Goal: Communication & Community: Answer question/provide support

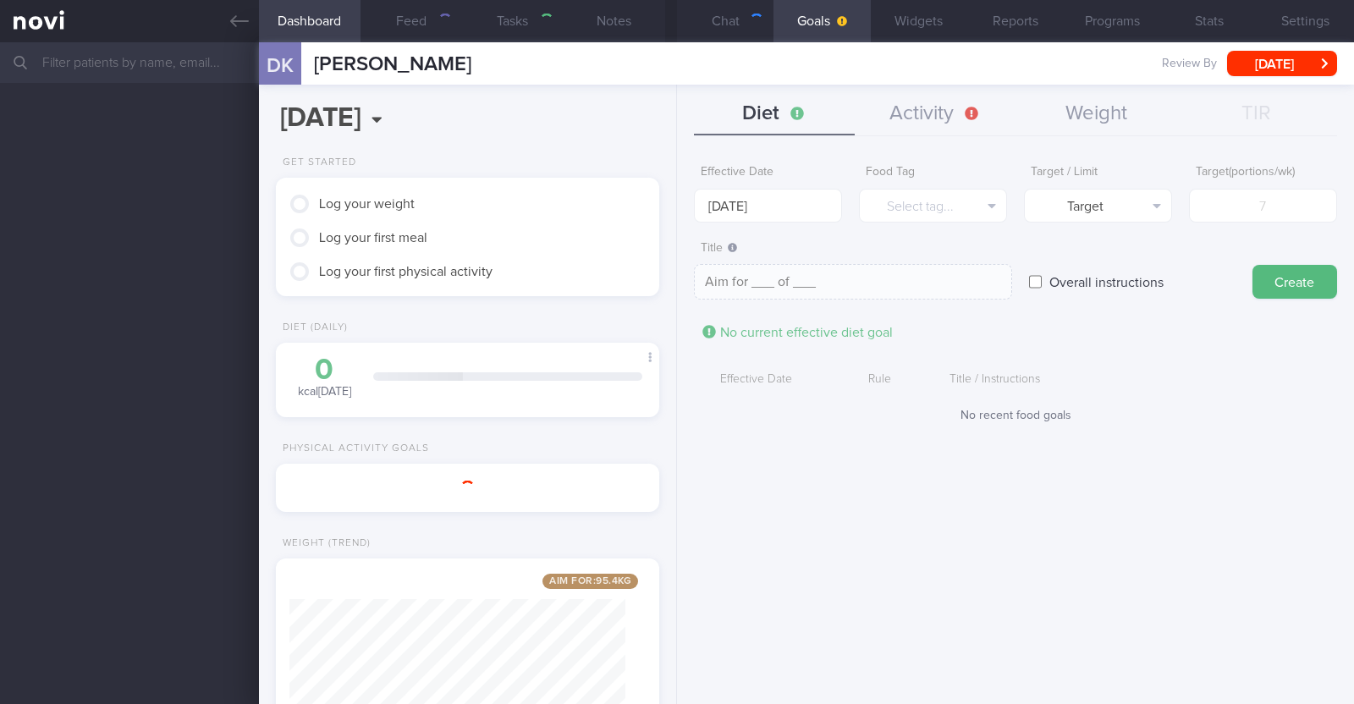
scroll to position [192, 337]
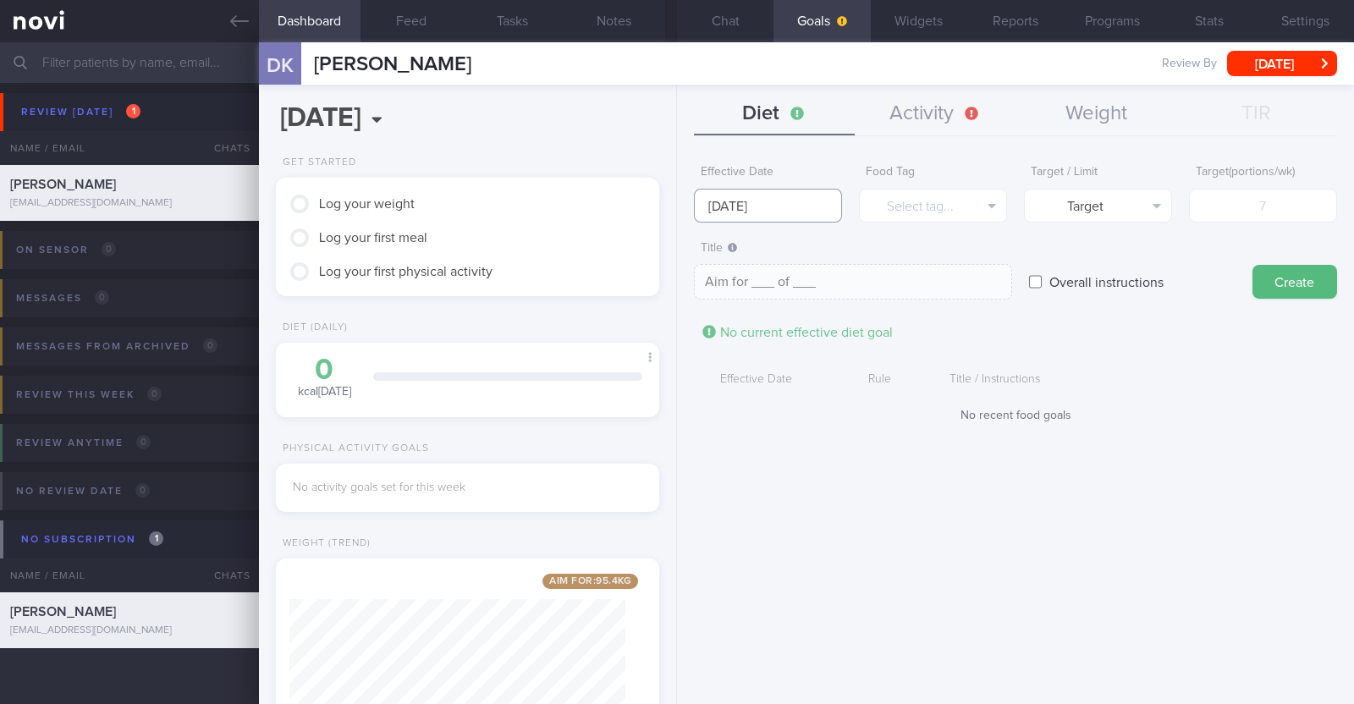
click at [792, 195] on input "13 Oct 2025" at bounding box center [768, 206] width 148 height 34
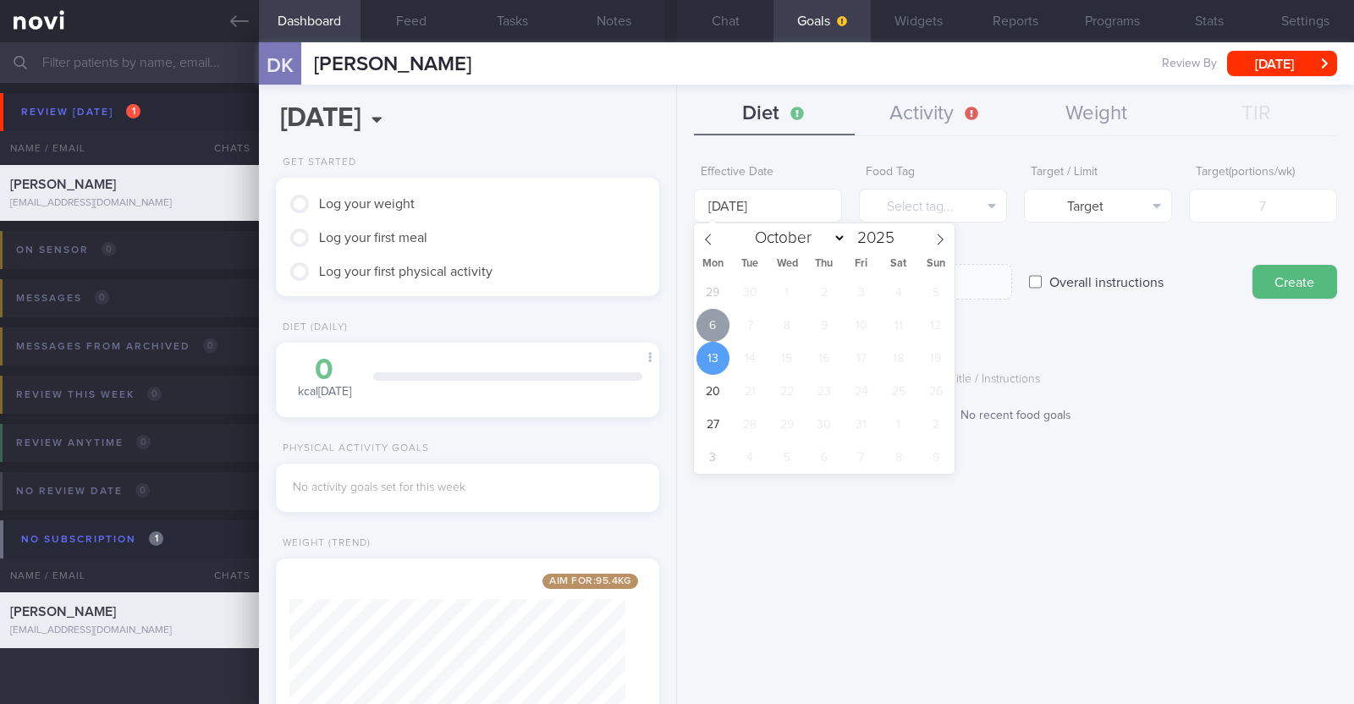
click at [705, 327] on span "6" at bounding box center [712, 325] width 33 height 33
type input "[DATE]"
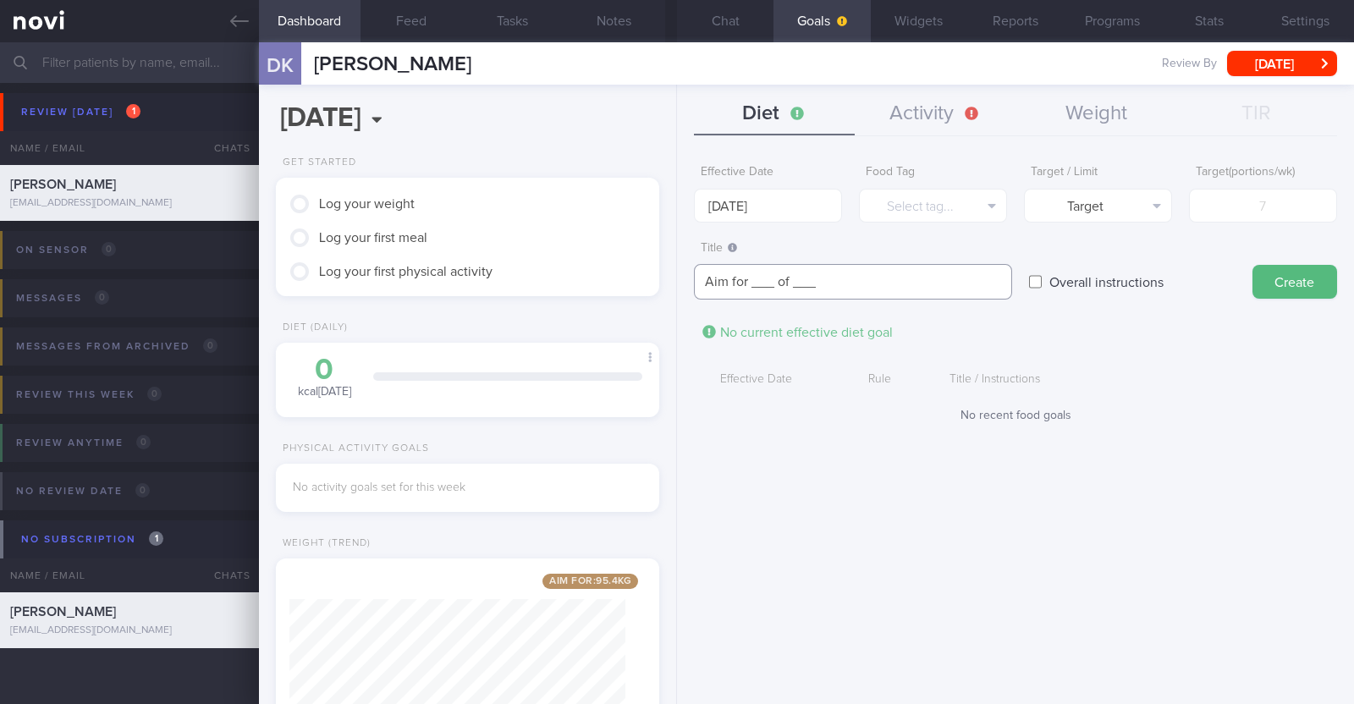
click at [832, 284] on textarea "Aim for ___ of ___" at bounding box center [853, 282] width 318 height 36
paste textarea "Aim to consume 2.6-3.1L of fluids per day (Choose water first)"
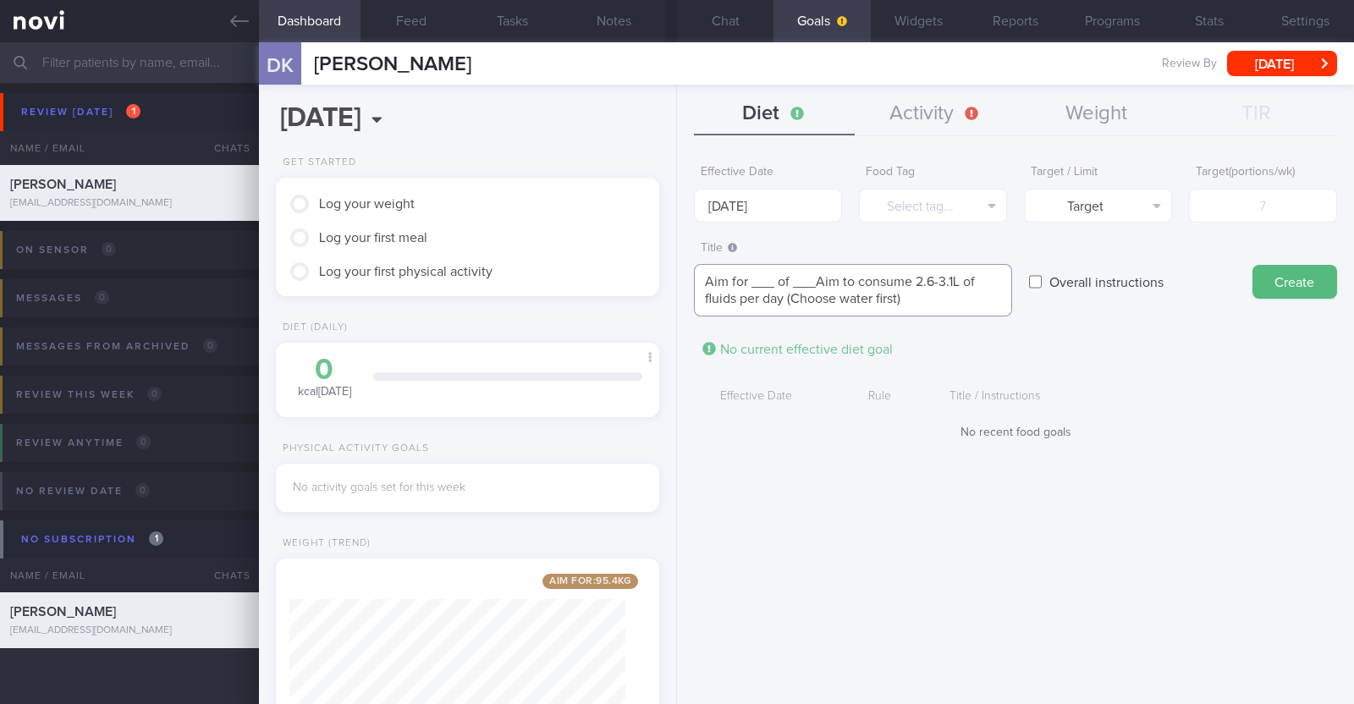
scroll to position [0, 0]
drag, startPoint x: 816, startPoint y: 279, endPoint x: 586, endPoint y: 277, distance: 230.2
click at [588, 278] on div "Dashboard Feed Tasks Notes Chat Goals Widgets Reports Programs Stats Settings D…" at bounding box center [806, 373] width 1095 height 662
type textarea "Aim to consume 2.6-3.1L of fluids per day (Choose water first)"
click at [1269, 274] on button "Create" at bounding box center [1294, 282] width 85 height 34
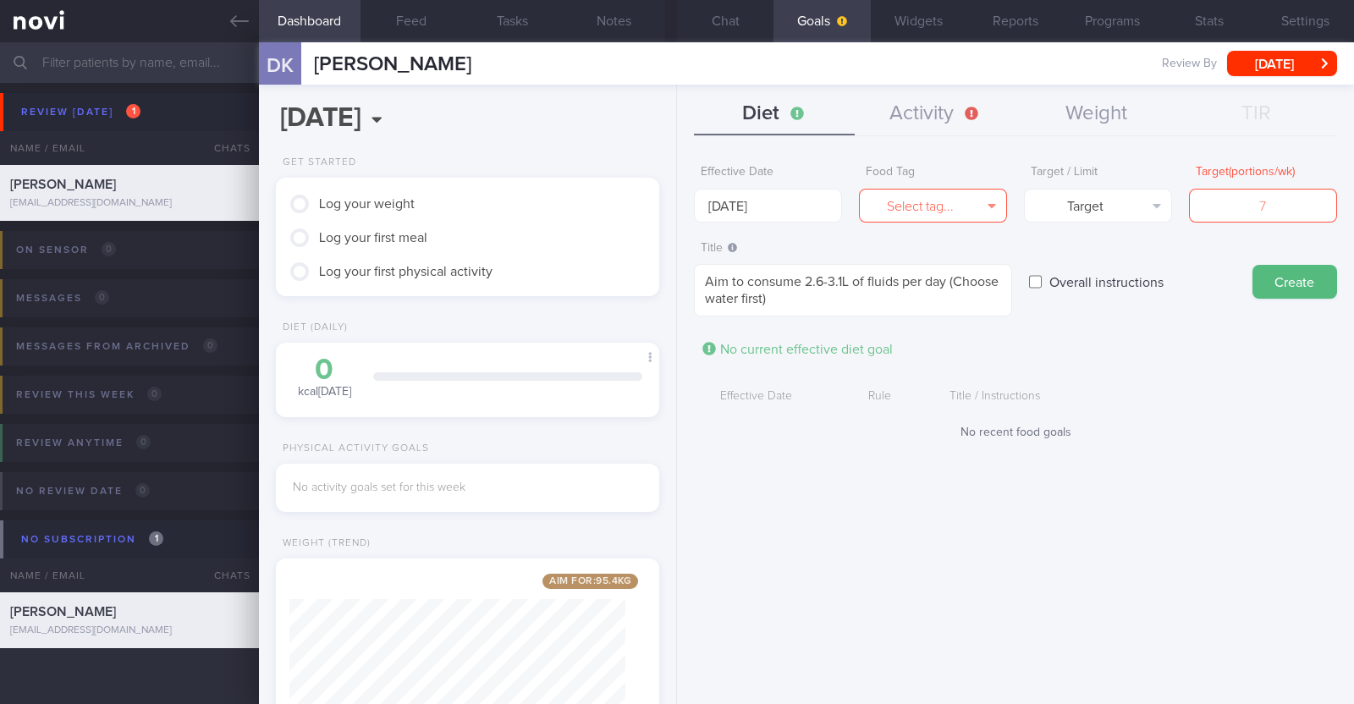
click at [1039, 285] on input "Overall instructions" at bounding box center [1035, 282] width 13 height 34
checkbox input "true"
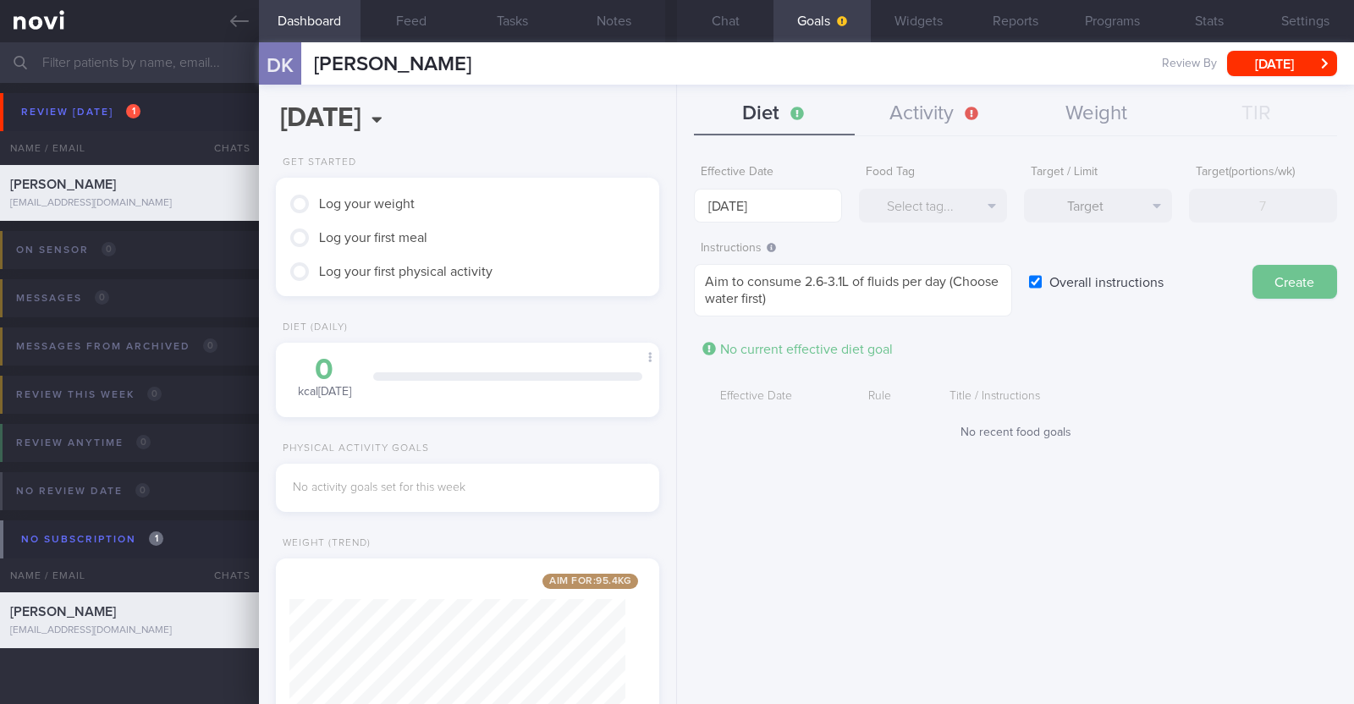
click at [1299, 283] on button "Create" at bounding box center [1294, 282] width 85 height 34
click at [840, 454] on form "Effective Date 6 Oct 2025 Food Tag Select tag... Select tag... Calories Carbs P…" at bounding box center [1015, 307] width 643 height 300
drag, startPoint x: 787, startPoint y: 298, endPoint x: 542, endPoint y: 258, distance: 247.7
click at [542, 258] on div "Dashboard Feed Tasks Notes Chat Goals Widgets Reports Programs Stats Settings D…" at bounding box center [806, 373] width 1095 height 662
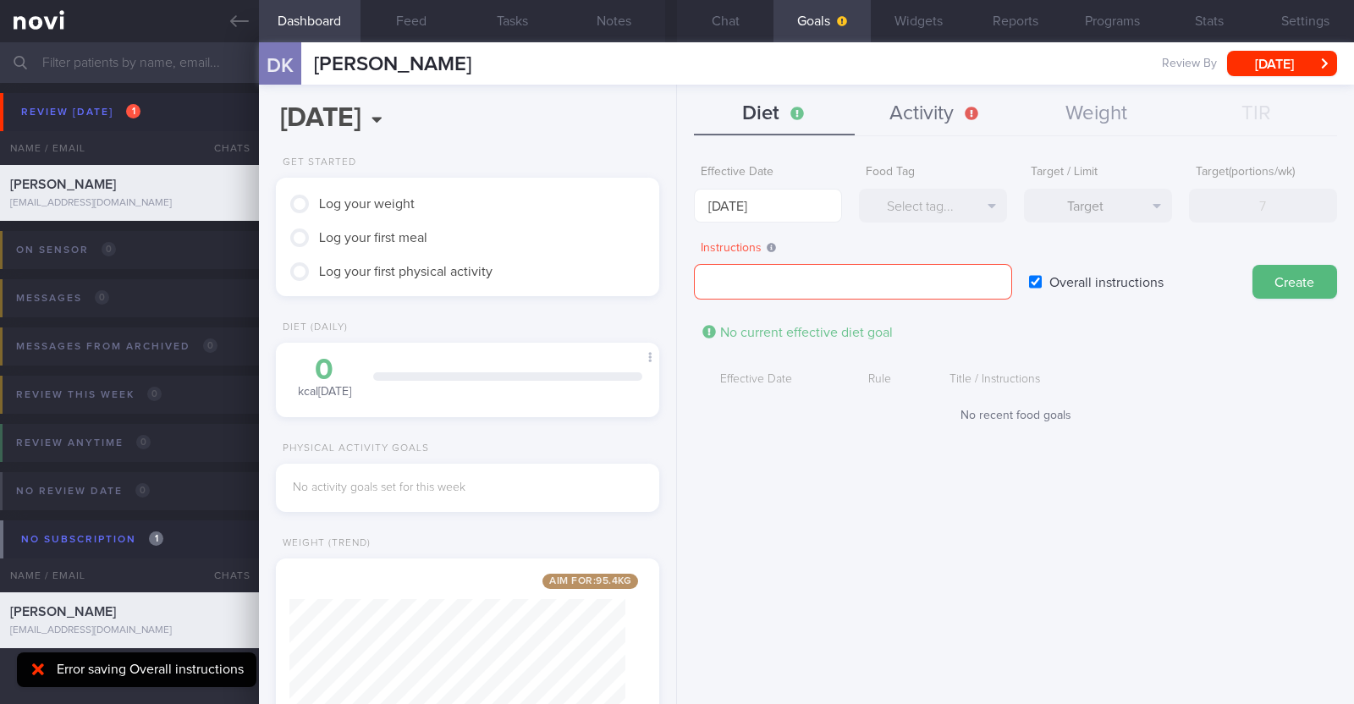
click at [953, 120] on button "Activity" at bounding box center [935, 114] width 161 height 42
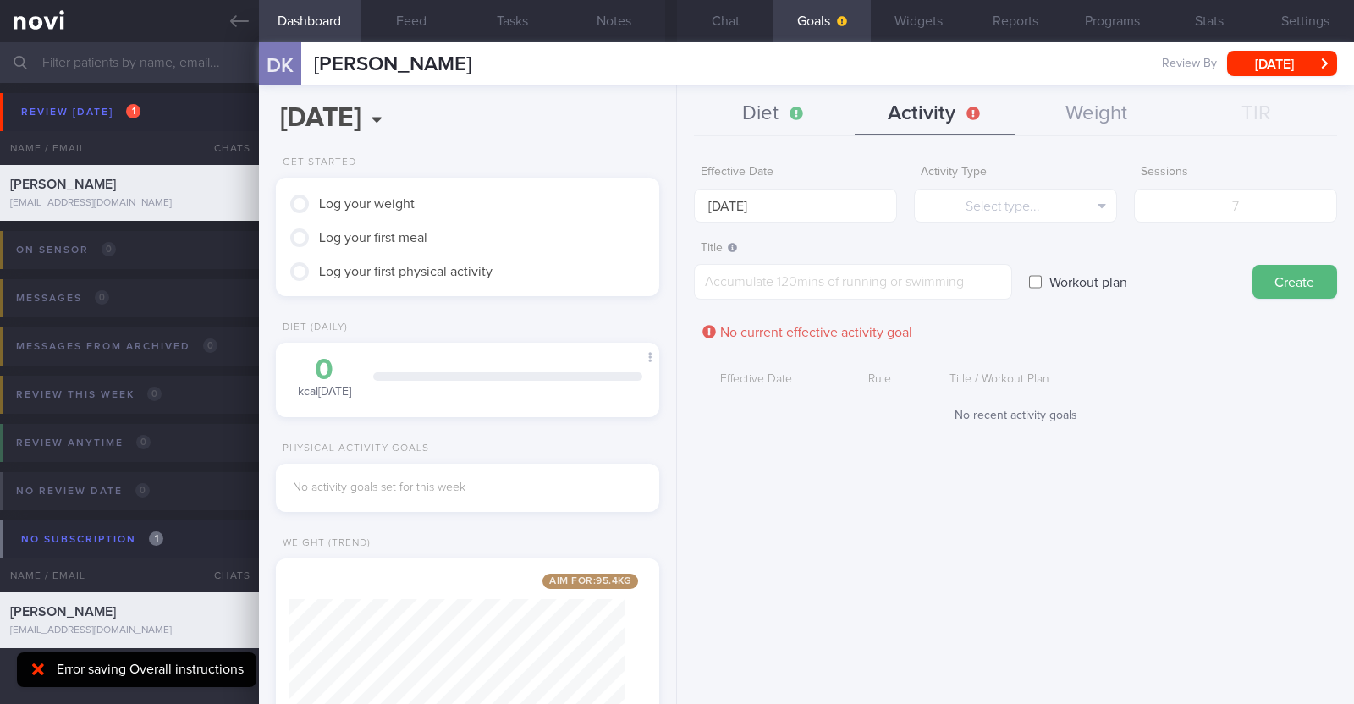
click at [775, 113] on button "Diet" at bounding box center [774, 114] width 161 height 42
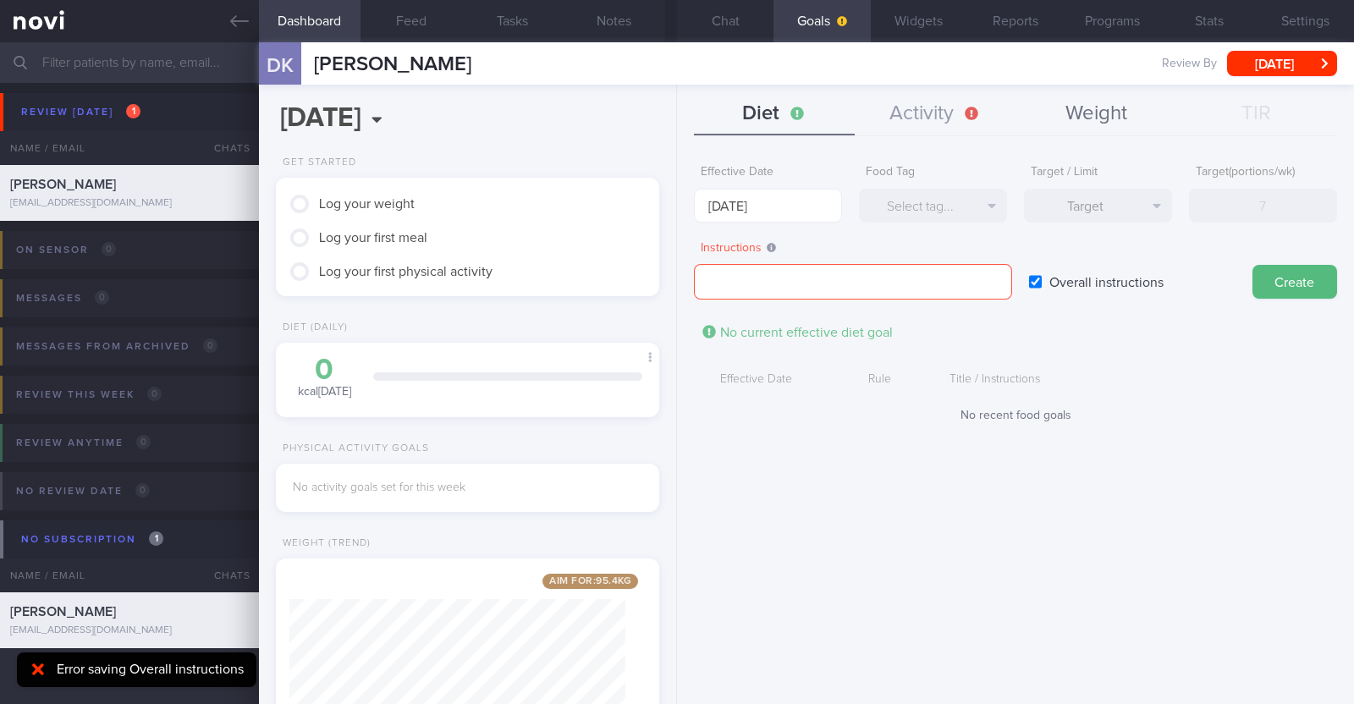
click at [1071, 118] on button "Weight" at bounding box center [1095, 114] width 161 height 42
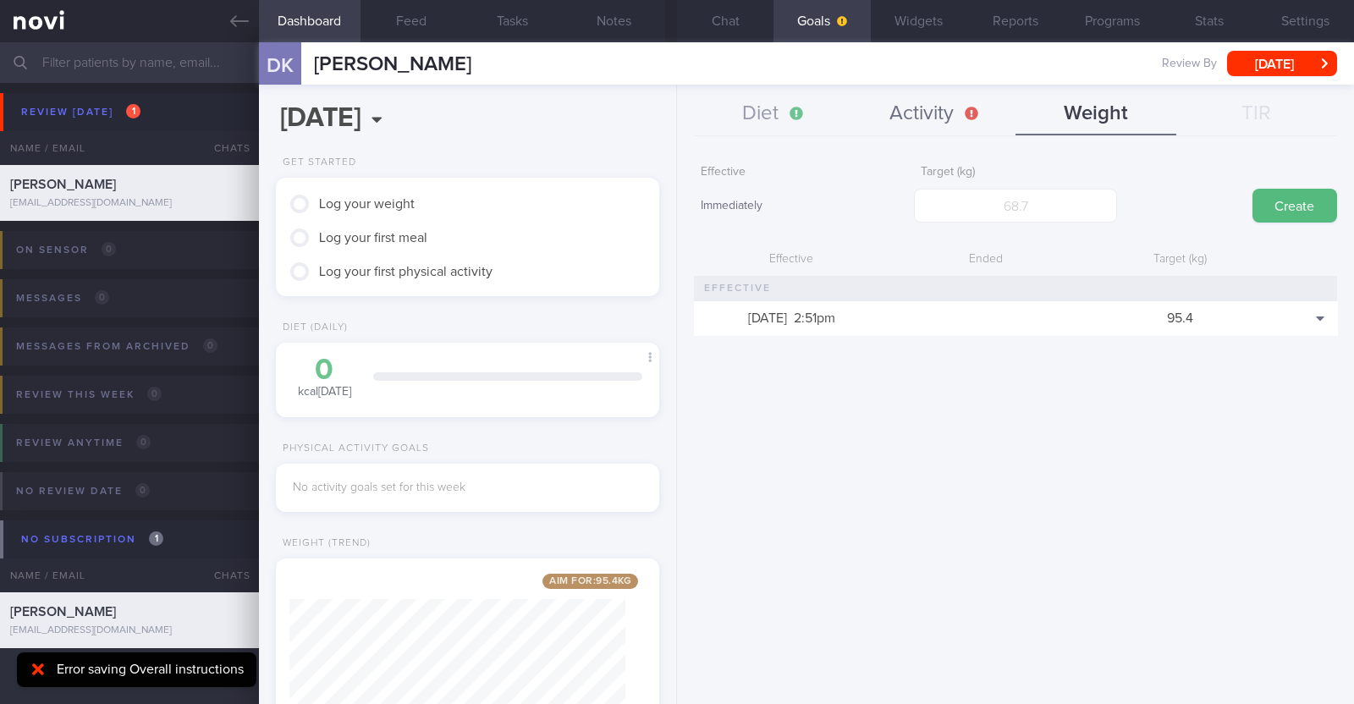
click at [911, 124] on button "Activity" at bounding box center [935, 114] width 161 height 42
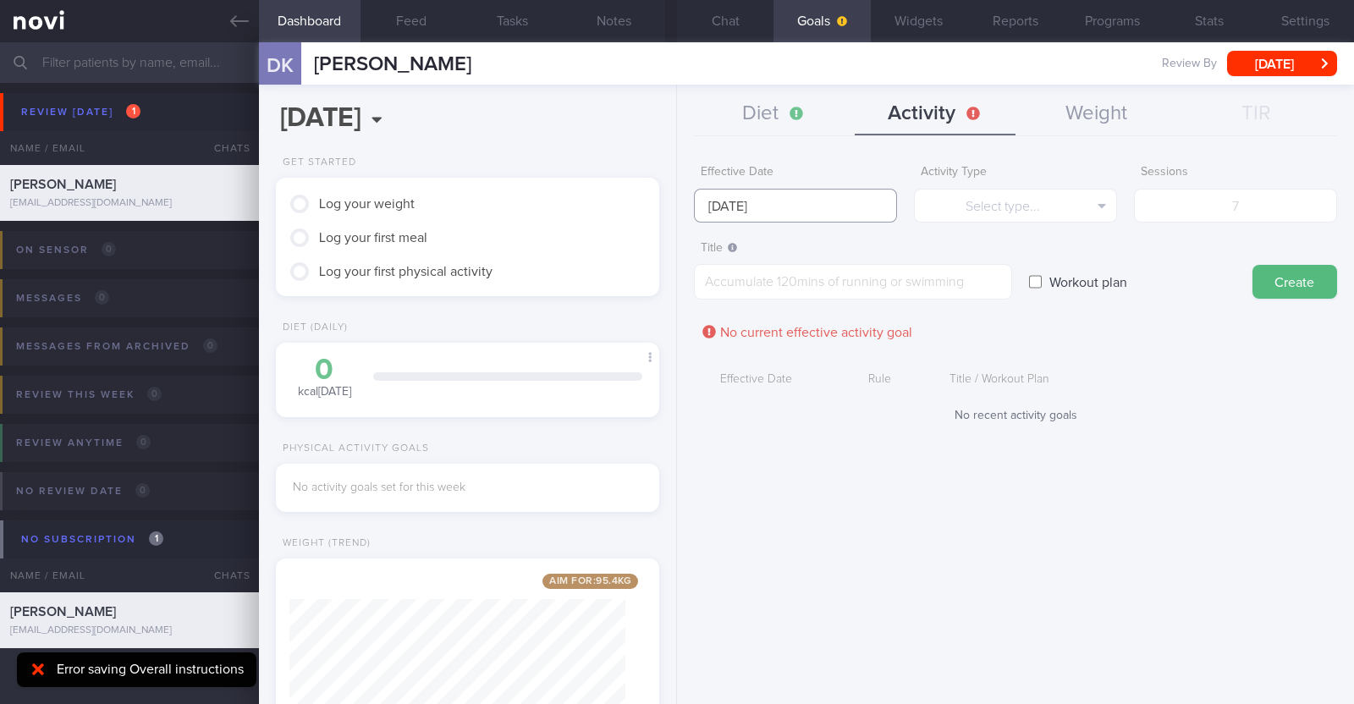
click at [798, 209] on input "[DATE]" at bounding box center [795, 206] width 203 height 34
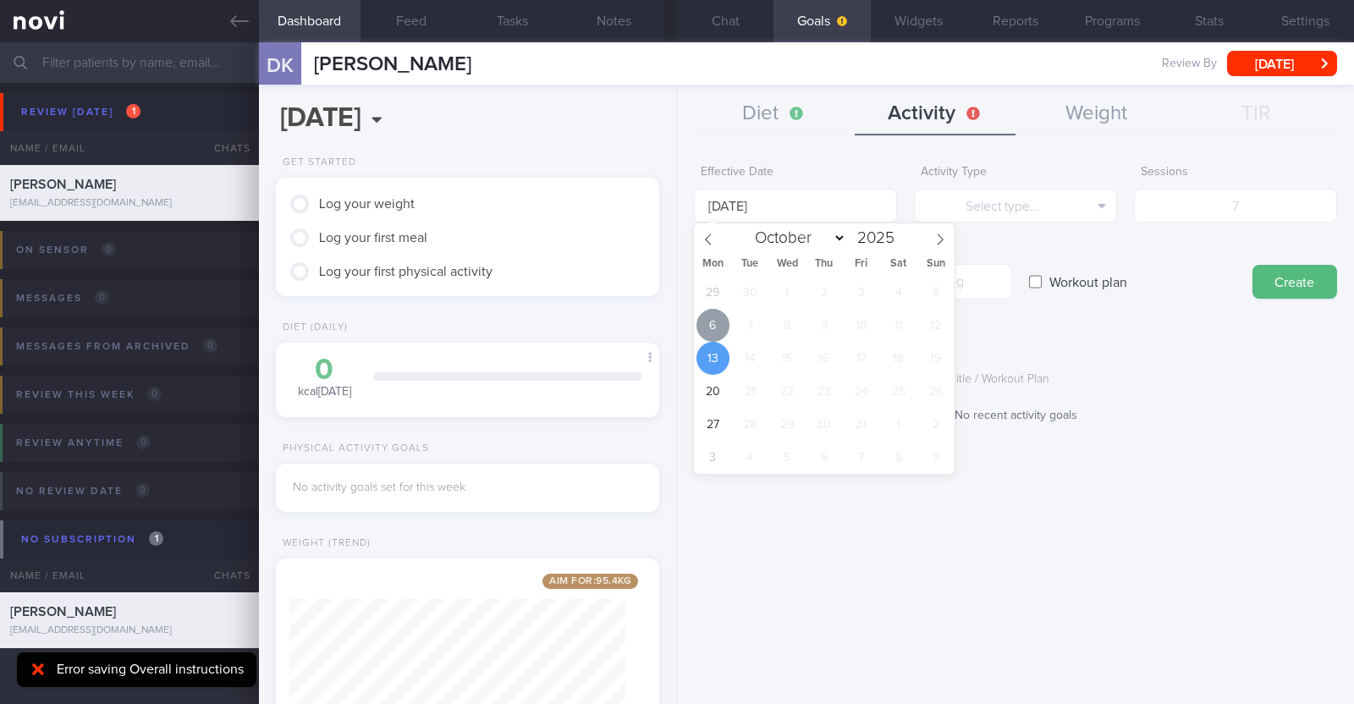
click at [714, 322] on span "6" at bounding box center [712, 325] width 33 height 33
type input "[DATE]"
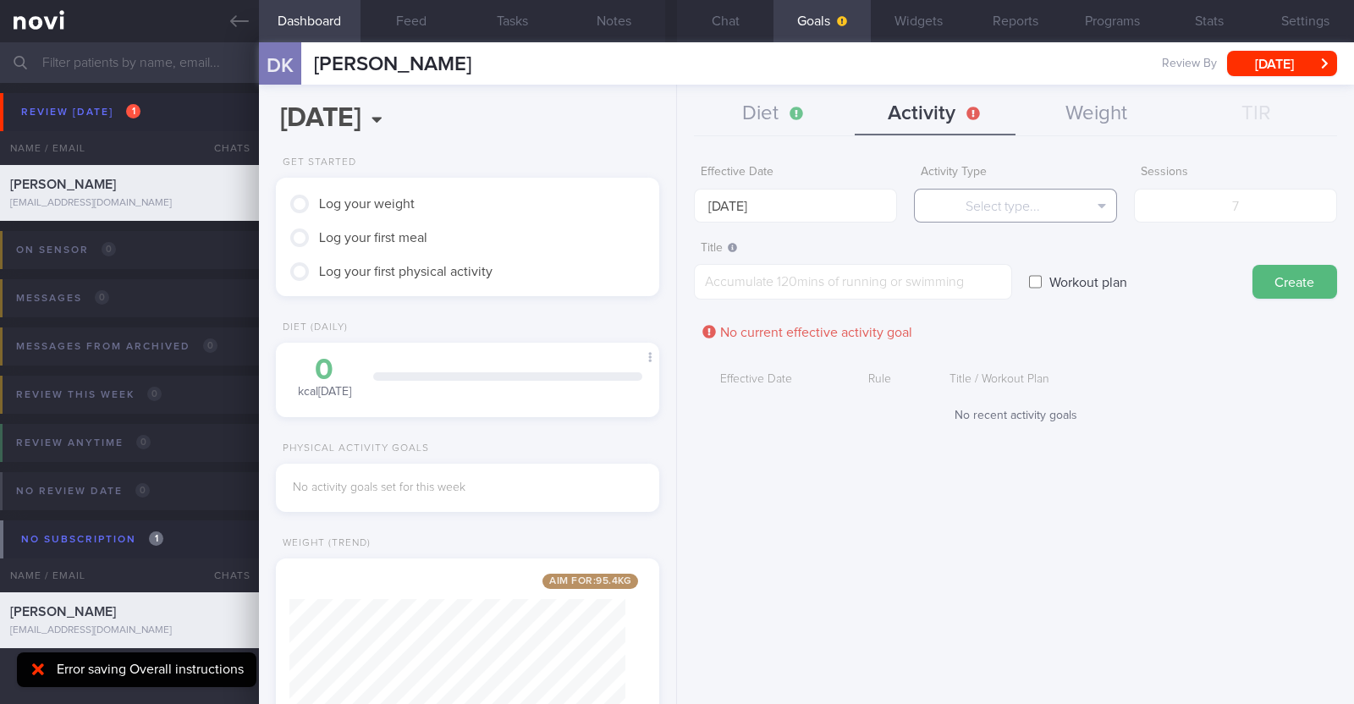
click at [989, 193] on button "Select type..." at bounding box center [1015, 206] width 203 height 34
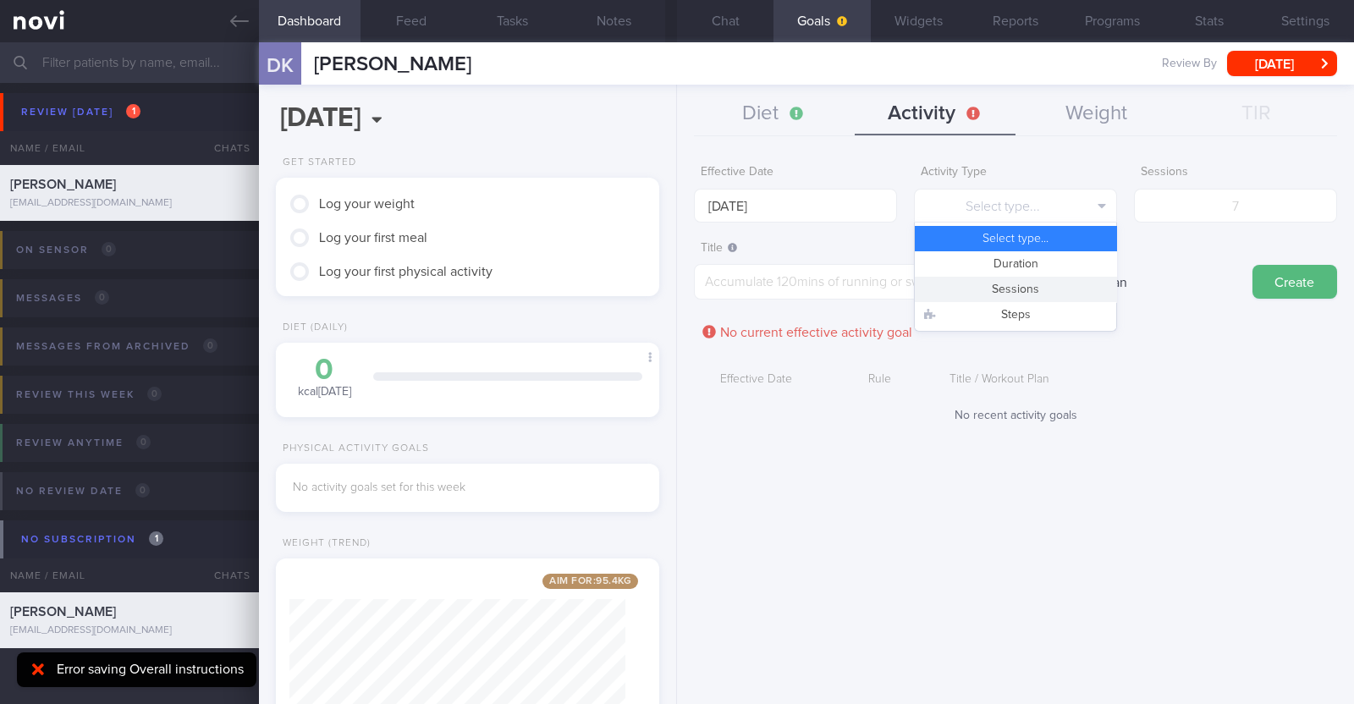
click at [994, 294] on button "Sessions" at bounding box center [1015, 289] width 201 height 25
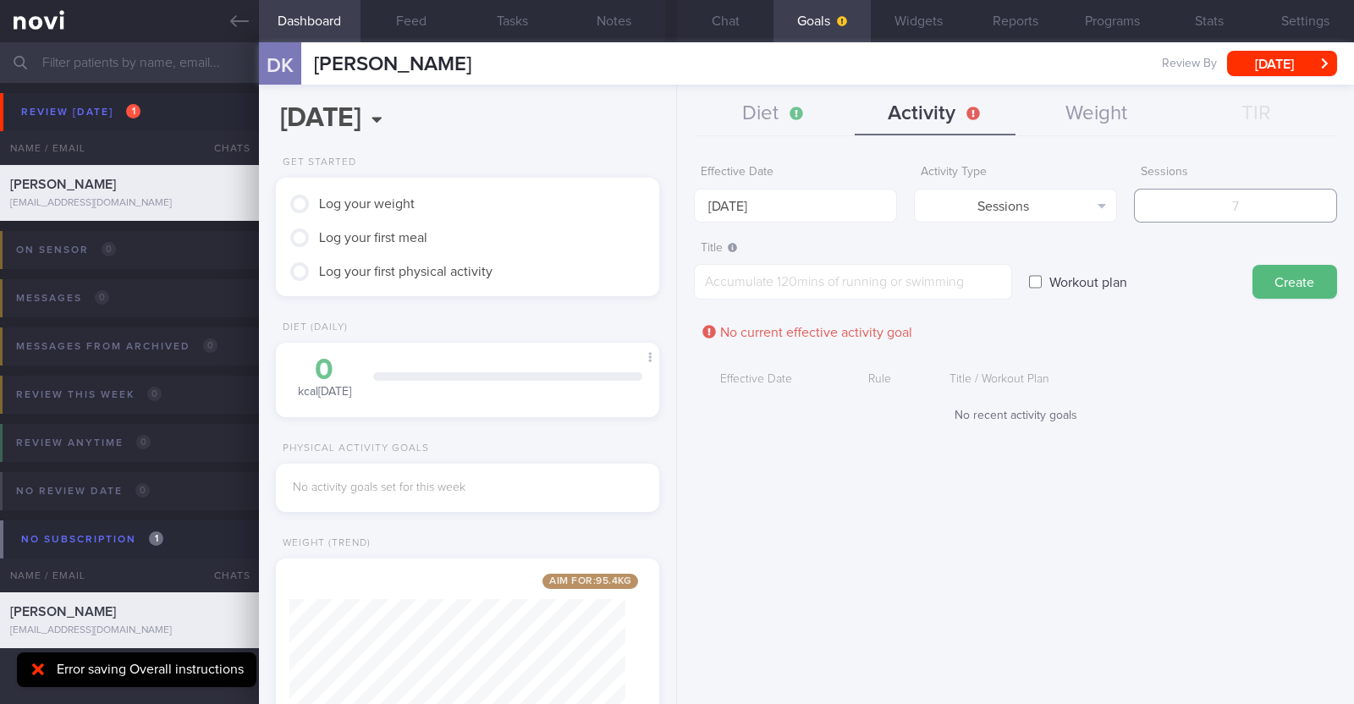
click at [1214, 212] on input "number" at bounding box center [1235, 206] width 203 height 34
type input "2"
click at [860, 285] on textarea at bounding box center [853, 282] width 318 height 36
click at [44, 670] on div at bounding box center [38, 670] width 27 height 19
click at [748, 287] on textarea at bounding box center [853, 282] width 318 height 36
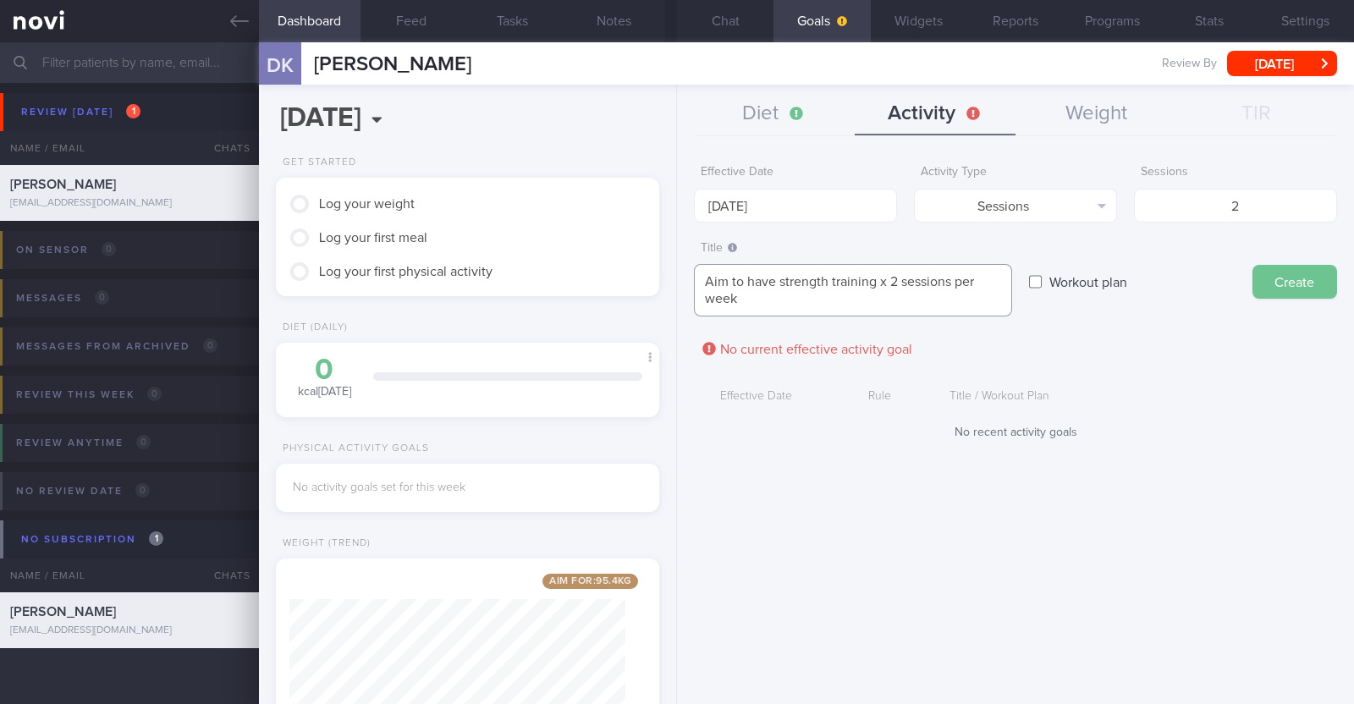
type textarea "Aim to have strength training x 2 sessions per week"
click at [1291, 278] on button "Create" at bounding box center [1294, 282] width 85 height 34
drag, startPoint x: 803, startPoint y: 311, endPoint x: 547, endPoint y: 285, distance: 257.6
click at [547, 285] on div "Dashboard Feed Tasks Notes Chat Goals Widgets Reports Programs Stats Settings D…" at bounding box center [806, 373] width 1095 height 662
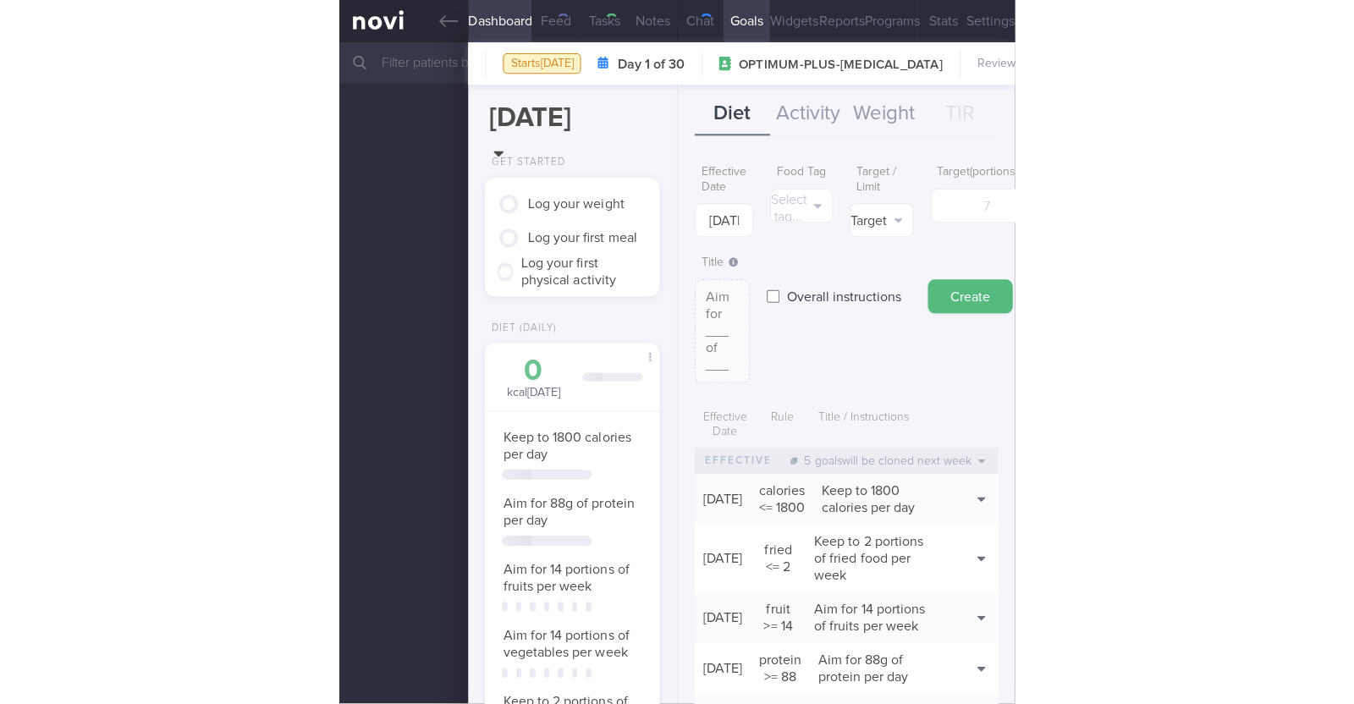
scroll to position [99, 127]
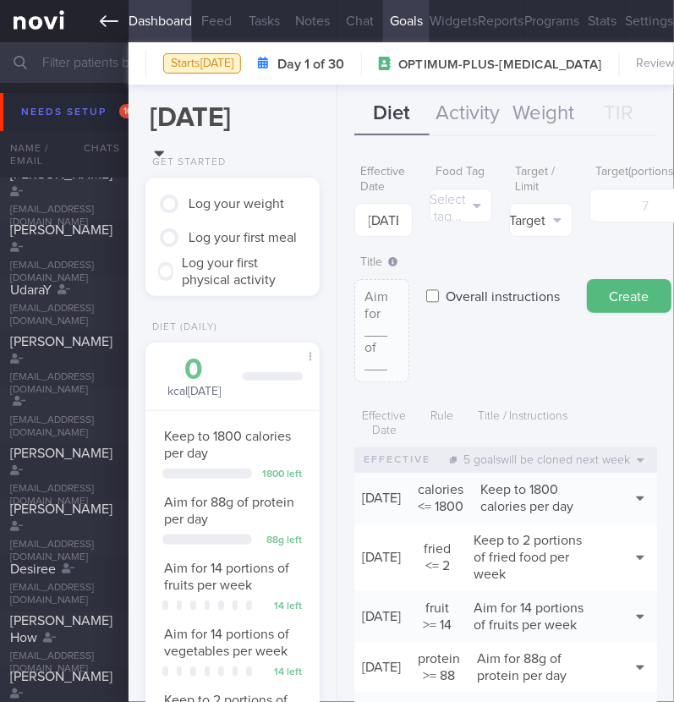
click at [114, 27] on icon at bounding box center [109, 21] width 19 height 19
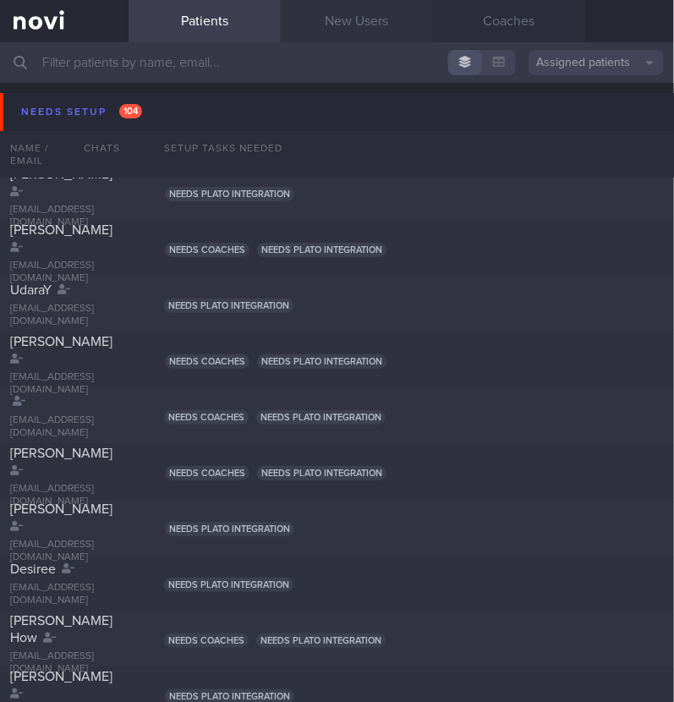
click at [366, 23] on link "New Users" at bounding box center [357, 21] width 152 height 42
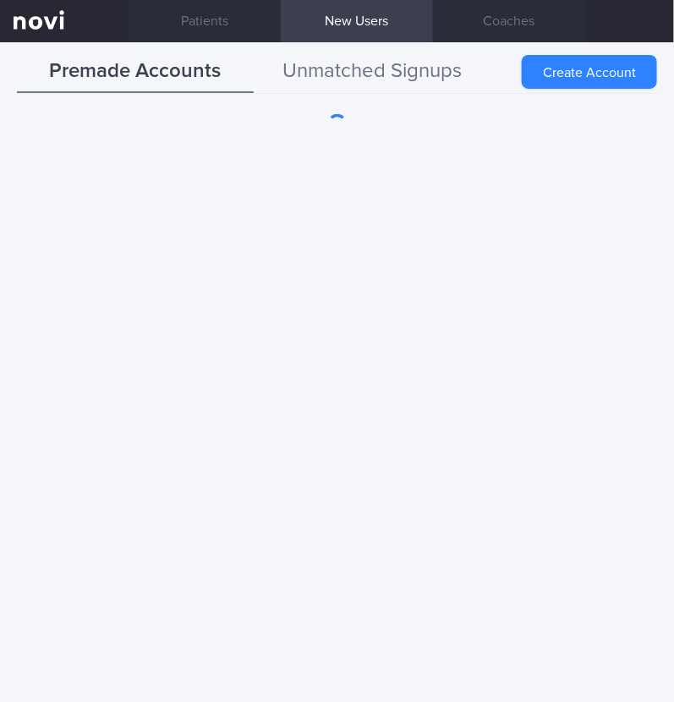
click at [355, 58] on button "Unmatched Signups" at bounding box center [372, 72] width 237 height 42
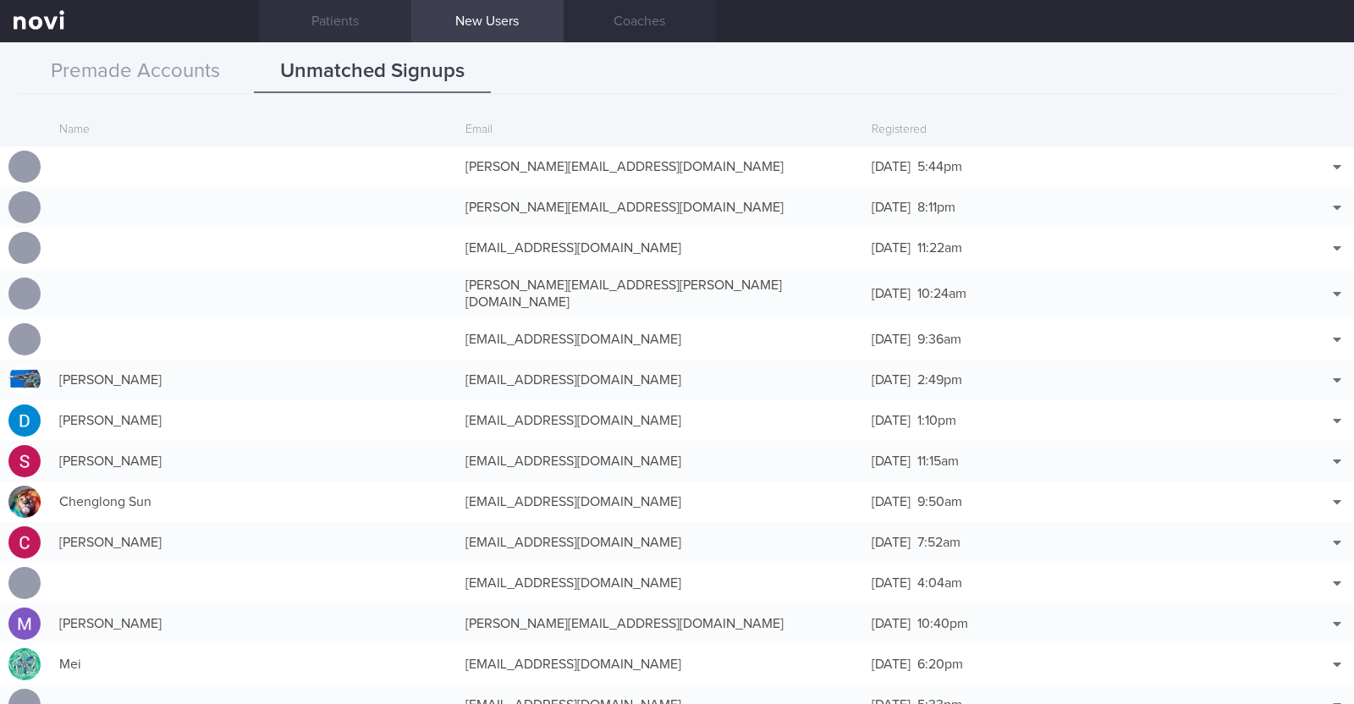
click at [360, 24] on link "Patients" at bounding box center [335, 21] width 152 height 42
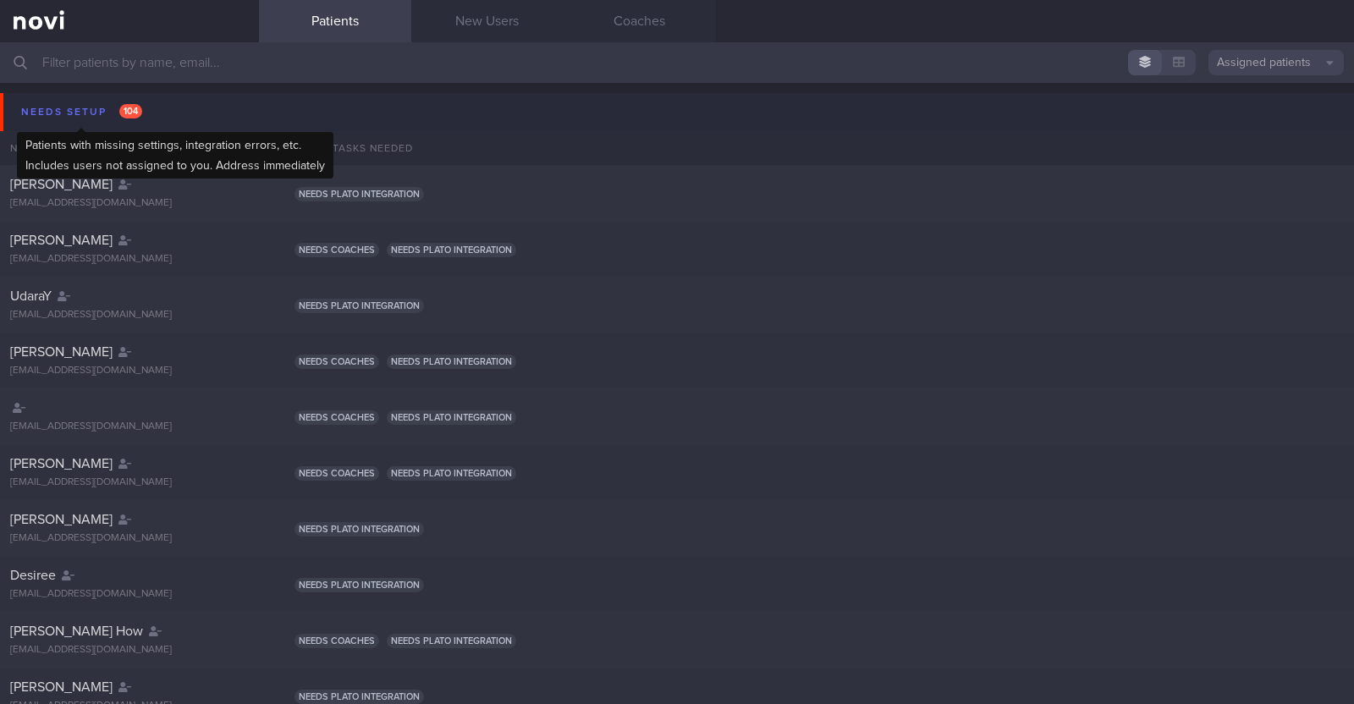
click at [72, 115] on div "Needs setup 104" at bounding box center [81, 112] width 129 height 23
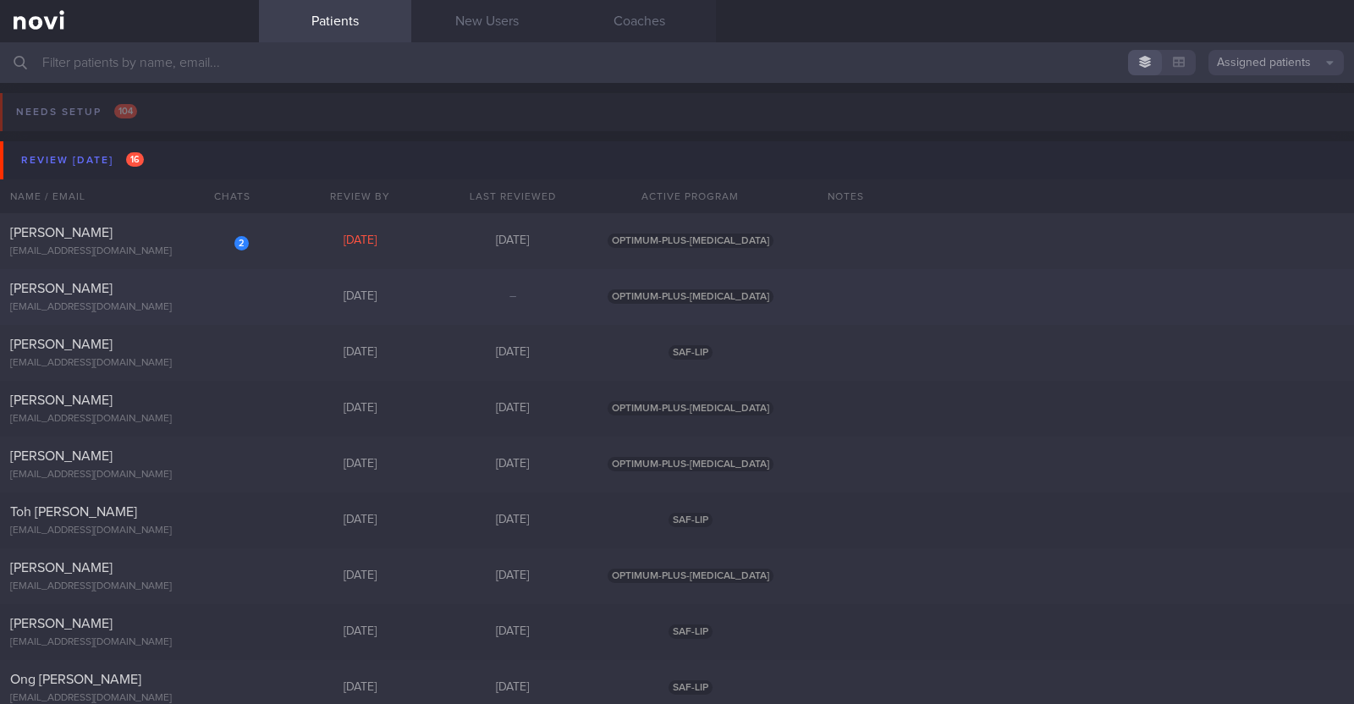
click at [162, 289] on div "[PERSON_NAME]" at bounding box center [127, 288] width 234 height 17
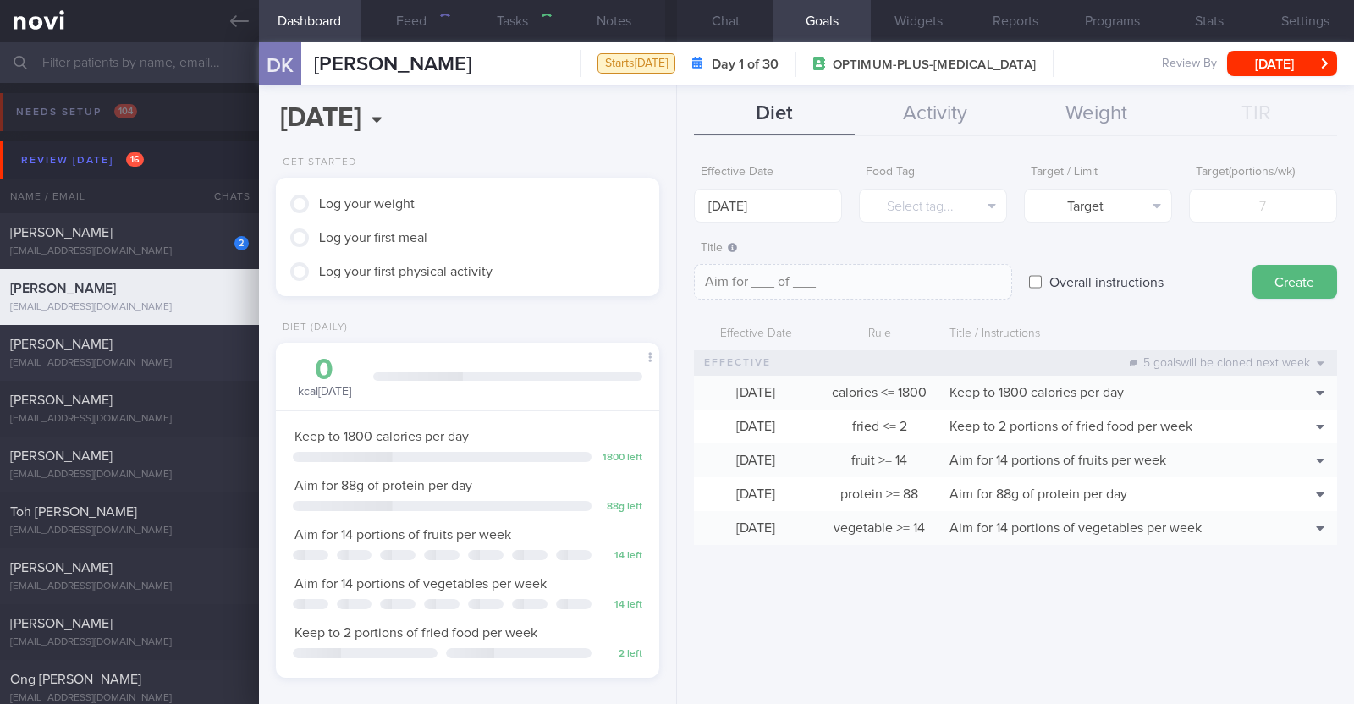
scroll to position [192, 337]
click at [673, 25] on button "Chat" at bounding box center [725, 21] width 96 height 42
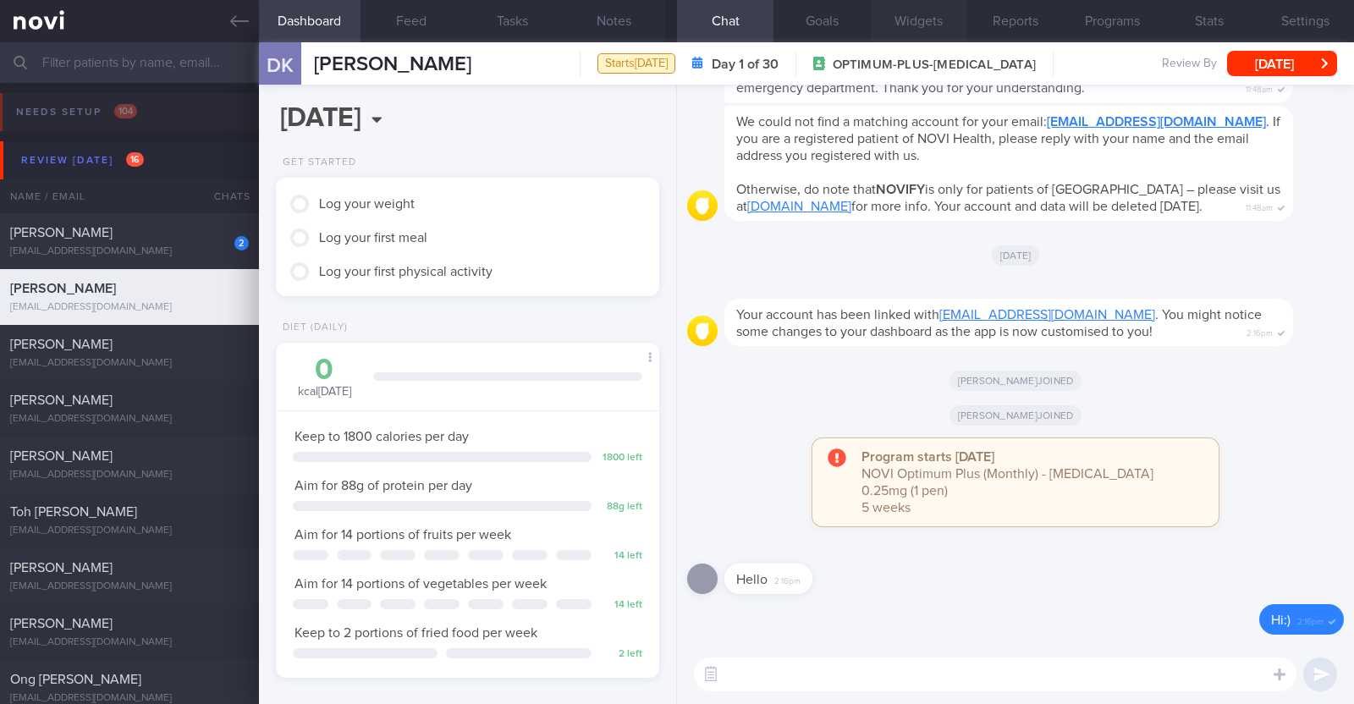
click at [673, 19] on button "Widgets" at bounding box center [919, 21] width 96 height 42
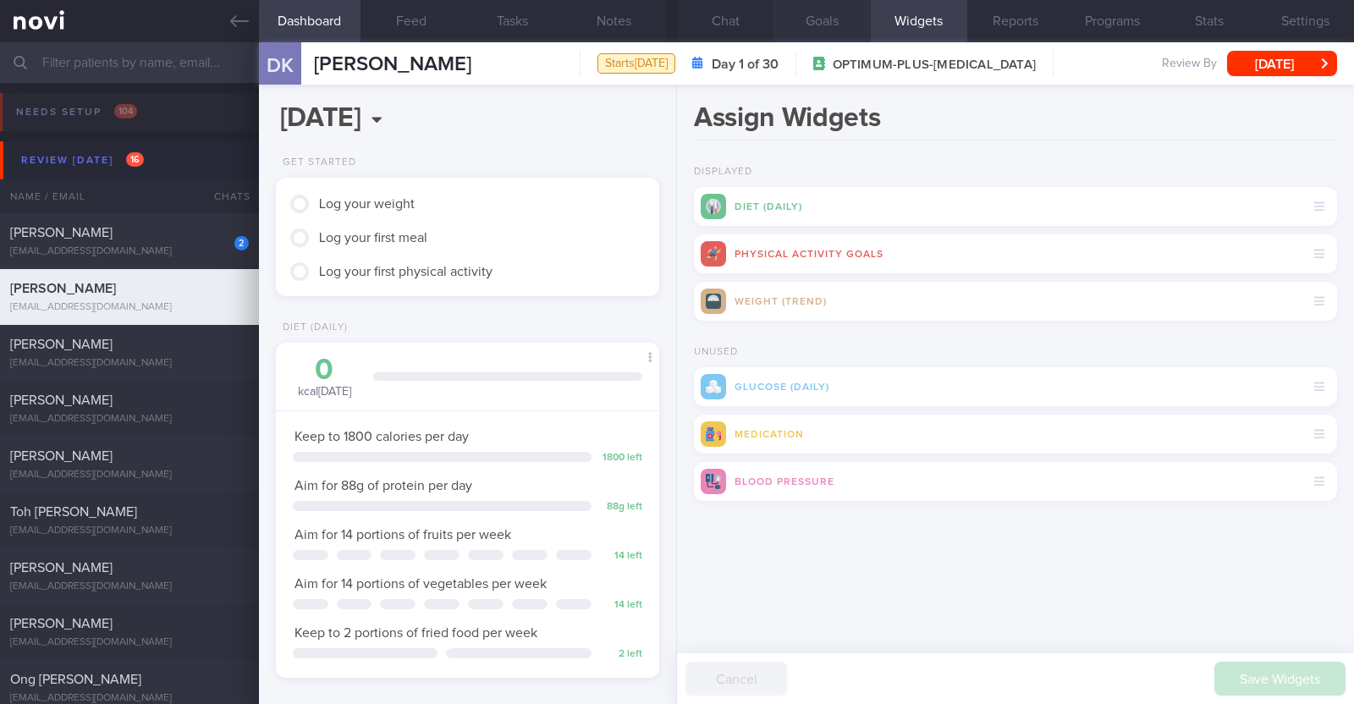
click at [673, 23] on button "Goals" at bounding box center [821, 21] width 96 height 42
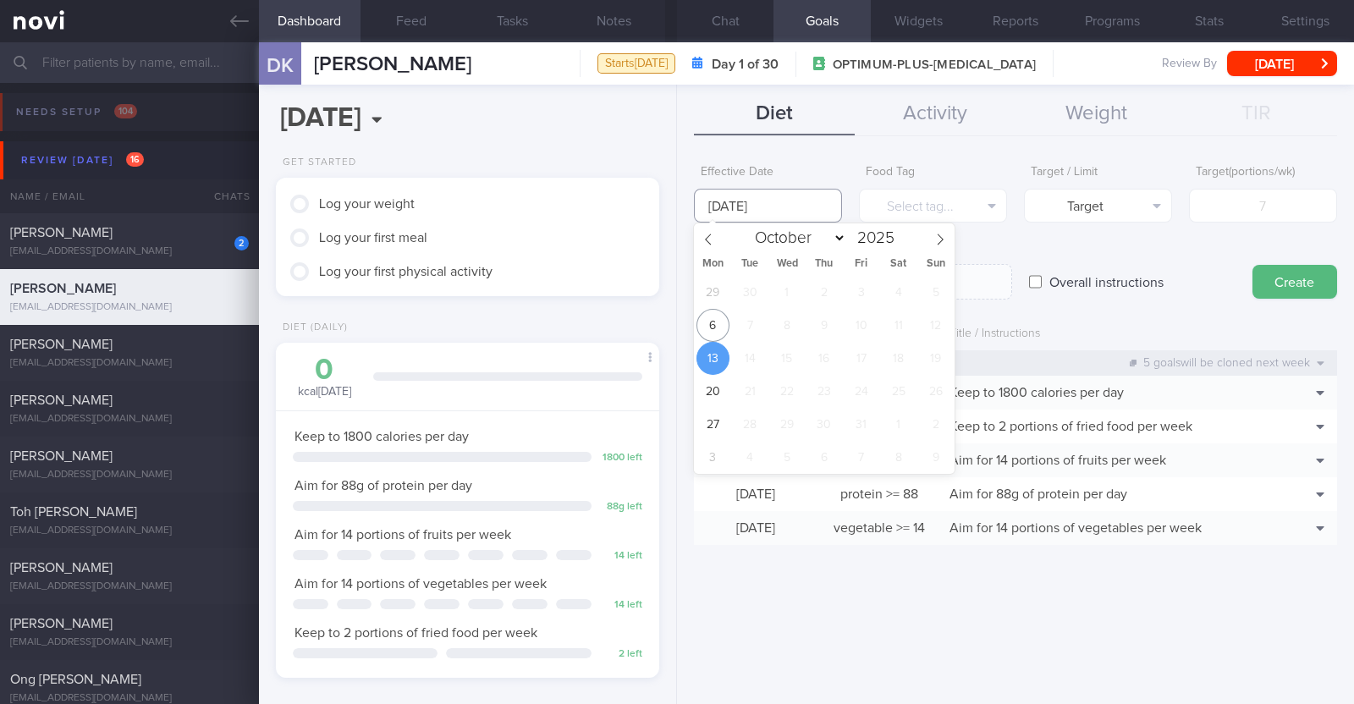
click at [673, 201] on input "[DATE]" at bounding box center [768, 206] width 148 height 34
click at [673, 311] on span "6" at bounding box center [712, 325] width 33 height 33
type input "[DATE]"
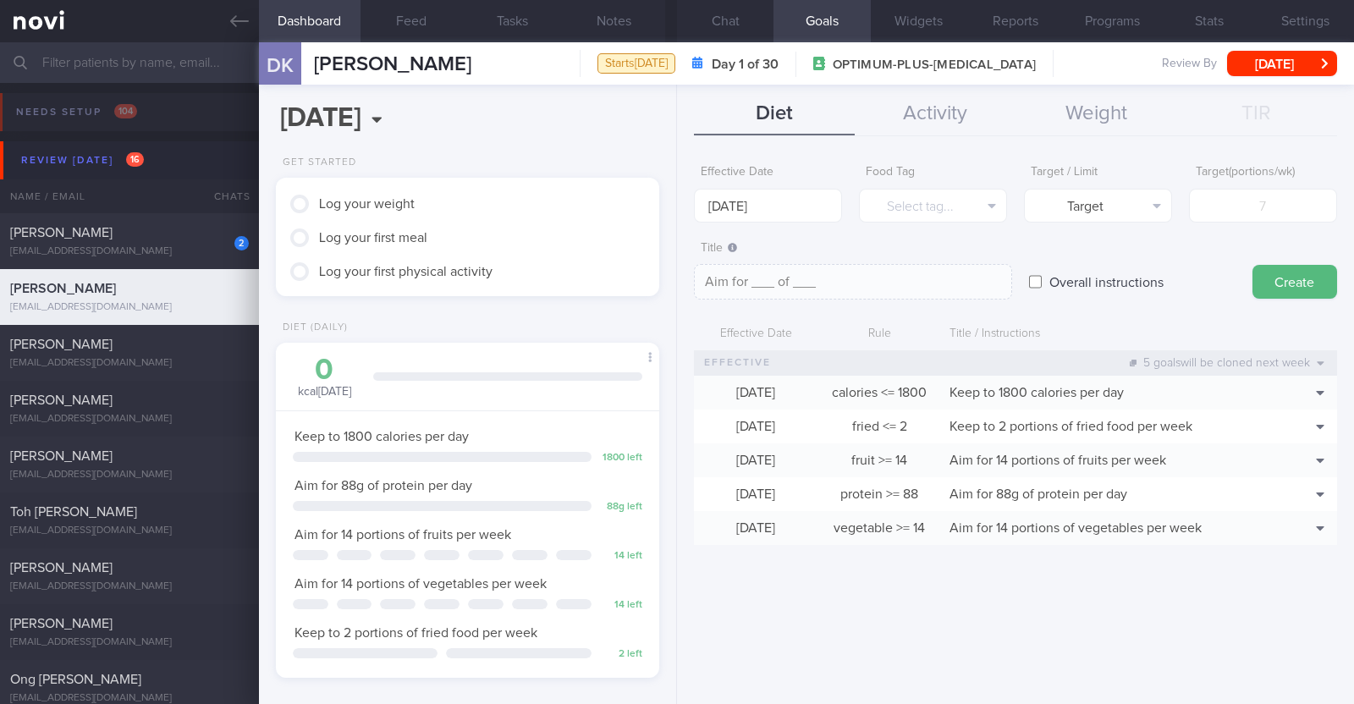
click at [673, 286] on input "Overall instructions" at bounding box center [1035, 282] width 13 height 34
checkbox input "true"
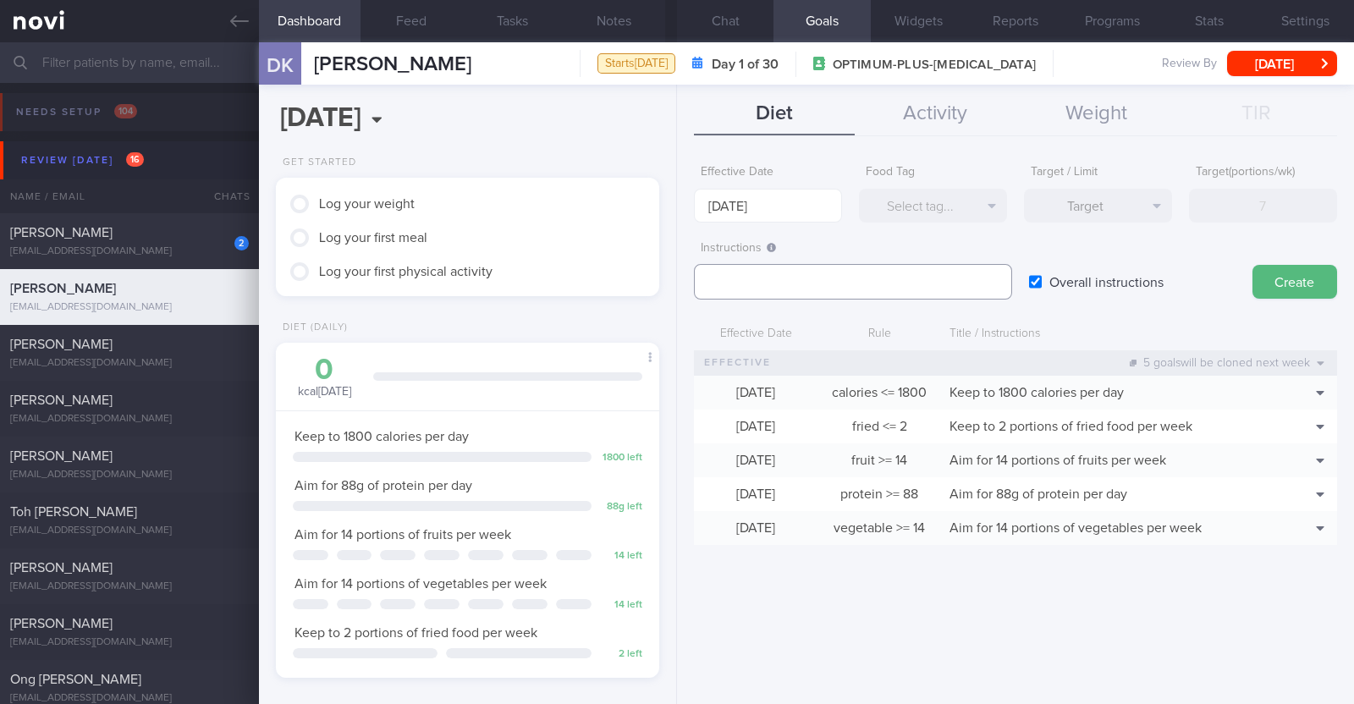
click at [673, 282] on textarea at bounding box center [853, 282] width 318 height 36
paste textarea "Aim to consume xxL of fluids per day (Choose water first)"
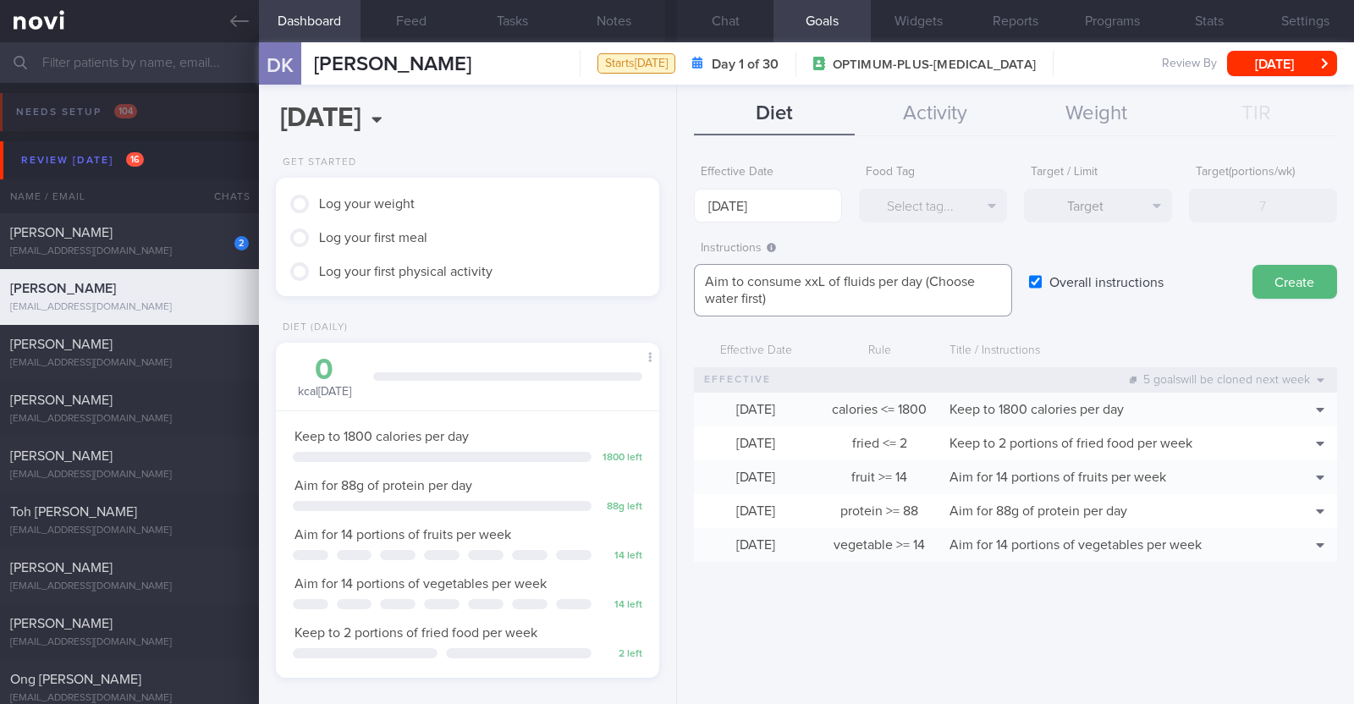
click at [673, 281] on textarea "Aim to consume xxL of fluids per day (Choose water first)" at bounding box center [853, 290] width 318 height 52
paste textarea "2.6-3.1"
type textarea "Aim to consume 2.6-3.1L of fluids per day (Choose water first)"
click at [673, 272] on button "Create" at bounding box center [1294, 282] width 85 height 34
type input "[DATE]"
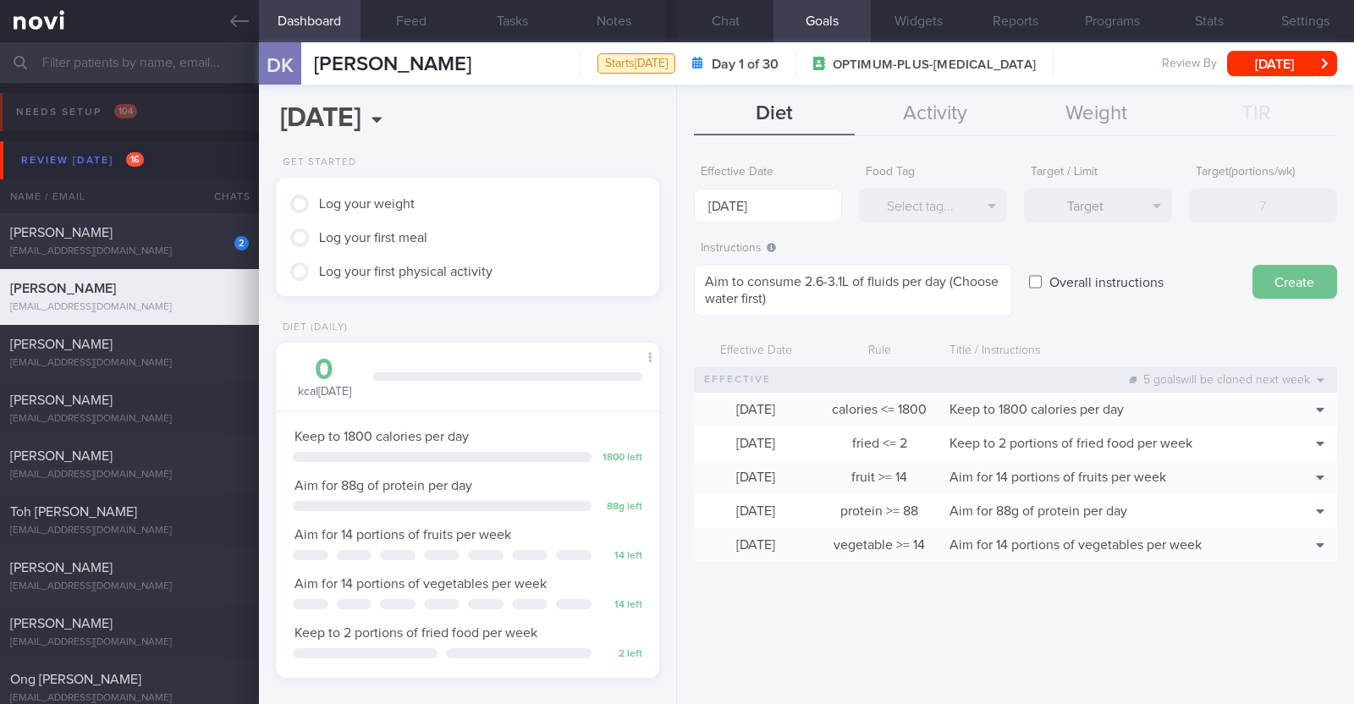
type textarea "Aim for ___ of ___"
checkbox input "false"
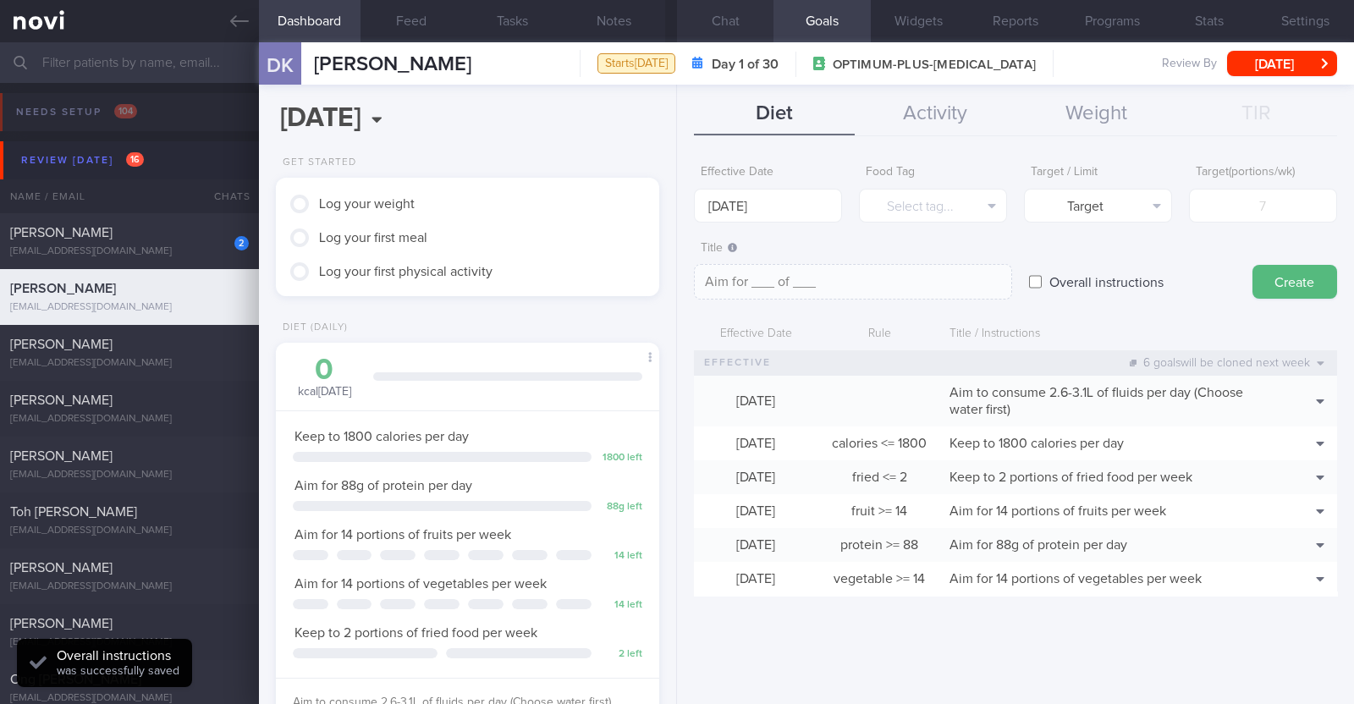
click at [673, 24] on button "Chat" at bounding box center [725, 21] width 96 height 42
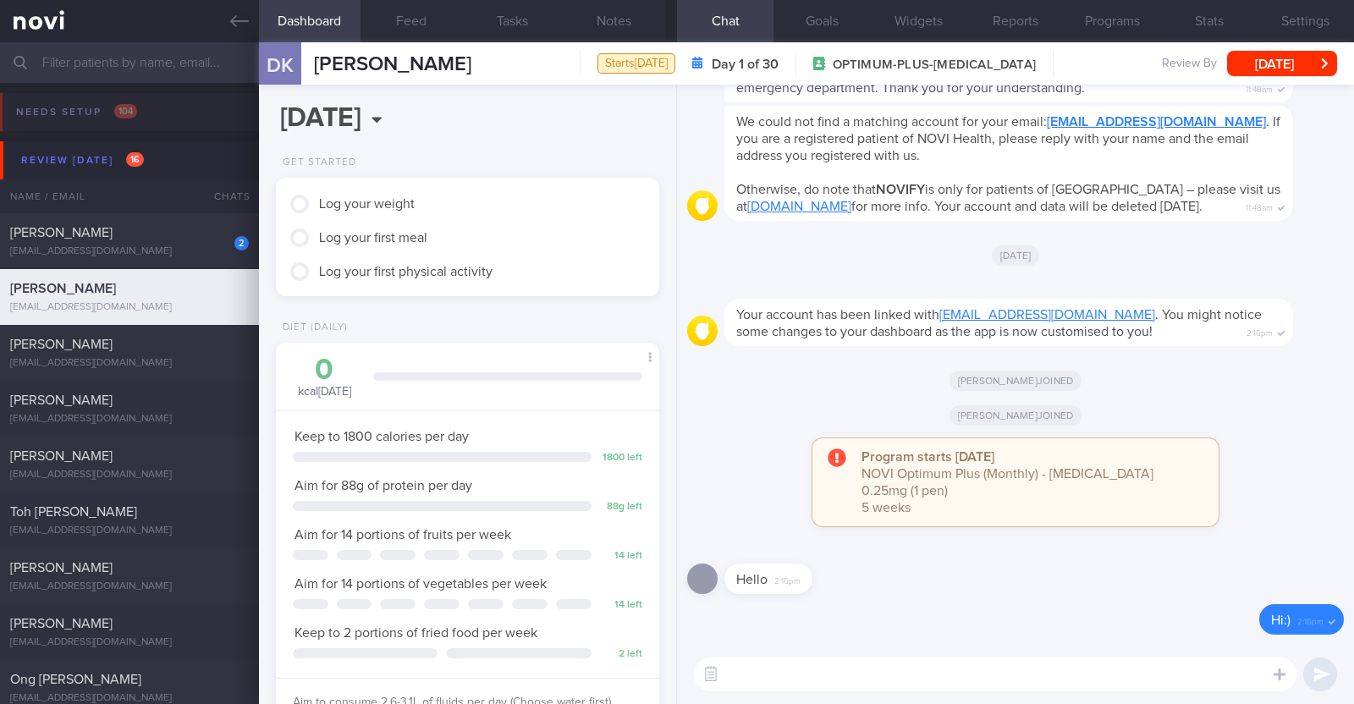
click at [673, 669] on textarea at bounding box center [995, 674] width 602 height 34
paste textarea "Hi [patient’s name]! This is Charlotte, the dietitian. It was nice meeting you …"
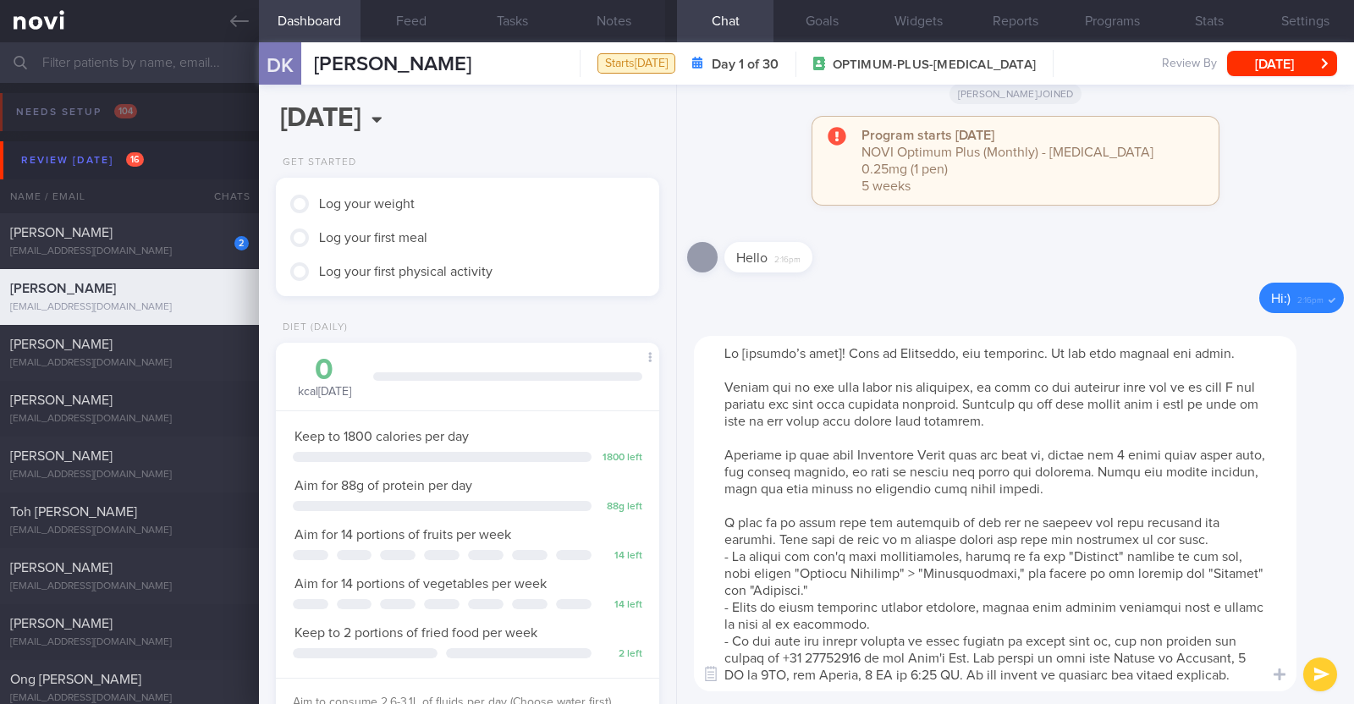
click at [673, 344] on textarea at bounding box center [995, 513] width 602 height 355
drag, startPoint x: 713, startPoint y: 448, endPoint x: 1135, endPoint y: 491, distance: 423.6
click at [673, 491] on textarea at bounding box center [995, 513] width 602 height 355
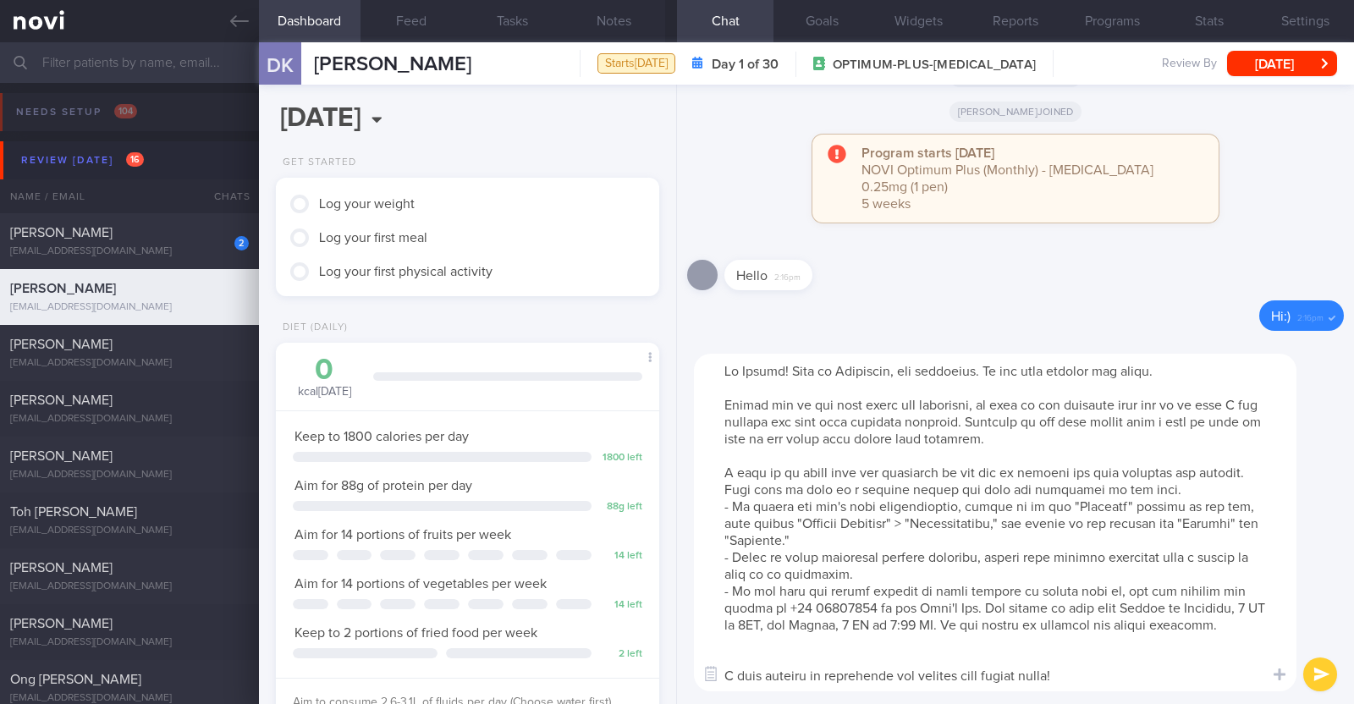
click at [673, 649] on textarea at bounding box center [995, 523] width 602 height 338
type textarea "Hi Damien! This is Charlotte, the dietitian. It was nice meeting you today. Ple…"
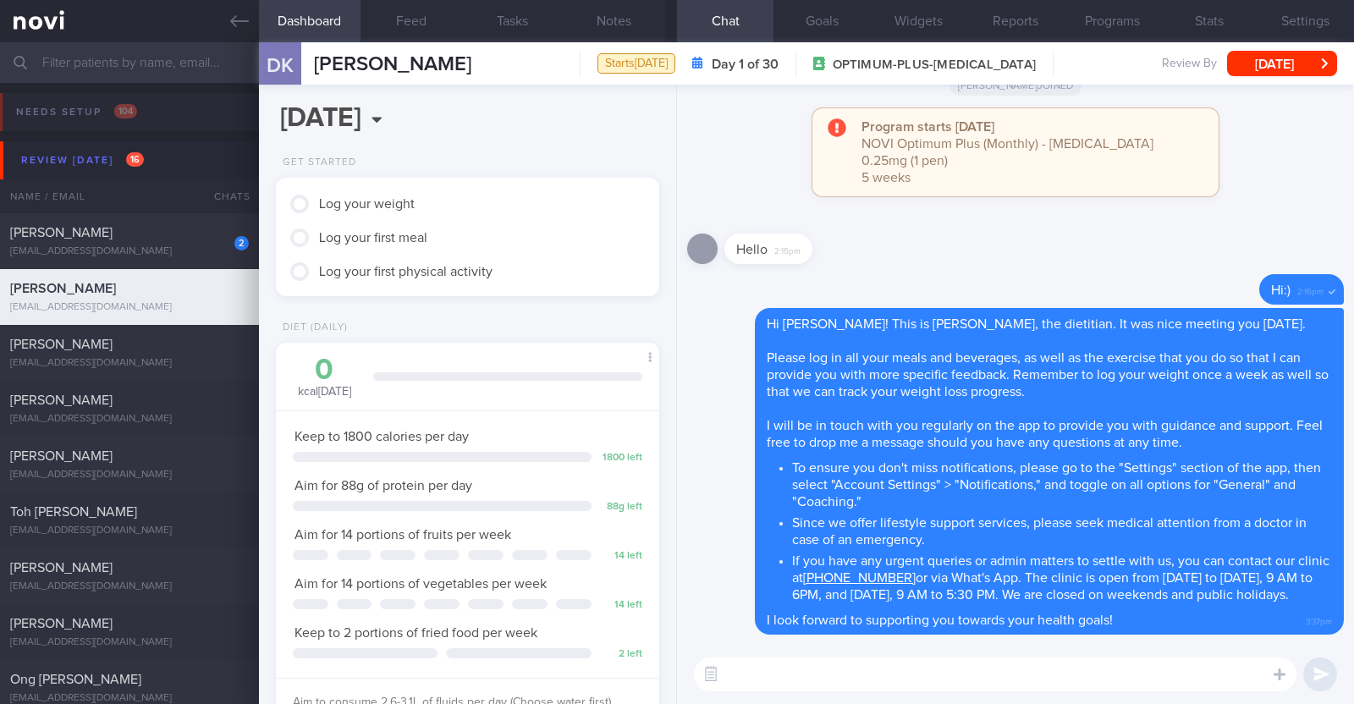
click at [673, 682] on textarea at bounding box center [995, 674] width 602 height 34
paste textarea "Here is a summary of what we discussed: Basics of Weight Management - Diet: A w…"
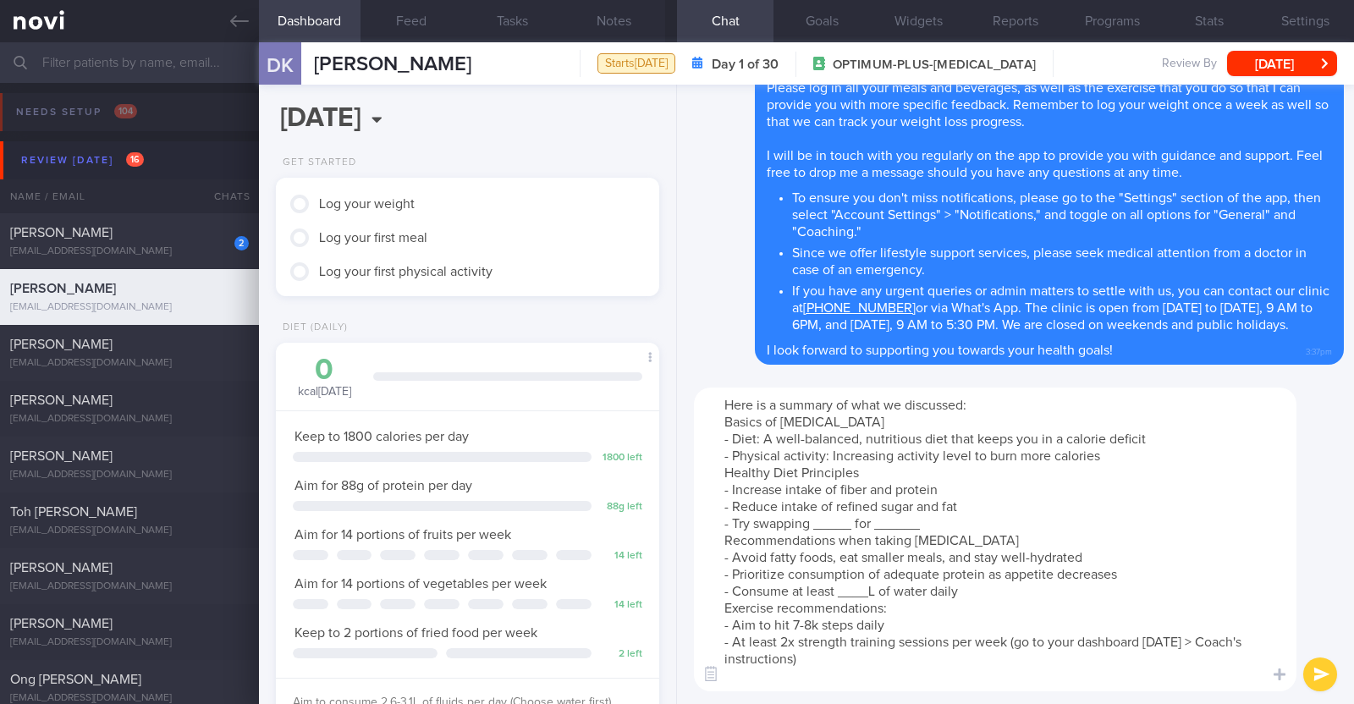
click at [673, 456] on textarea "Here is a summary of what we discussed: Basics of Weight Management - Diet: A w…" at bounding box center [995, 540] width 602 height 304
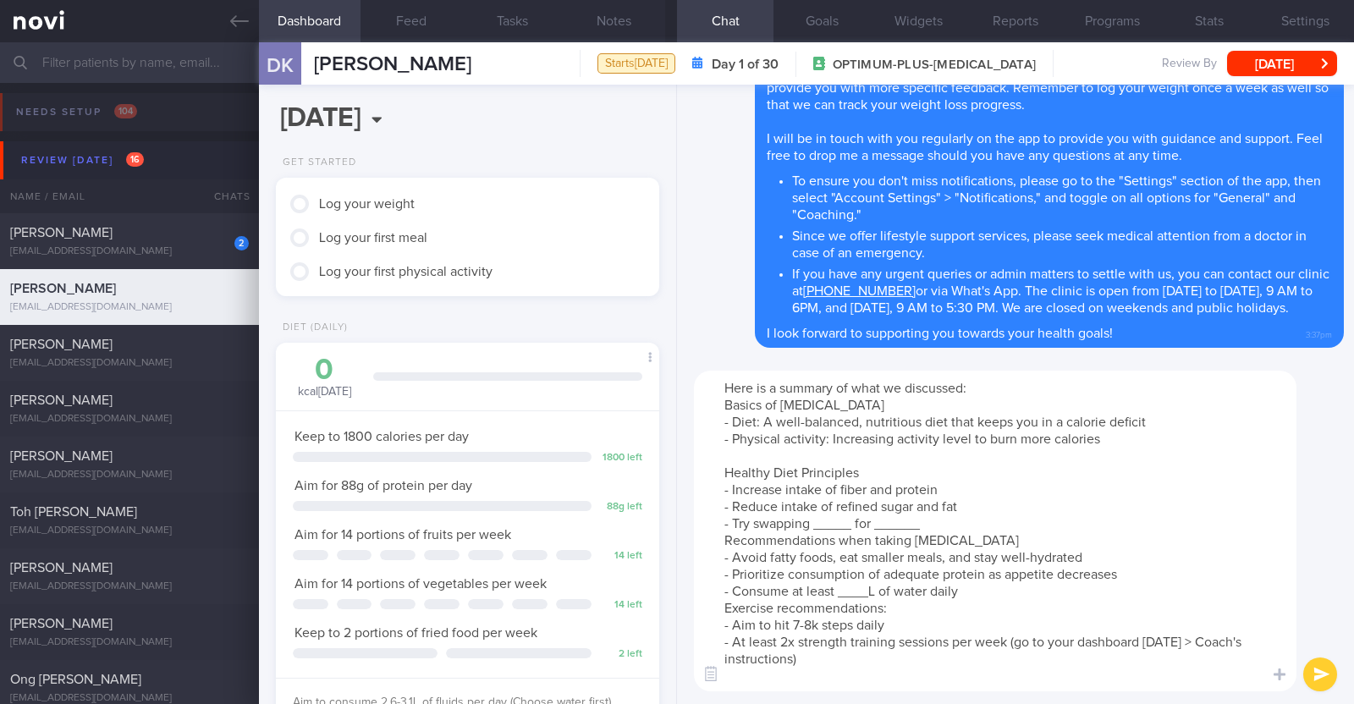
drag, startPoint x: 937, startPoint y: 526, endPoint x: 715, endPoint y: 526, distance: 222.5
click at [673, 526] on textarea "Here is a summary of what we discussed: Basics of Weight Management - Diet: A w…" at bounding box center [995, 531] width 602 height 321
drag, startPoint x: 973, startPoint y: 539, endPoint x: 876, endPoint y: 539, distance: 97.3
click at [673, 539] on textarea "Here is a summary of what we discussed: Basics of Weight Management - Diet: A w…" at bounding box center [995, 531] width 602 height 321
click at [673, 585] on textarea "Here is a summary of what we discussed: Basics of Weight Management - Diet: A w…" at bounding box center [995, 531] width 602 height 321
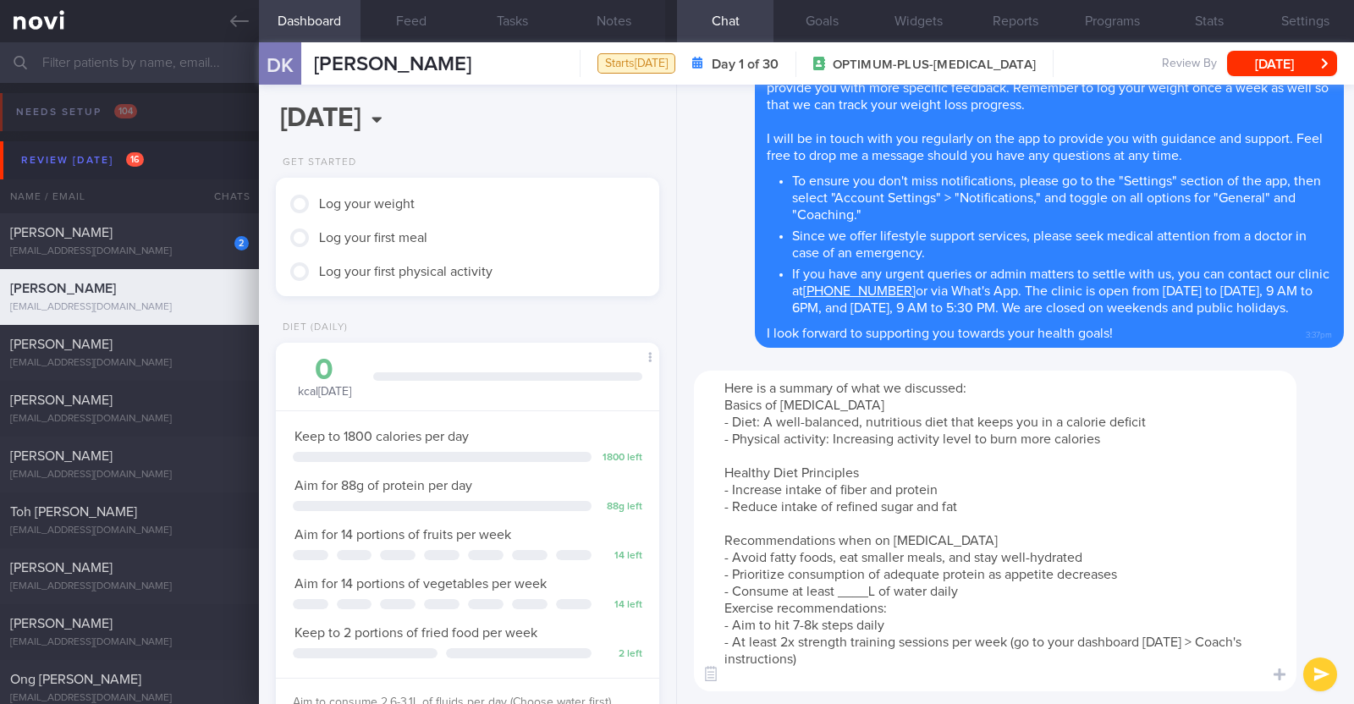
paste textarea "2.6-3.1"
click at [673, 594] on textarea "Here is a summary of what we discussed: Basics of Weight Management - Diet: A w…" at bounding box center [995, 531] width 602 height 321
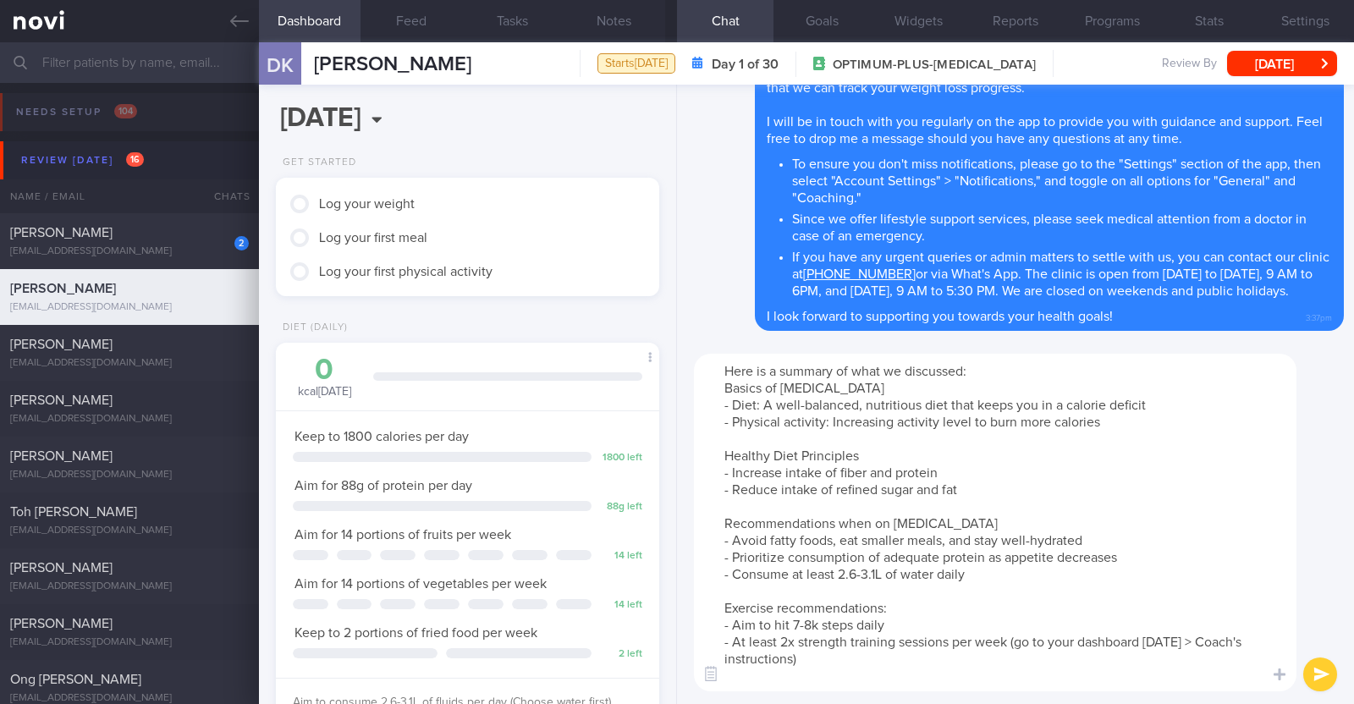
drag, startPoint x: 892, startPoint y: 624, endPoint x: 775, endPoint y: 618, distance: 116.9
click at [673, 618] on textarea "Here is a summary of what we discussed: Basics of Weight Management - Diet: A w…" at bounding box center [995, 523] width 602 height 338
drag, startPoint x: 1011, startPoint y: 640, endPoint x: 1034, endPoint y: 652, distance: 25.7
click at [673, 652] on textarea "Here is a summary of what we discussed: Basics of Weight Management - Diet: A w…" at bounding box center [995, 523] width 602 height 338
type textarea "Here is a summary of what we discussed: Basics of Weight Management - Diet: A w…"
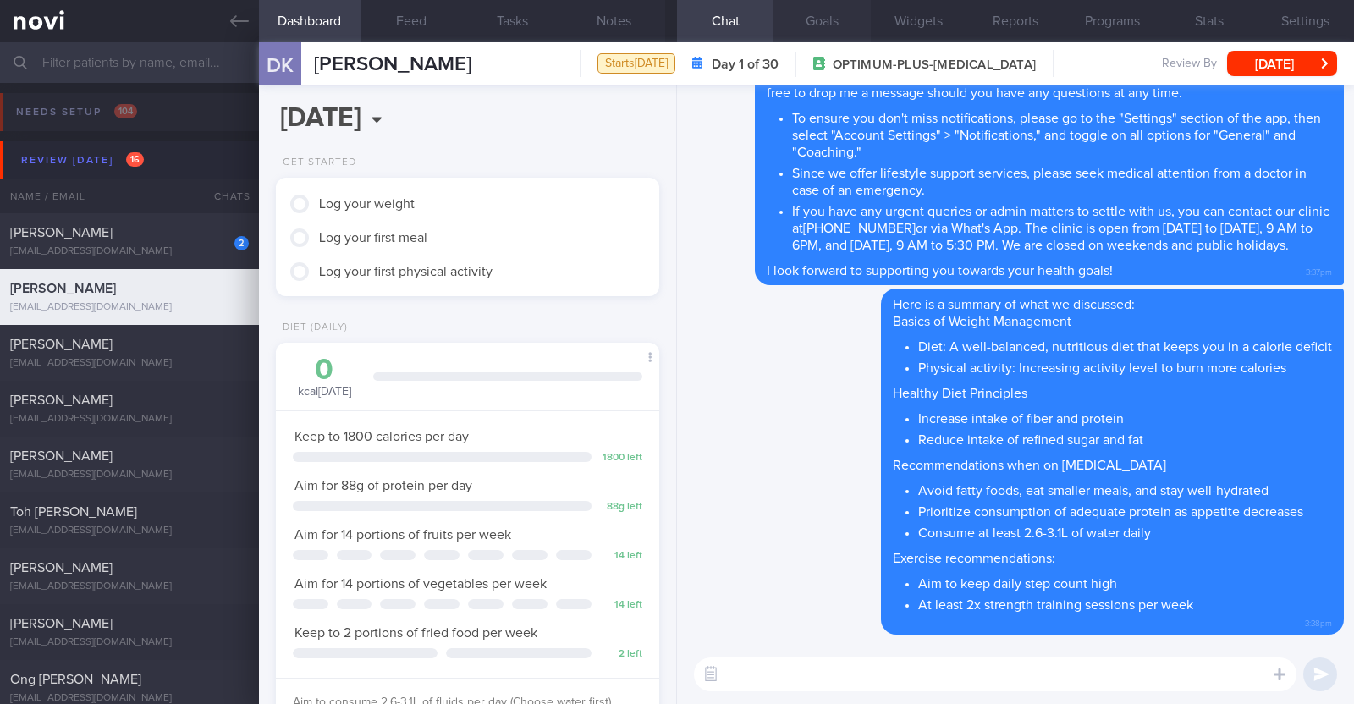
click at [673, 20] on button "Goals" at bounding box center [821, 21] width 96 height 42
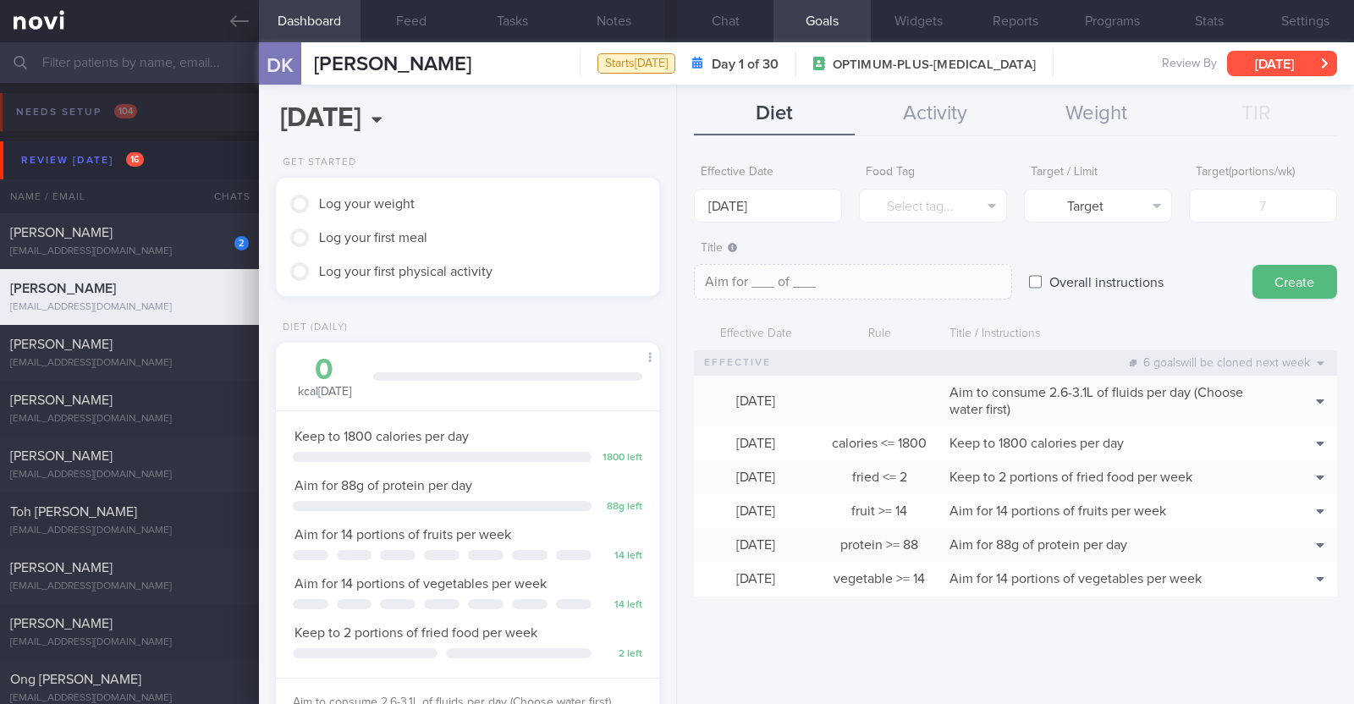
click at [673, 54] on button "[DATE]" at bounding box center [1282, 63] width 110 height 25
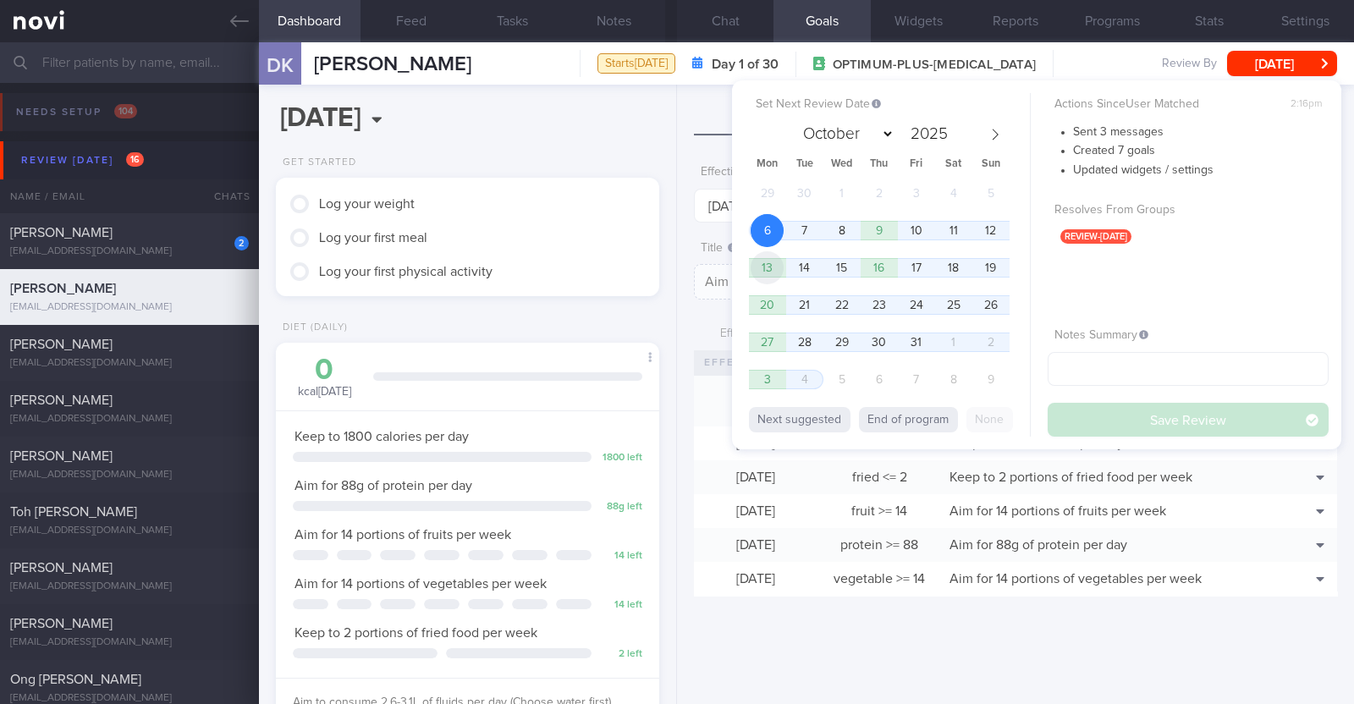
click at [673, 265] on span "13" at bounding box center [766, 267] width 33 height 33
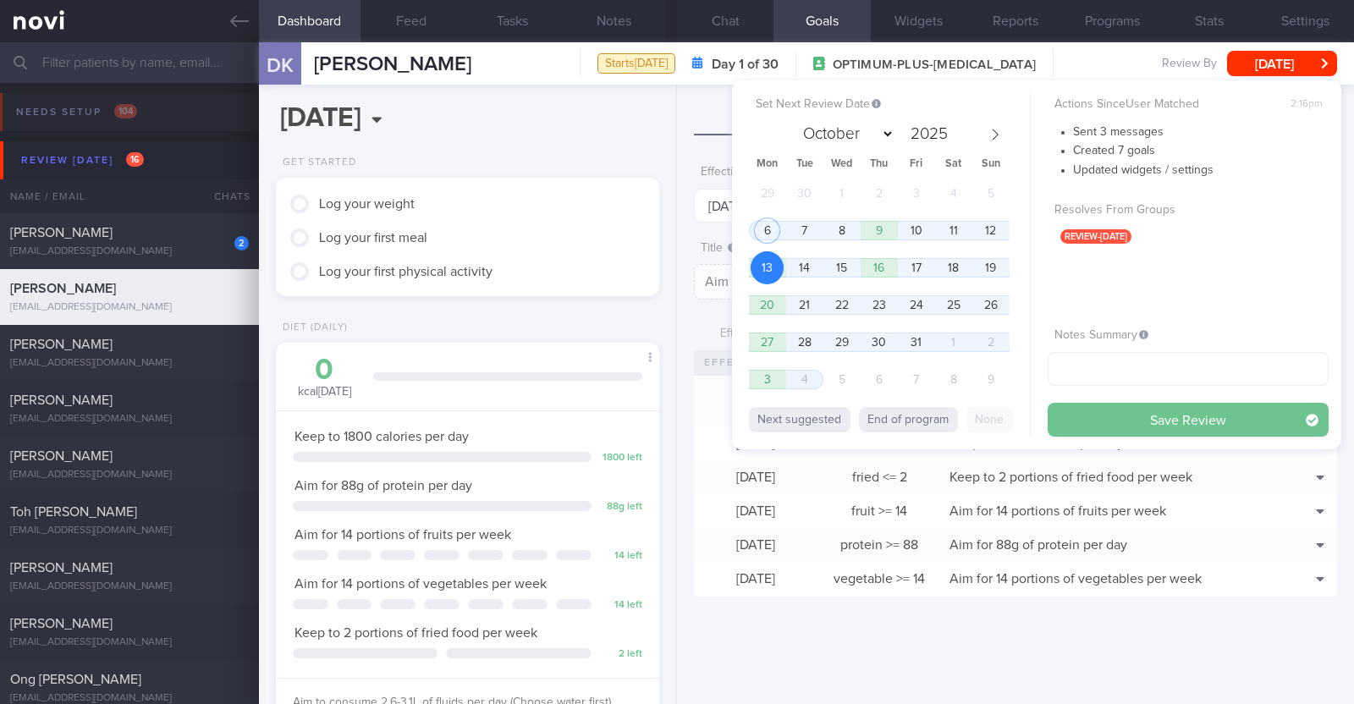
click at [673, 419] on button "Save Review" at bounding box center [1187, 420] width 281 height 34
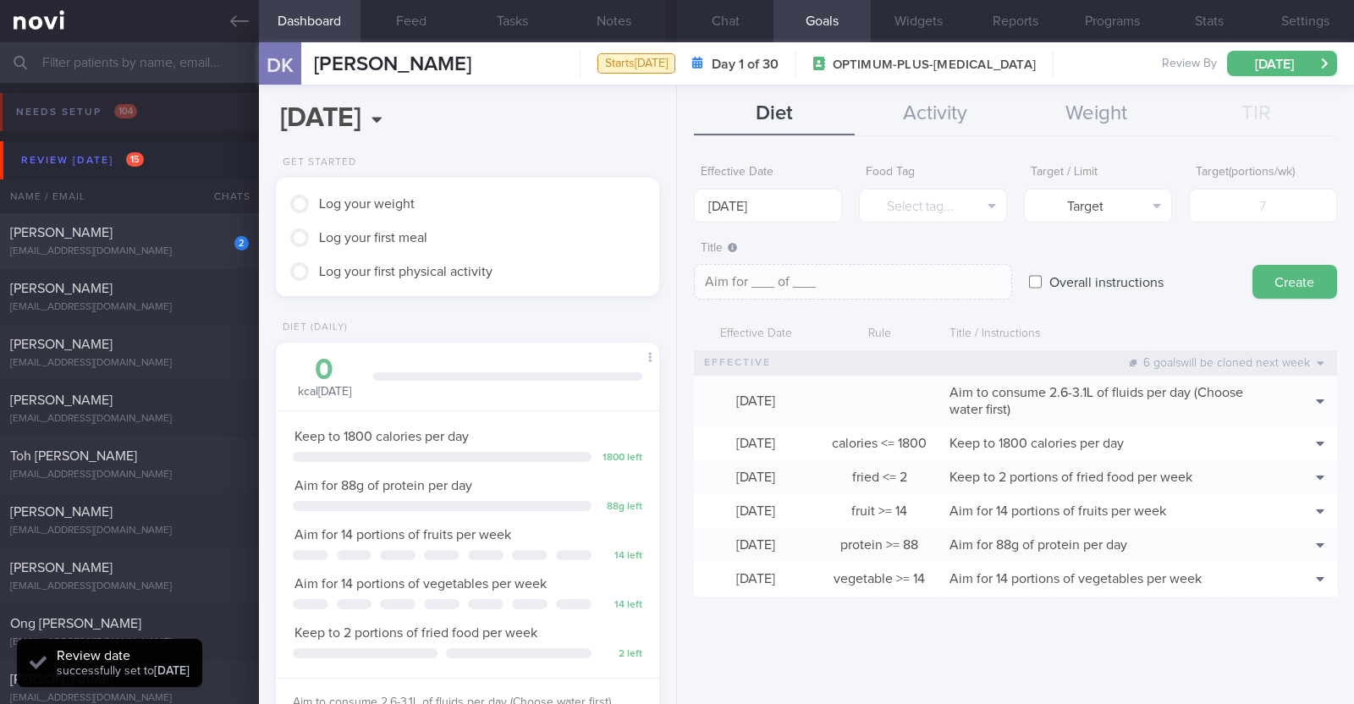
click at [113, 236] on span "[PERSON_NAME]" at bounding box center [61, 233] width 102 height 14
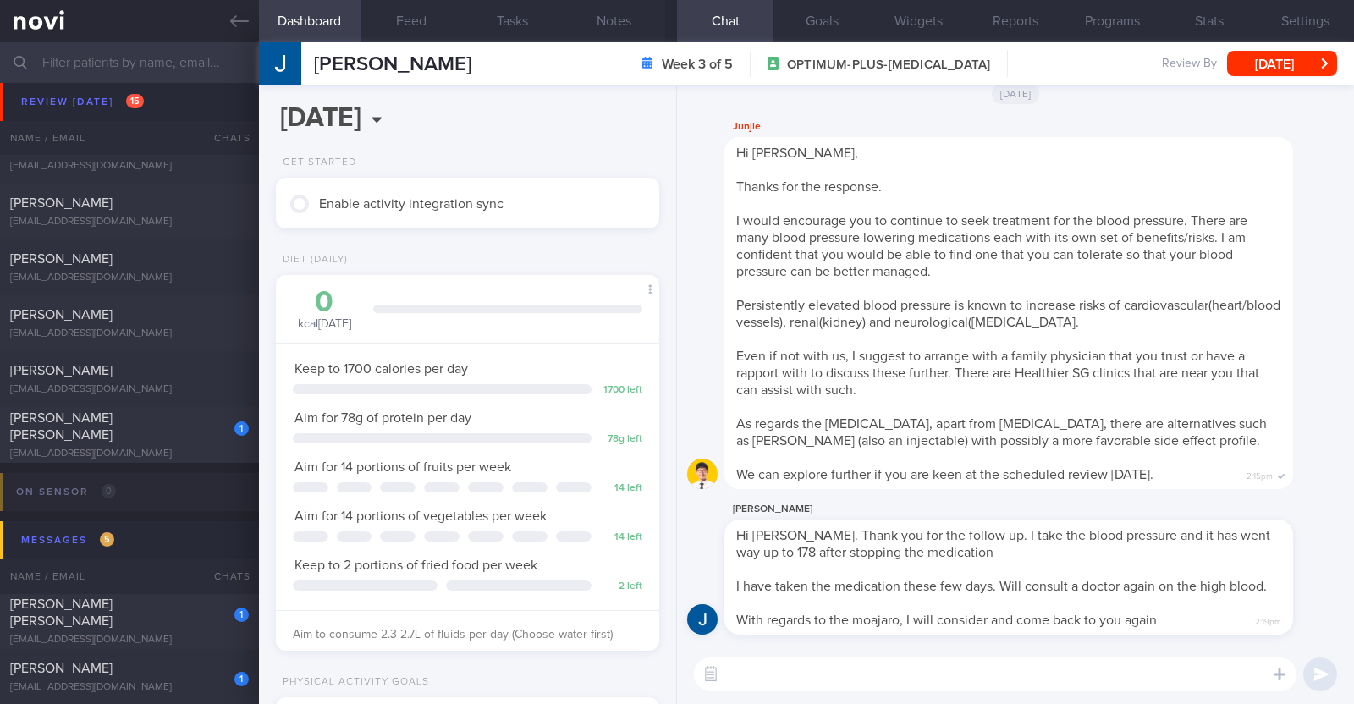
scroll to position [635, 0]
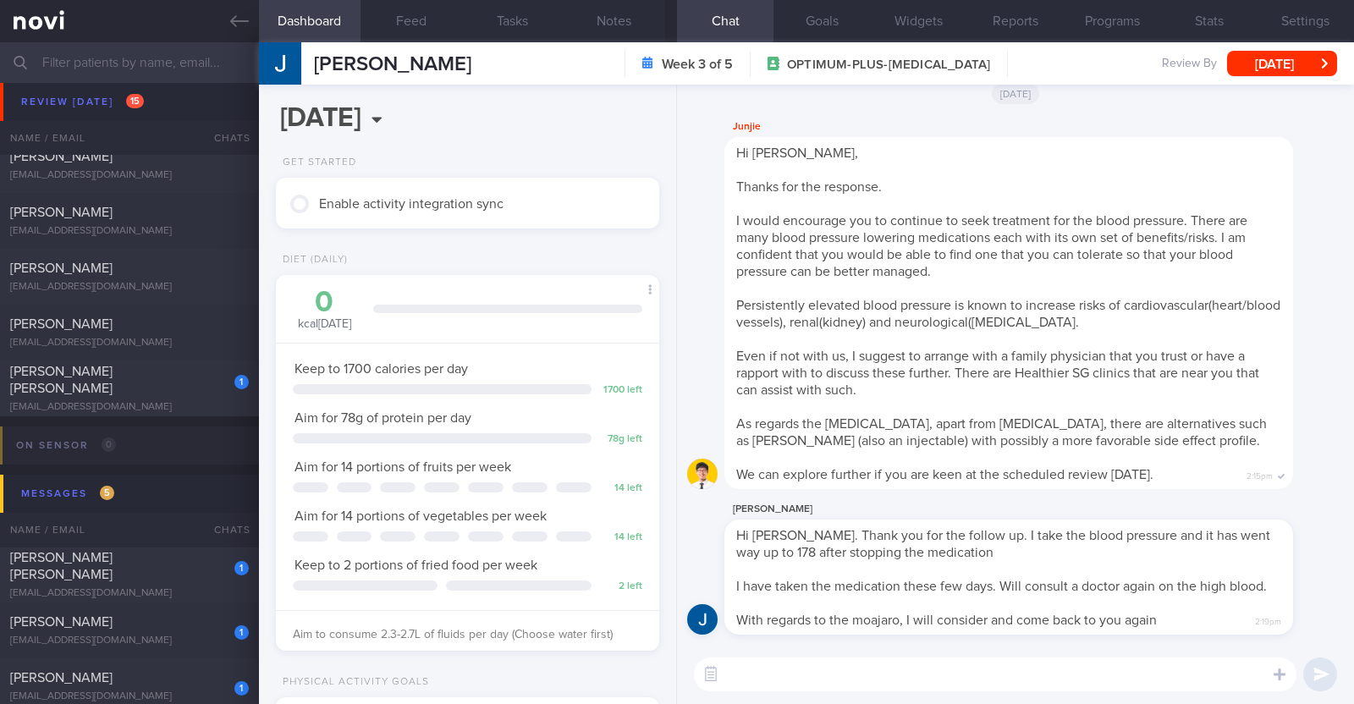
click at [169, 404] on div "[EMAIL_ADDRESS][DOMAIN_NAME]" at bounding box center [129, 407] width 239 height 13
select select "9"
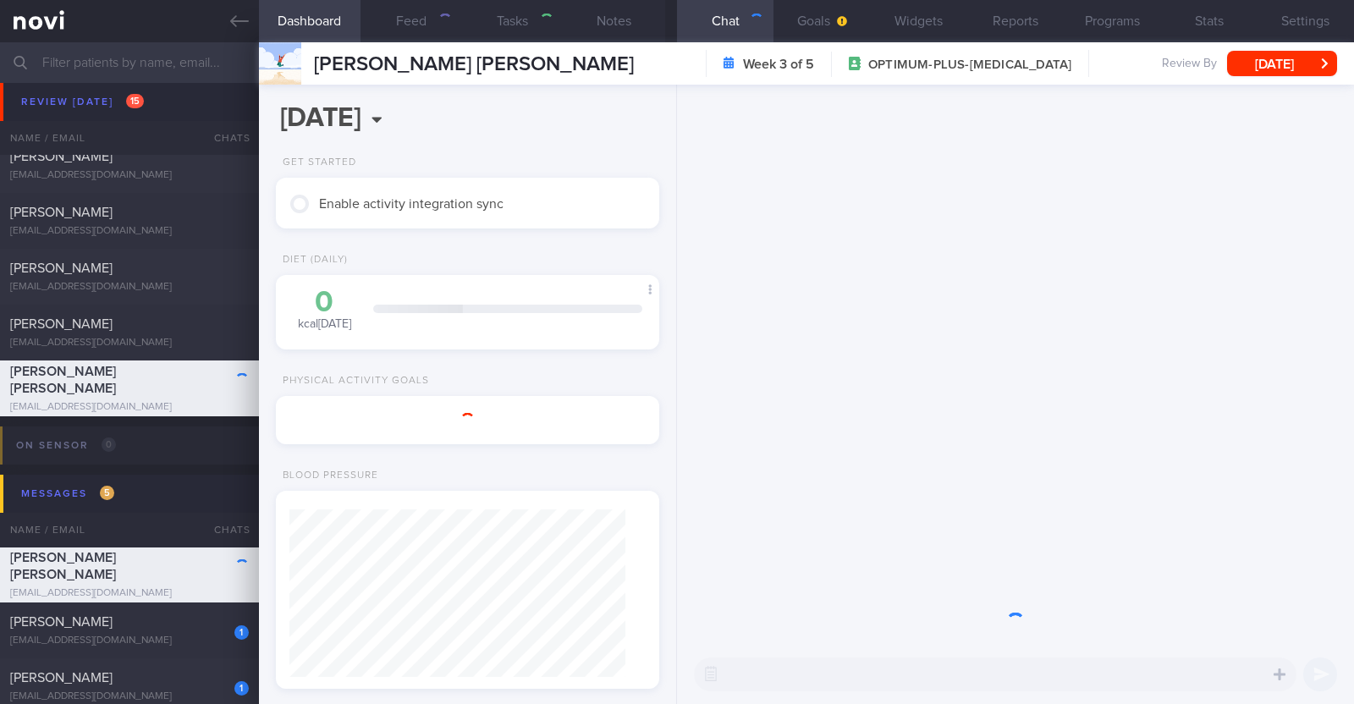
scroll to position [168, 337]
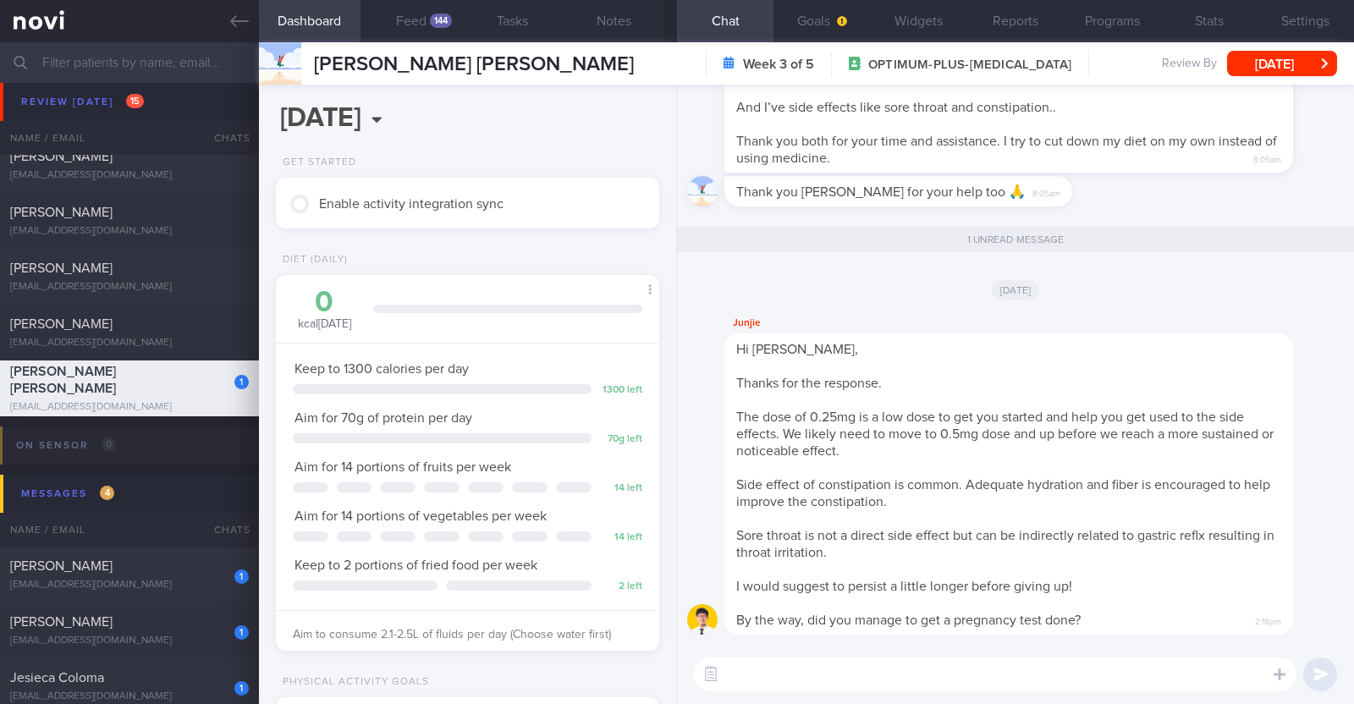
click at [673, 277] on div "[DATE]" at bounding box center [1015, 289] width 657 height 47
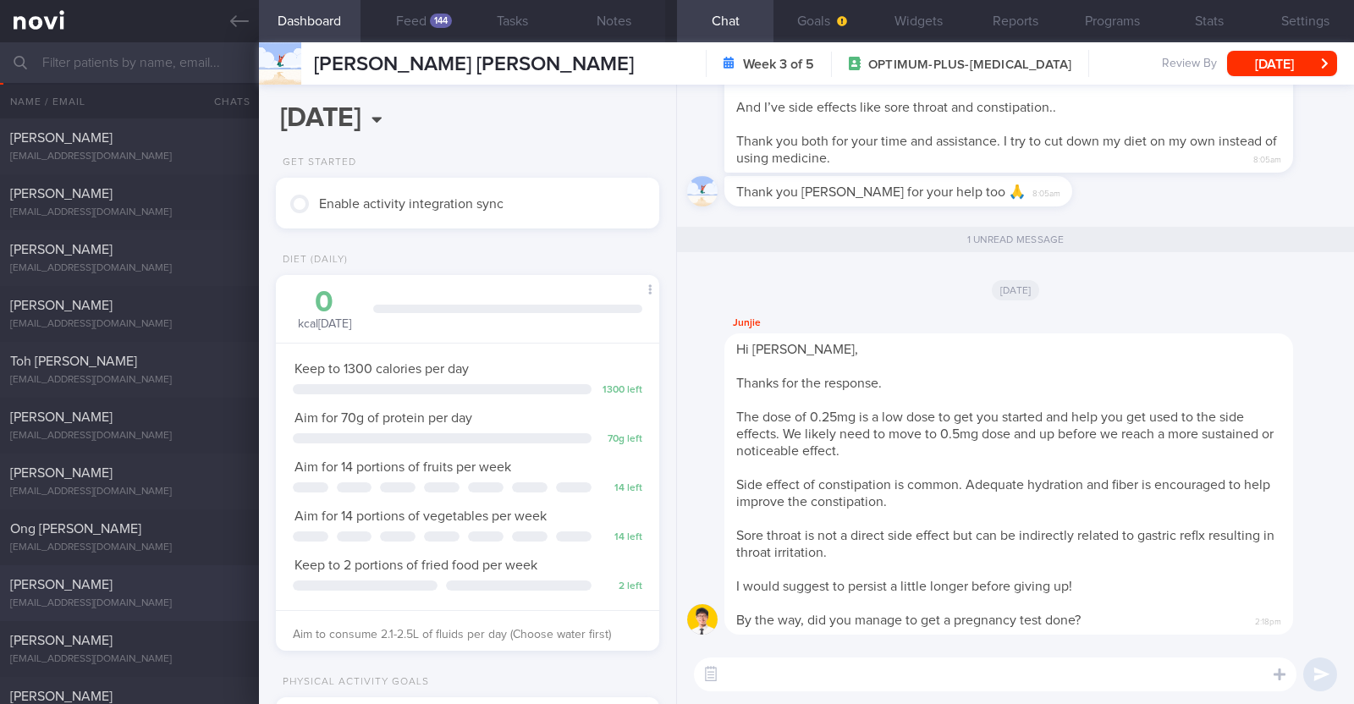
scroll to position [0, 0]
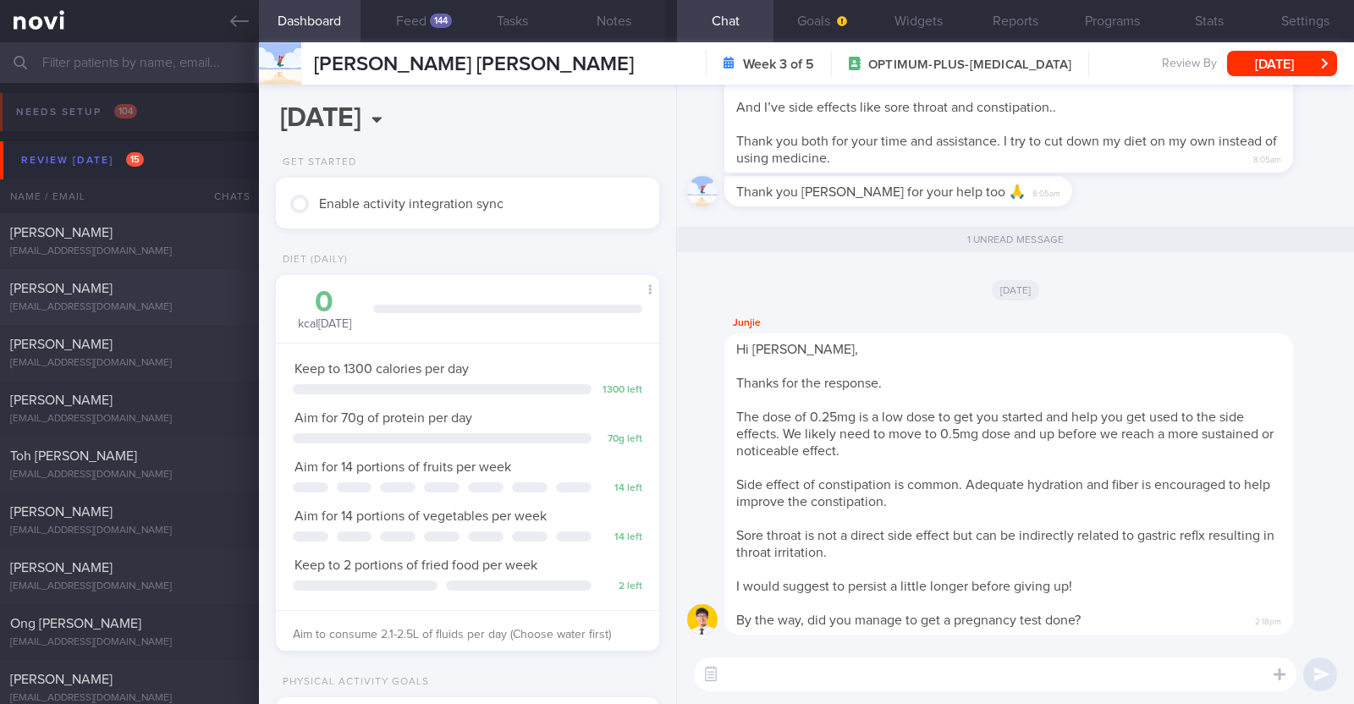
click at [179, 286] on div "[PERSON_NAME]" at bounding box center [127, 288] width 234 height 17
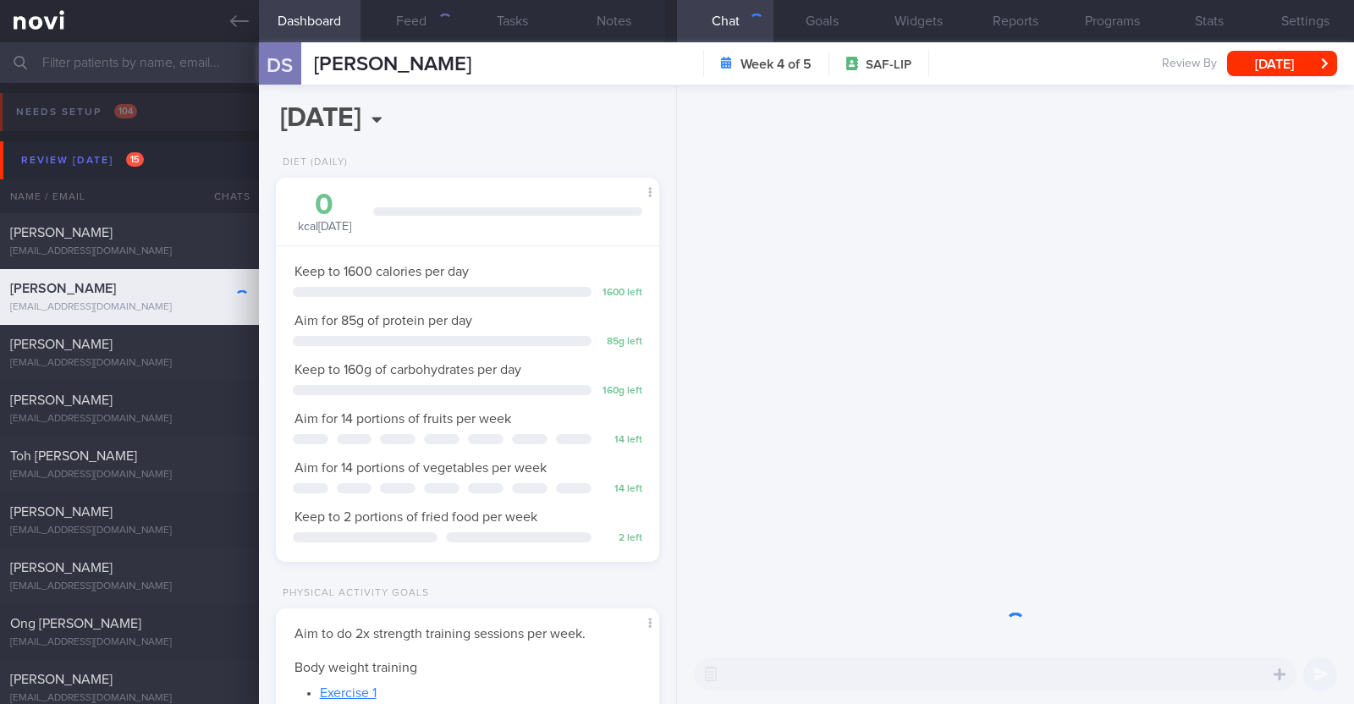
scroll to position [171, 343]
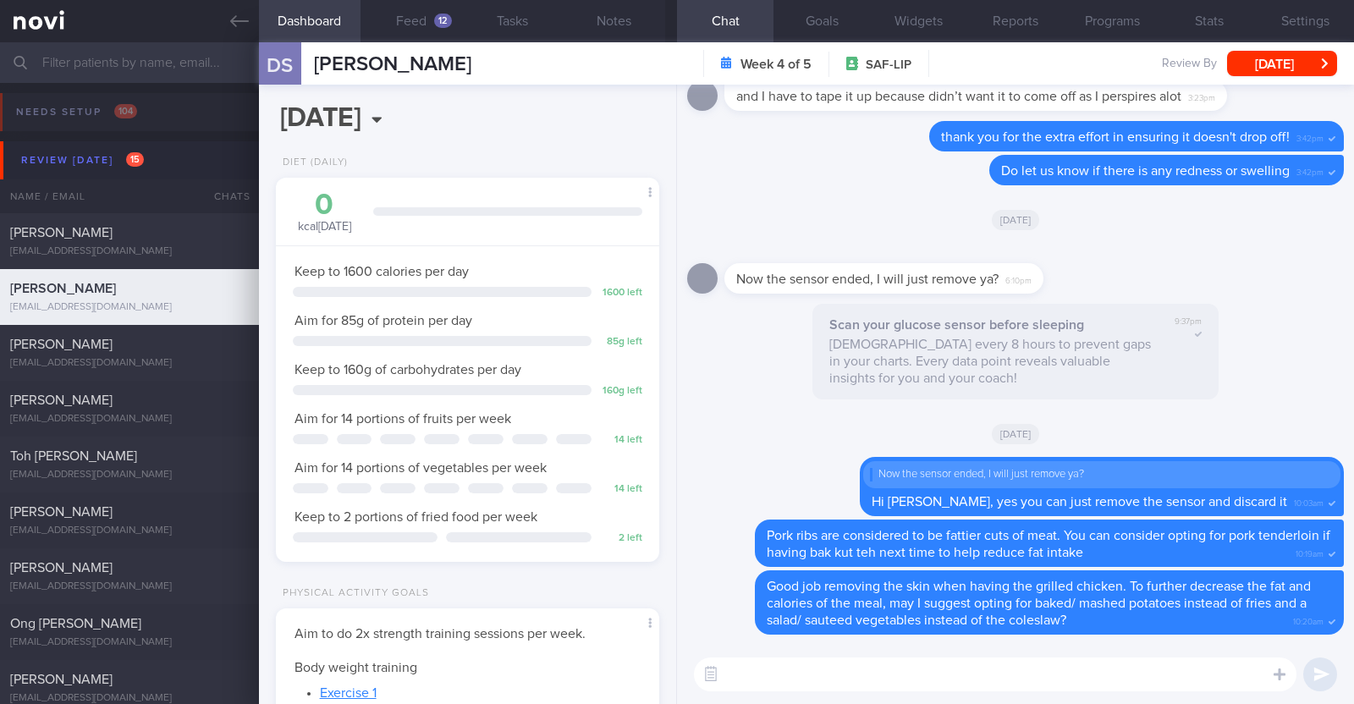
select select "9"
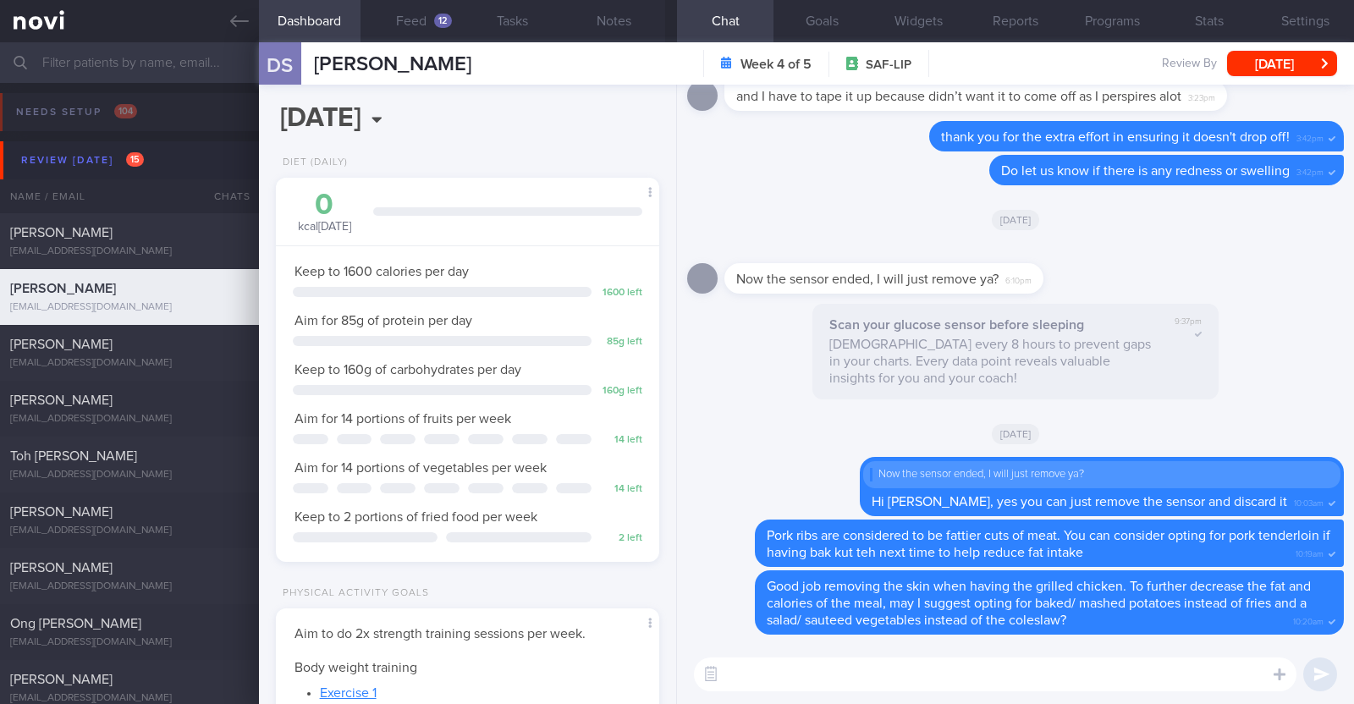
scroll to position [192, 337]
select select "9"
click at [403, 8] on button "Feed 12" at bounding box center [411, 21] width 102 height 42
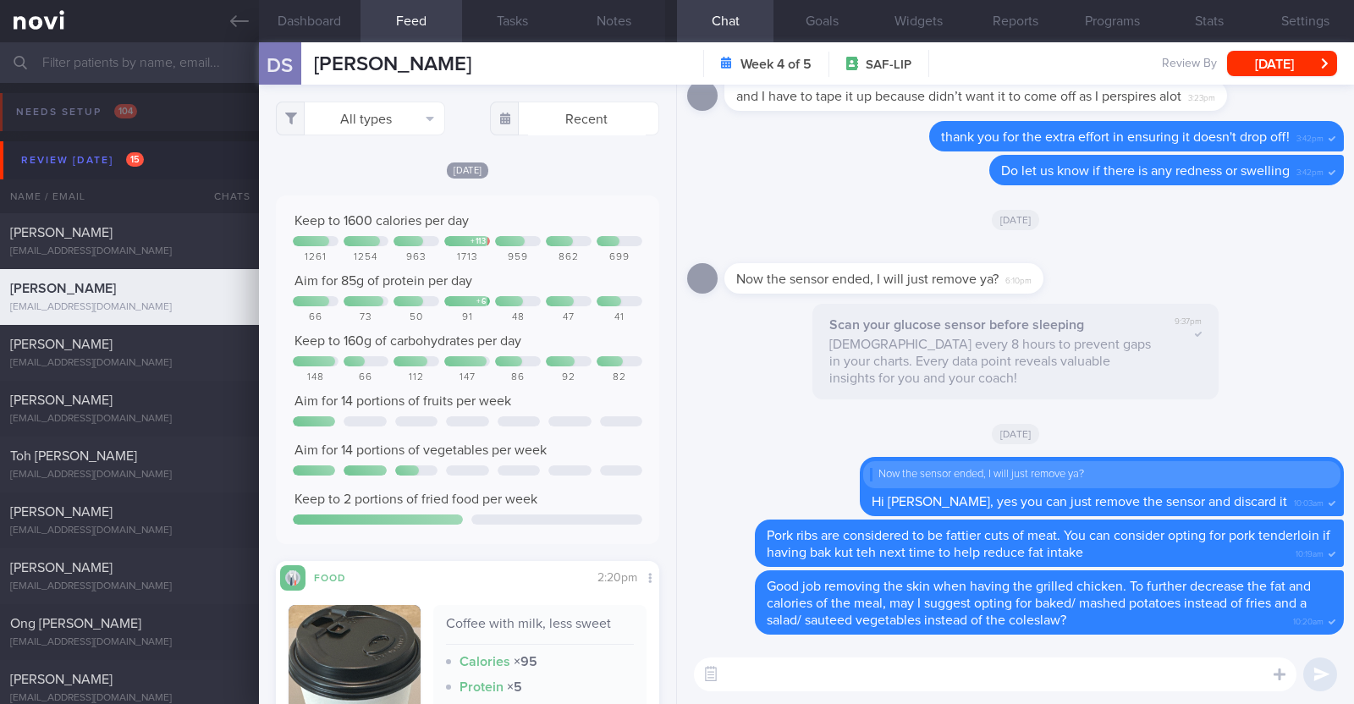
click at [1035, 686] on textarea at bounding box center [995, 674] width 602 height 34
type textarea "Hi [PERSON_NAME], happy [DATE]!"
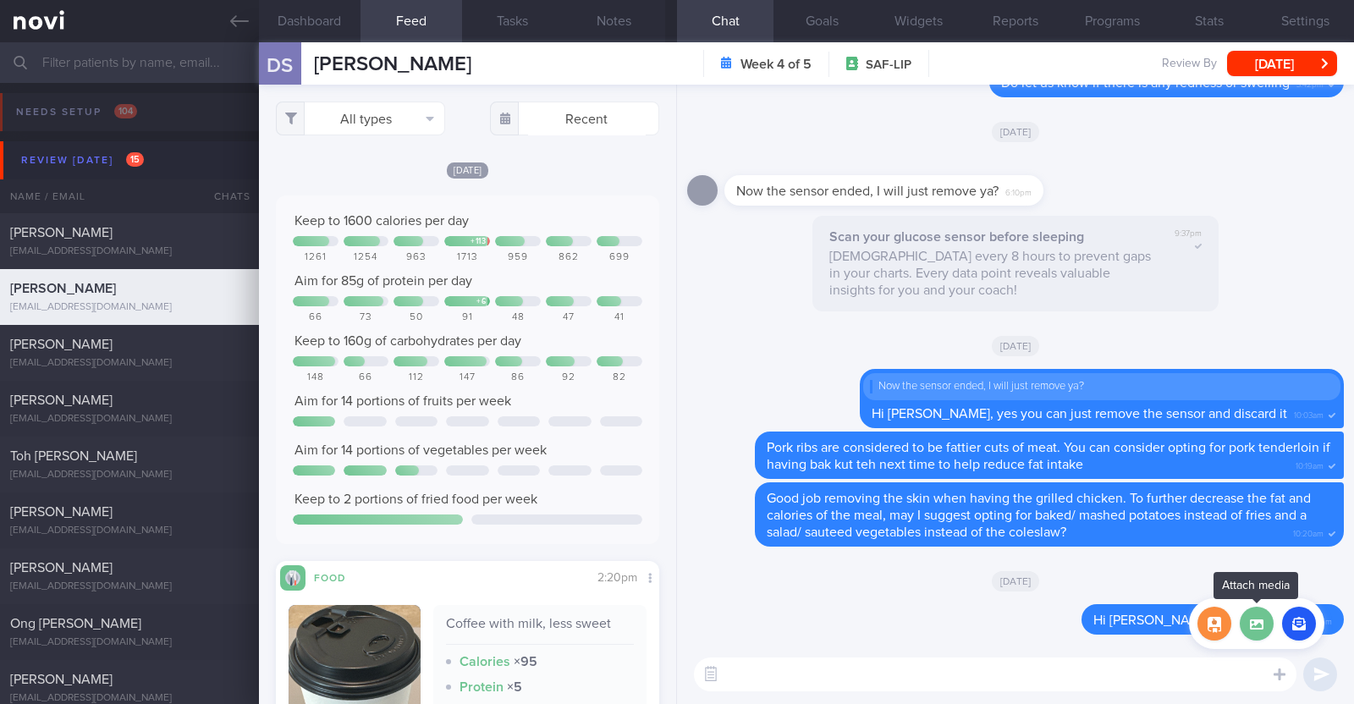
click at [1259, 636] on label at bounding box center [1257, 624] width 34 height 34
click at [0, 0] on input "file" at bounding box center [0, 0] width 0 height 0
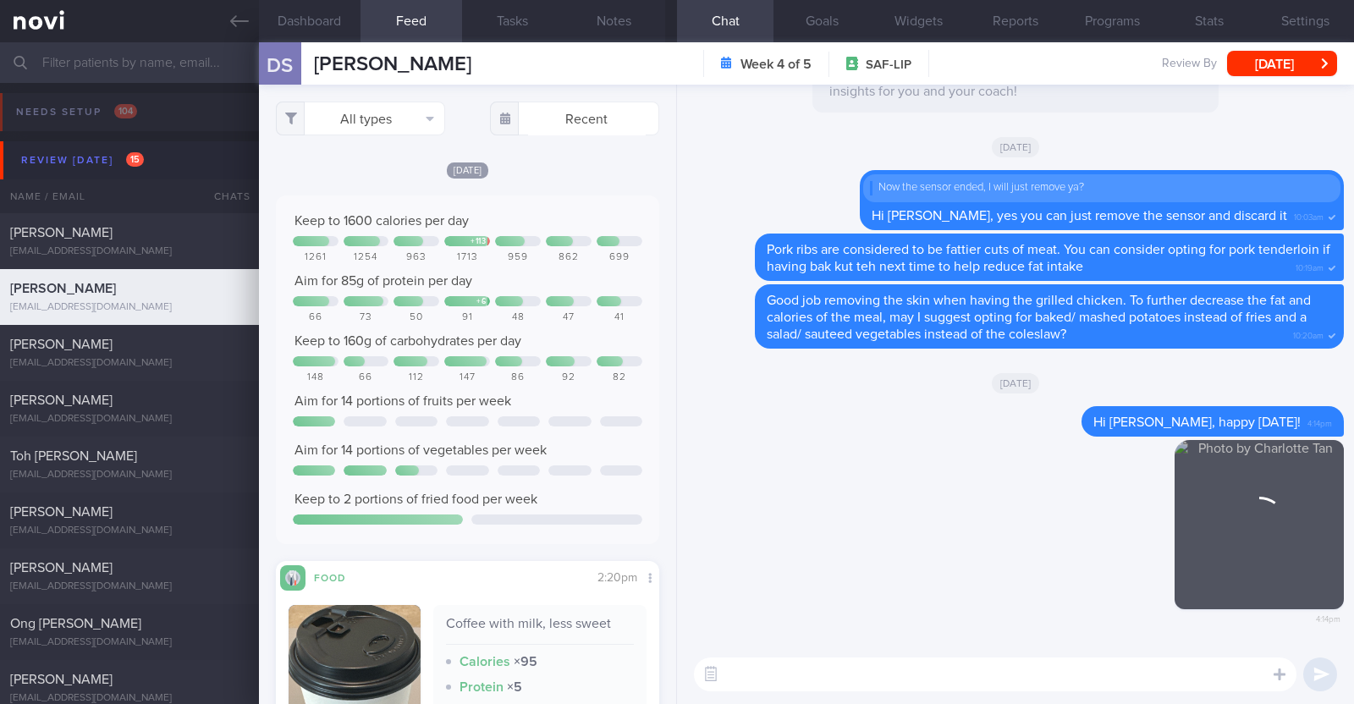
click at [867, 687] on textarea at bounding box center [995, 674] width 602 height 34
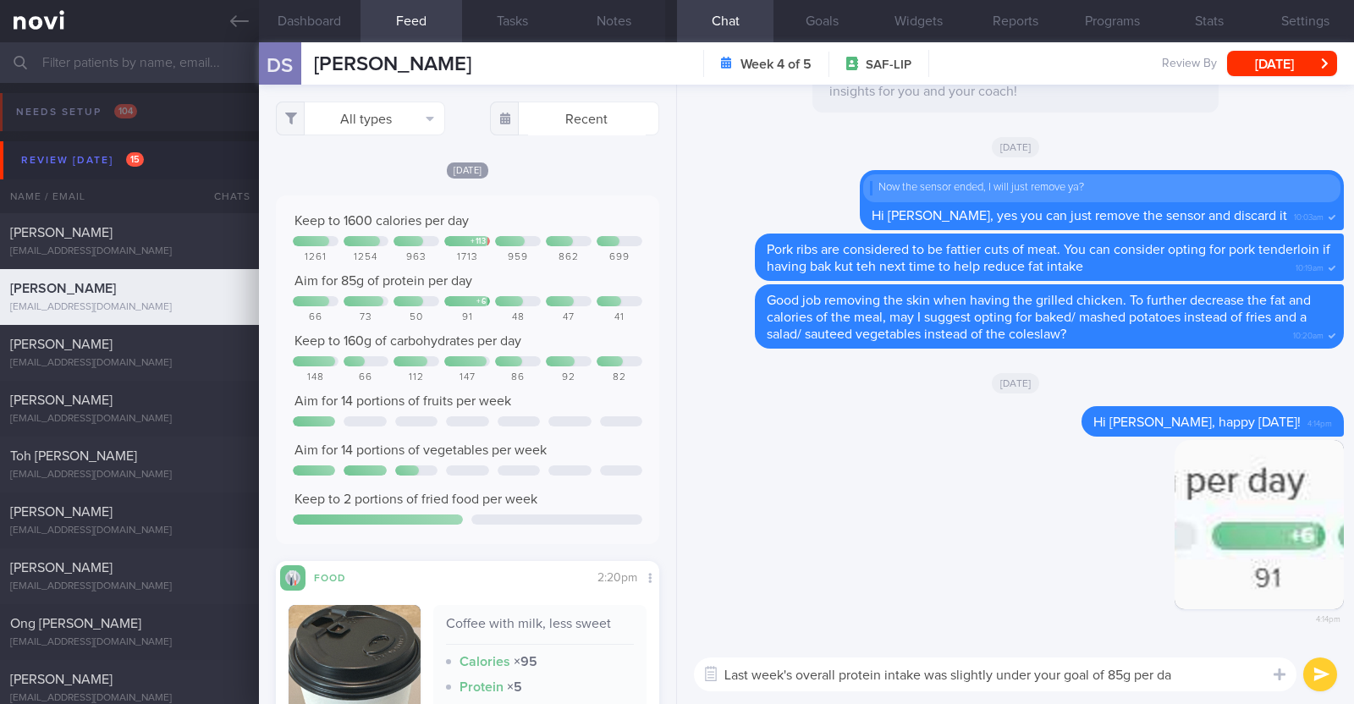
type textarea "Last week's overall protein intake was slightly under your goal of 85g per day"
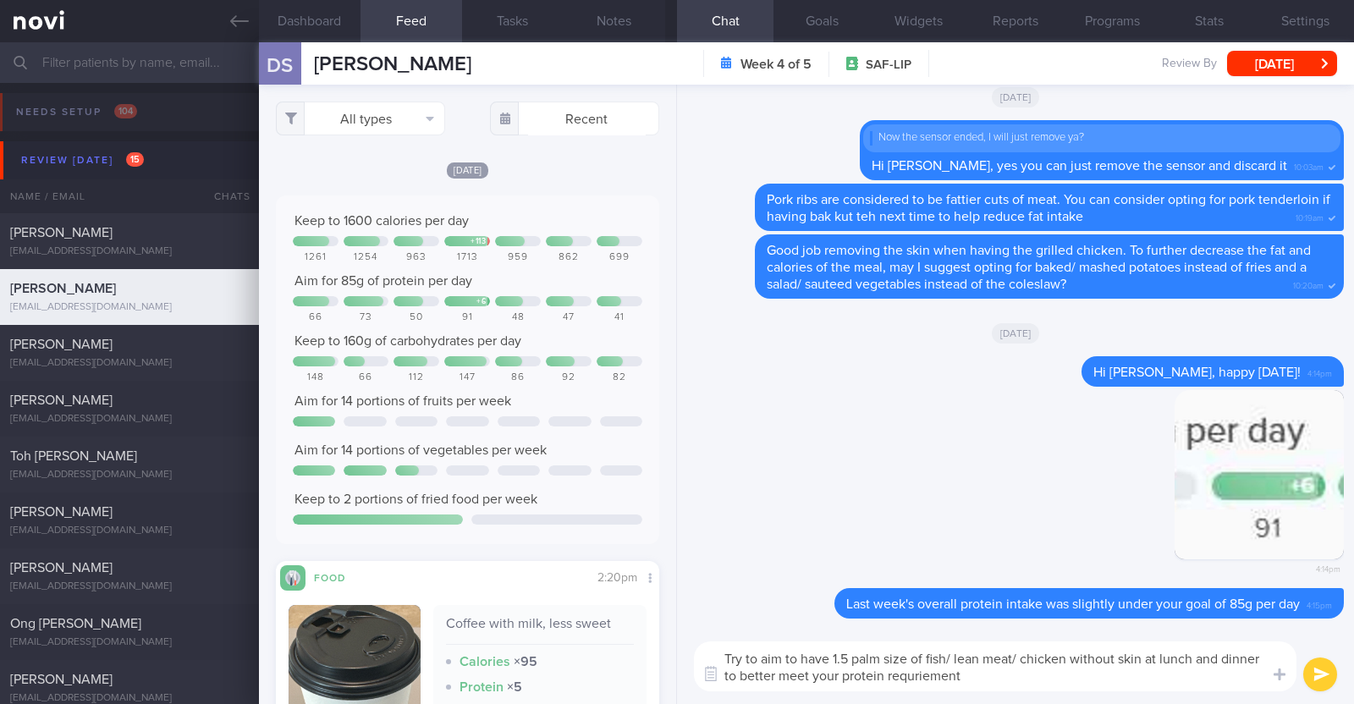
type textarea "Try to aim to have 1.5 palm size of fish/ lean meat/ chicken without skin at lu…"
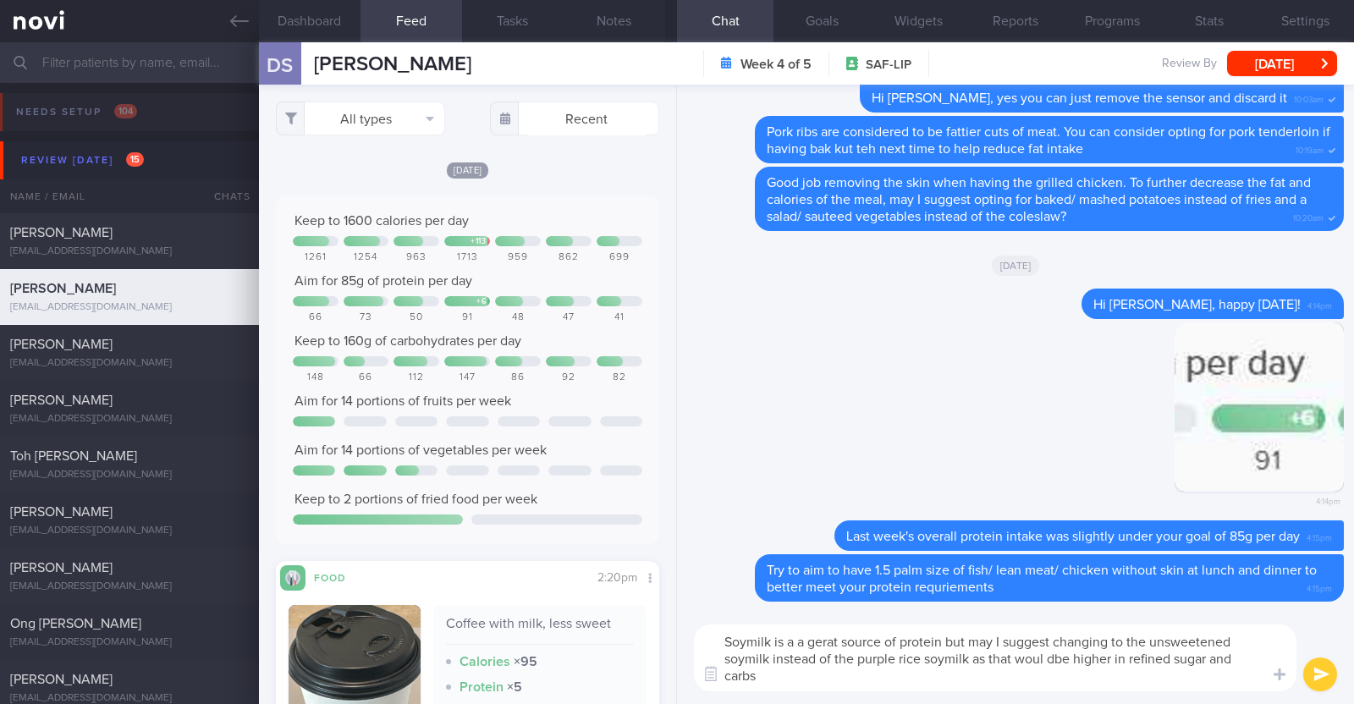
click at [1051, 661] on textarea "Soymilk is a a gerat source of protein but may I suggest changing to the unswee…" at bounding box center [995, 657] width 602 height 67
click at [800, 676] on textarea "Soymilk is a a great source of protein but may I suggest changing to the unswee…" at bounding box center [995, 657] width 602 height 67
type textarea "Soymilk is a a great source of protein but may I suggest changing to the unswee…"
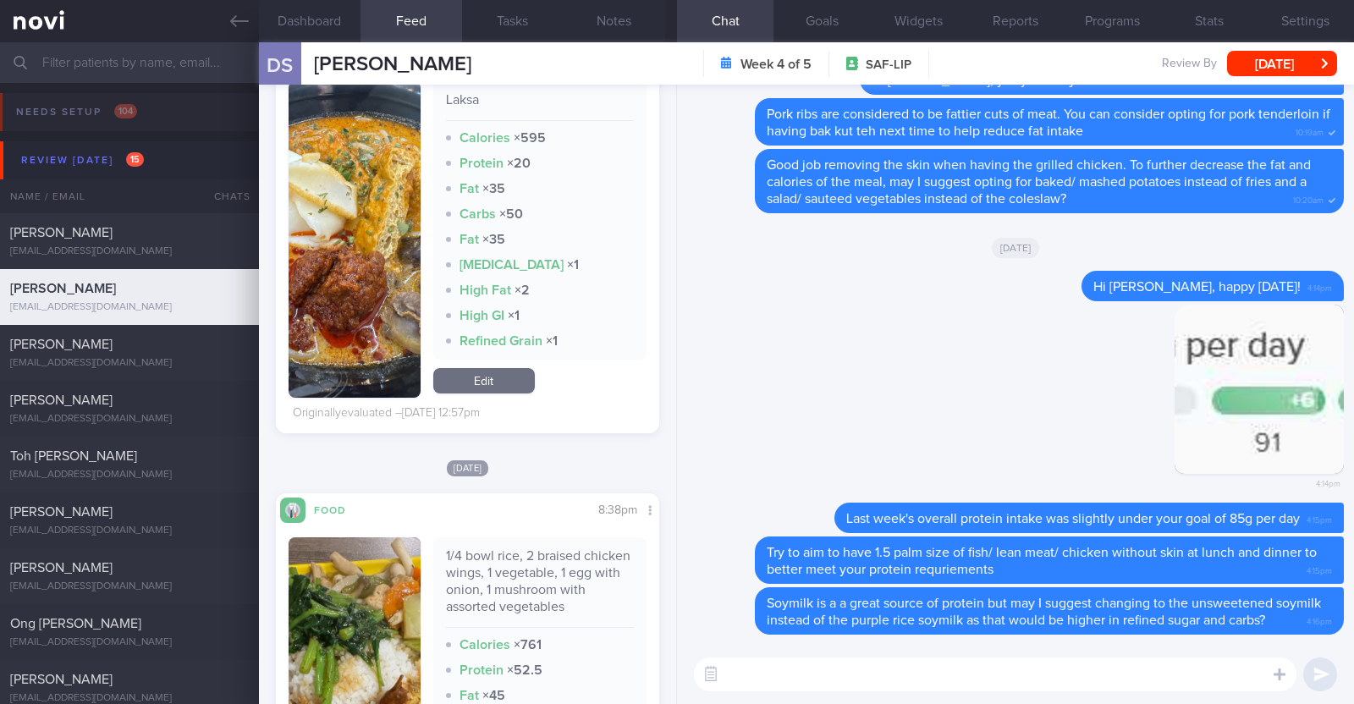
scroll to position [3172, 0]
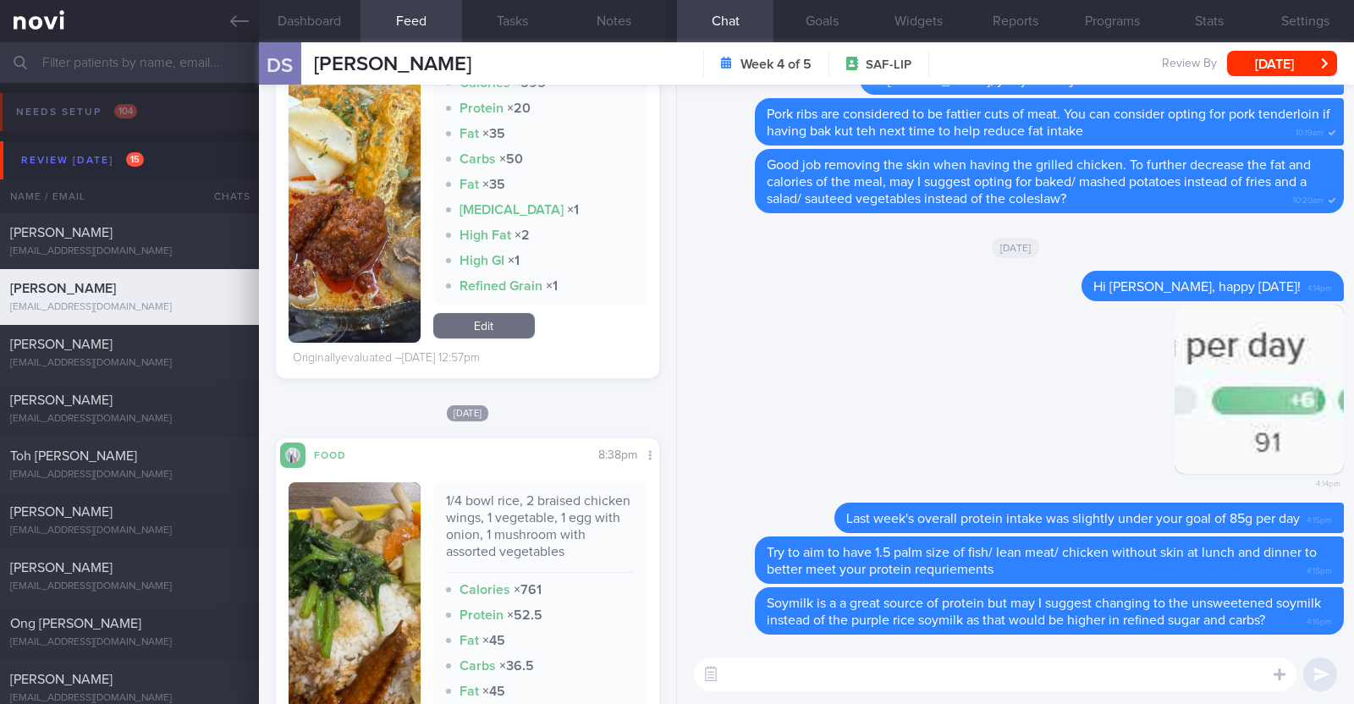
click at [760, 679] on textarea at bounding box center [995, 674] width 602 height 34
paste textarea "just want to let you know that I will be on leave from [DATE]-[DATE]. During th…"
type textarea "I also just want to let you know that I will be on leave from [DATE]-[DATE]. Du…"
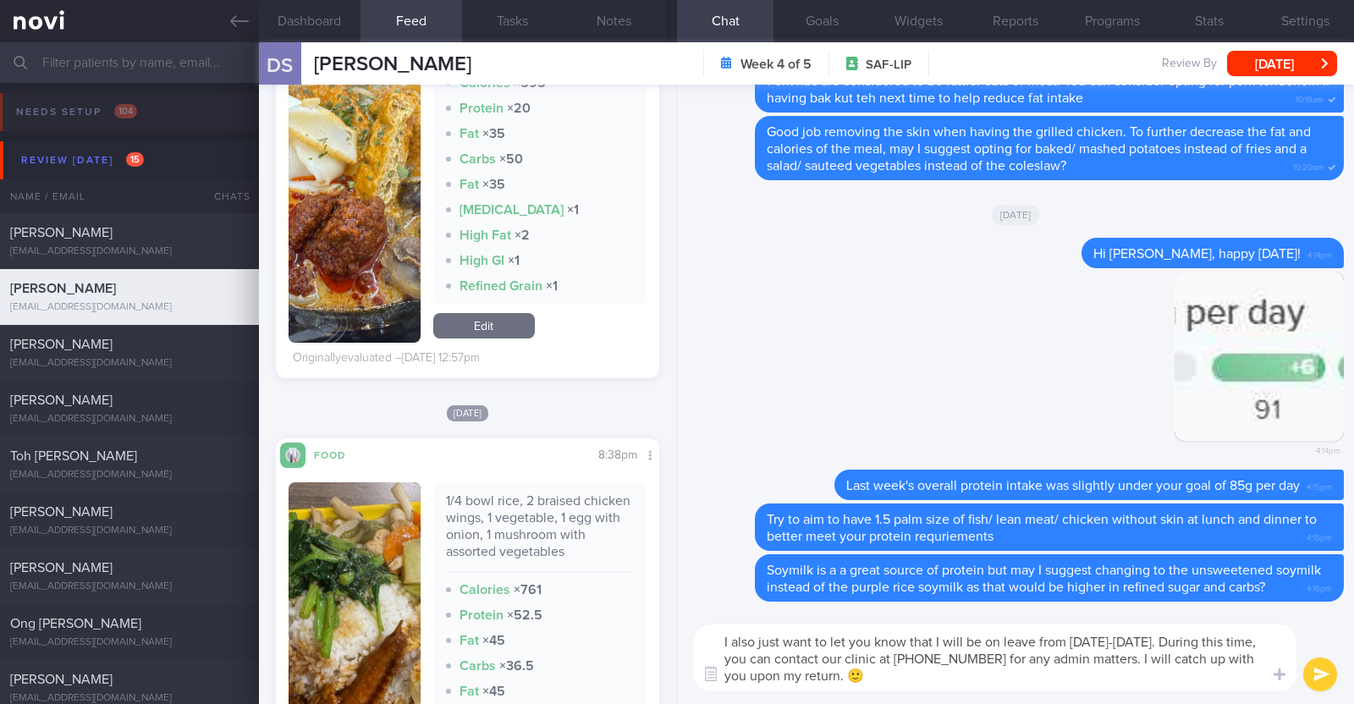
scroll to position [0, 0]
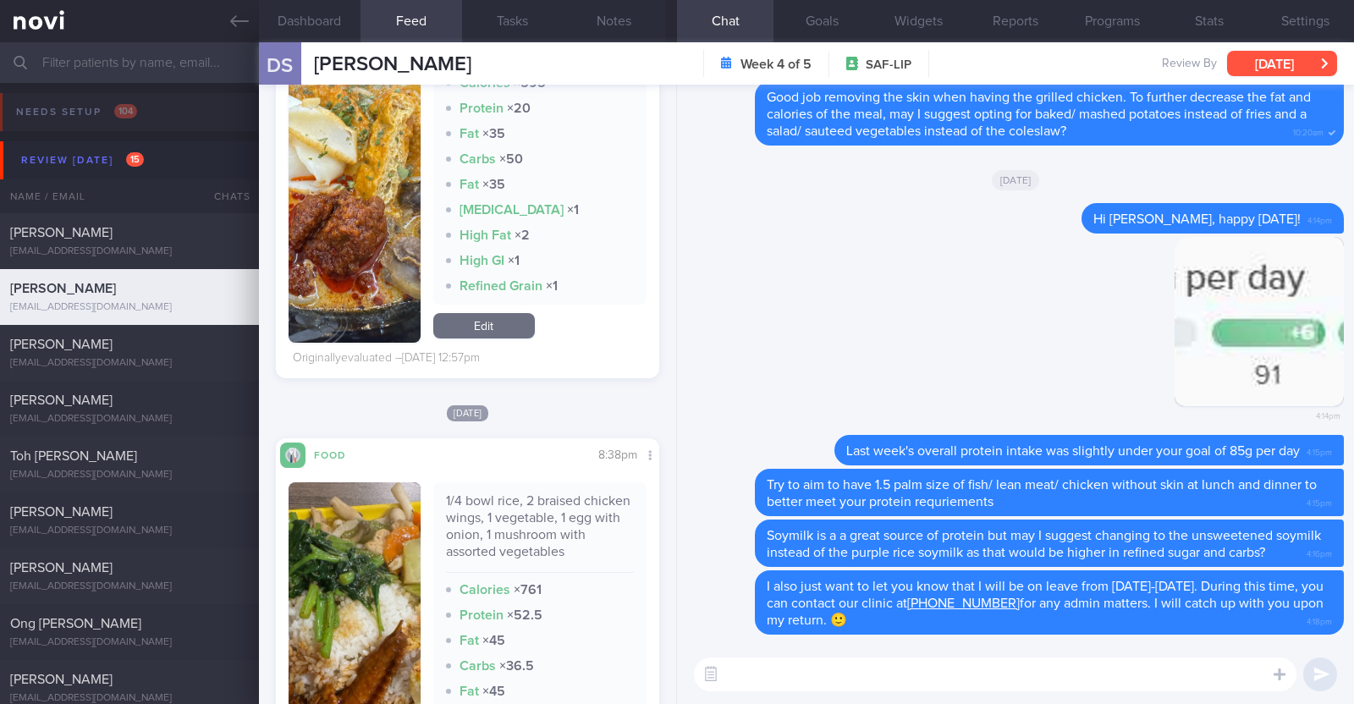
click at [1313, 62] on button "[DATE]" at bounding box center [1282, 63] width 110 height 25
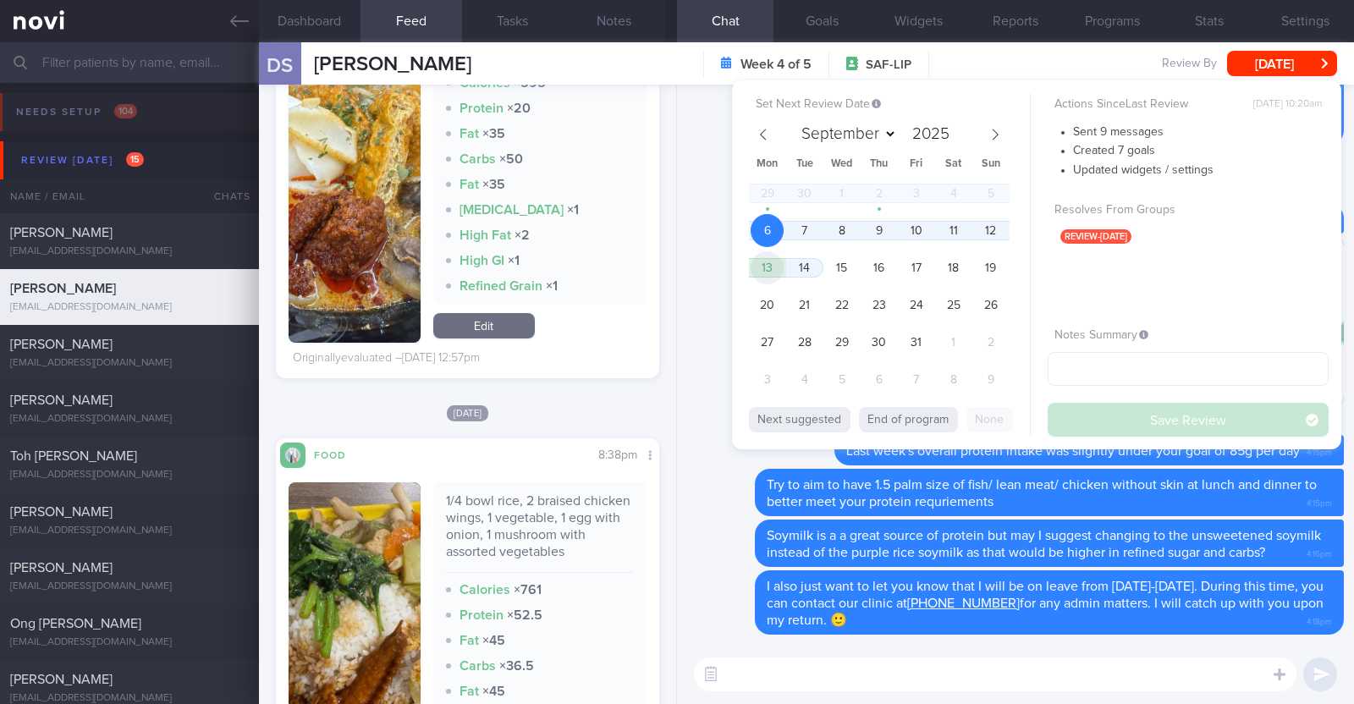
click at [779, 263] on span "13" at bounding box center [766, 267] width 33 height 33
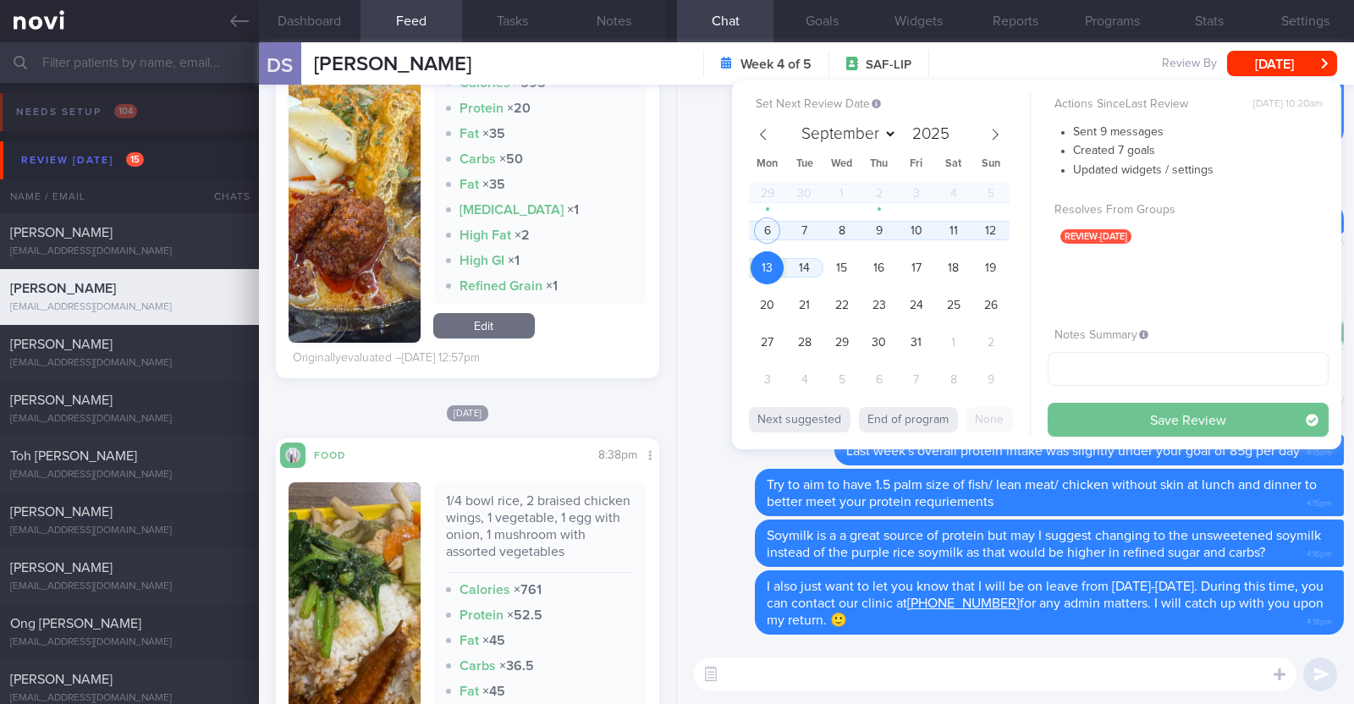
click at [1088, 425] on button "Save Review" at bounding box center [1187, 420] width 281 height 34
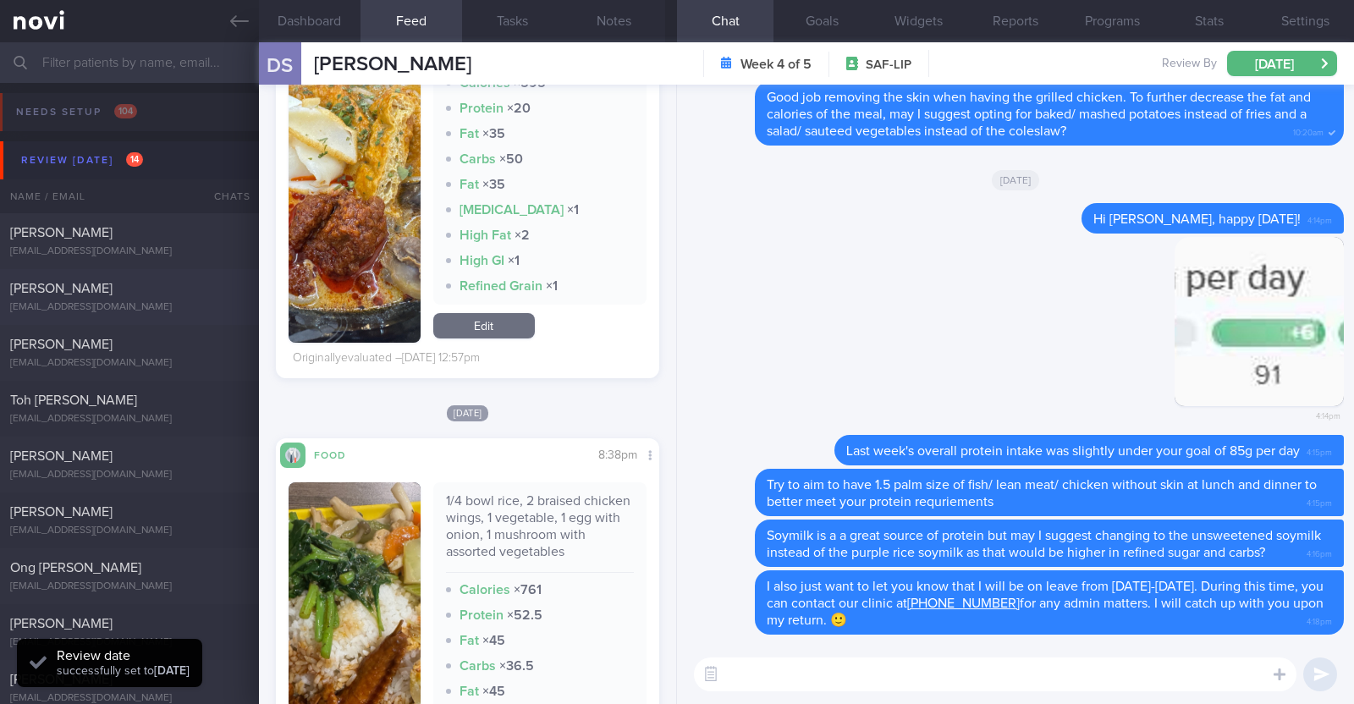
scroll to position [171, 343]
click at [94, 302] on div "[EMAIL_ADDRESS][DOMAIN_NAME]" at bounding box center [129, 307] width 239 height 13
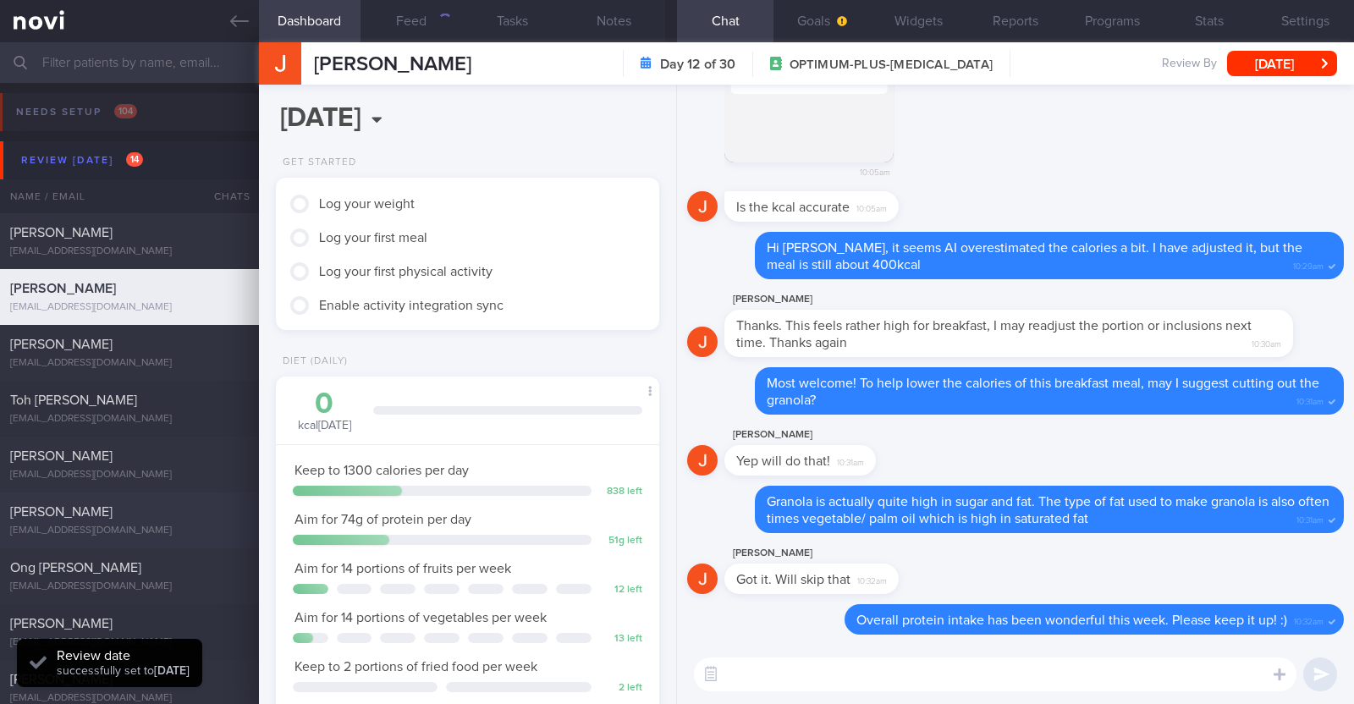
scroll to position [168, 337]
click at [409, 9] on button "Feed" at bounding box center [411, 21] width 102 height 42
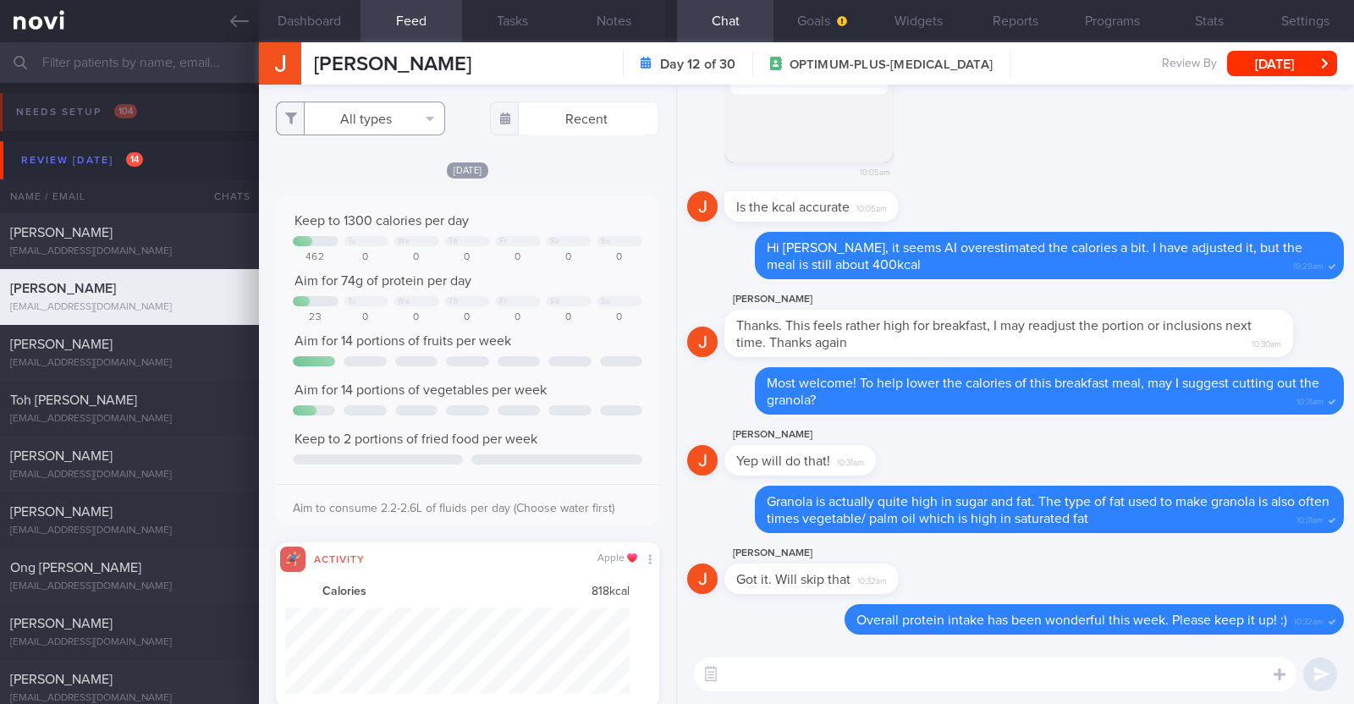
click at [397, 114] on button "All types" at bounding box center [360, 119] width 169 height 34
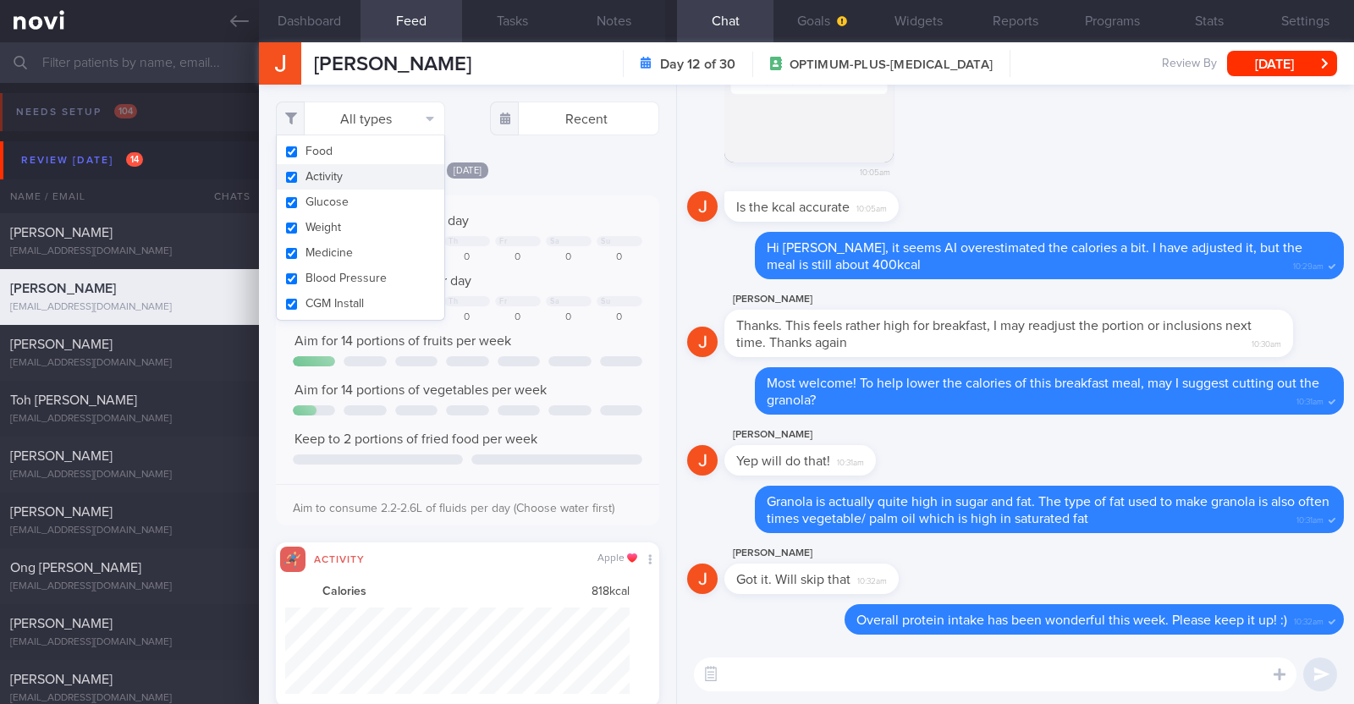
click at [372, 173] on button "Activity" at bounding box center [361, 176] width 168 height 25
checkbox input "false"
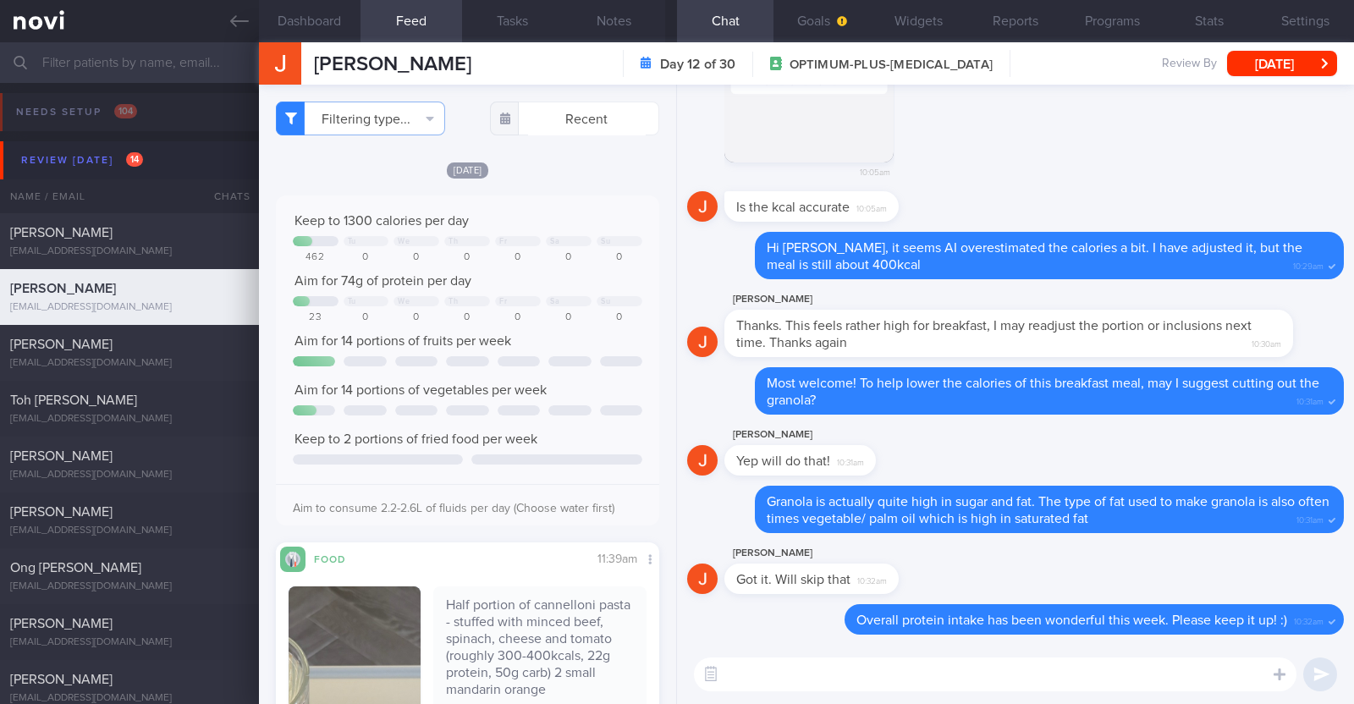
click at [575, 160] on div "Filtering type... Food Activity Glucose Weight Medicine Blood Pressure CGM Inst…" at bounding box center [467, 394] width 417 height 619
select select "9"
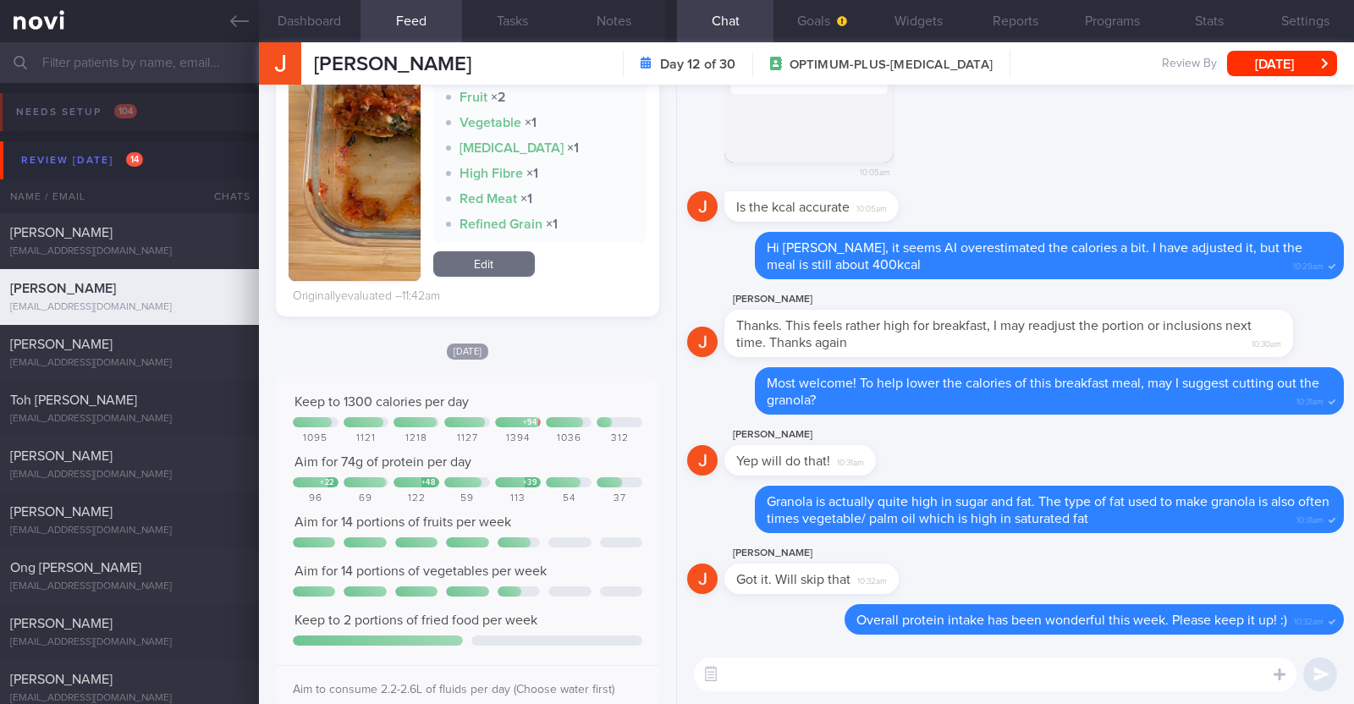
scroll to position [845, 0]
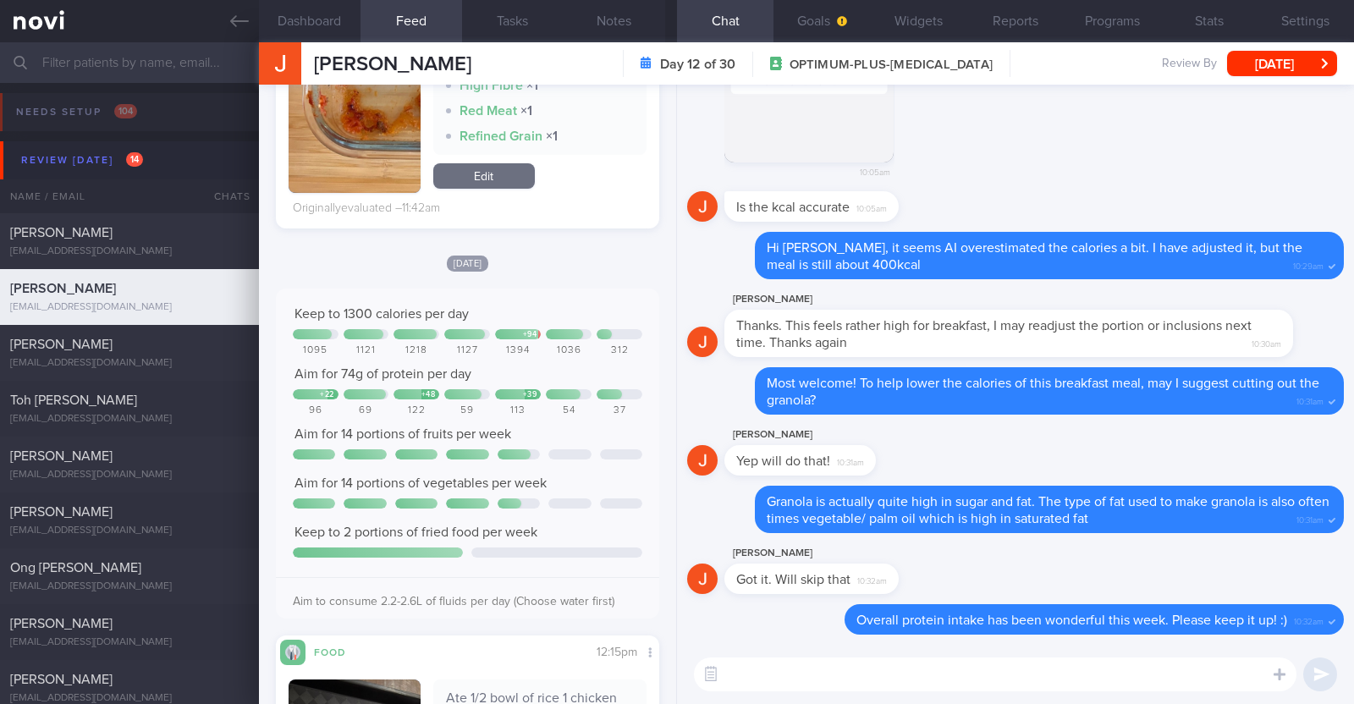
click at [742, 688] on textarea at bounding box center [995, 674] width 602 height 34
type textarea "Hi [PERSON_NAME], happy [DATE]:)"
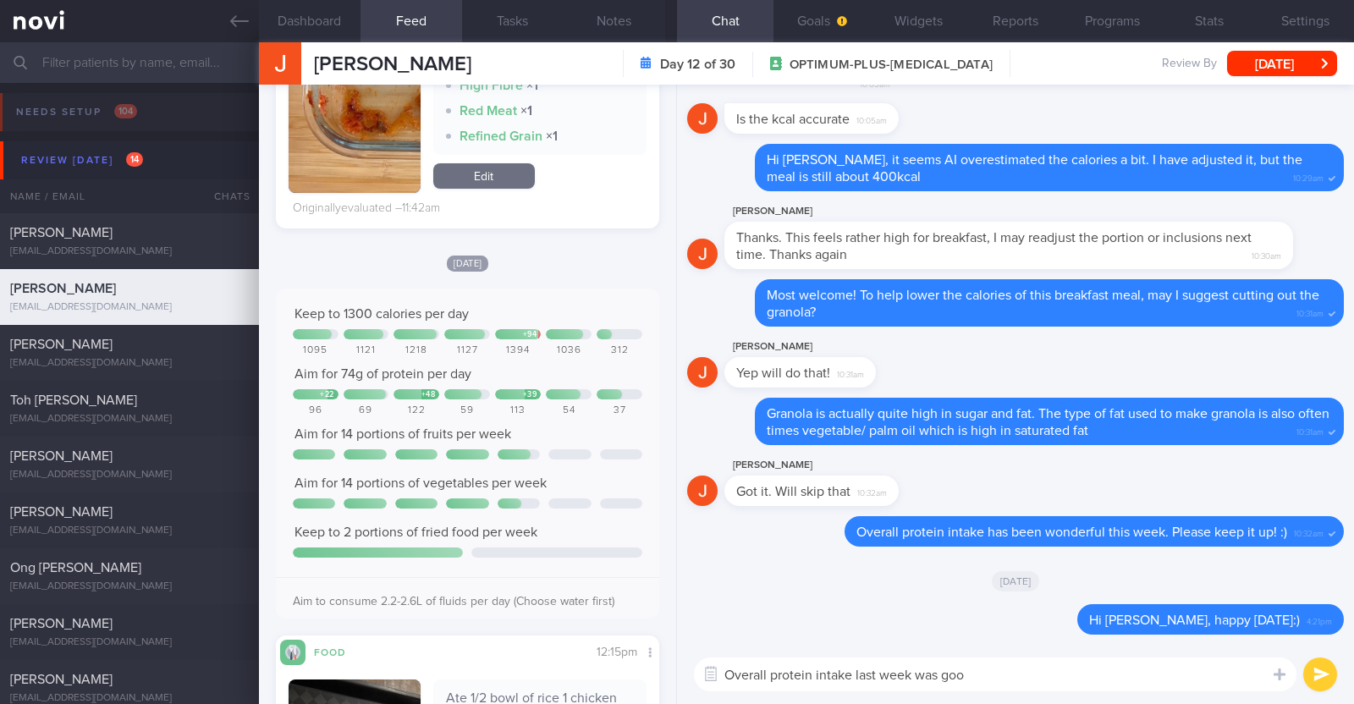
type textarea "Overall protein intake last week was goof"
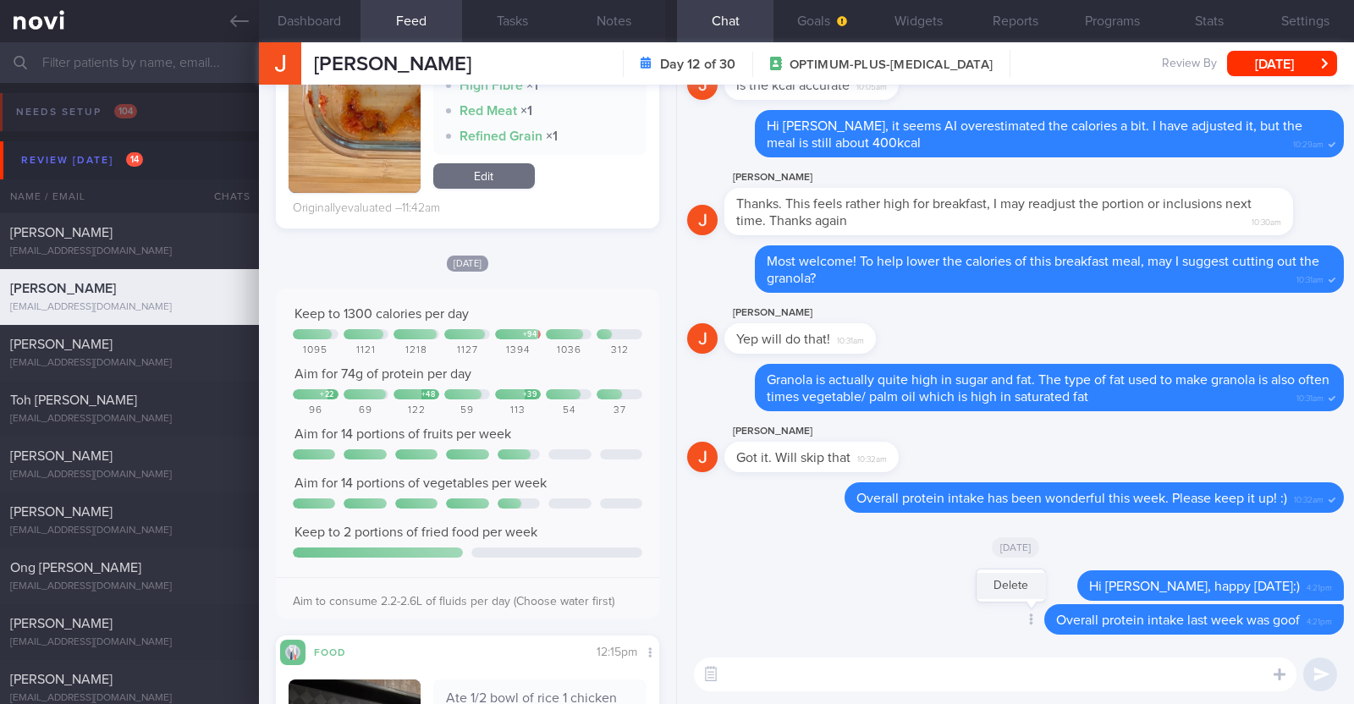
click at [1000, 580] on button "Delete" at bounding box center [1010, 585] width 69 height 25
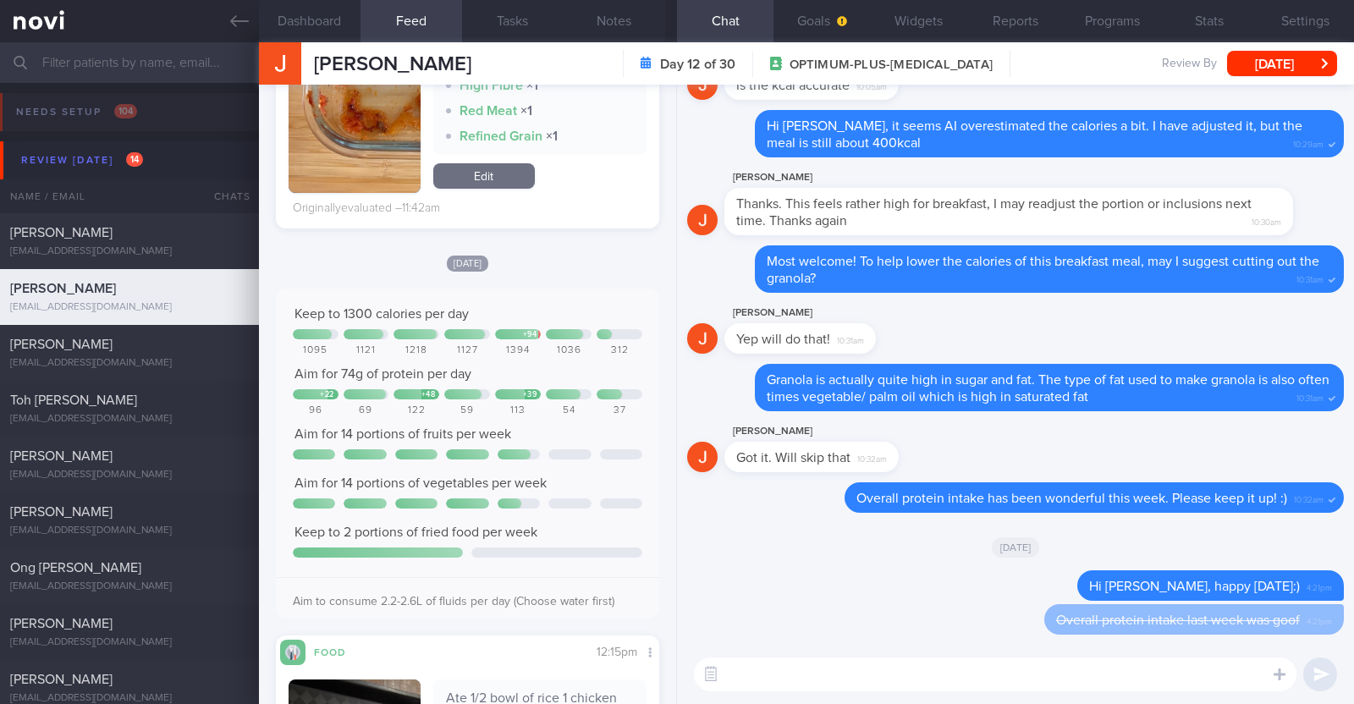
click at [749, 664] on textarea at bounding box center [995, 674] width 602 height 34
paste textarea "👍"
type textarea "Overall protein intake last week was good 👍"
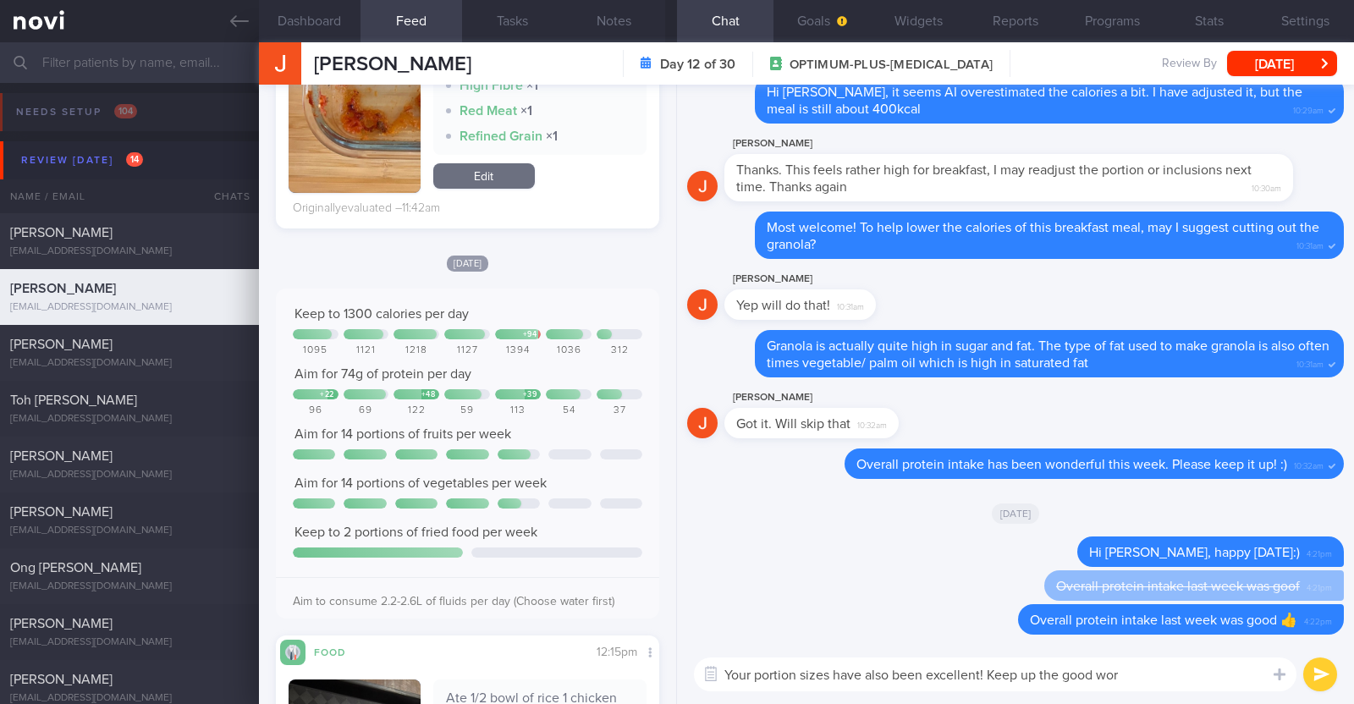
type textarea "Your portion sizes have also been excellent! Keep up the good work"
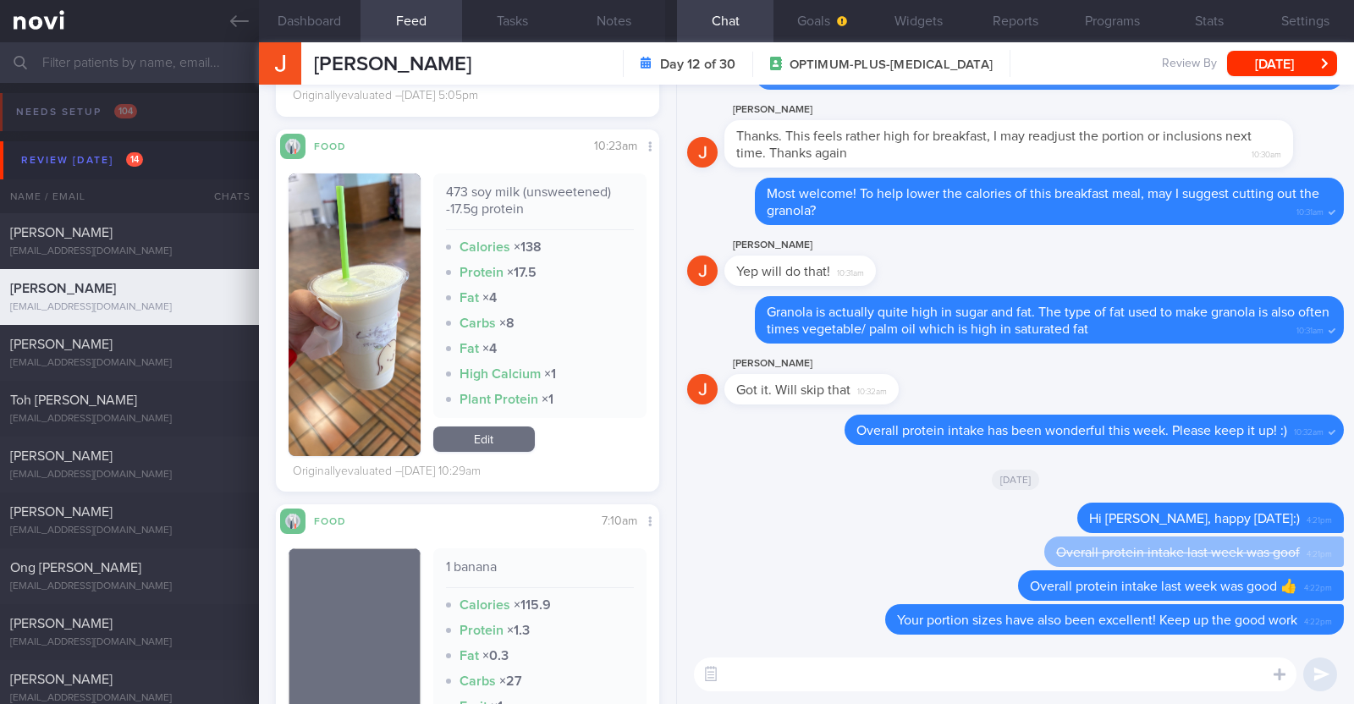
scroll to position [5077, 0]
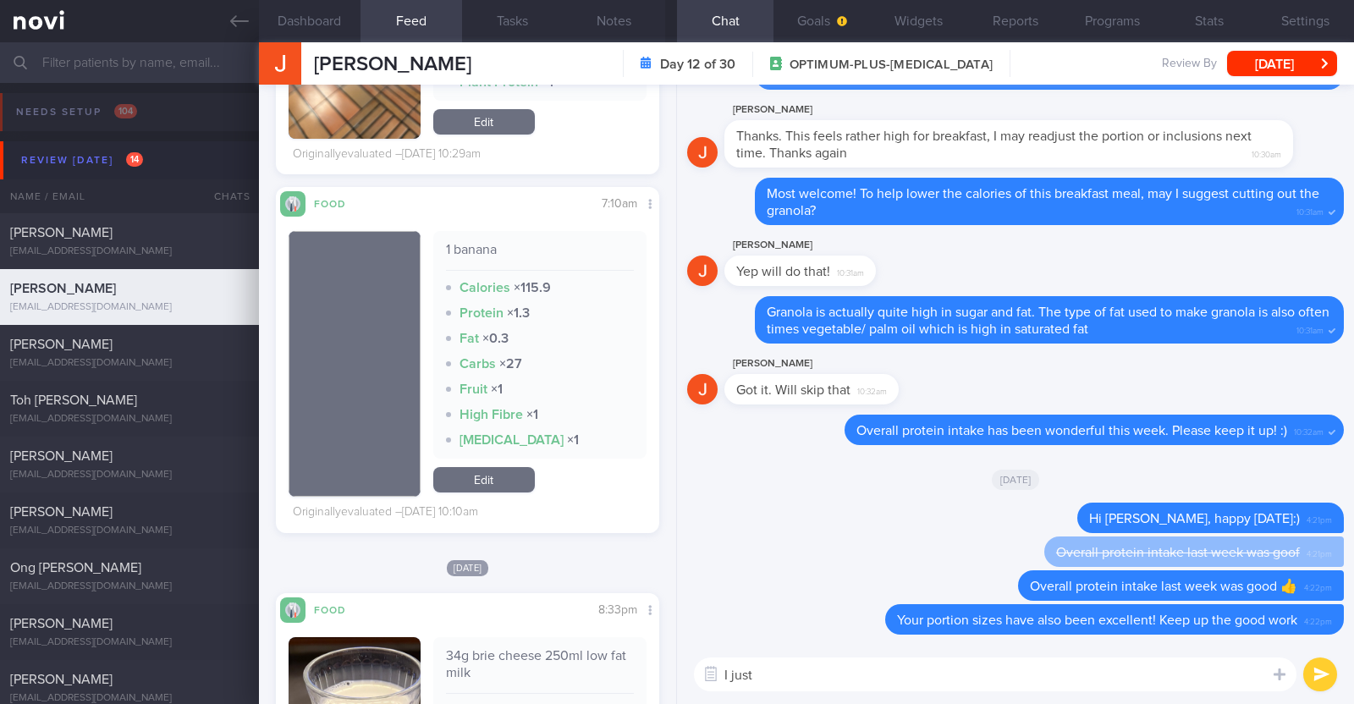
paste textarea "just want to let you know that I will be on leave from [DATE]-[DATE]. During th…"
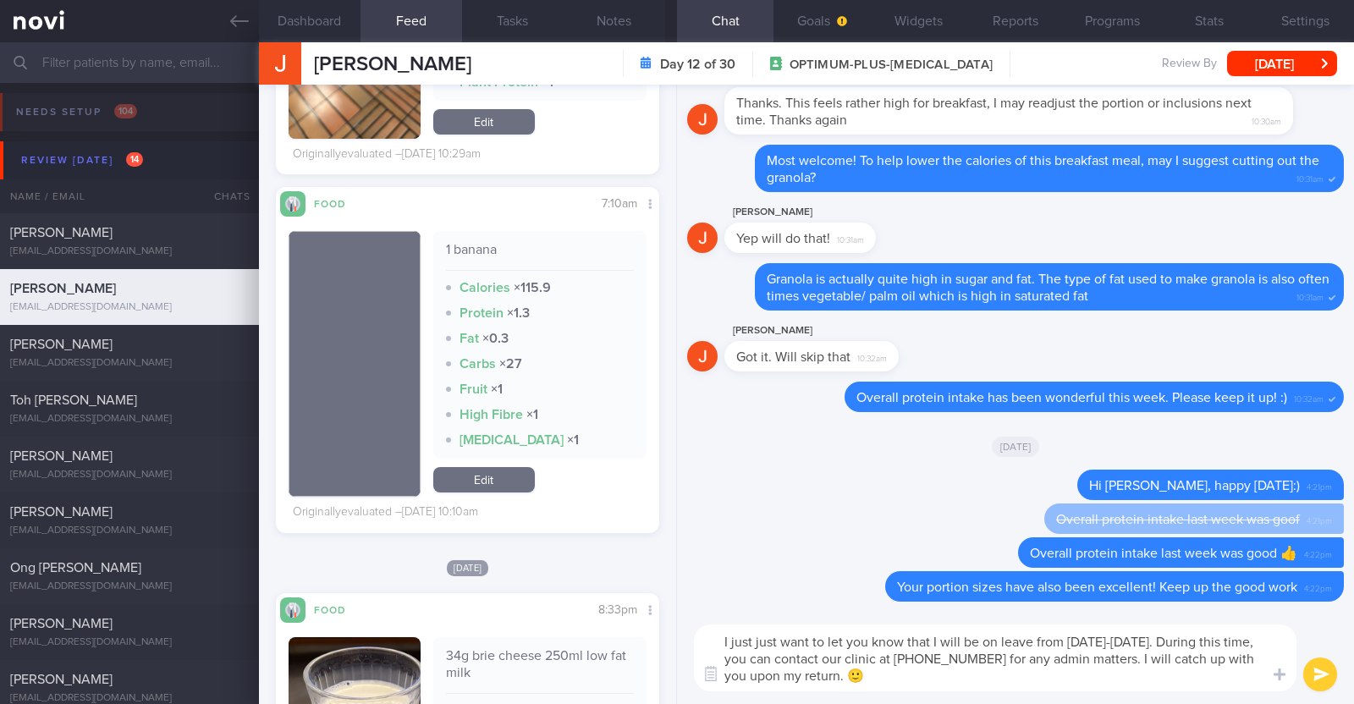
scroll to position [0, 0]
drag, startPoint x: 753, startPoint y: 644, endPoint x: 732, endPoint y: 638, distance: 22.0
click at [732, 638] on textarea "I just just want to let you know that I will be on leave from 9-10 Oct 2025. Du…" at bounding box center [995, 657] width 602 height 67
type textarea "I also just want to let you know that I will be on leave from [DATE]-[DATE]. Du…"
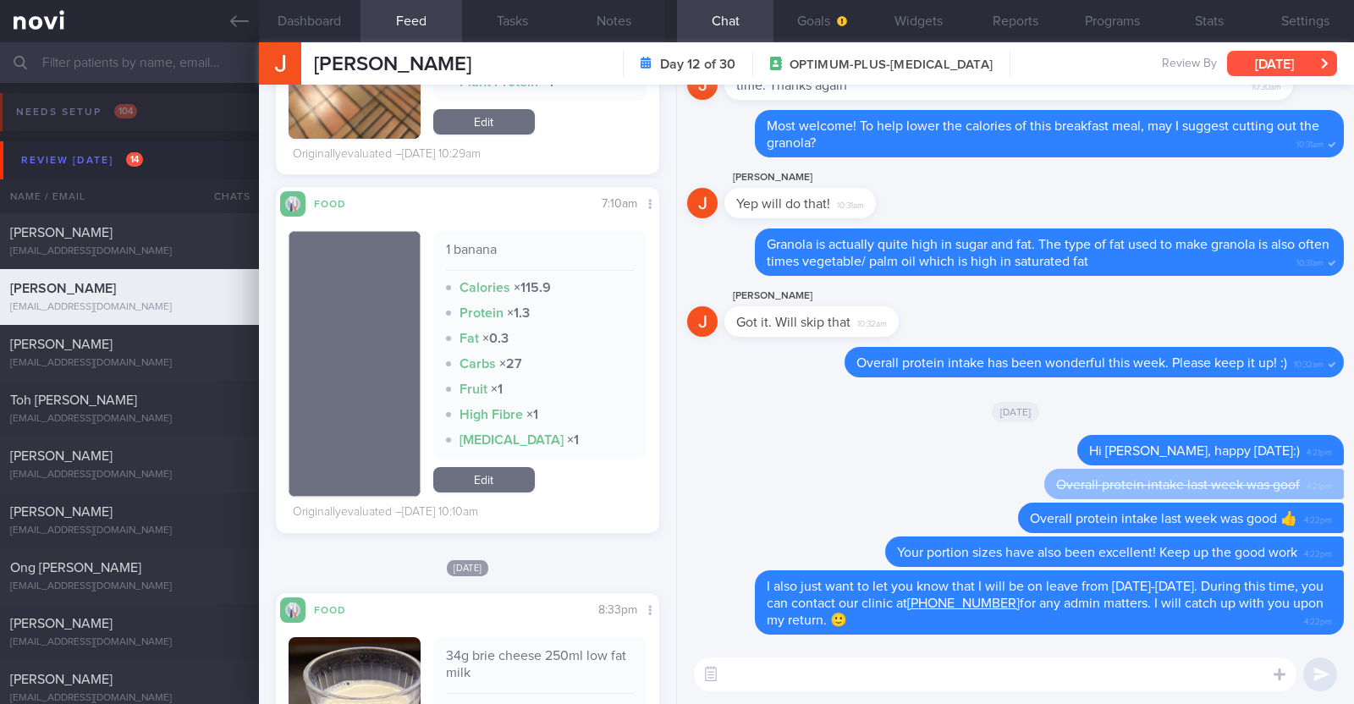
click at [1264, 63] on button "[DATE]" at bounding box center [1282, 63] width 110 height 25
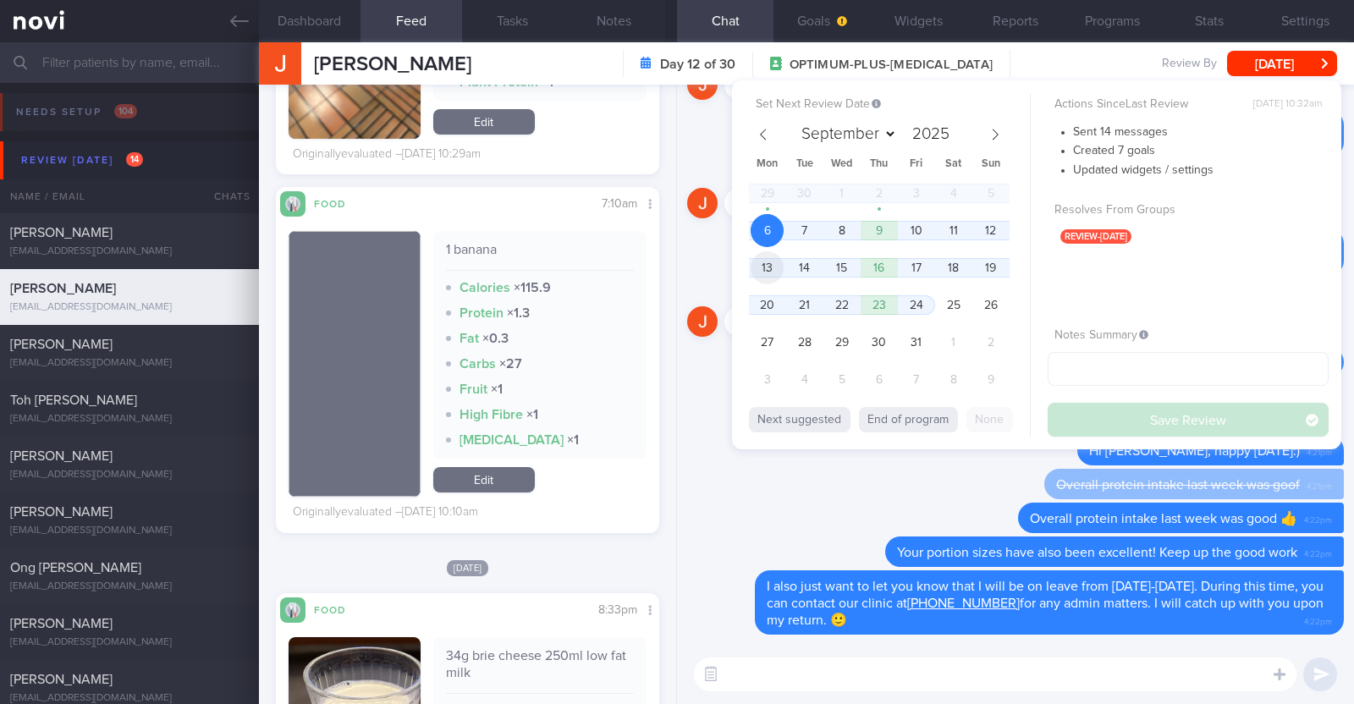
click at [774, 262] on span "13" at bounding box center [766, 267] width 33 height 33
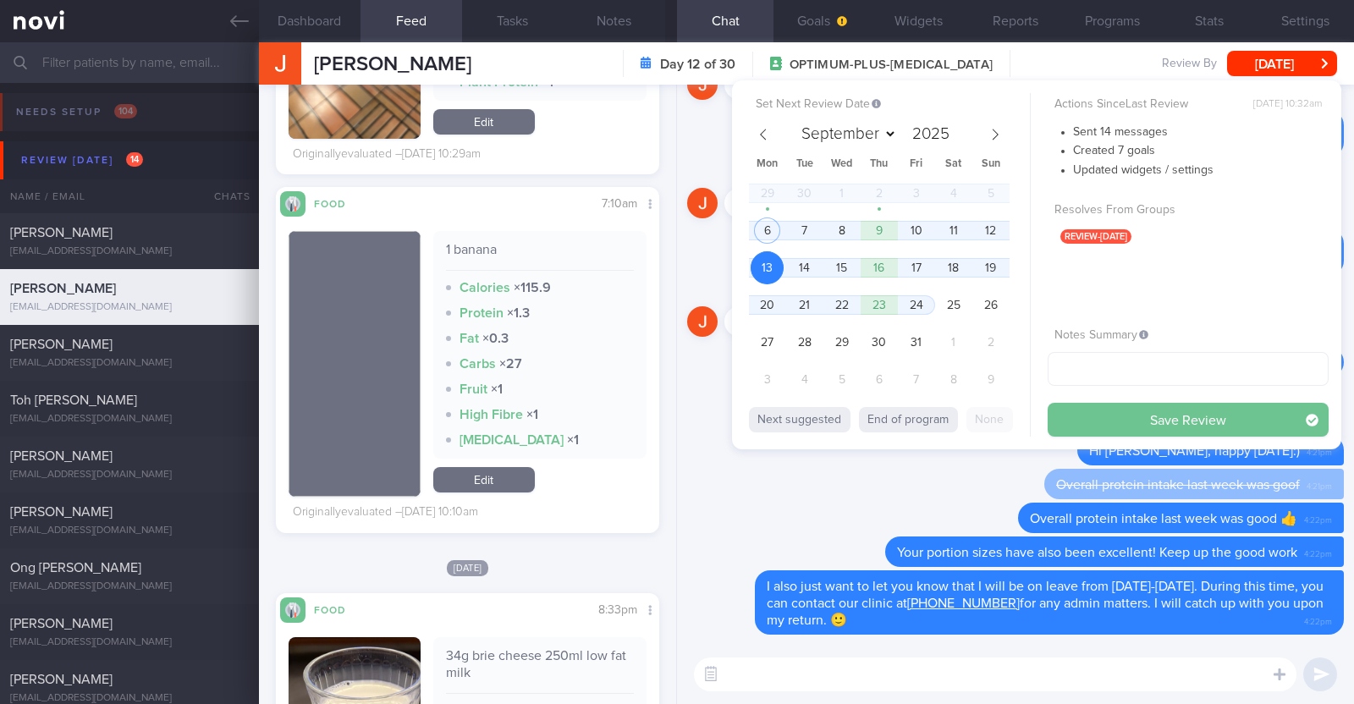
click at [1087, 408] on button "Save Review" at bounding box center [1187, 420] width 281 height 34
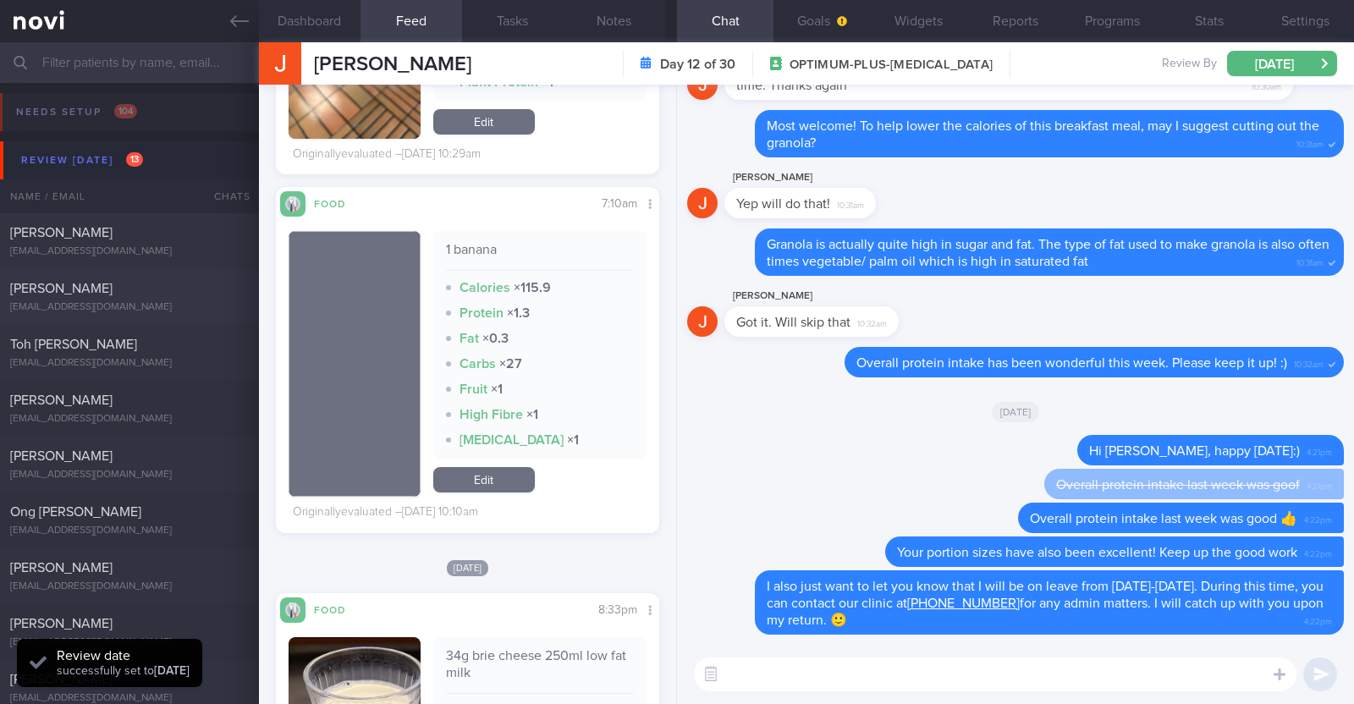
click at [106, 297] on div "Sarah Swee sarahsweewj@gmail.com" at bounding box center [129, 297] width 259 height 34
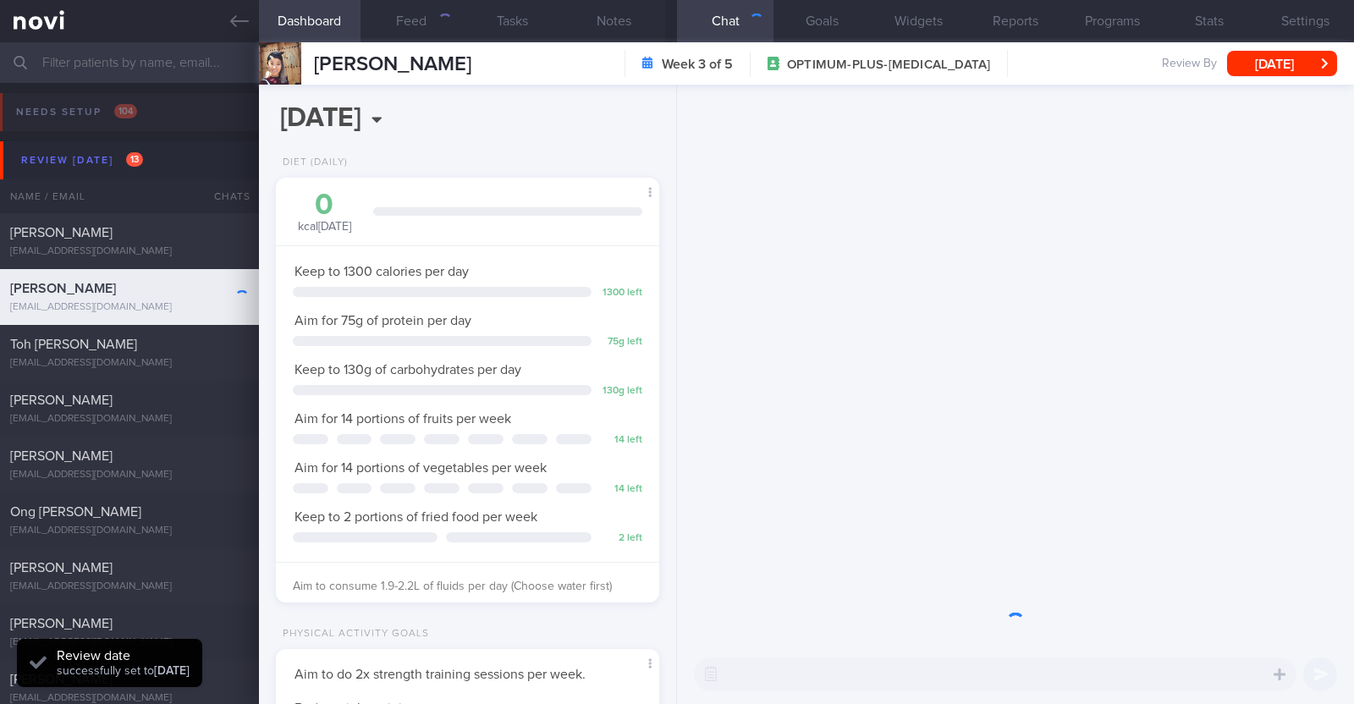
scroll to position [192, 337]
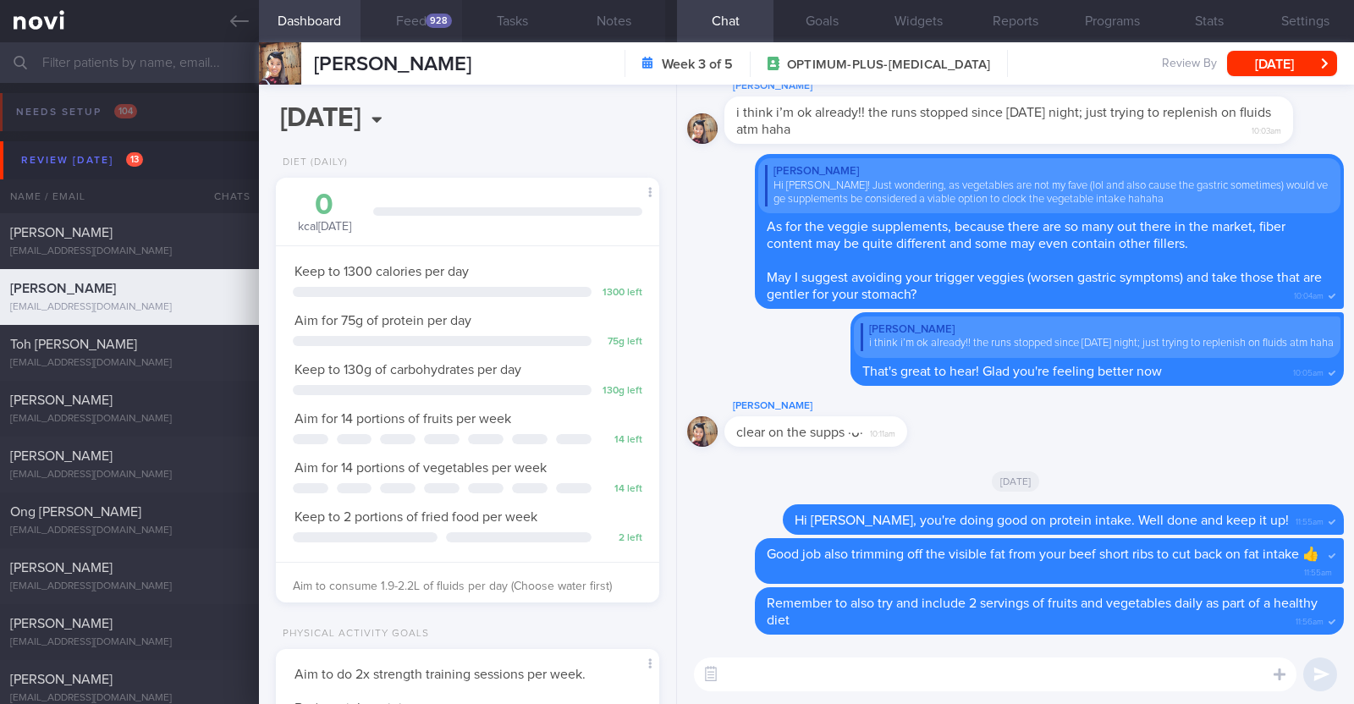
click at [437, 24] on div "928" at bounding box center [439, 21] width 26 height 14
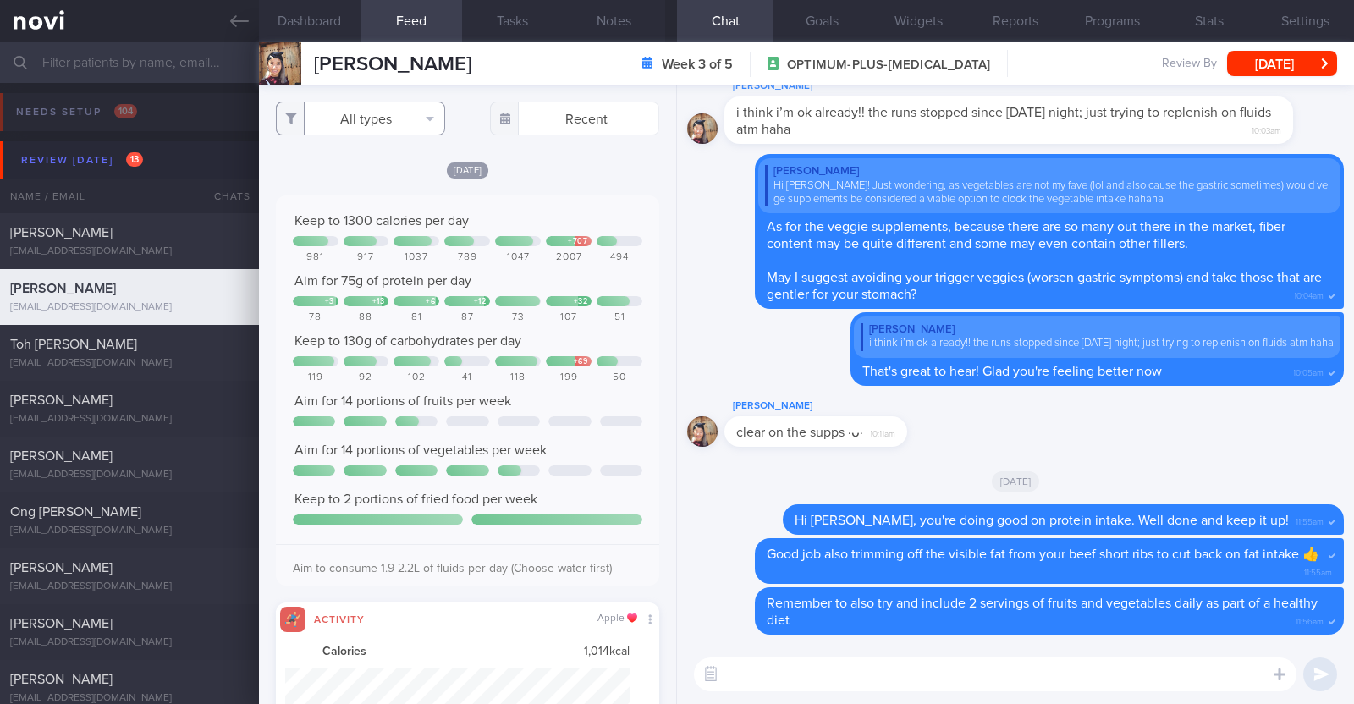
click at [403, 133] on button "All types" at bounding box center [360, 119] width 169 height 34
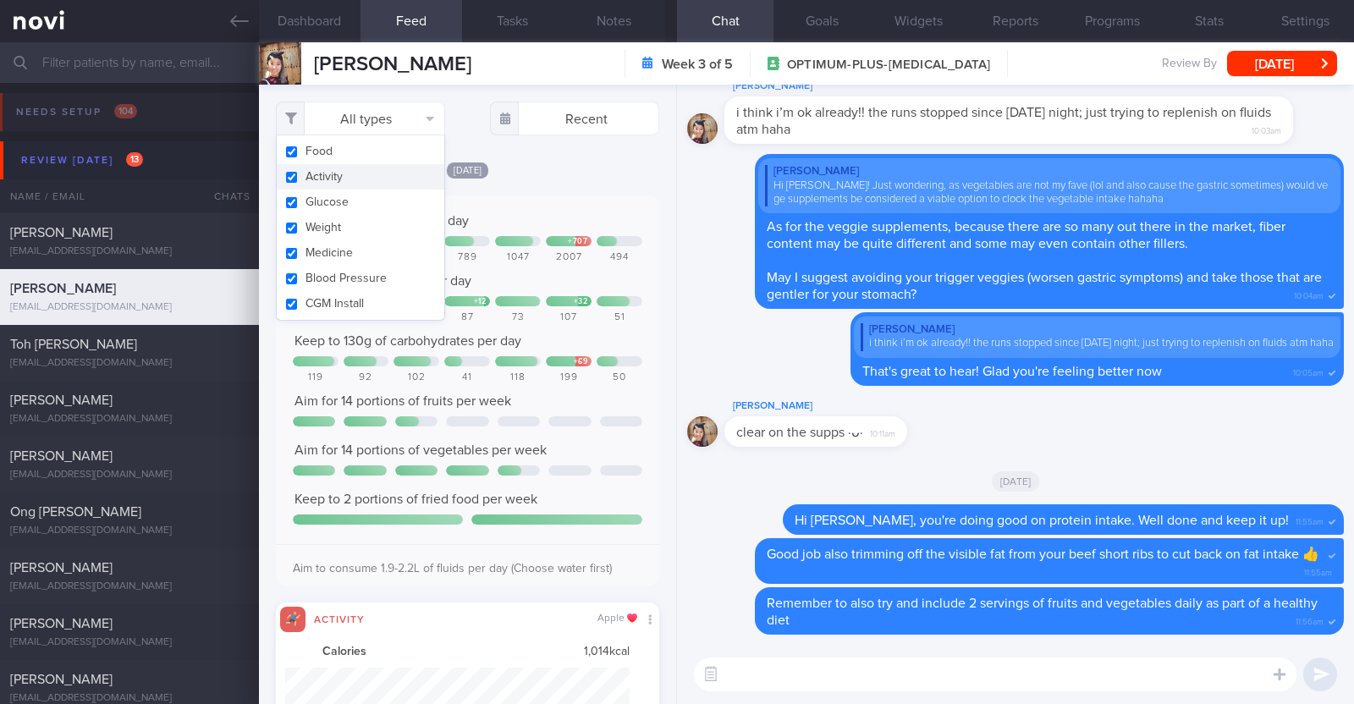
click at [367, 188] on button "Activity" at bounding box center [361, 176] width 168 height 25
checkbox input "false"
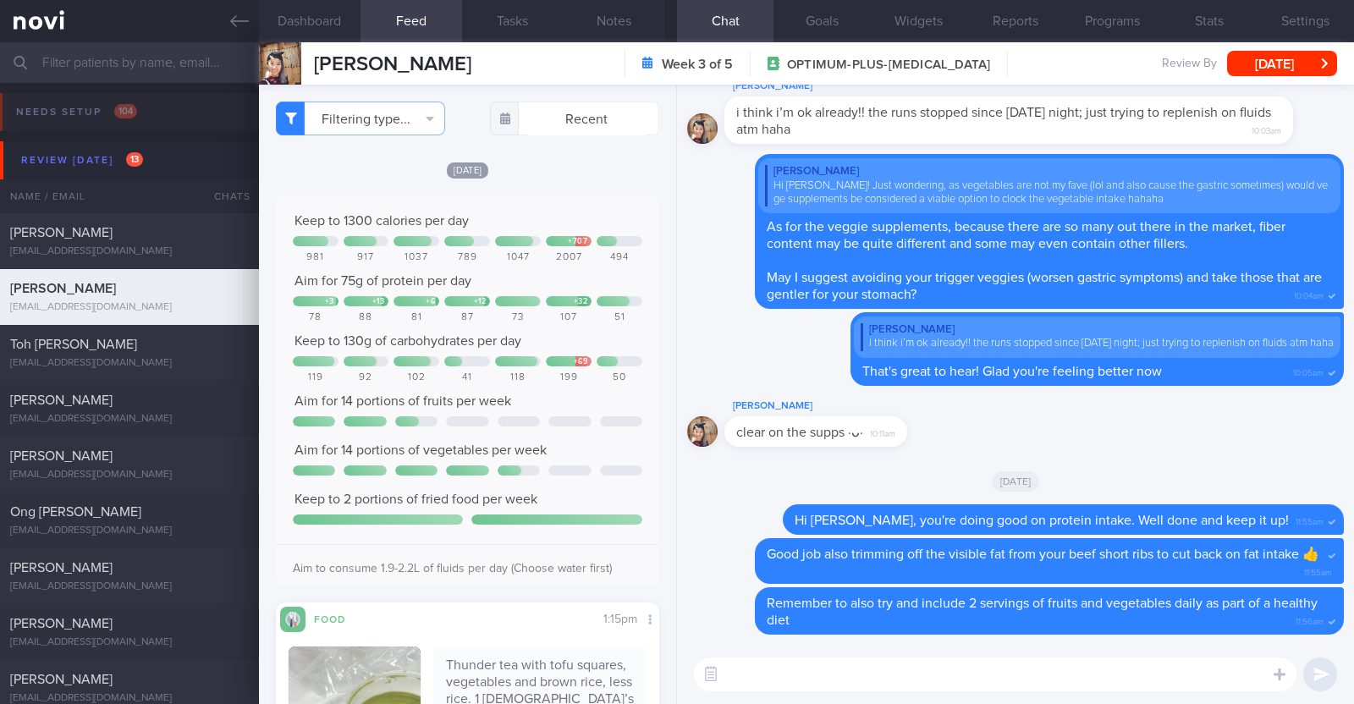
click at [553, 177] on div "[DATE]" at bounding box center [467, 170] width 383 height 18
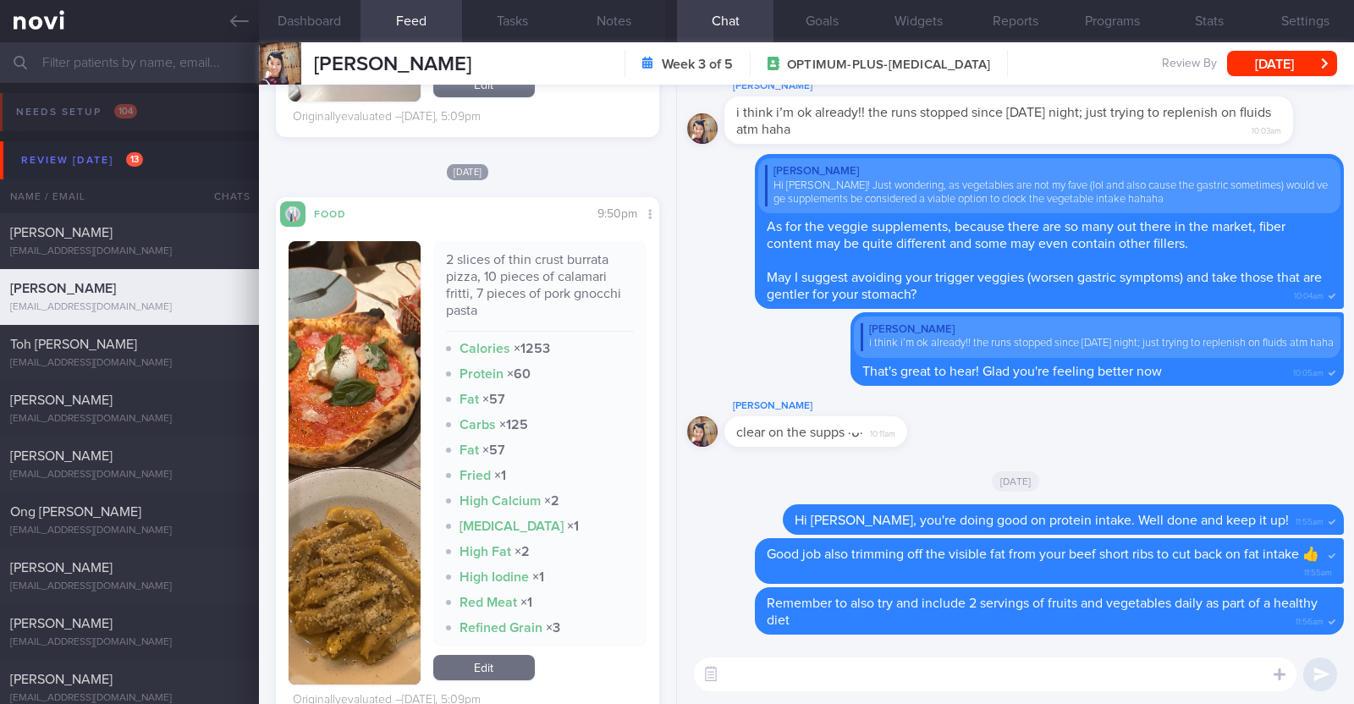
scroll to position [1691, 0]
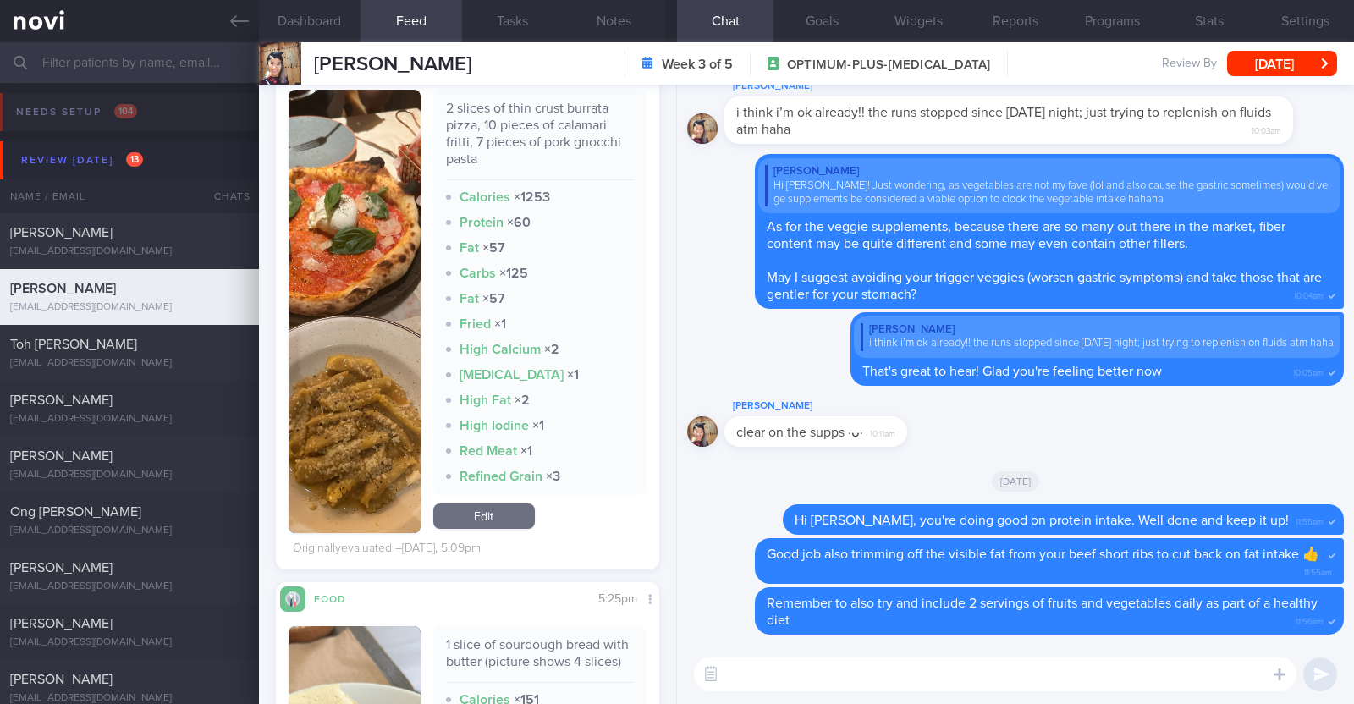
click at [564, 78] on div "Sarah Swee Sarah Swee sarahsweewj@gmail.com Week 3 of 5 OPTIMUM-PLUS-WEGOVY Rev…" at bounding box center [806, 63] width 1095 height 42
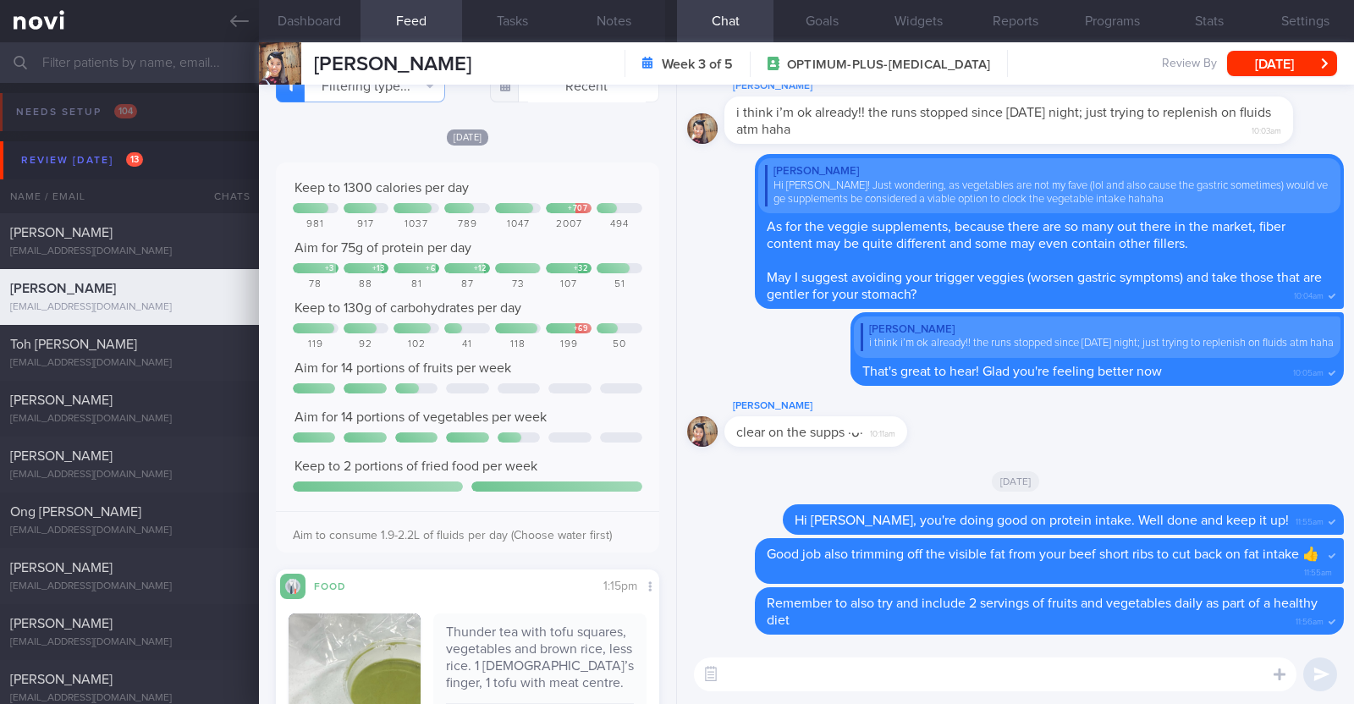
scroll to position [0, 0]
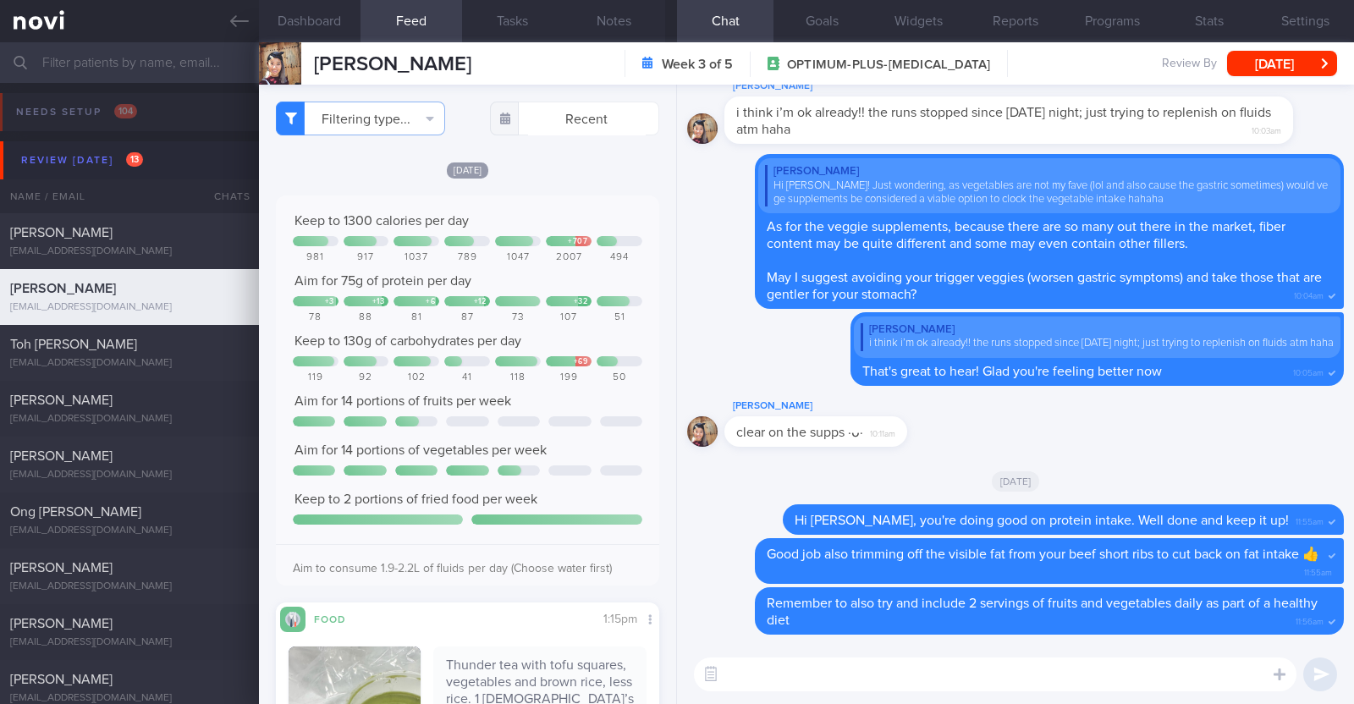
click at [752, 677] on textarea at bounding box center [995, 674] width 602 height 34
type textarea "Hi Sarah, overall protein intake last week was good"
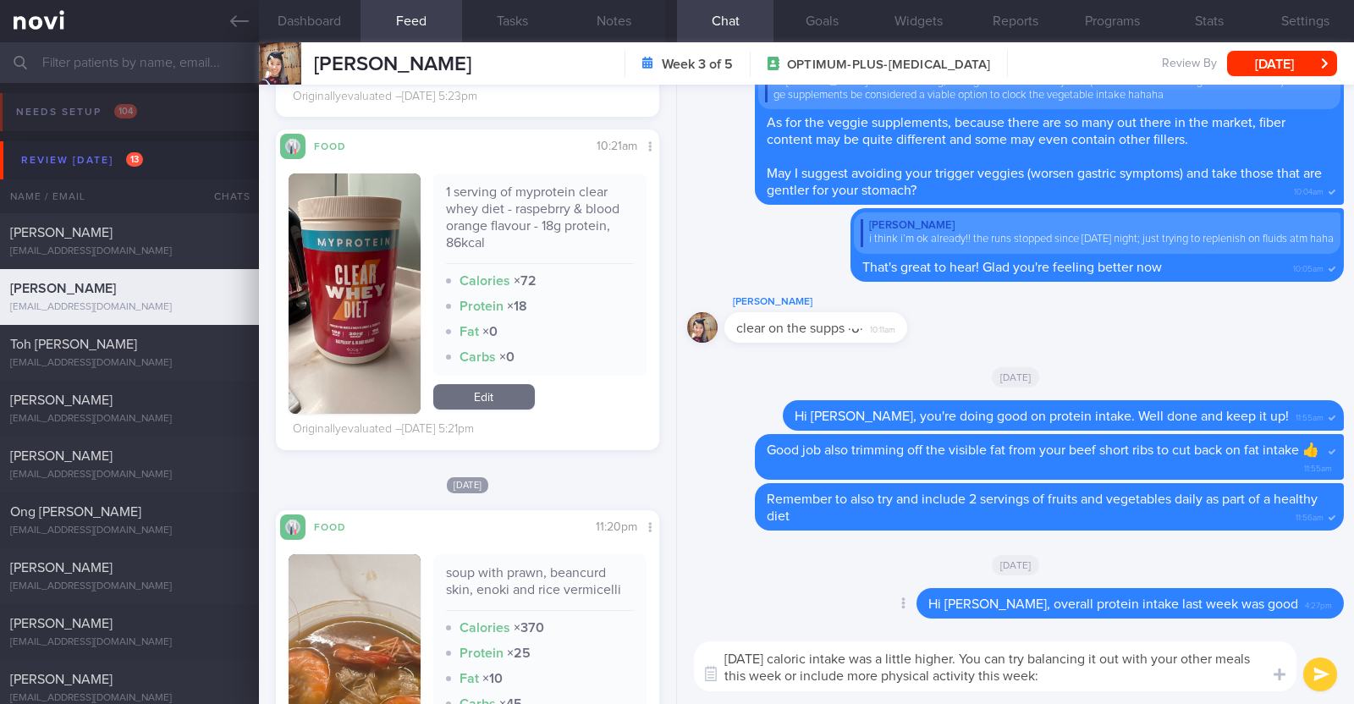
type textarea "Saturday's caloric intake was a little higher. You can try balancing it out wit…"
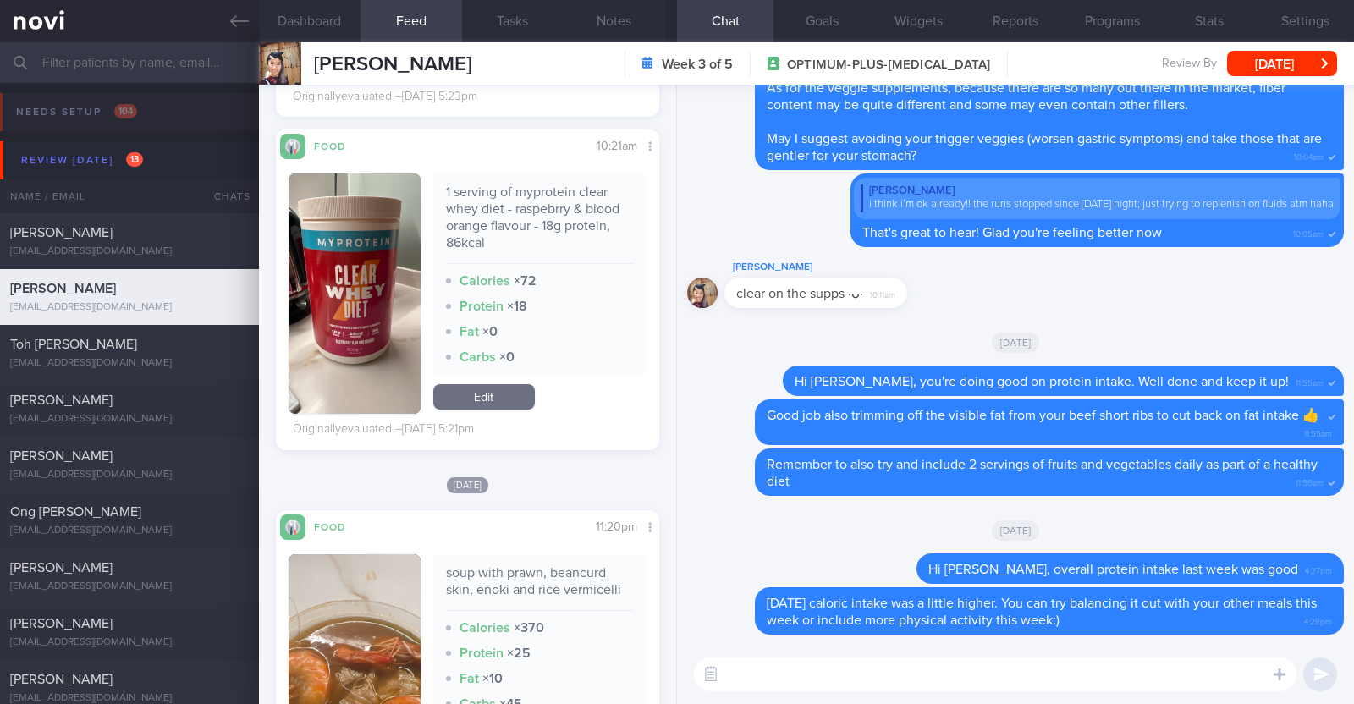
click at [833, 673] on textarea at bounding box center [995, 674] width 602 height 34
type textarea "I als"
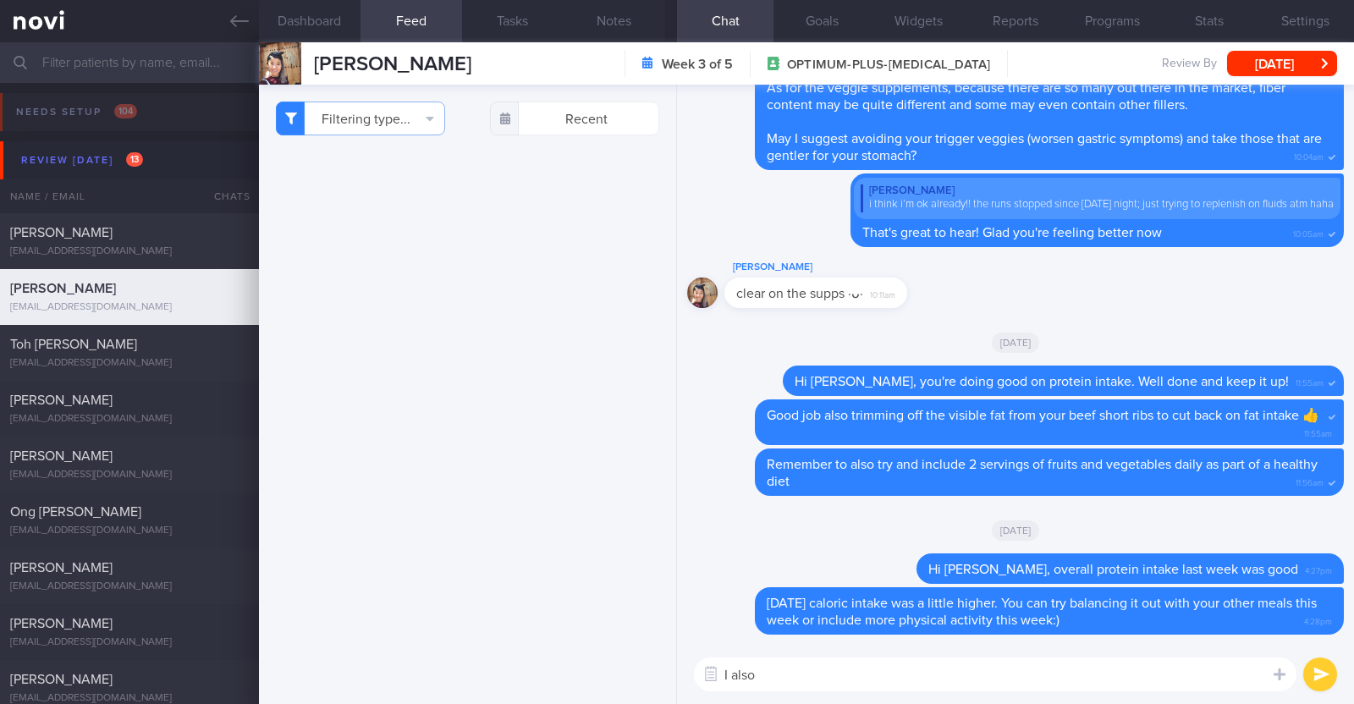
select select "9"
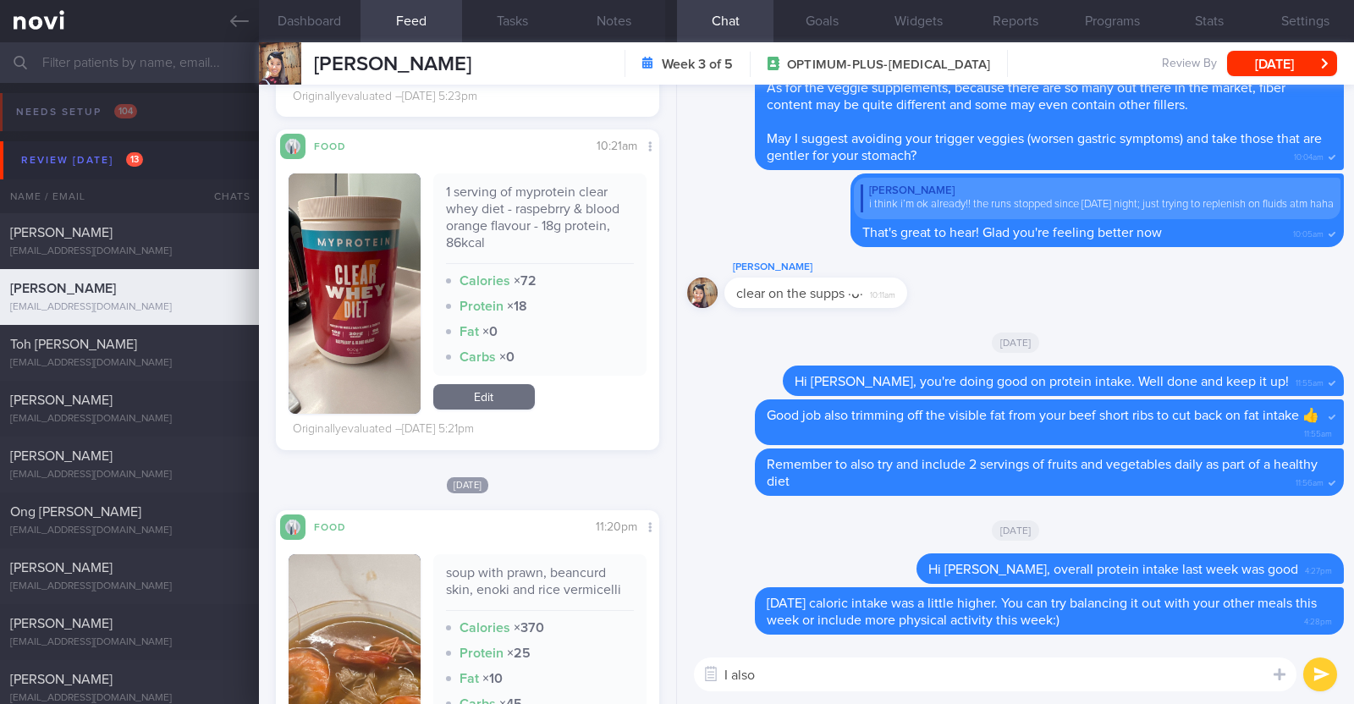
type textarea "I also just want to let you know that I will be on leave from [DATE]-[DATE]. Du…"
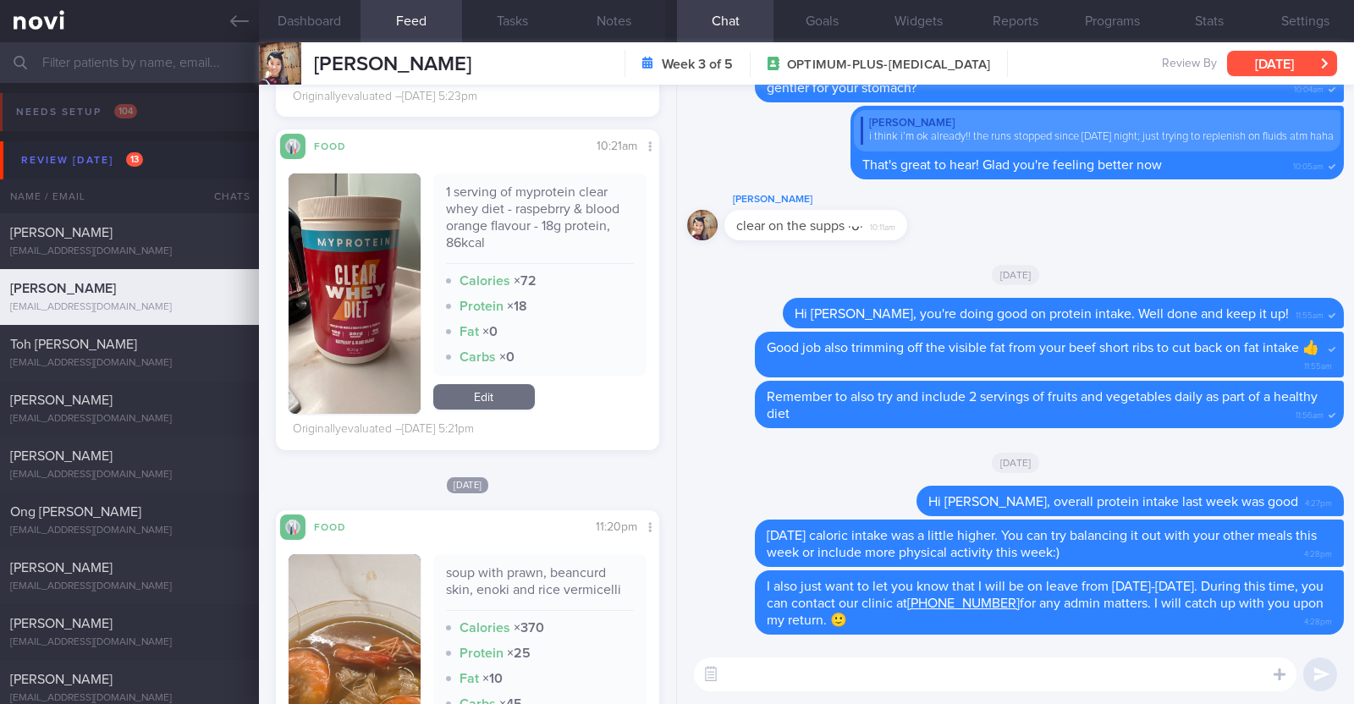
click at [1295, 52] on button "[DATE]" at bounding box center [1282, 63] width 110 height 25
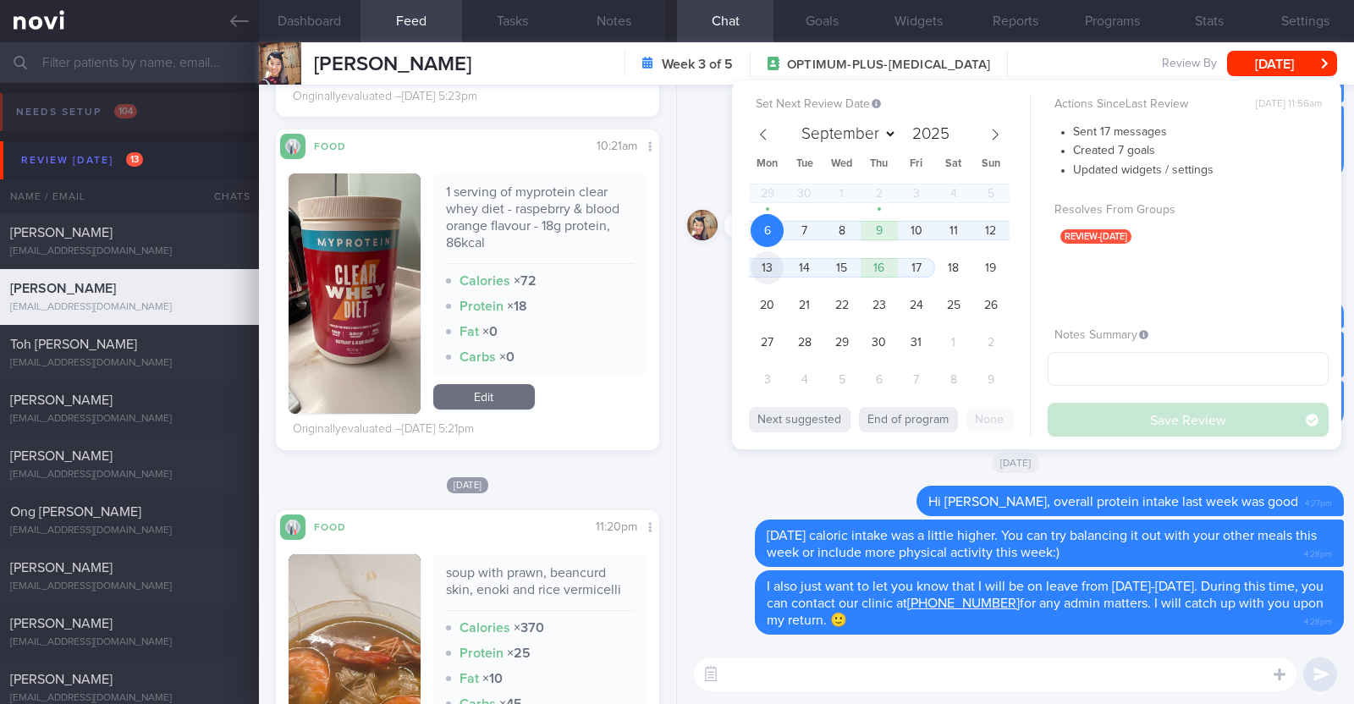
click at [774, 273] on span "13" at bounding box center [766, 267] width 33 height 33
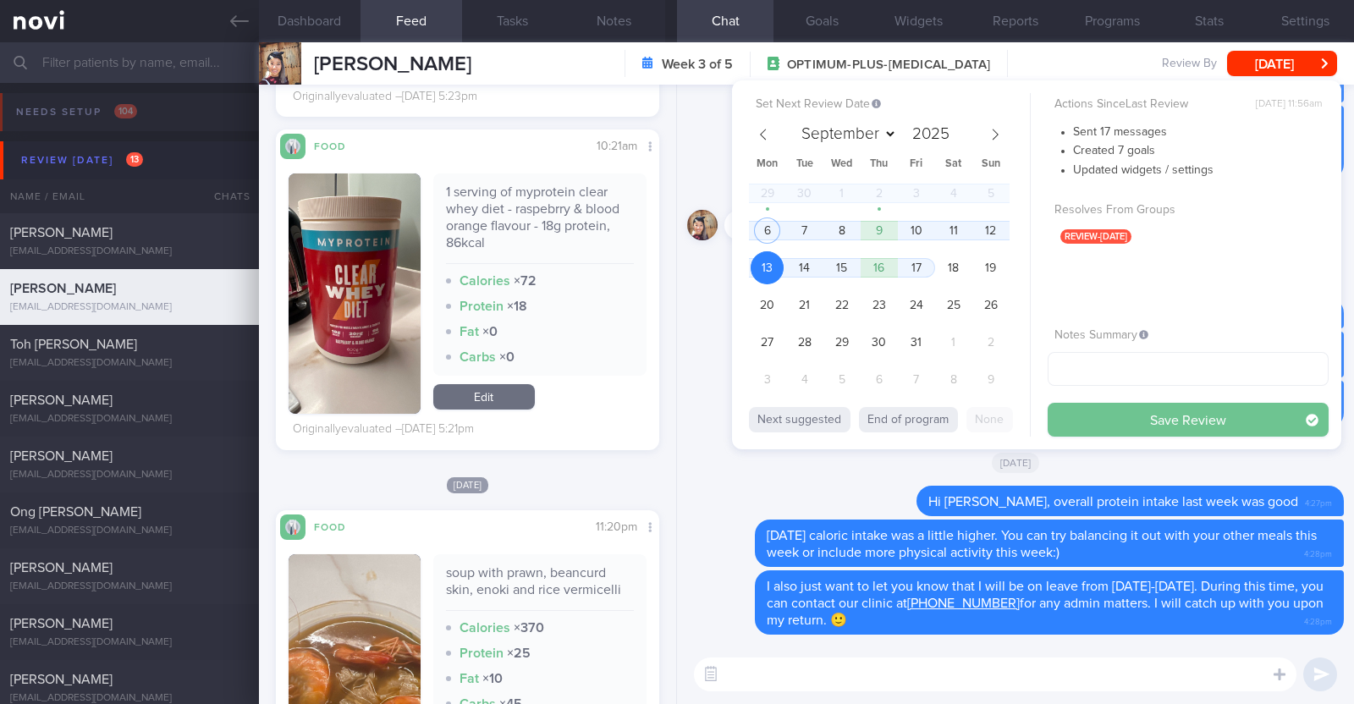
click at [1173, 424] on button "Save Review" at bounding box center [1187, 420] width 281 height 34
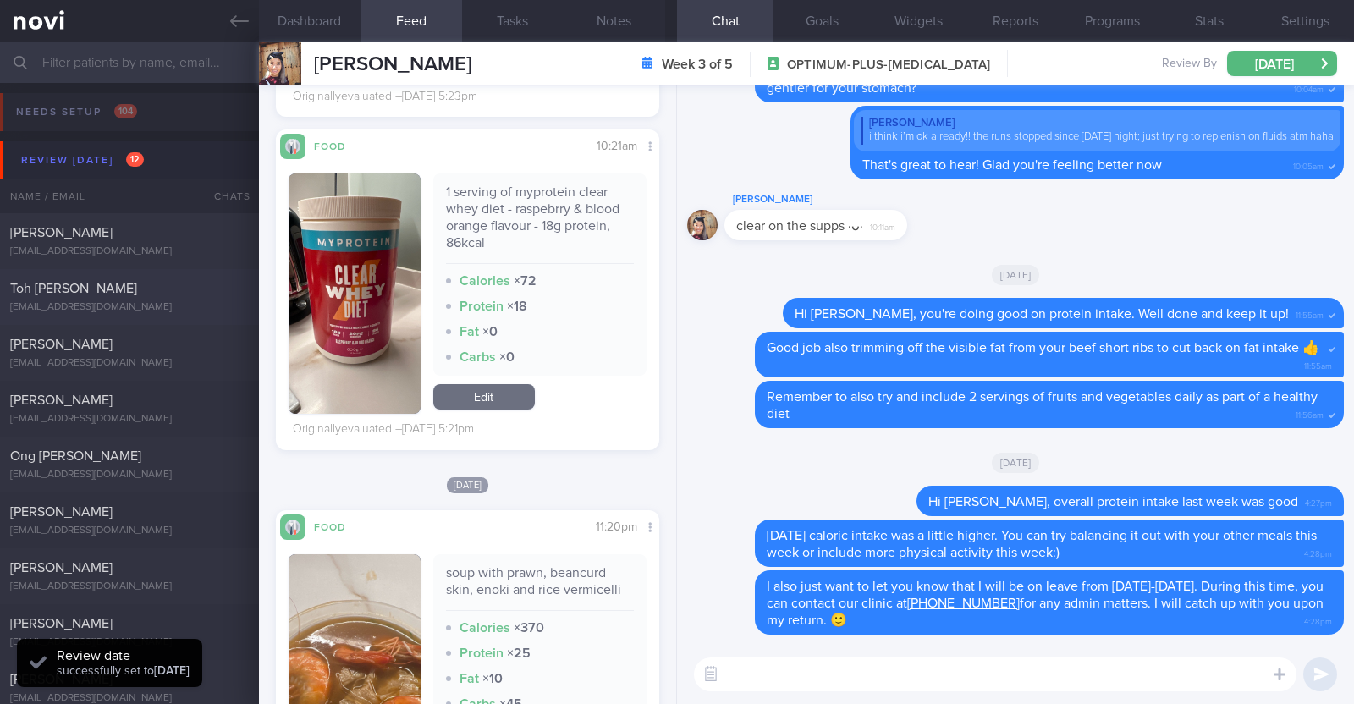
click at [144, 299] on div "Toh Beng Leong xiaoduzi78@yahoo.com" at bounding box center [129, 297] width 259 height 34
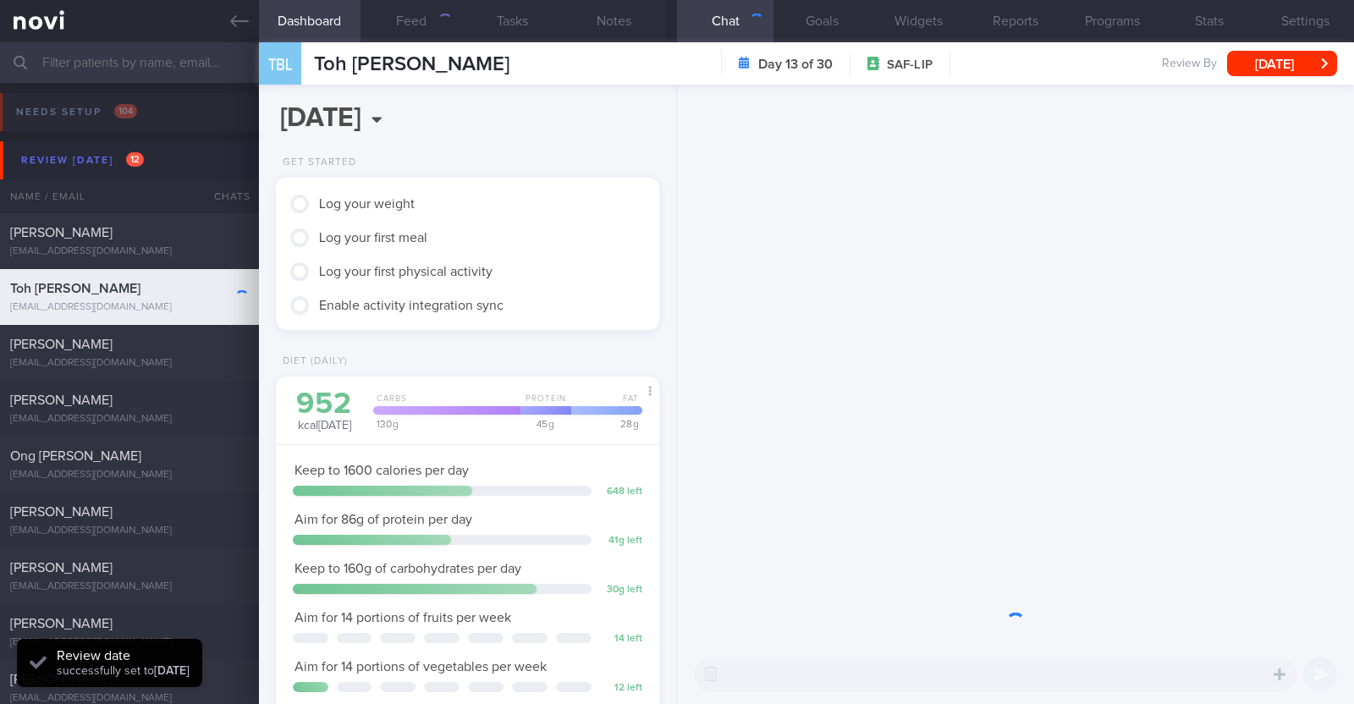
scroll to position [171, 343]
click at [436, 25] on button "Feed" at bounding box center [411, 21] width 102 height 42
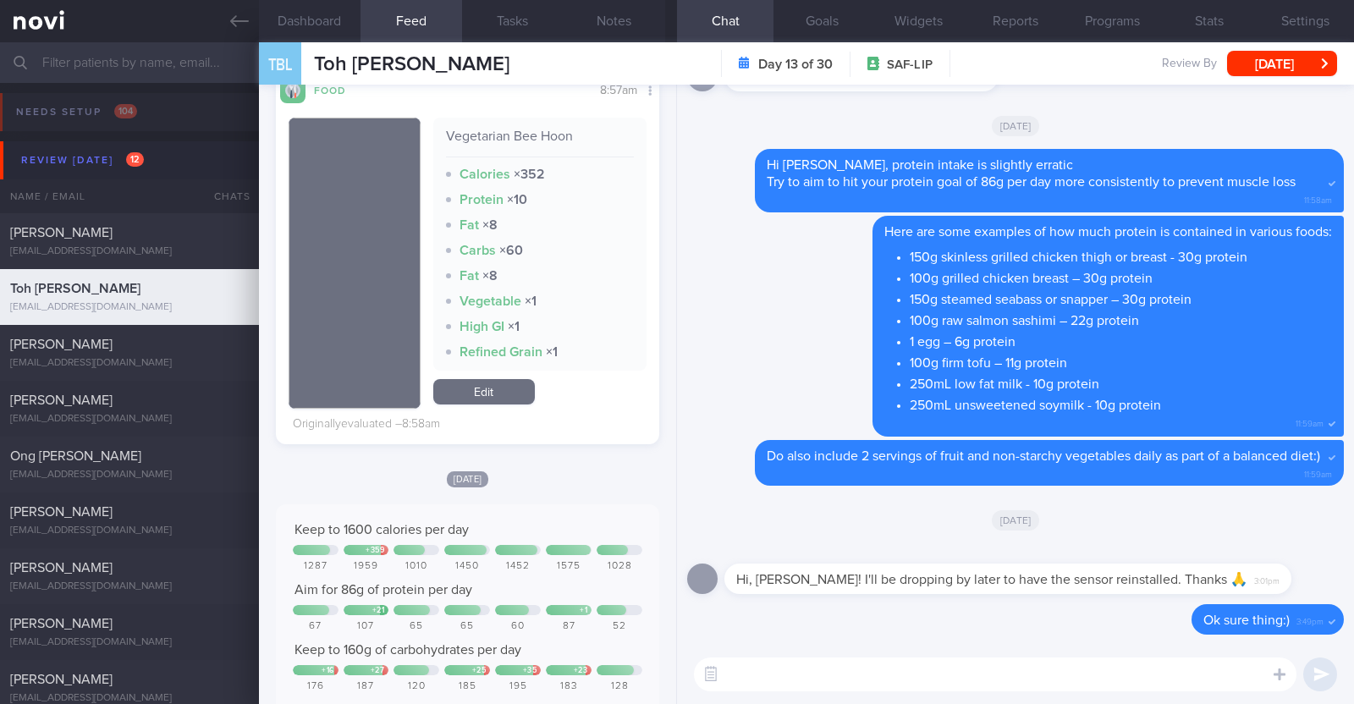
scroll to position [1083, 0]
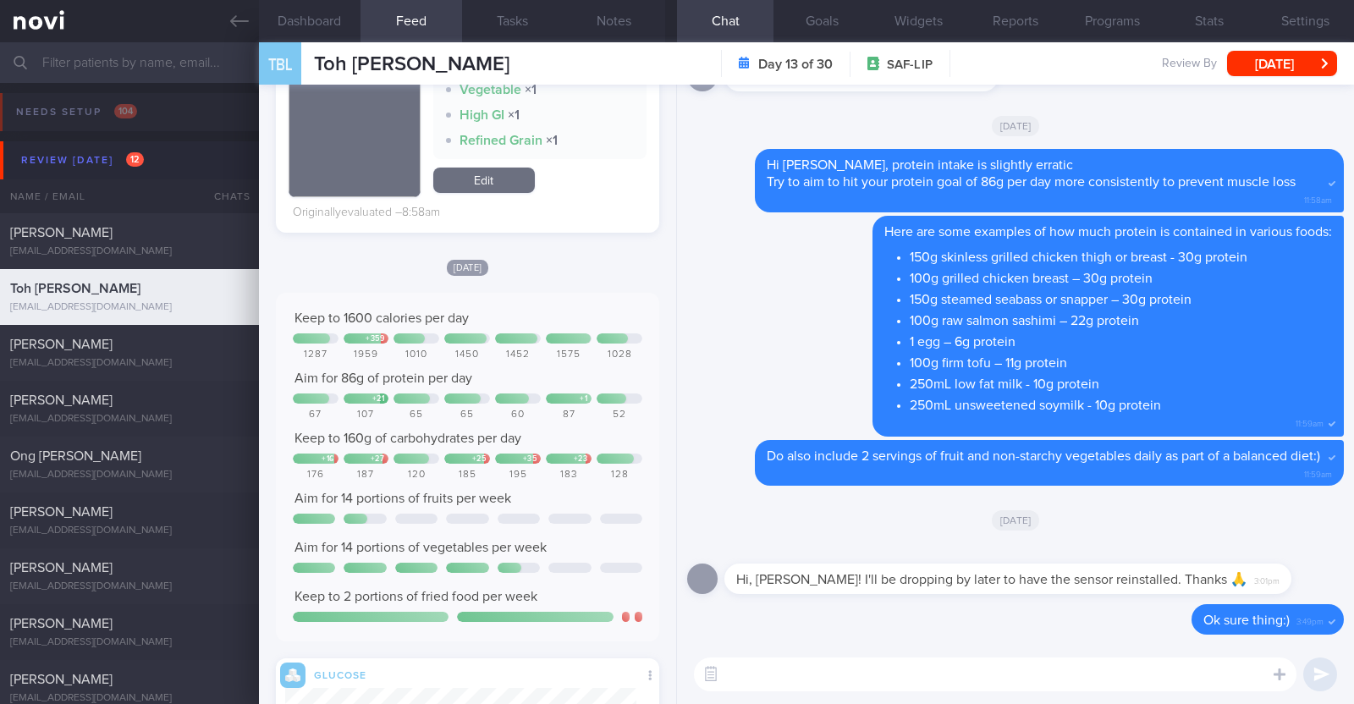
click at [1036, 659] on textarea at bounding box center [995, 674] width 602 height 34
type textarea "Hi Beng Leong, happy Monday:)"
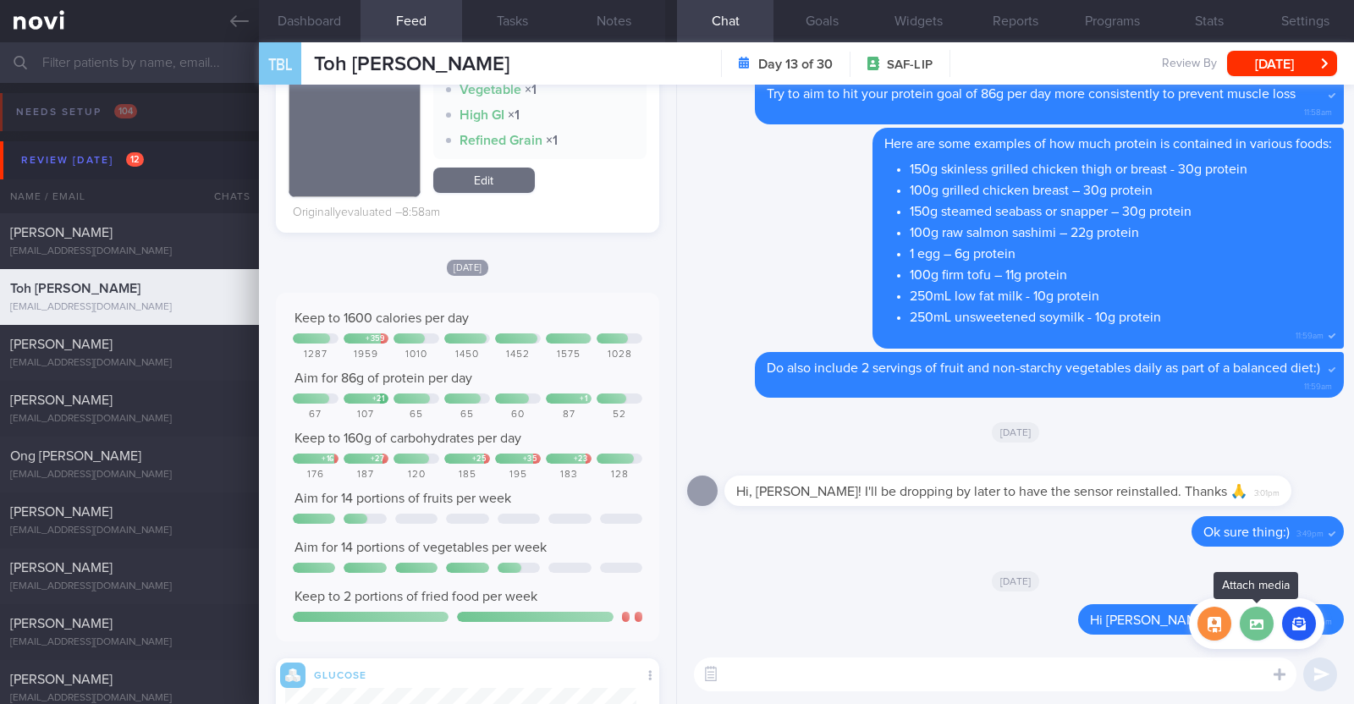
click at [1242, 626] on label at bounding box center [1257, 624] width 34 height 34
click at [0, 0] on input "file" at bounding box center [0, 0] width 0 height 0
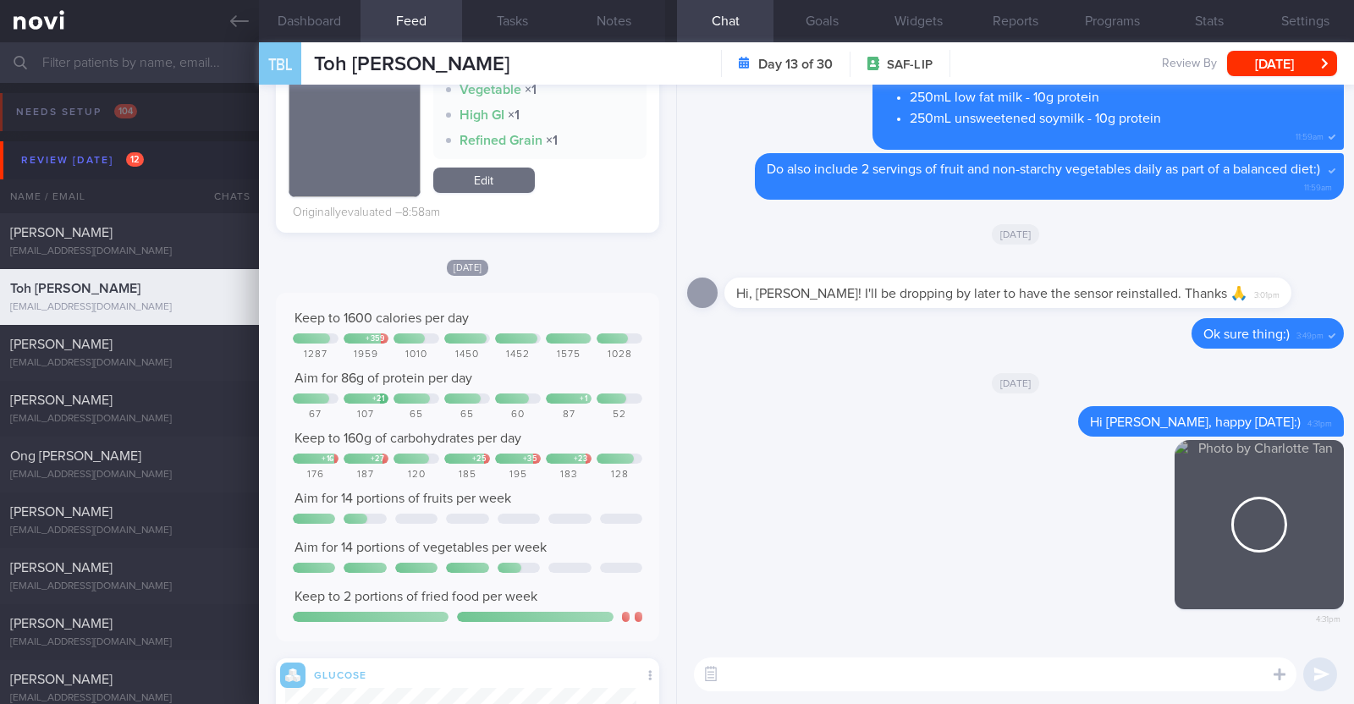
click at [809, 680] on textarea at bounding box center [995, 674] width 602 height 34
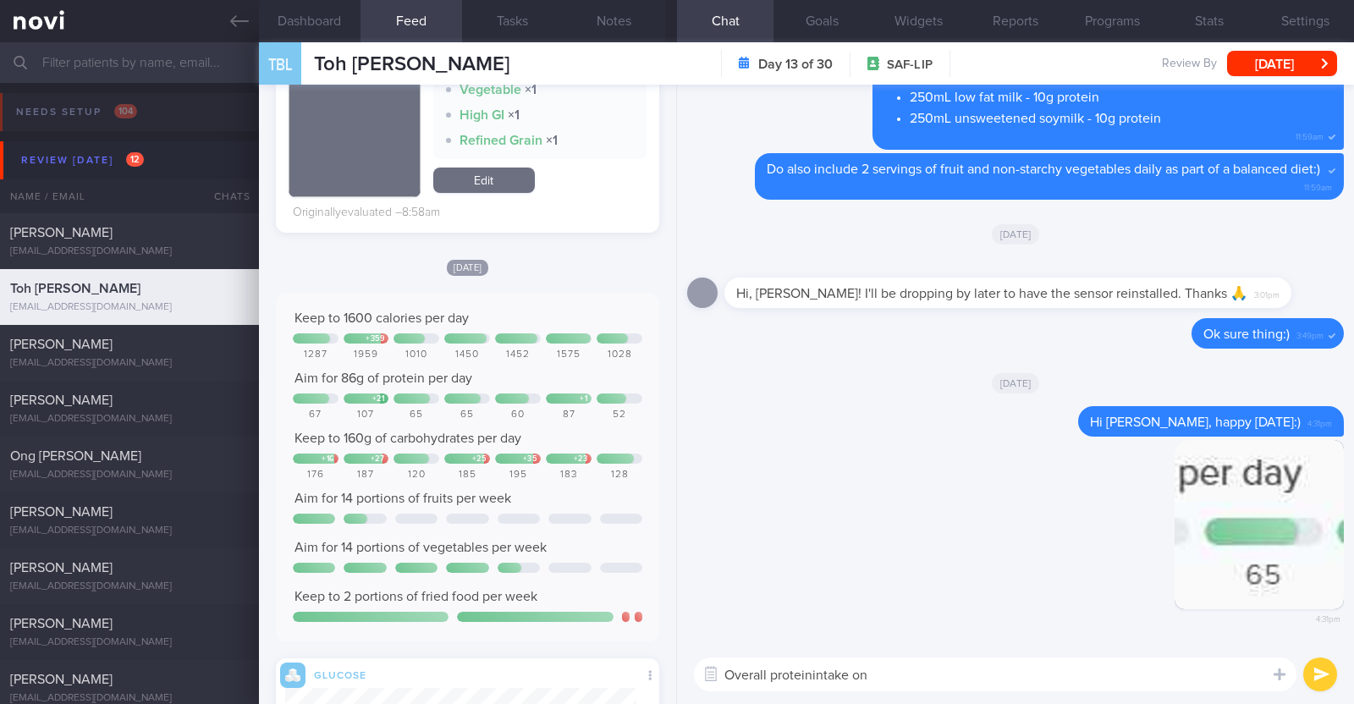
click at [809, 680] on textarea "Overall proteinintake on" at bounding box center [995, 674] width 602 height 34
click at [884, 679] on textarea "Overall protein intake on" at bounding box center [995, 674] width 602 height 34
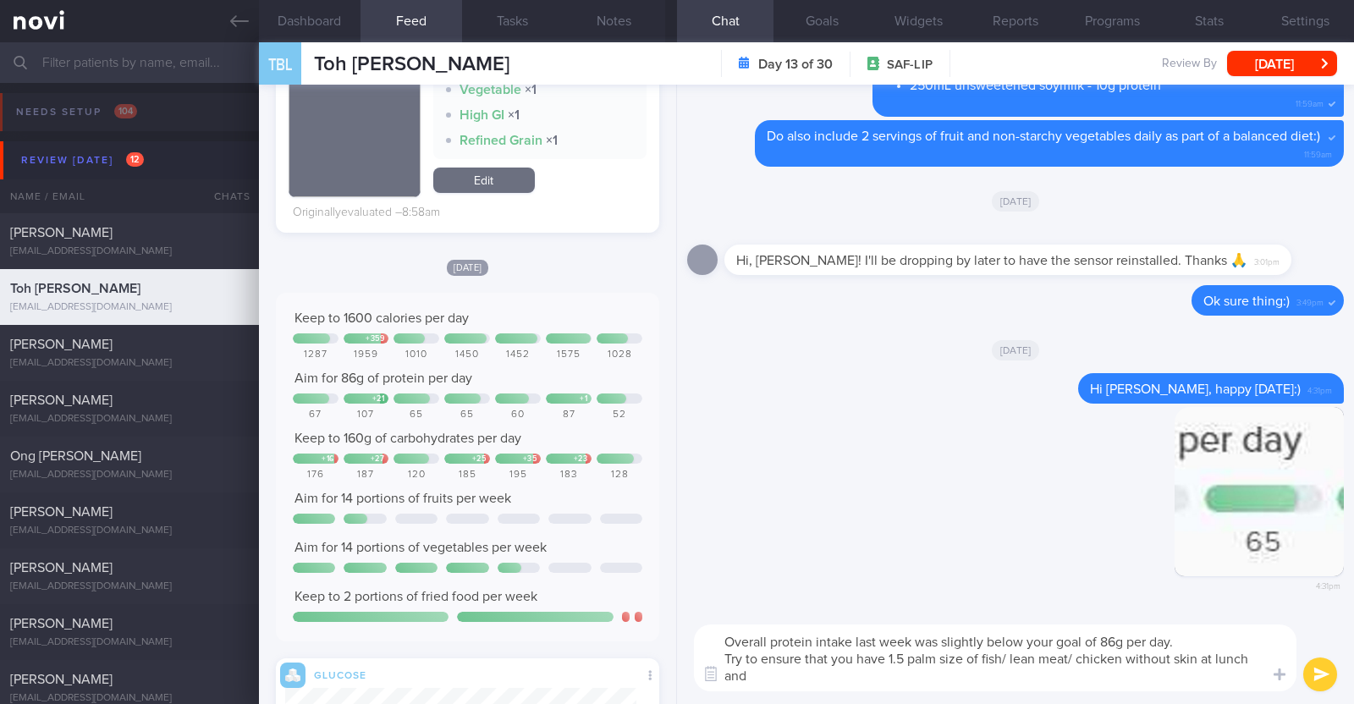
scroll to position [0, 0]
type textarea "Overall protein intake last week was slightly below your goal of 86g per day. T…"
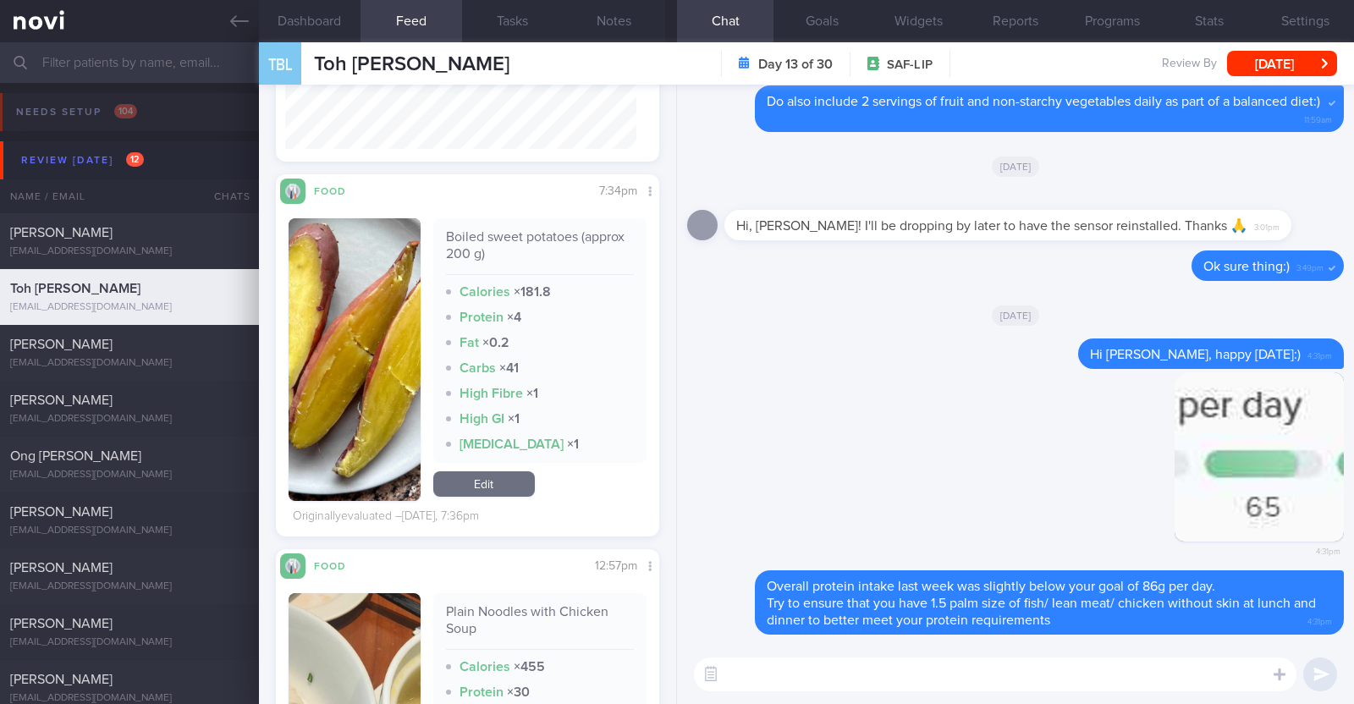
scroll to position [1691, 0]
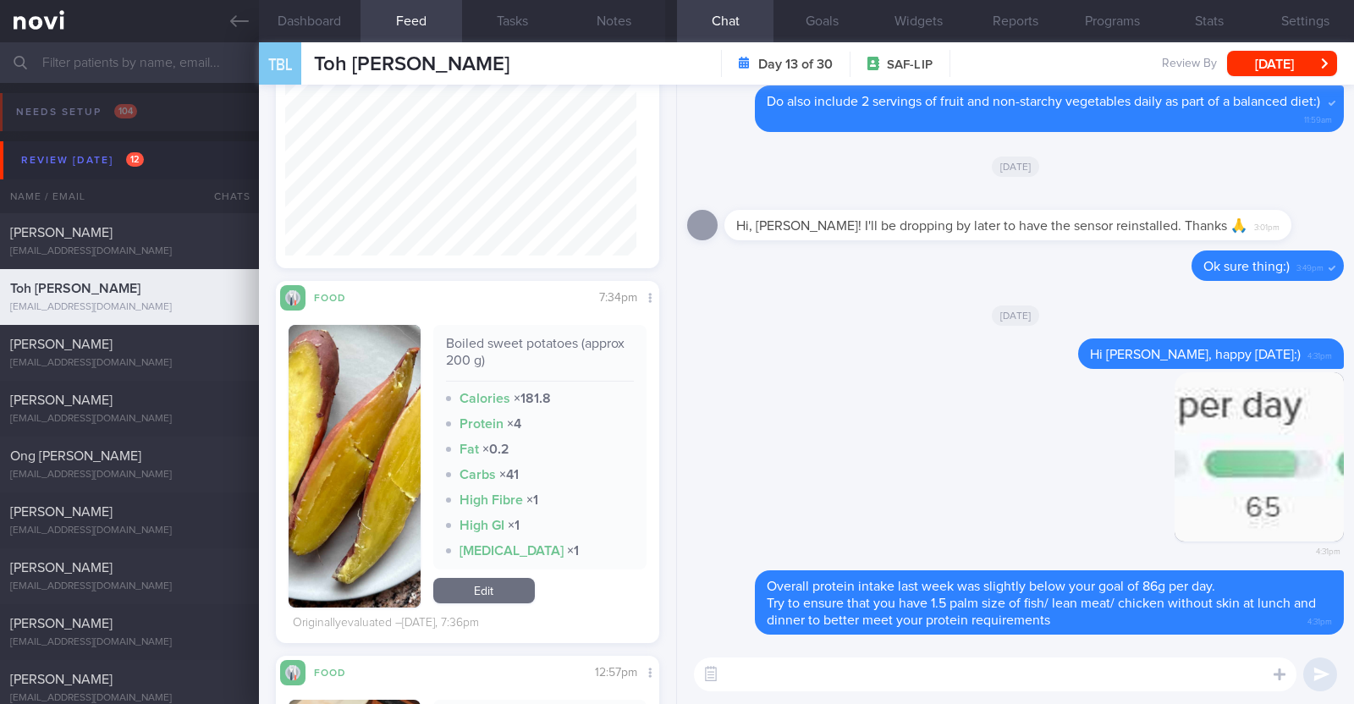
click at [377, 483] on button "button" at bounding box center [355, 466] width 132 height 283
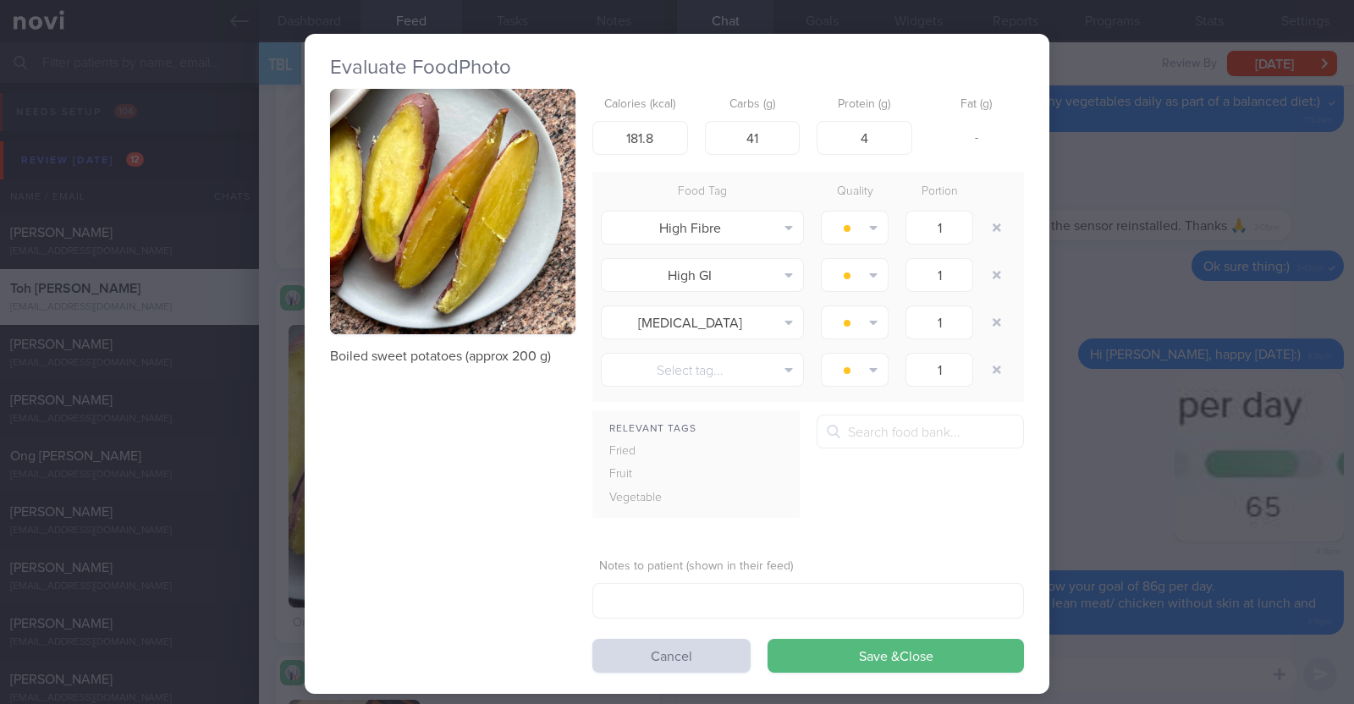
click at [1107, 481] on div "Evaluate Food Photo Boiled sweet potatoes (approx 200 g) Calories (kcal) 181.8 …" at bounding box center [677, 352] width 1354 height 704
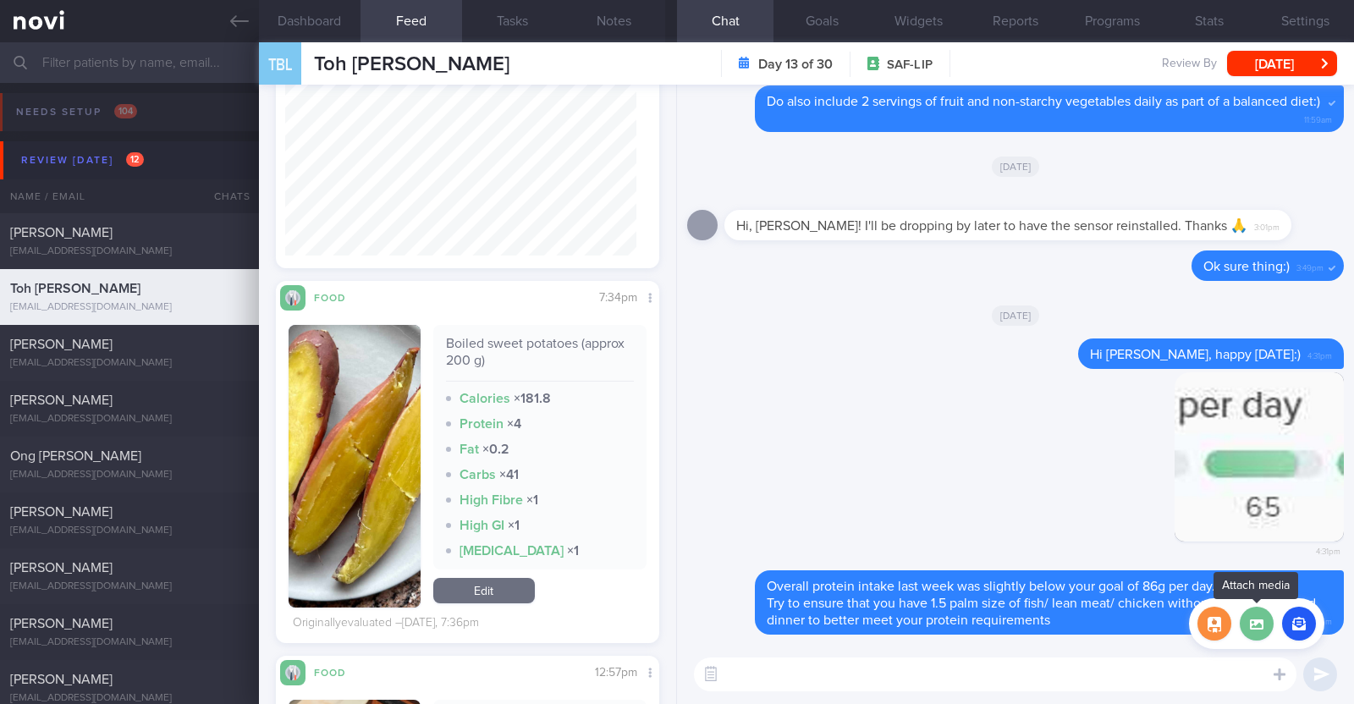
click at [1265, 629] on label at bounding box center [1257, 624] width 34 height 34
click at [0, 0] on input "file" at bounding box center [0, 0] width 0 height 0
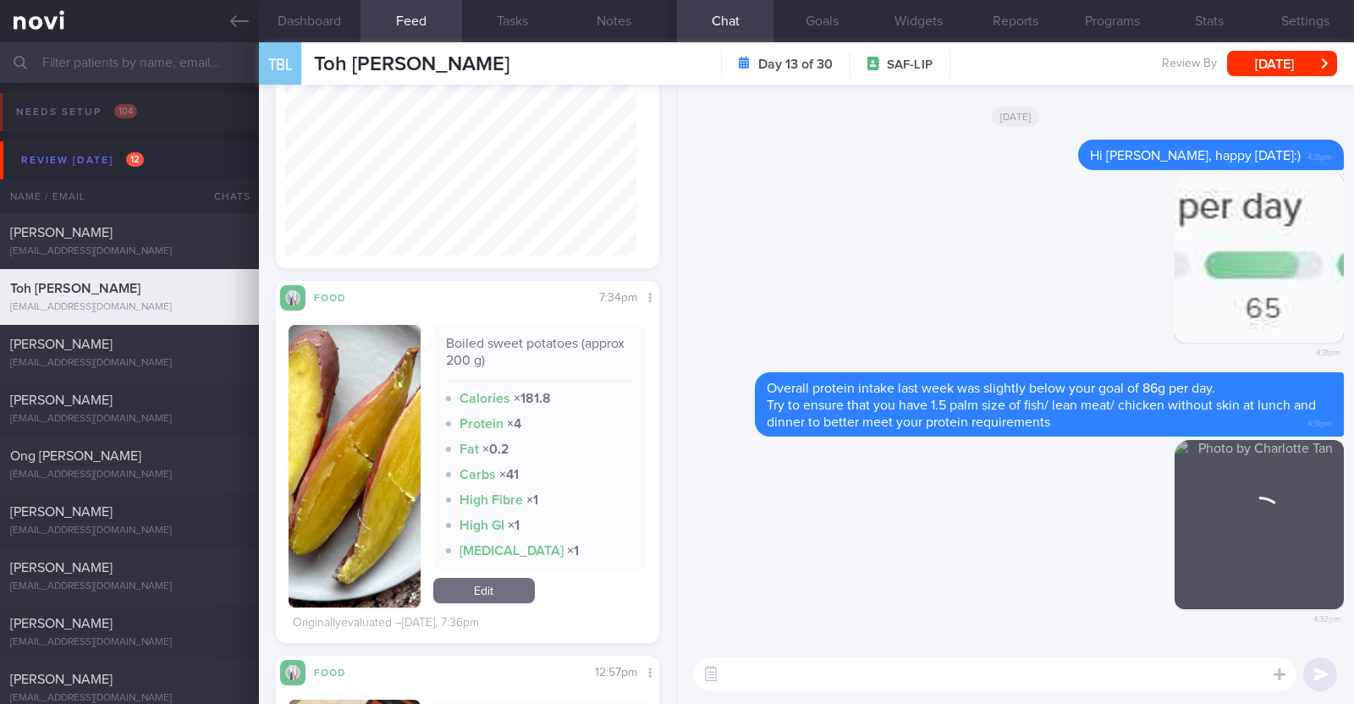
click at [789, 680] on textarea at bounding box center [995, 674] width 602 height 34
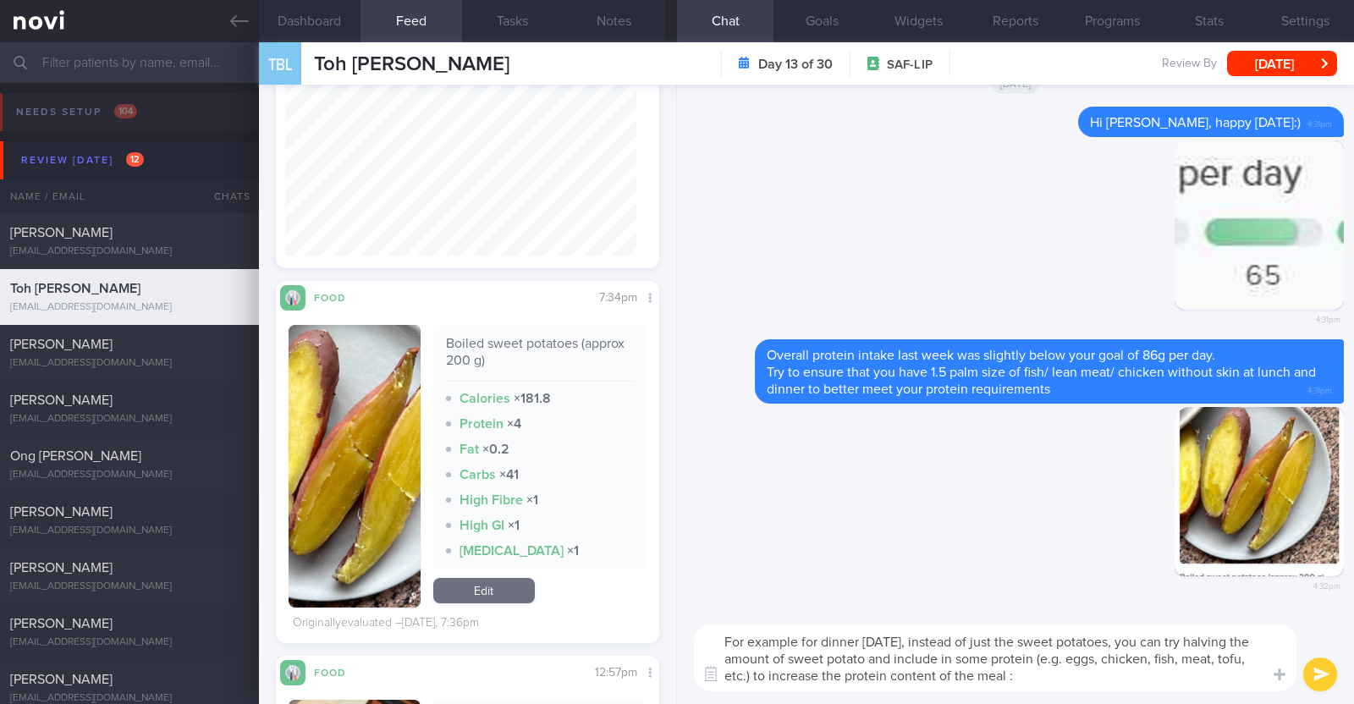
type textarea "For example for dinner yesterday, instead of just the sweet potatoes, you can t…"
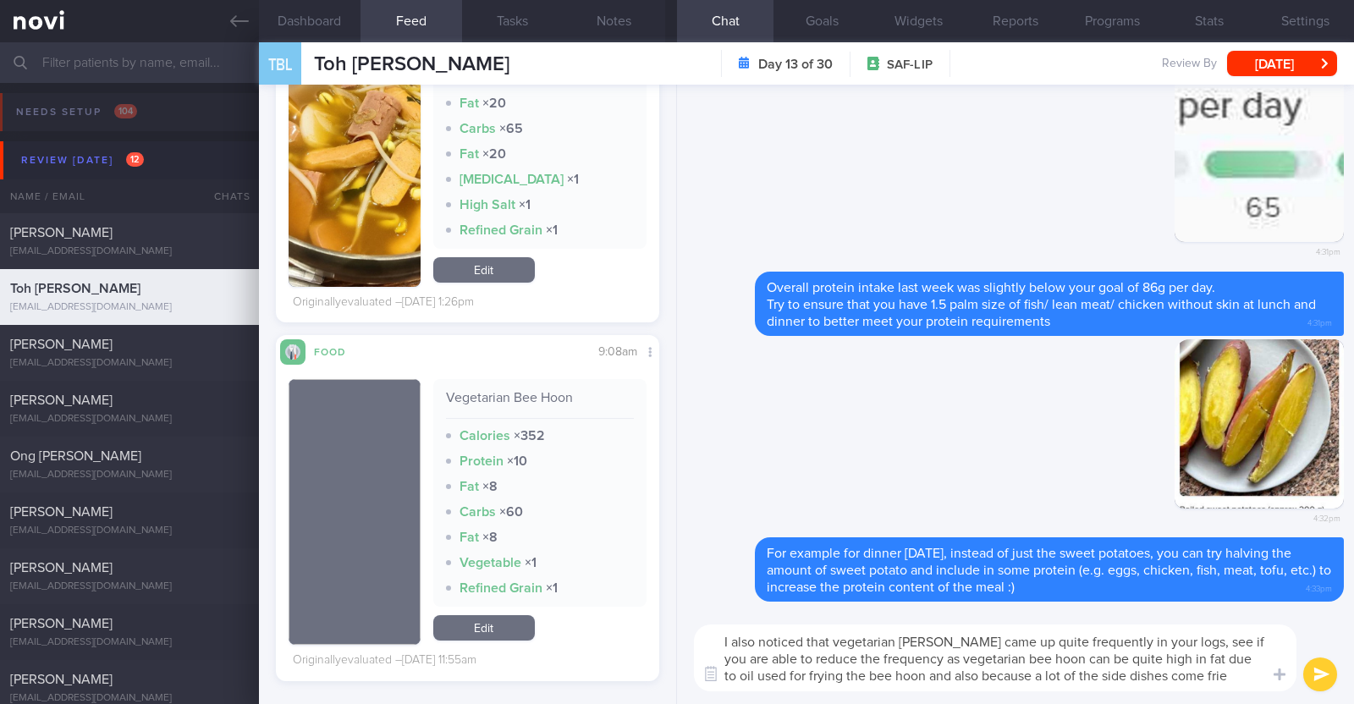
type textarea "I also noticed that vegetarian bee hoon came up quite frequently in your logs, …"
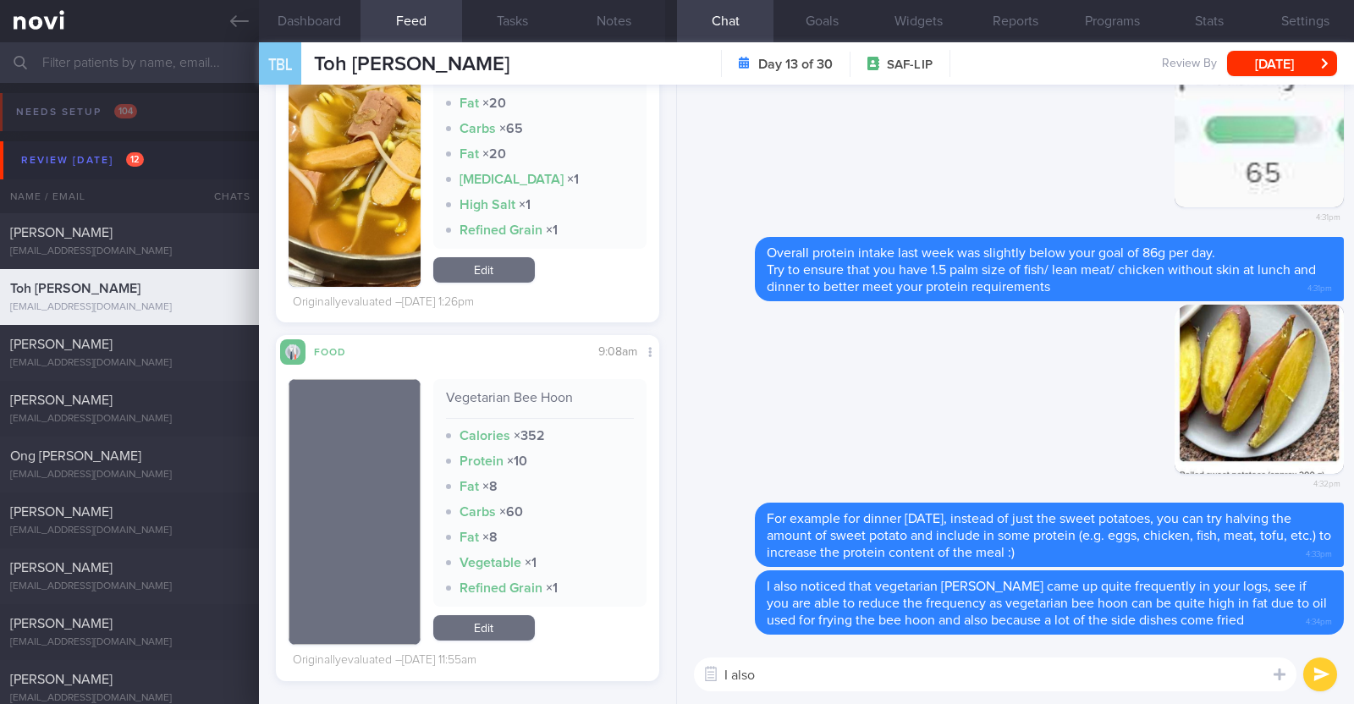
paste textarea "just want to let you know that I will be on leave from [DATE]-[DATE]. During th…"
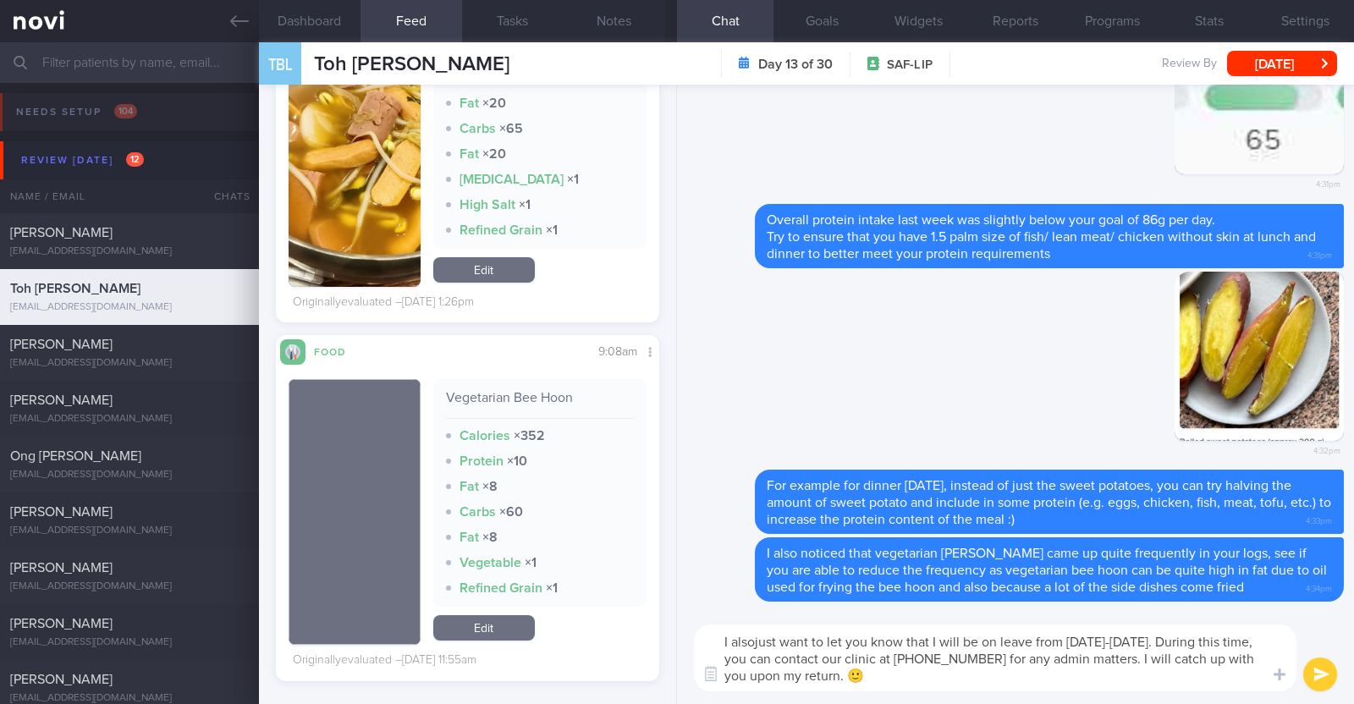
click at [756, 640] on textarea "I alsojust want to let you know that I will be on leave from [DATE]-[DATE]. Dur…" at bounding box center [995, 657] width 602 height 67
type textarea "I also just want to let you know that I will be on leave from [DATE]-[DATE]. Du…"
click at [1307, 668] on button "submit" at bounding box center [1320, 674] width 34 height 34
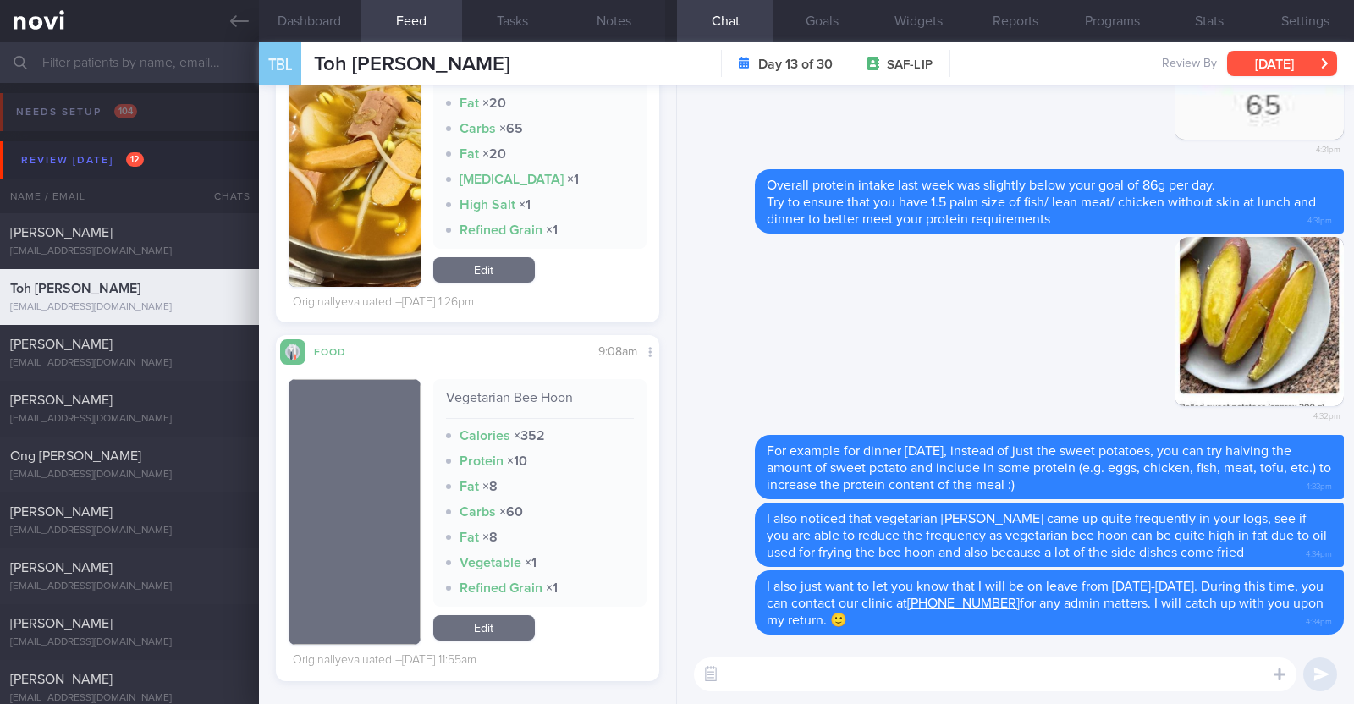
click at [1282, 57] on button "[DATE]" at bounding box center [1282, 63] width 110 height 25
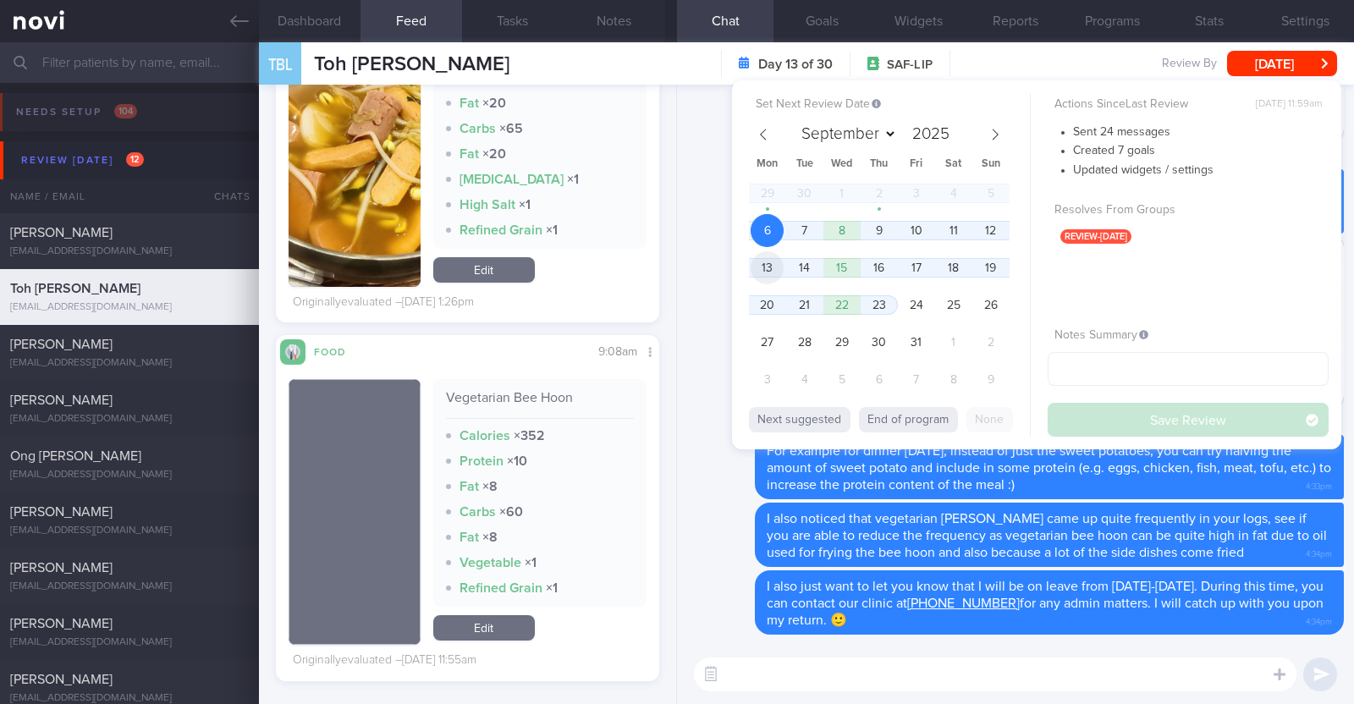
click at [776, 259] on span "13" at bounding box center [766, 267] width 33 height 33
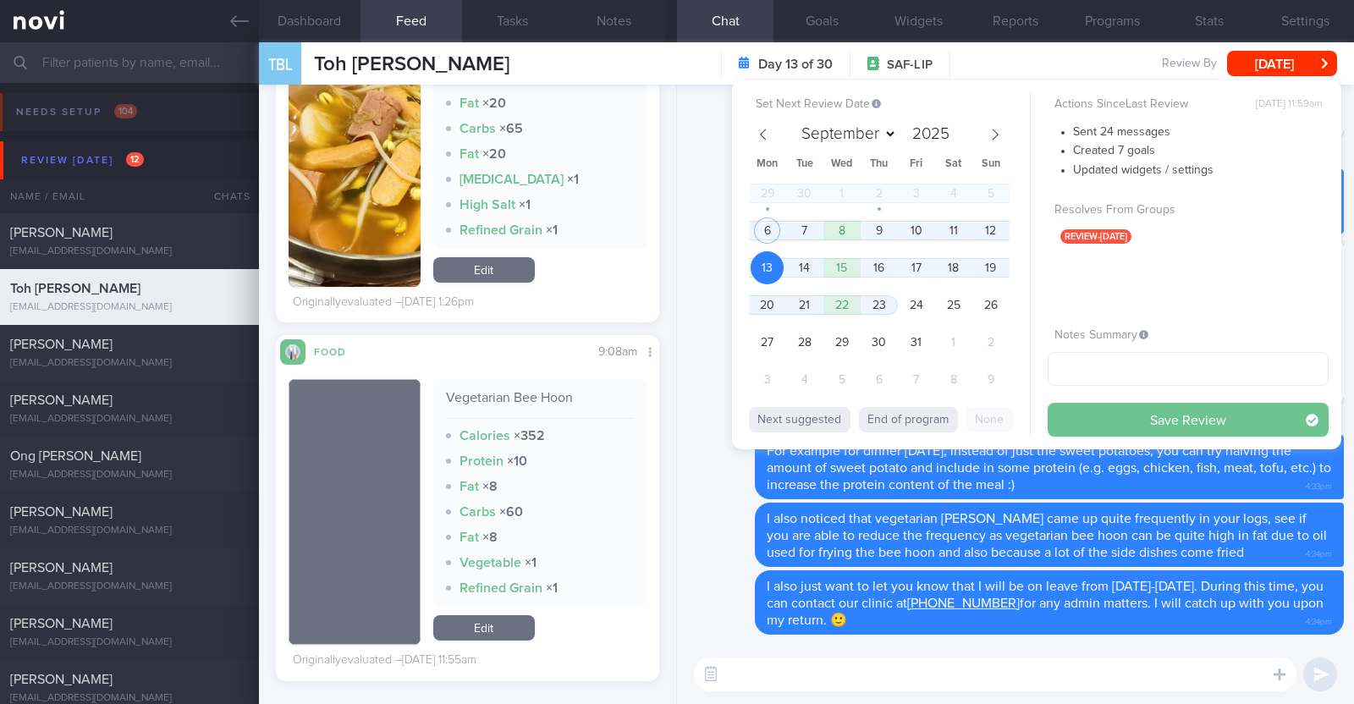
click at [1119, 415] on button "Save Review" at bounding box center [1187, 420] width 281 height 34
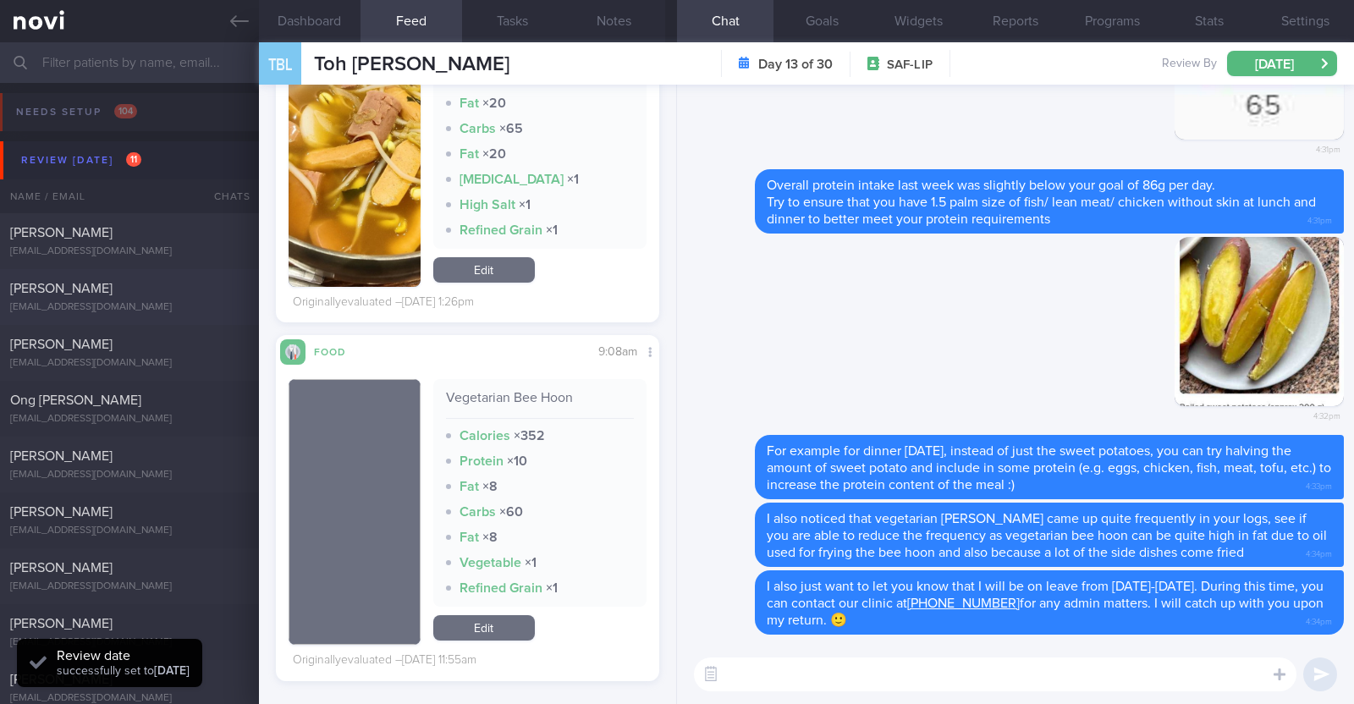
click at [156, 298] on div "Judith Guerrero judes_ramos@hotmail.com" at bounding box center [129, 297] width 259 height 34
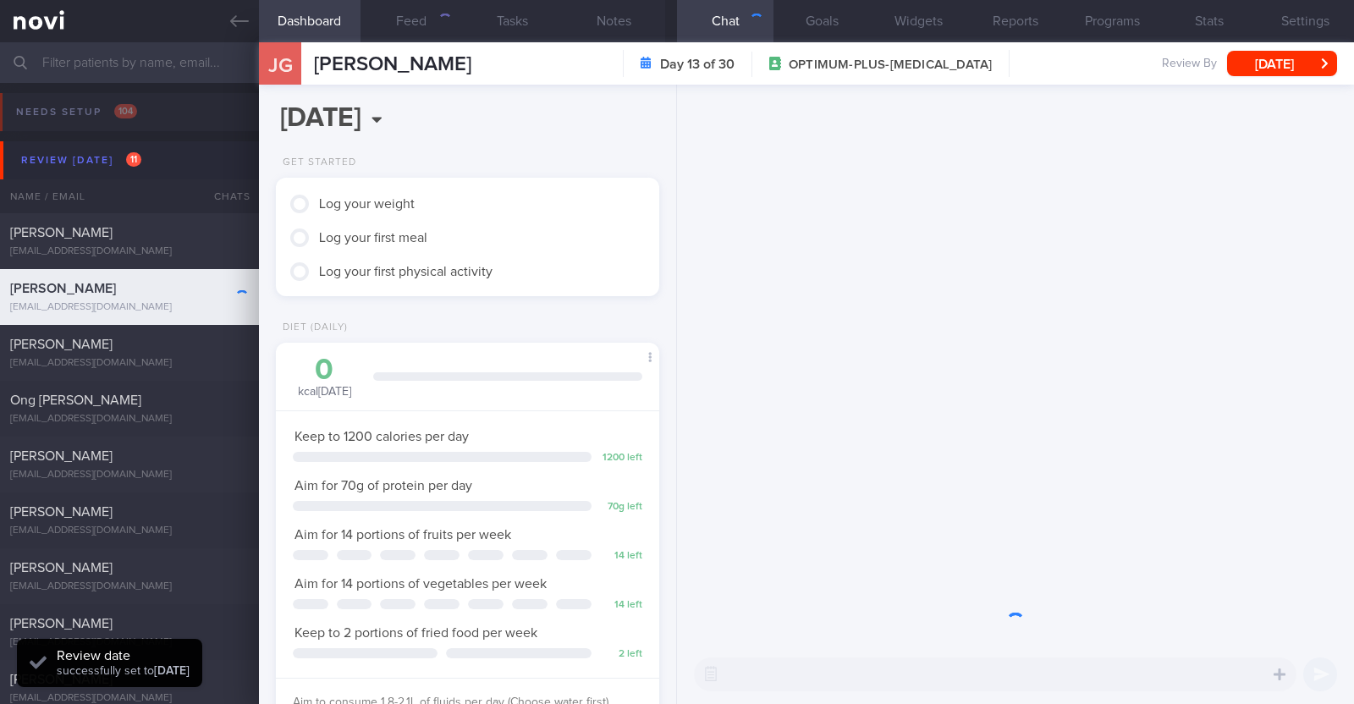
scroll to position [192, 337]
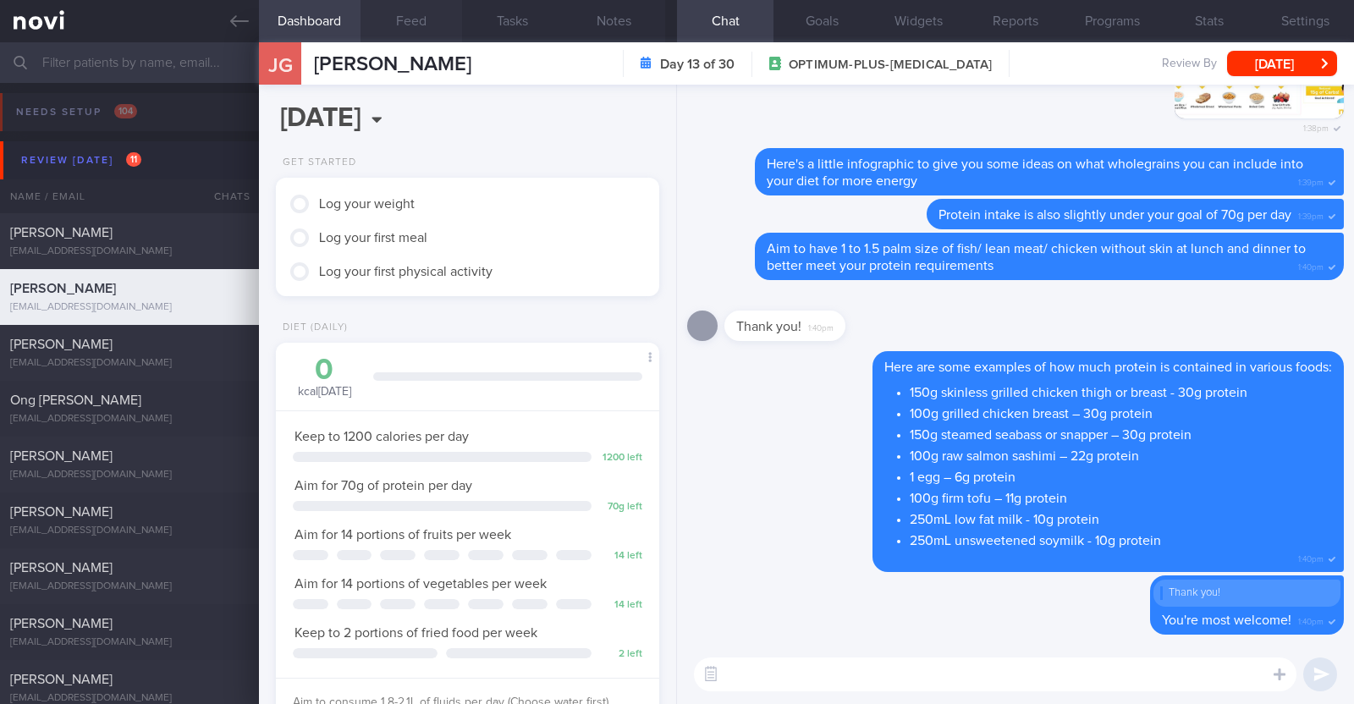
click at [404, 18] on button "Feed" at bounding box center [411, 21] width 102 height 42
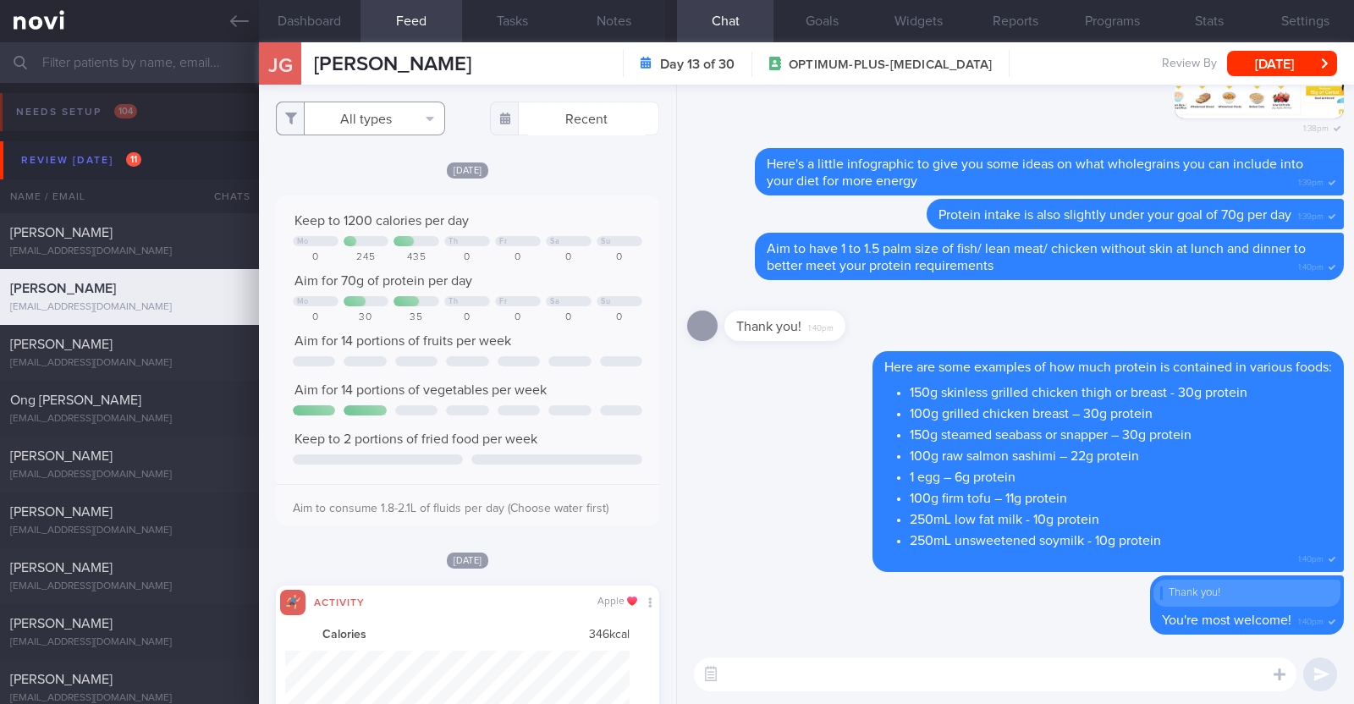
click at [411, 130] on button "All types" at bounding box center [360, 119] width 169 height 34
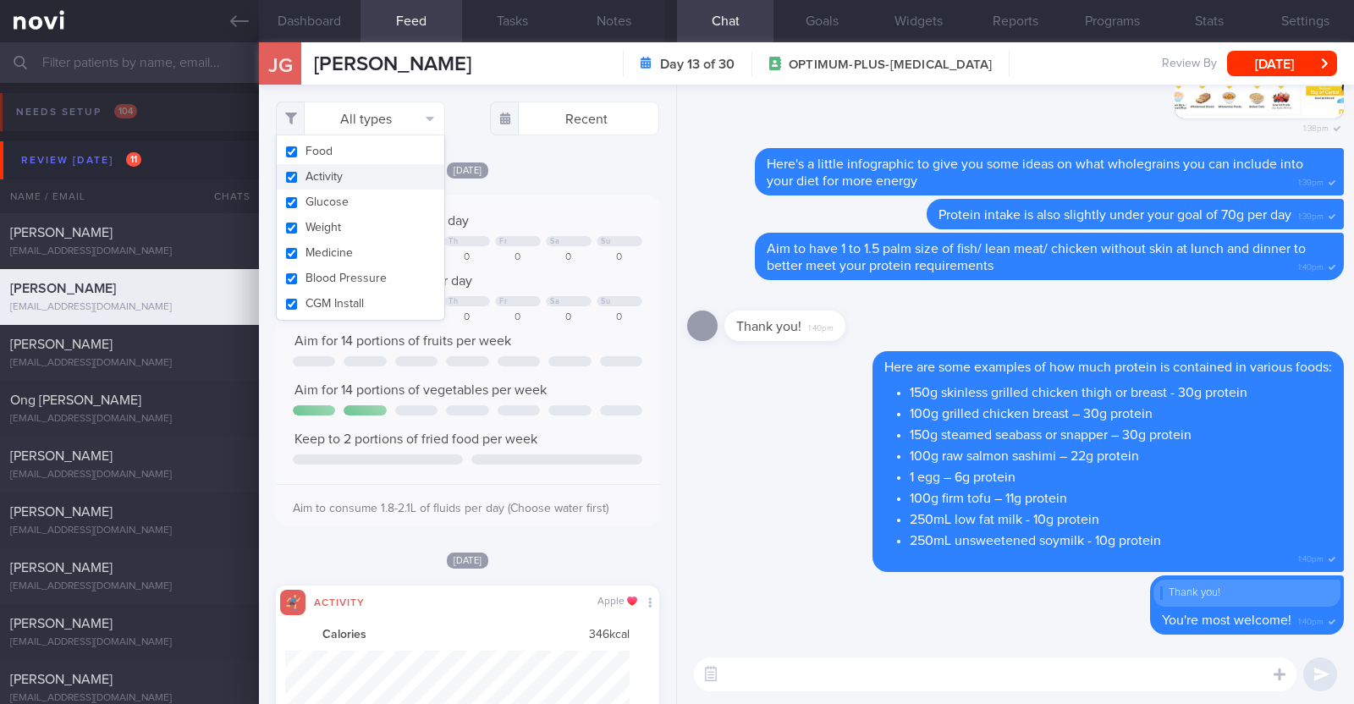
click at [384, 175] on button "Activity" at bounding box center [361, 176] width 168 height 25
checkbox input "false"
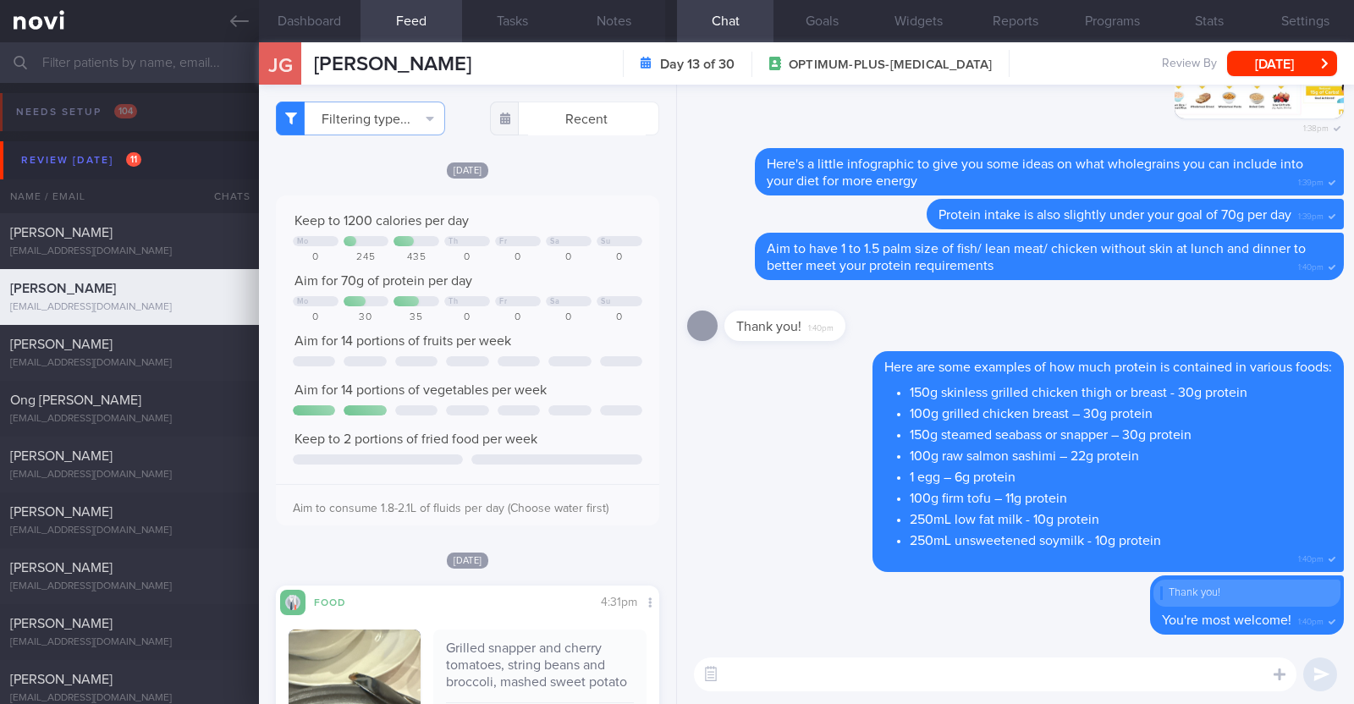
click at [606, 163] on div "[DATE]" at bounding box center [467, 170] width 383 height 18
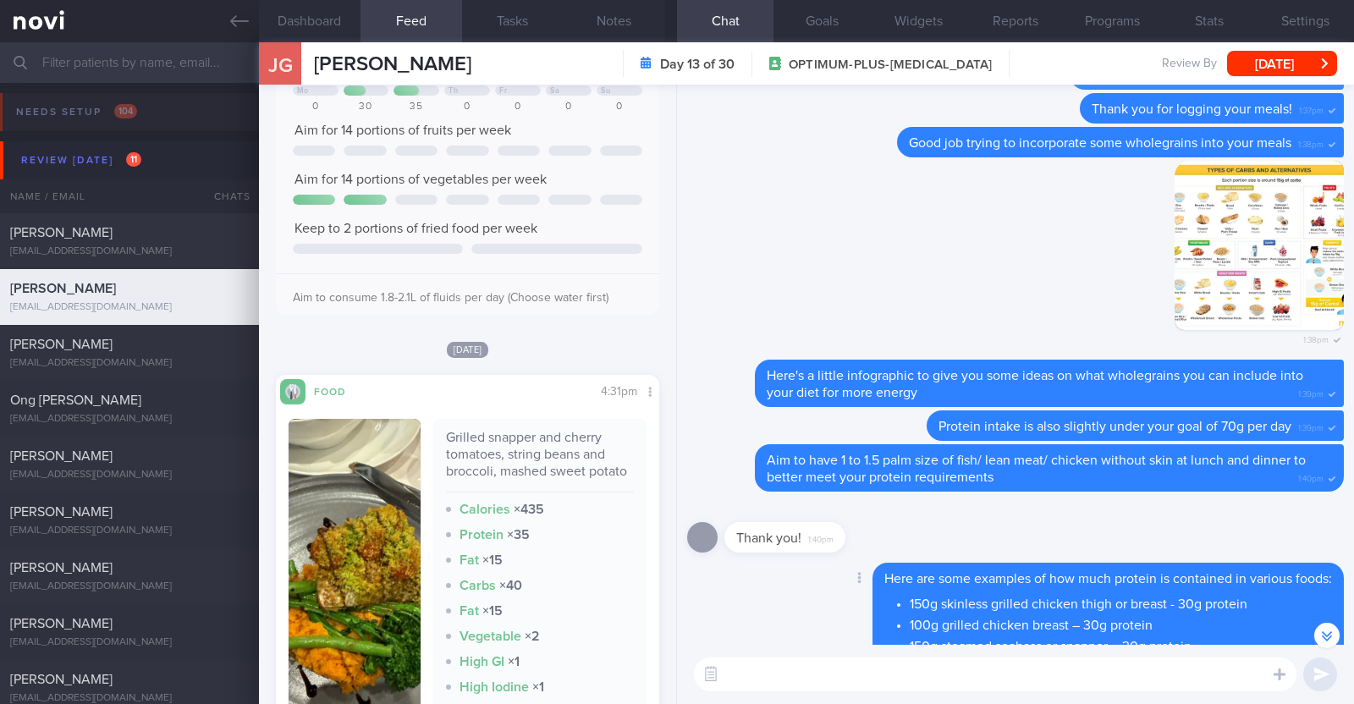
scroll to position [-528, 0]
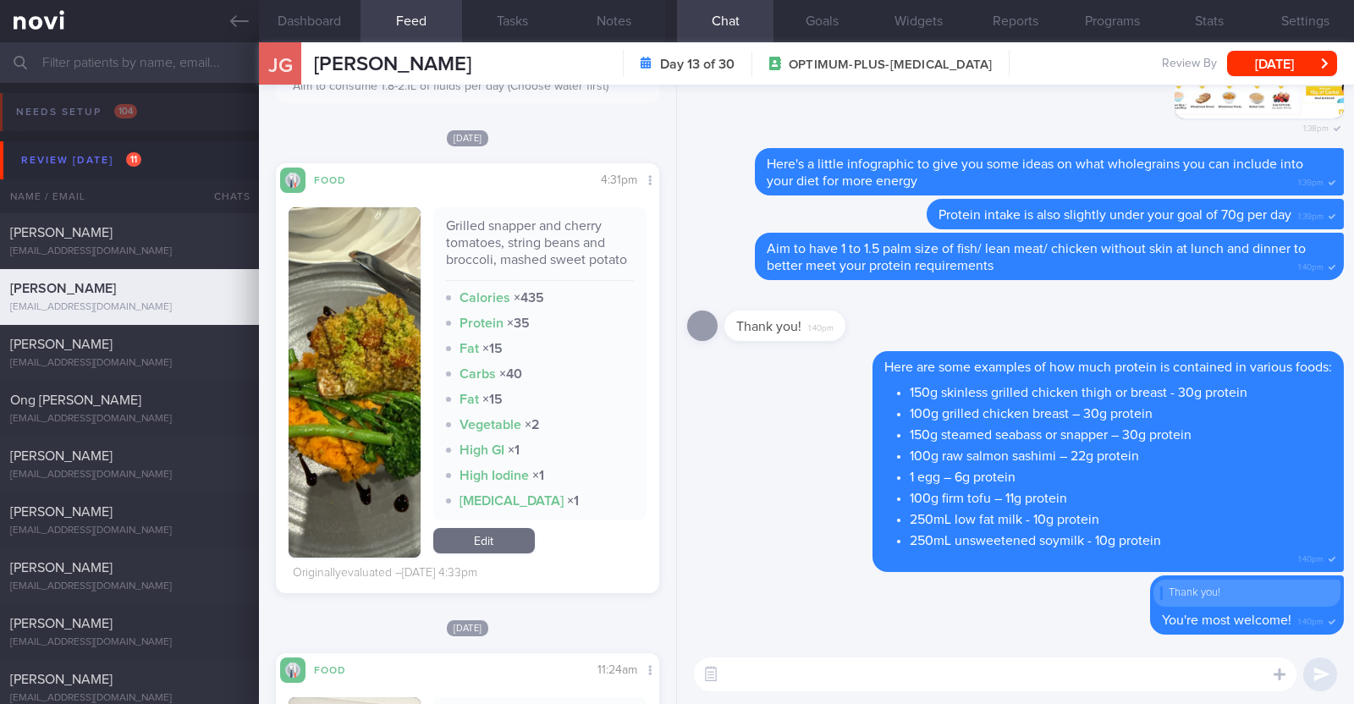
drag, startPoint x: 761, startPoint y: 670, endPoint x: 778, endPoint y: 668, distance: 17.0
click at [761, 670] on textarea at bounding box center [995, 674] width 602 height 34
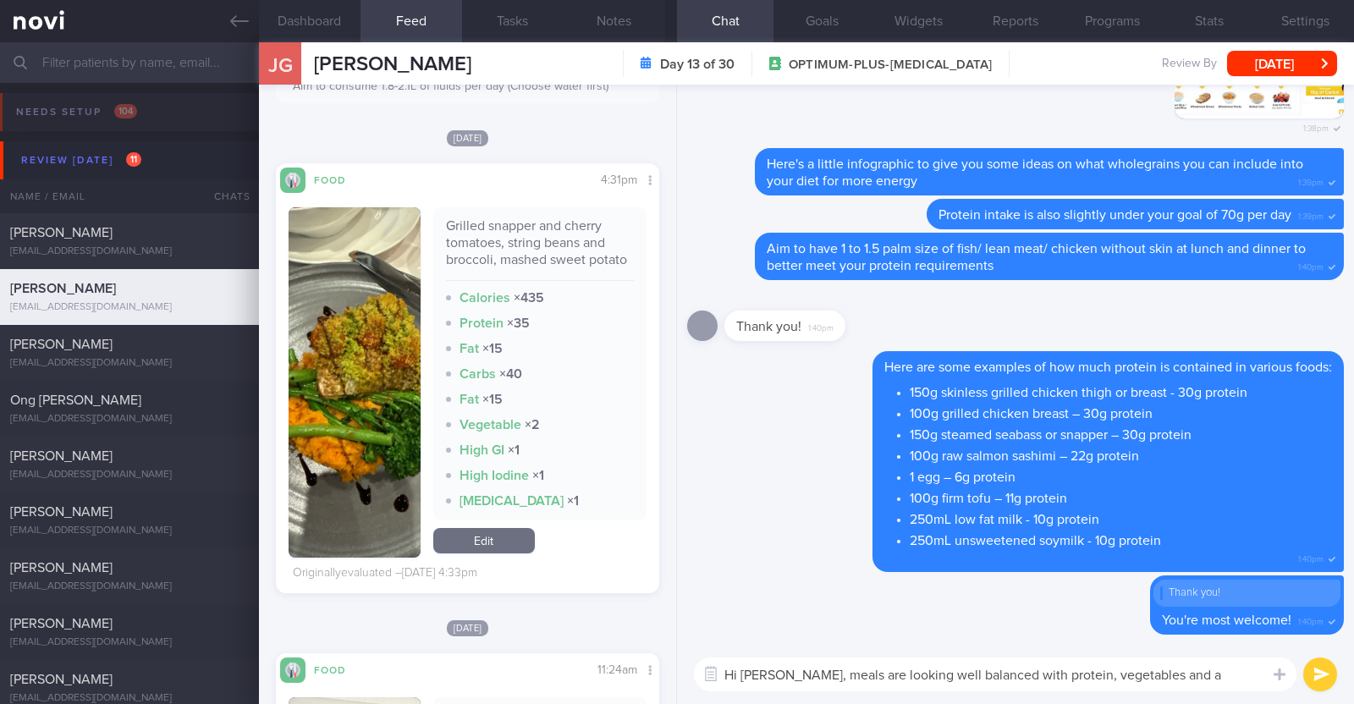
type textarea "Hi Judith, meals are looking well balanced with protein, vegetables and a contr…"
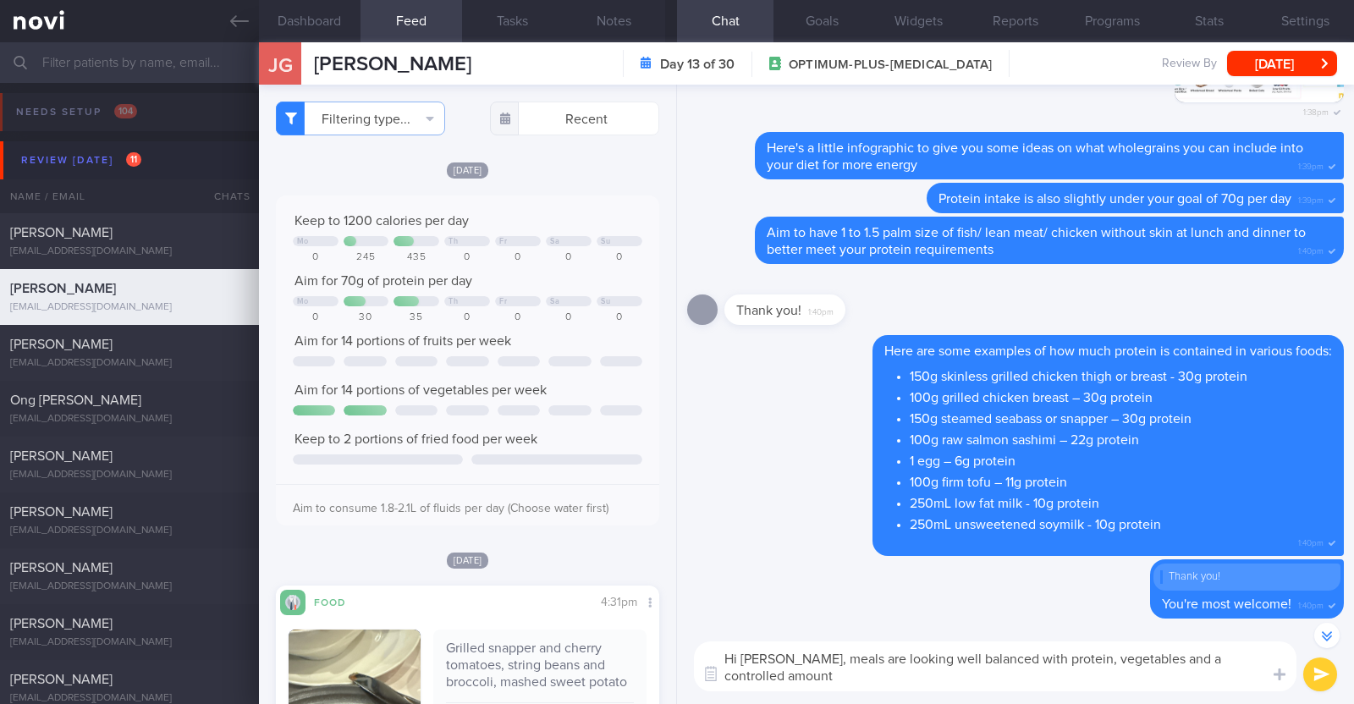
select select "9"
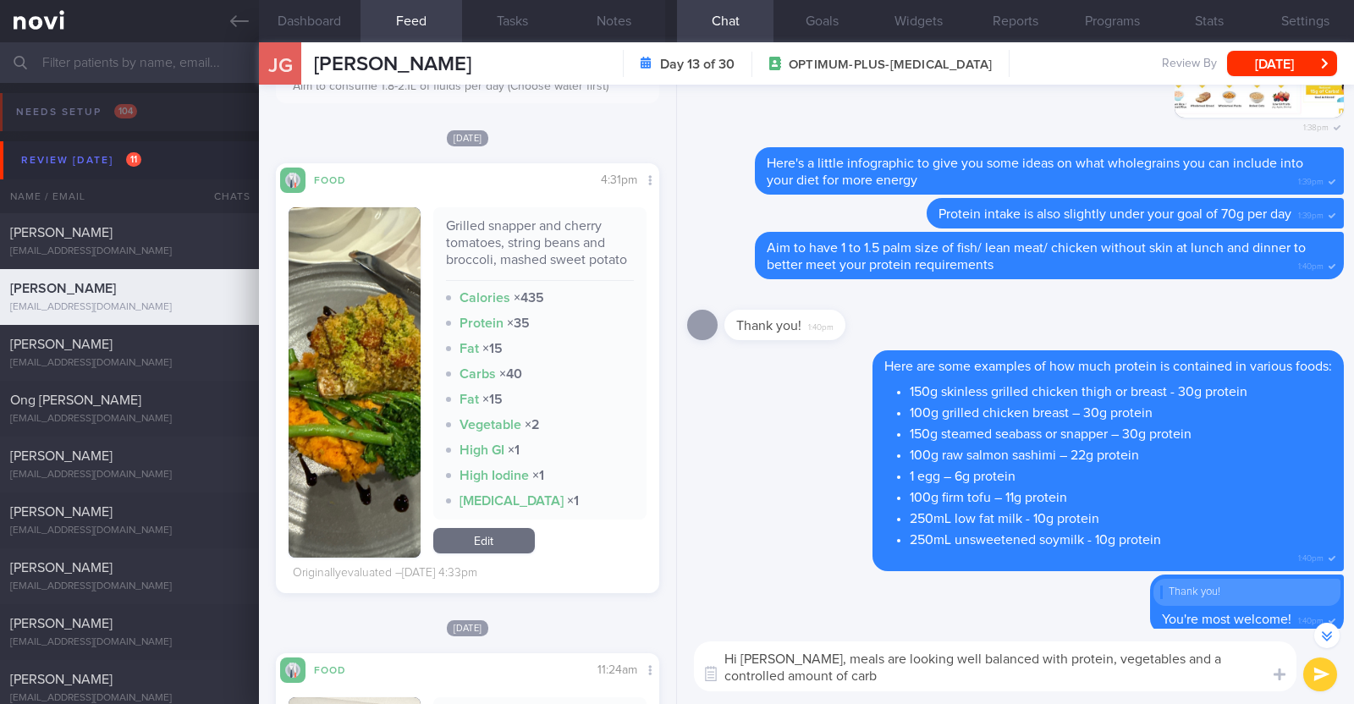
type textarea "Hi [PERSON_NAME], meals are looking well balanced with protein, vegetables and …"
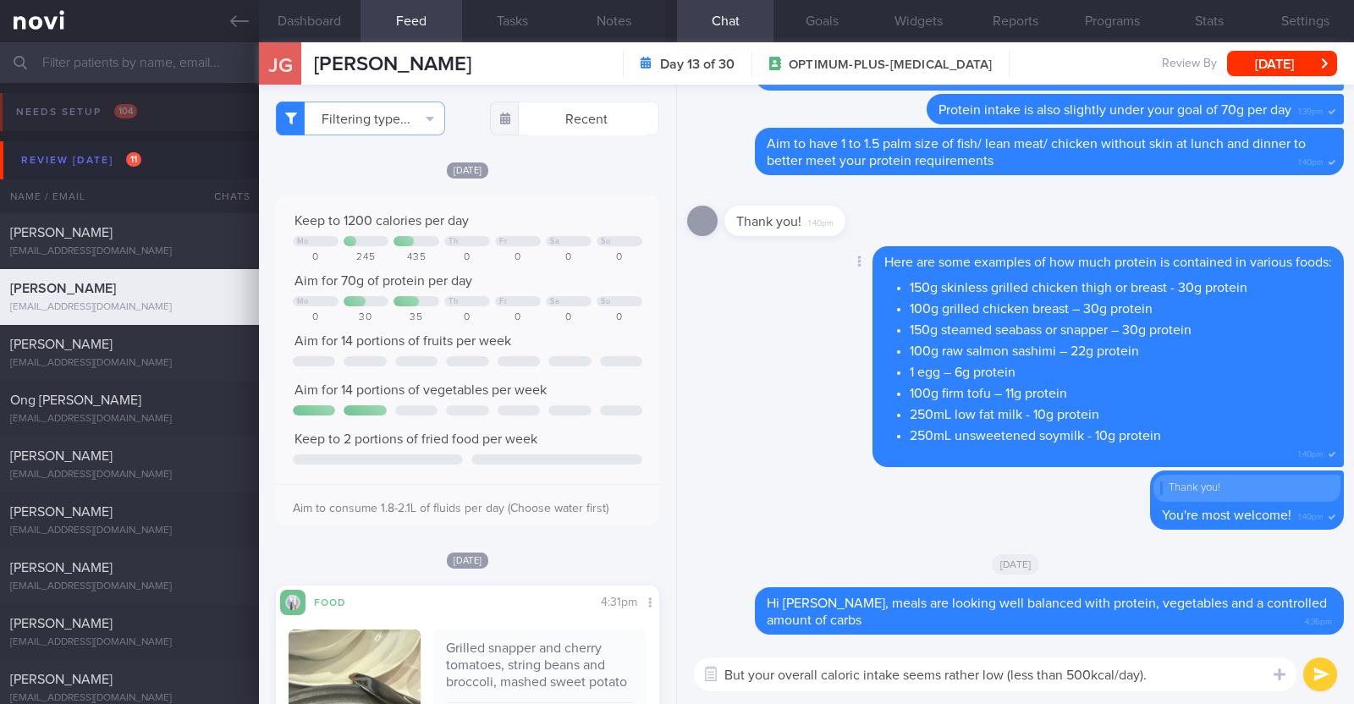
scroll to position [0, 0]
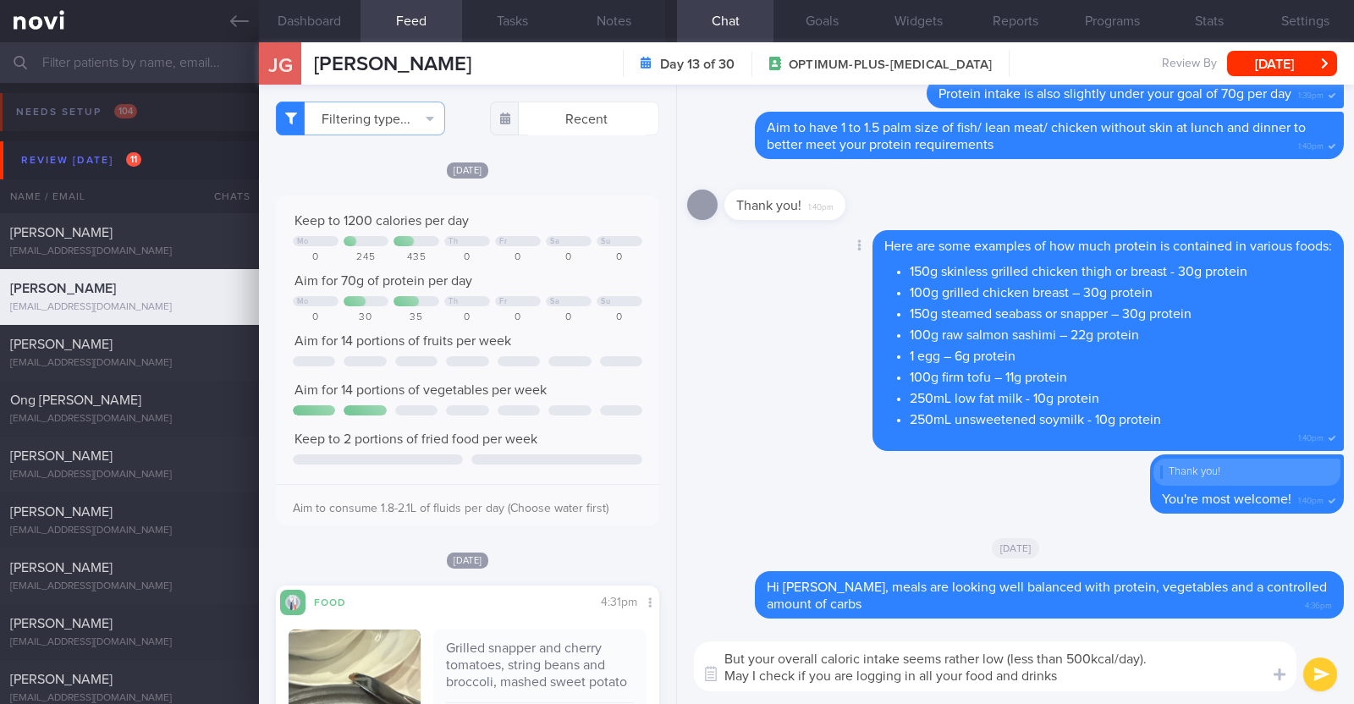
type textarea "But your overall caloric intake seems rather low (less than 500kcal/day). May I…"
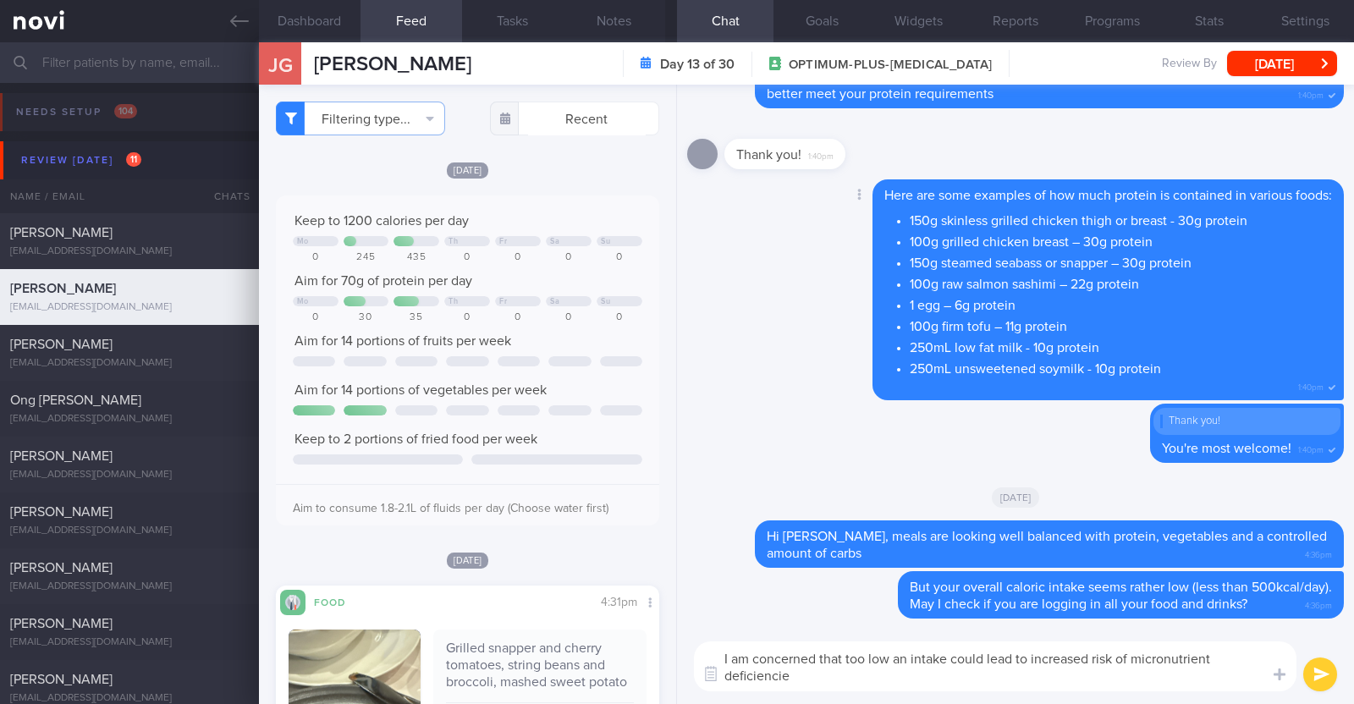
type textarea "I am concerned that too low an intake could lead to increased risk of micronutr…"
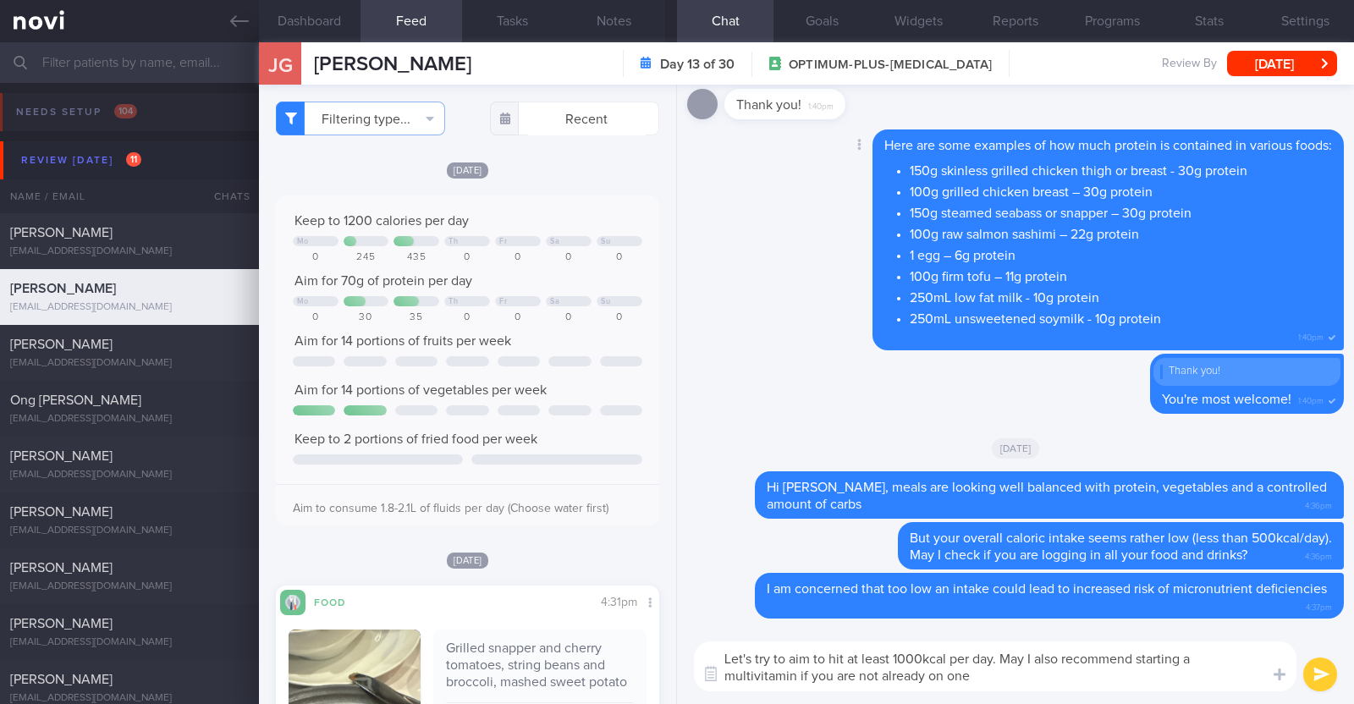
type textarea "Let's try to aim to hit at least 1000kcal per day. May I also recommend startin…"
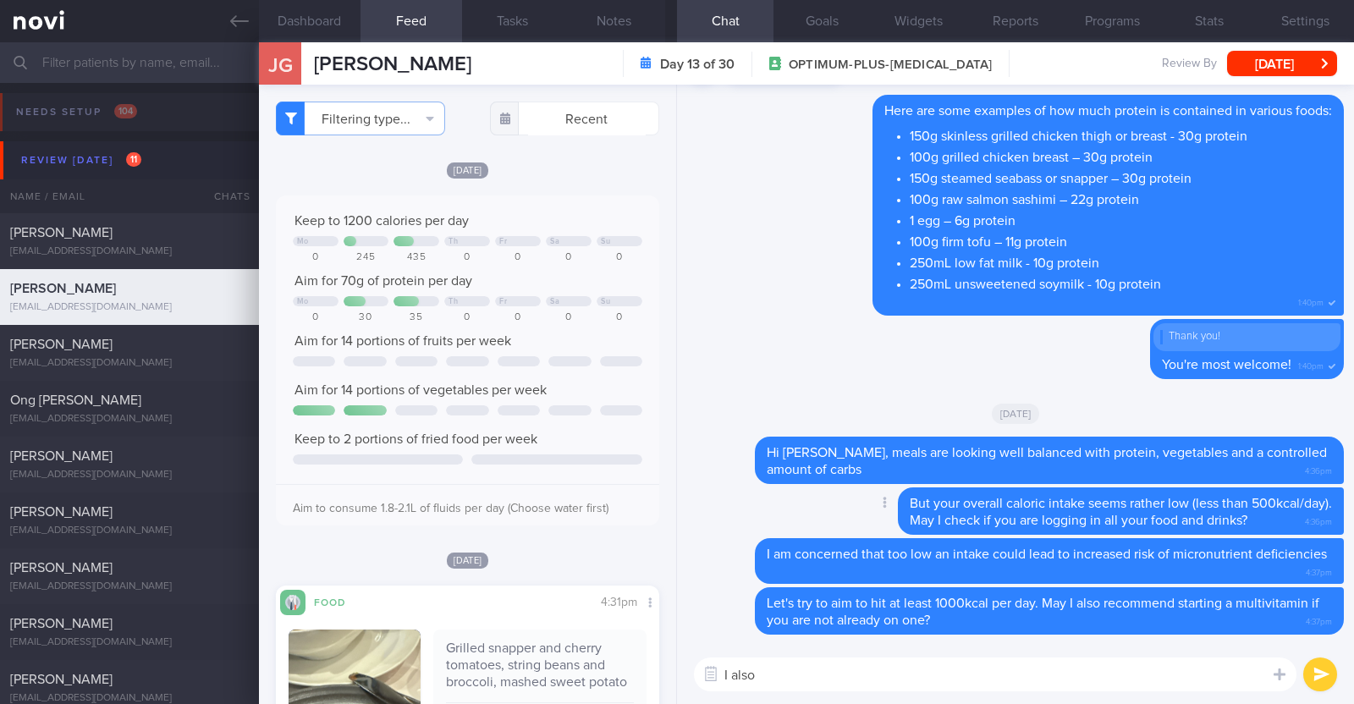
paste textarea "just want to let you know that I will be on leave from [DATE]-[DATE]. During th…"
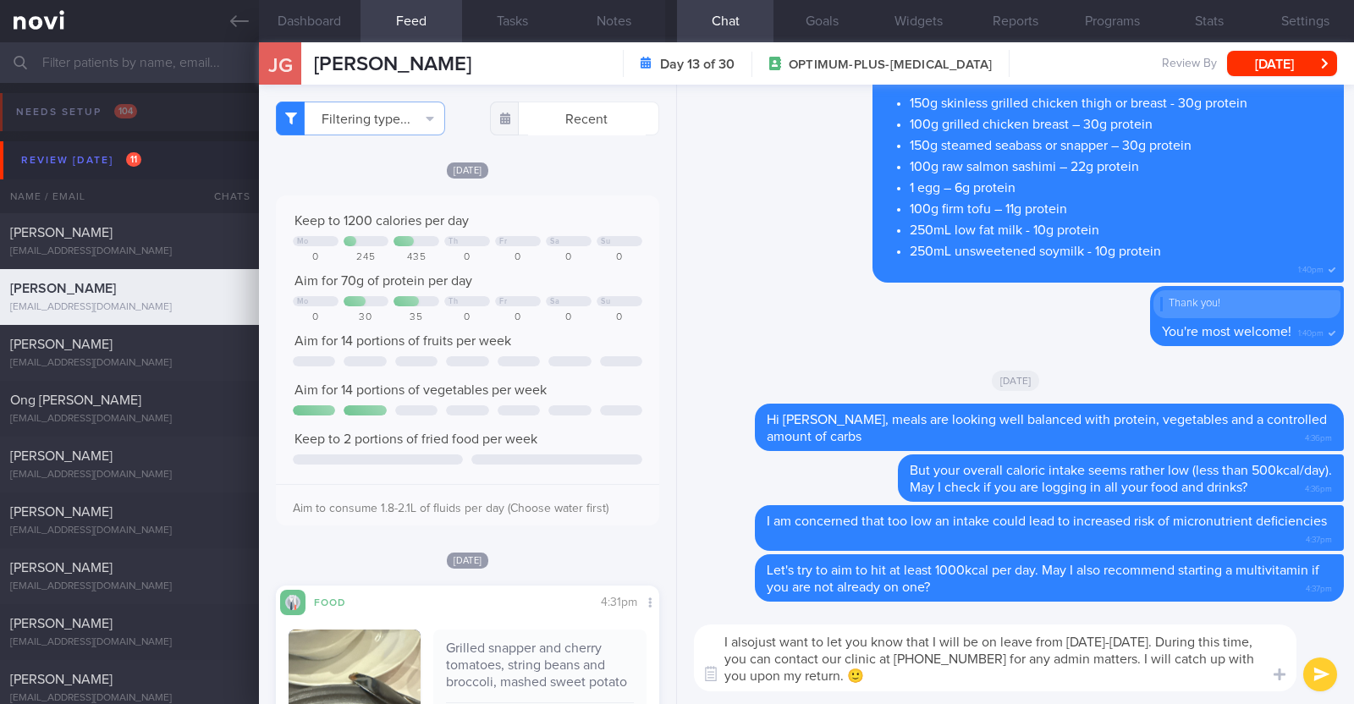
click at [750, 641] on textarea "I alsojust want to let you know that I will be on leave from [DATE]-[DATE]. Dur…" at bounding box center [995, 657] width 602 height 67
type textarea "I also just want to let you know that I will be on leave from [DATE]-[DATE]. Du…"
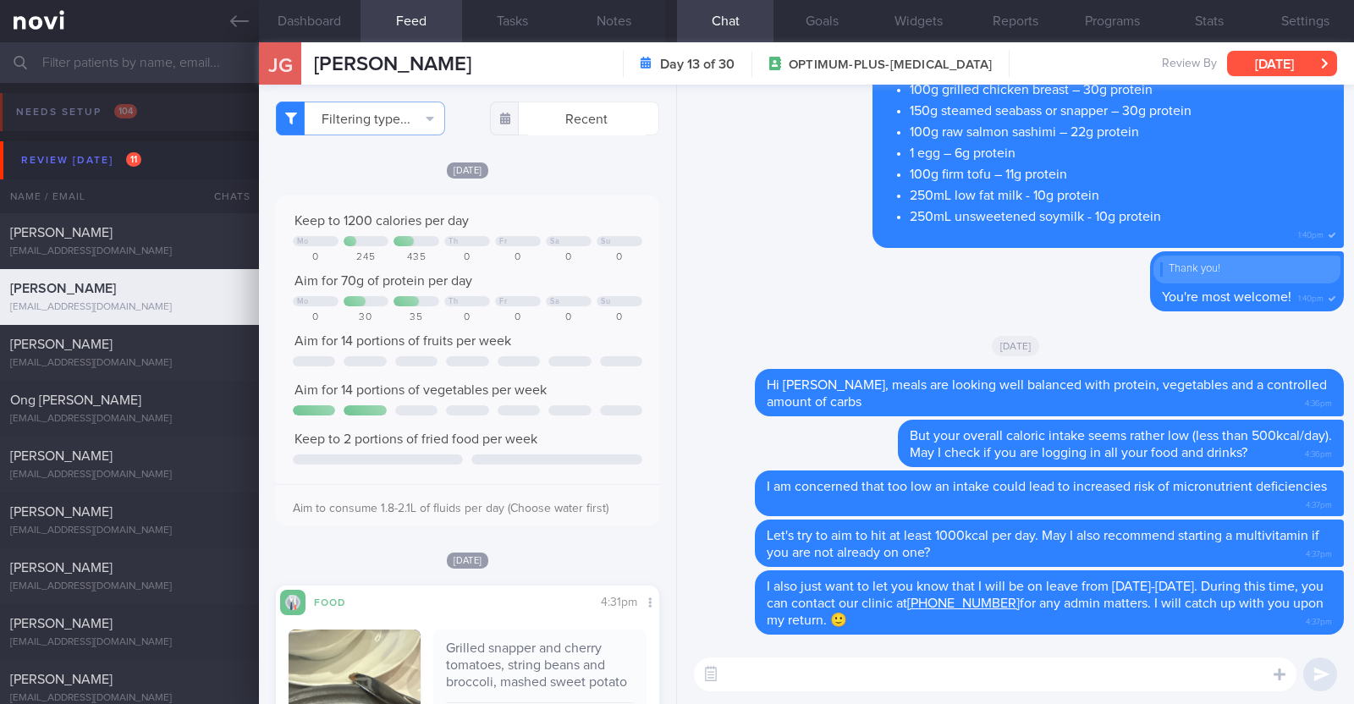
click at [1270, 64] on button "[DATE]" at bounding box center [1282, 63] width 110 height 25
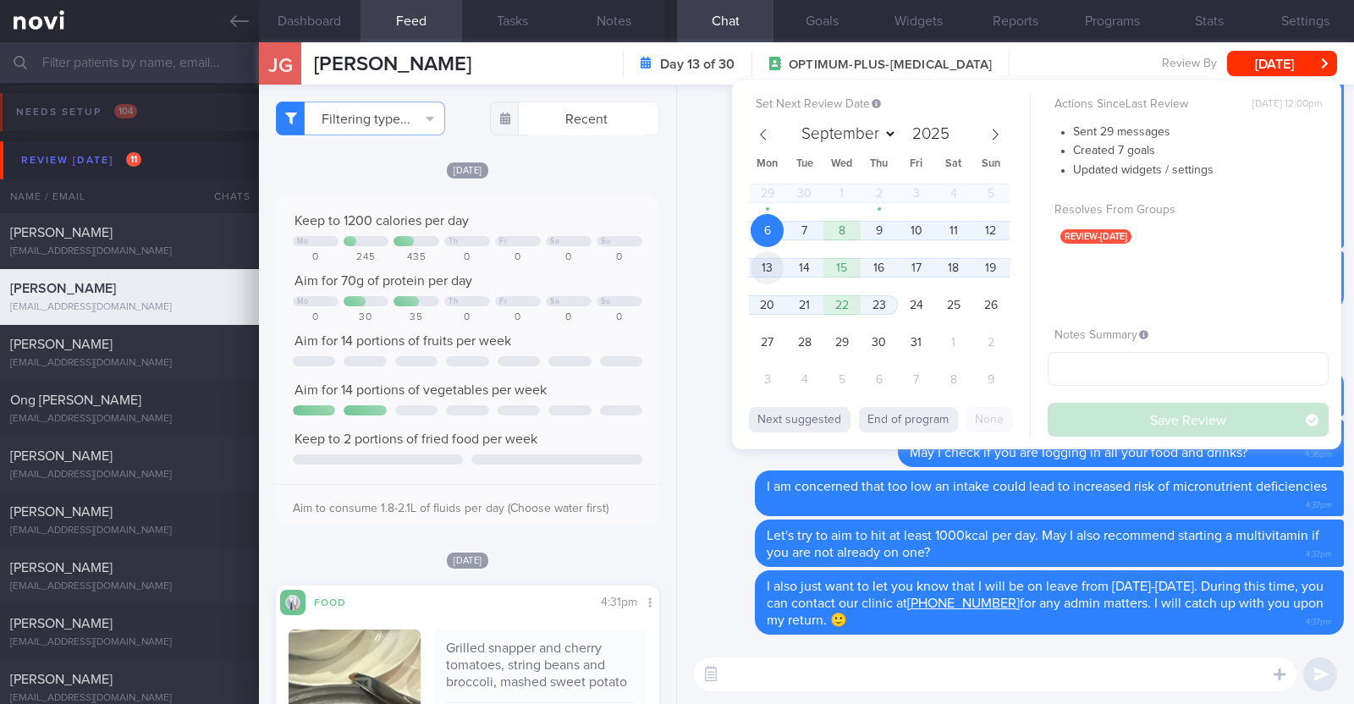
click at [764, 267] on span "13" at bounding box center [766, 267] width 33 height 33
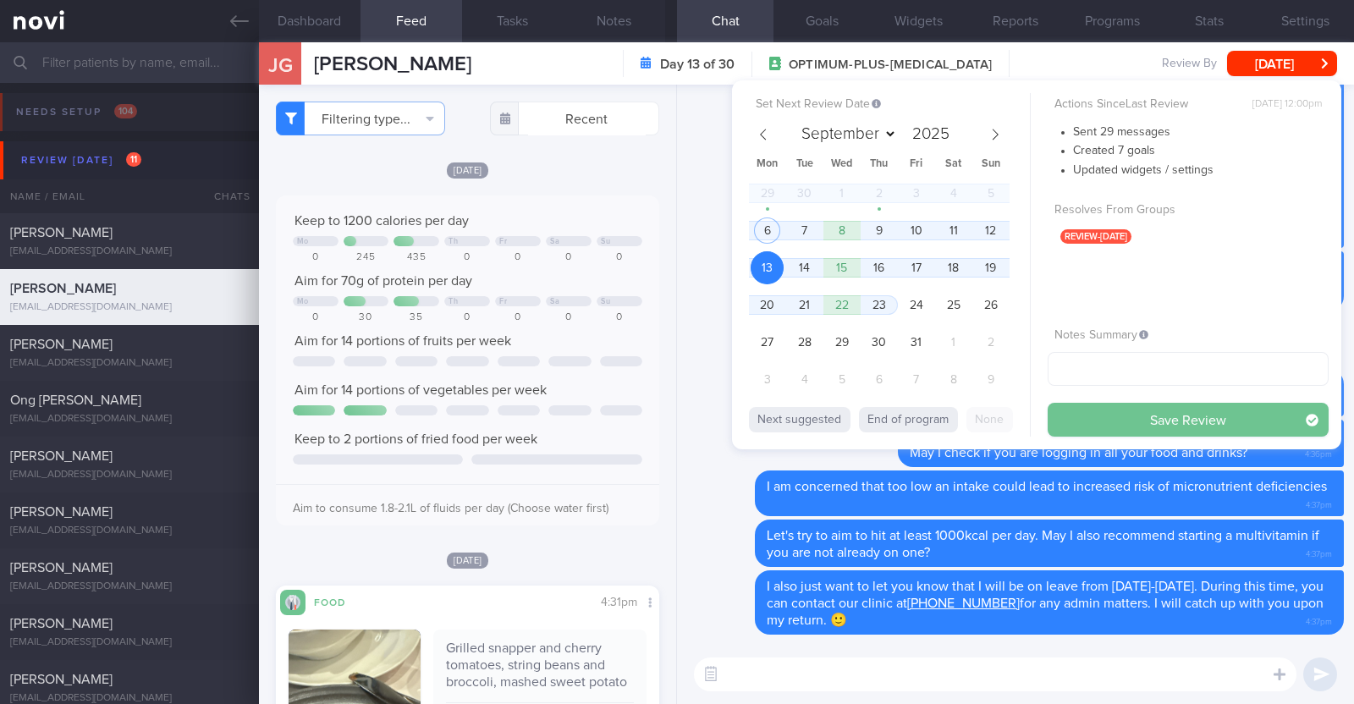
click at [1168, 435] on button "Save Review" at bounding box center [1187, 420] width 281 height 34
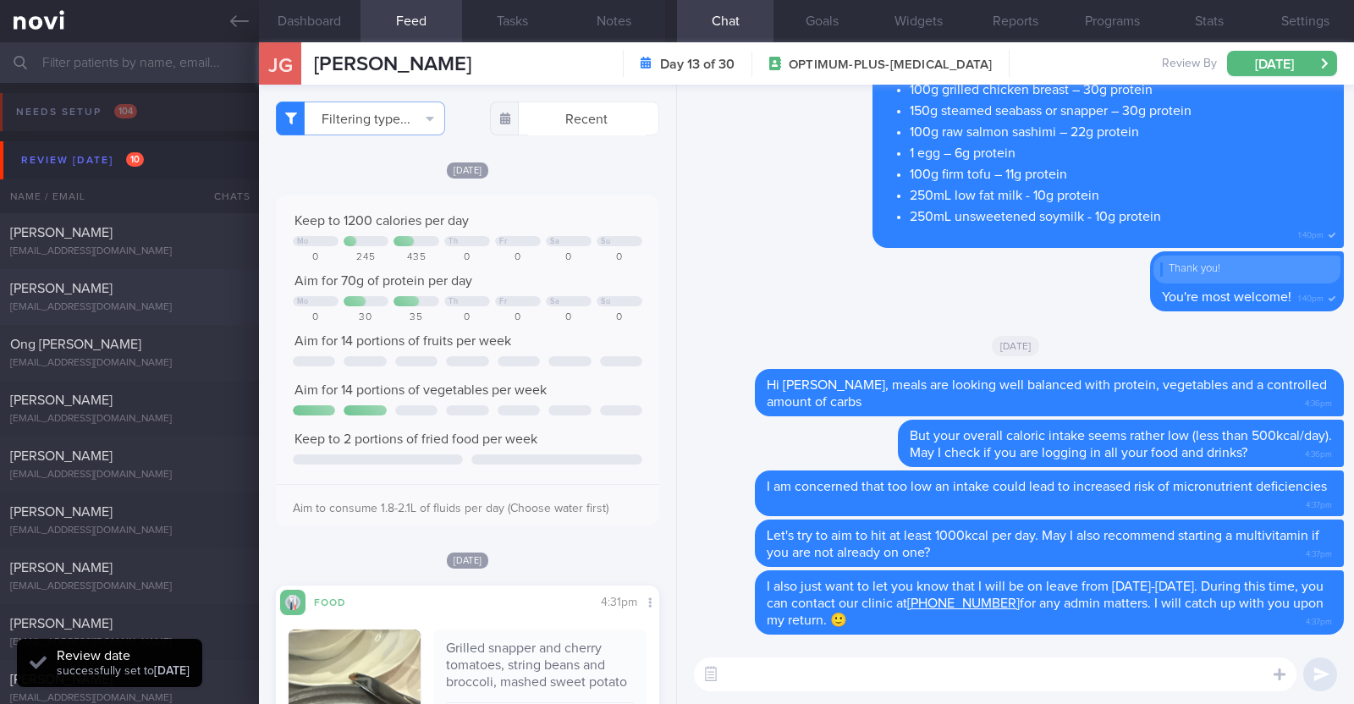
click at [116, 293] on div "[PERSON_NAME]" at bounding box center [127, 288] width 234 height 17
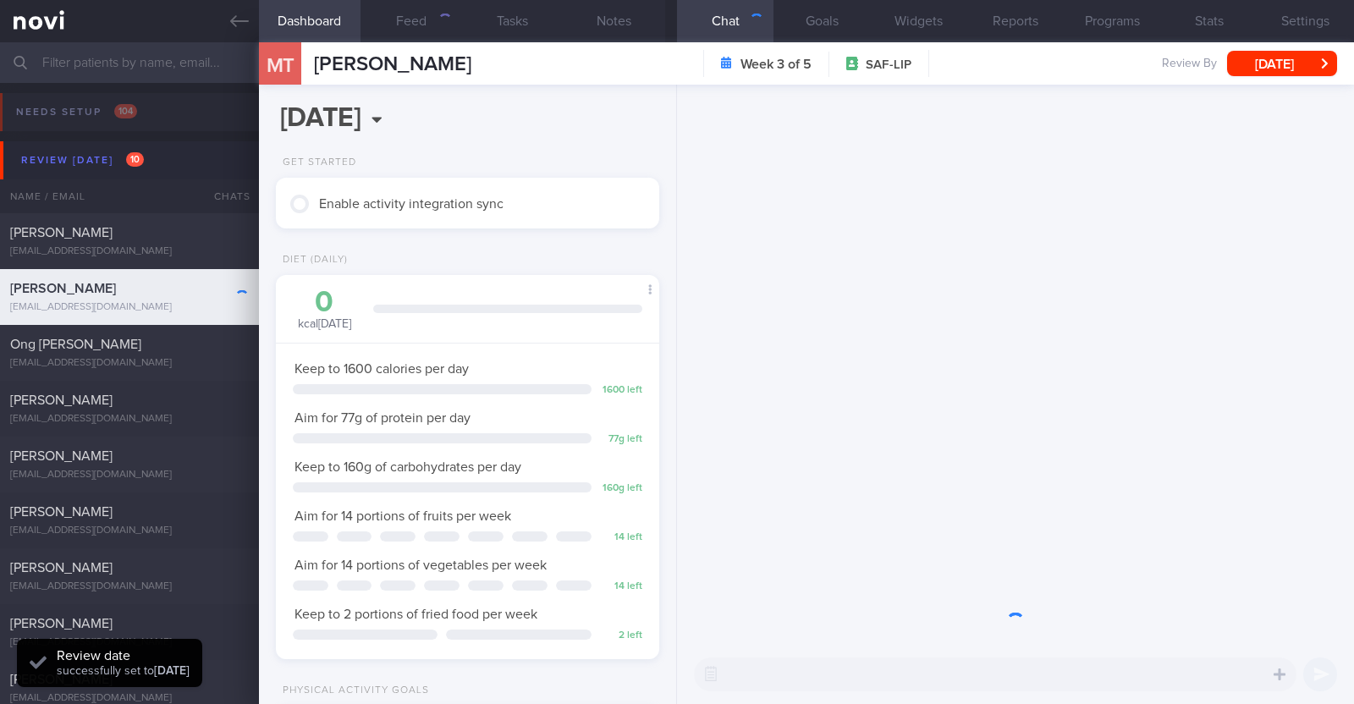
scroll to position [171, 343]
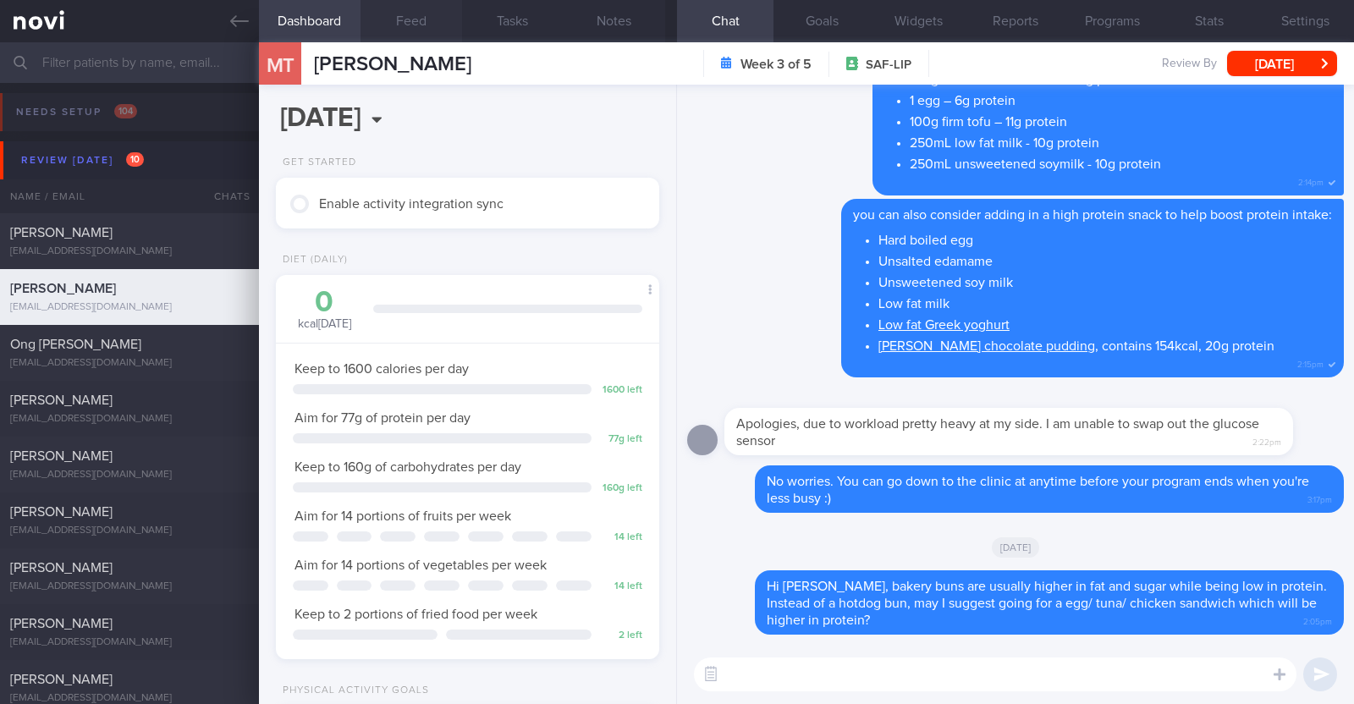
click at [398, 30] on button "Feed" at bounding box center [411, 21] width 102 height 42
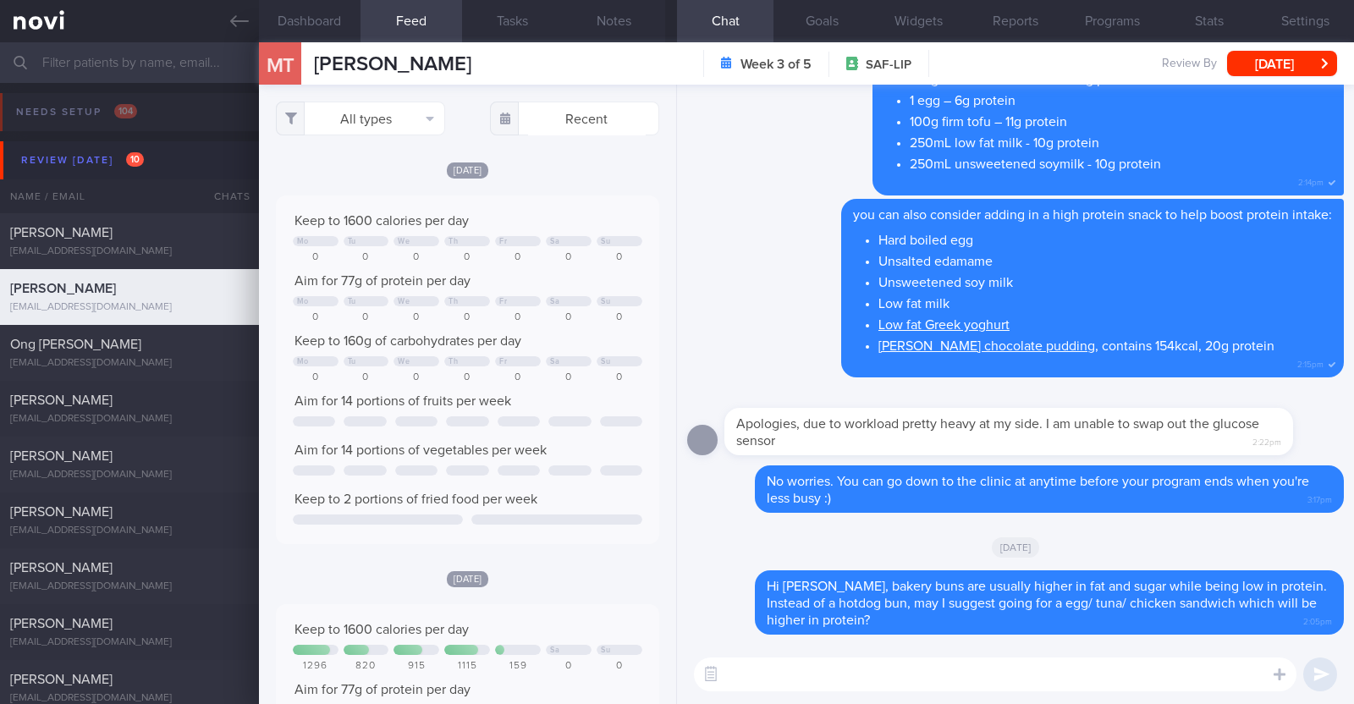
click at [884, 666] on textarea at bounding box center [995, 674] width 602 height 34
click at [745, 681] on textarea "Hi mervin, just checking in:)" at bounding box center [995, 674] width 602 height 34
type textarea "Hi Mervin, just checking in:)"
click at [914, 668] on textarea "Hi Mervin, just checking in:)" at bounding box center [995, 674] width 602 height 34
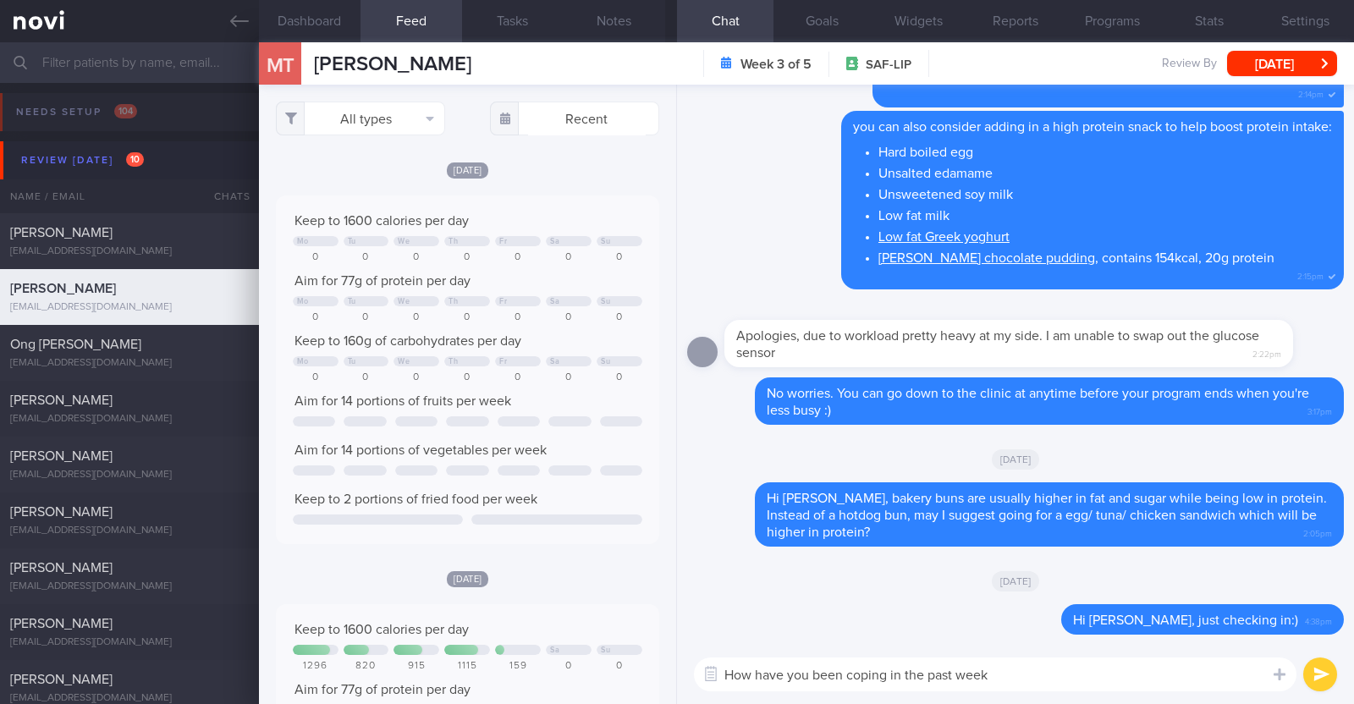
type textarea "How have you been coping in the past week?"
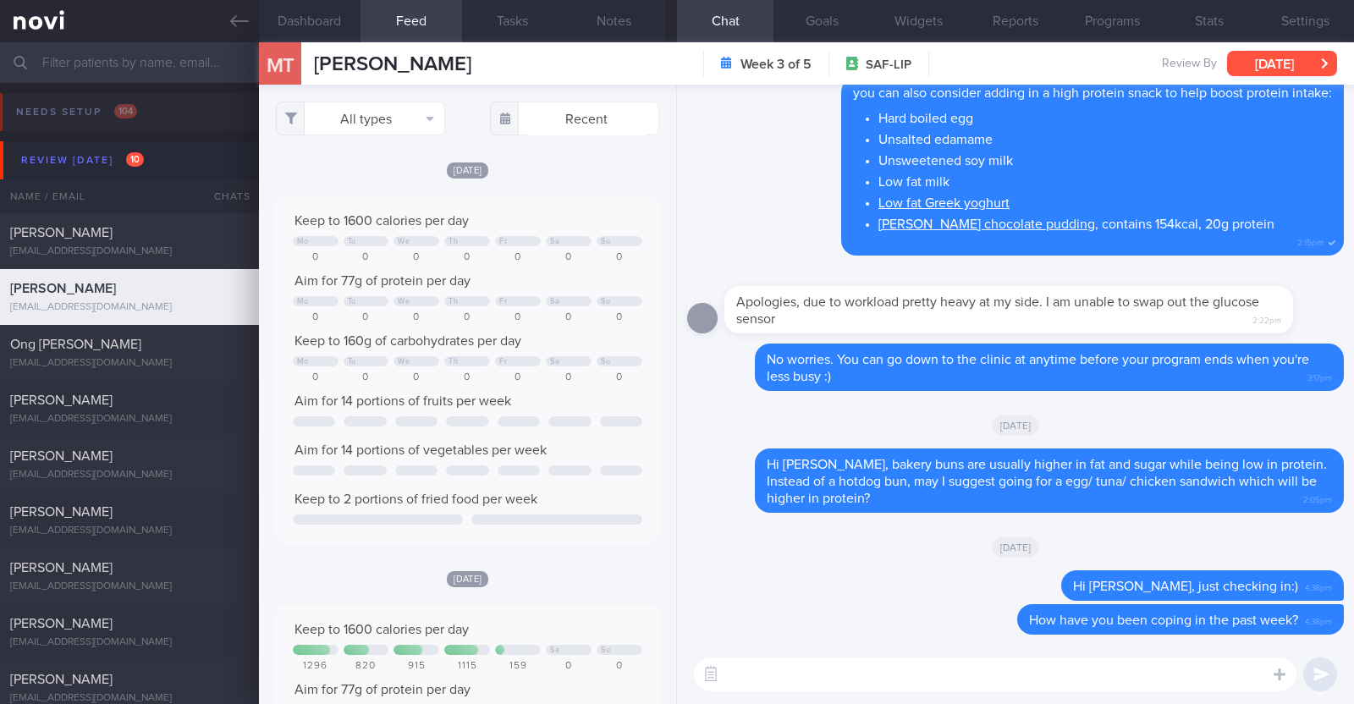
click at [1274, 63] on button "[DATE]" at bounding box center [1282, 63] width 110 height 25
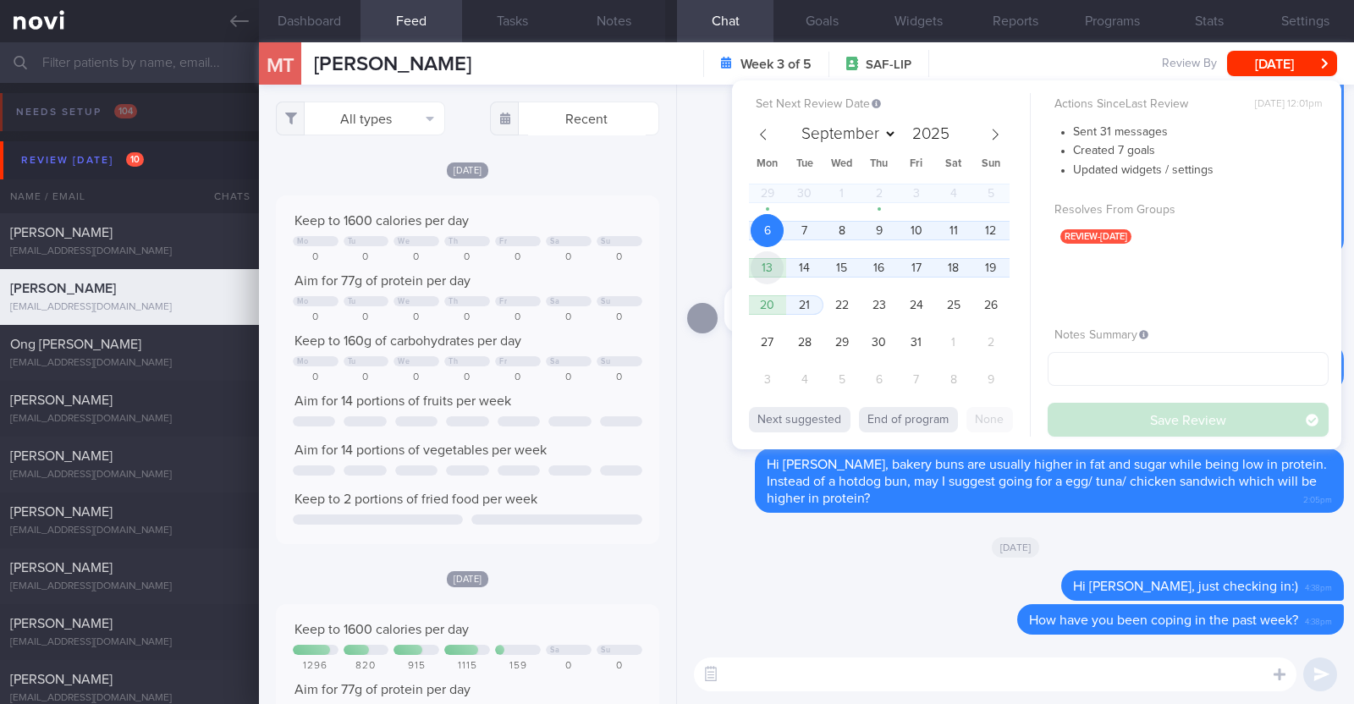
click at [773, 271] on span "13" at bounding box center [766, 267] width 33 height 33
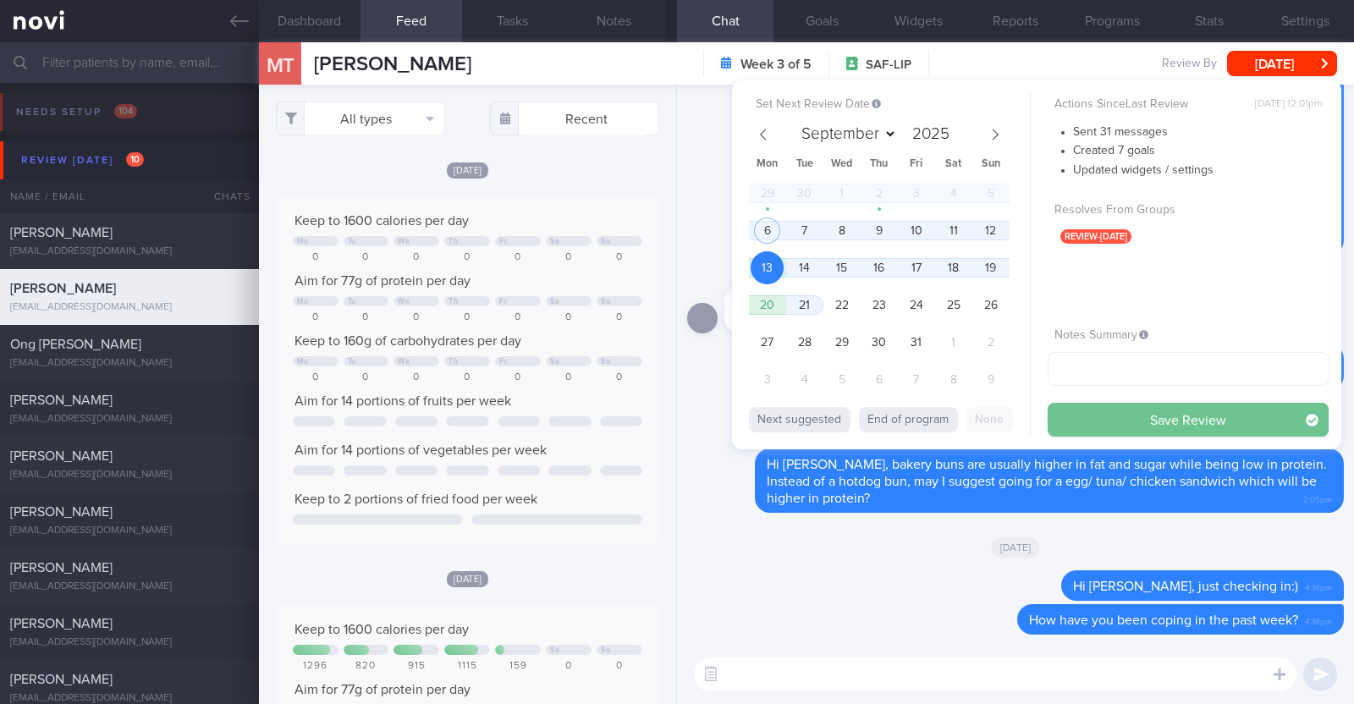
click at [1102, 413] on button "Save Review" at bounding box center [1187, 420] width 281 height 34
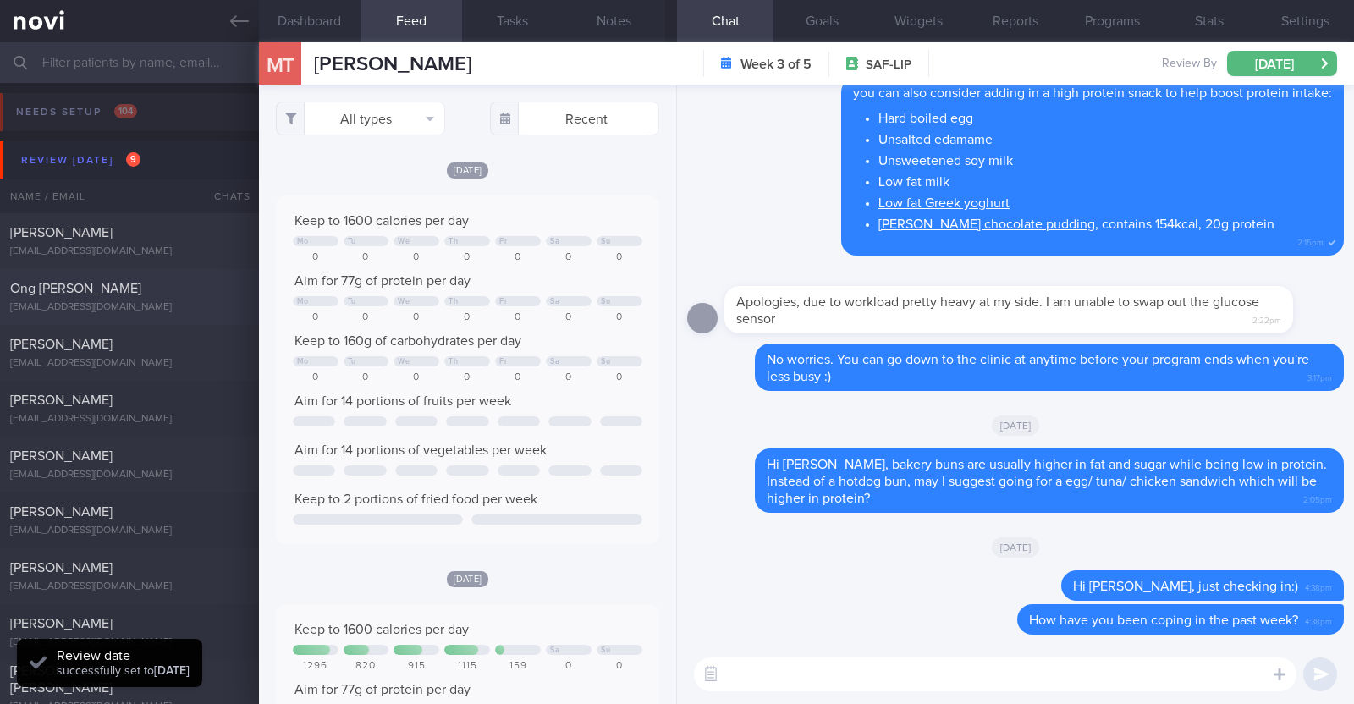
scroll to position [171, 343]
click at [141, 306] on div "ongpeckcheong@gmail.com" at bounding box center [129, 307] width 239 height 13
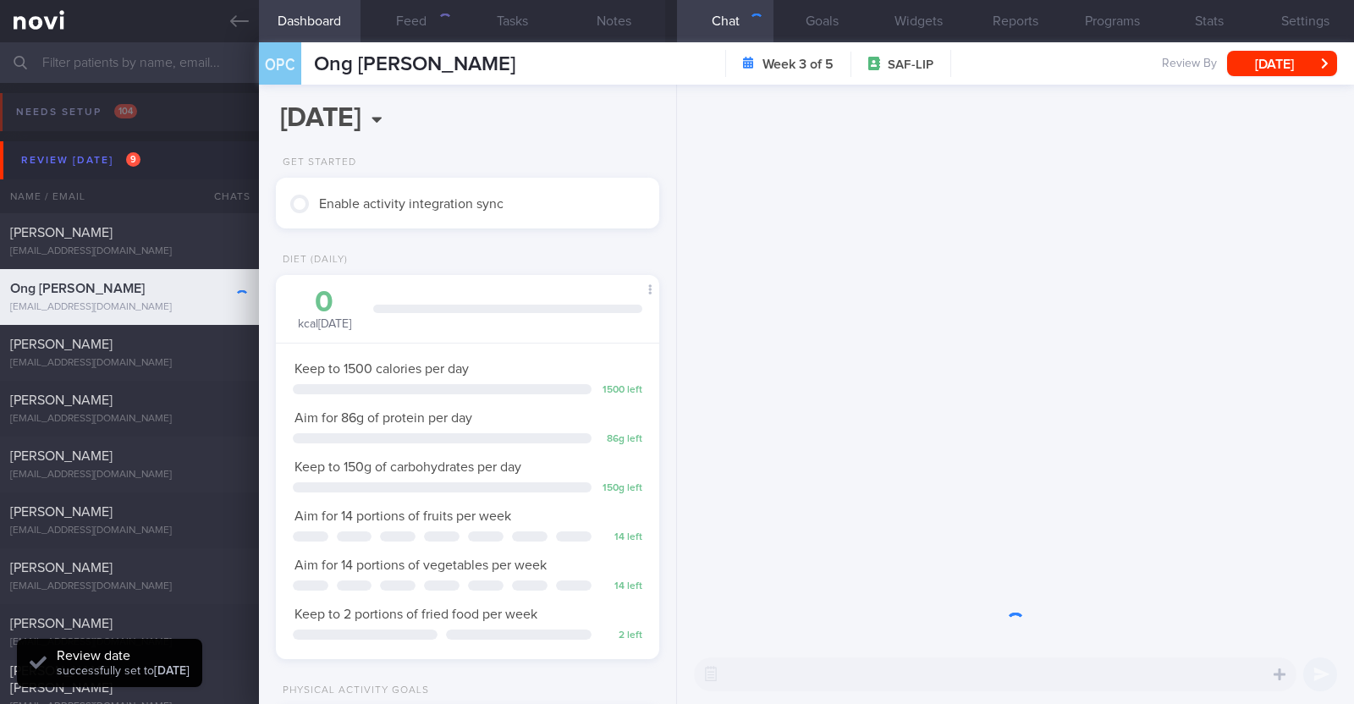
scroll to position [171, 343]
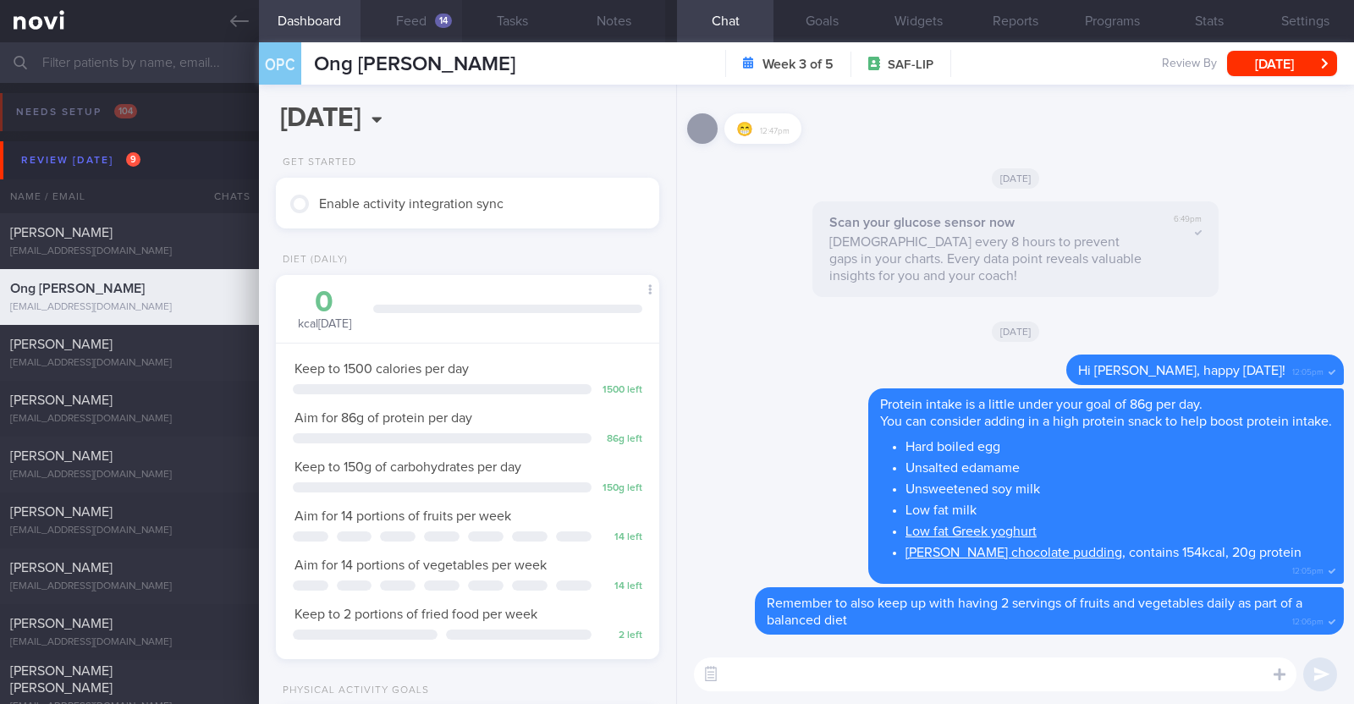
click at [402, 28] on button "Feed 14" at bounding box center [411, 21] width 102 height 42
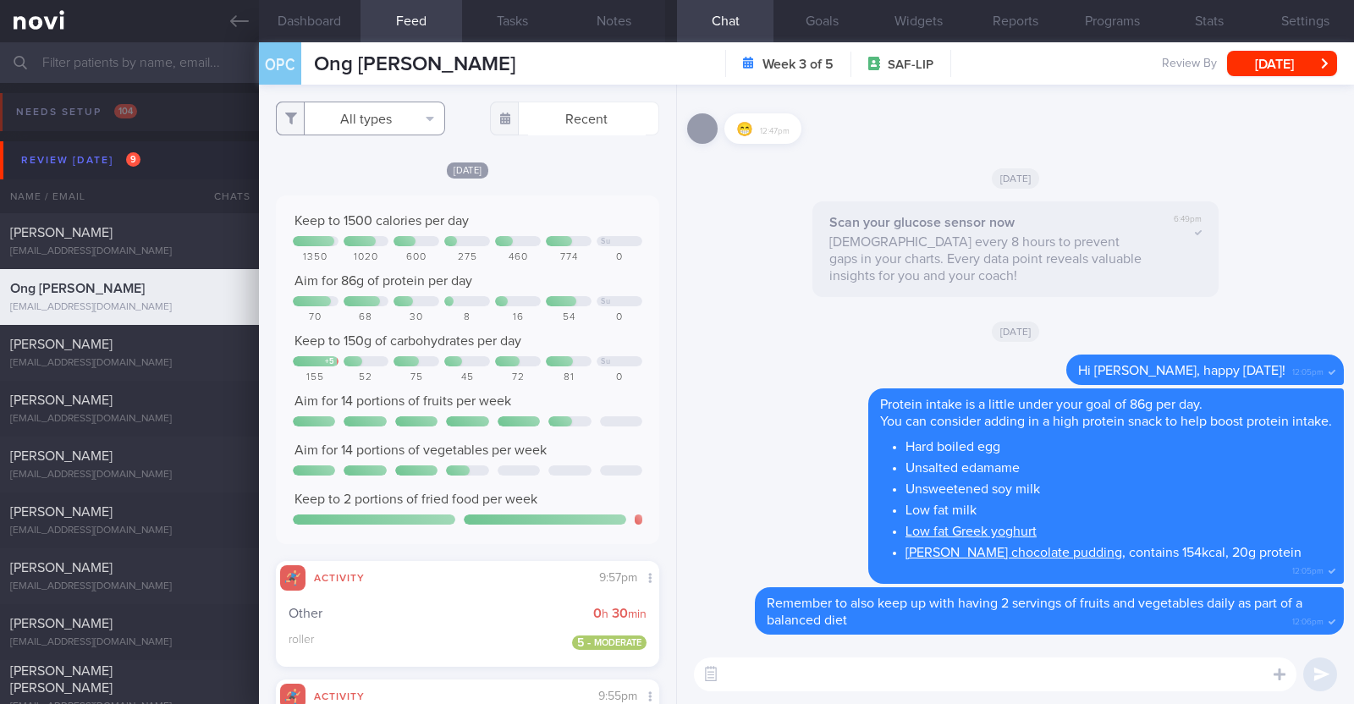
click at [389, 115] on button "All types" at bounding box center [360, 119] width 169 height 34
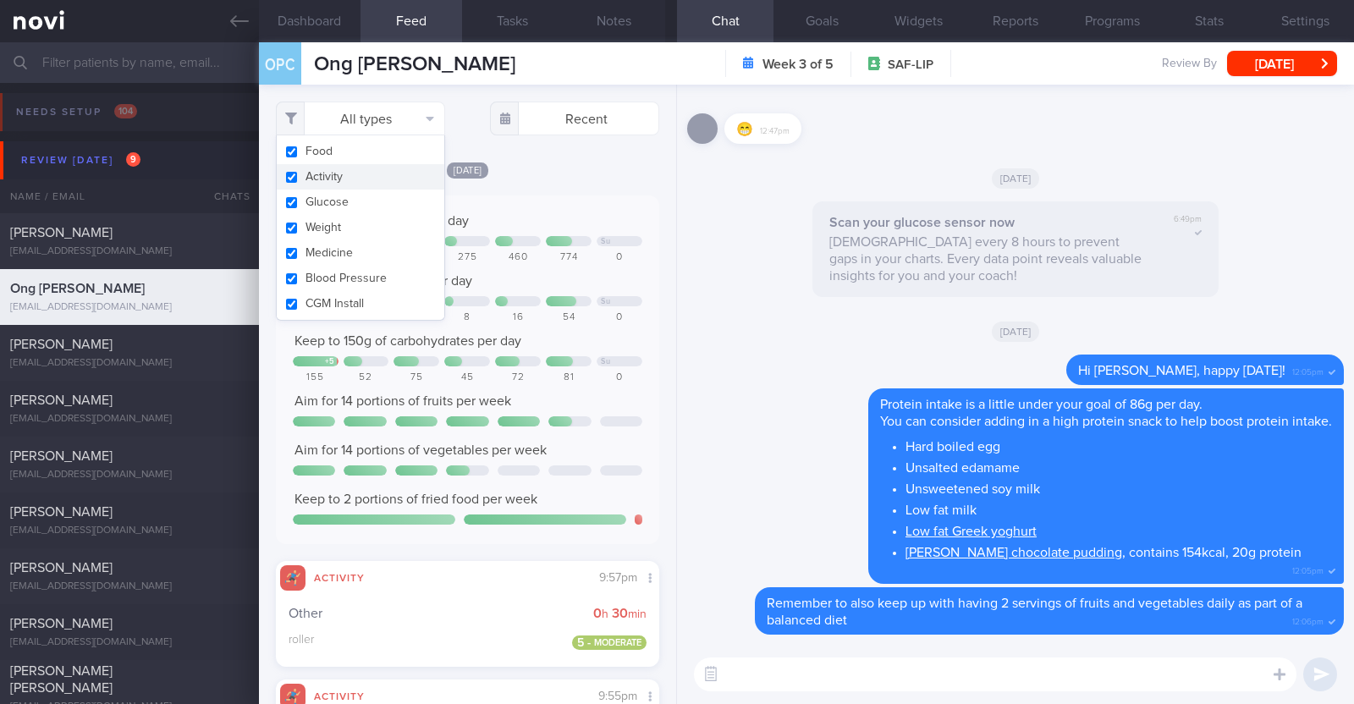
click at [349, 184] on button "Activity" at bounding box center [361, 176] width 168 height 25
checkbox input "false"
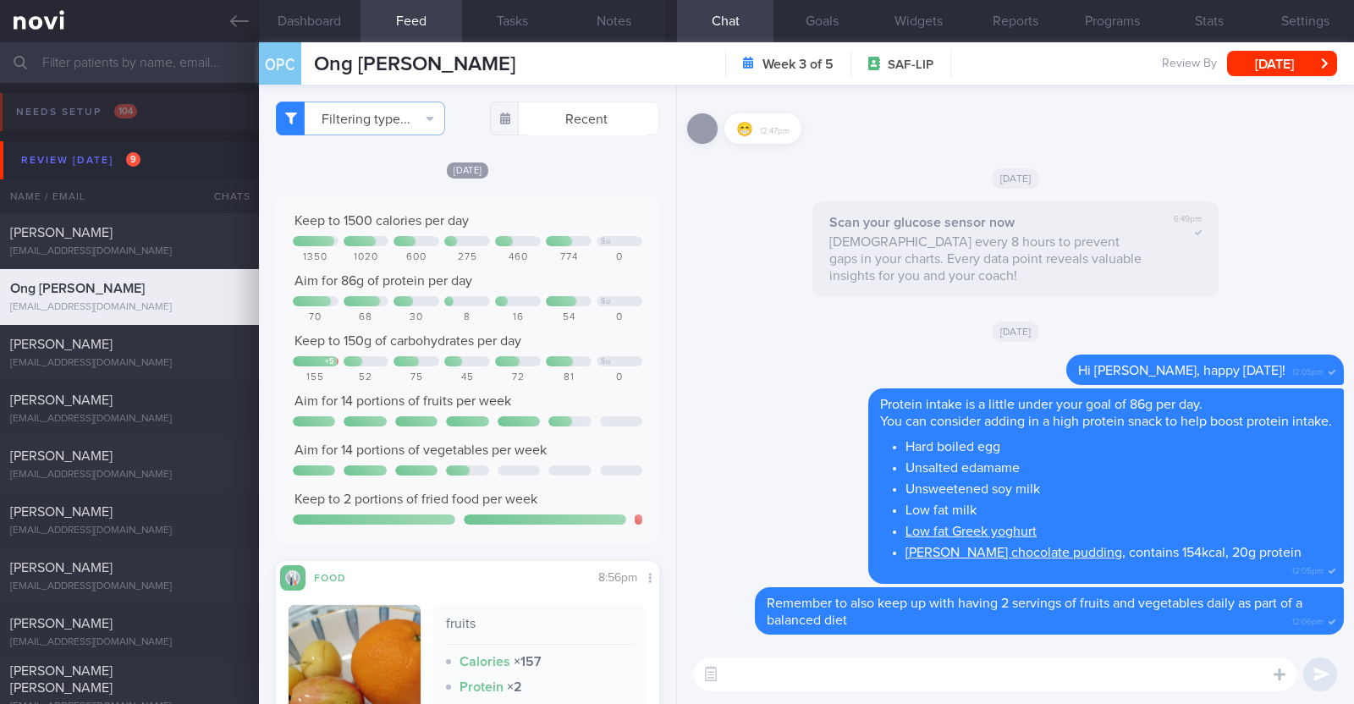
click at [534, 162] on div "[DATE]" at bounding box center [467, 170] width 383 height 18
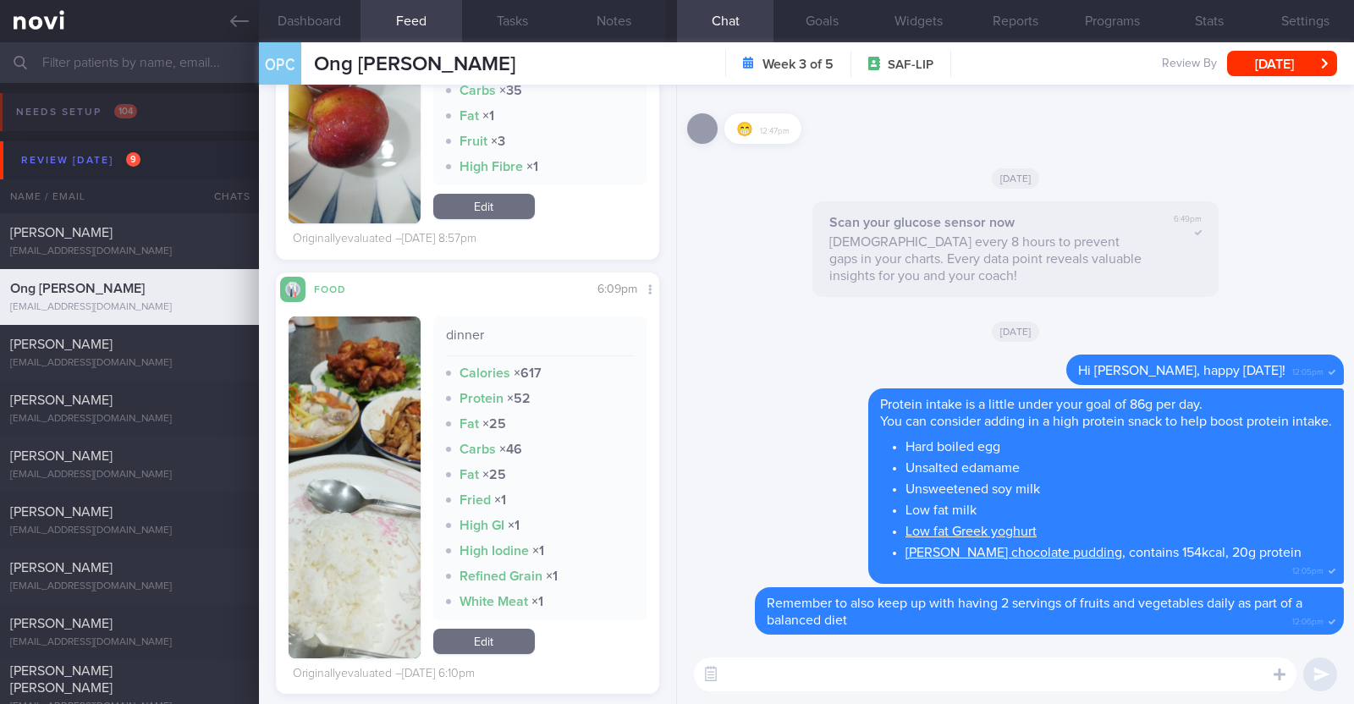
scroll to position [118, 0]
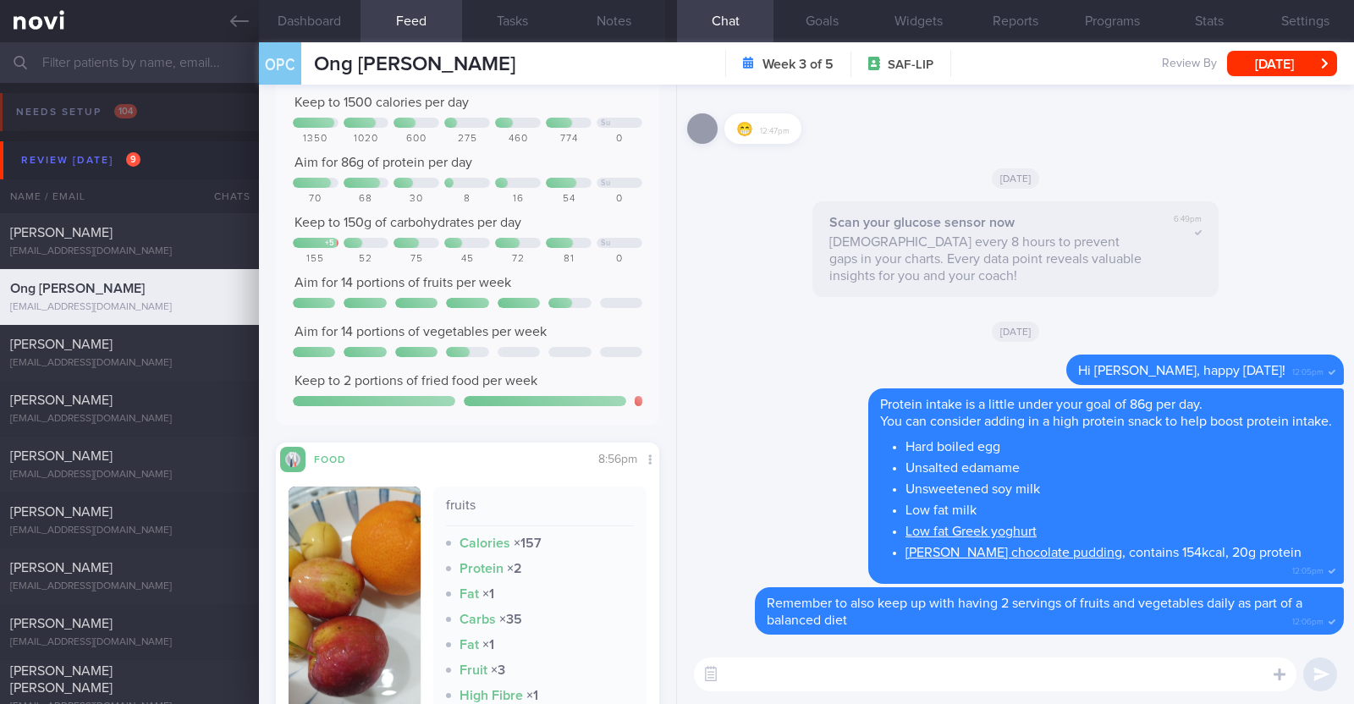
click at [748, 674] on textarea at bounding box center [995, 674] width 602 height 34
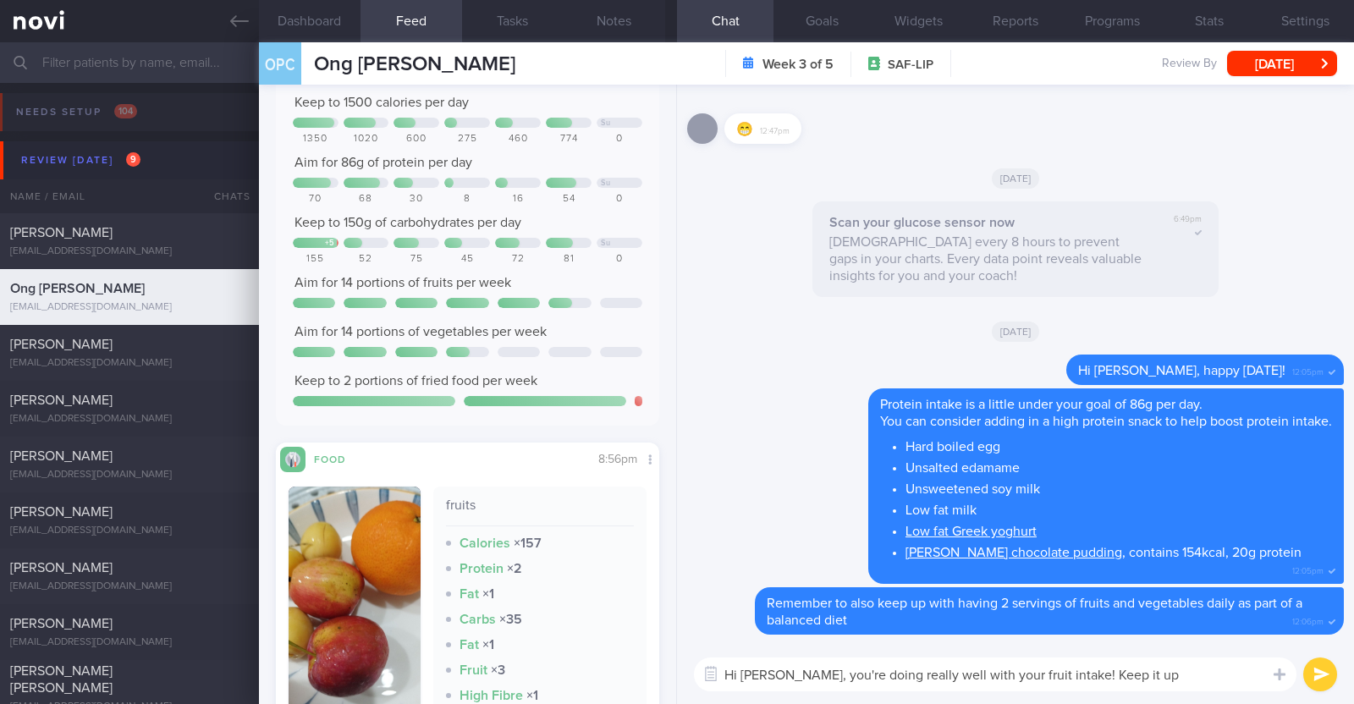
paste textarea "👍"
type textarea "Hi Peck Cheong, you're doing really well with your fruit intake! Keep it up 👍"
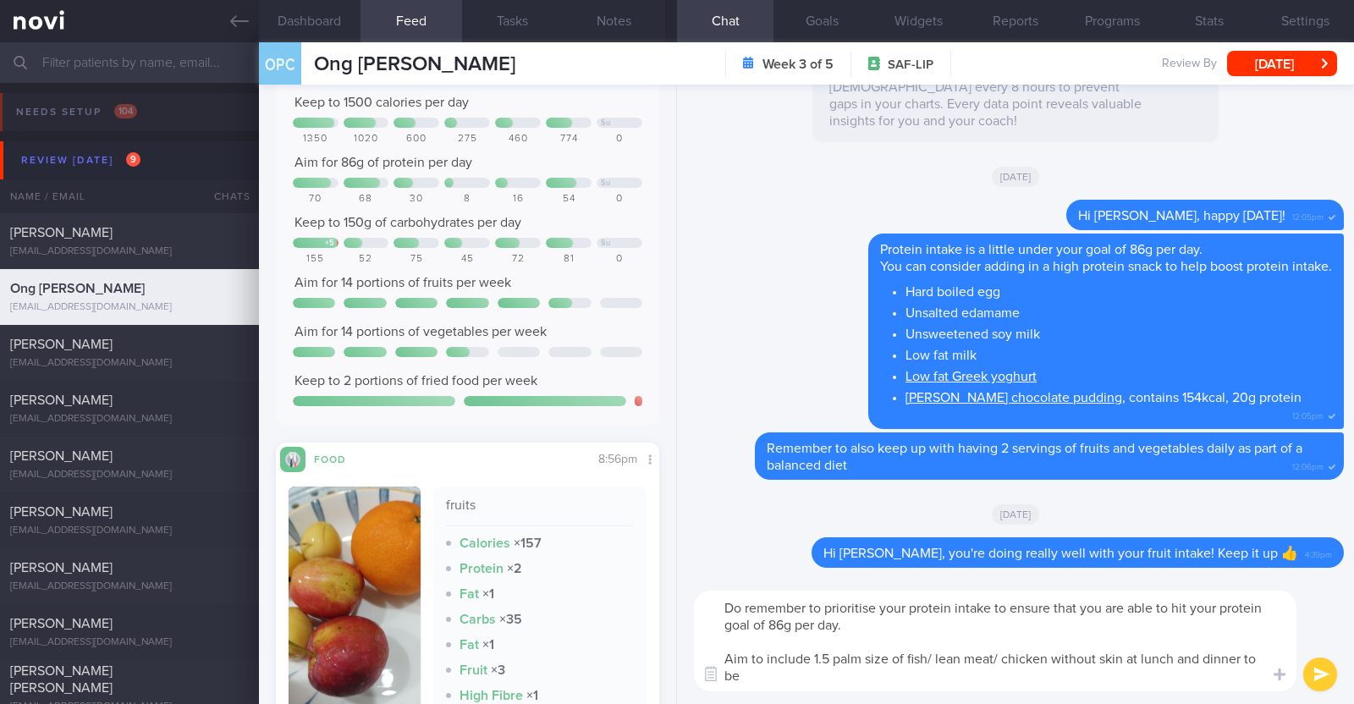
scroll to position [0, 0]
type textarea "Do remember to prioritise your protein intake to ensure that you are able to hi…"
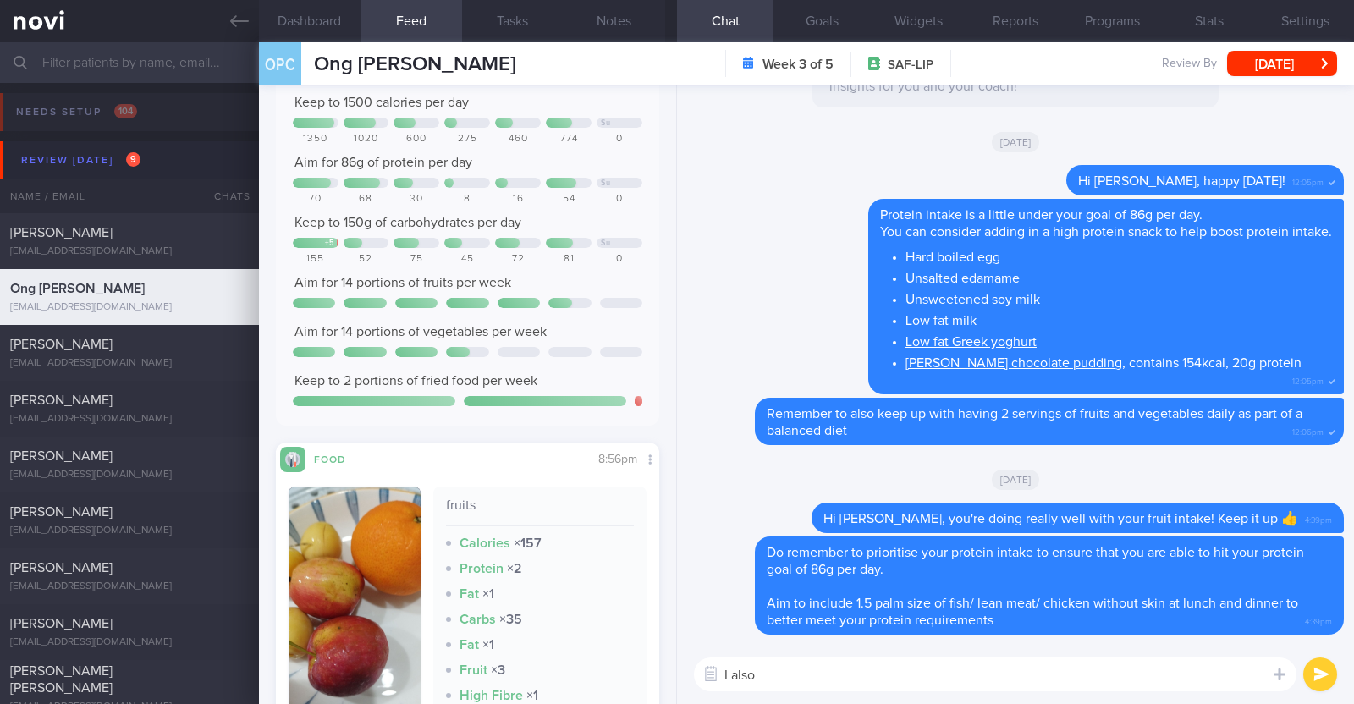
paste textarea "just want to let you know that I will be on leave from [DATE]-[DATE]. During th…"
type textarea "I also just want to let you know that I will be on leave from [DATE]-[DATE]. Du…"
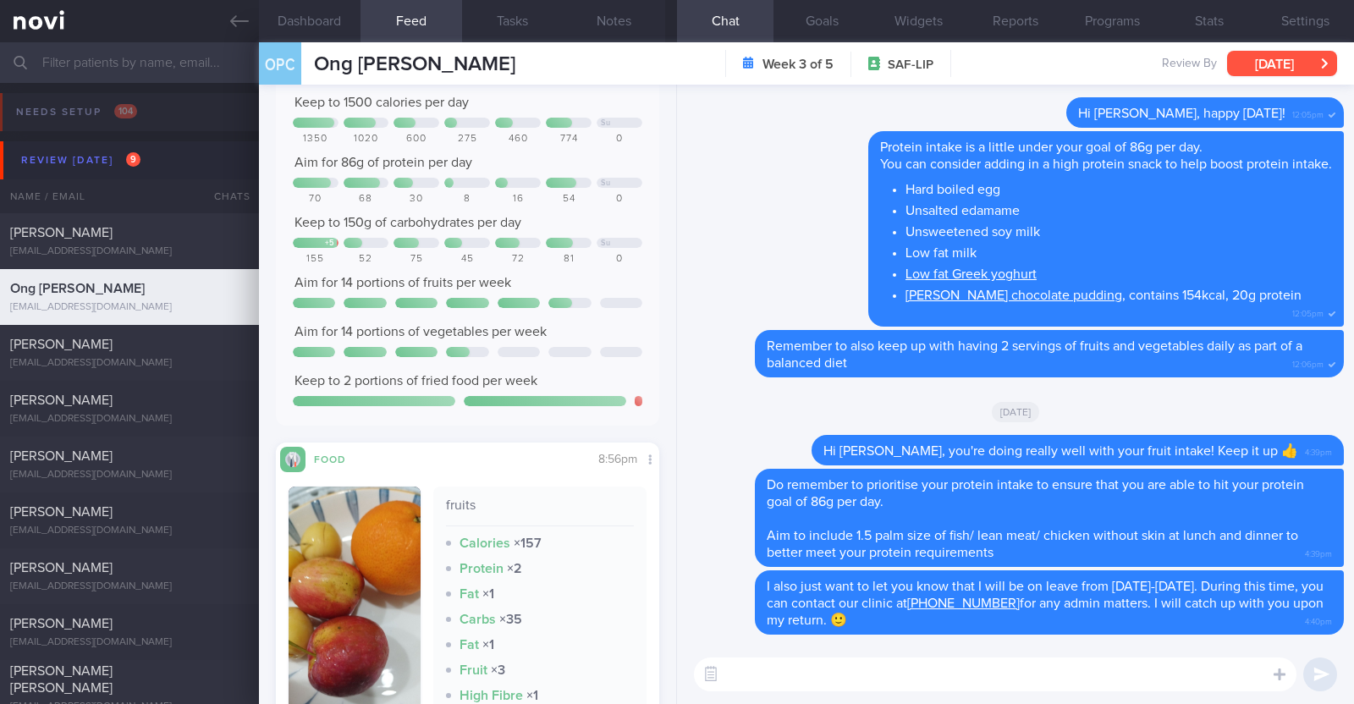
click at [1273, 58] on button "[DATE]" at bounding box center [1282, 63] width 110 height 25
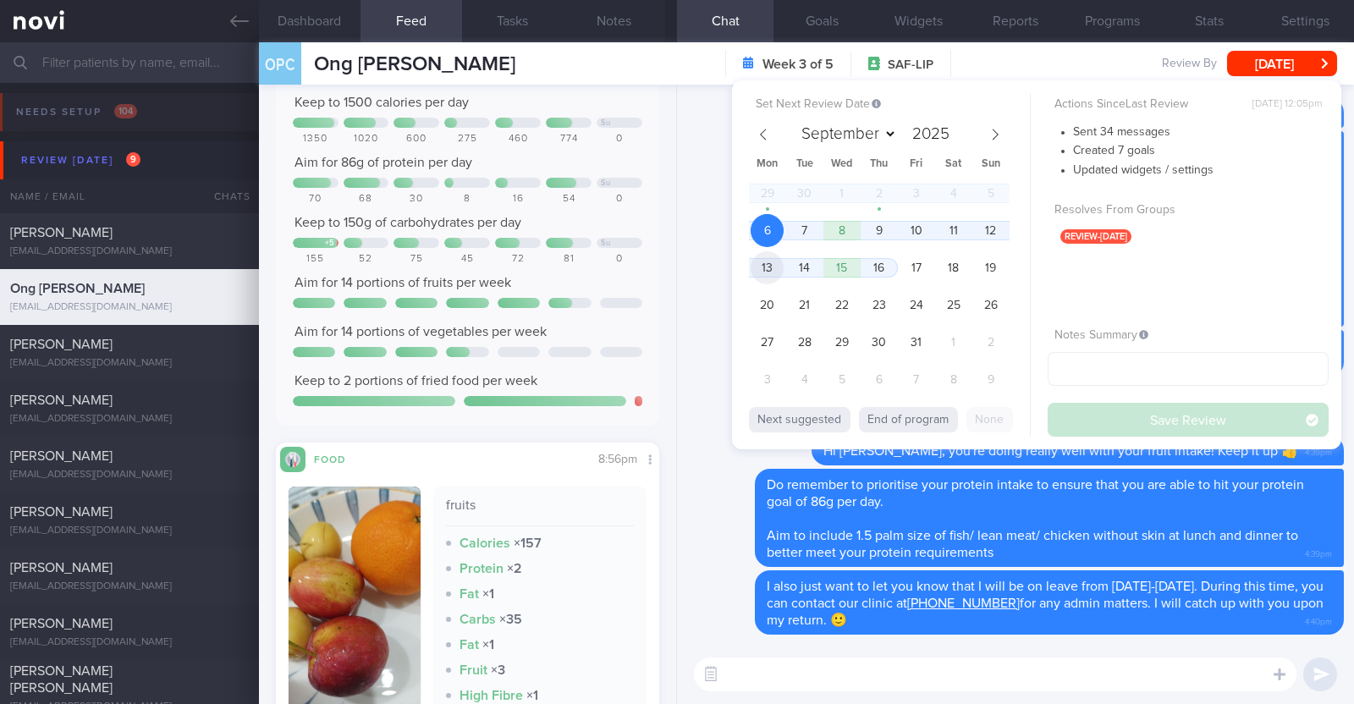
click at [763, 272] on span "13" at bounding box center [766, 267] width 33 height 33
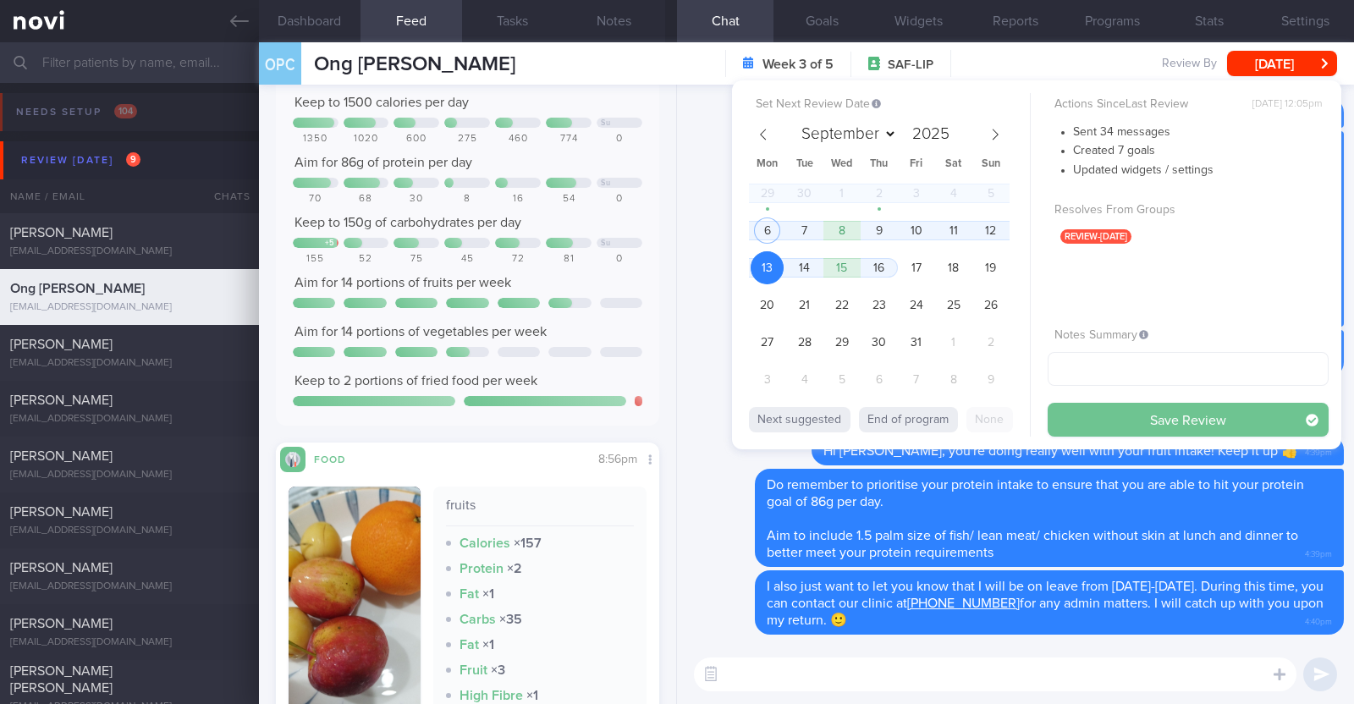
click at [1130, 425] on button "Save Review" at bounding box center [1187, 420] width 281 height 34
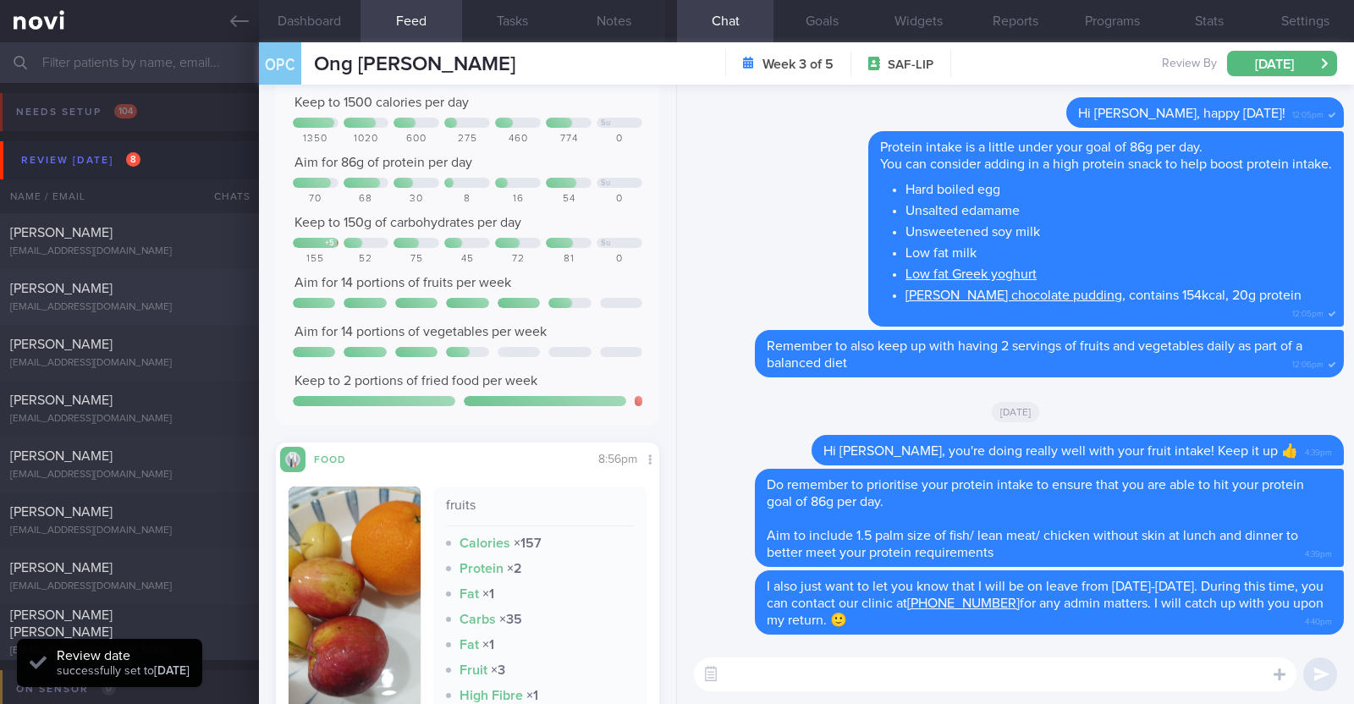
scroll to position [171, 343]
click at [115, 298] on div "Tan Chor Yeow tchoryeow@gmail.com" at bounding box center [129, 297] width 259 height 34
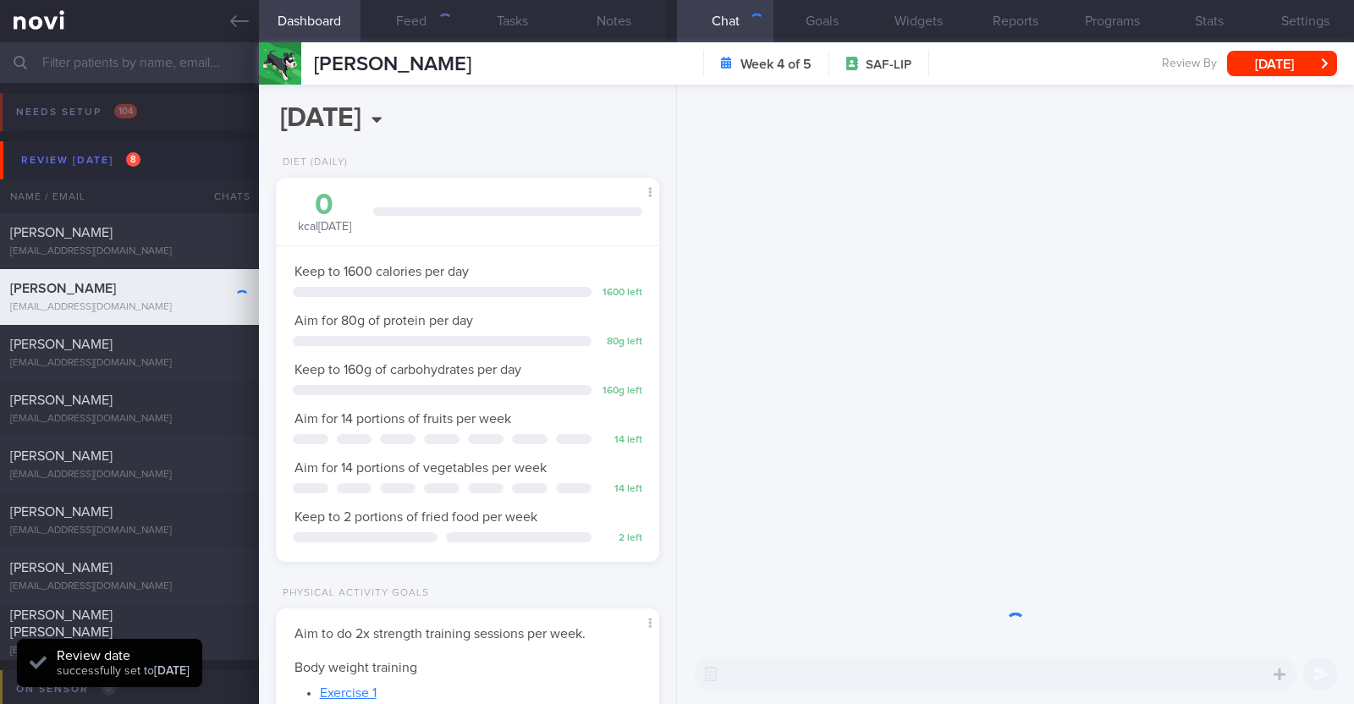
scroll to position [171, 343]
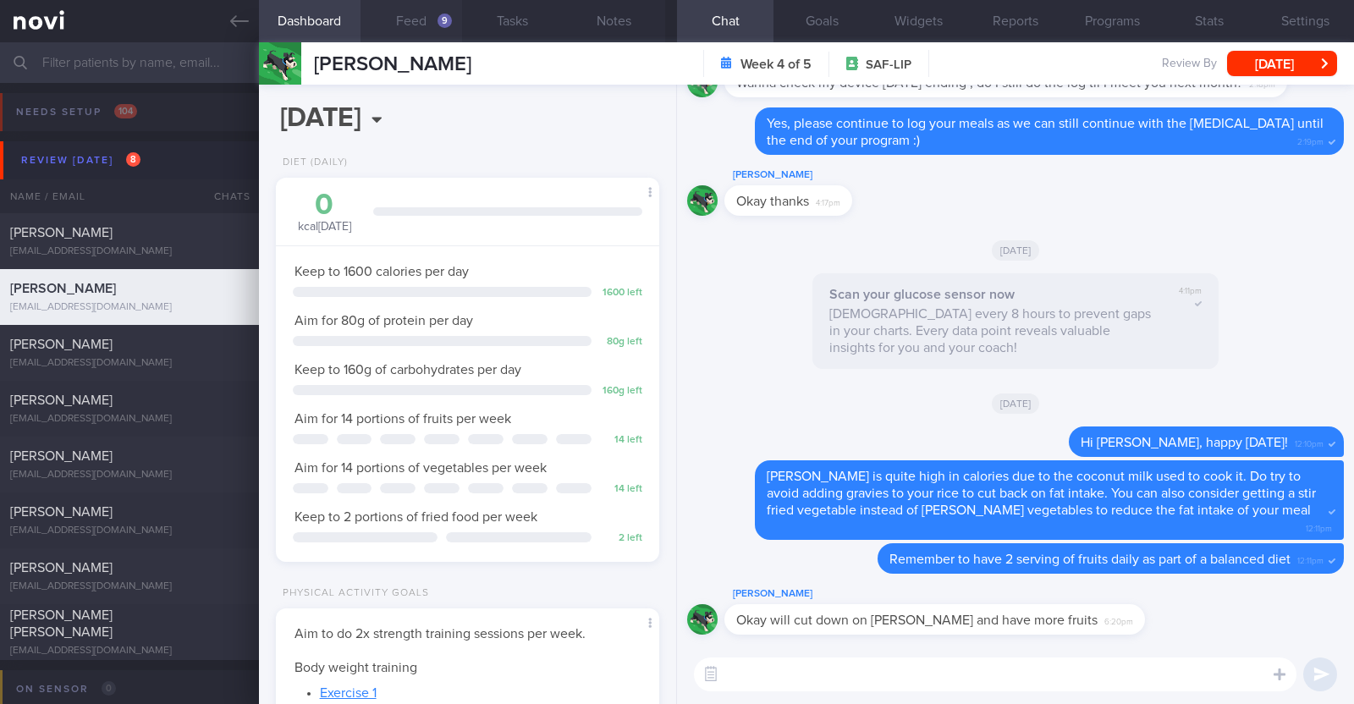
click at [406, 19] on button "Feed 9" at bounding box center [411, 21] width 102 height 42
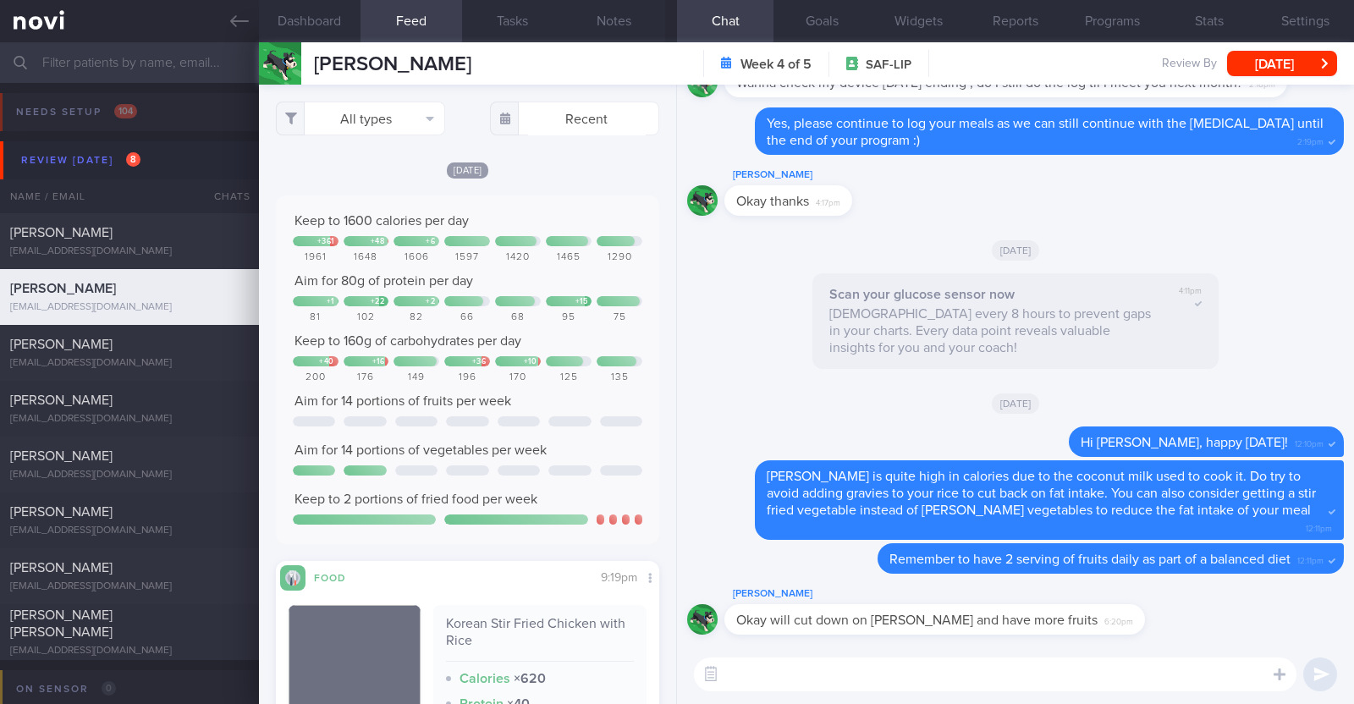
click at [588, 158] on div "All types Food Activity Glucose Weight Medicine Blood Pressure CGM Install Rece…" at bounding box center [467, 394] width 417 height 619
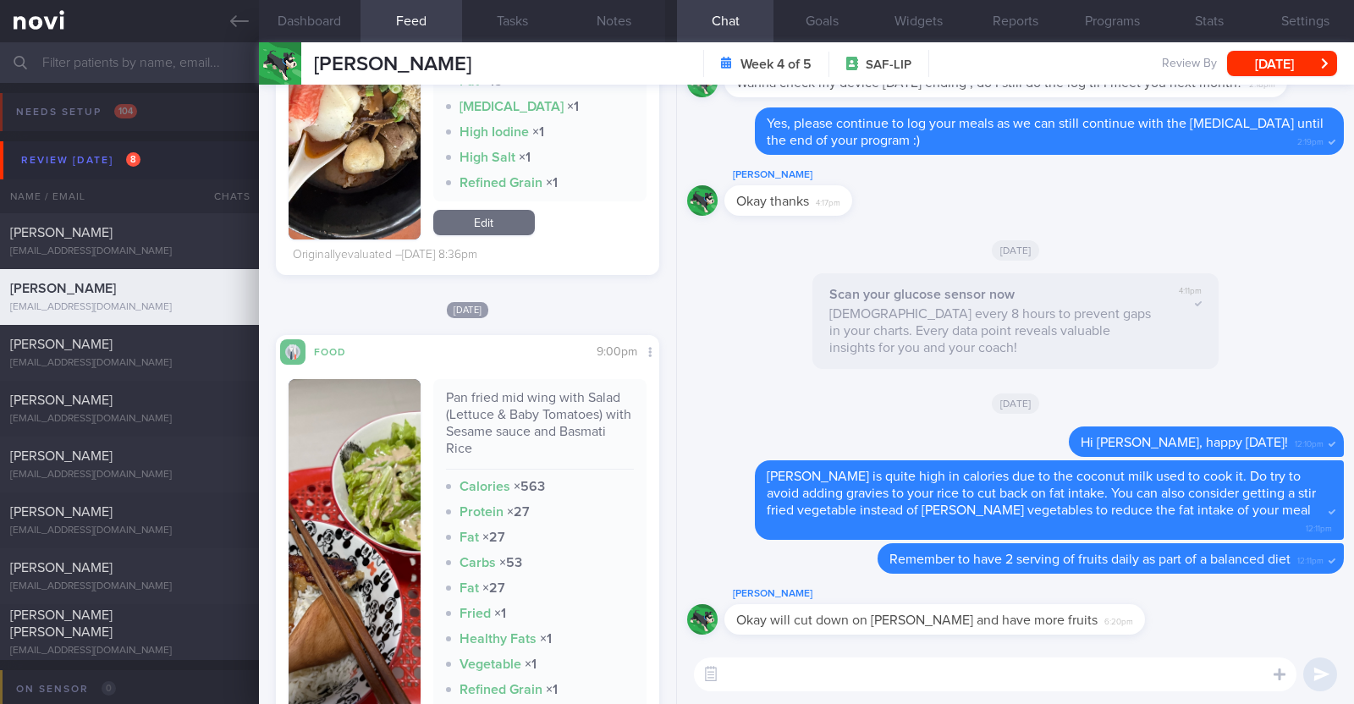
scroll to position [3384, 0]
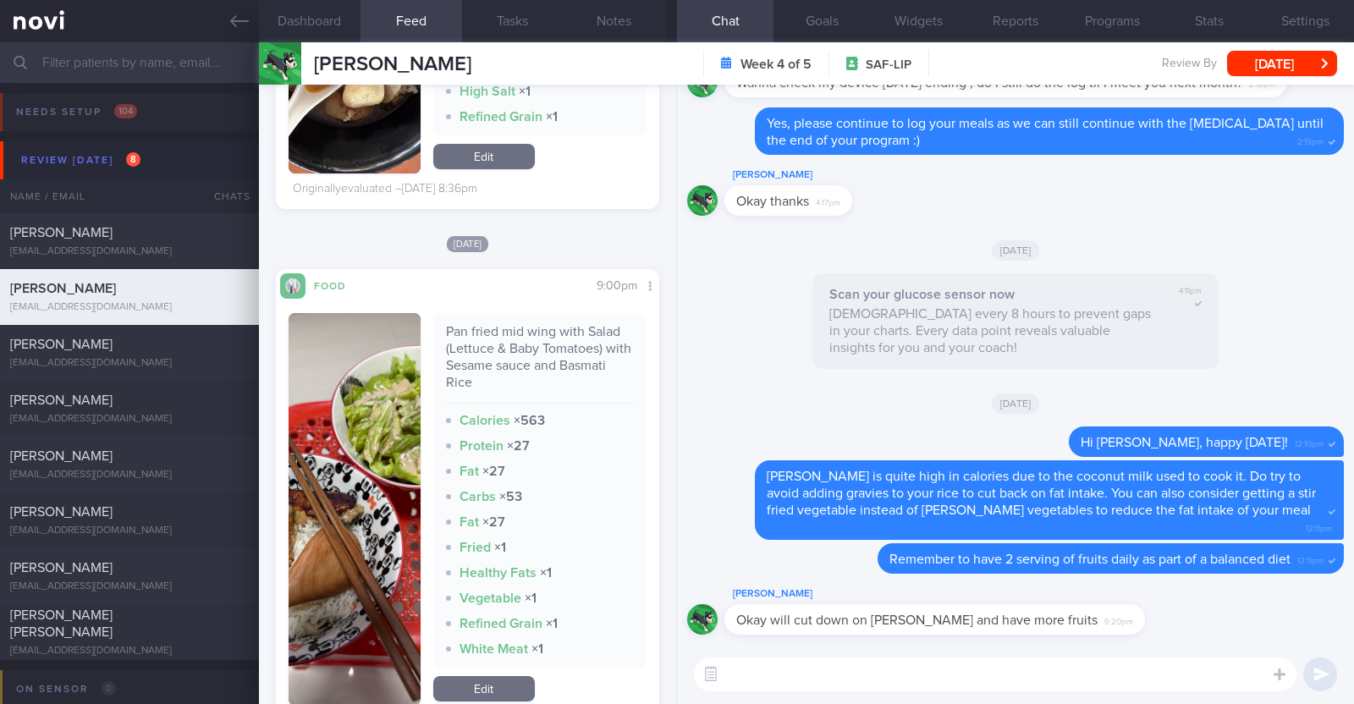
click at [786, 684] on textarea at bounding box center [995, 674] width 602 height 34
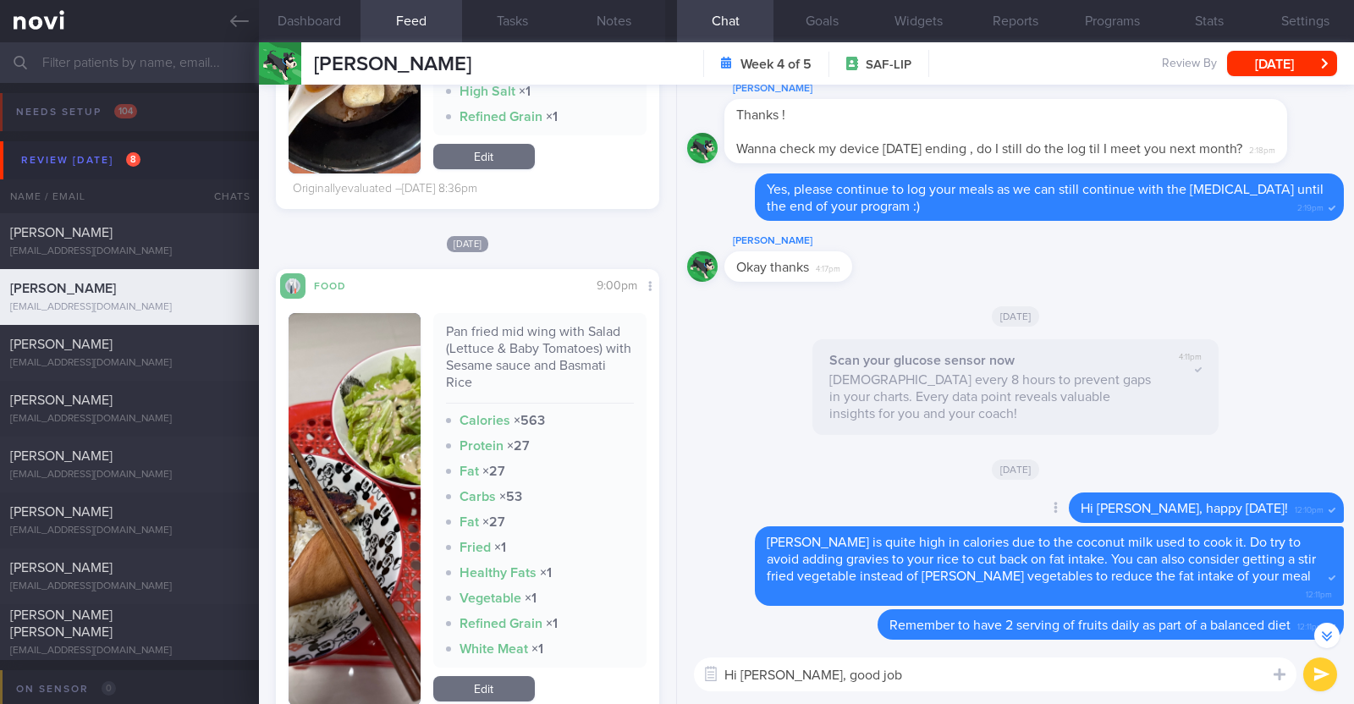
scroll to position [0, 0]
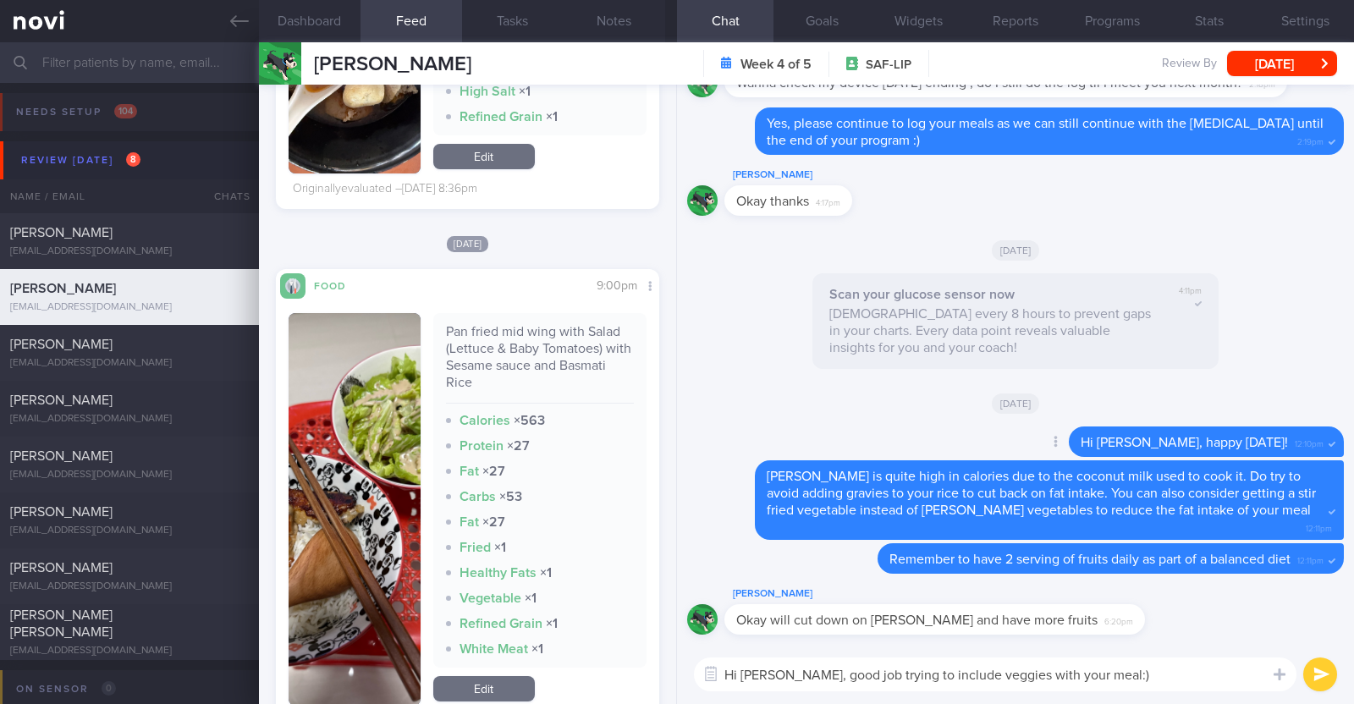
type textarea "Hi Chor Yeow, good job trying to include veggies with your meal:)"
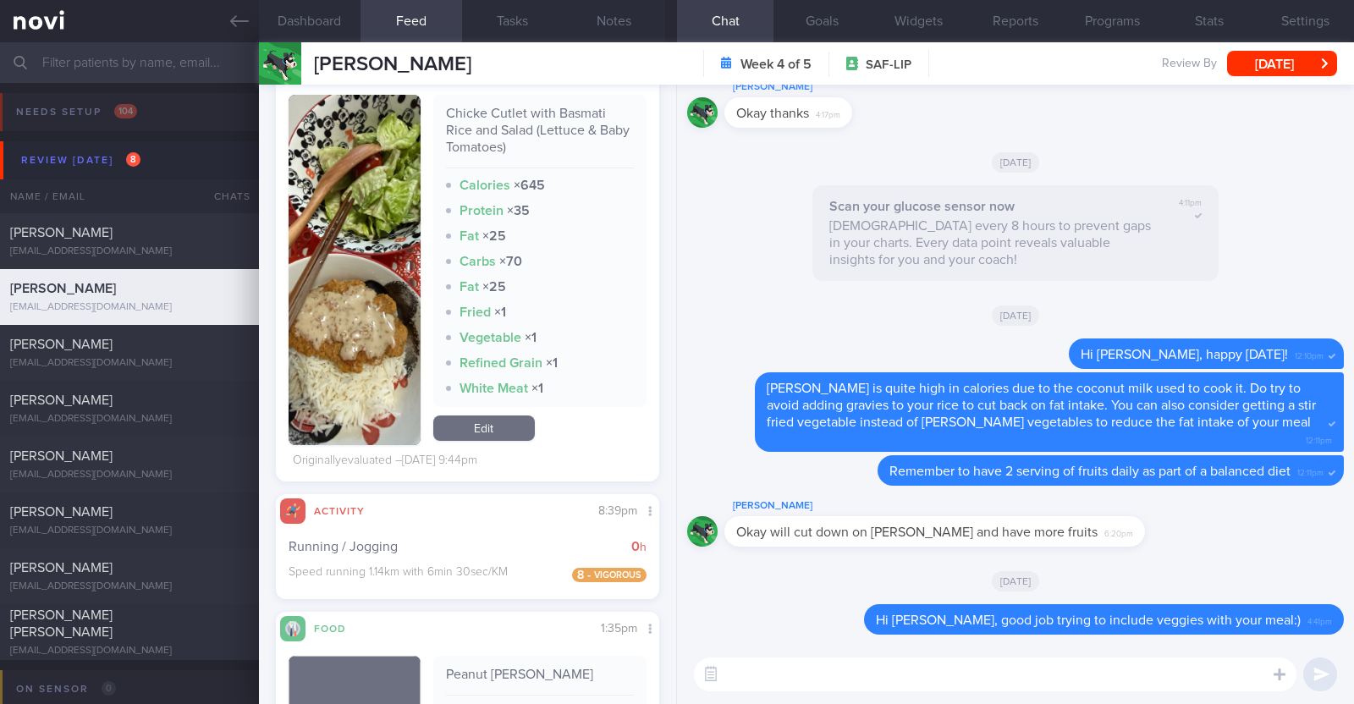
scroll to position [2115, 0]
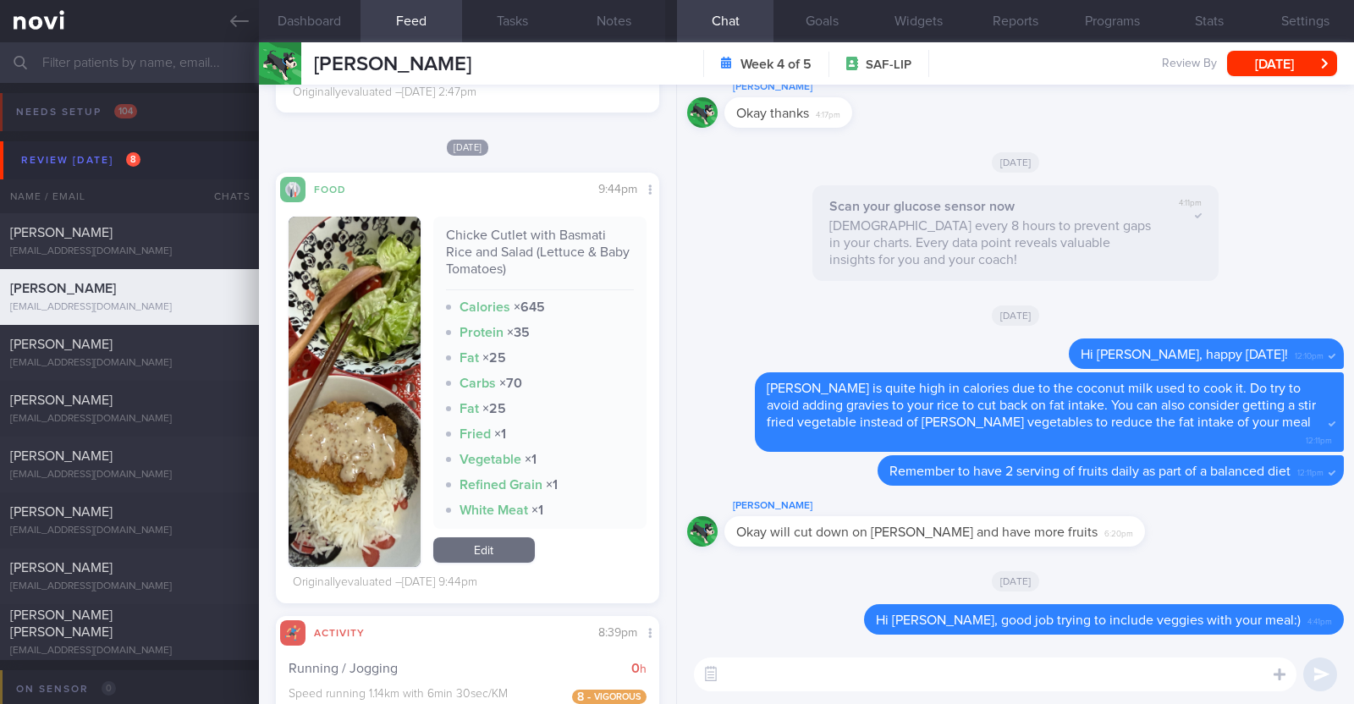
click at [389, 459] on img "button" at bounding box center [355, 392] width 132 height 350
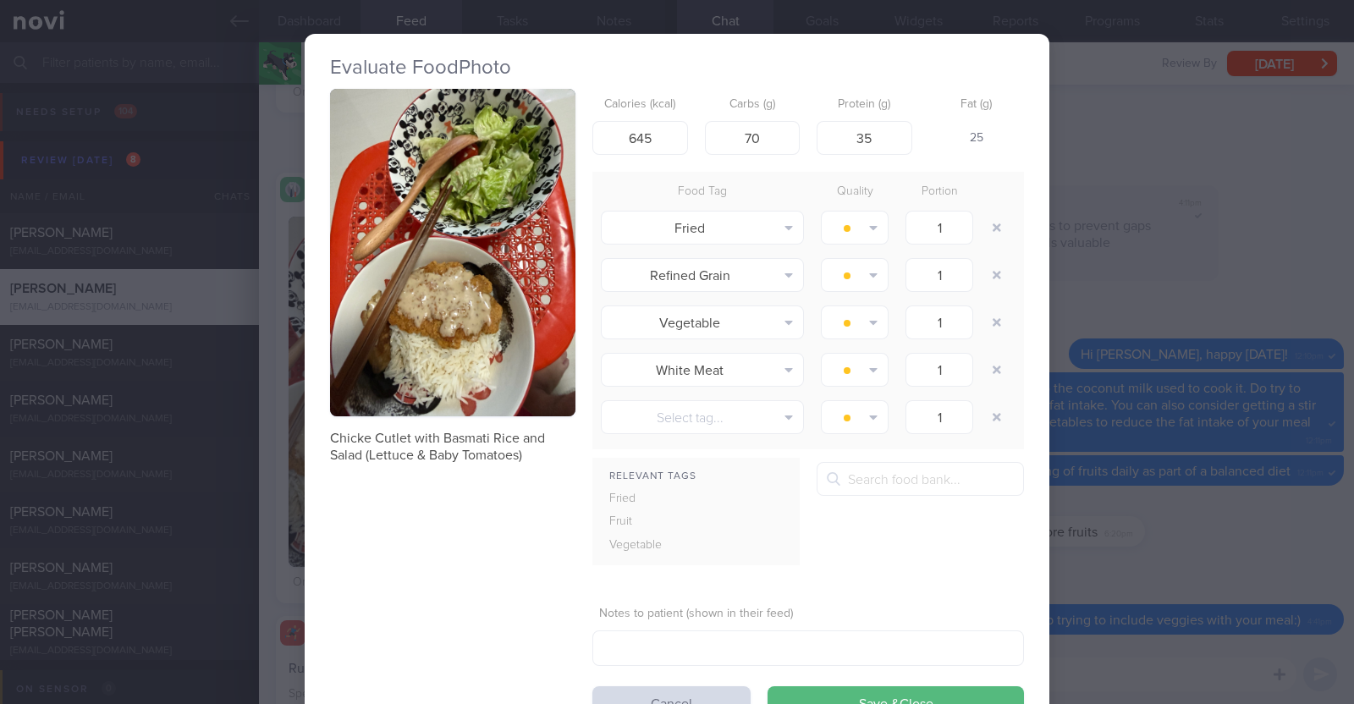
click at [1125, 151] on div "Evaluate Food Photo Chicke Cutlet with Basmati Rice and Salad (Lettuce & Baby T…" at bounding box center [677, 352] width 1354 height 704
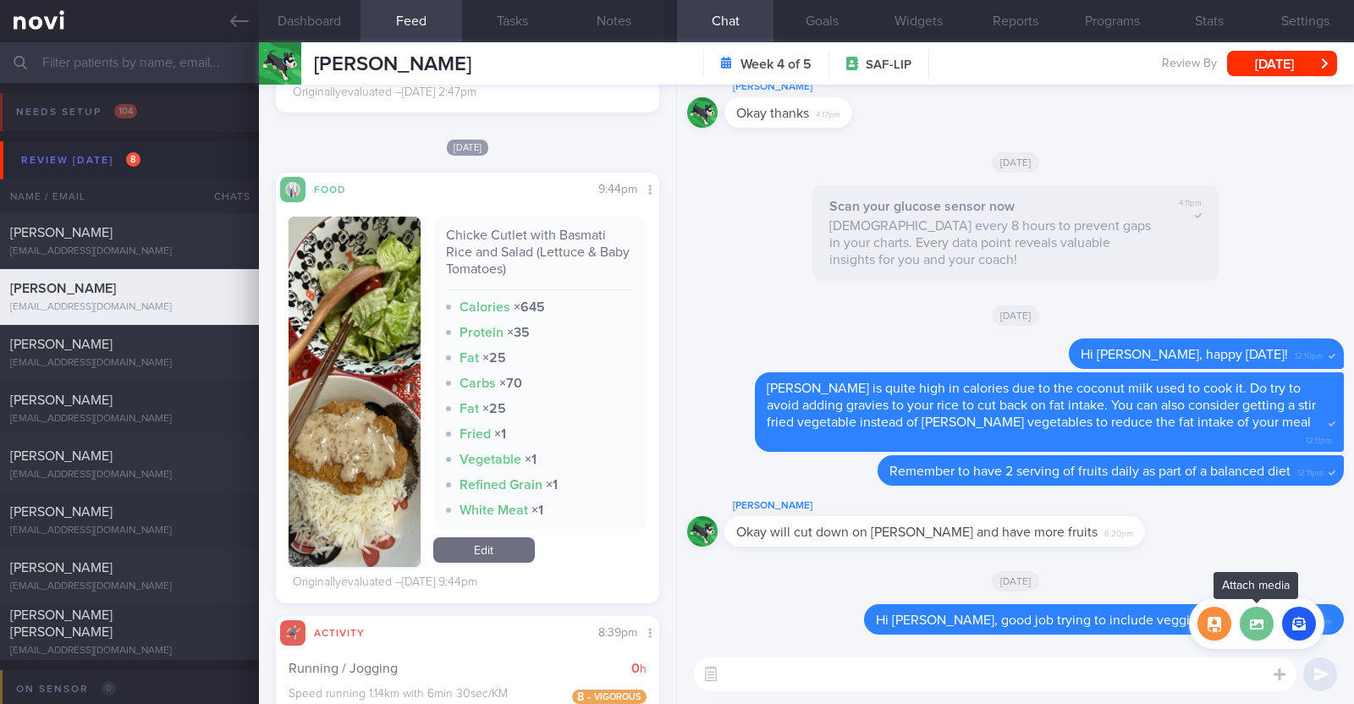
click at [1267, 627] on label at bounding box center [1257, 624] width 34 height 34
click at [0, 0] on input "file" at bounding box center [0, 0] width 0 height 0
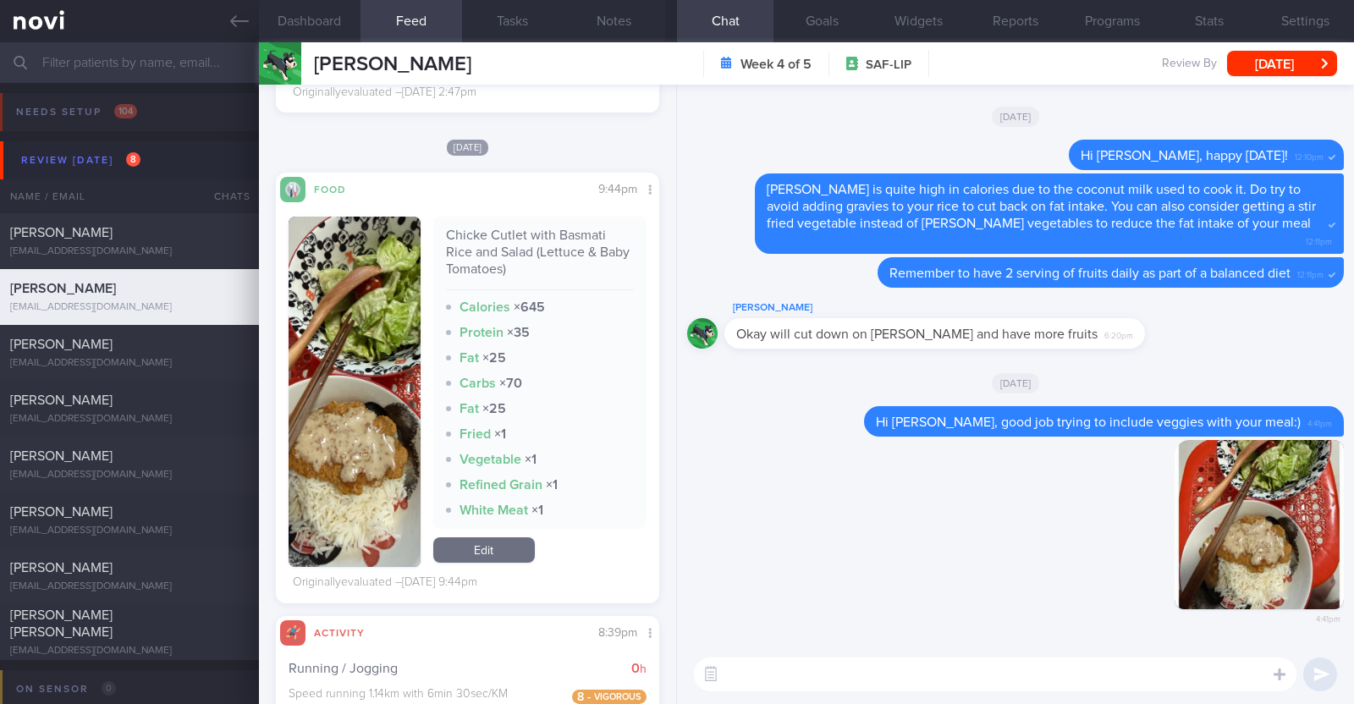
click at [843, 687] on textarea at bounding box center [995, 674] width 602 height 34
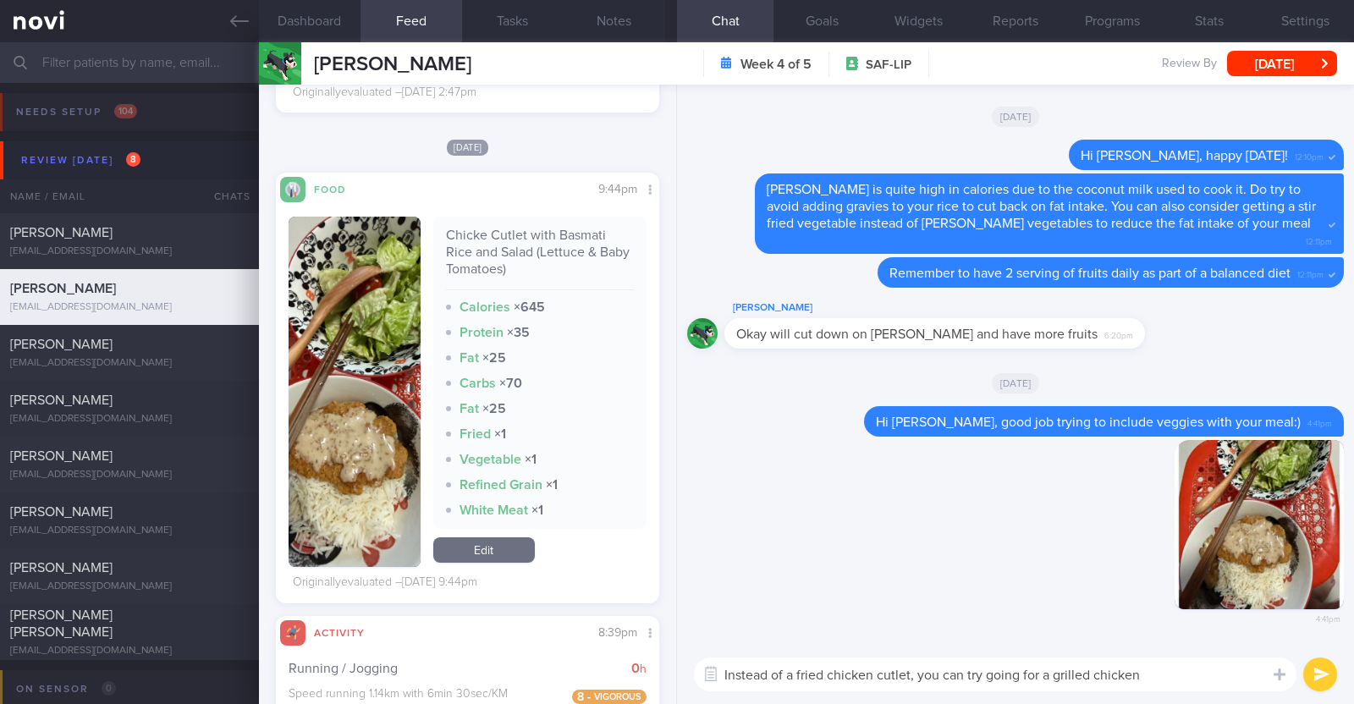
click at [1048, 670] on textarea "Instead of a fried chicken cutlet, you can try going for a grilled chicken" at bounding box center [995, 674] width 602 height 34
click at [1080, 669] on textarea "Instead of a fried chicken cutlet, you can try going for grilled chicken" at bounding box center [995, 674] width 602 height 34
click at [1201, 674] on textarea "Instead of a fried chicken cutlet, you can try going for grilled/ baked chicken" at bounding box center [995, 674] width 602 height 34
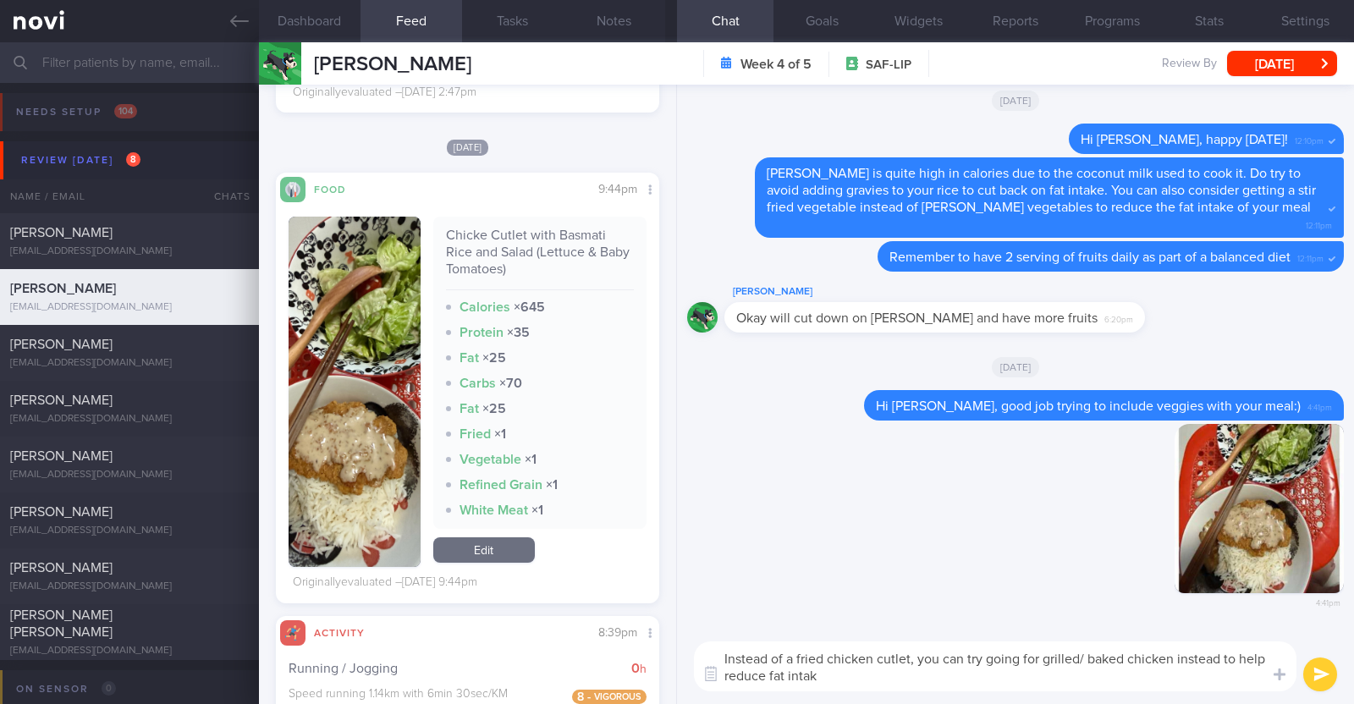
type textarea "Instead of a fried chicken cutlet, you can try going for grilled/ baked chicken…"
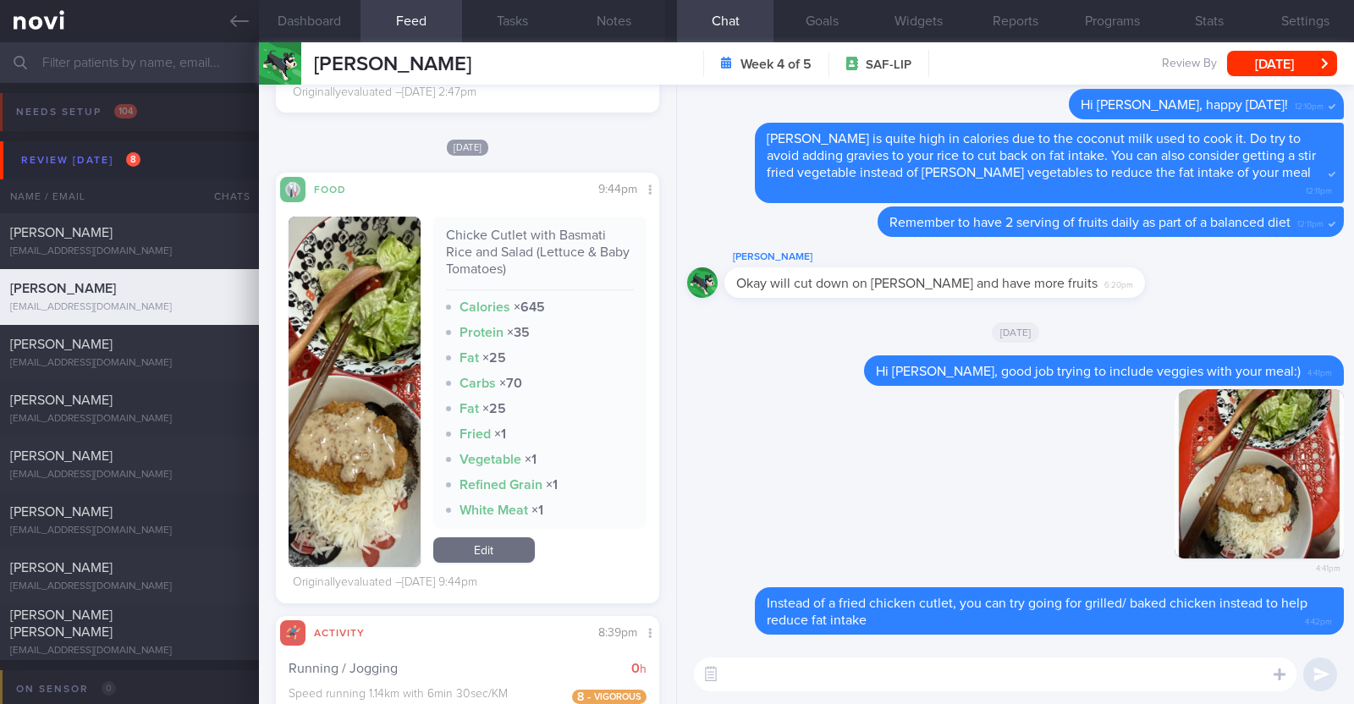
click at [1014, 673] on textarea at bounding box center [995, 674] width 602 height 34
paste textarea "If you're looking for a quick cook chicken breast, you can consider [New Multi …"
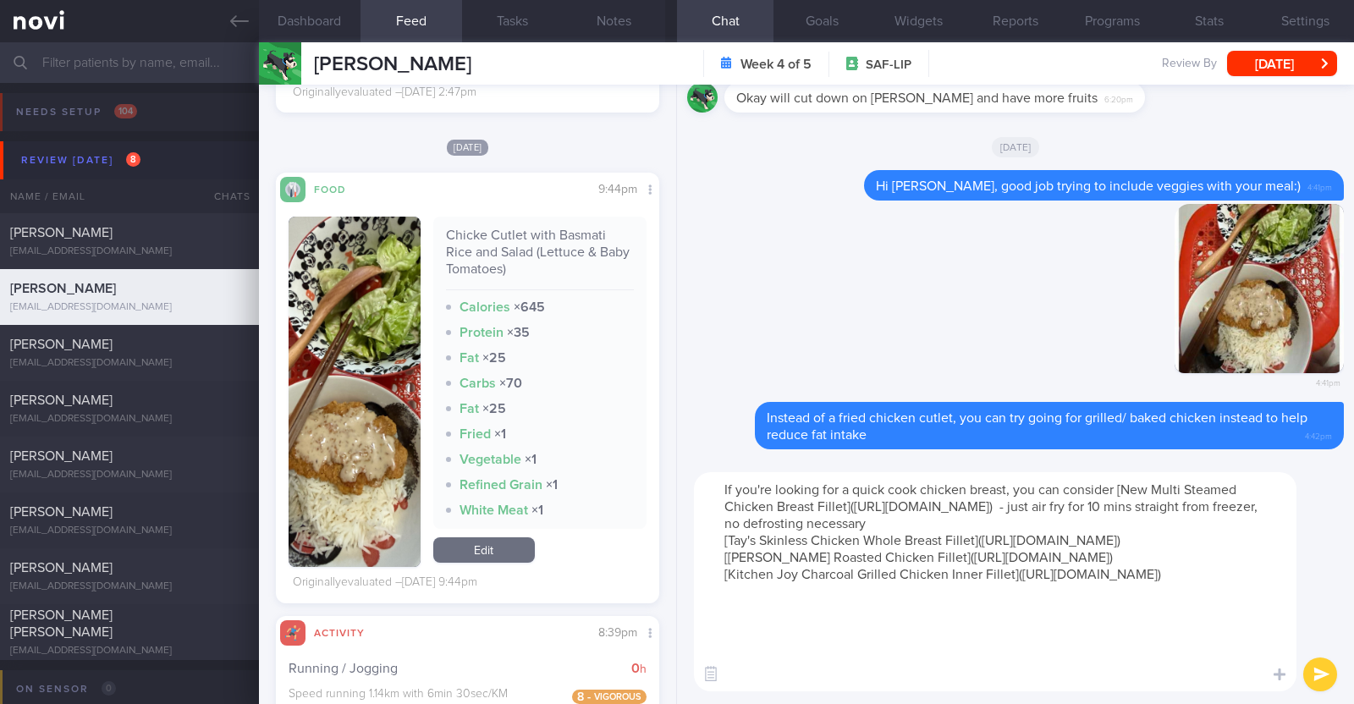
drag, startPoint x: 969, startPoint y: 489, endPoint x: 1003, endPoint y: 484, distance: 34.2
click at [1003, 484] on textarea "If you're looking for a quick cook chicken breast, you can consider [New Multi …" at bounding box center [995, 581] width 602 height 219
click at [1080, 524] on textarea "If you're looking for a quick cook chicken, you can consider [New Multi Steamed…" at bounding box center [995, 581] width 602 height 219
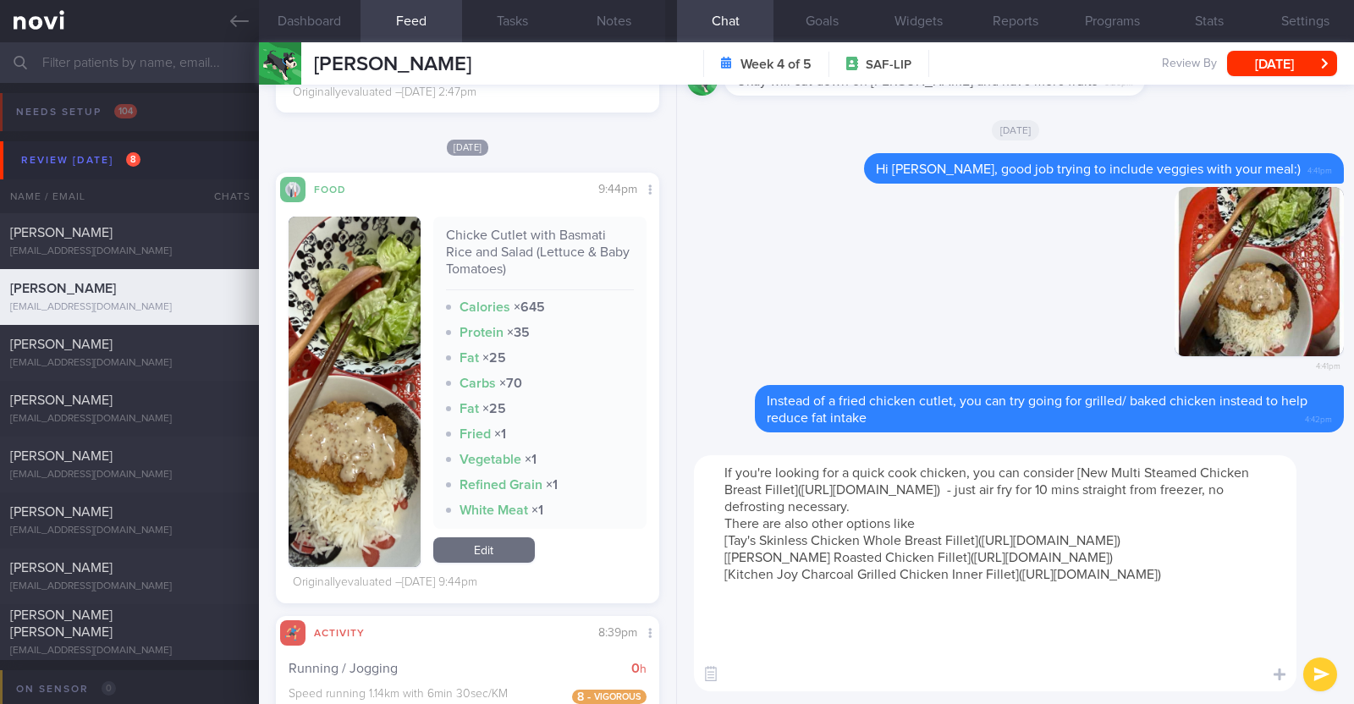
type textarea "If you're looking for a quick cook chicken, you can consider [New Multi Steamed…"
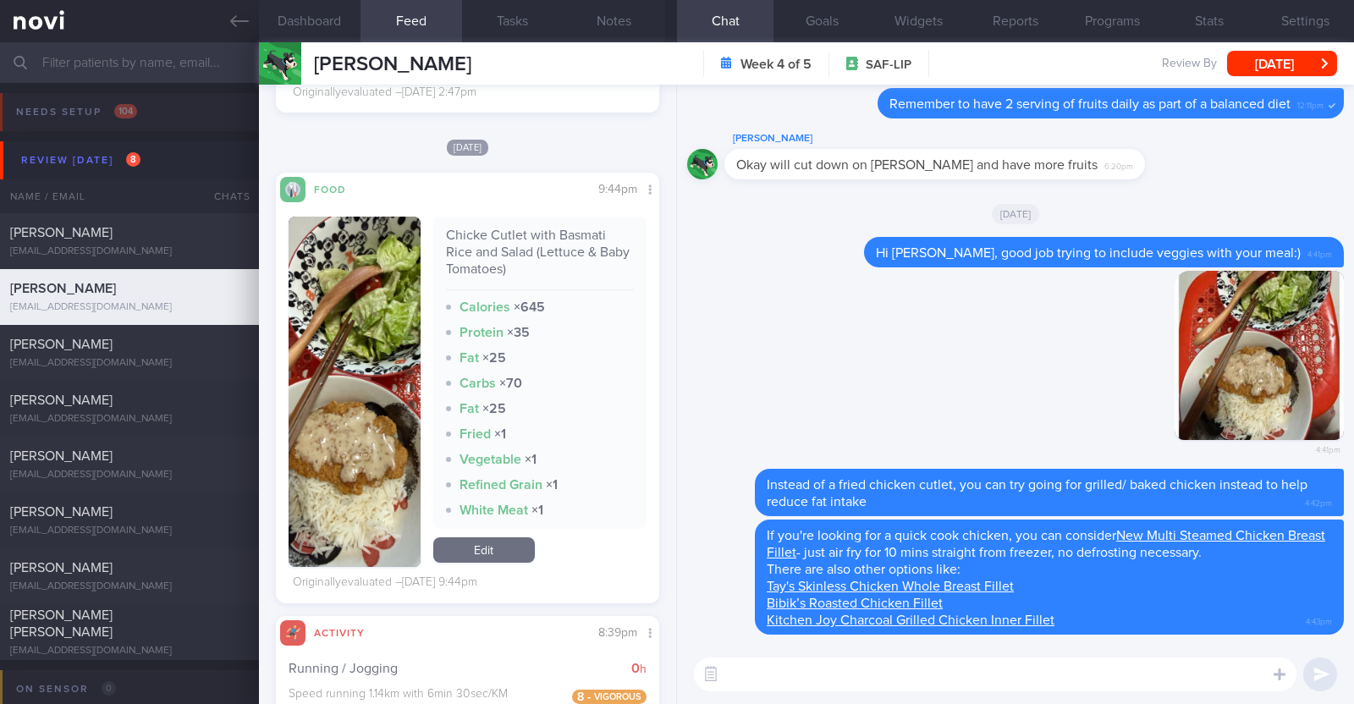
click at [811, 676] on textarea at bounding box center [995, 674] width 602 height 34
paste textarea "just want to let you know that I will be on leave from 9-10 Oct 2025. During th…"
type textarea "I also just want to let you know that I will be on leave from 9-10 Oct 2025. Du…"
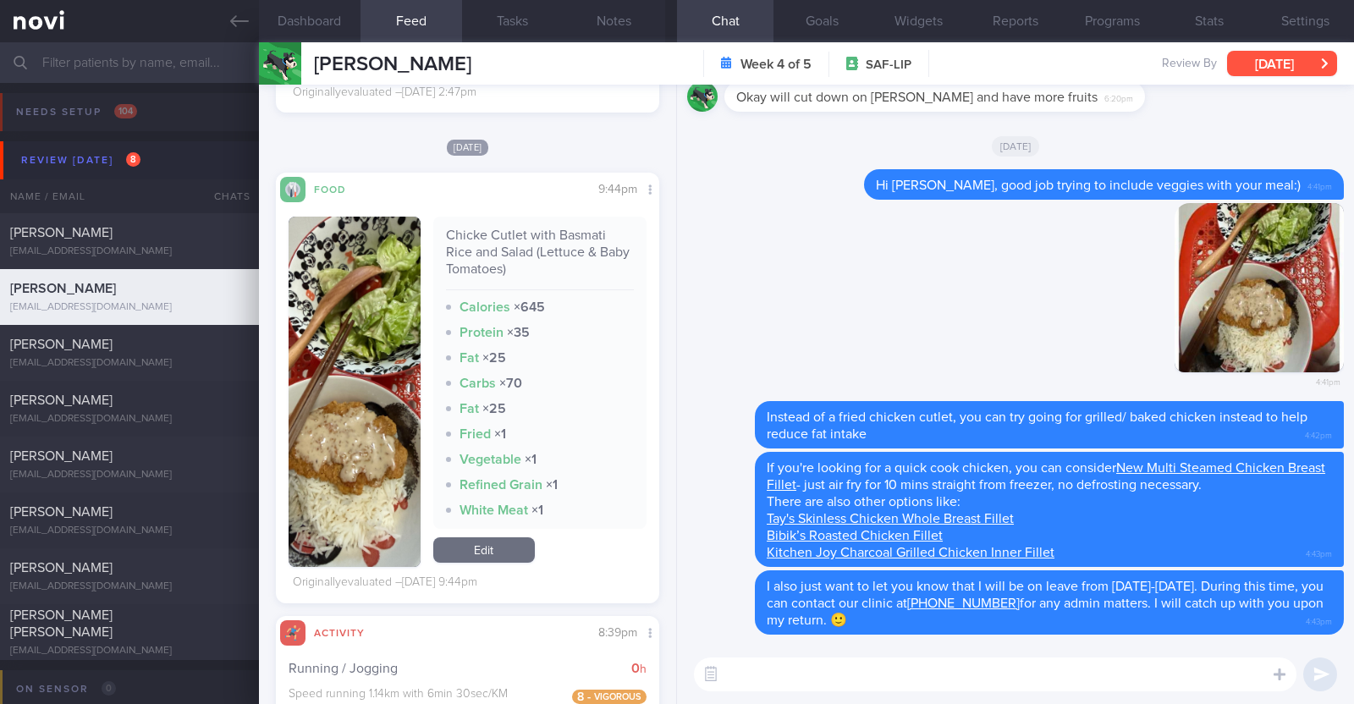
click at [1240, 55] on button "[DATE]" at bounding box center [1282, 63] width 110 height 25
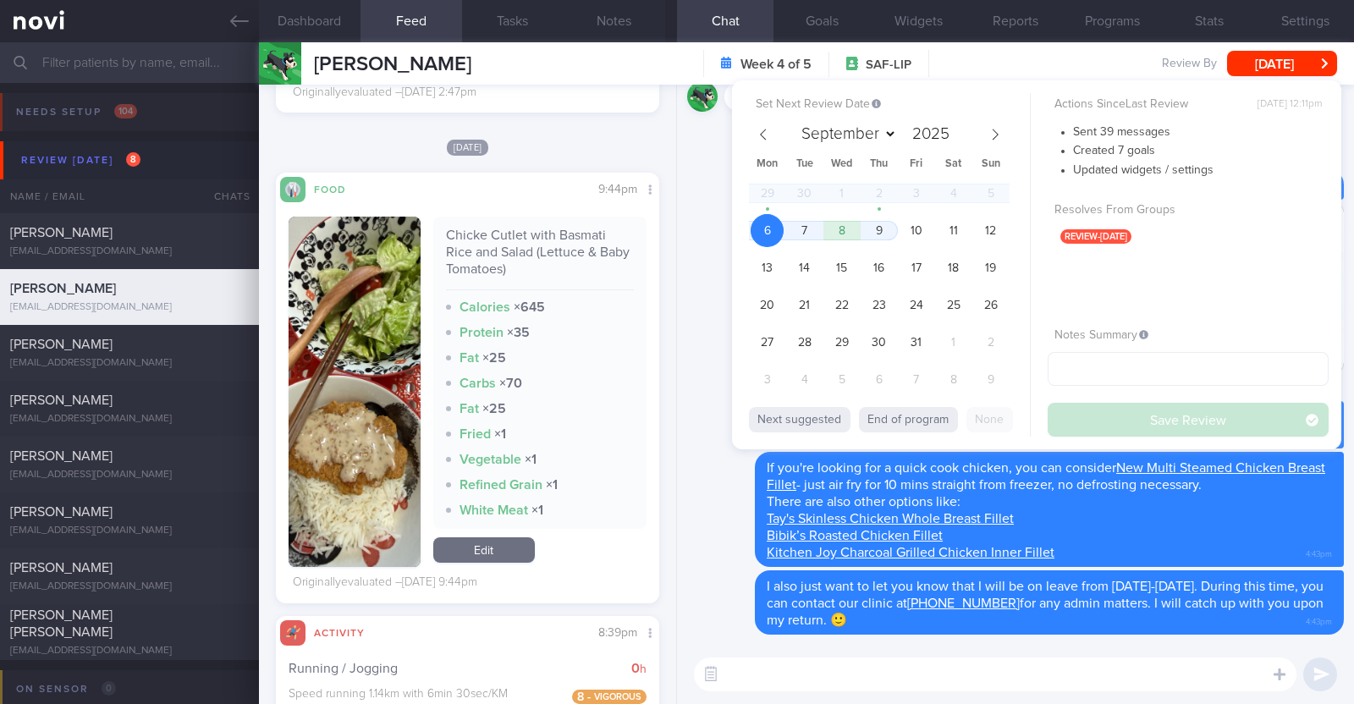
click at [722, 255] on div "Delete 4:41pm" at bounding box center [1015, 302] width 657 height 199
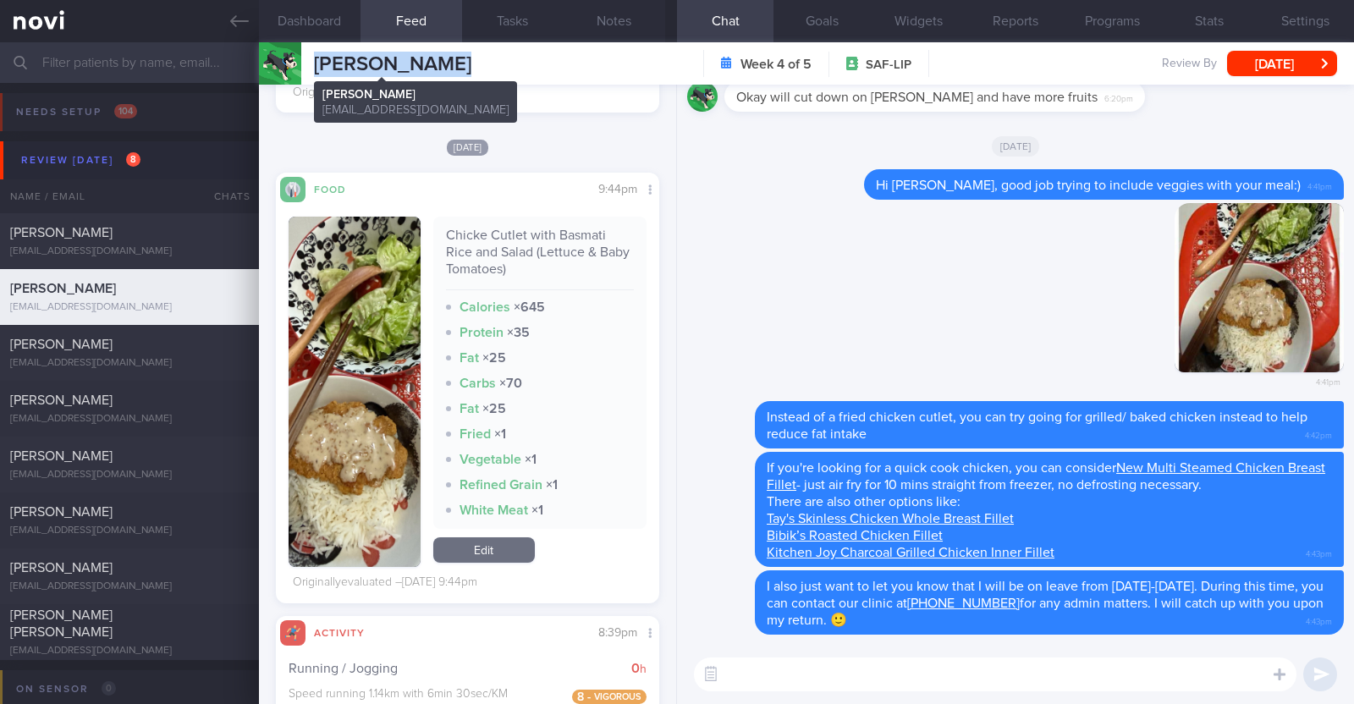
drag, startPoint x: 468, startPoint y: 69, endPoint x: 315, endPoint y: 63, distance: 153.3
click at [315, 63] on div "Tan Chor Yeow Tan Chor Yeow tchoryeow@gmail.com Week 4 of 5 SAF-LIP Review By M…" at bounding box center [806, 63] width 1095 height 42
copy span "[PERSON_NAME]"
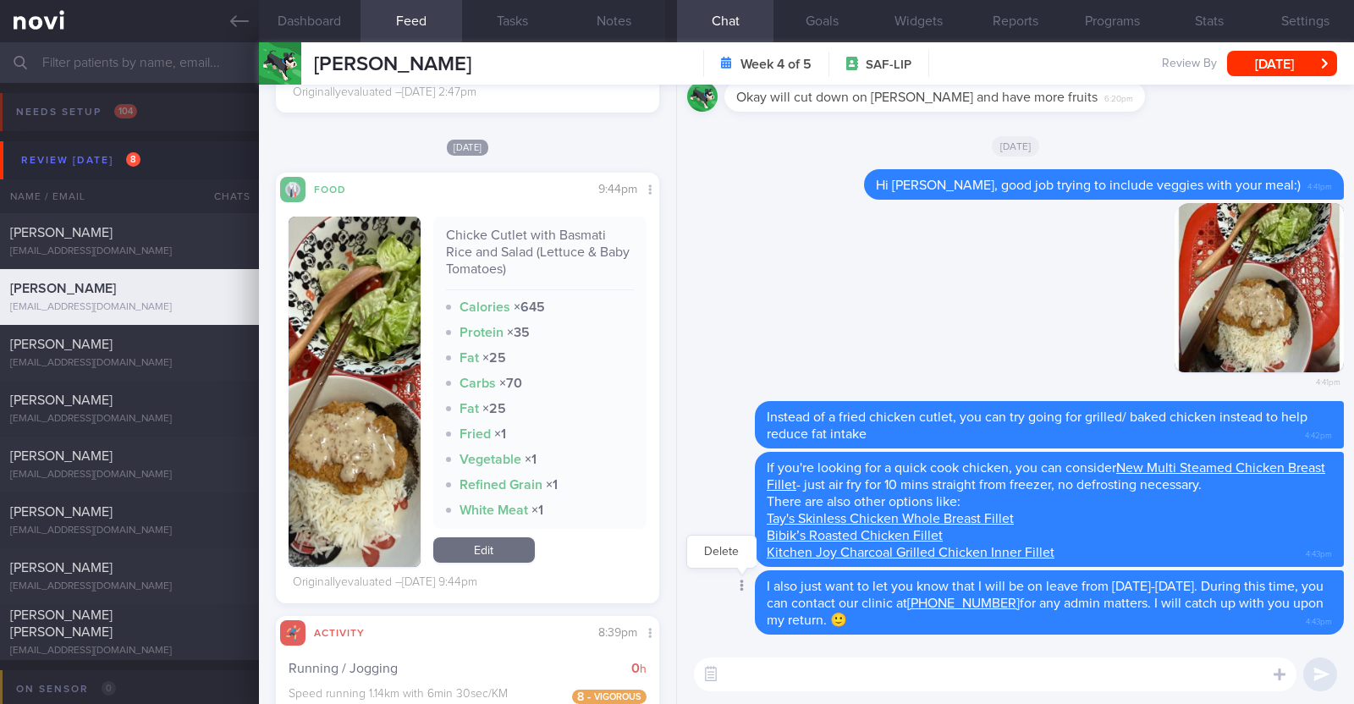
click at [737, 587] on div at bounding box center [740, 586] width 30 height 31
click at [727, 547] on button "Delete" at bounding box center [721, 551] width 69 height 25
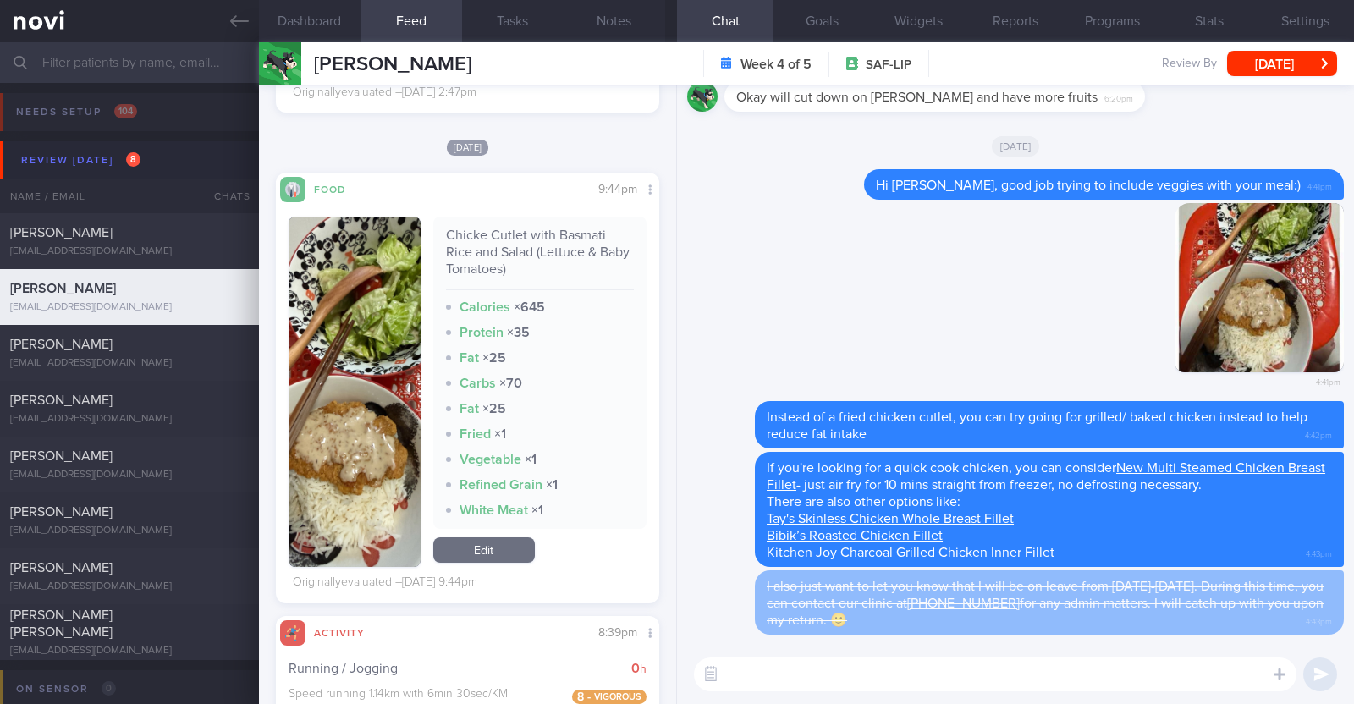
click at [925, 665] on textarea at bounding box center [995, 674] width 602 height 34
type textarea "I'll see you on Wed in clinic for your r"
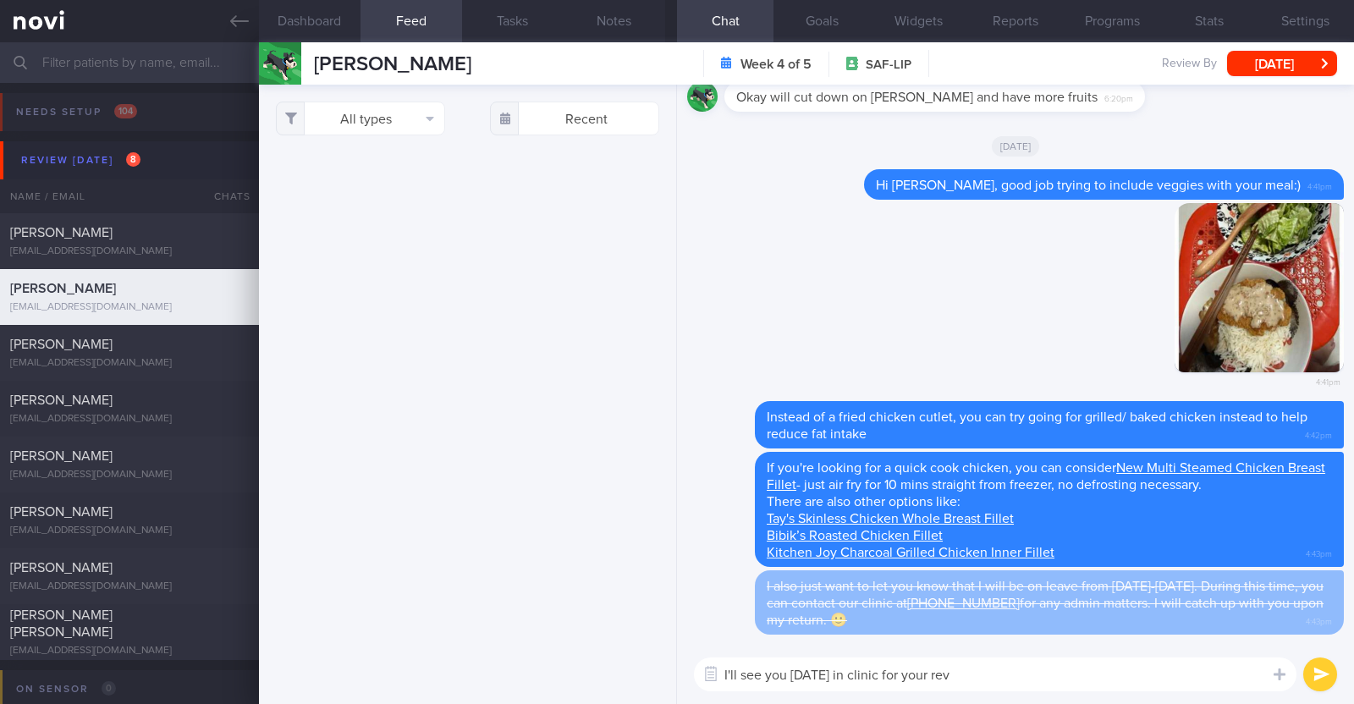
select select "9"
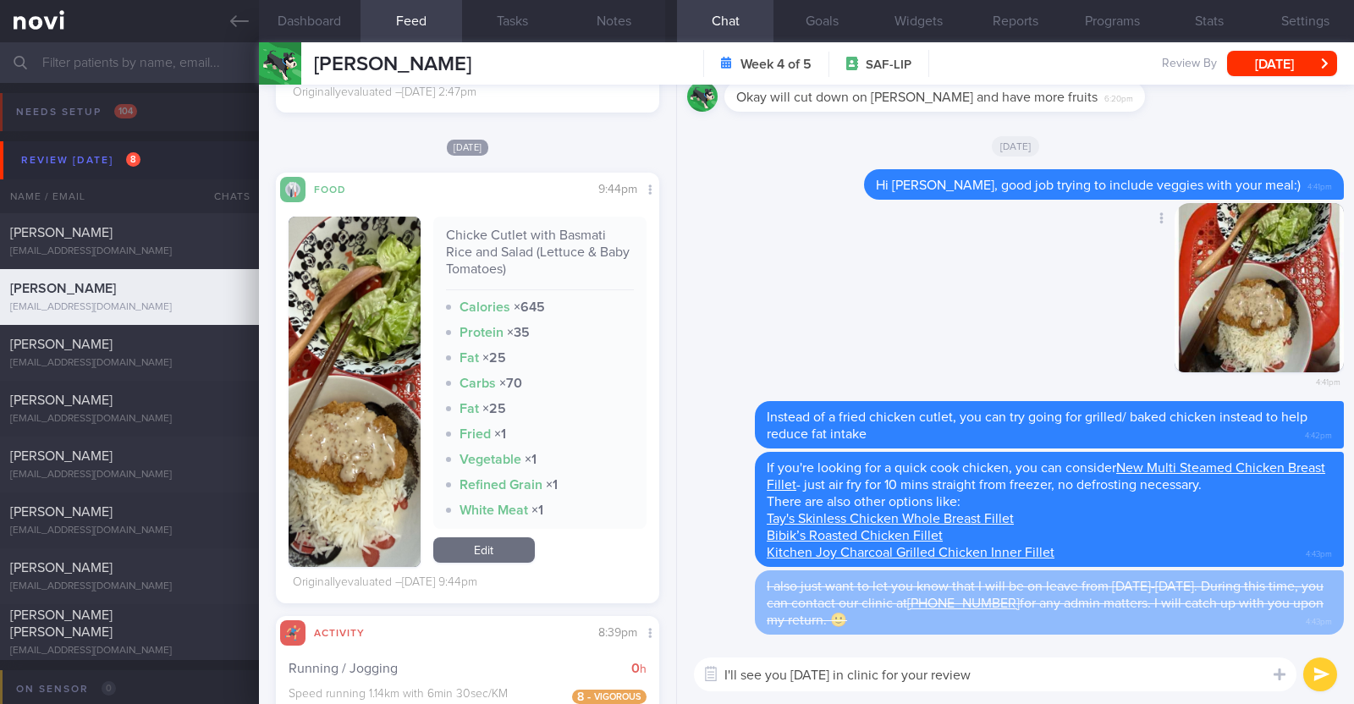
paste textarea "😀"
type textarea "I'll see you [DATE] in clinic for your review 😀"
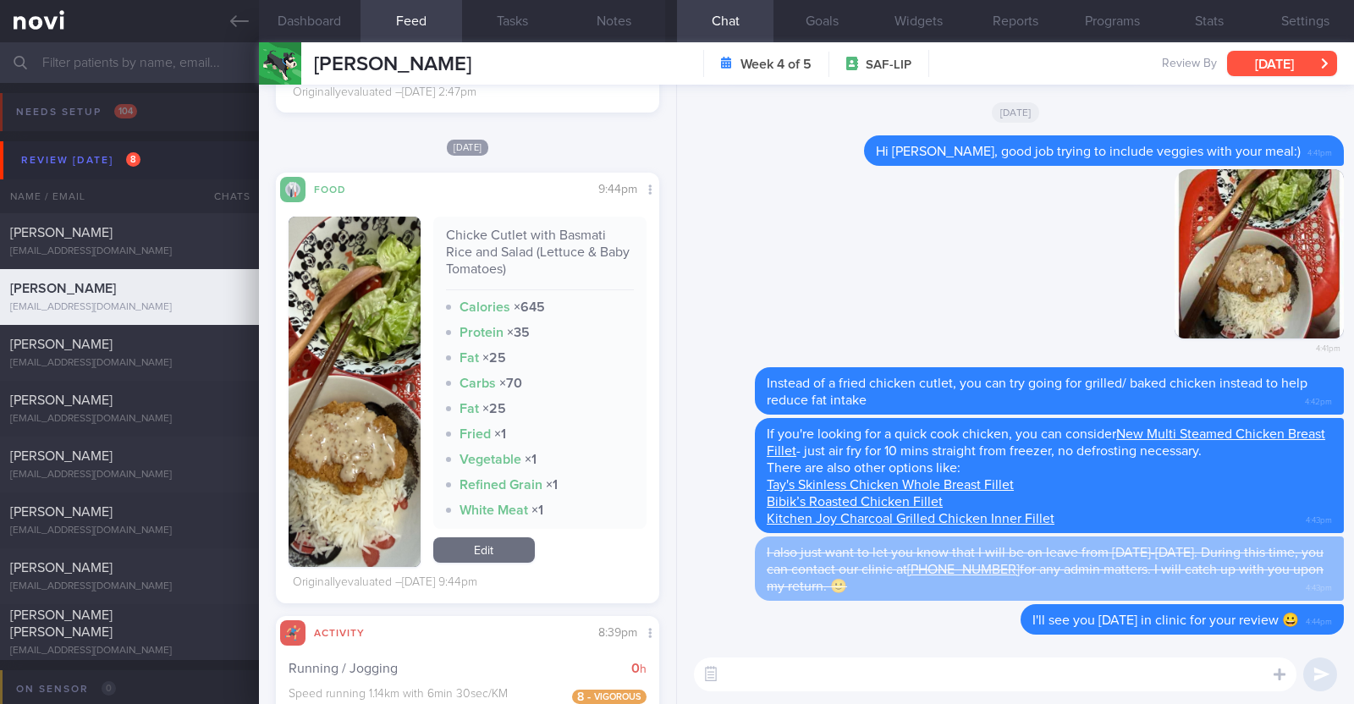
click at [1256, 58] on button "[DATE]" at bounding box center [1282, 63] width 110 height 25
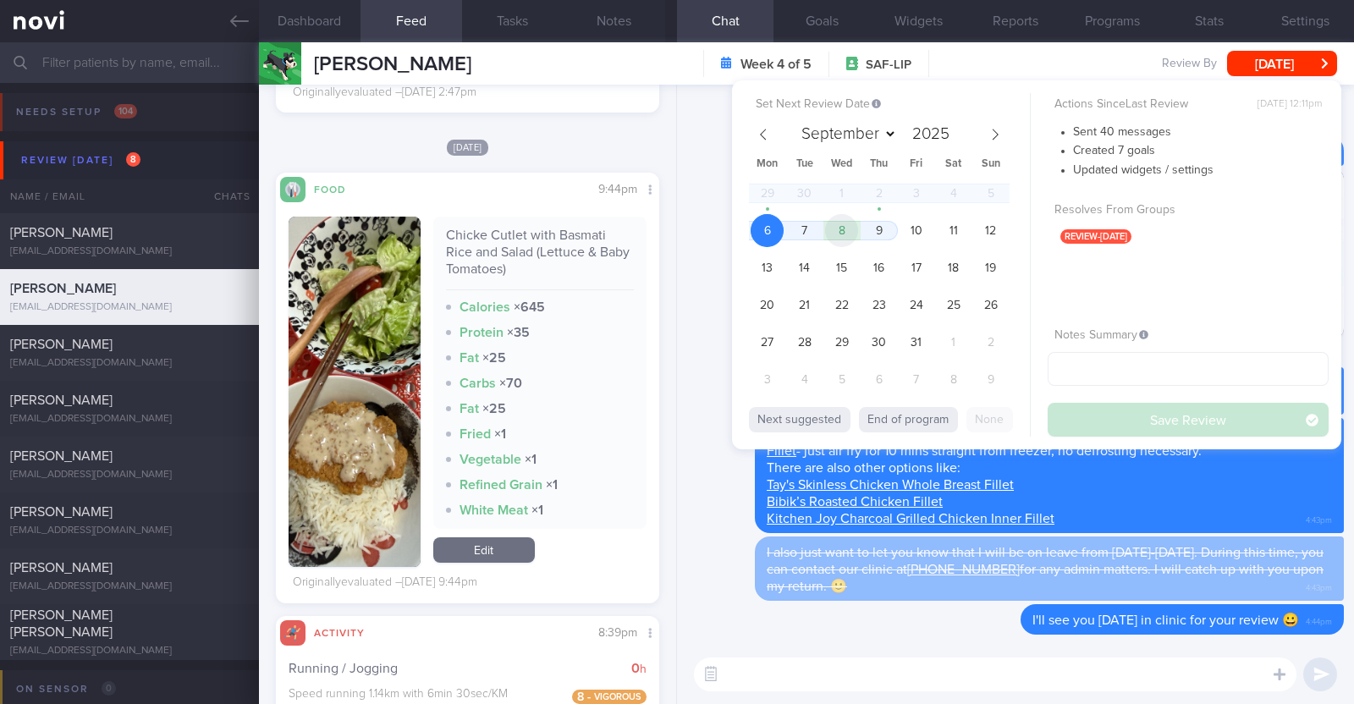
click at [844, 232] on span "8" at bounding box center [841, 230] width 33 height 33
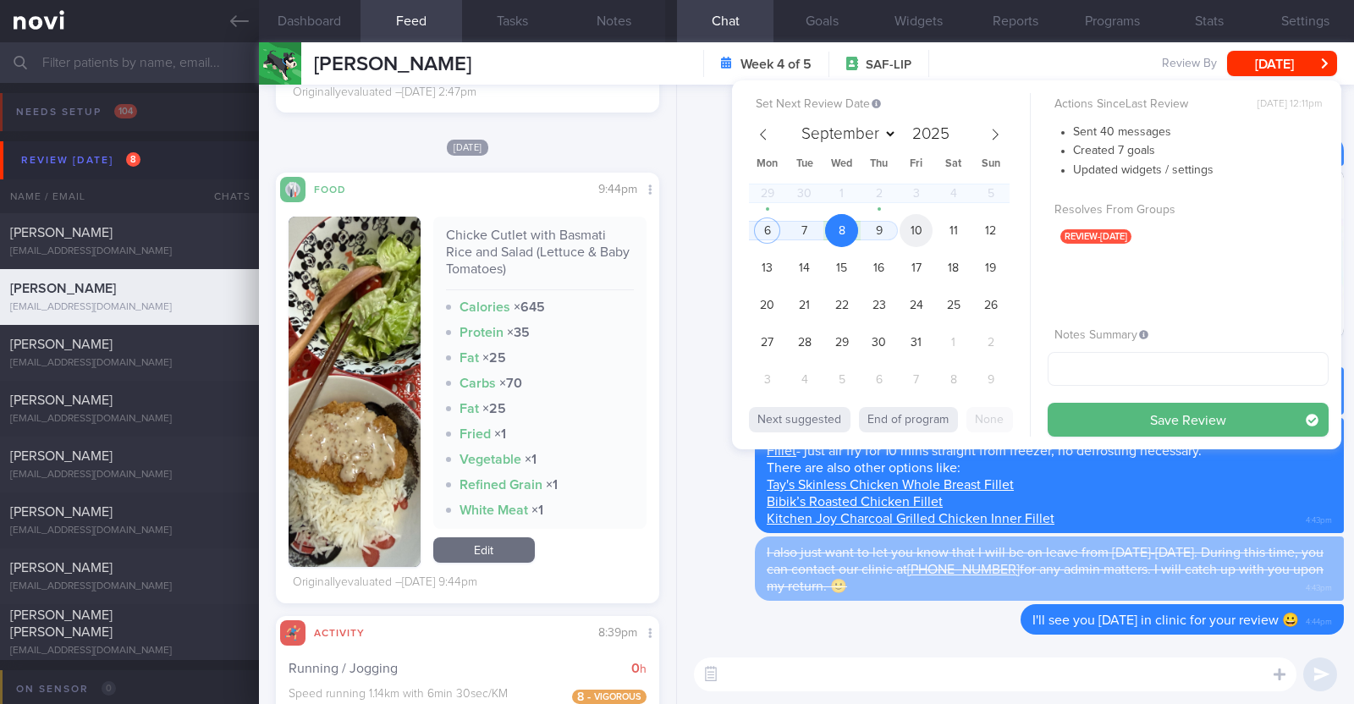
click at [903, 230] on span "10" at bounding box center [915, 230] width 33 height 33
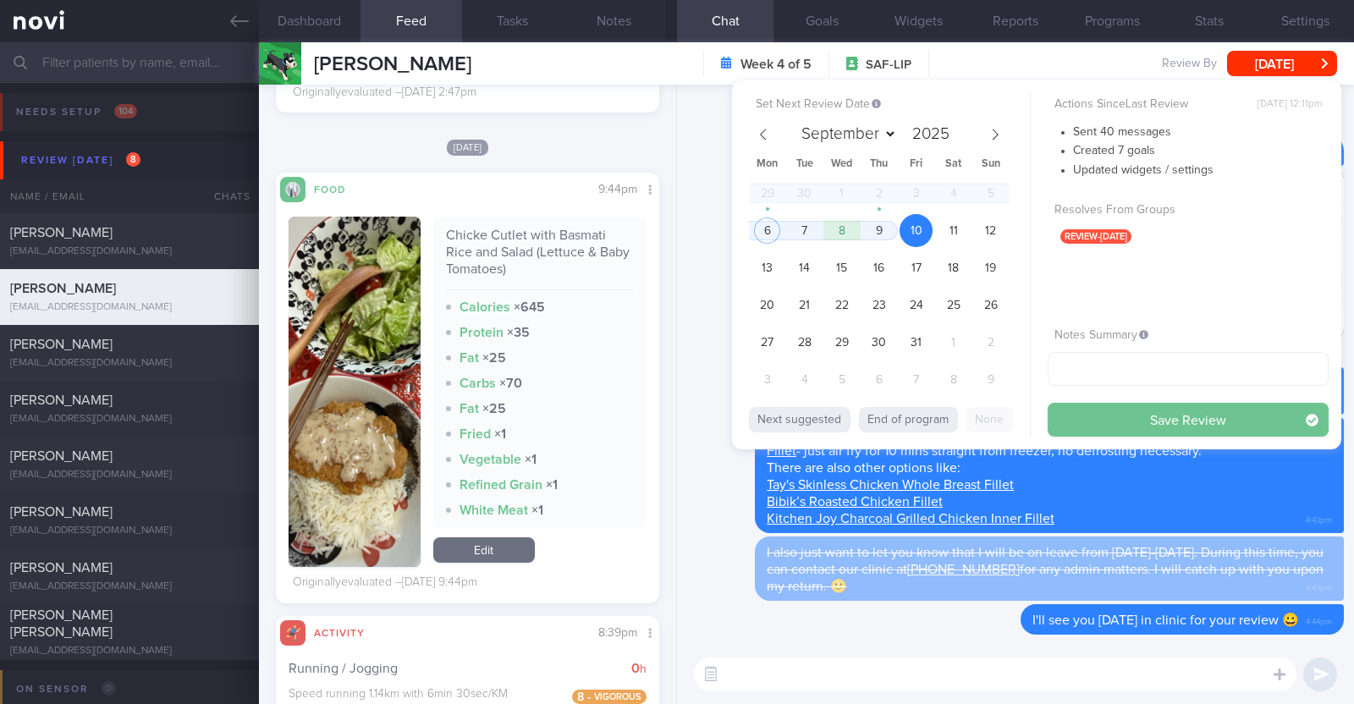
click at [1135, 423] on button "Save Review" at bounding box center [1187, 420] width 281 height 34
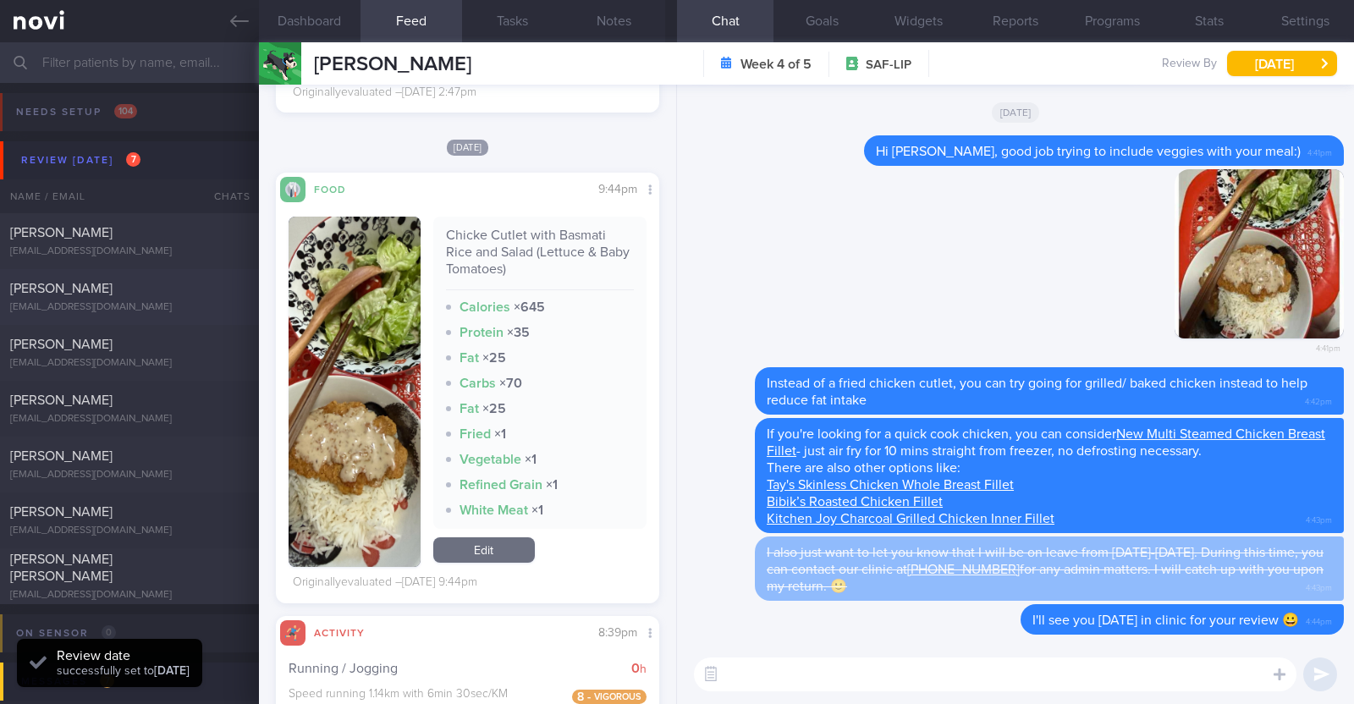
scroll to position [171, 343]
click at [163, 298] on div "[PERSON_NAME] [EMAIL_ADDRESS][DOMAIN_NAME]" at bounding box center [129, 297] width 259 height 34
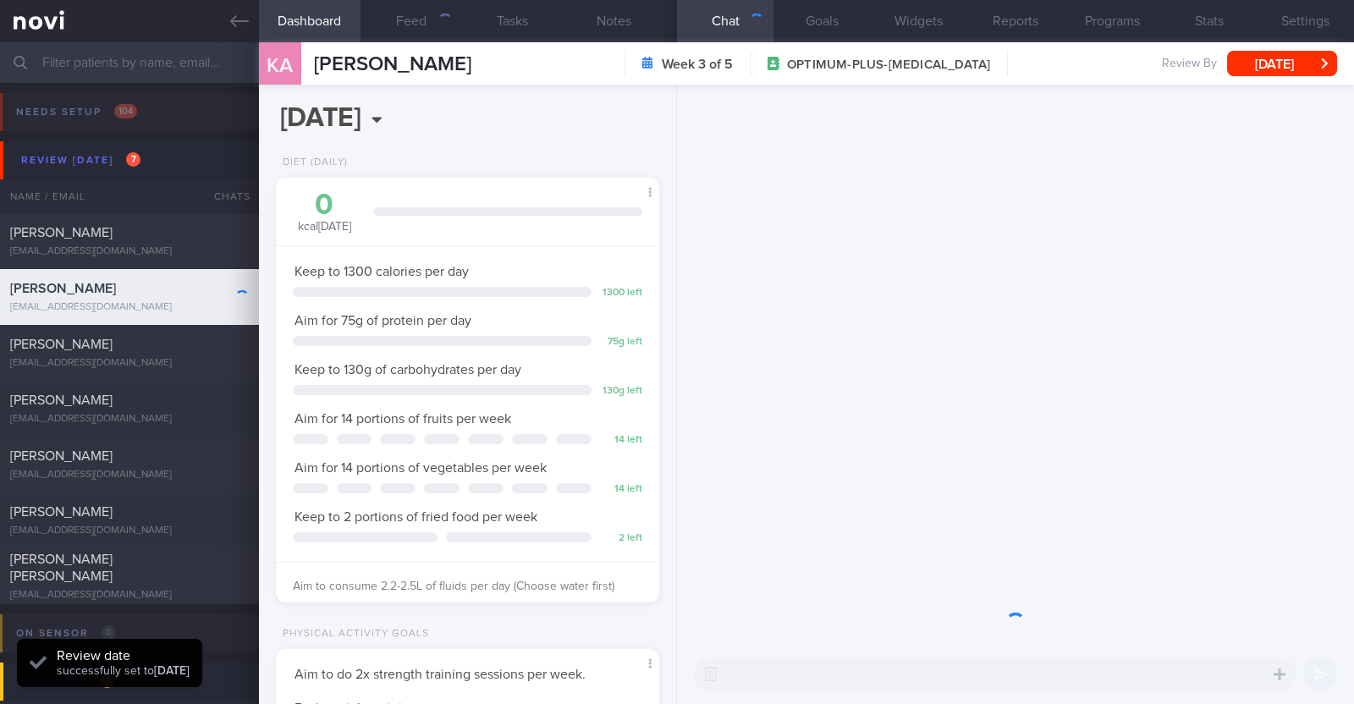
scroll to position [171, 343]
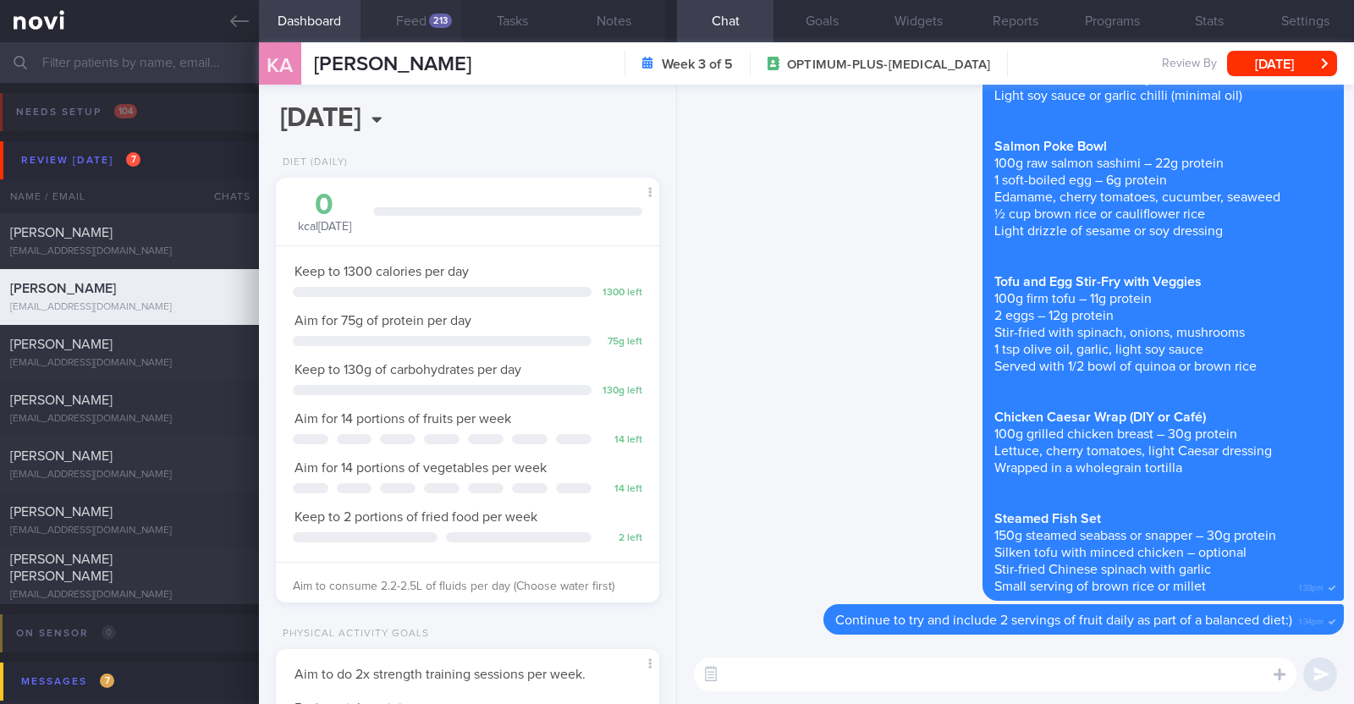
click at [415, 16] on button "Feed 213" at bounding box center [411, 21] width 102 height 42
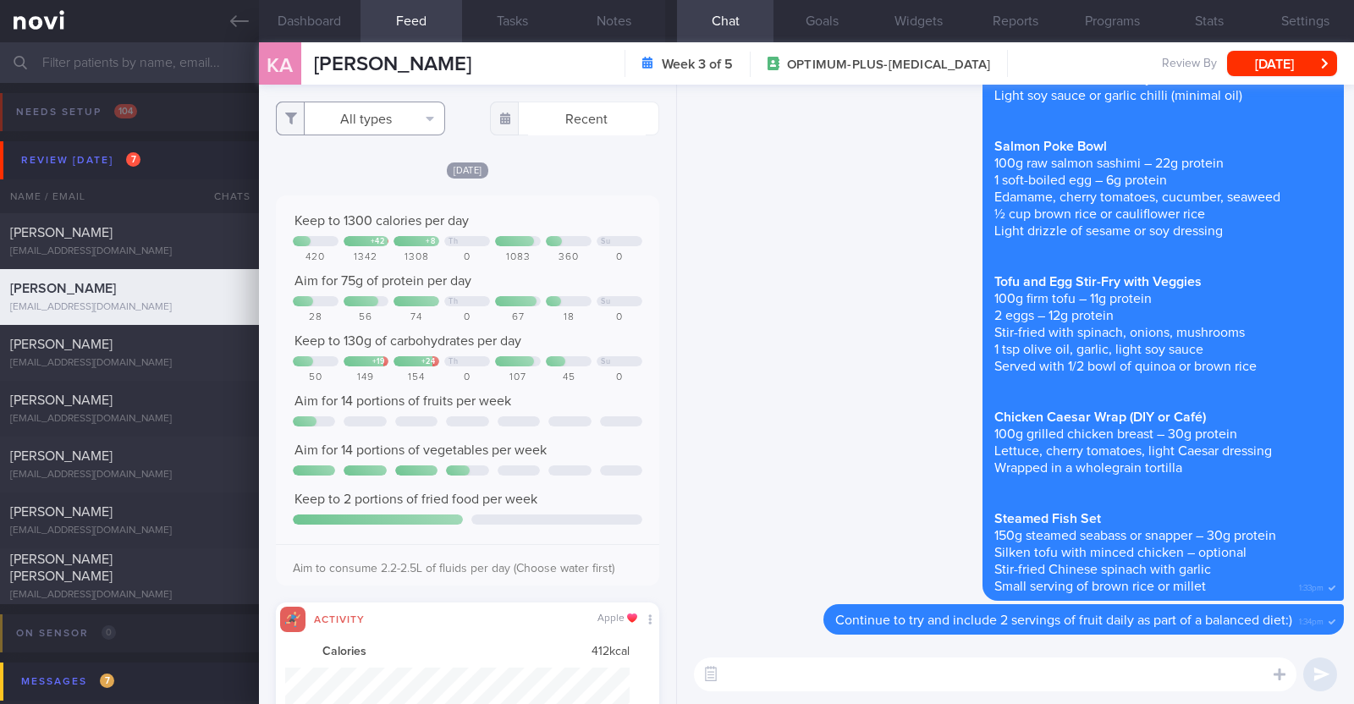
click at [417, 129] on button "All types" at bounding box center [360, 119] width 169 height 34
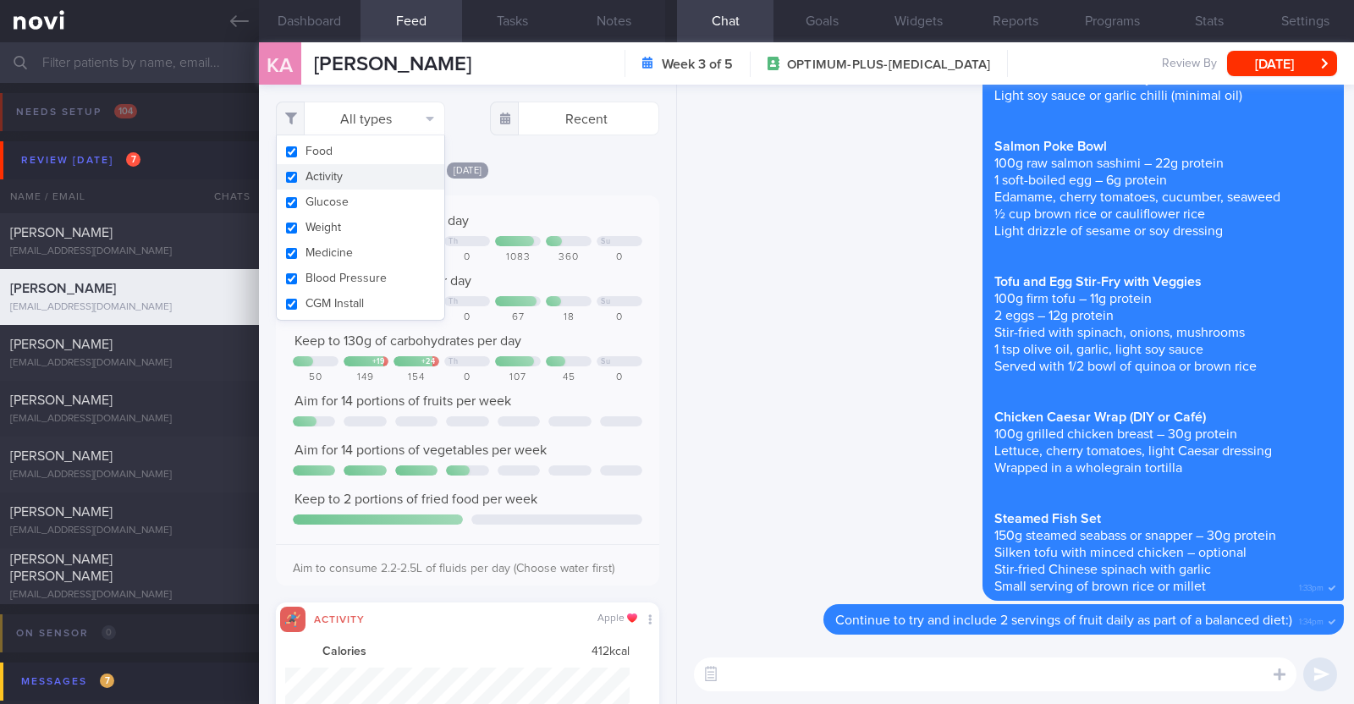
click at [362, 173] on button "Activity" at bounding box center [361, 176] width 168 height 25
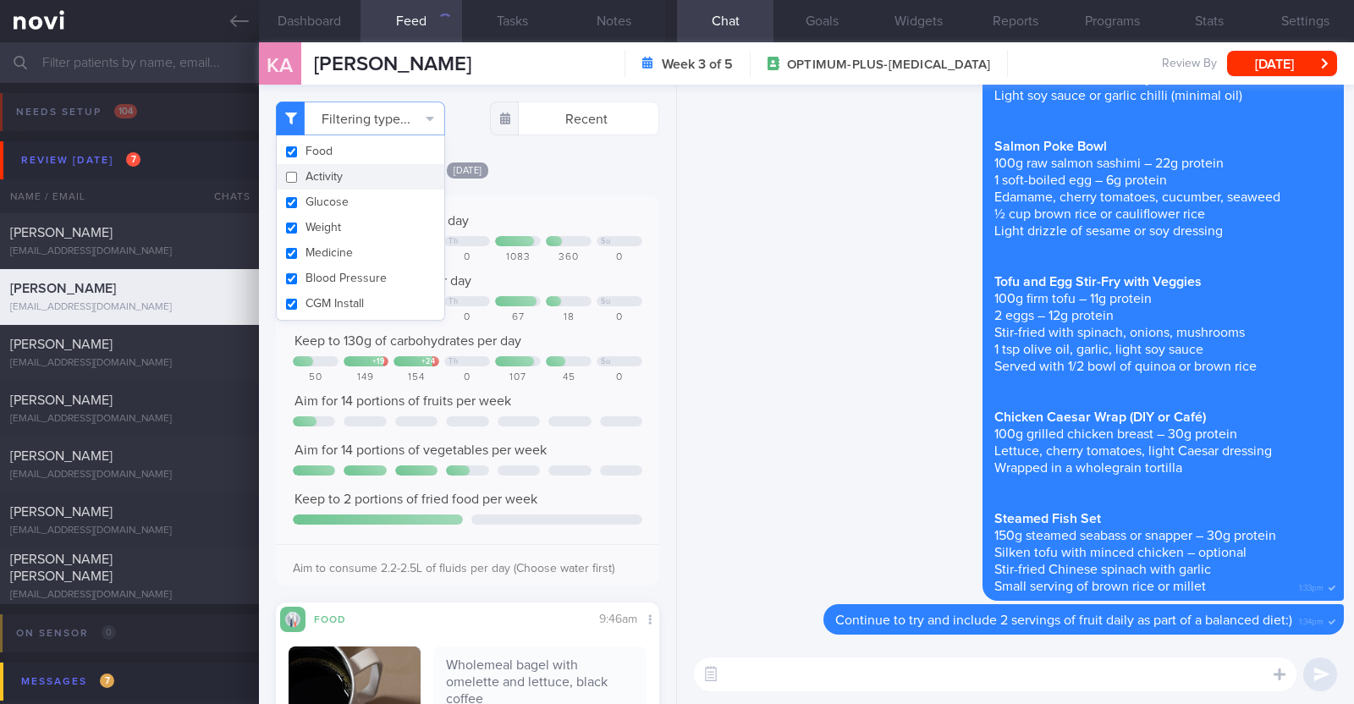
checkbox input "false"
click at [587, 188] on div "[DATE] Keep to 1300 calories per day + 42 + 8 Th Su 420 1342 1308 0 1083 360 0 …" at bounding box center [467, 584] width 383 height 846
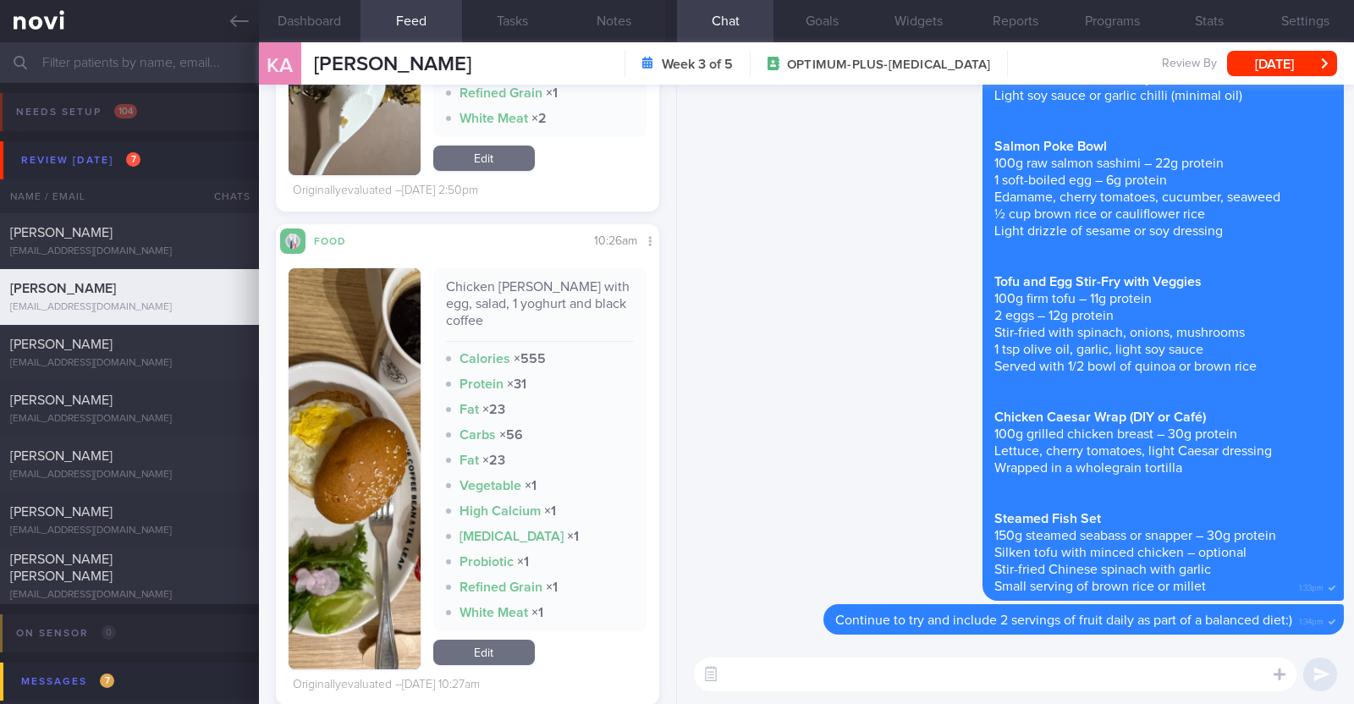
click at [996, 677] on textarea at bounding box center [995, 674] width 602 height 34
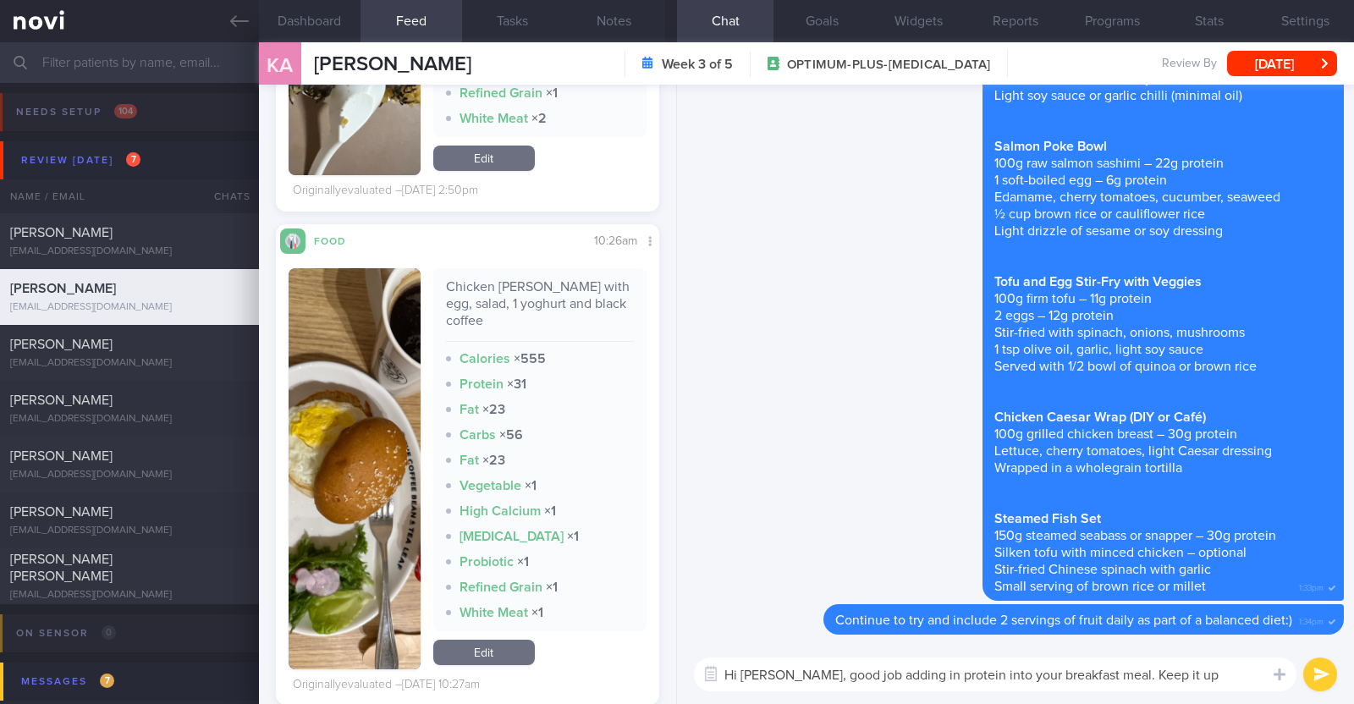
paste textarea "👍"
type textarea "Hi [PERSON_NAME], good job adding in protein into your breakfast meal. Keep it …"
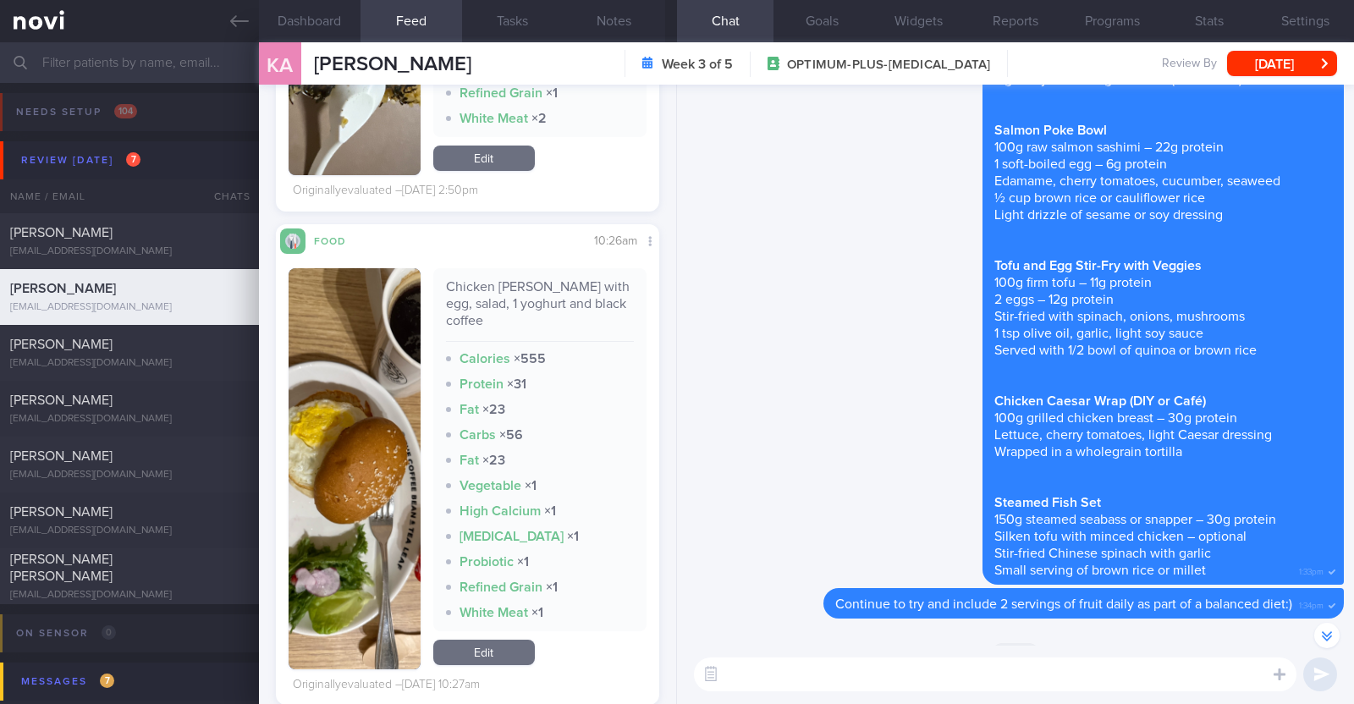
scroll to position [845, 0]
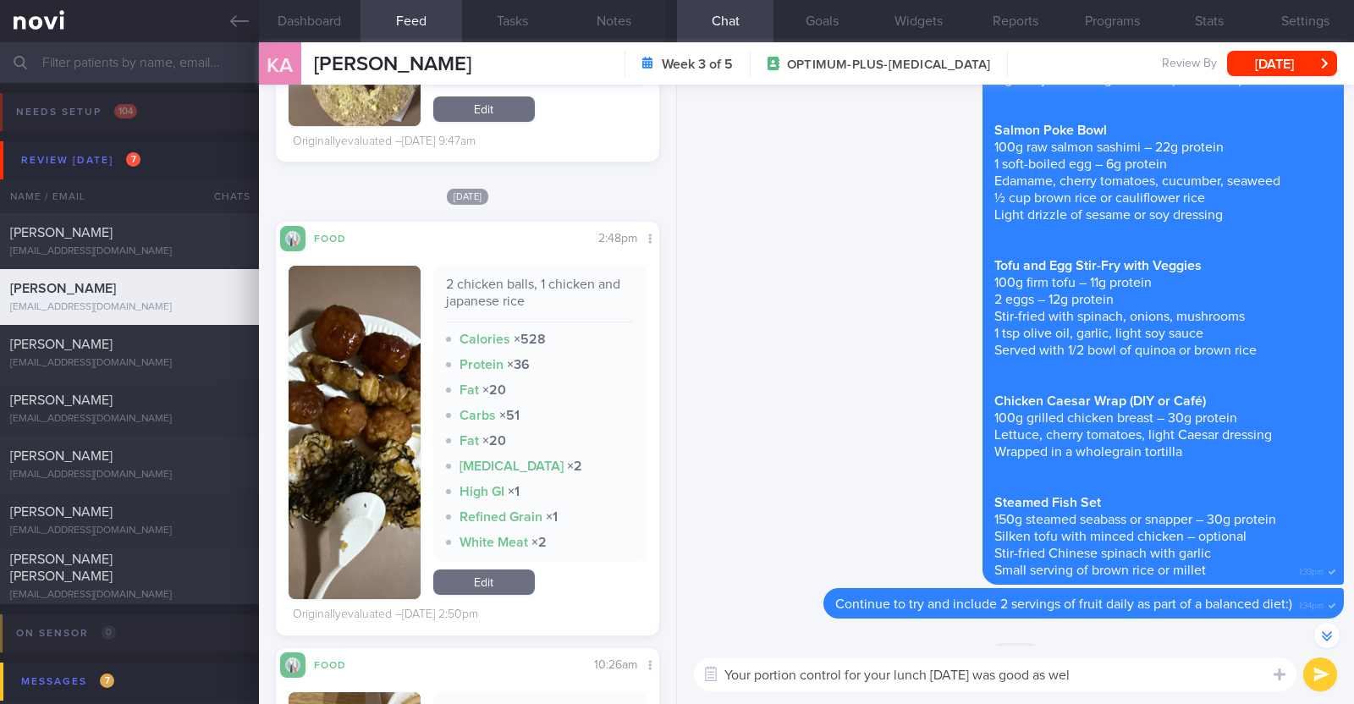
type textarea "Your portion control for your lunch [DATE] was good as well"
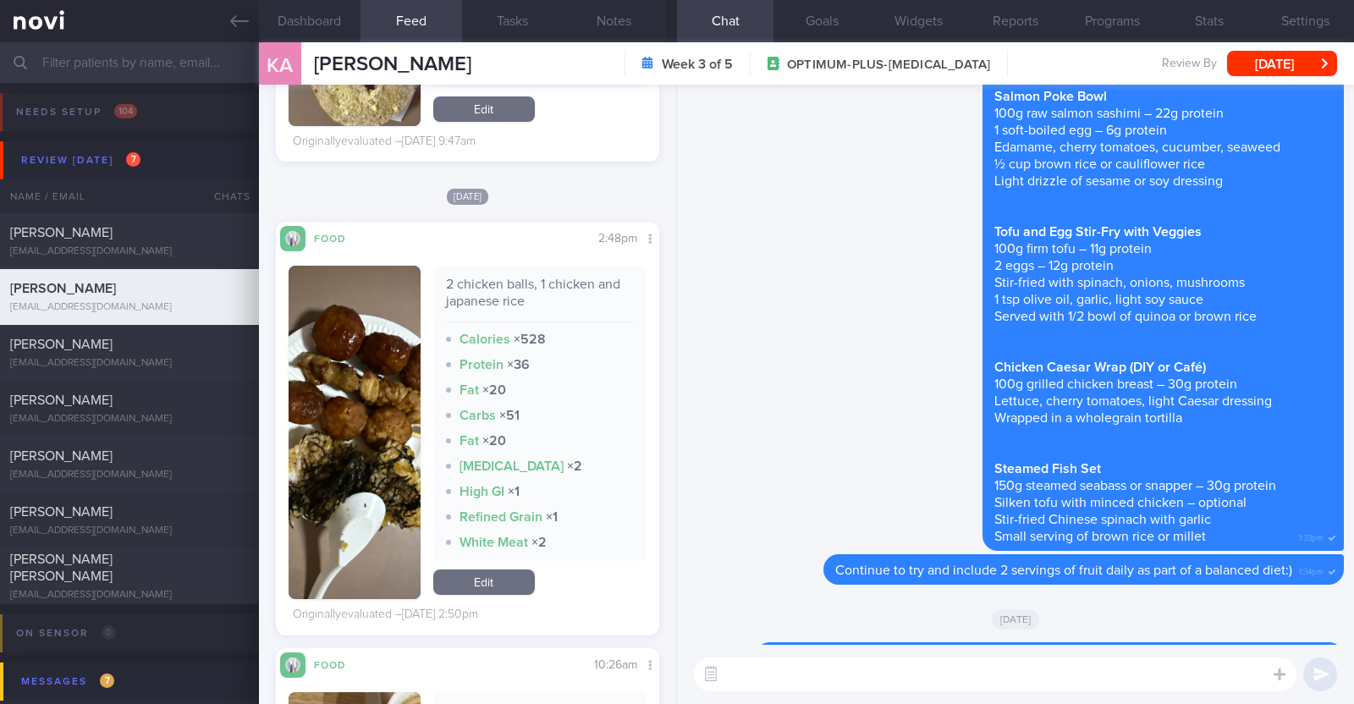
scroll to position [0, 0]
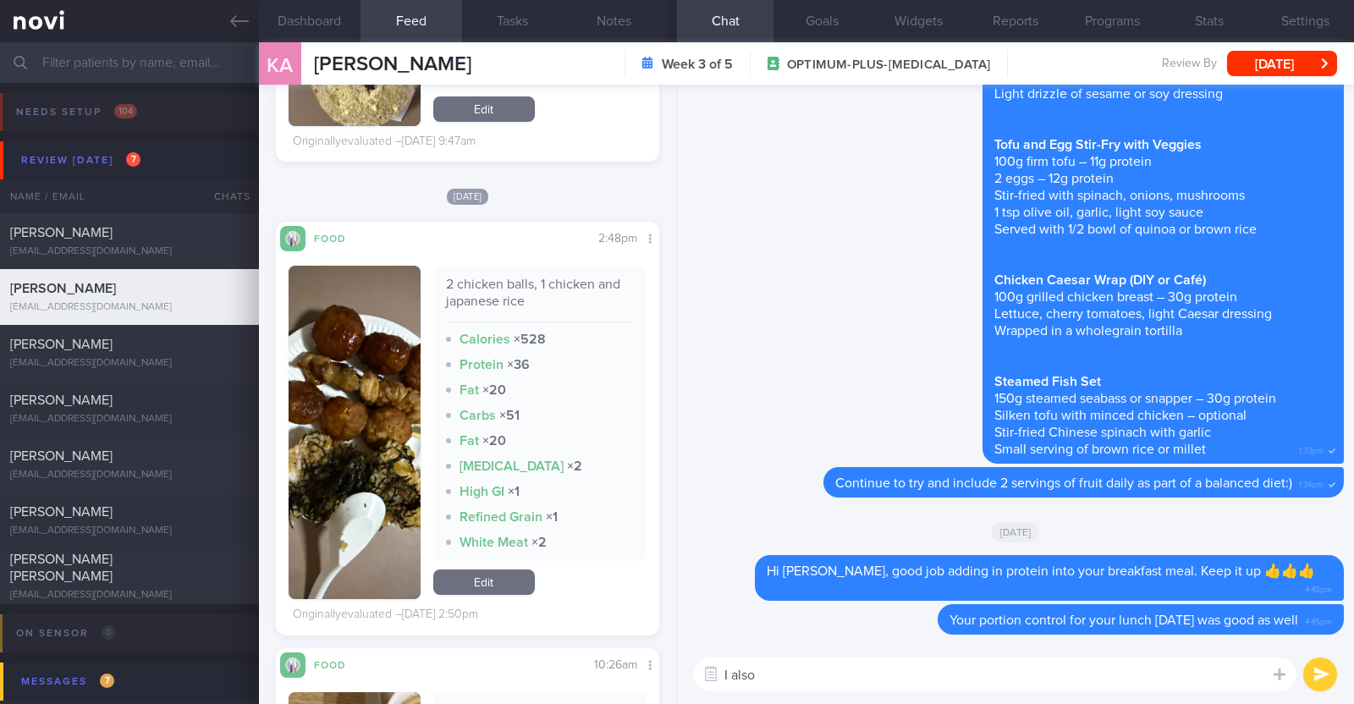
paste textarea "just want to let you know that I will be on leave from [DATE]-[DATE]. During th…"
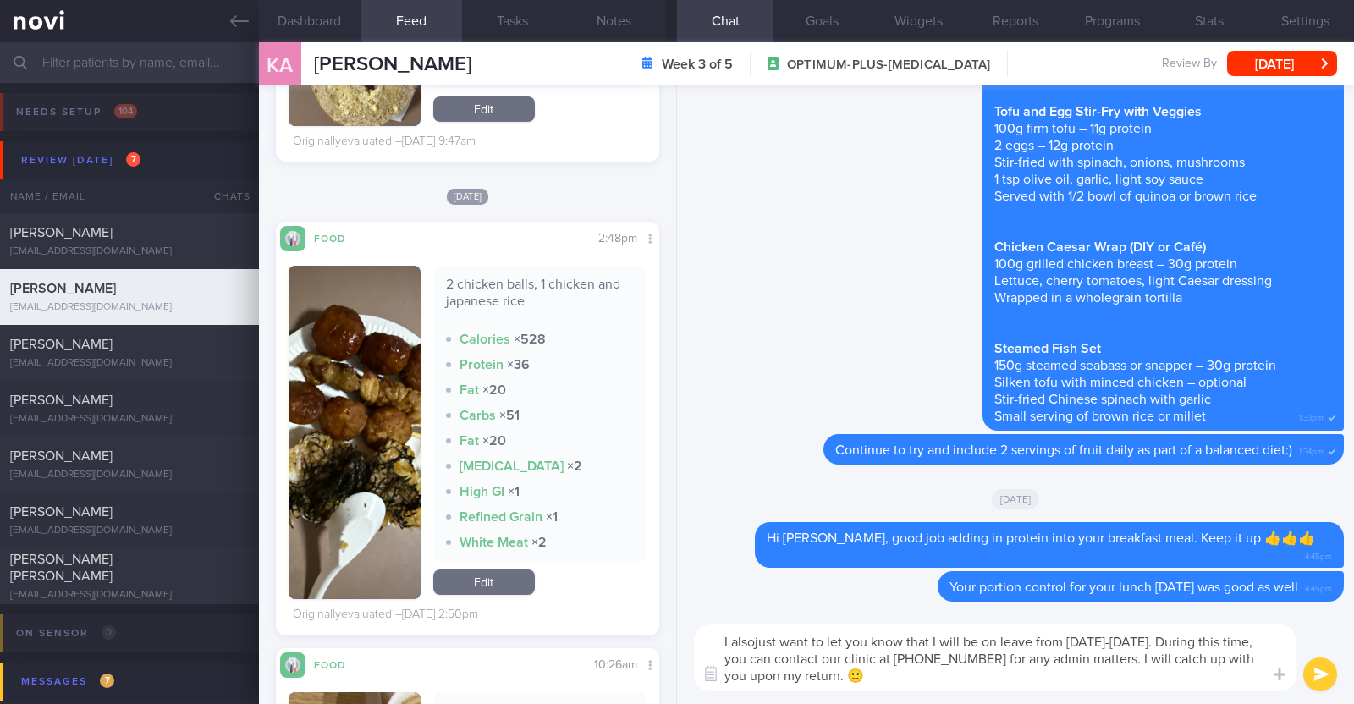
click at [755, 640] on textarea "I alsojust want to let you know that I will be on leave from [DATE]-[DATE]. Dur…" at bounding box center [995, 657] width 602 height 67
type textarea "I also just want to let you know that I will be on leave from [DATE]-[DATE]. Du…"
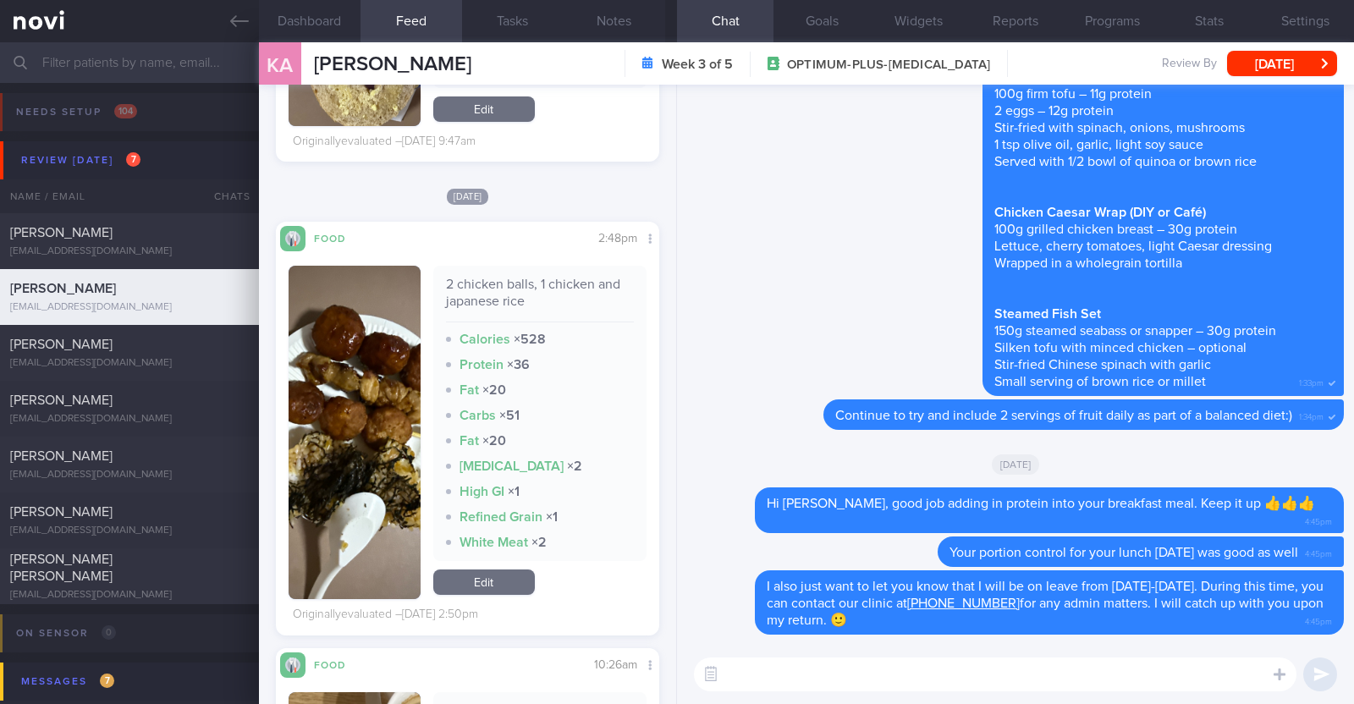
click at [1298, 78] on div "KA Kaylen Ang Kaylen Ang akainao@hotmail.com Week 3 of 5 OPTIMUM-PLUS-OZEMPIC 2…" at bounding box center [806, 63] width 1095 height 42
click at [1254, 51] on button "[DATE]" at bounding box center [1282, 63] width 110 height 25
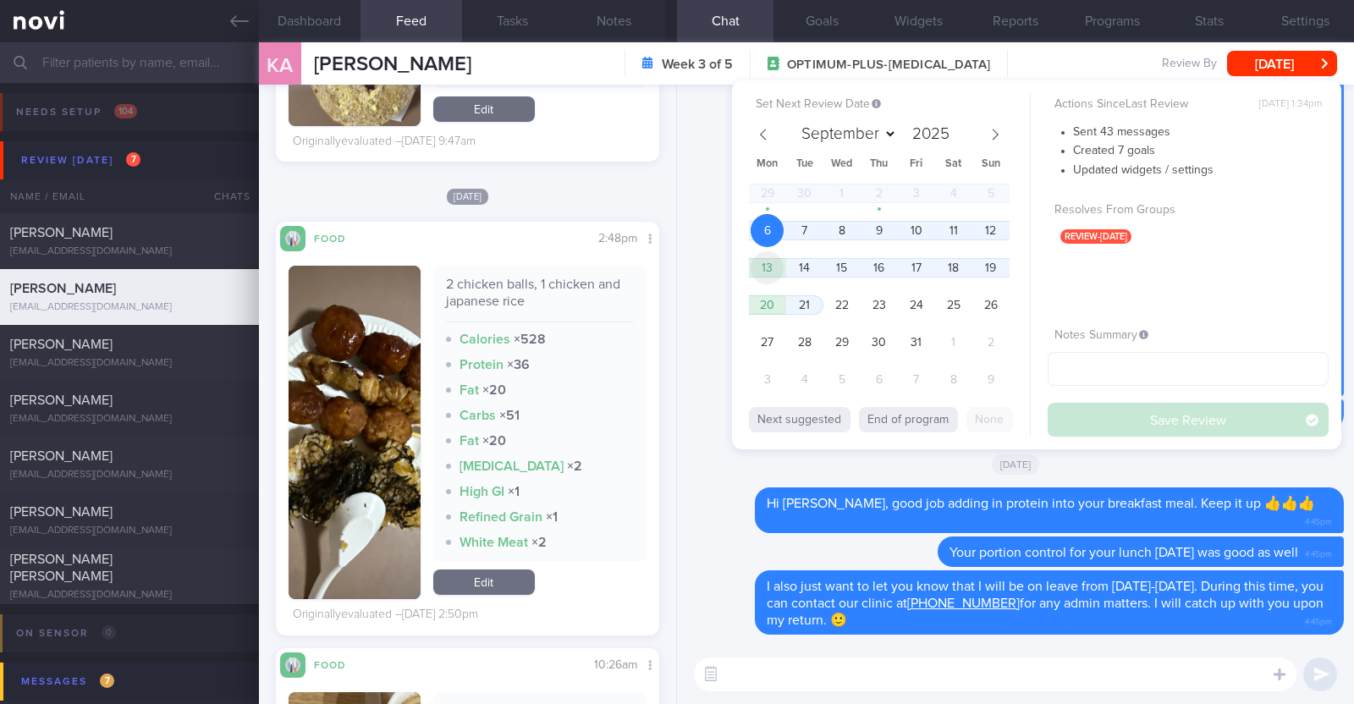
click at [770, 278] on span "13" at bounding box center [766, 267] width 33 height 33
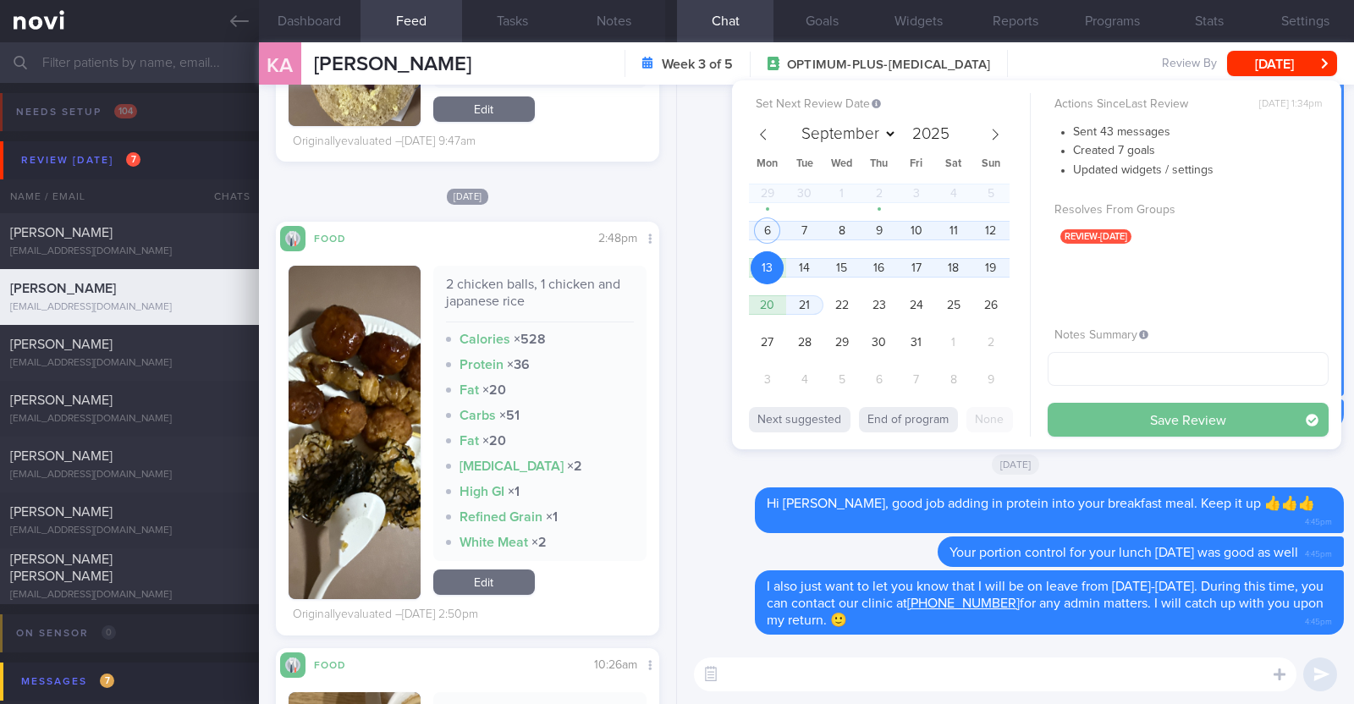
click at [1078, 404] on button "Save Review" at bounding box center [1187, 420] width 281 height 34
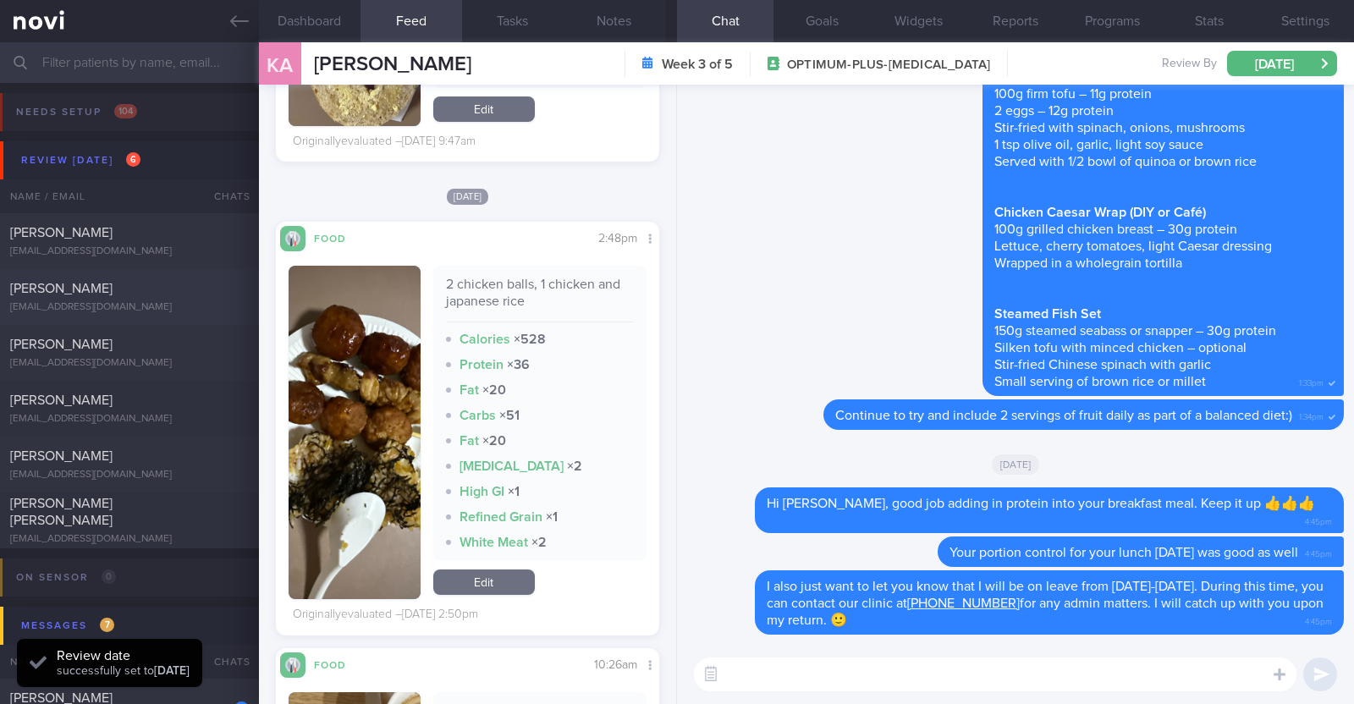
scroll to position [171, 343]
click at [117, 305] on div "[EMAIL_ADDRESS][DOMAIN_NAME]" at bounding box center [129, 307] width 239 height 13
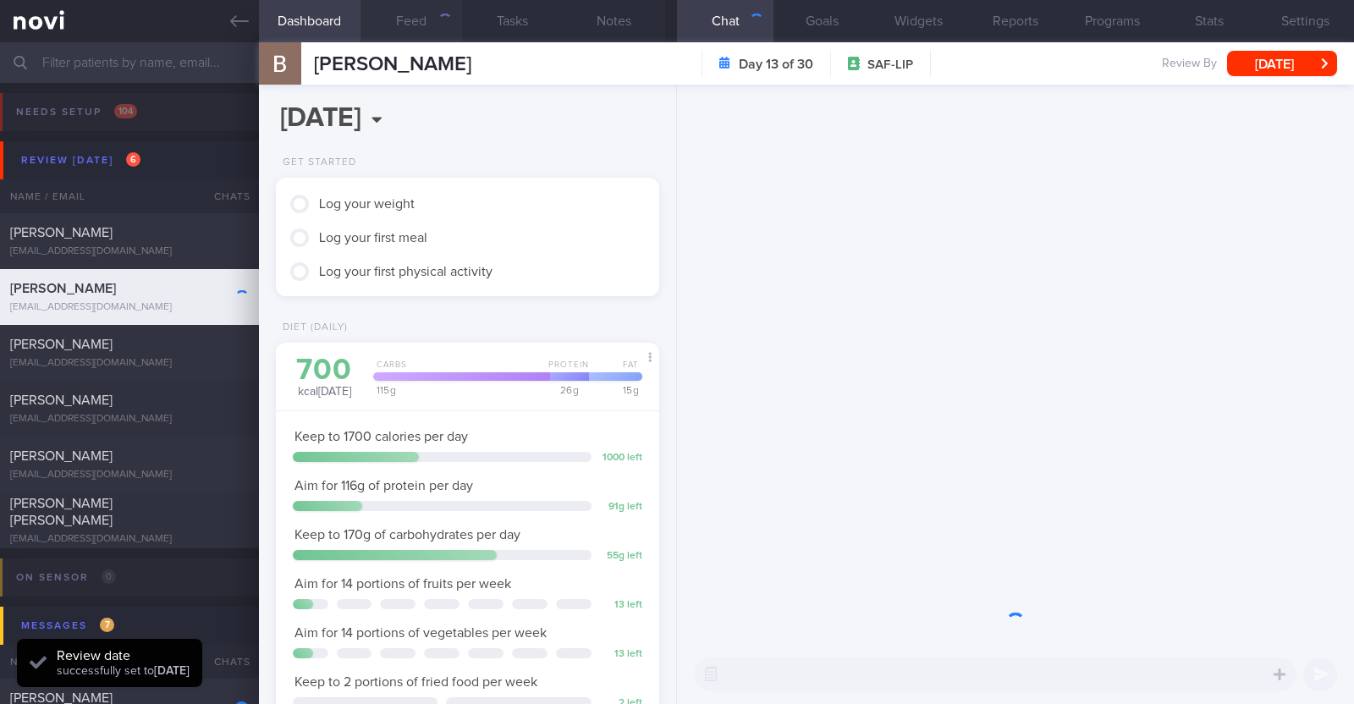
scroll to position [171, 343]
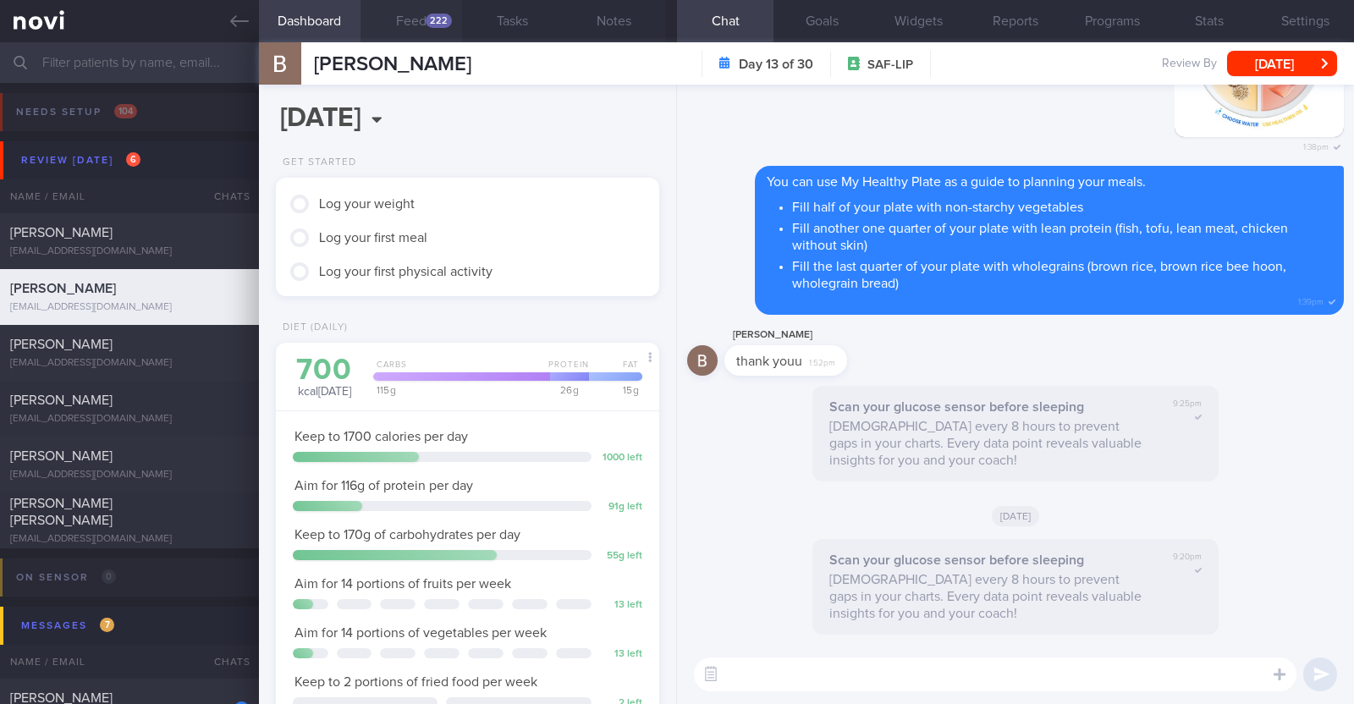
click at [393, 17] on button "Feed 222" at bounding box center [411, 21] width 102 height 42
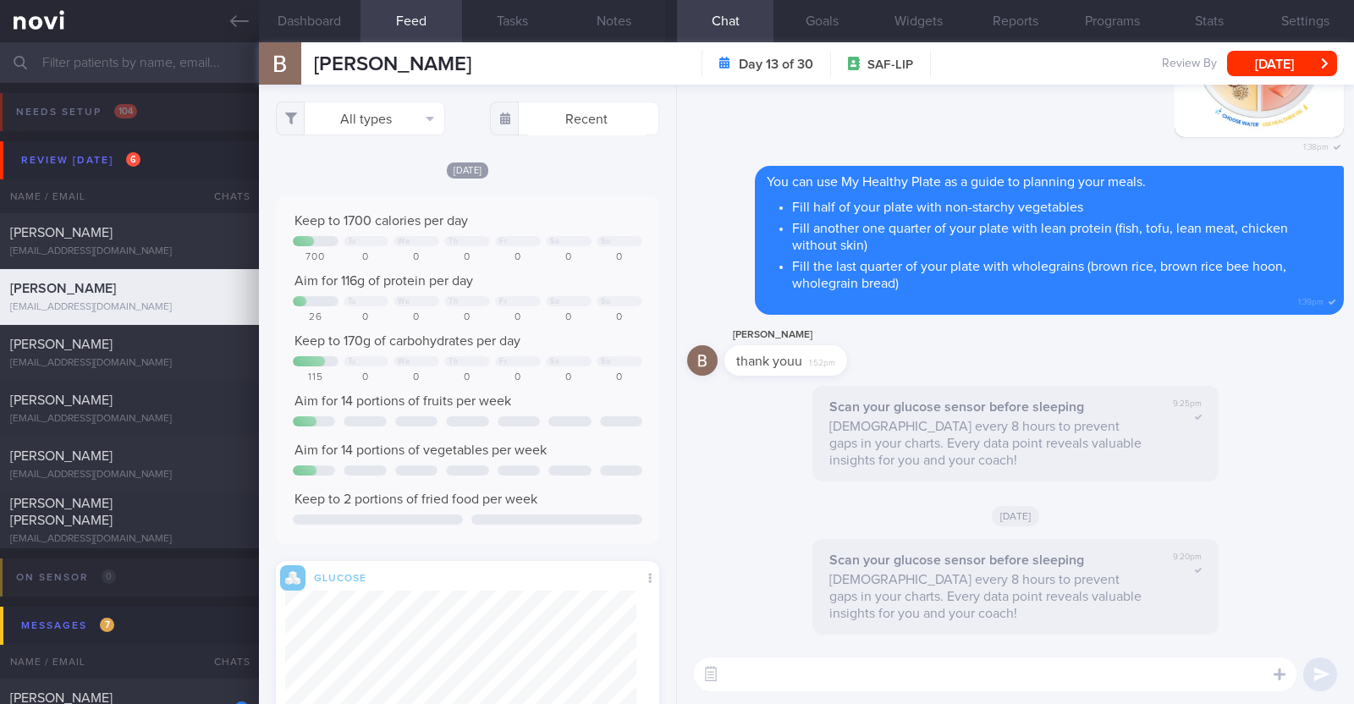
scroll to position [86, 345]
click at [414, 119] on button "All types" at bounding box center [360, 119] width 169 height 34
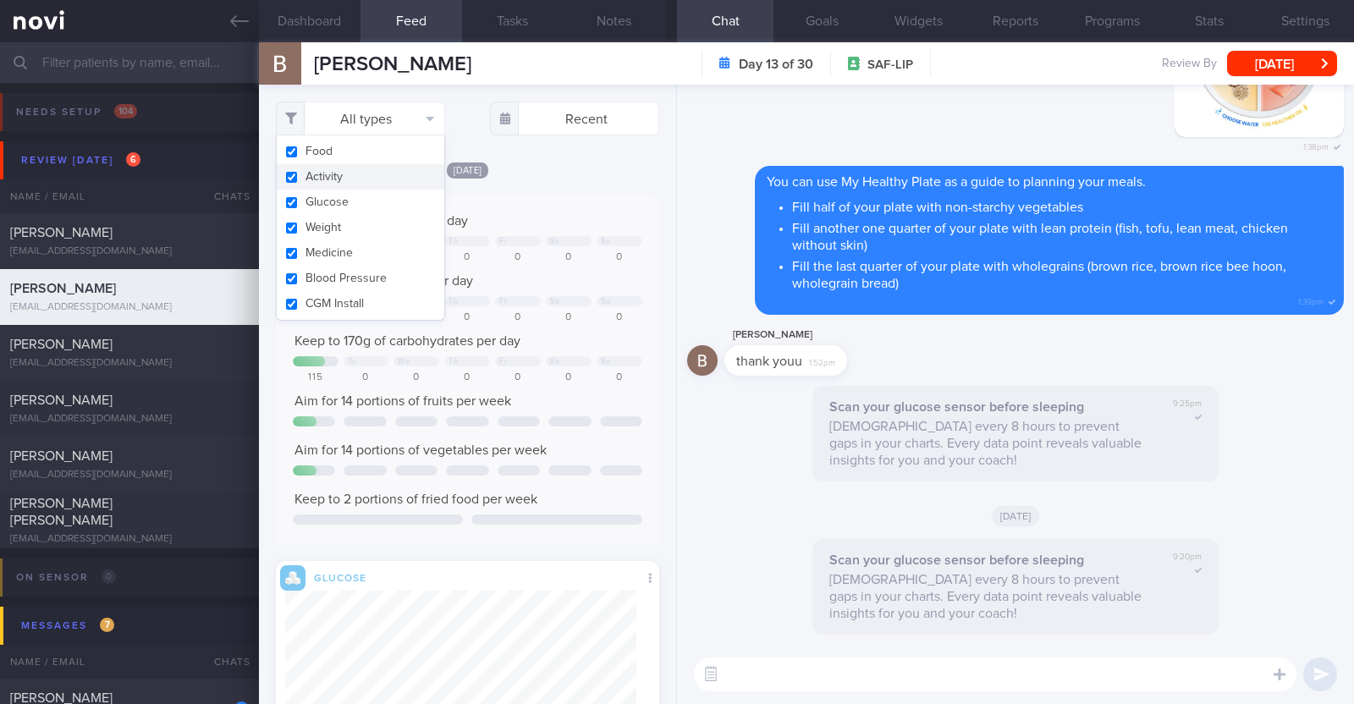
click at [377, 180] on button "Activity" at bounding box center [361, 176] width 168 height 25
checkbox input "false"
click at [536, 162] on div "[DATE]" at bounding box center [467, 170] width 383 height 18
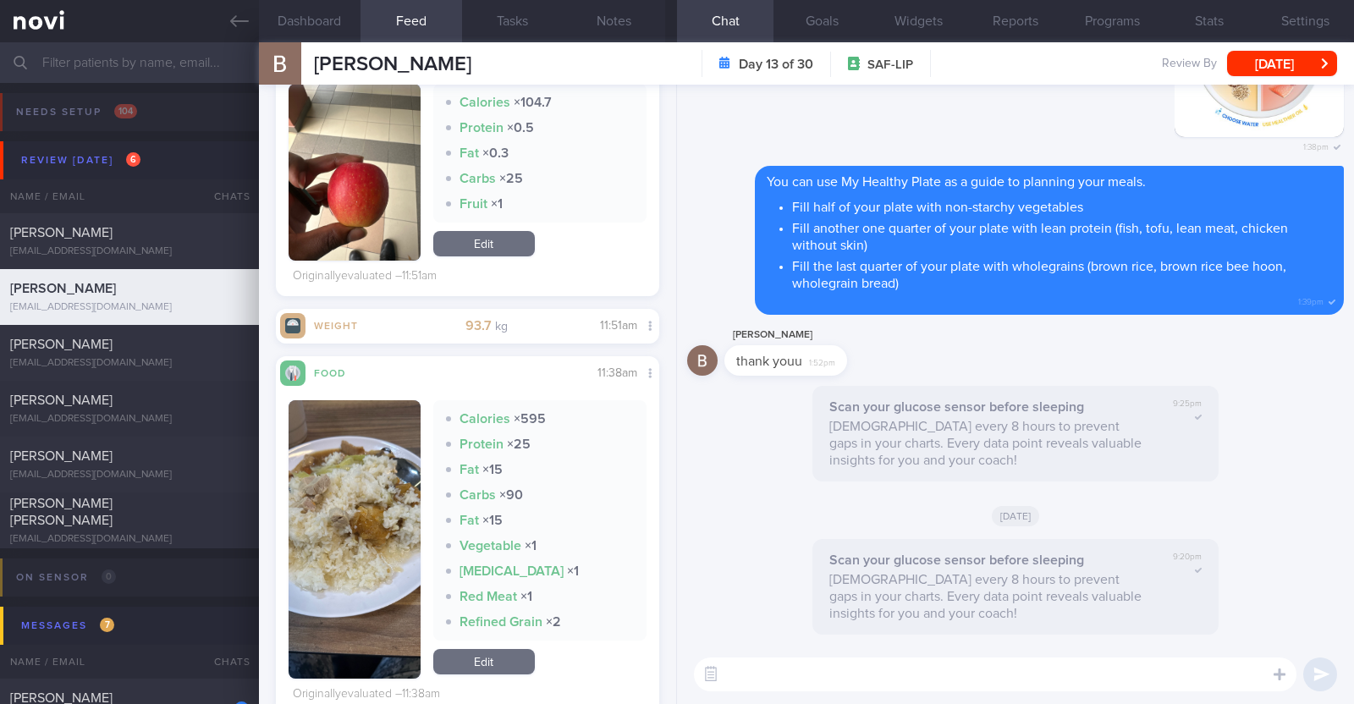
click at [367, 522] on button "button" at bounding box center [355, 539] width 132 height 278
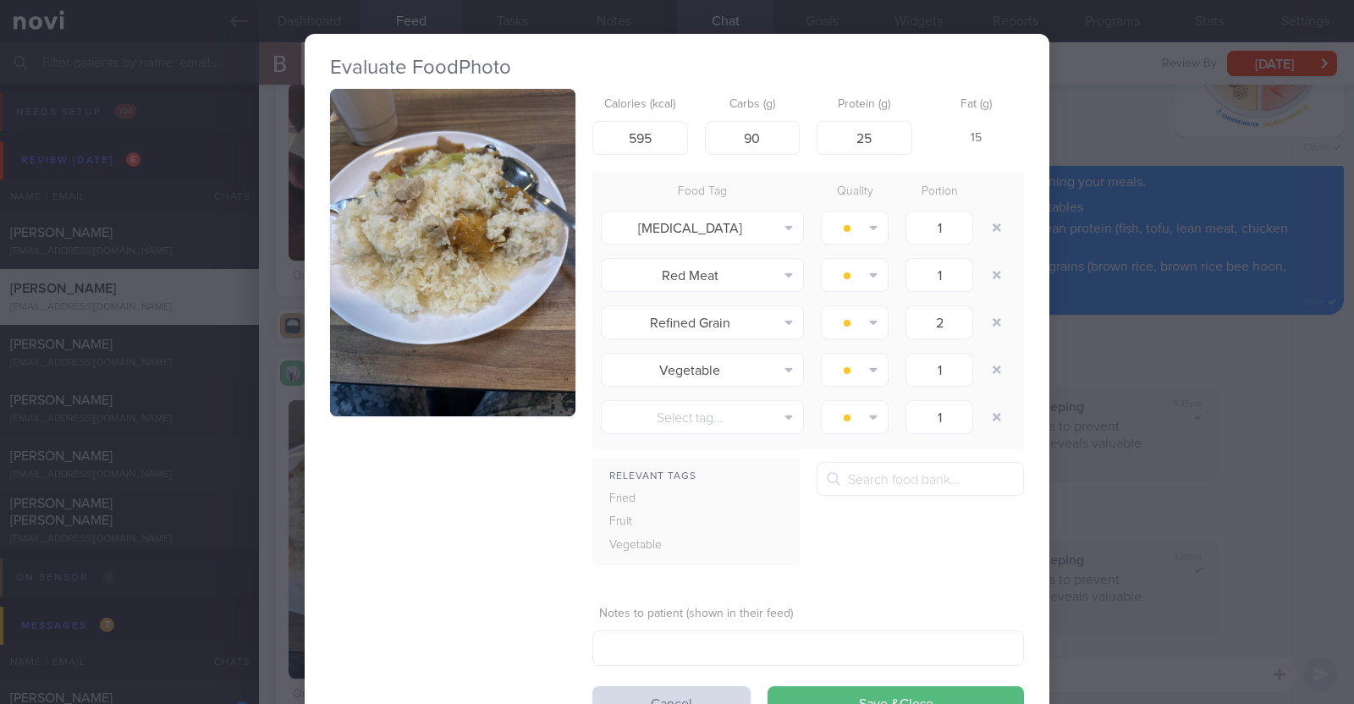
click at [501, 373] on button "button" at bounding box center [452, 252] width 245 height 327
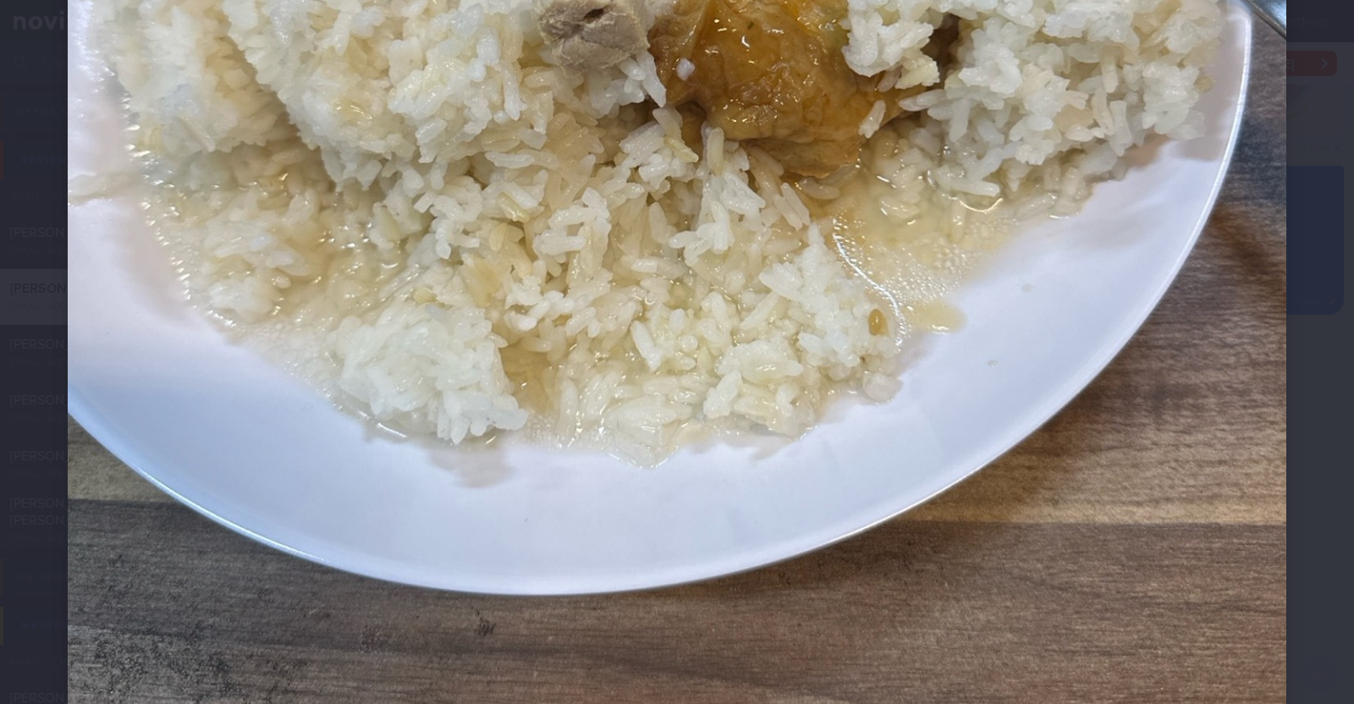
click at [34, 365] on div at bounding box center [677, 141] width 1354 height 1760
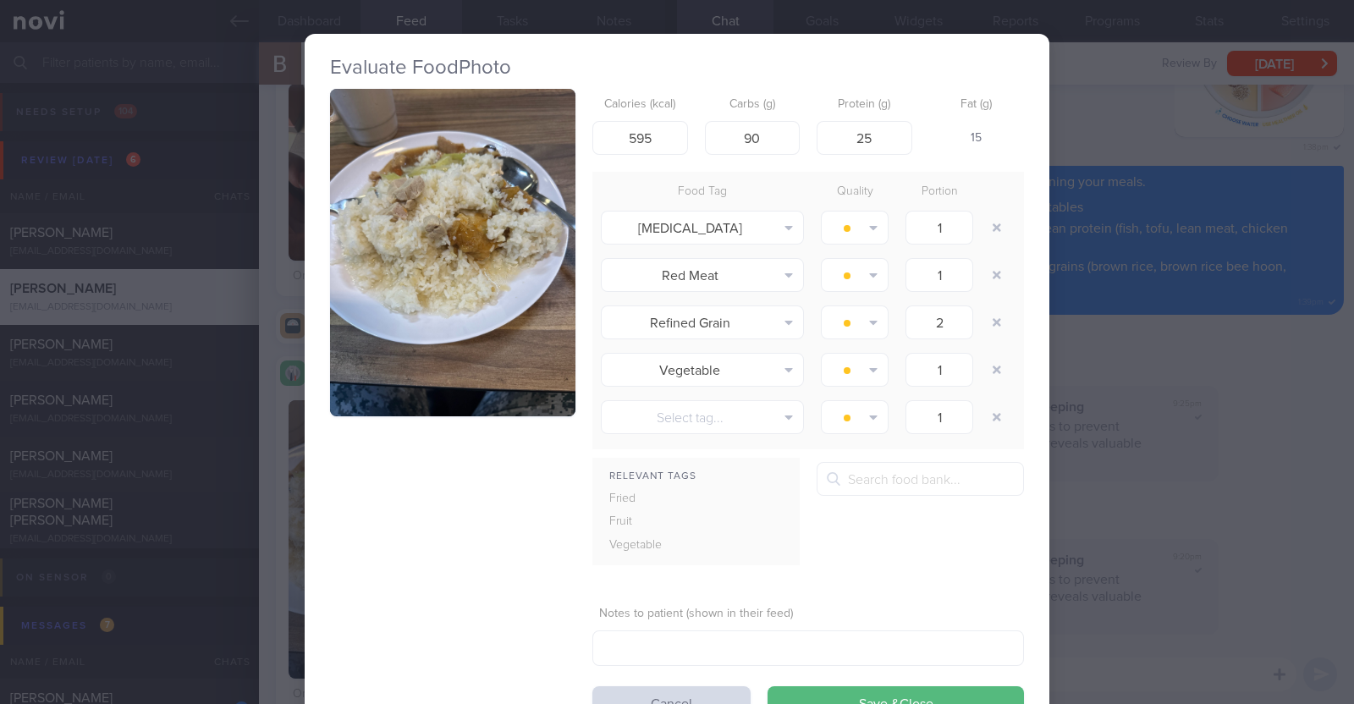
click at [1051, 399] on div "Evaluate Food Photo Calories (kcal) 595 Carbs (g) 90 Protein (g) 25 Fat (g) 15 …" at bounding box center [677, 352] width 1354 height 704
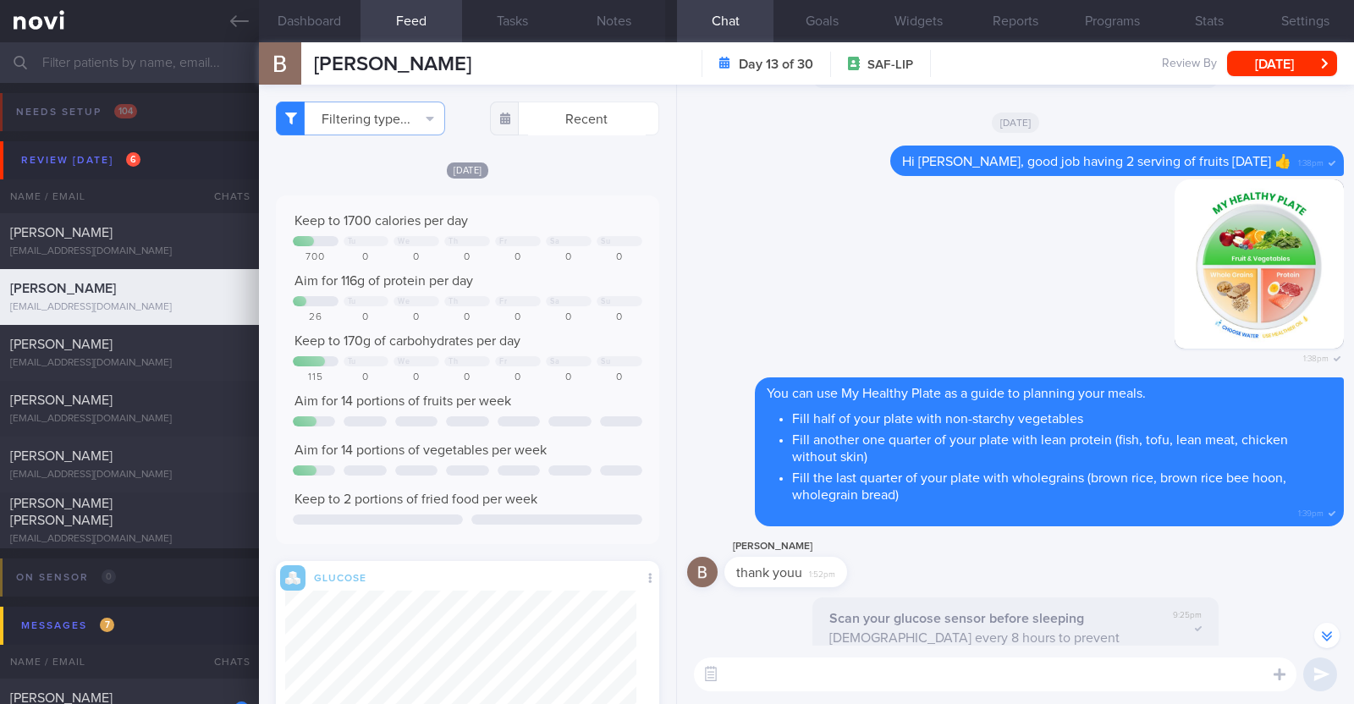
click at [778, 676] on textarea at bounding box center [995, 674] width 602 height 34
paste textarea "👍"
type textarea "Hi Bala, good job including a fruit at lunch today 👍"
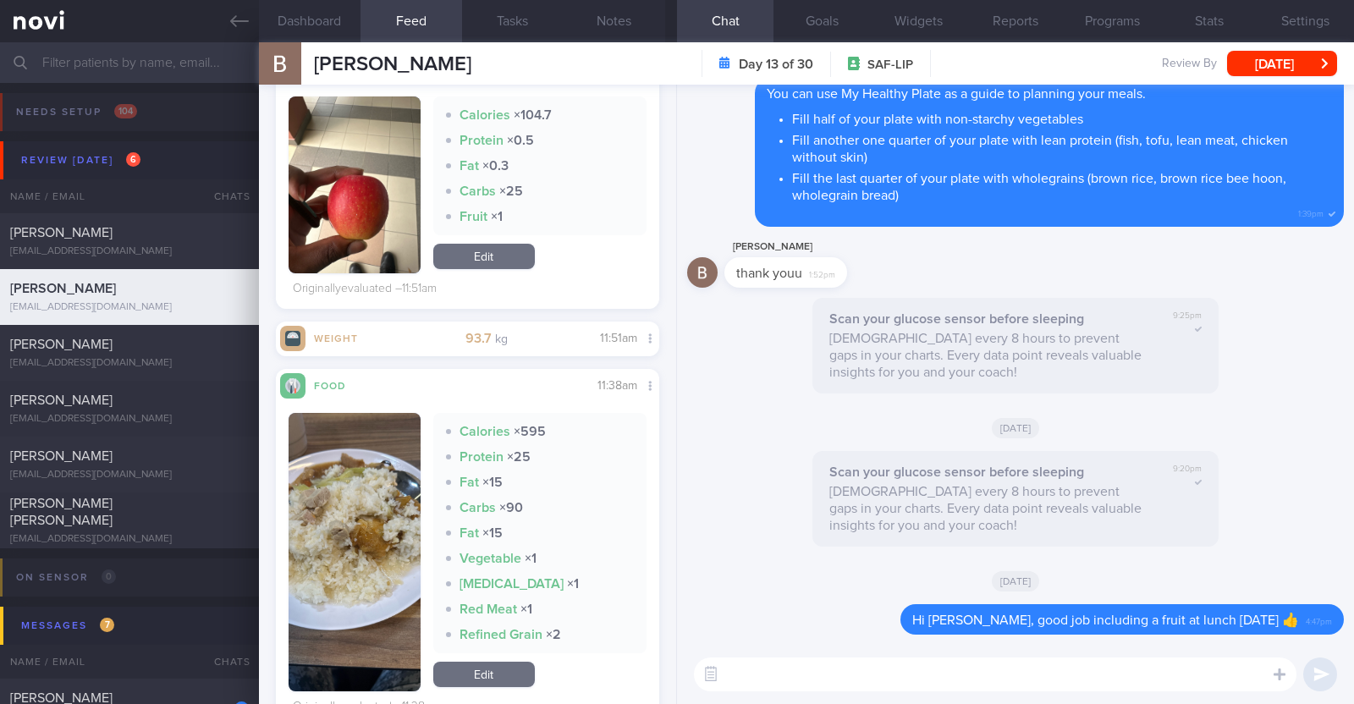
scroll to position [845, 0]
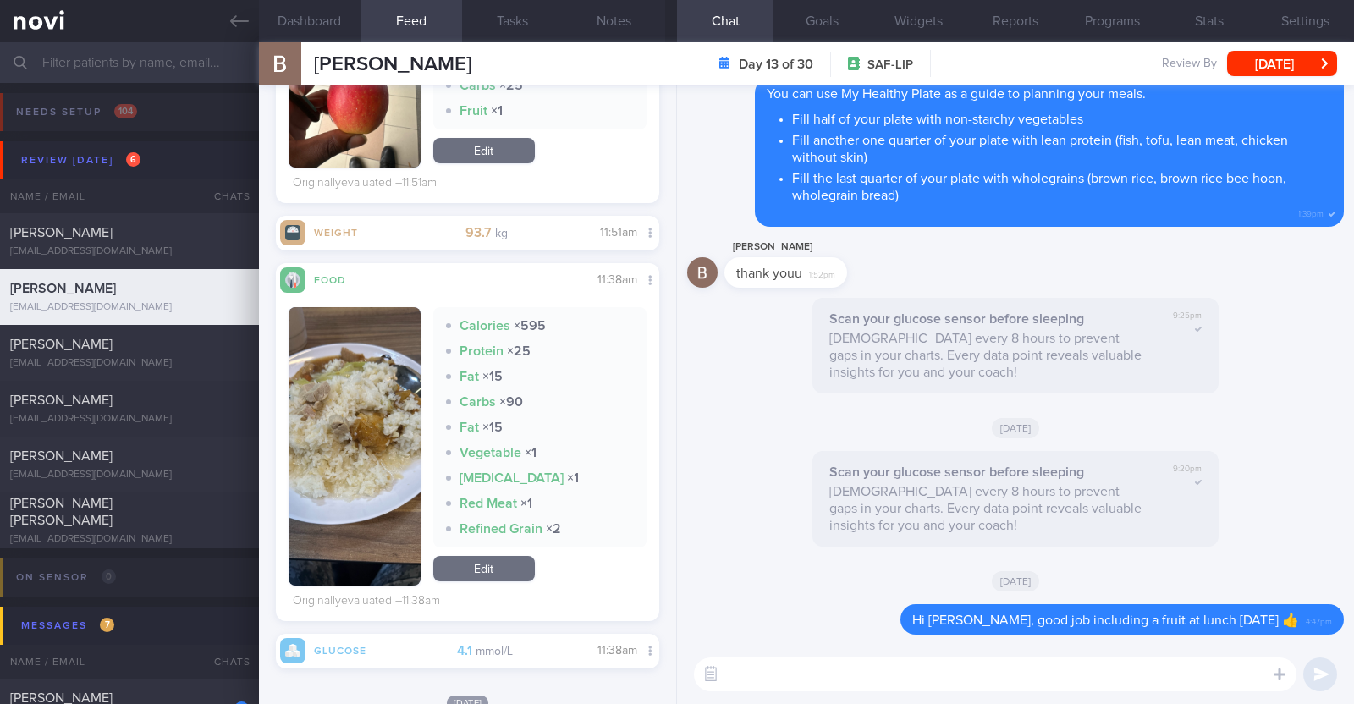
click at [905, 683] on textarea at bounding box center [995, 674] width 602 height 34
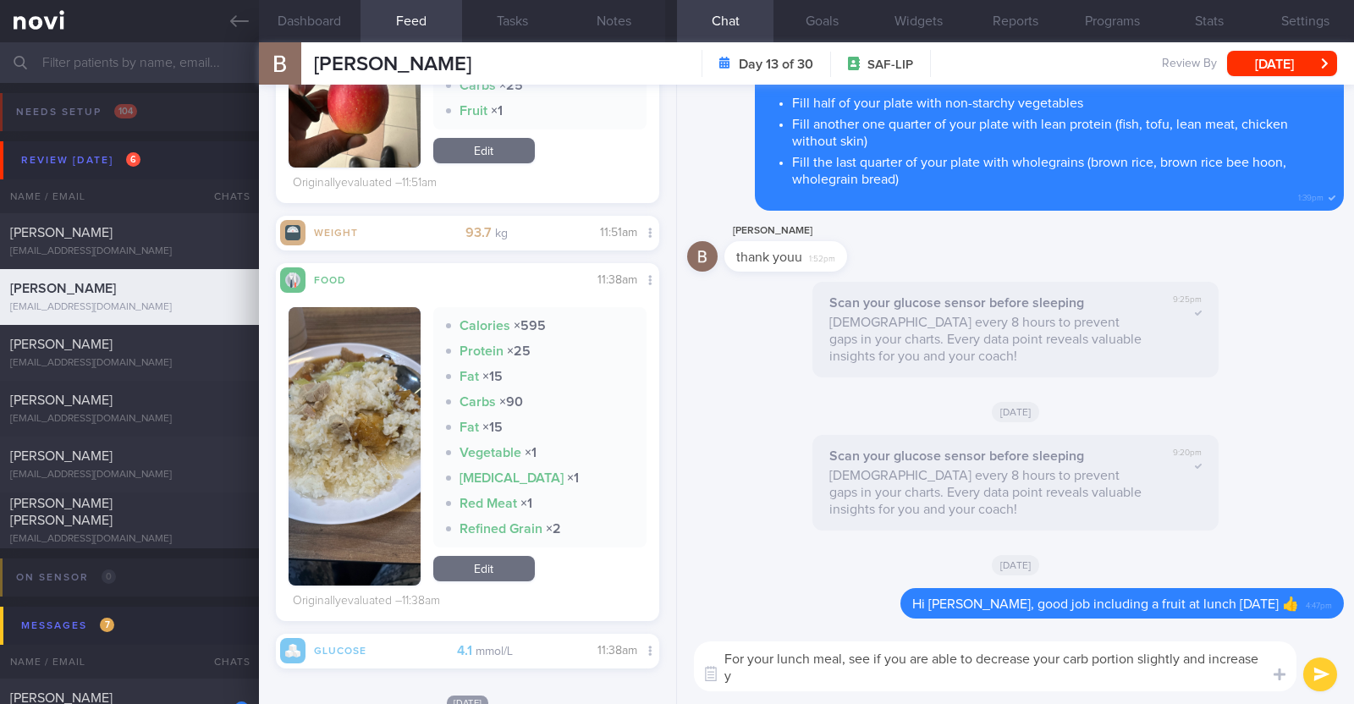
scroll to position [0, 0]
click at [1116, 676] on textarea "For your lunch meal, see if you are able to decrease your carb portion slightly…" at bounding box center [995, 666] width 602 height 50
type textarea "For your lunch meal, see if you are able to decrease your carb portion slightly…"
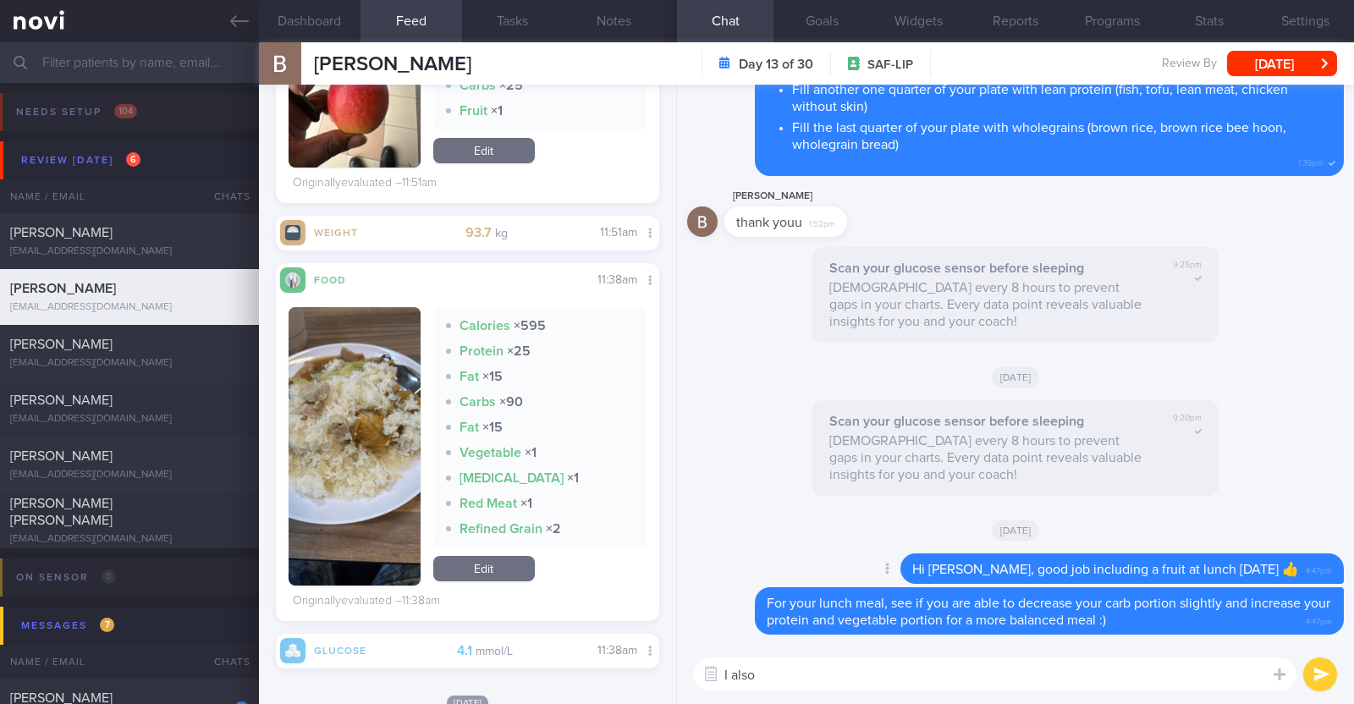
paste textarea "just want to let you know that I will be on leave from [DATE]-[DATE]. During th…"
type textarea "I also just want to let you know that I will be on leave from [DATE]-[DATE]. Du…"
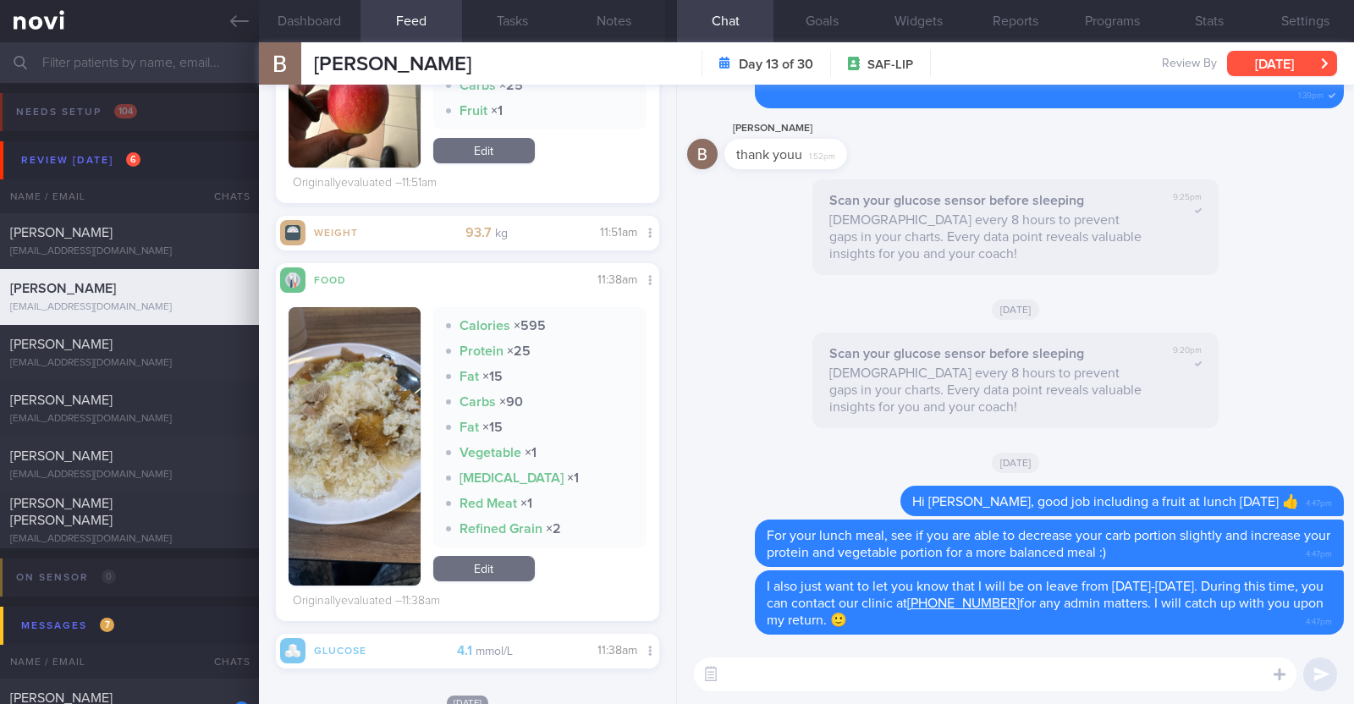
click at [1289, 71] on button "[DATE]" at bounding box center [1282, 63] width 110 height 25
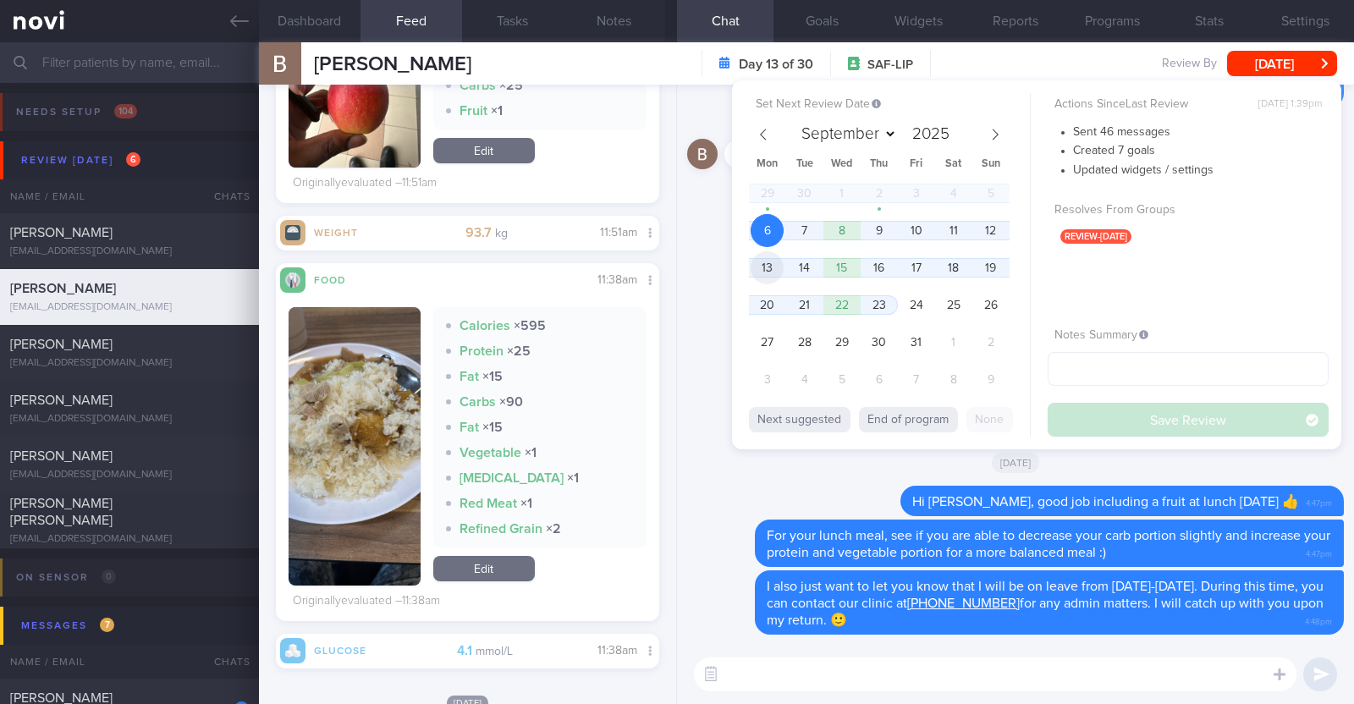
click at [762, 272] on span "13" at bounding box center [766, 267] width 33 height 33
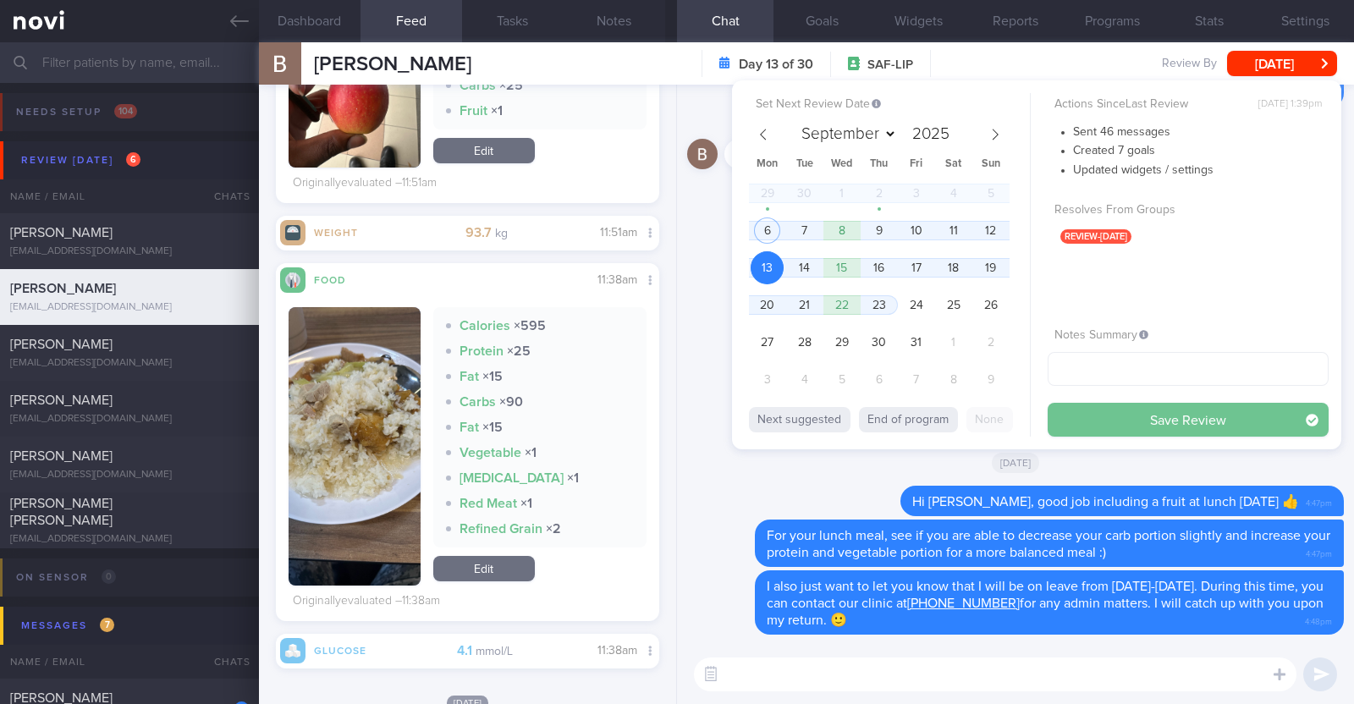
click at [1217, 416] on button "Save Review" at bounding box center [1187, 420] width 281 height 34
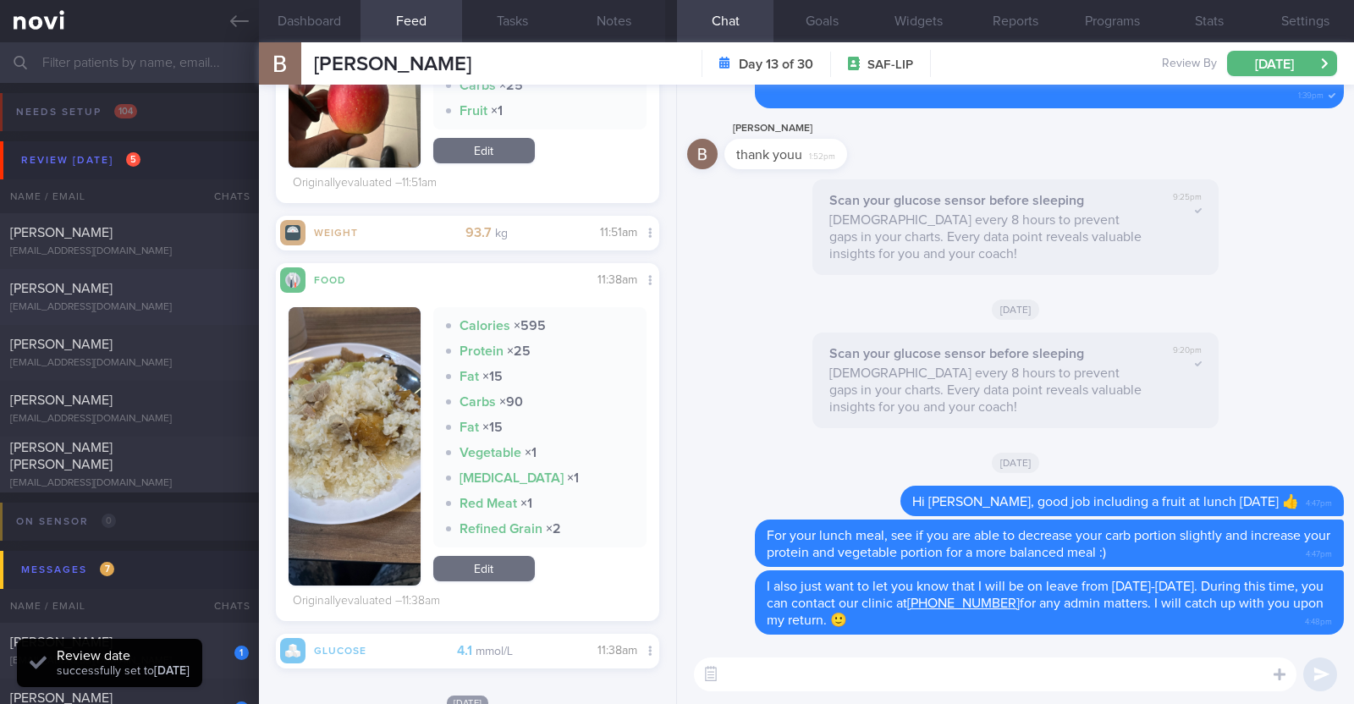
scroll to position [195, 351]
click at [72, 286] on div "[PERSON_NAME]" at bounding box center [127, 288] width 234 height 17
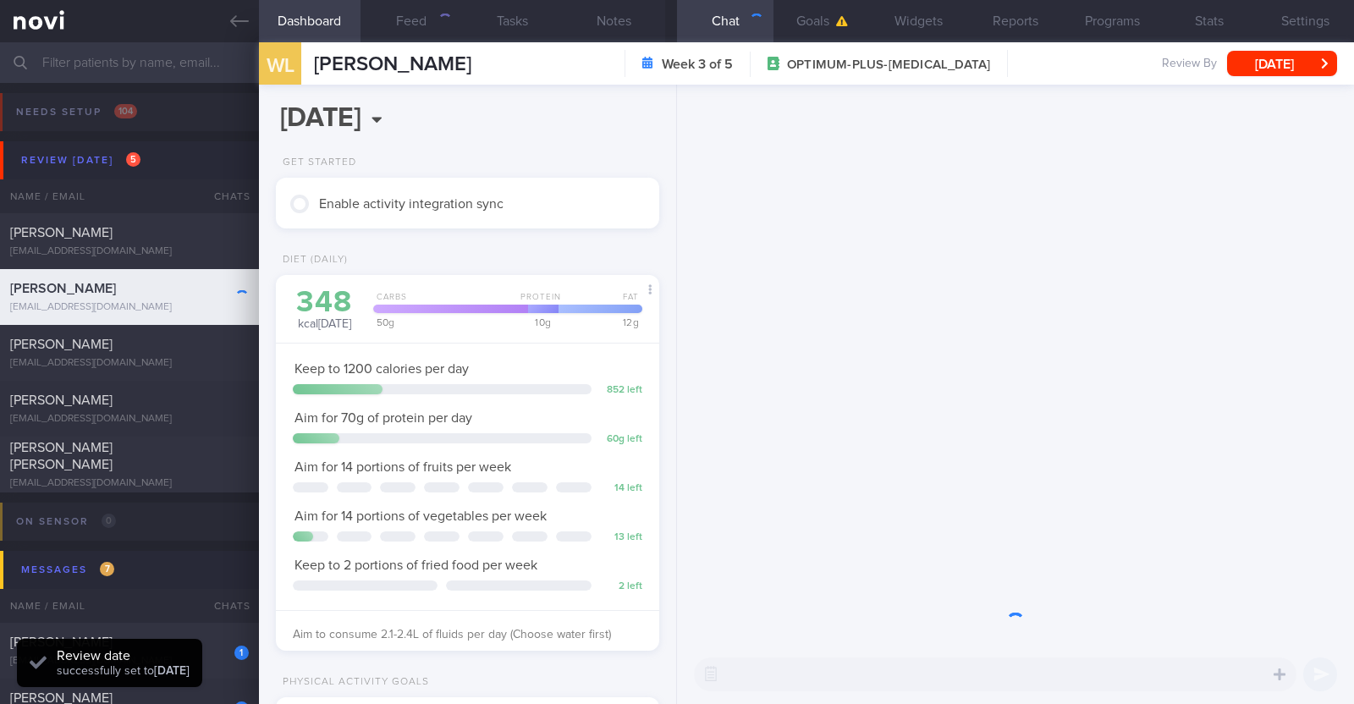
scroll to position [192, 337]
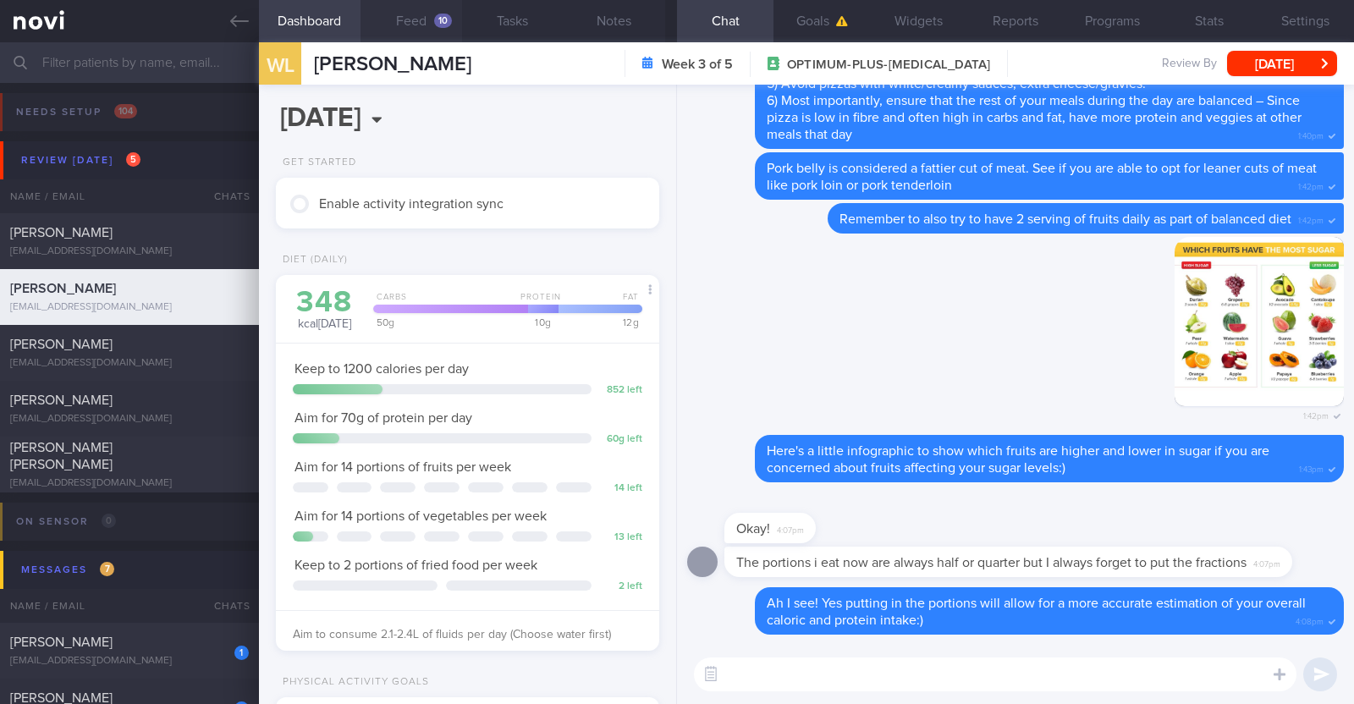
click at [415, 19] on button "Feed 10" at bounding box center [411, 21] width 102 height 42
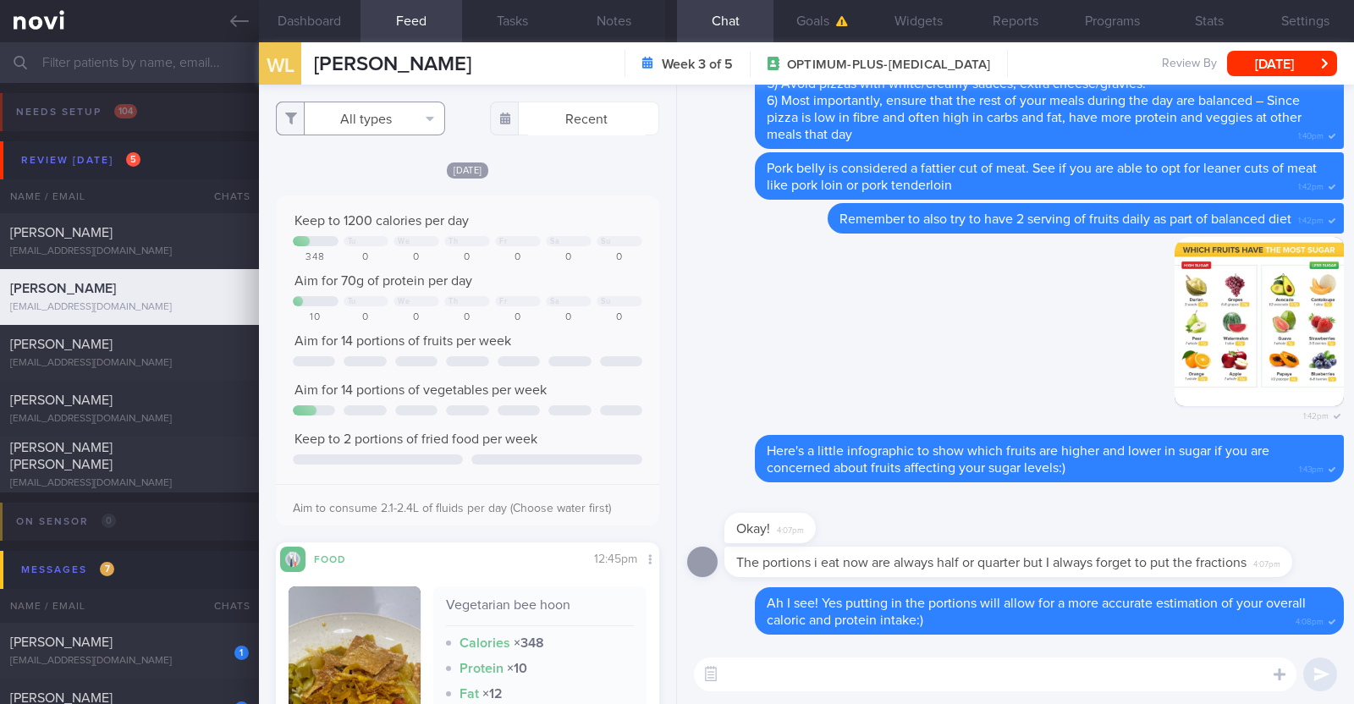
click at [403, 113] on button "All types" at bounding box center [360, 119] width 169 height 34
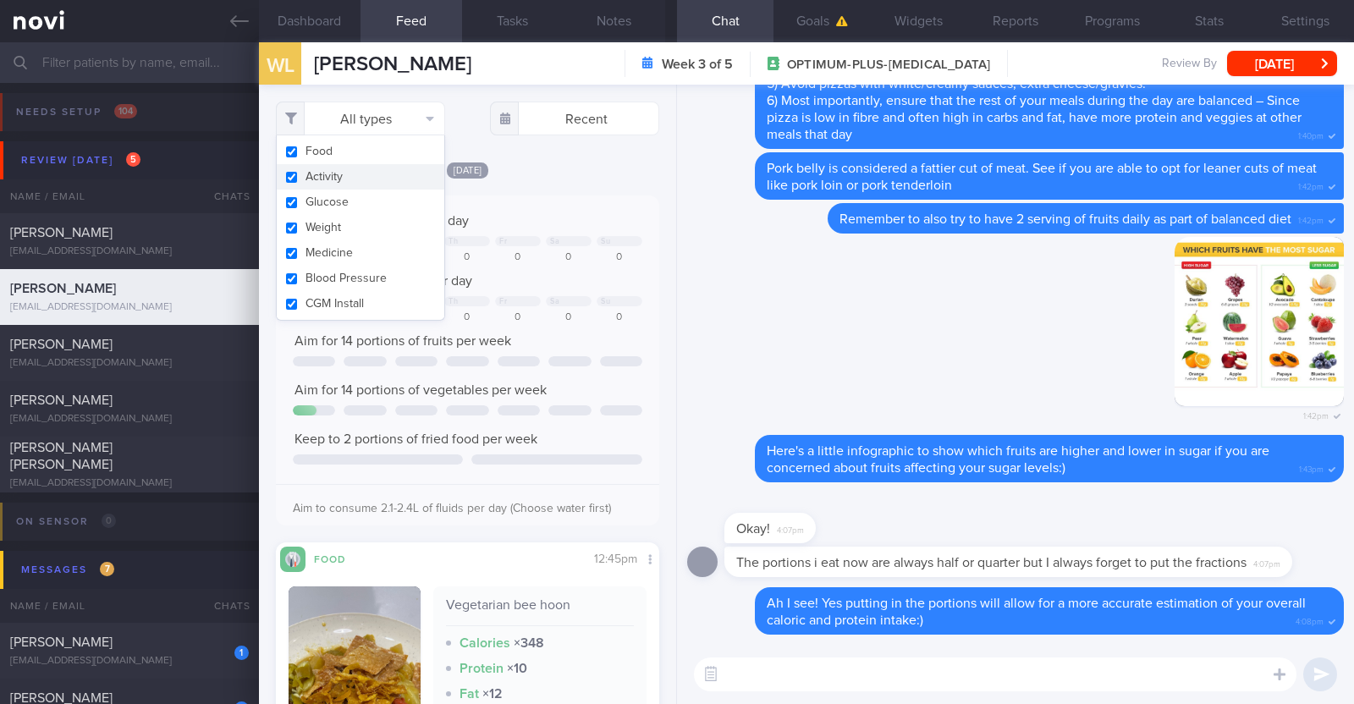
click at [364, 183] on button "Activity" at bounding box center [361, 176] width 168 height 25
checkbox input "false"
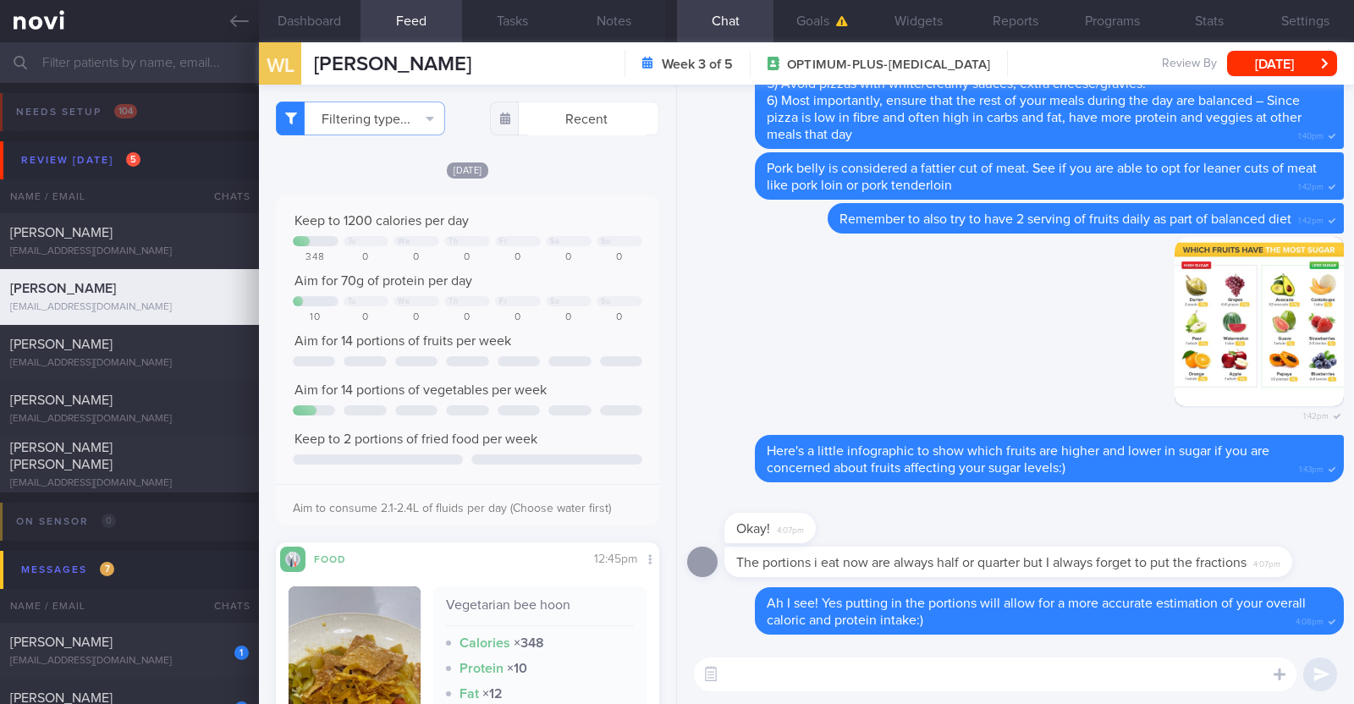
click at [612, 170] on div "[DATE]" at bounding box center [467, 170] width 383 height 18
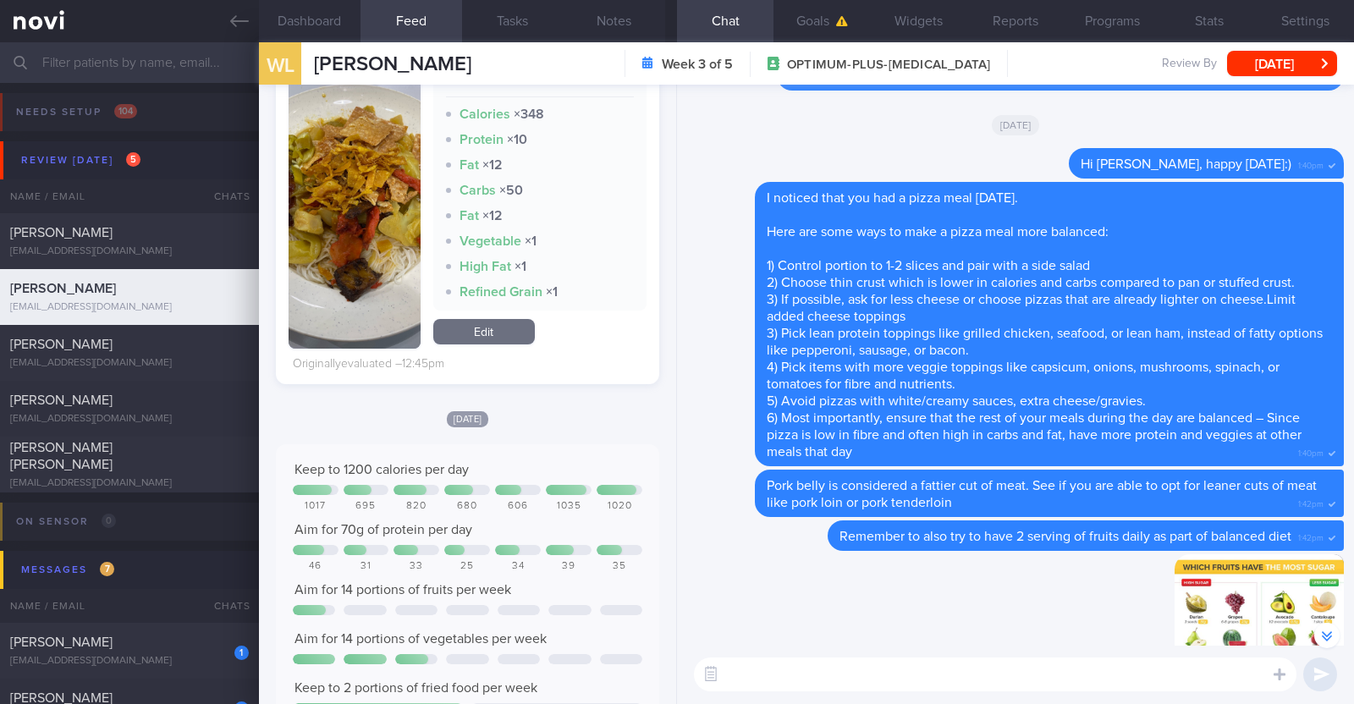
scroll to position [635, 0]
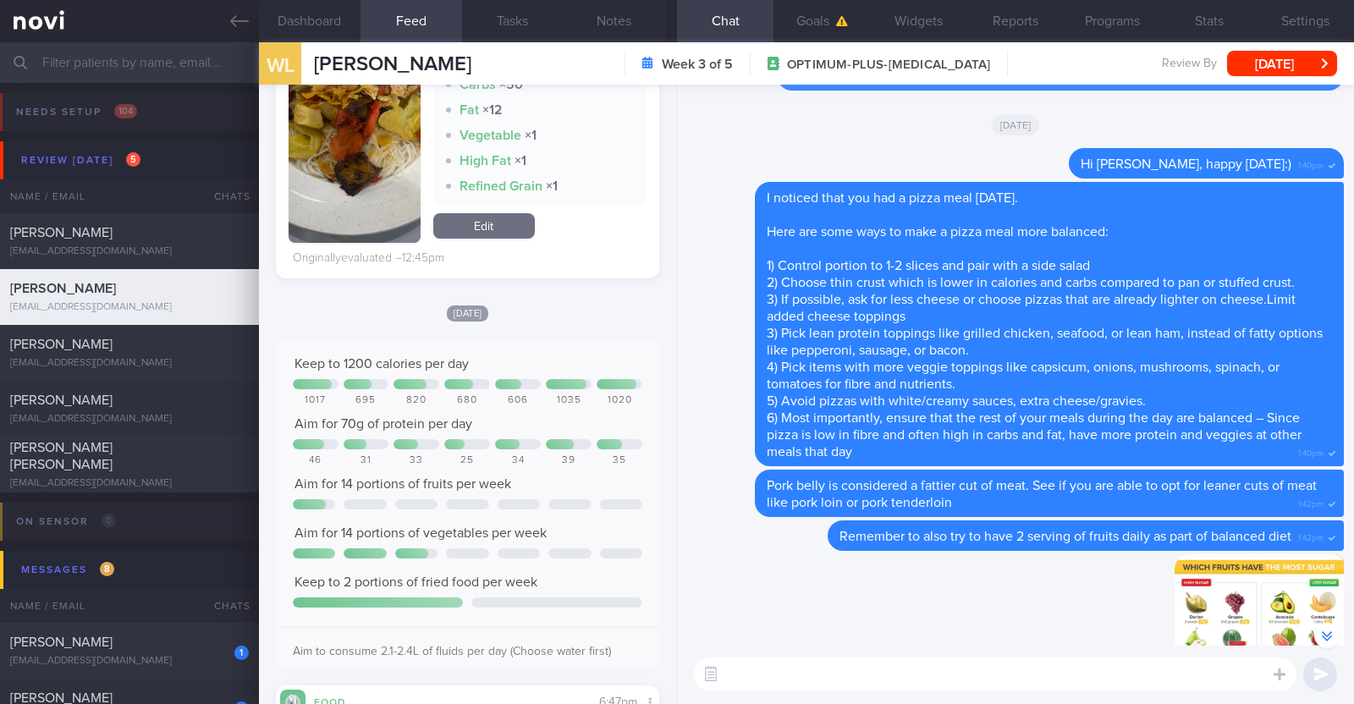
click at [829, 671] on textarea at bounding box center [995, 674] width 602 height 34
type textarea "i"
type textarea "Hi Lijun:)"
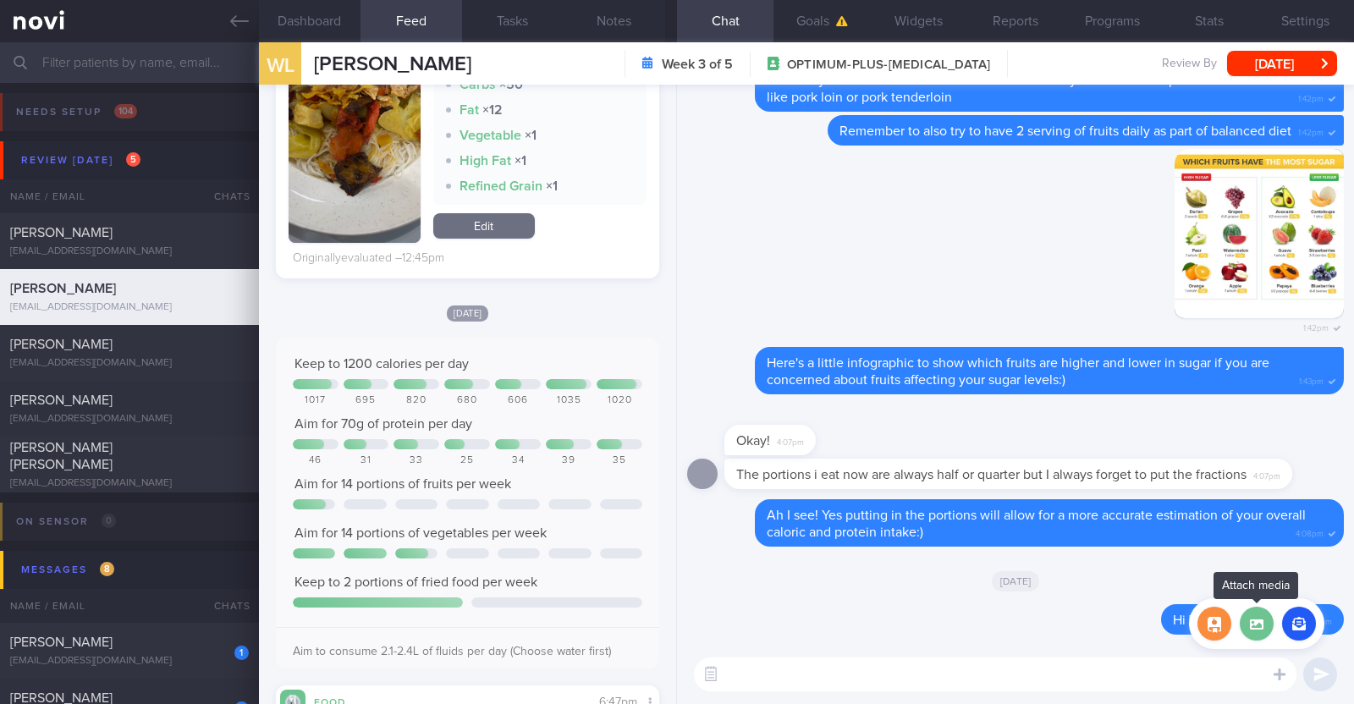
click at [1252, 637] on label at bounding box center [1257, 624] width 34 height 34
click at [0, 0] on input "file" at bounding box center [0, 0] width 0 height 0
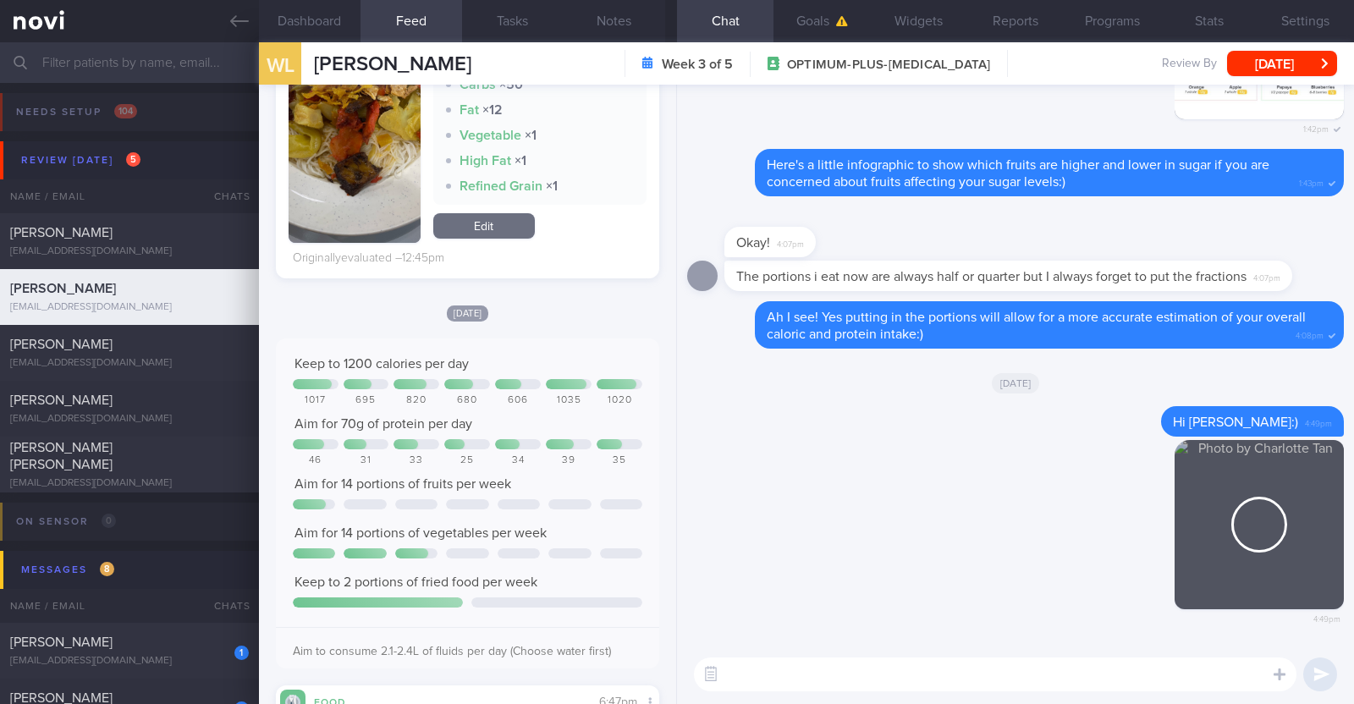
click at [809, 680] on textarea at bounding box center [995, 674] width 602 height 34
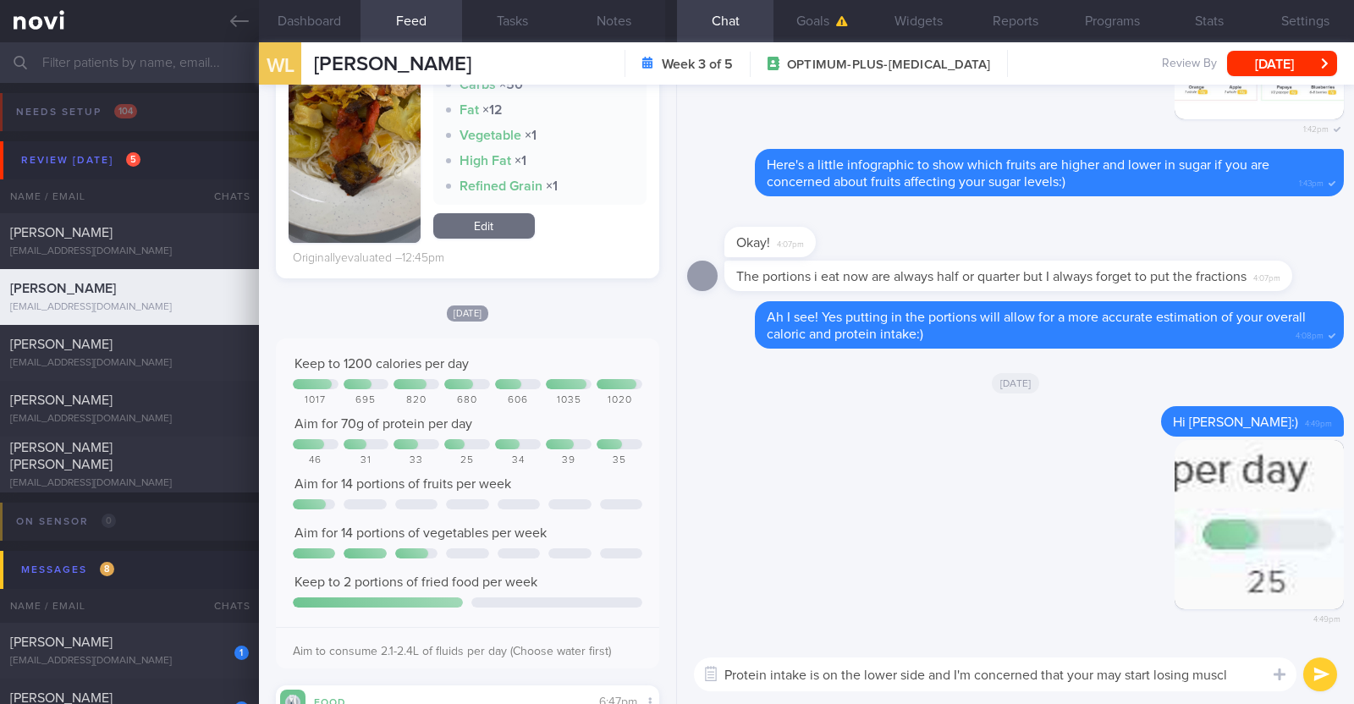
type textarea "Protein intake is on the lower side and I'm concerned that your may start losin…"
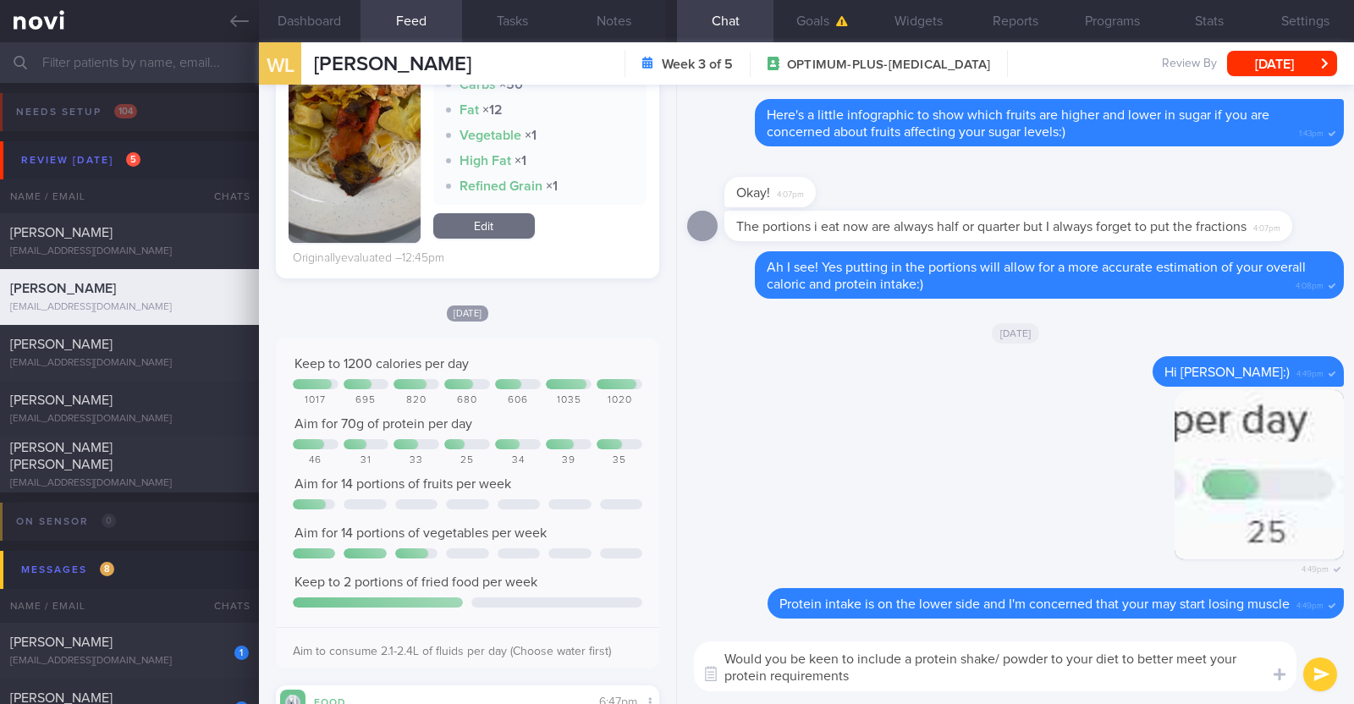
type textarea "Would you be keen to include a protein shake/ powder to your diet to better mee…"
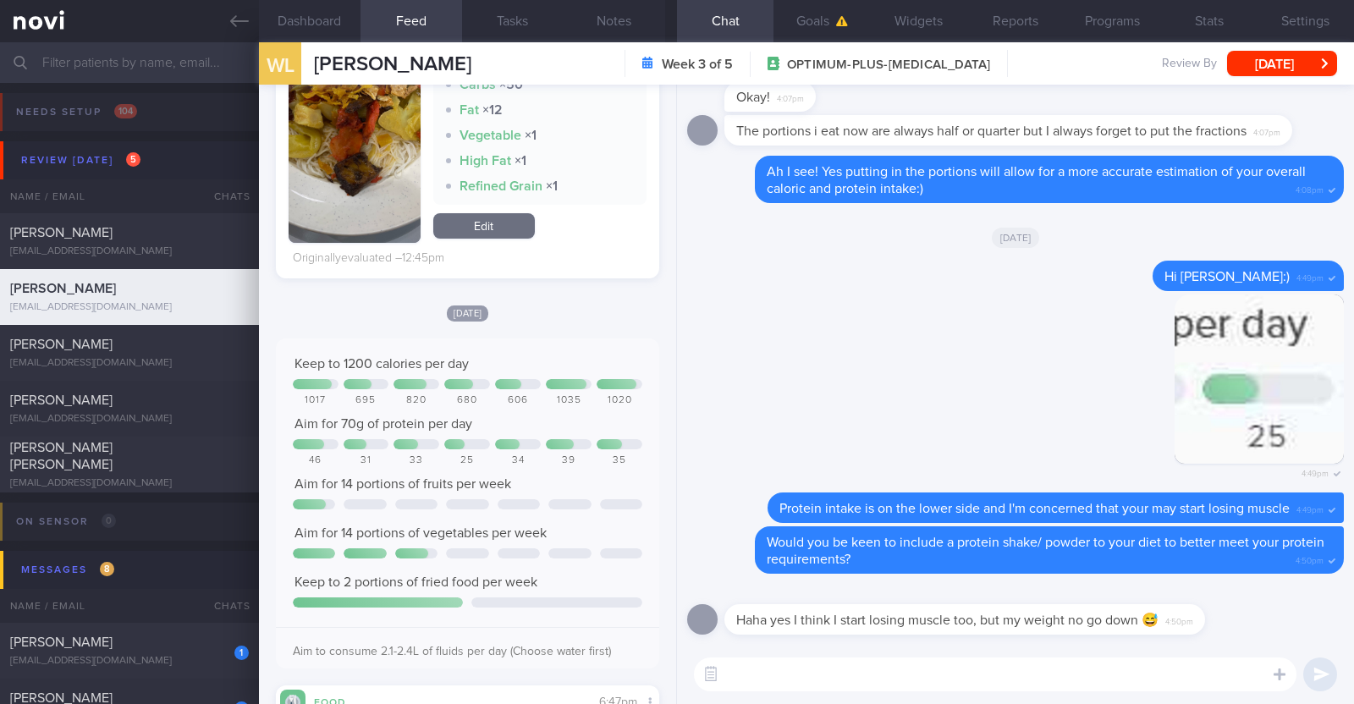
click at [910, 672] on textarea at bounding box center [995, 674] width 602 height 34
paste textarea "*Liquid shakes* [Ensure max protein](https://www.fairprice.com.sg/product/a-max…"
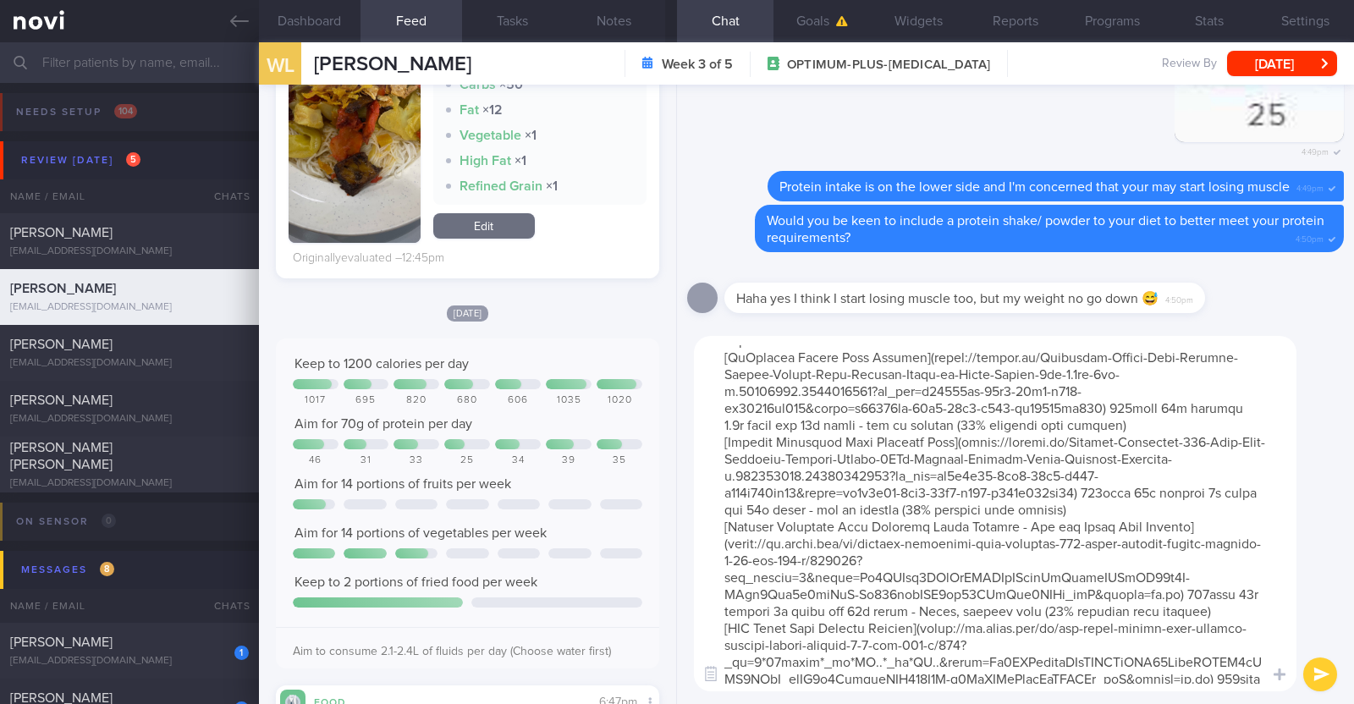
scroll to position [300, 0]
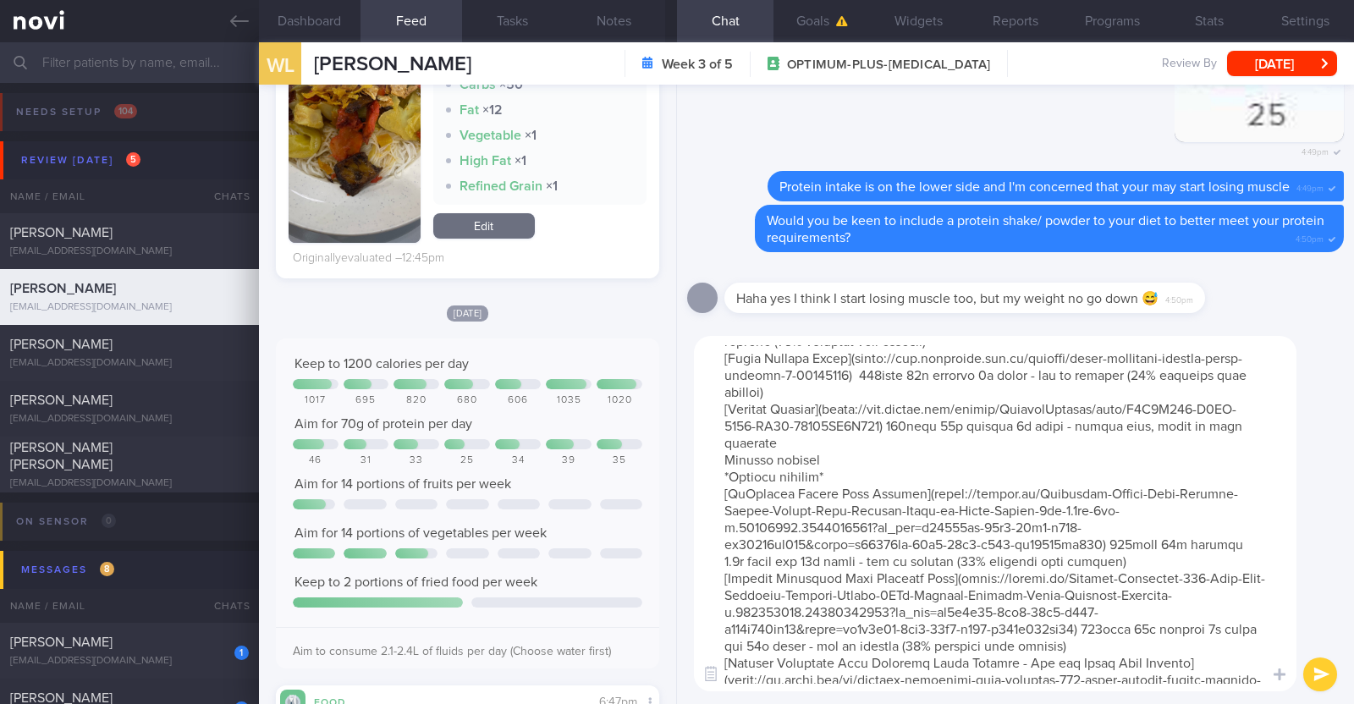
drag, startPoint x: 833, startPoint y: 498, endPoint x: 701, endPoint y: 492, distance: 133.0
click at [701, 492] on textarea at bounding box center [995, 513] width 602 height 355
type textarea "Here are some good options to consider:*Liquid shakes* [Ensure max protein](htt…"
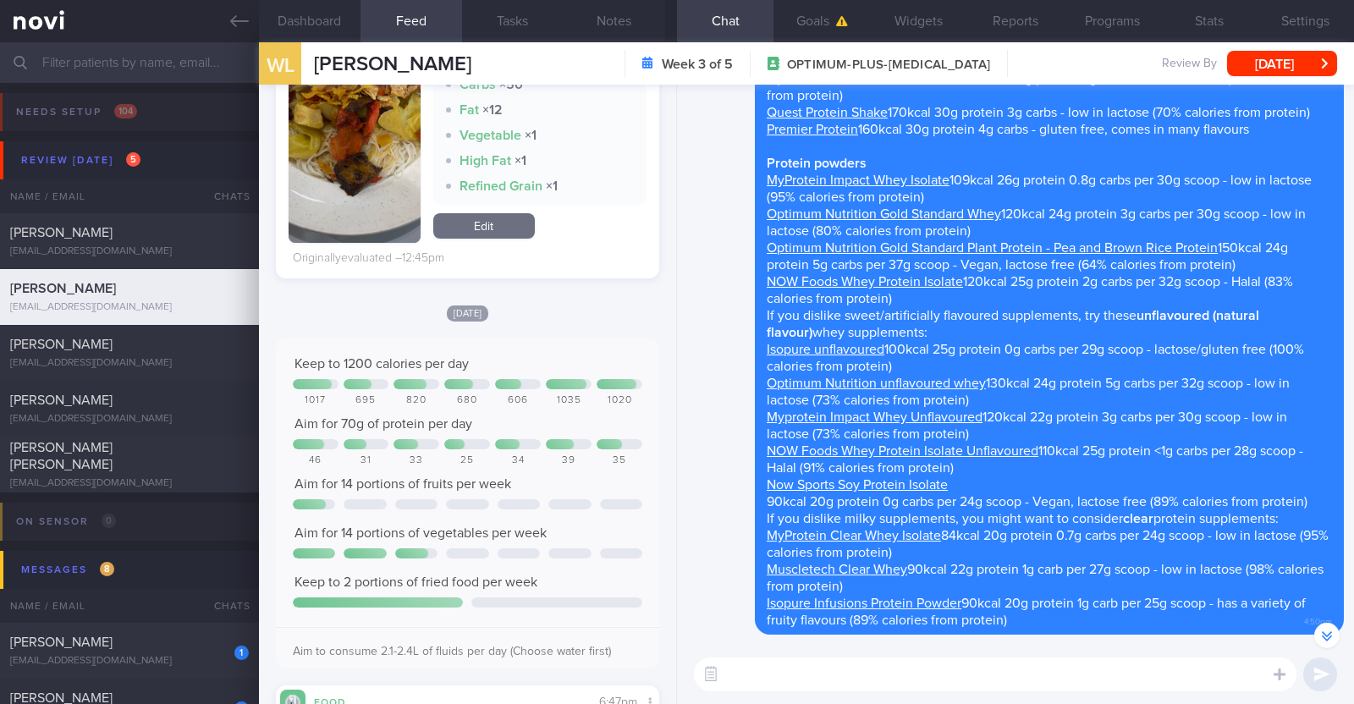
scroll to position [-422, 0]
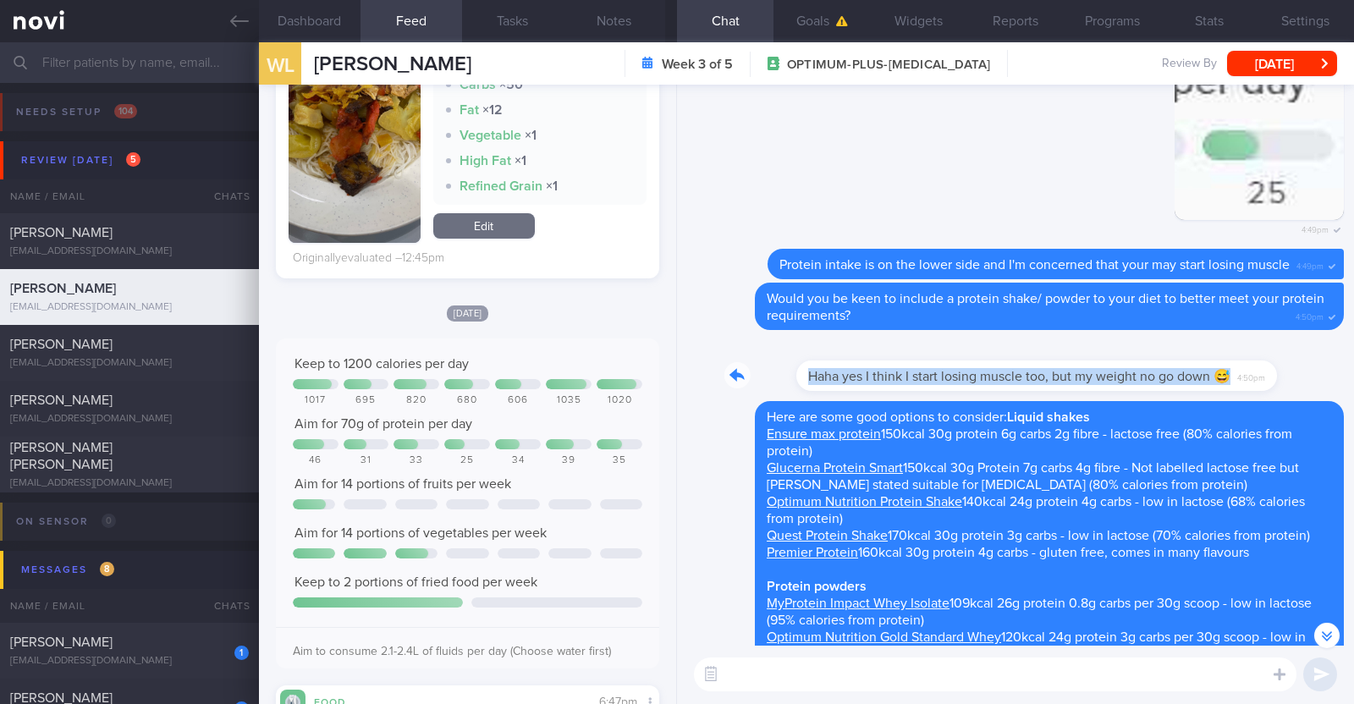
drag, startPoint x: 1196, startPoint y: 352, endPoint x: 1353, endPoint y: 356, distance: 156.6
click at [1353, 356] on div "Delete Here are some good options to consider: Liquid shakes Ensure max protein…" at bounding box center [1015, 365] width 677 height 560
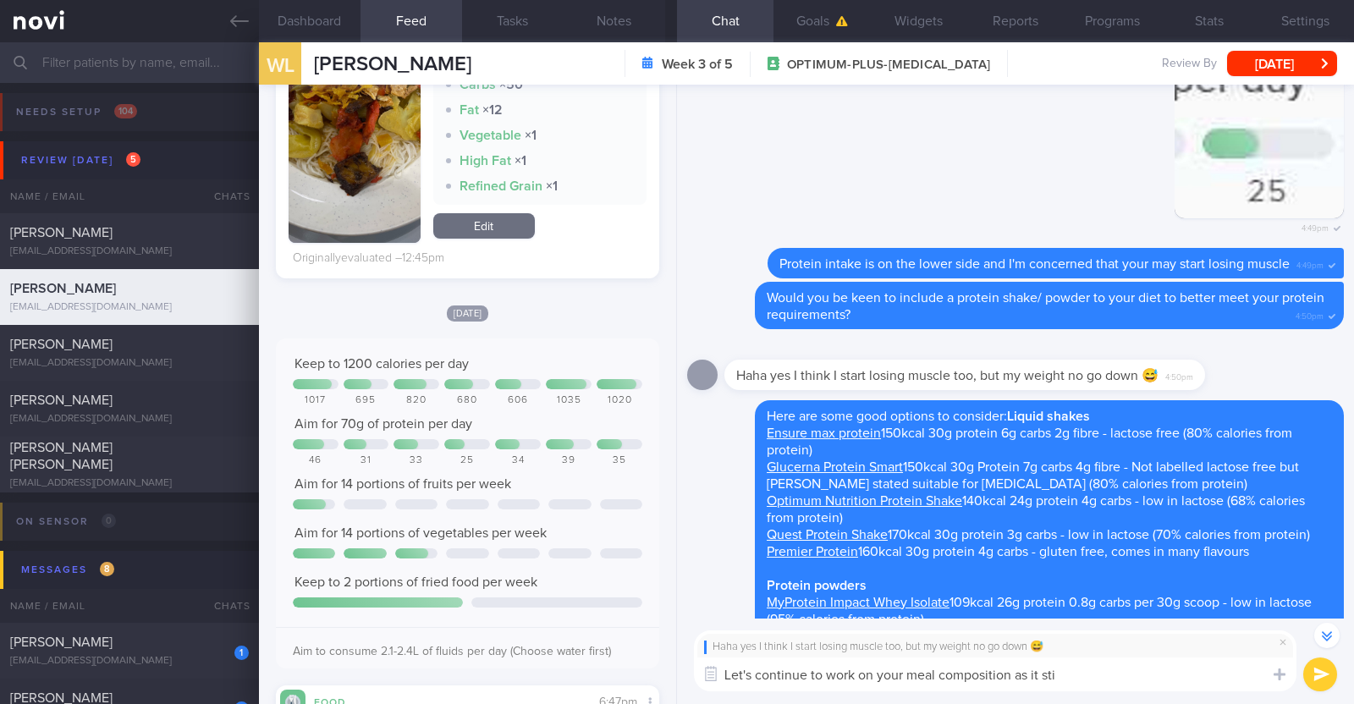
type textarea "Let's continue to work on your meal composition as it stil"
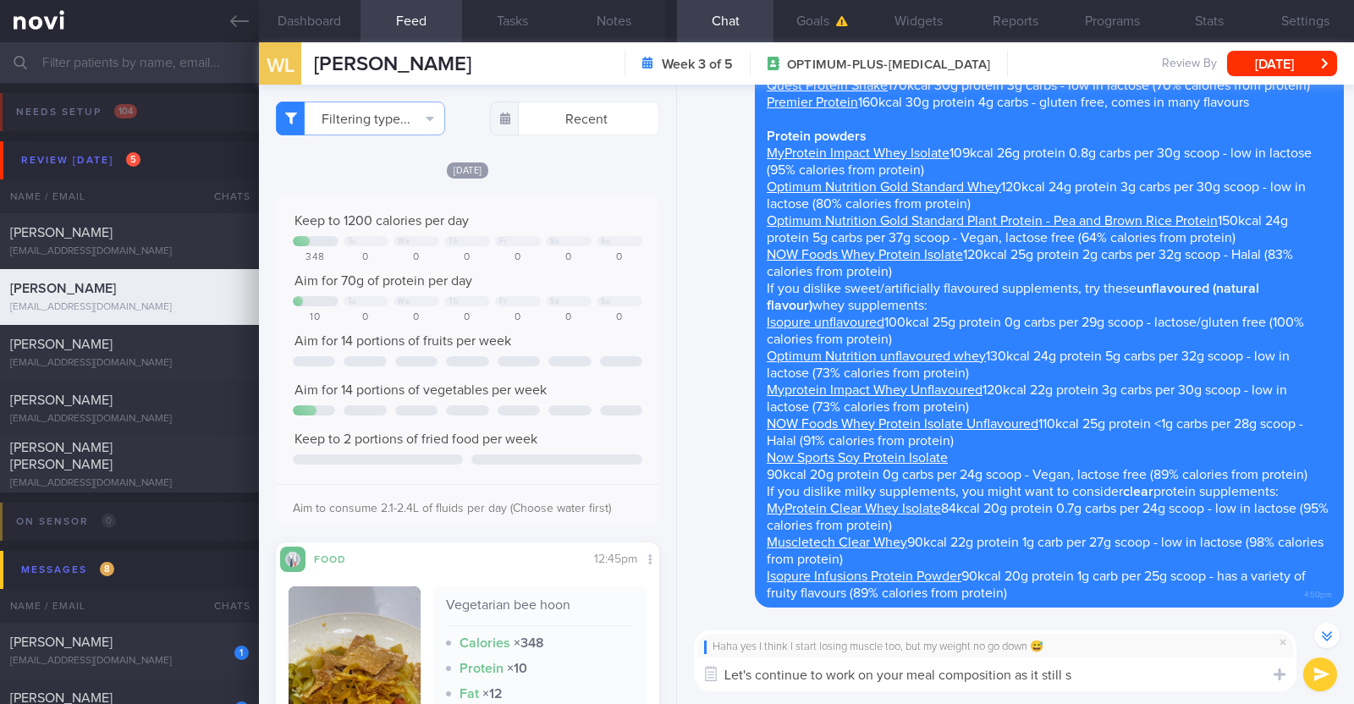
select select "9"
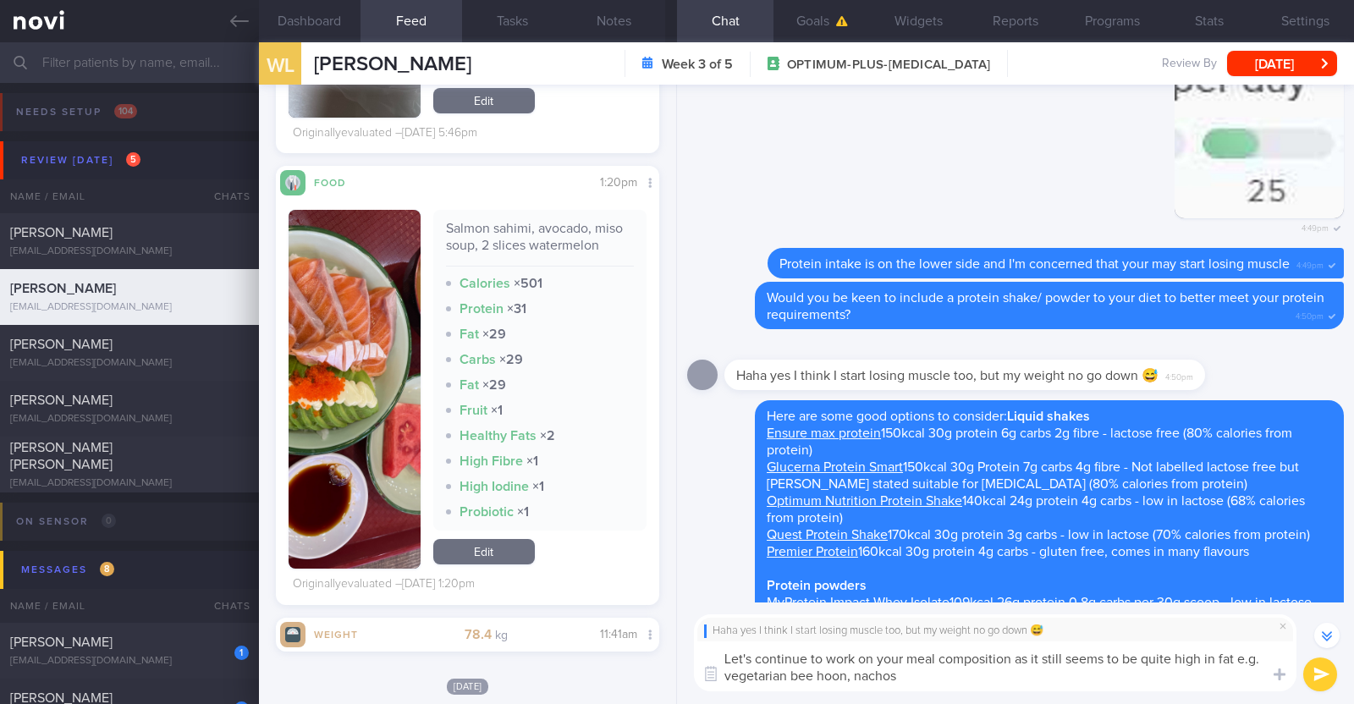
scroll to position [3596, 0]
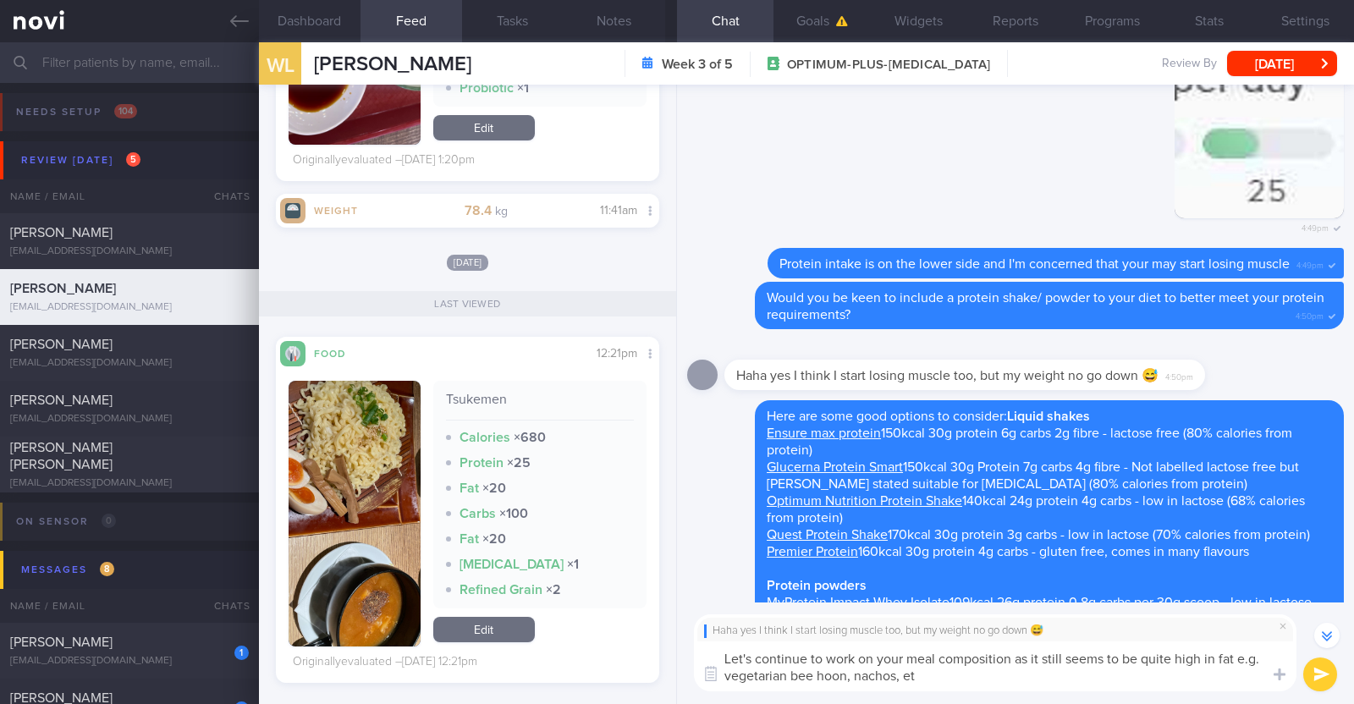
type textarea "Let's continue to work on your meal composition as it still seems to be quite h…"
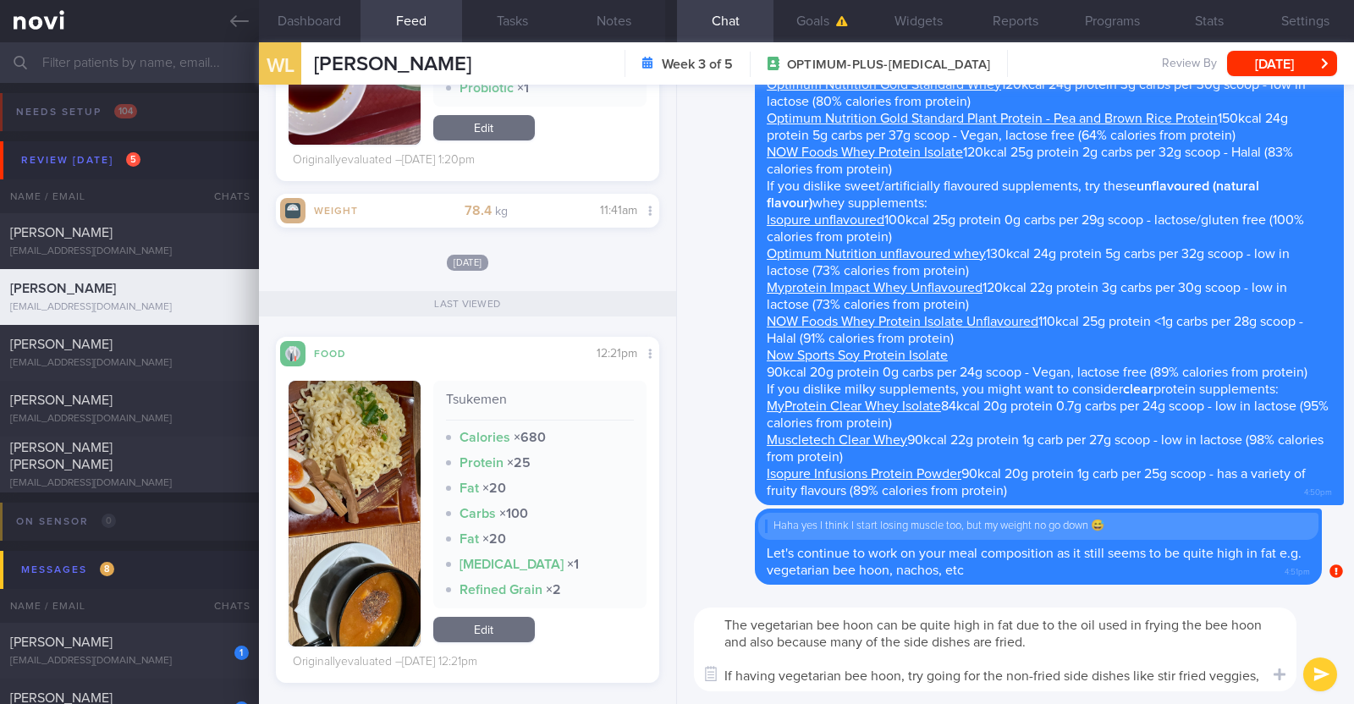
scroll to position [0, 0]
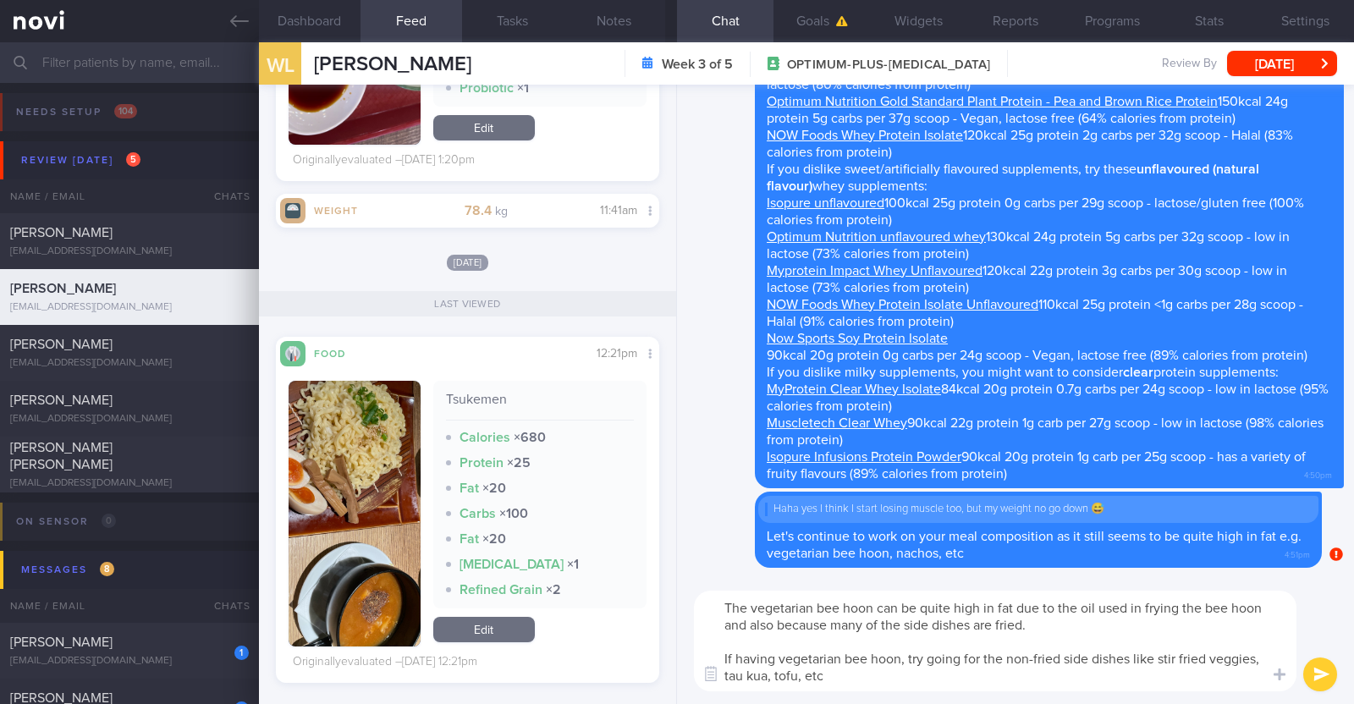
type textarea "The vegetarian bee hoon can be quite high in fat due to the oil used in frying …"
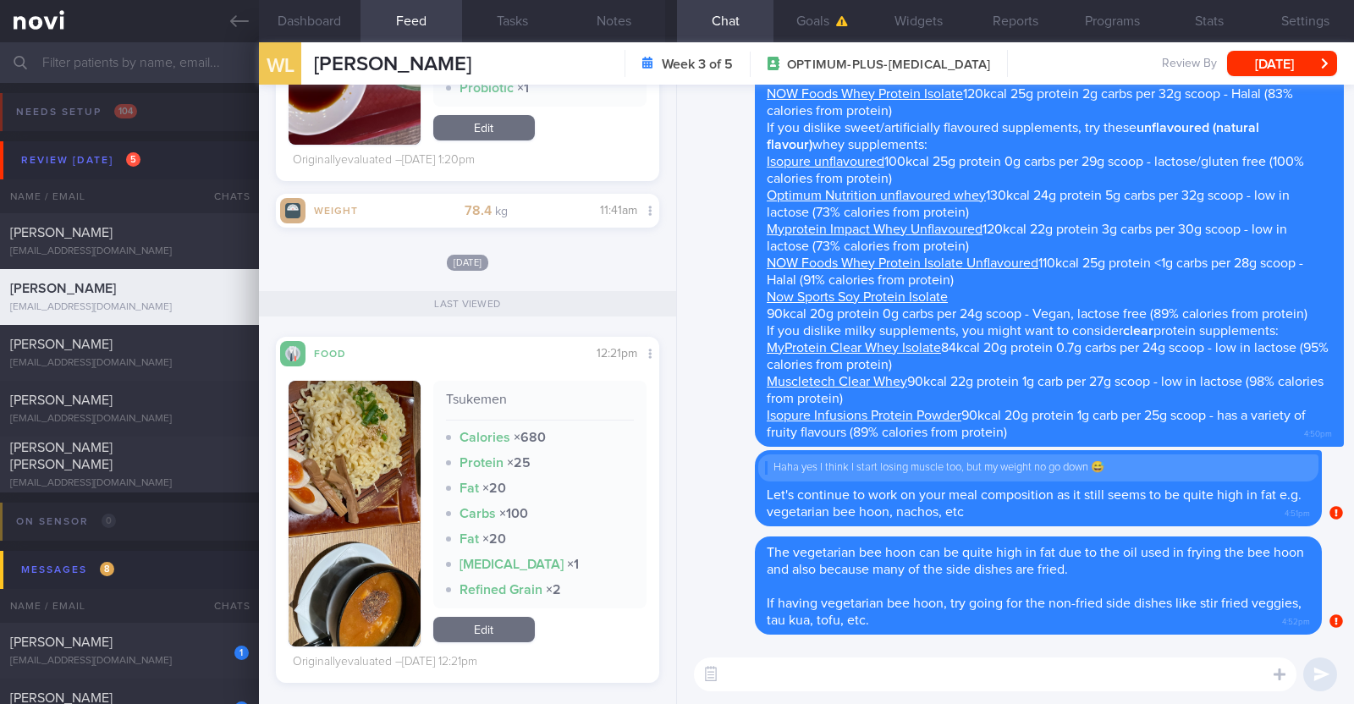
click at [854, 678] on textarea at bounding box center [995, 674] width 602 height 34
paste textarea "just want to let you know that I will be on leave from [DATE]-[DATE]. During th…"
type textarea "I also just want to let you know that I will be on leave from [DATE]-[DATE]. Du…"
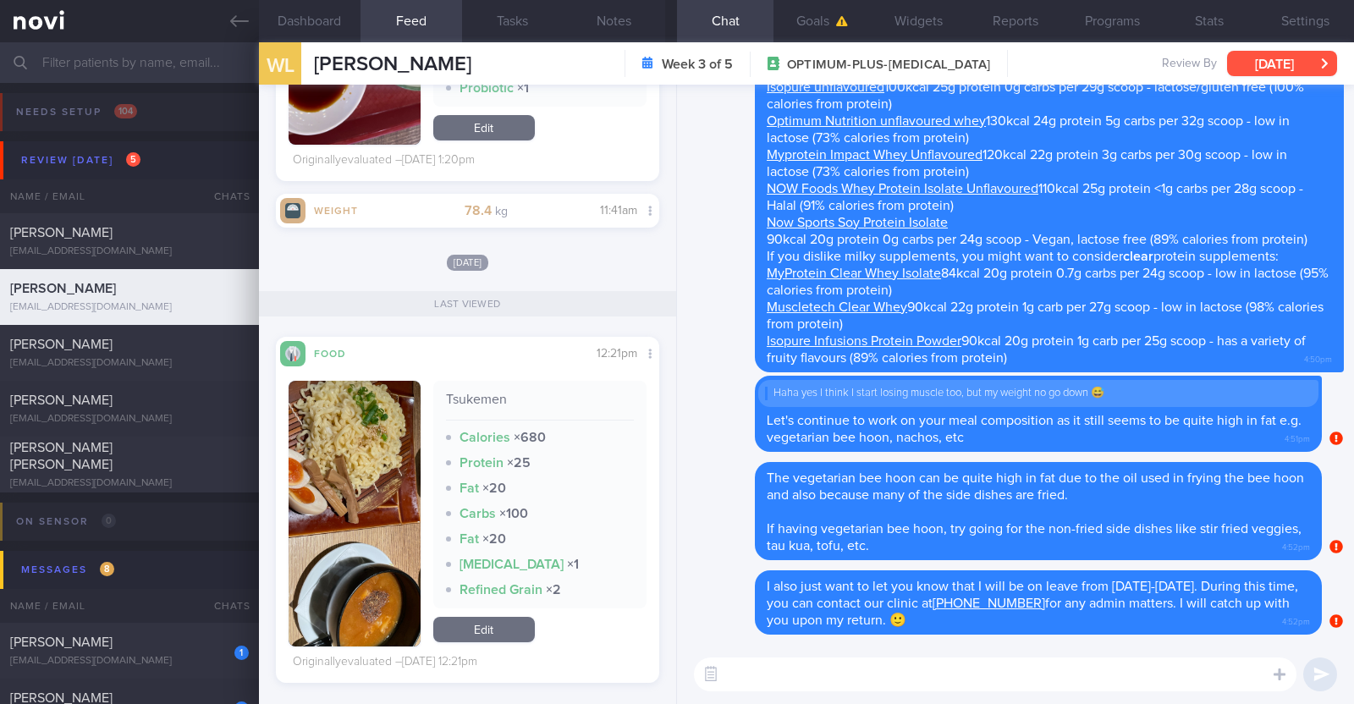
click at [1267, 57] on button "[DATE]" at bounding box center [1282, 63] width 110 height 25
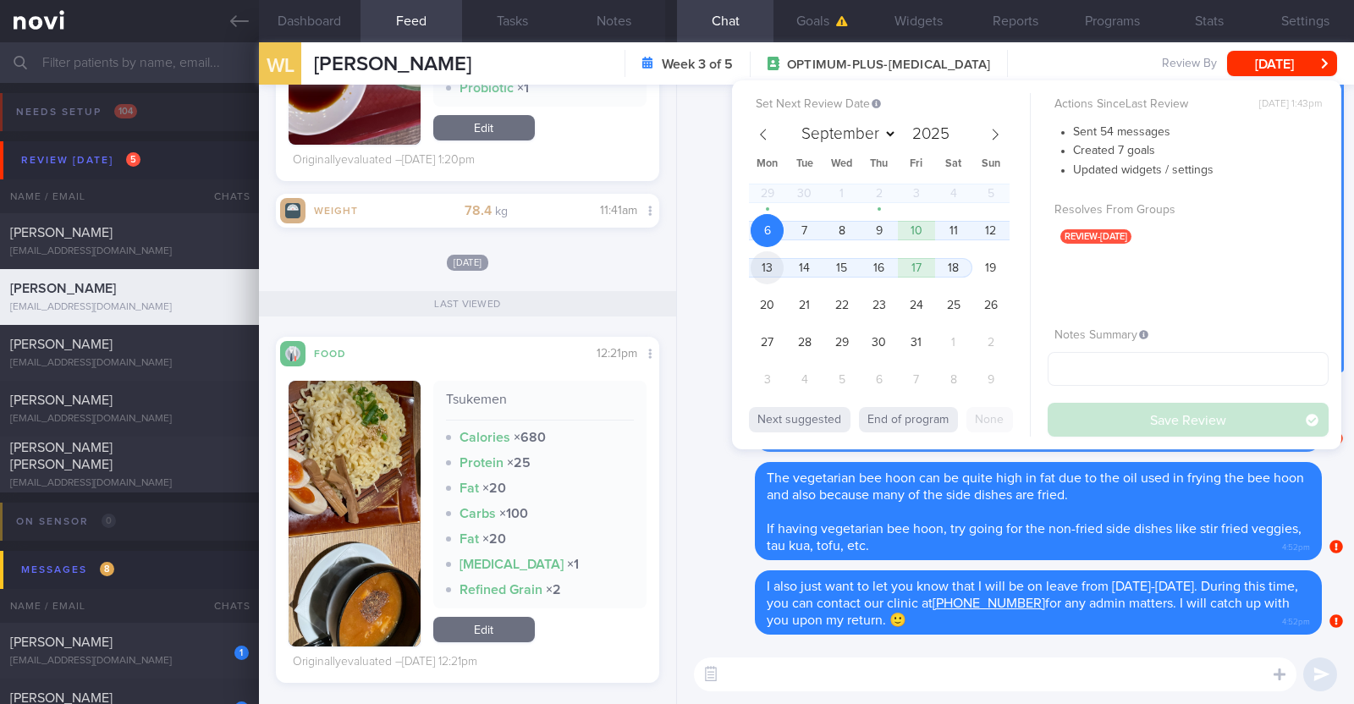
click at [773, 257] on span "13" at bounding box center [766, 267] width 33 height 33
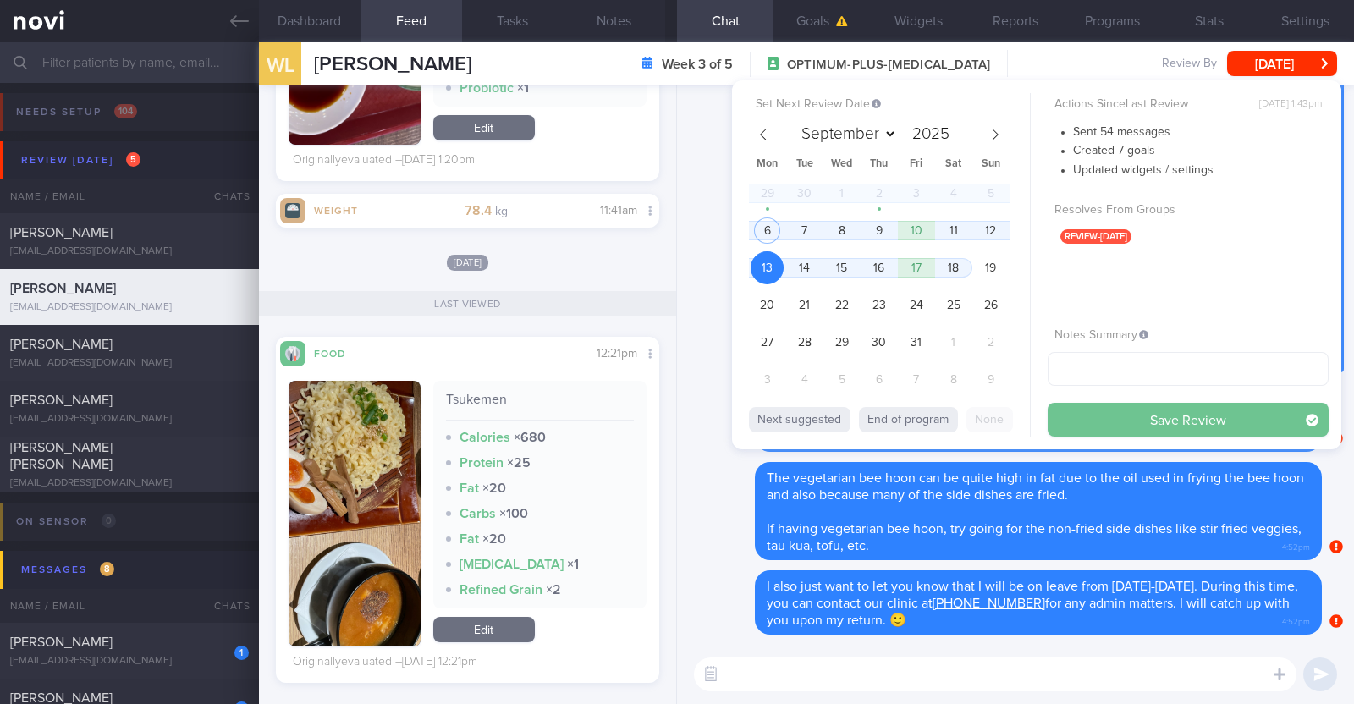
click at [1106, 431] on button "Save Review" at bounding box center [1187, 420] width 281 height 34
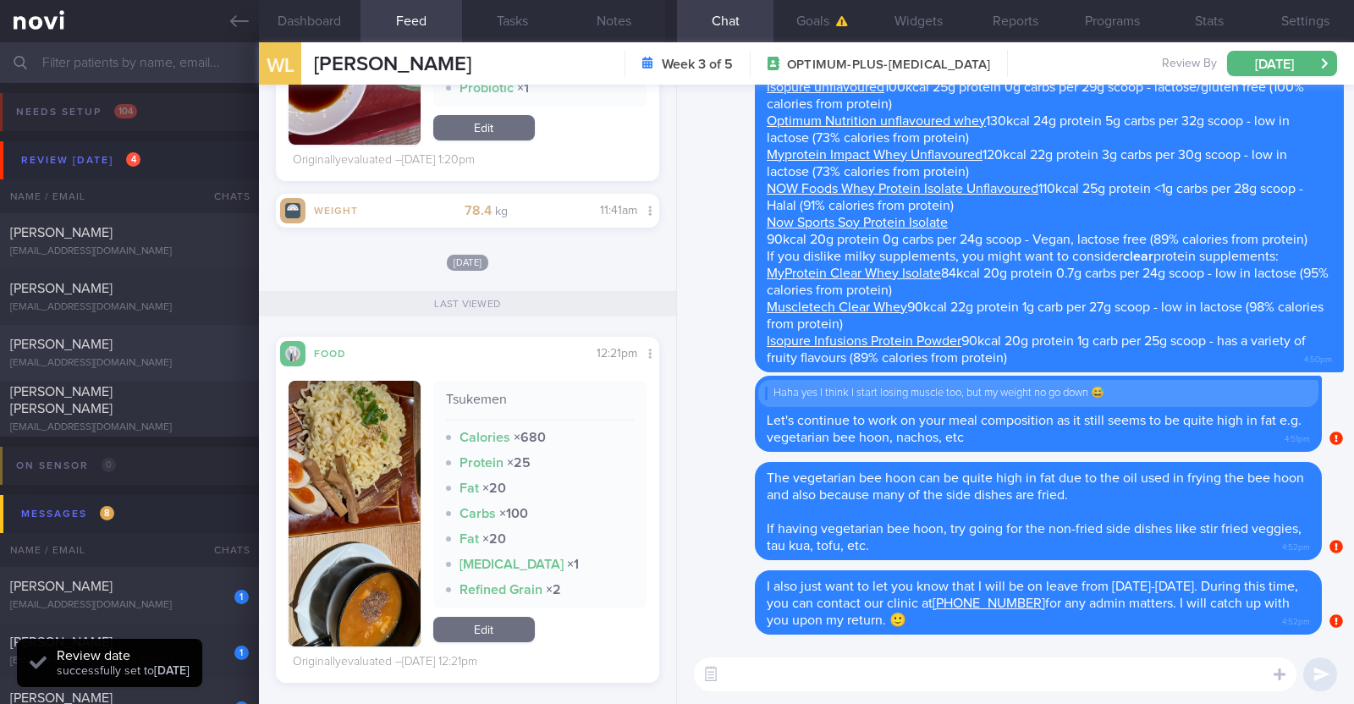
click at [177, 353] on div "DENISOV KIRILL [EMAIL_ADDRESS][DOMAIN_NAME]" at bounding box center [129, 353] width 259 height 34
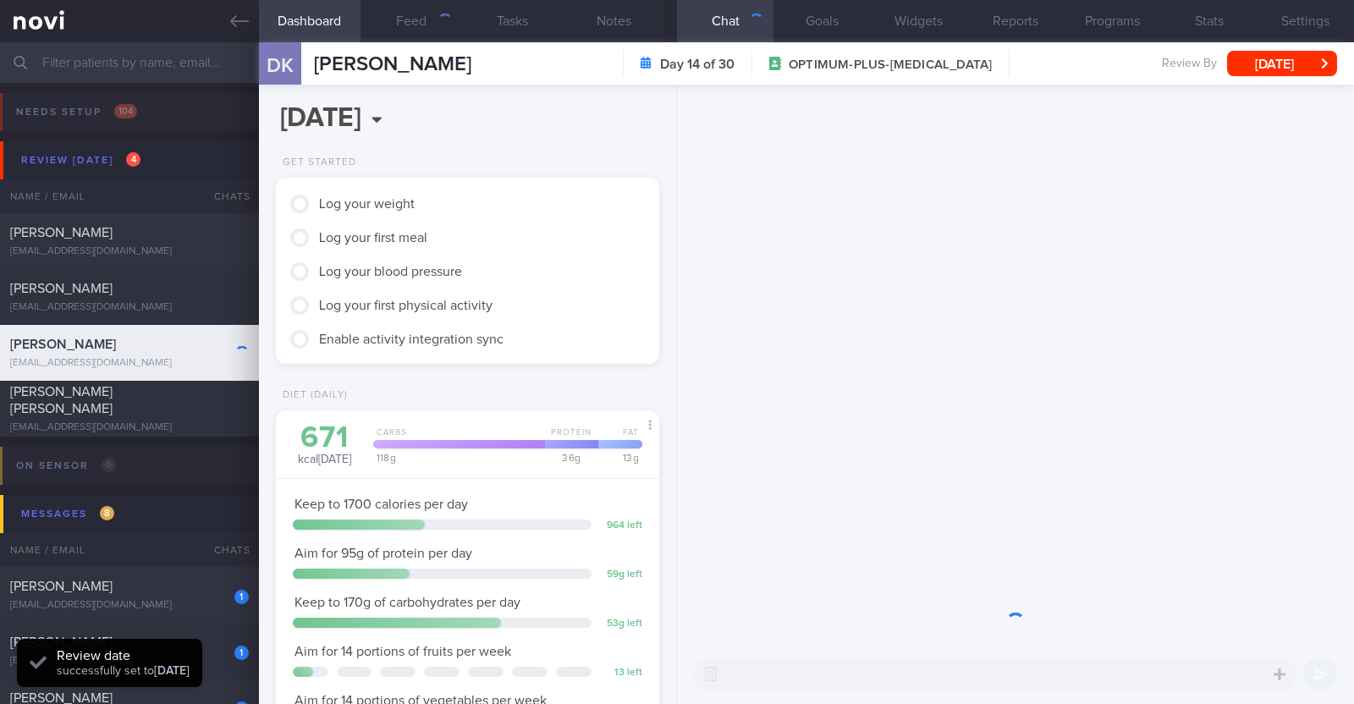
scroll to position [192, 337]
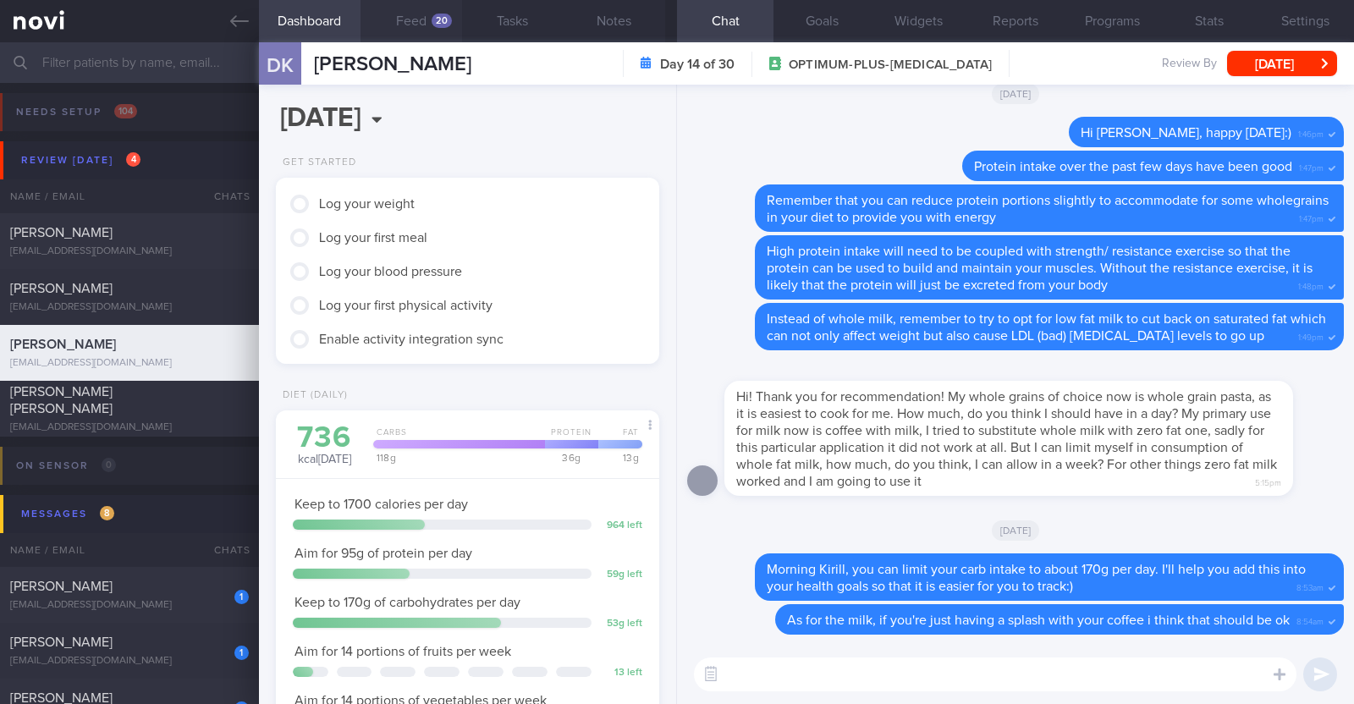
click at [402, 24] on button "Feed 20" at bounding box center [411, 21] width 102 height 42
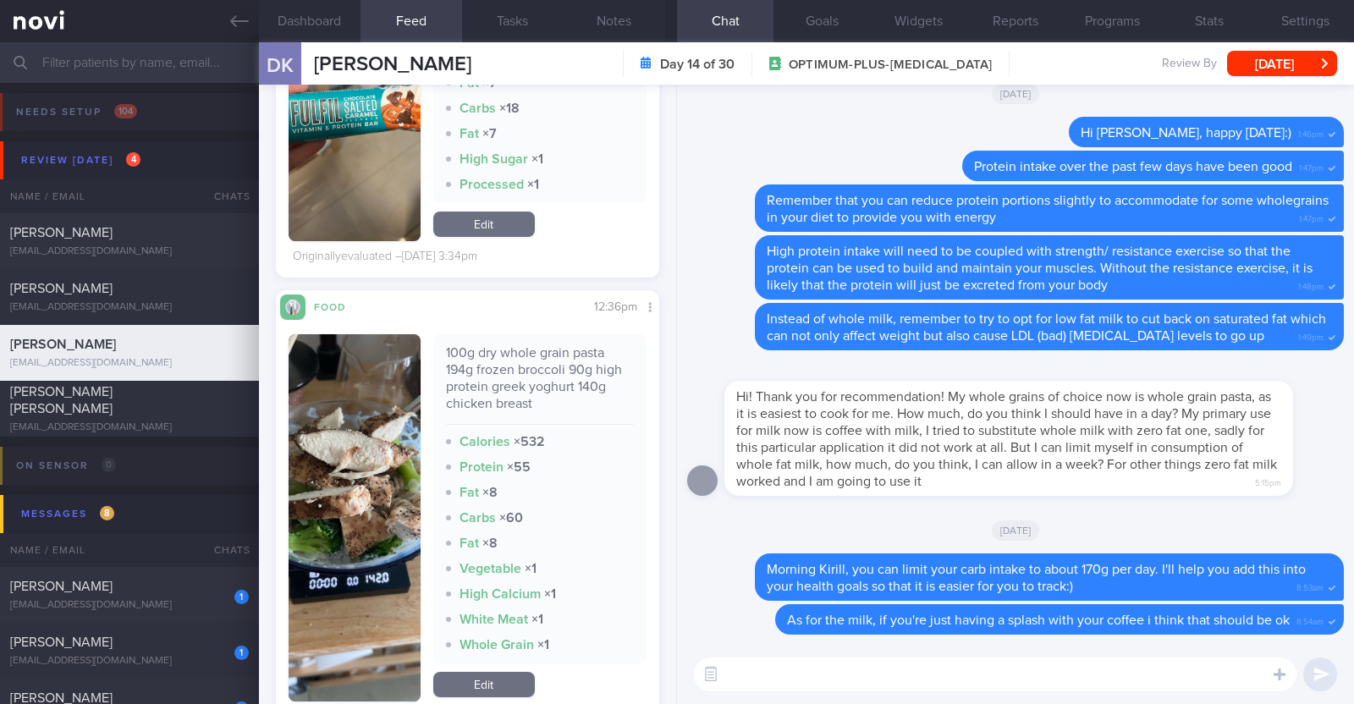
scroll to position [7509, 0]
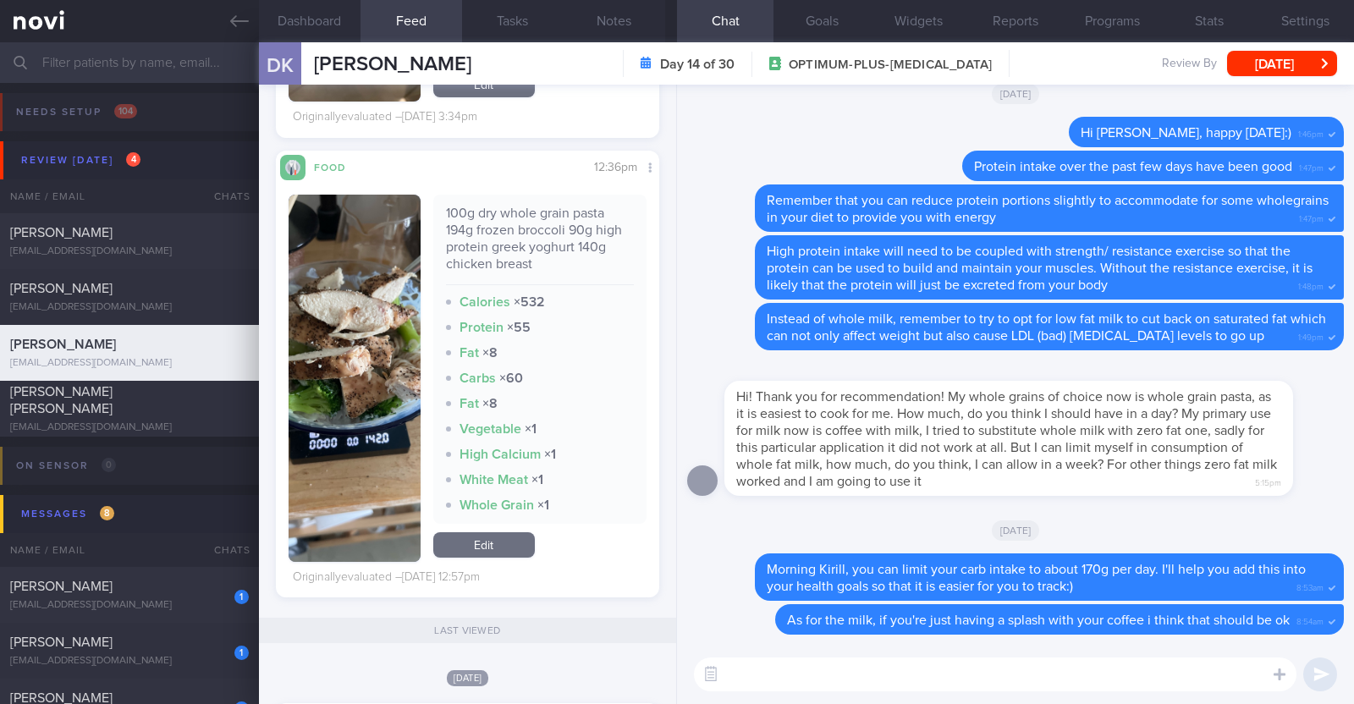
click at [791, 684] on textarea at bounding box center [995, 674] width 602 height 34
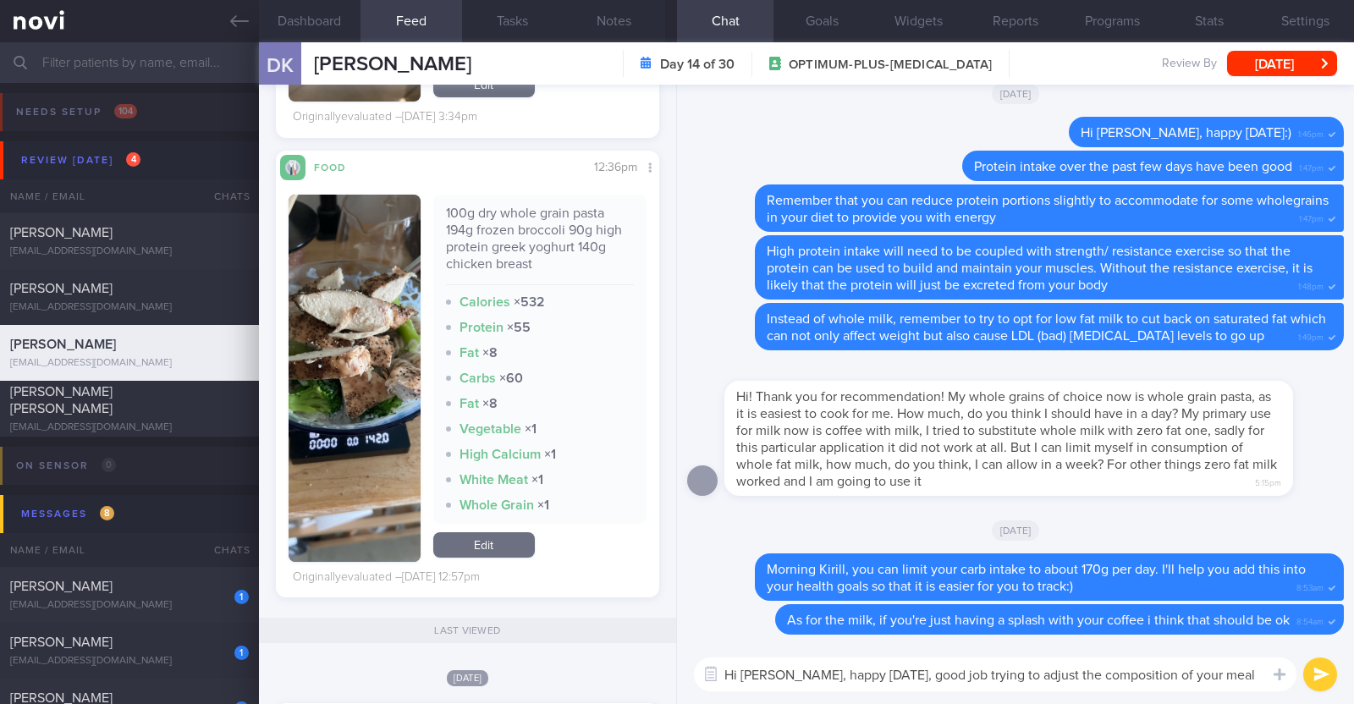
type textarea "Hi [PERSON_NAME], happy [DATE], good job trying to adjust the composition of yo…"
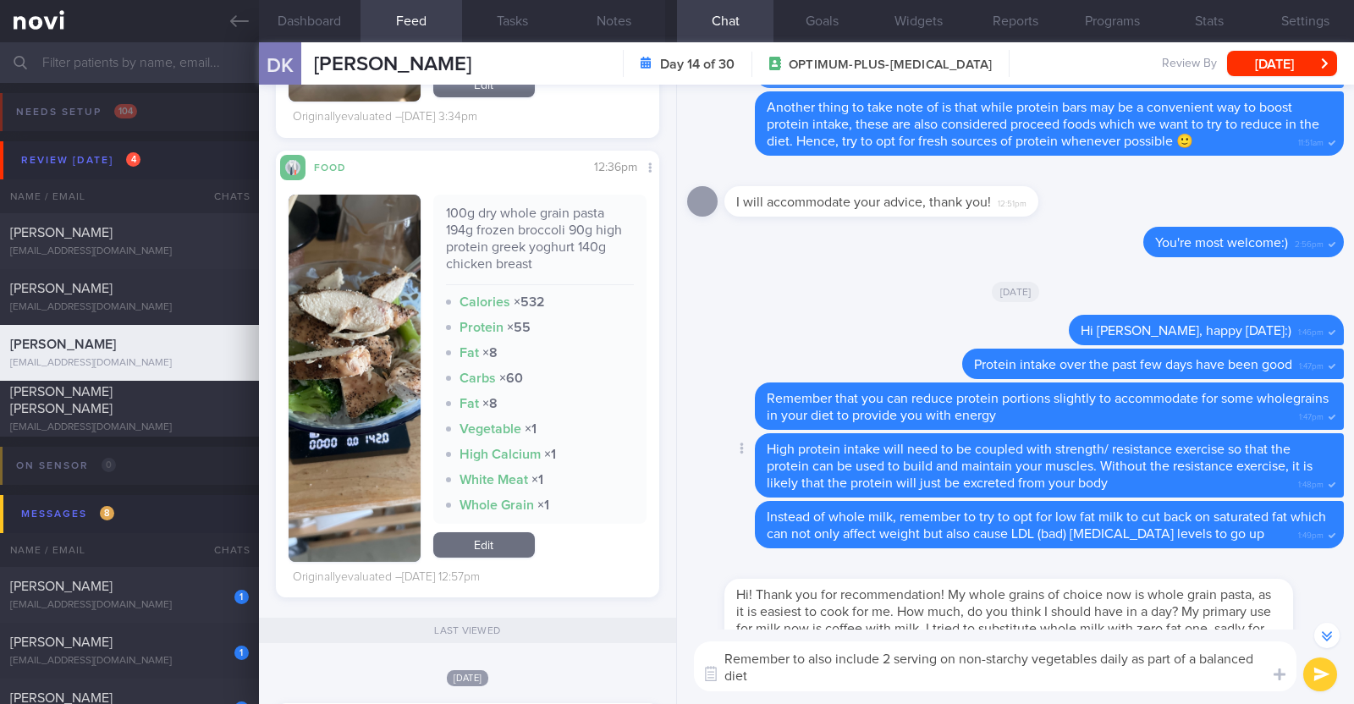
scroll to position [-422, 0]
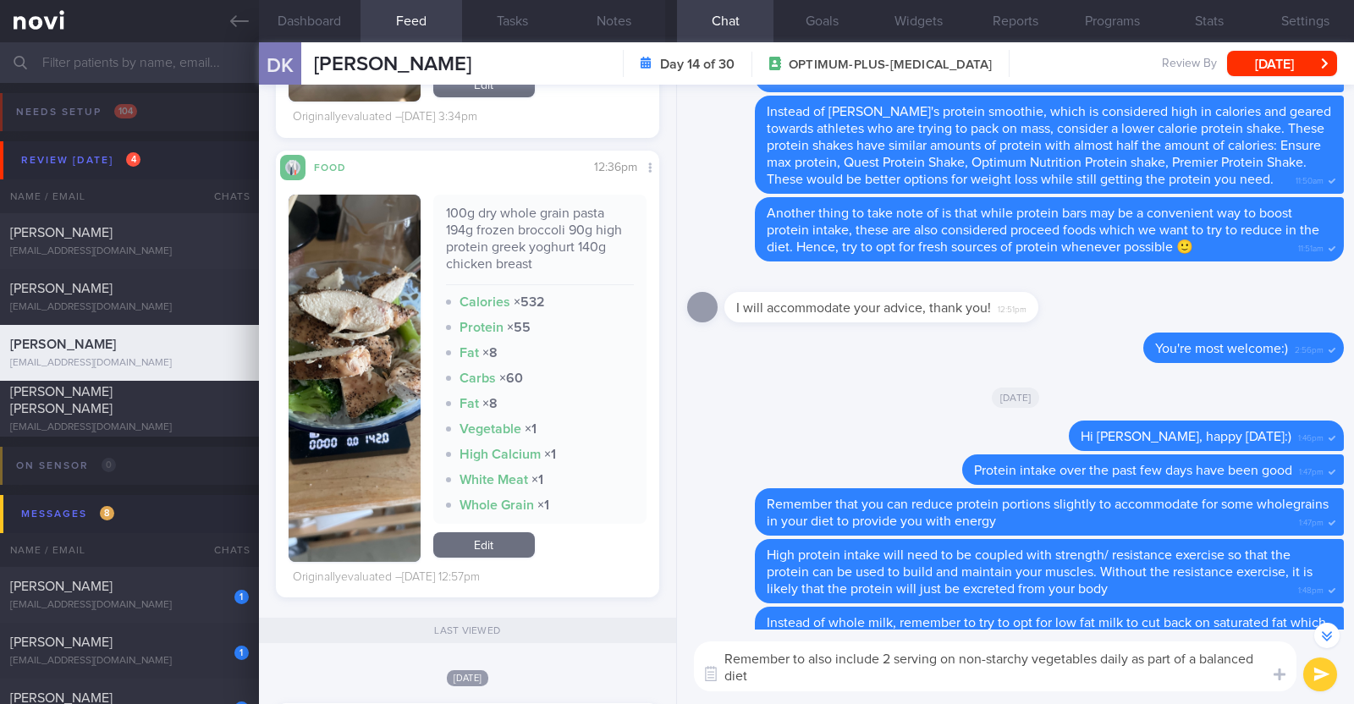
click at [1098, 658] on textarea "Remember to also include 2 serving on non-starchy vegetables daily as part of a…" at bounding box center [995, 666] width 602 height 50
paste textarea "green leafy vegetables, broccoli, cauliflower, bell peppers, long beans, brinja…"
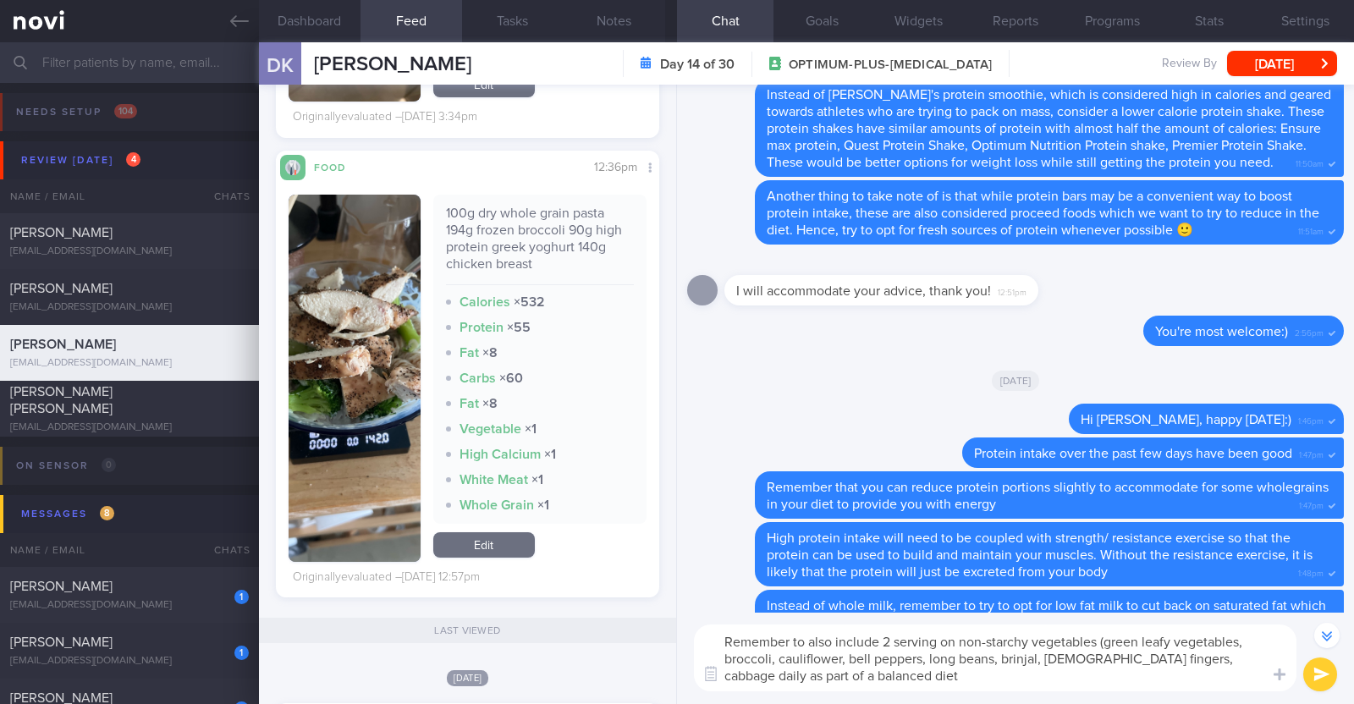
scroll to position [-440, 0]
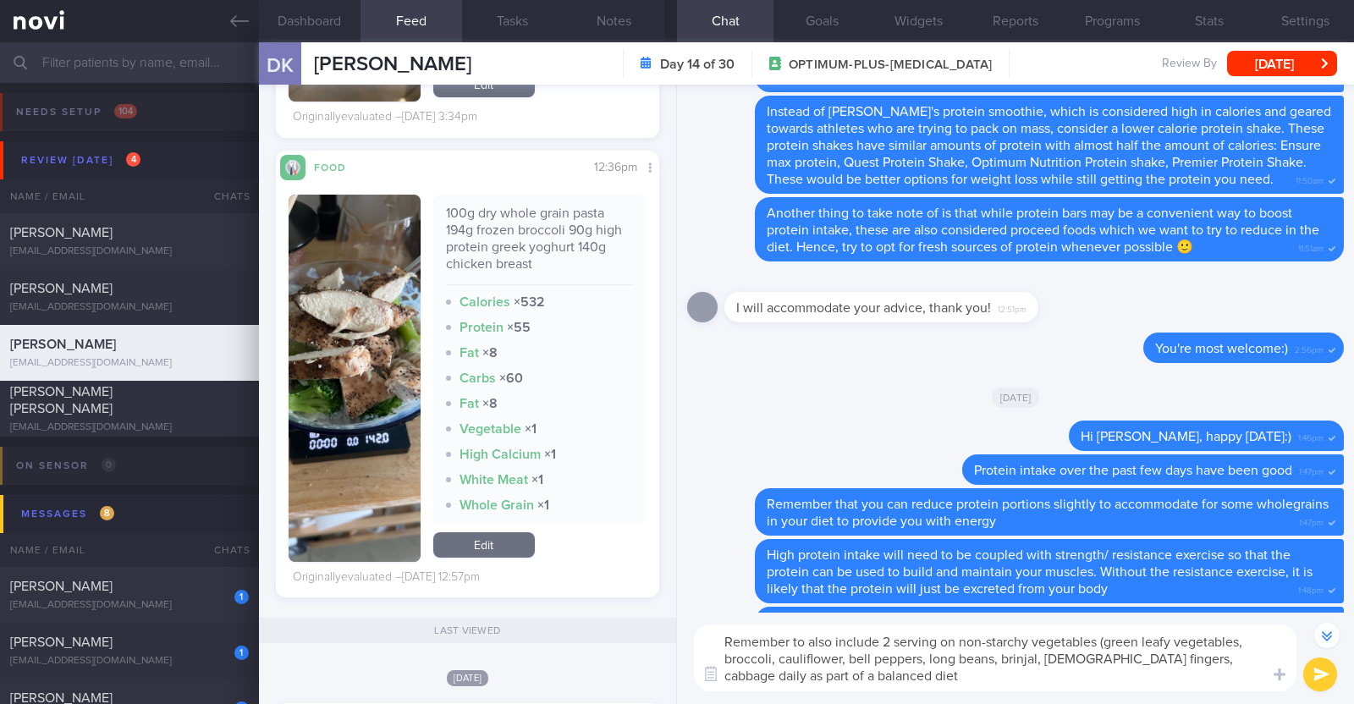
type textarea "Remember to also include 2 serving on non-starchy vegetables (green leafy veget…"
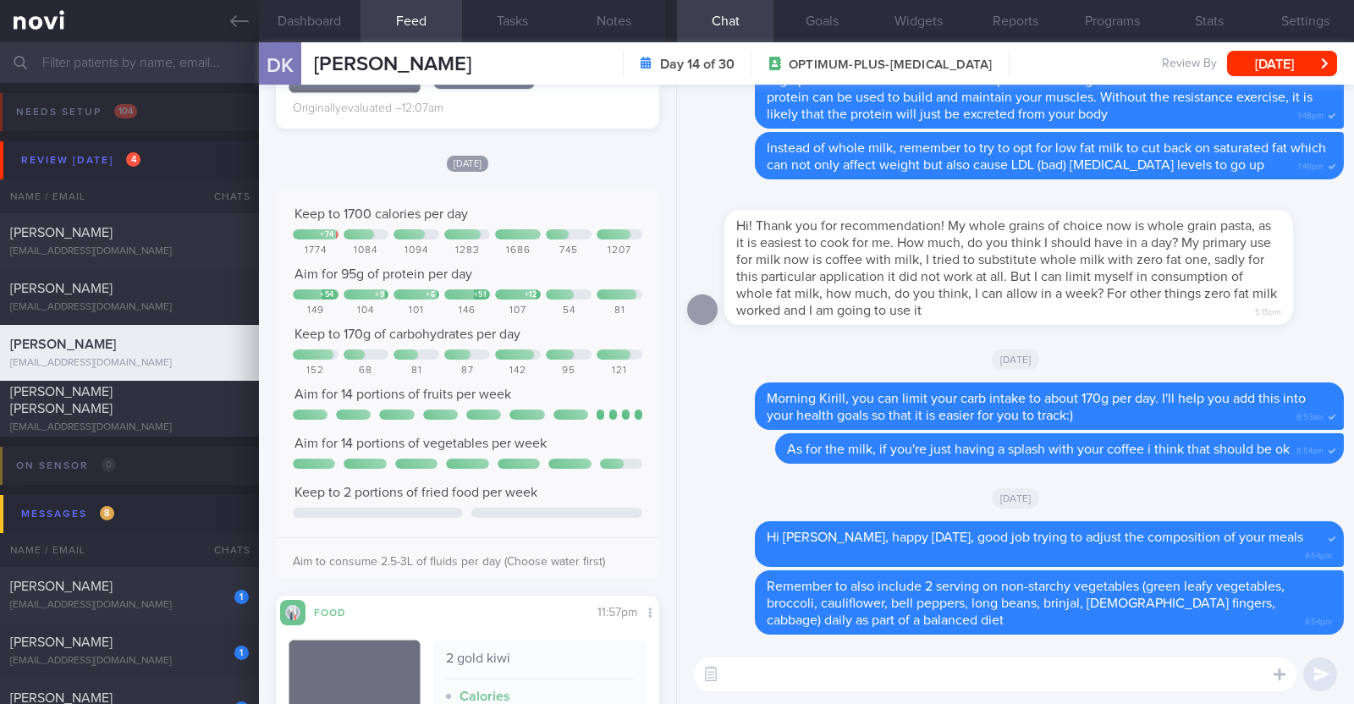
scroll to position [1480, 0]
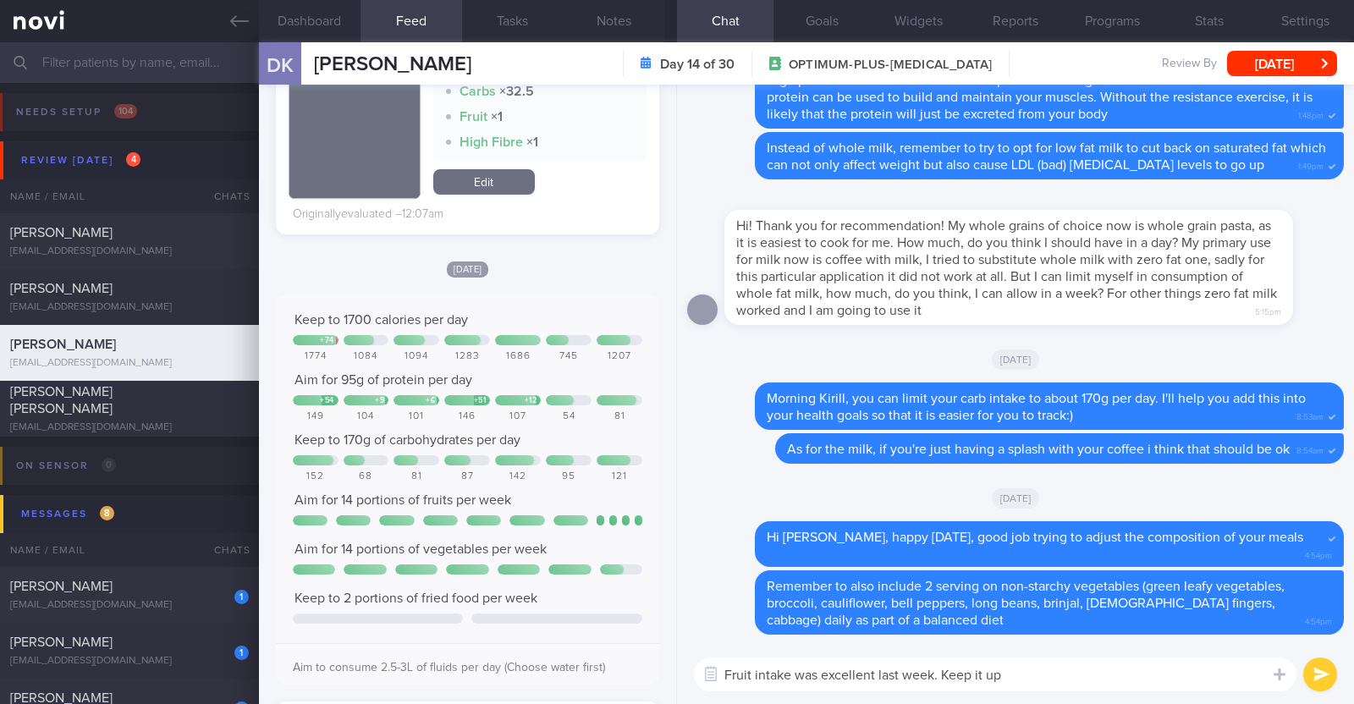
type textarea "Fruit intake was excellent last week. Keep it up!"
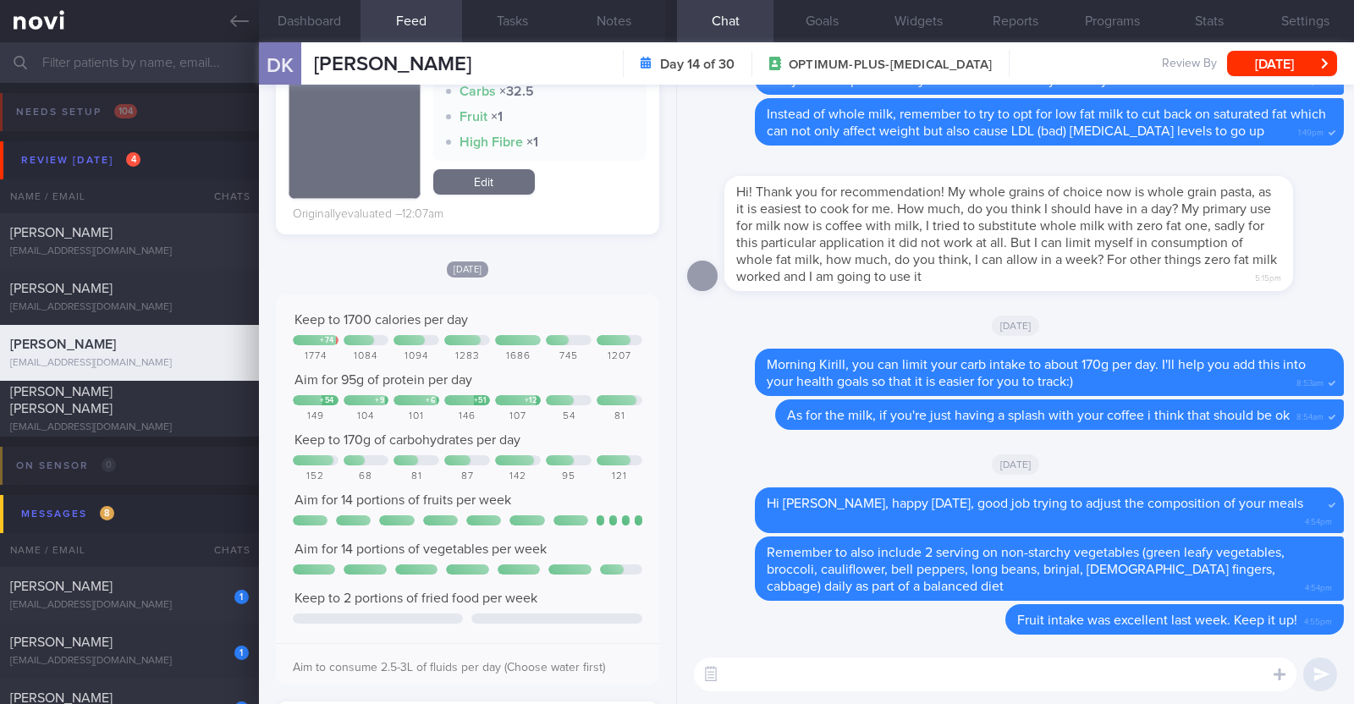
click at [829, 670] on textarea at bounding box center [995, 674] width 602 height 34
paste textarea "just want to let you know that I will be on leave from [DATE]-[DATE]. During th…"
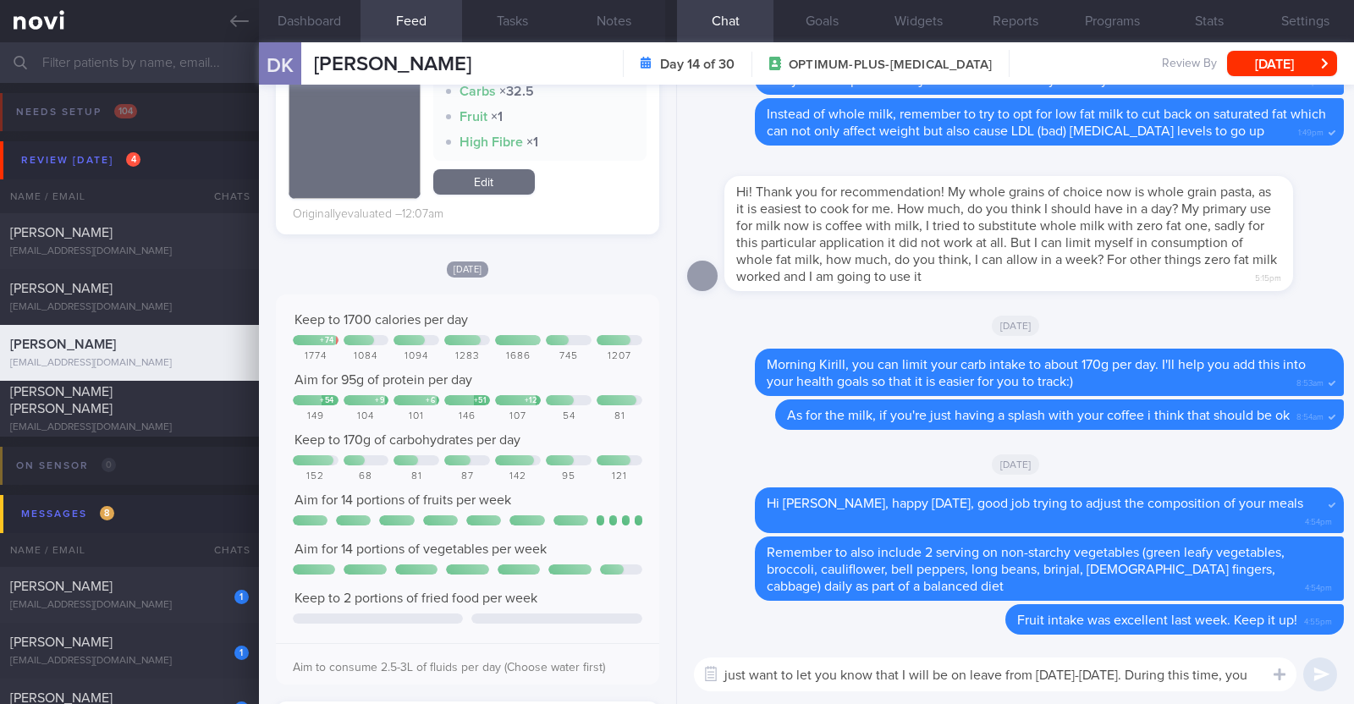
scroll to position [0, 0]
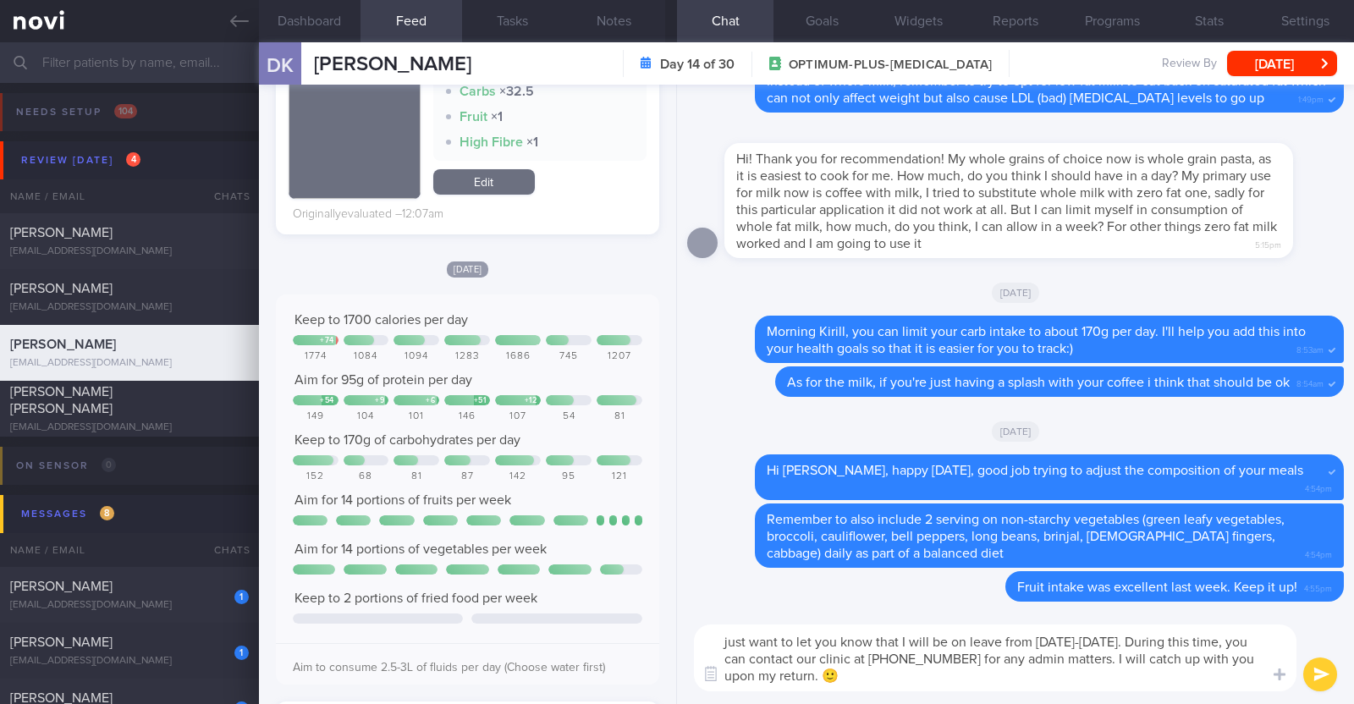
click at [725, 645] on textarea "just want to let you know that I will be on leave from [DATE]-[DATE]. During th…" at bounding box center [995, 657] width 602 height 67
type textarea "I also just want to let you know that I will be on leave from [DATE]-[DATE]. Du…"
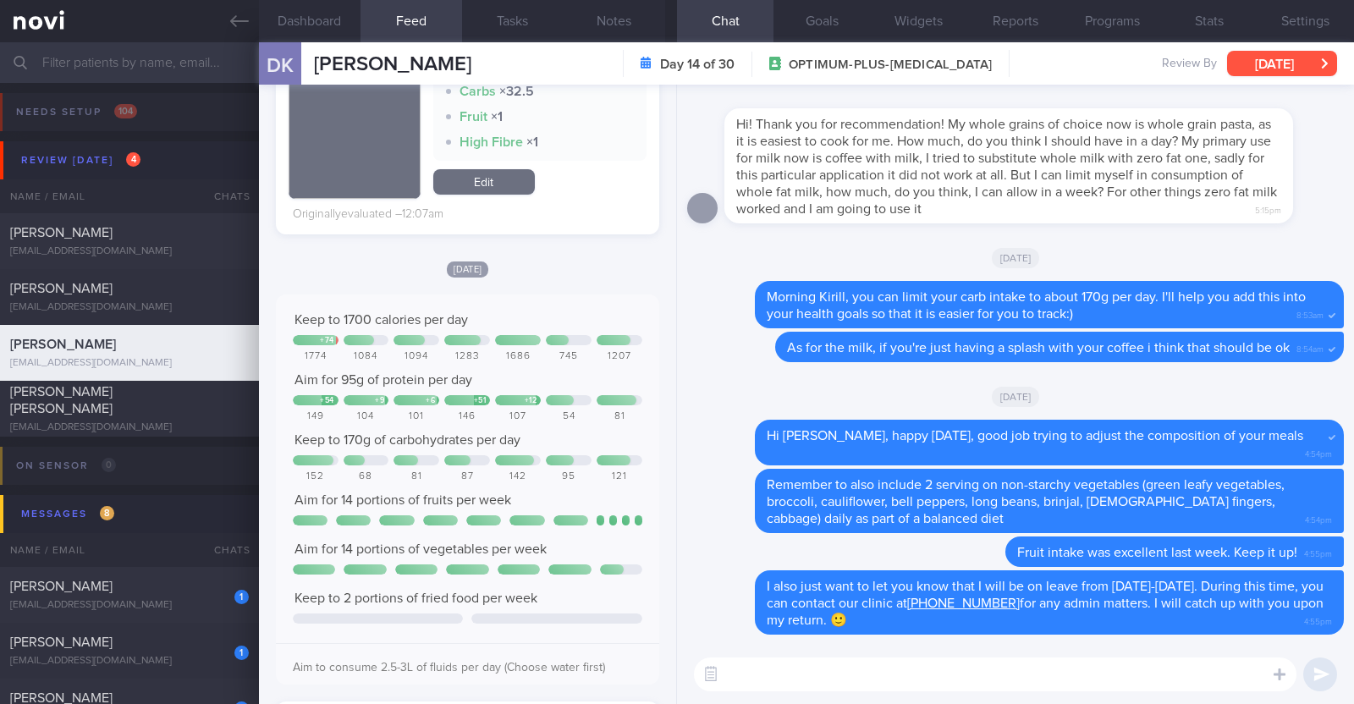
click at [1304, 59] on button "[DATE]" at bounding box center [1282, 63] width 110 height 25
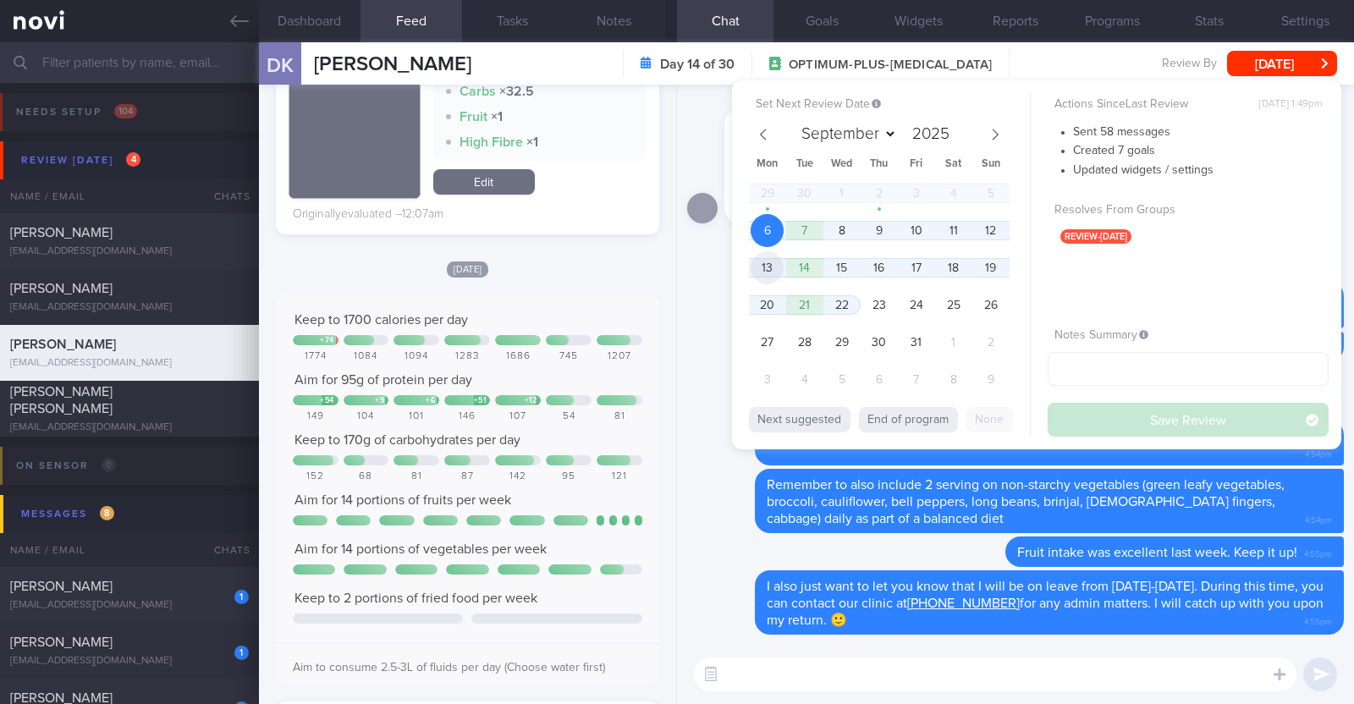
click at [768, 271] on span "13" at bounding box center [766, 267] width 33 height 33
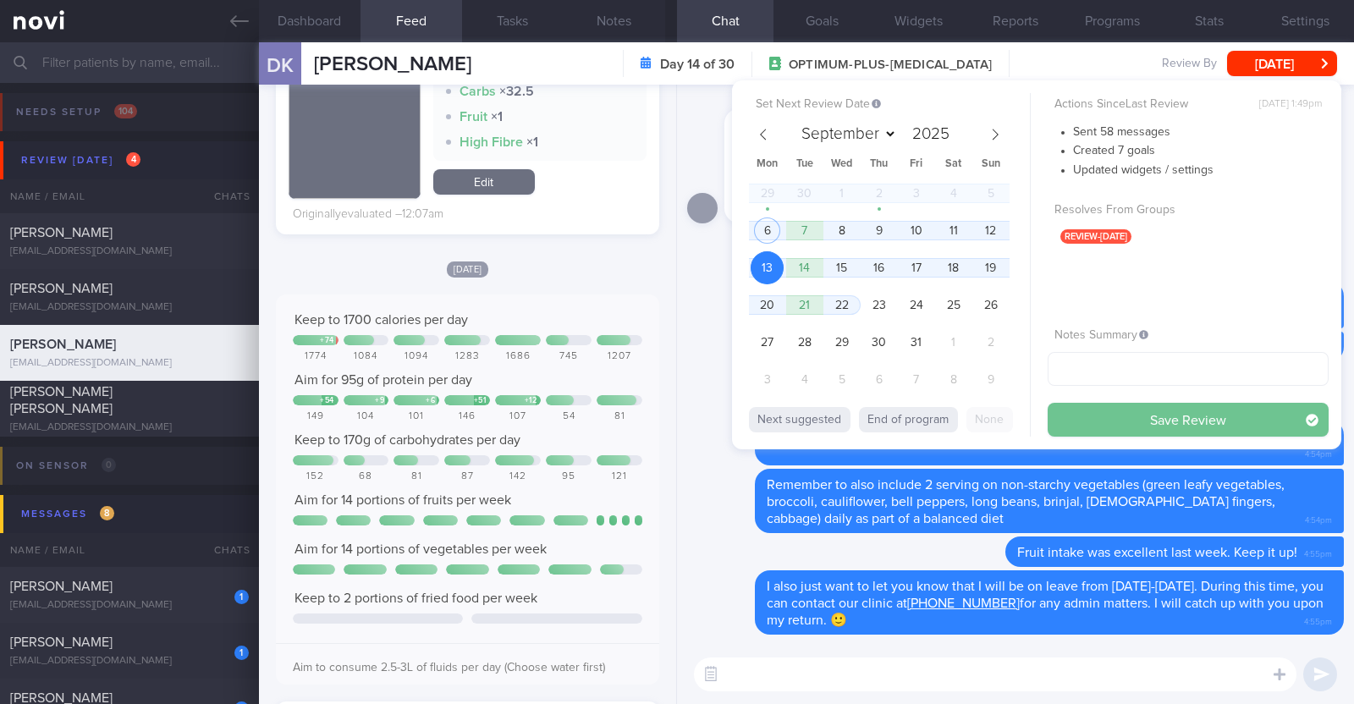
click at [1073, 425] on button "Save Review" at bounding box center [1187, 420] width 281 height 34
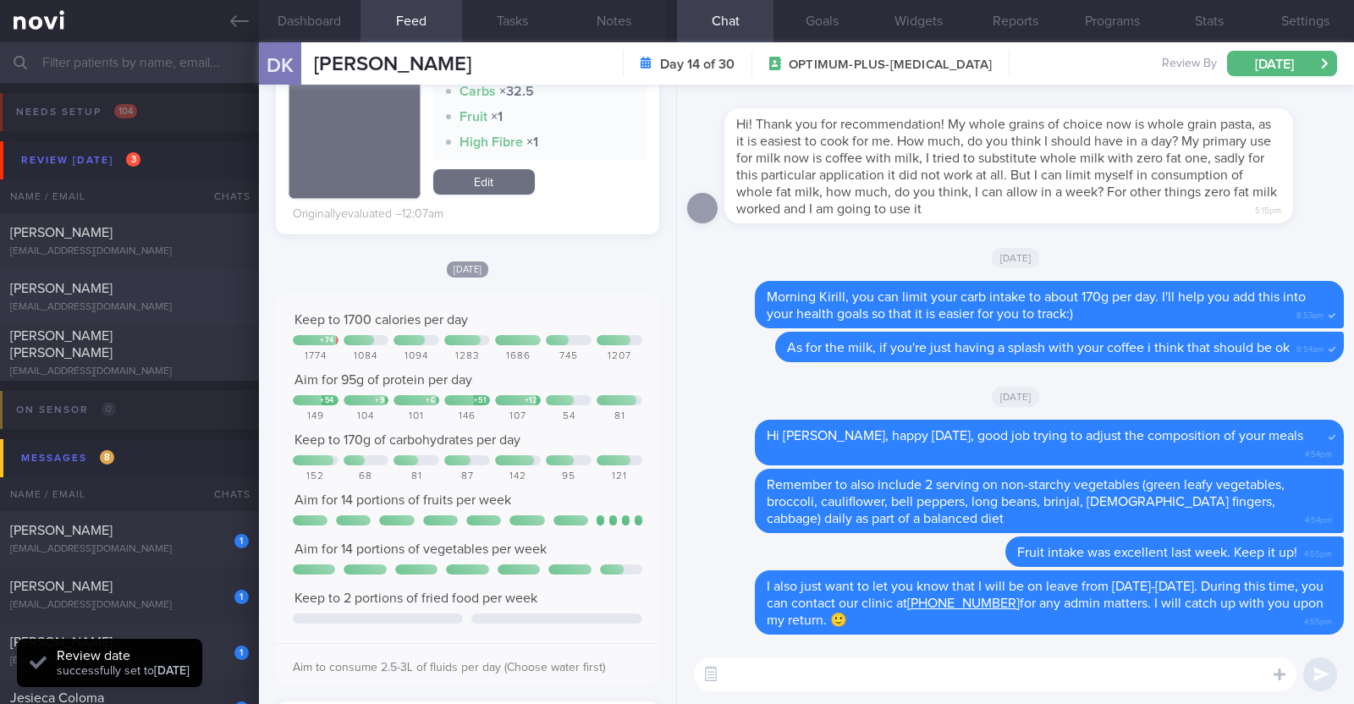
click at [106, 294] on div "[PERSON_NAME]" at bounding box center [127, 288] width 234 height 17
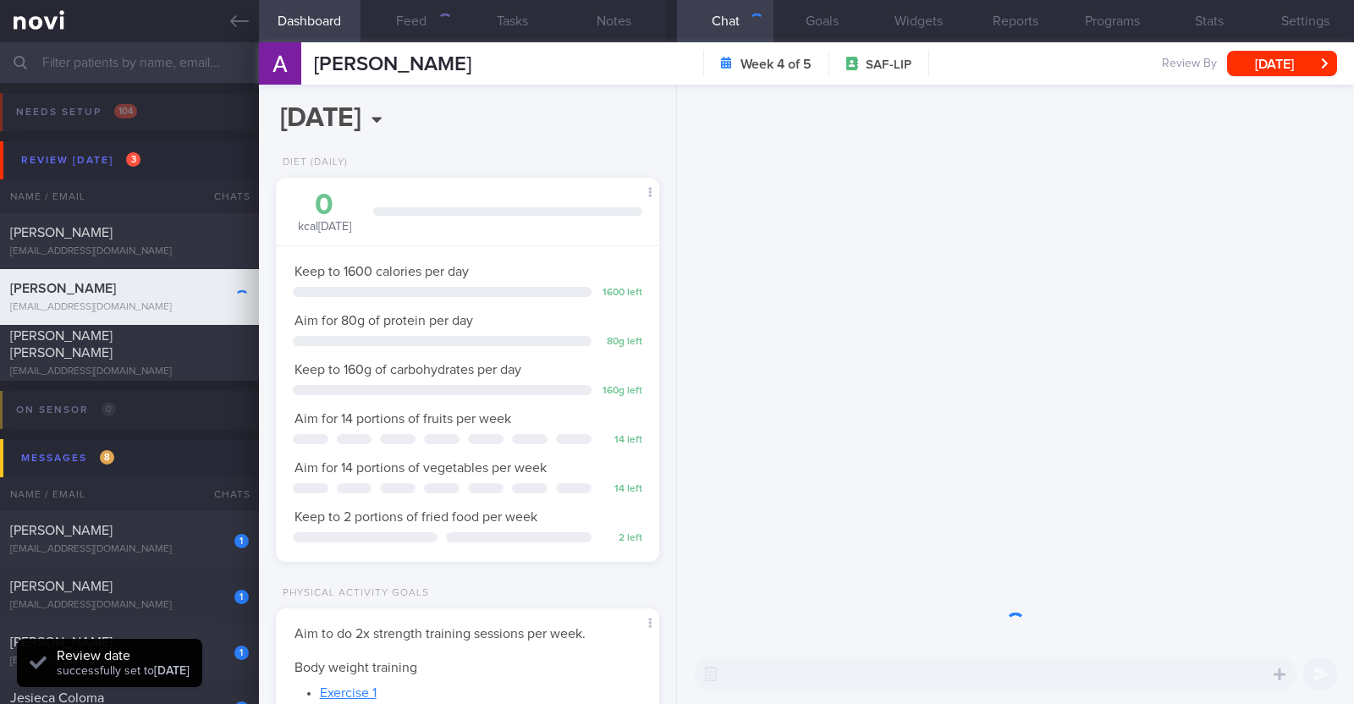
scroll to position [171, 343]
click at [409, 22] on button "Feed" at bounding box center [411, 21] width 102 height 42
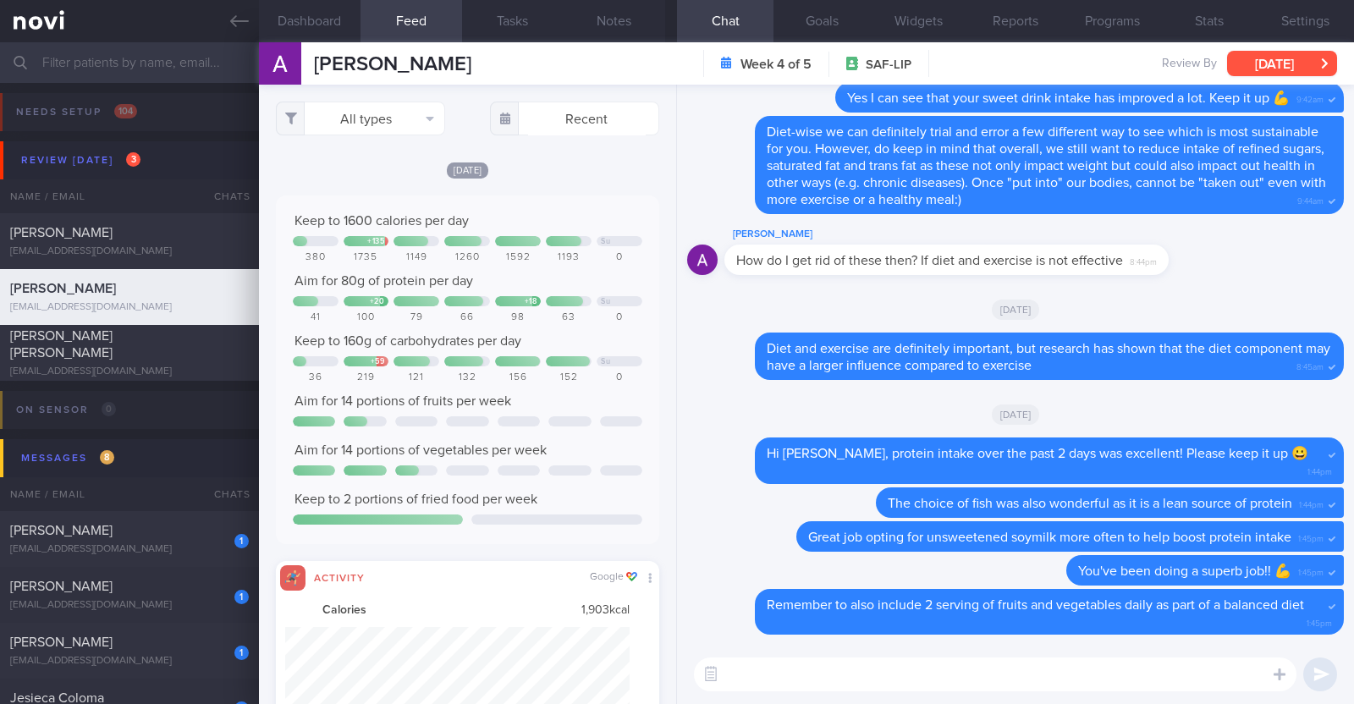
click at [1288, 57] on button "[DATE]" at bounding box center [1282, 63] width 110 height 25
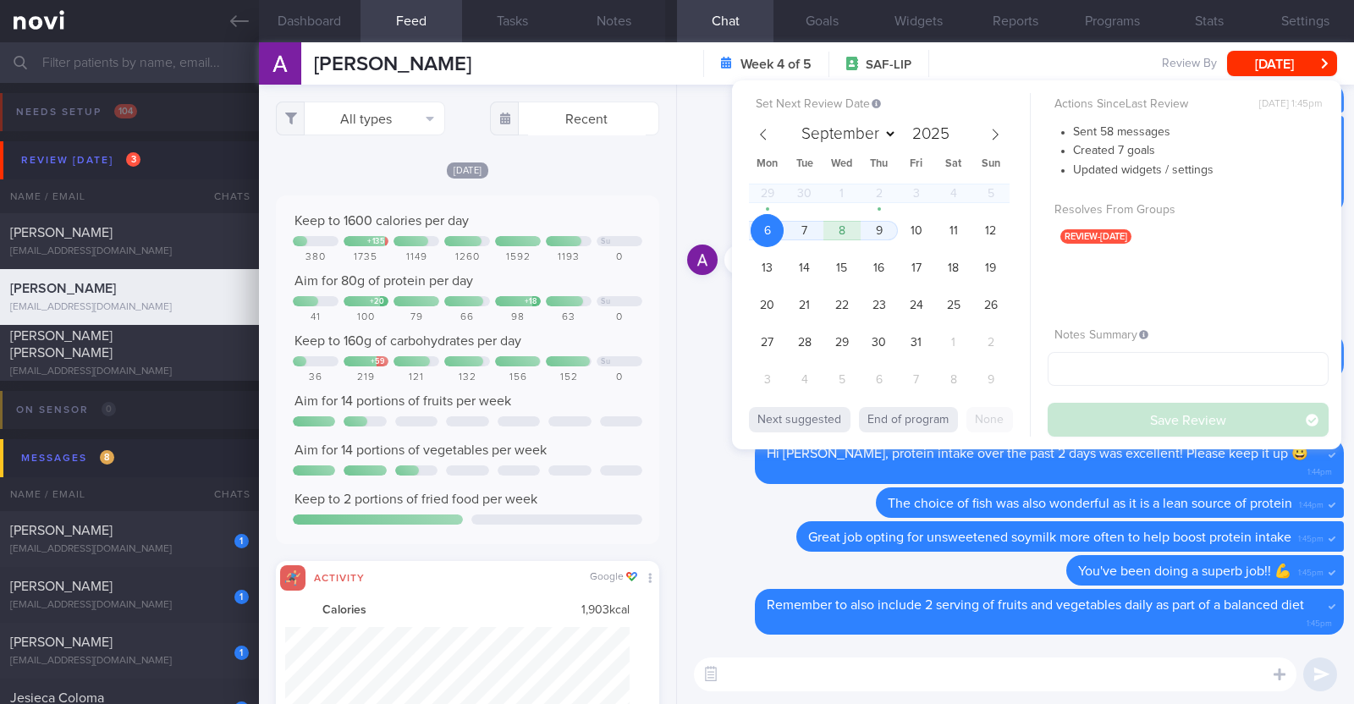
click at [1054, 60] on div "[PERSON_NAME] [PERSON_NAME] [EMAIL_ADDRESS][DOMAIN_NAME] Week 4 of 5 SAF-LIP [D…" at bounding box center [806, 63] width 1095 height 42
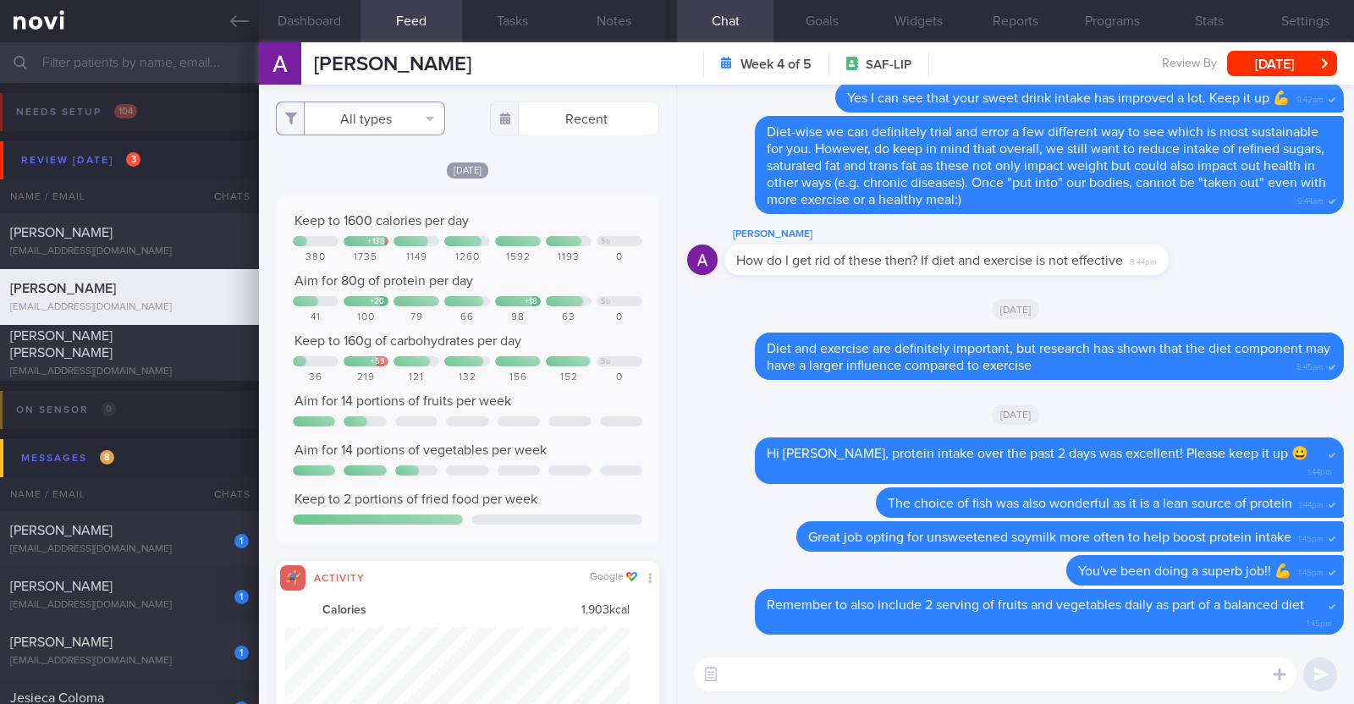
click at [355, 109] on button "All types" at bounding box center [360, 119] width 169 height 34
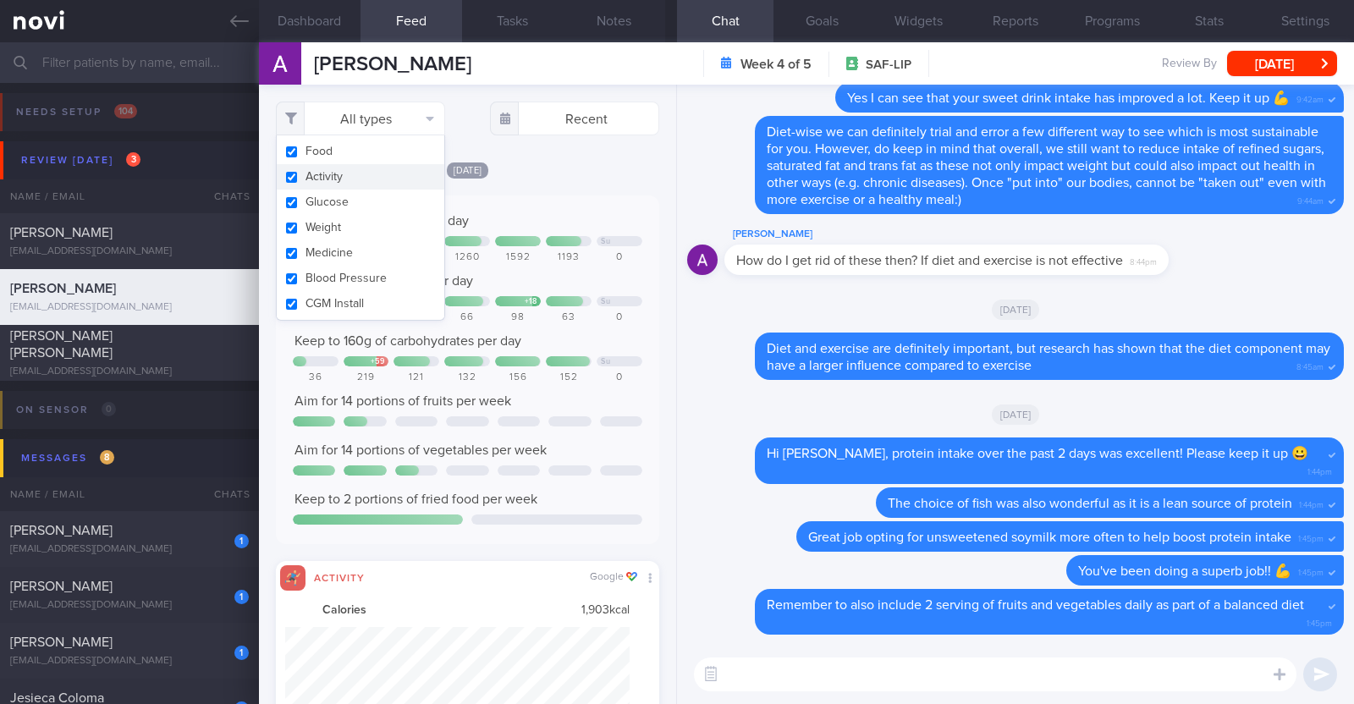
click at [344, 180] on button "Activity" at bounding box center [361, 176] width 168 height 25
checkbox input "false"
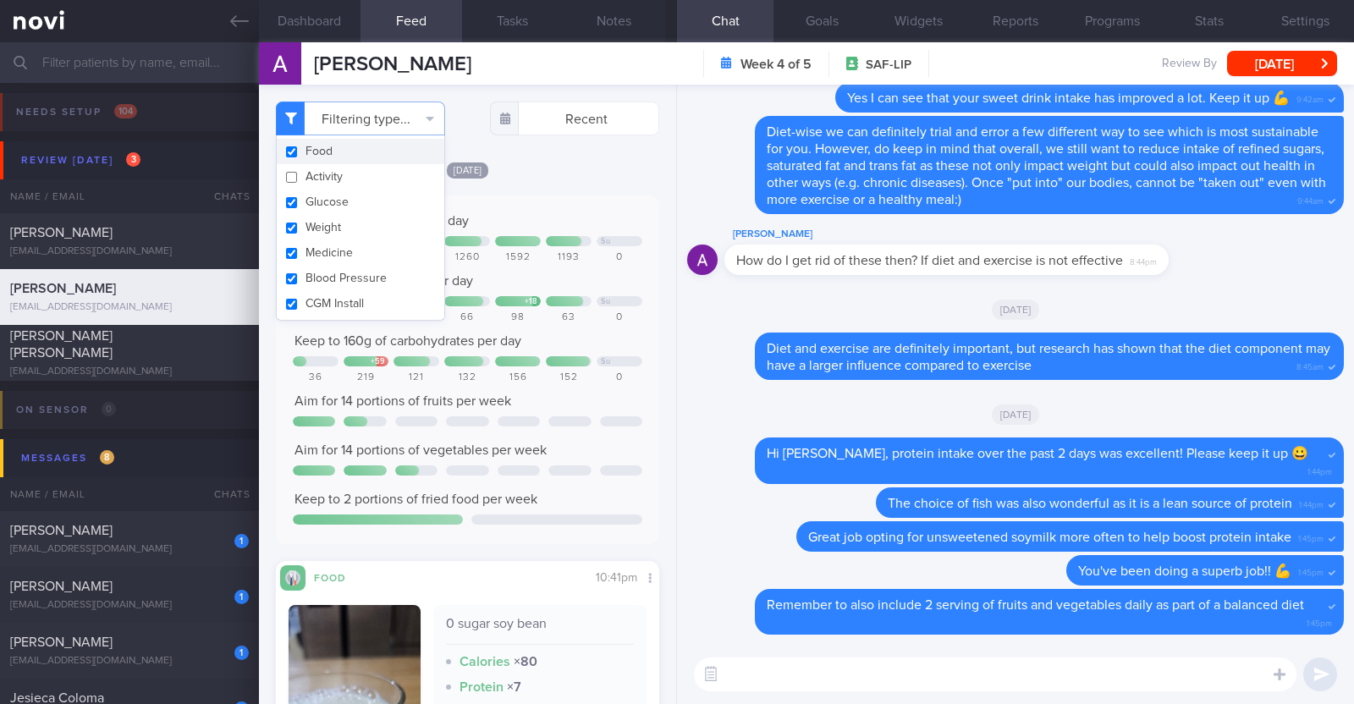
click at [559, 156] on div "Filtering type... Food Activity Glucose Weight Medicine Blood Pressure CGM Inst…" at bounding box center [467, 394] width 417 height 619
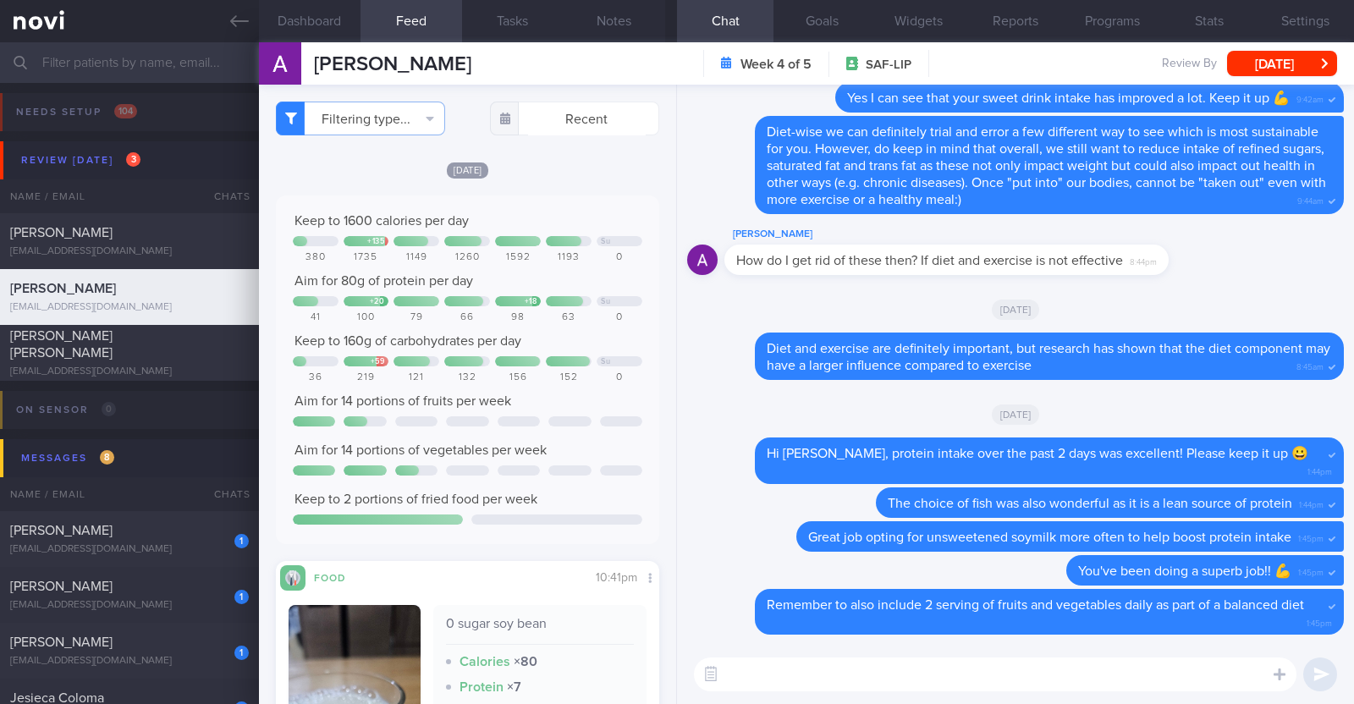
click at [898, 670] on textarea at bounding box center [995, 674] width 602 height 34
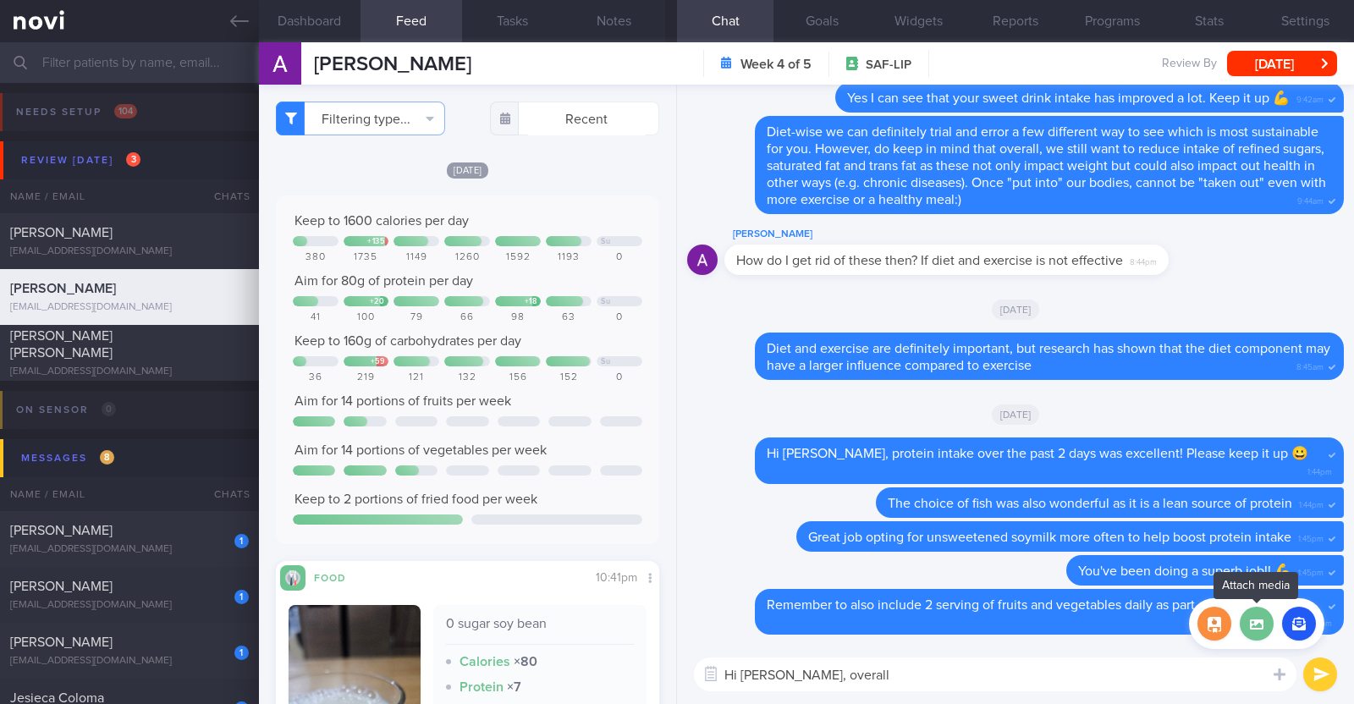
click at [1250, 618] on label at bounding box center [1257, 624] width 34 height 34
click at [0, 0] on input "file" at bounding box center [0, 0] width 0 height 0
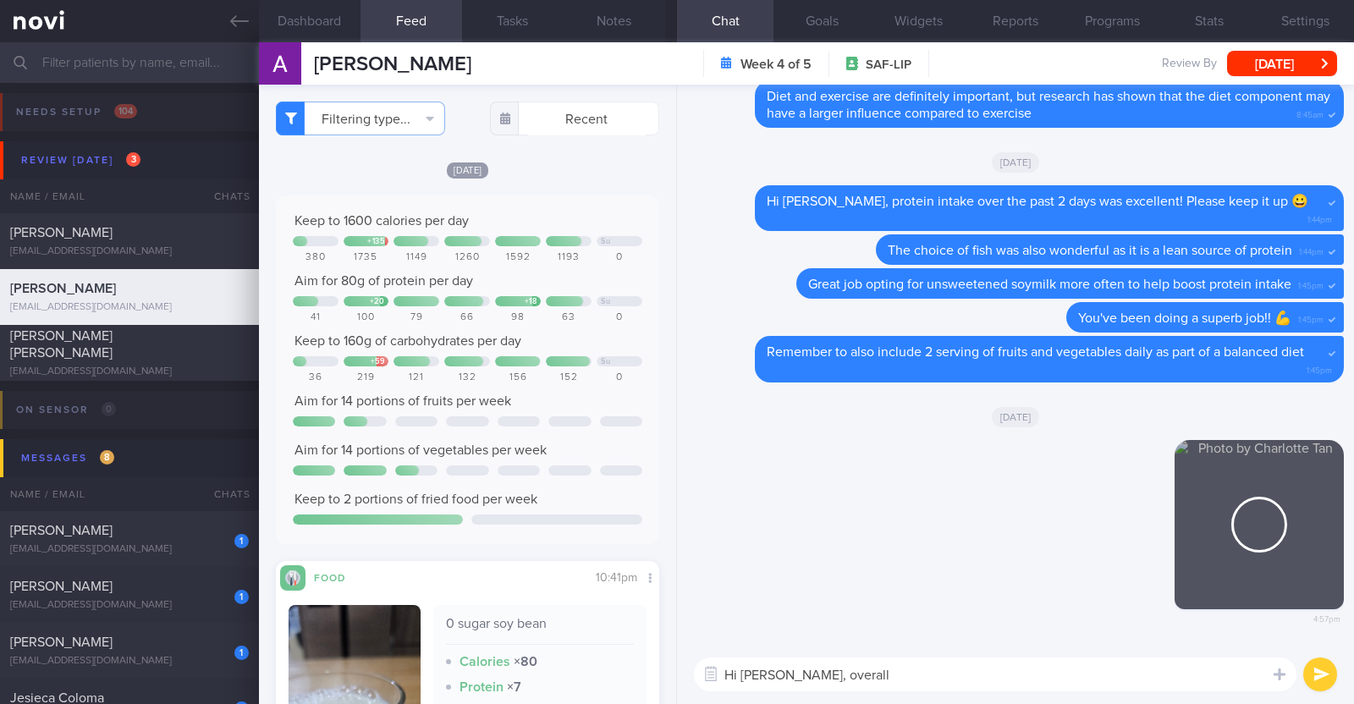
click at [837, 670] on textarea "Hi [PERSON_NAME], overall" at bounding box center [995, 674] width 602 height 34
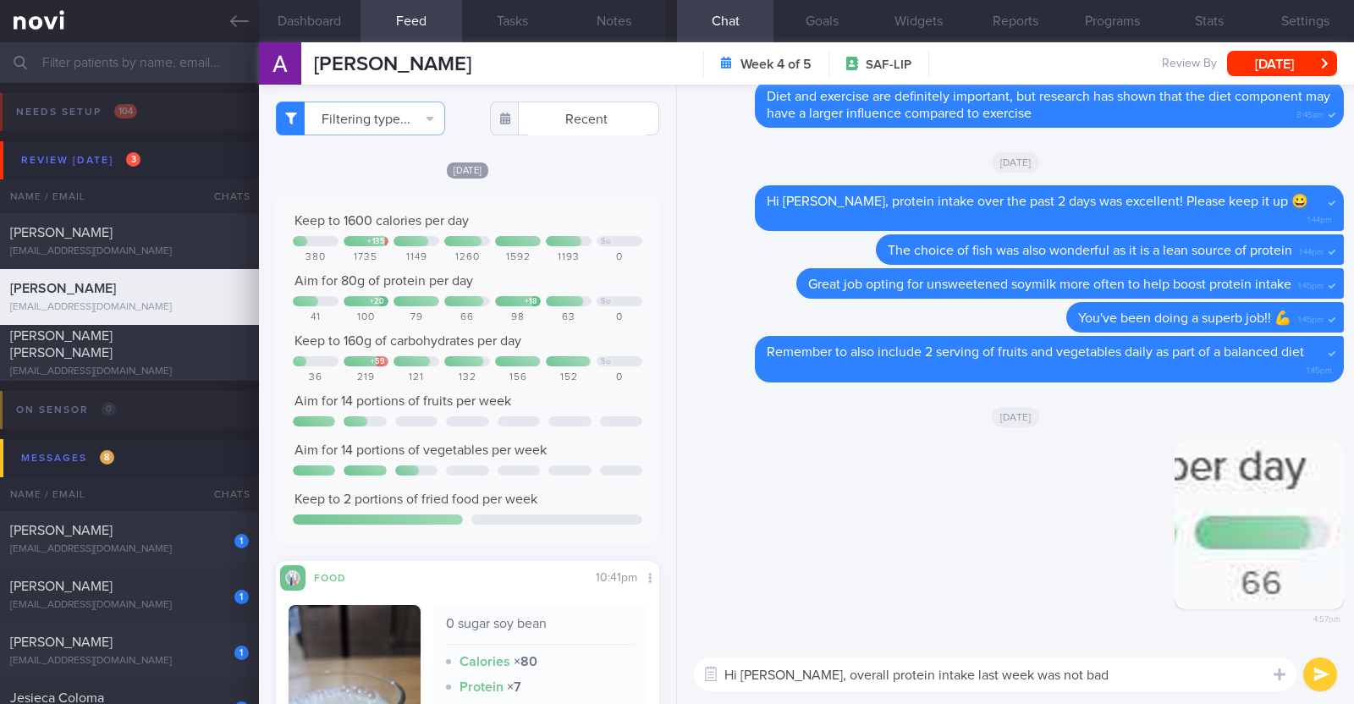
paste textarea "👍"
type textarea "Hi [PERSON_NAME], overall protein intake last week was not bad 👍"
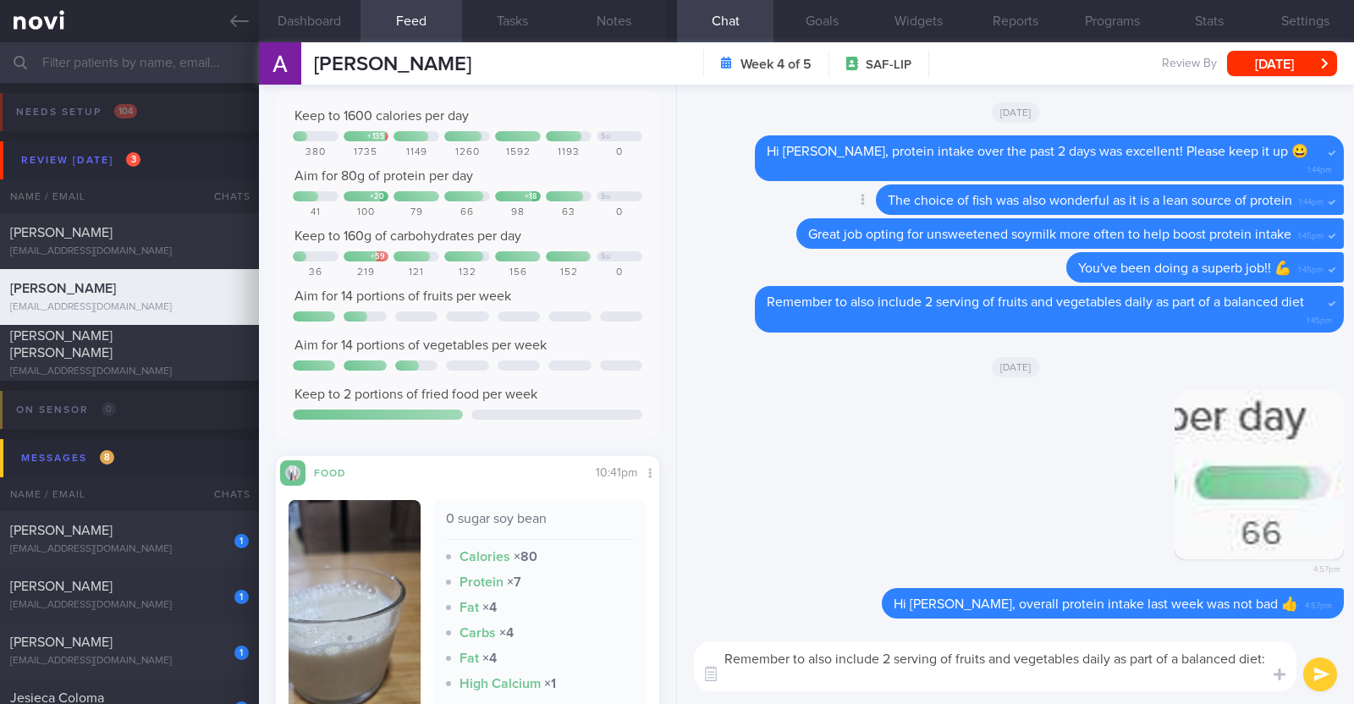
type textarea "Remember to also include 2 serving of fruits and vegetables daily as part of a …"
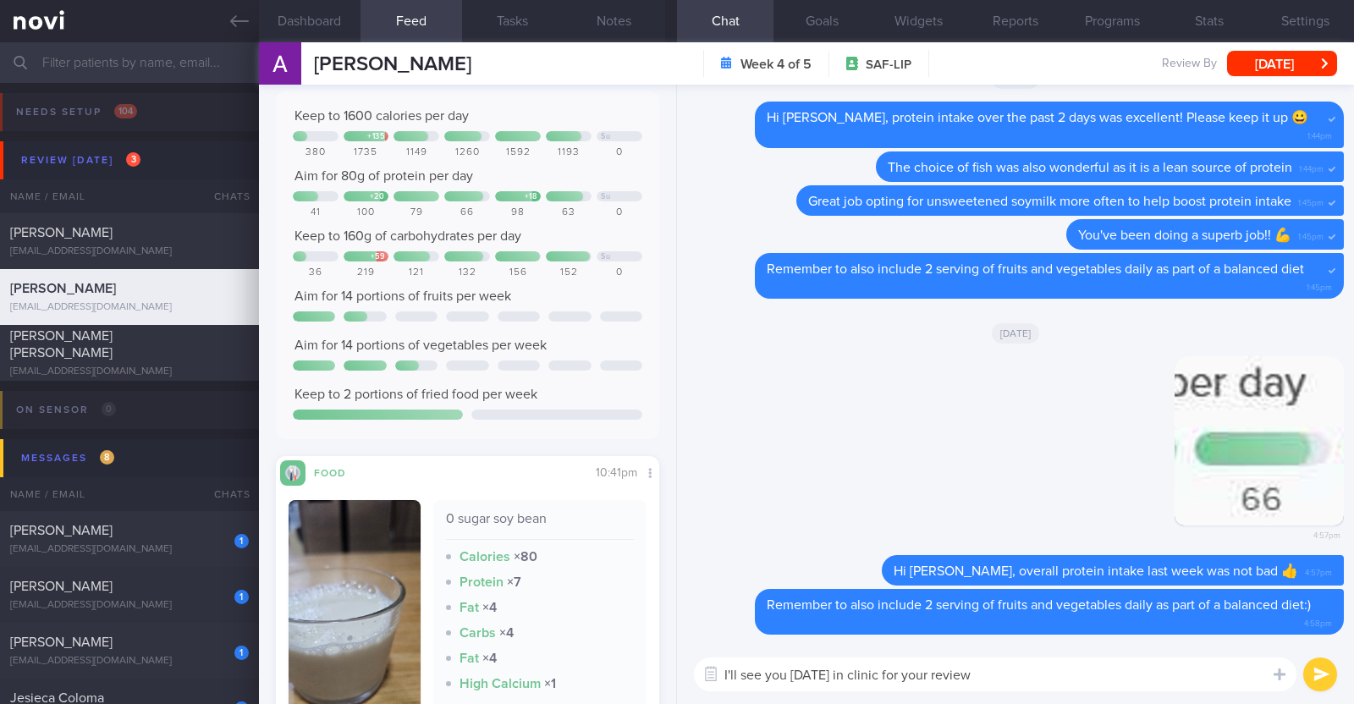
paste textarea "😀"
type textarea "I'll see you [DATE] in clinic for your review 😀"
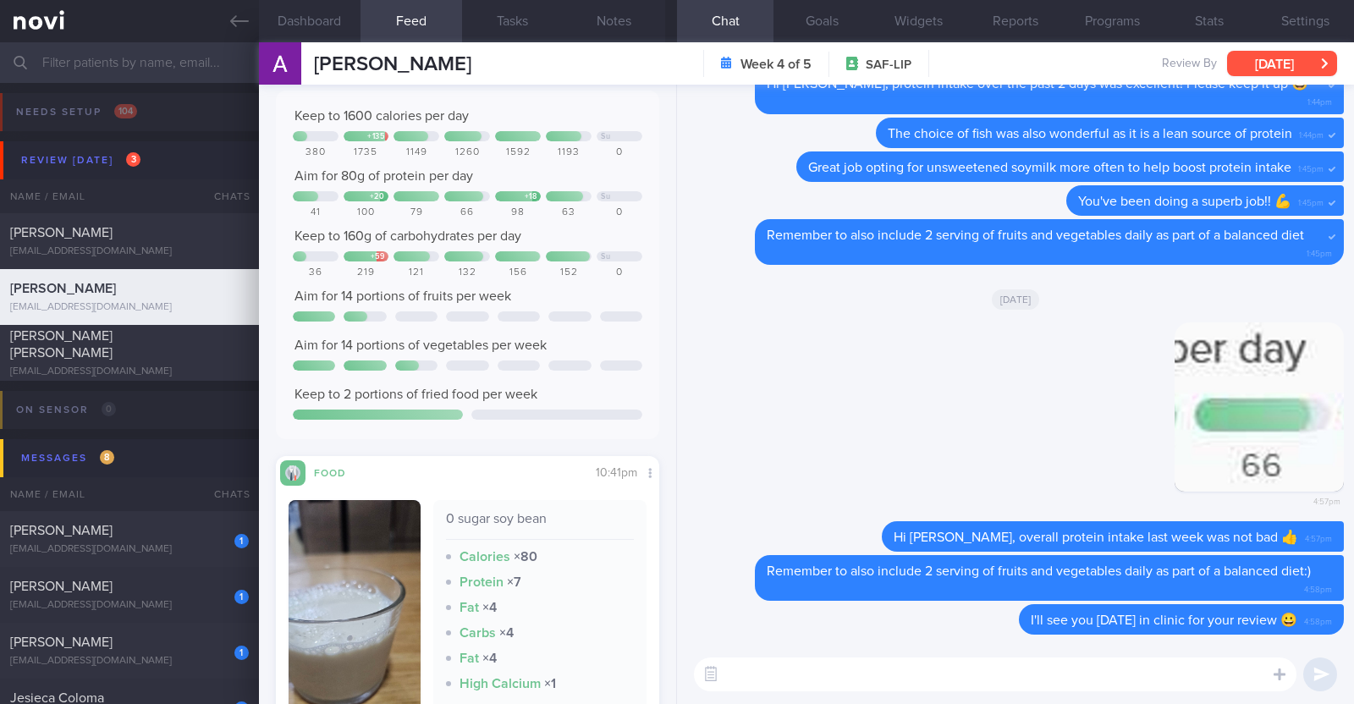
click at [1274, 69] on button "[DATE]" at bounding box center [1282, 63] width 110 height 25
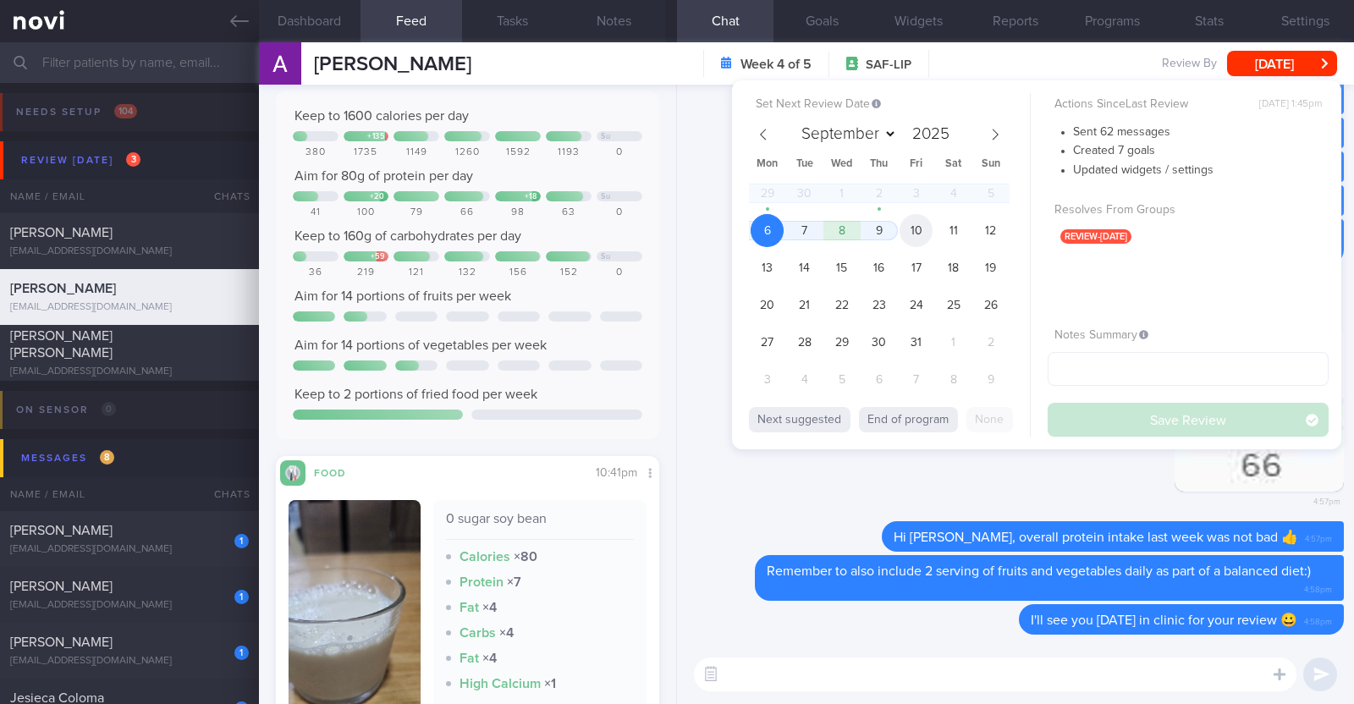
click at [920, 230] on span "10" at bounding box center [915, 230] width 33 height 33
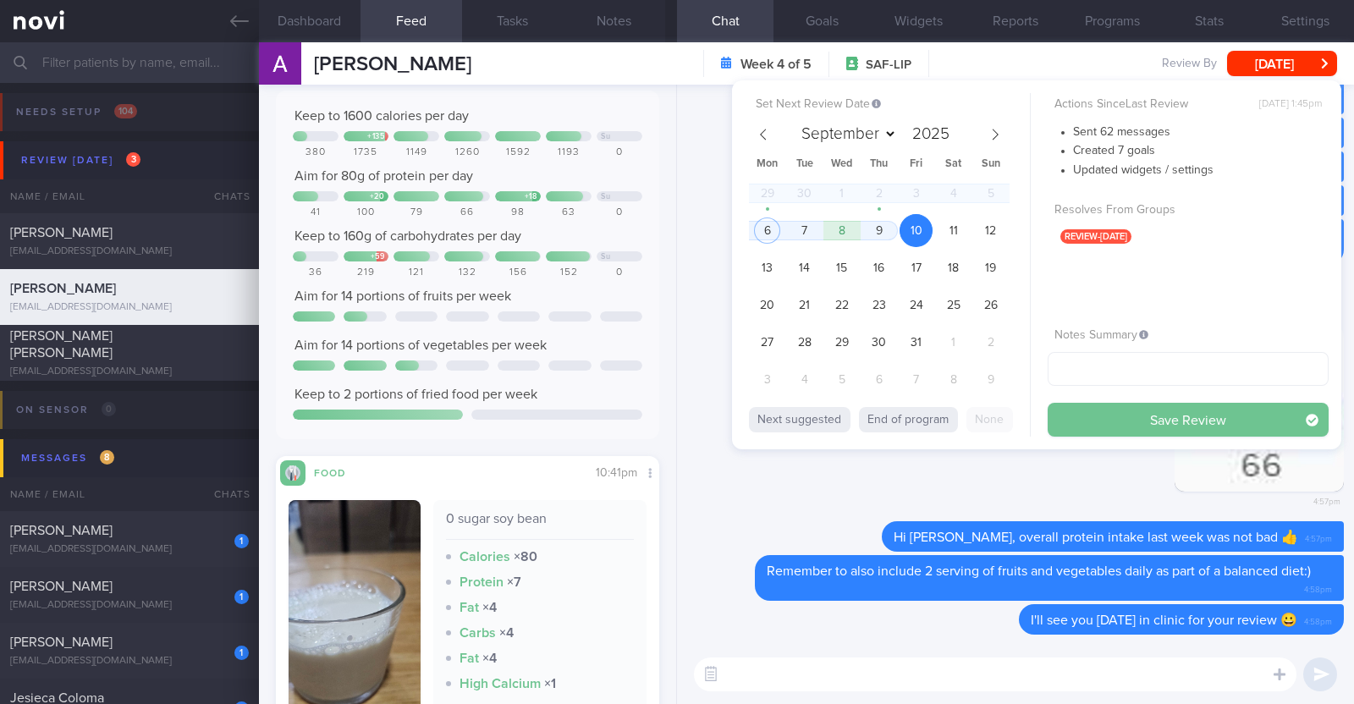
click at [1108, 410] on button "Save Review" at bounding box center [1187, 420] width 281 height 34
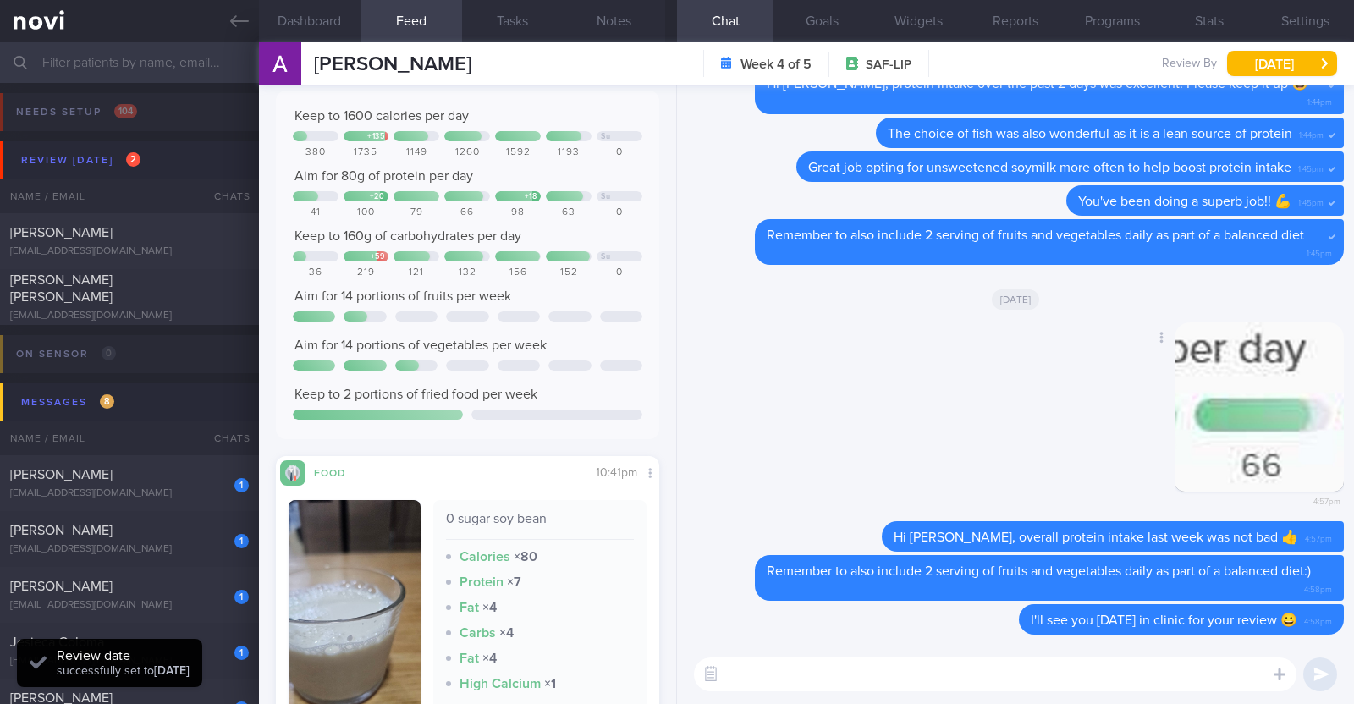
scroll to position [171, 343]
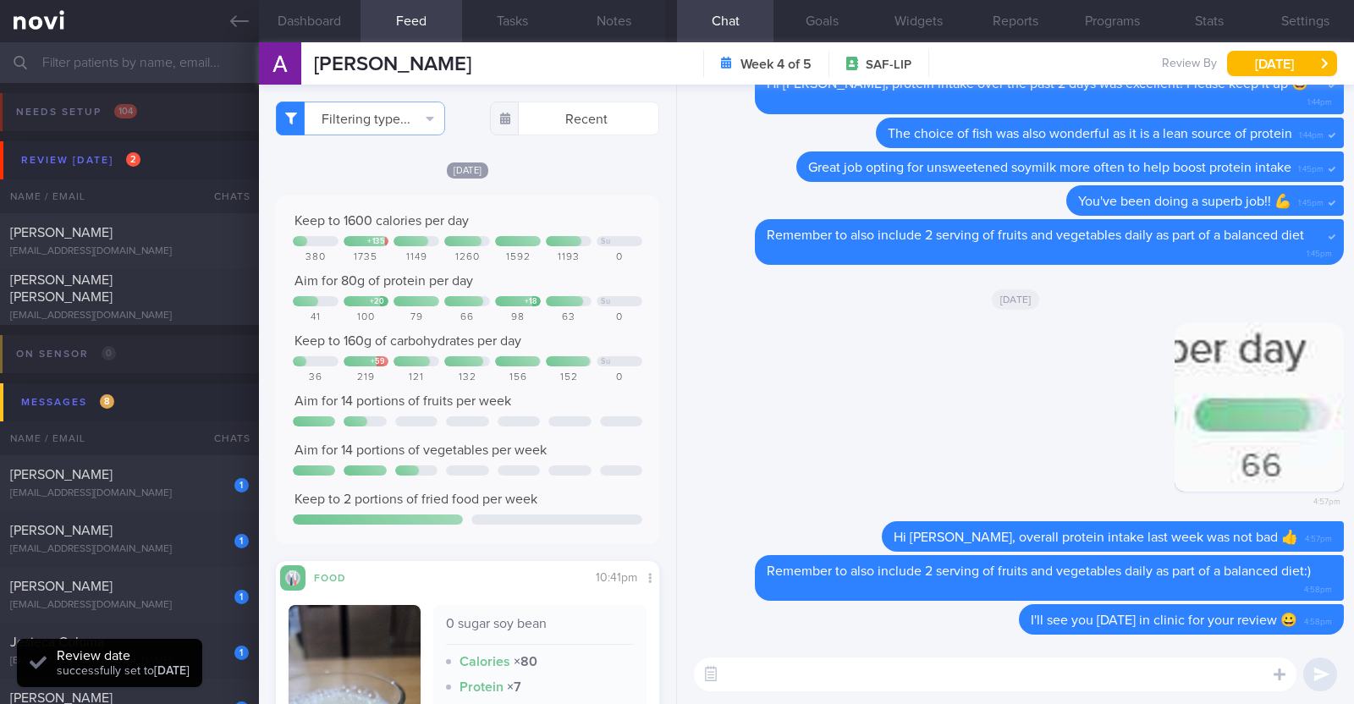
select select "9"
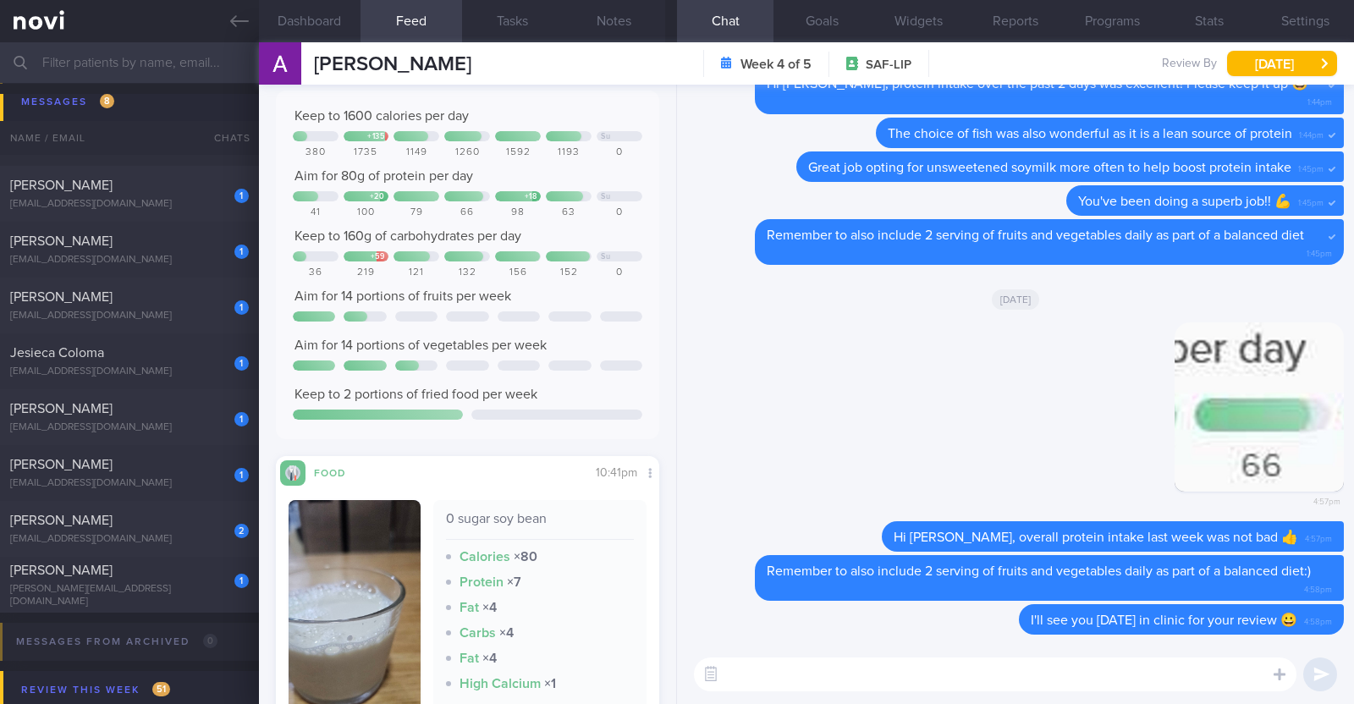
scroll to position [211, 0]
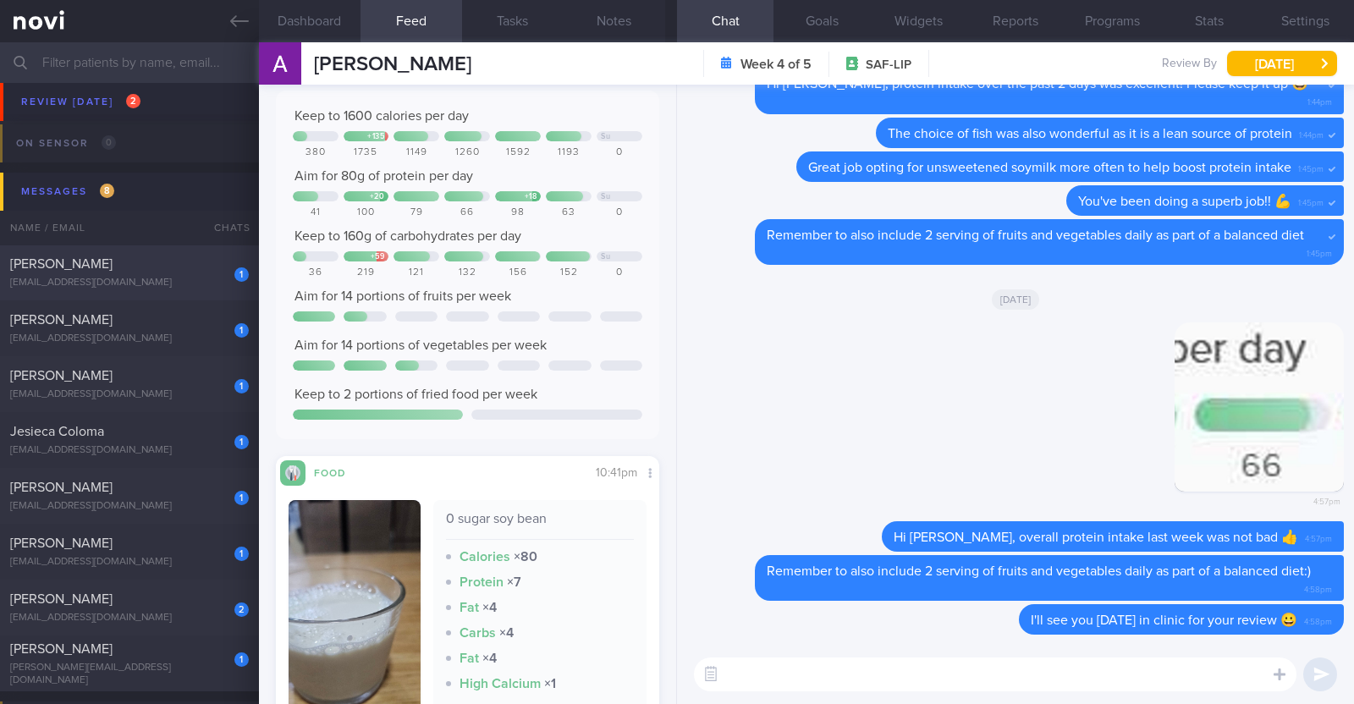
click at [140, 279] on div "[EMAIL_ADDRESS][DOMAIN_NAME]" at bounding box center [129, 283] width 239 height 13
type input "R/v 7/10"
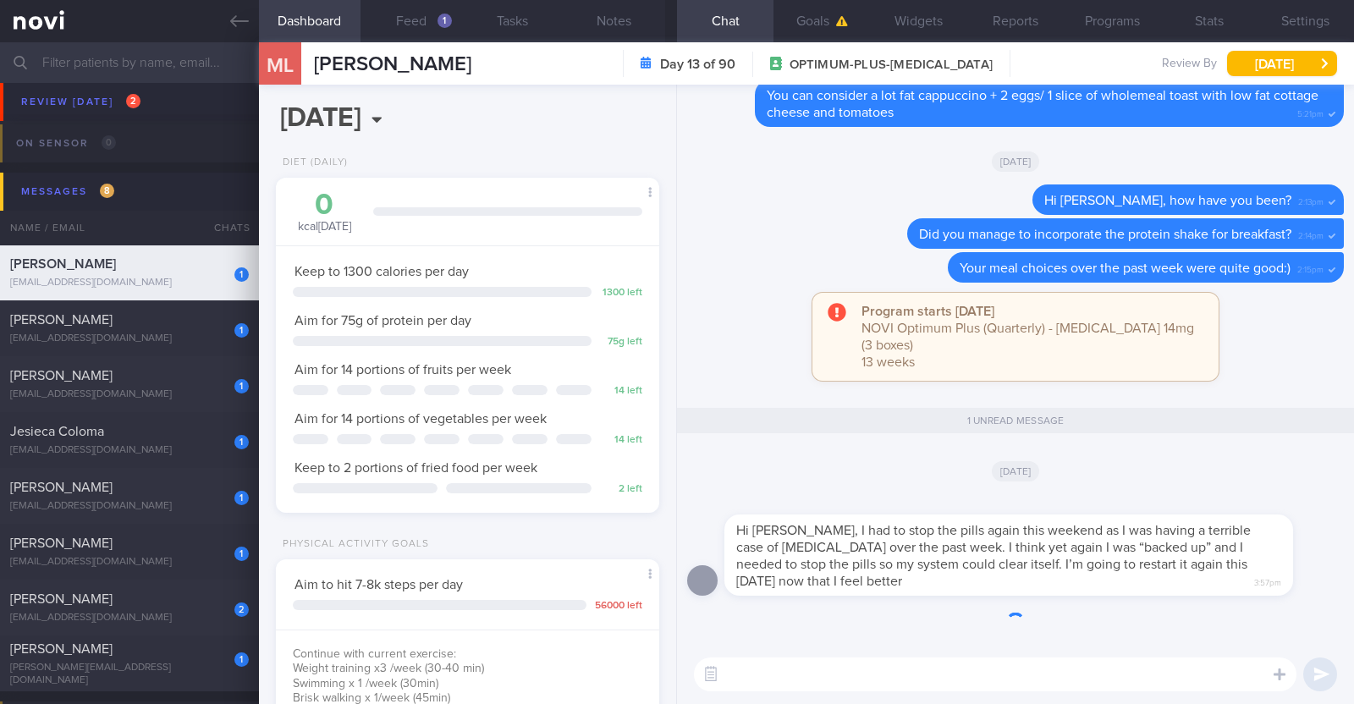
scroll to position [192, 337]
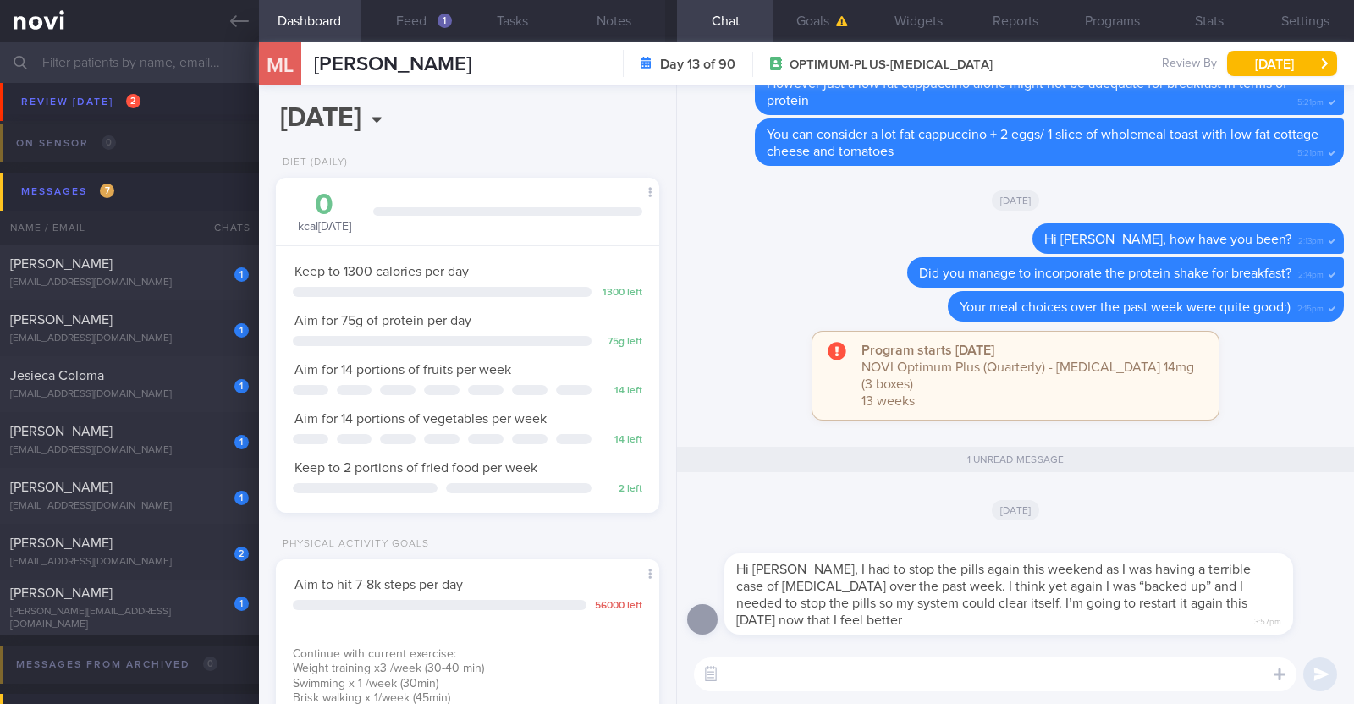
click at [803, 683] on textarea at bounding box center [995, 674] width 602 height 34
type textarea "Hi [PERSON_NAME], thank you for letting me know"
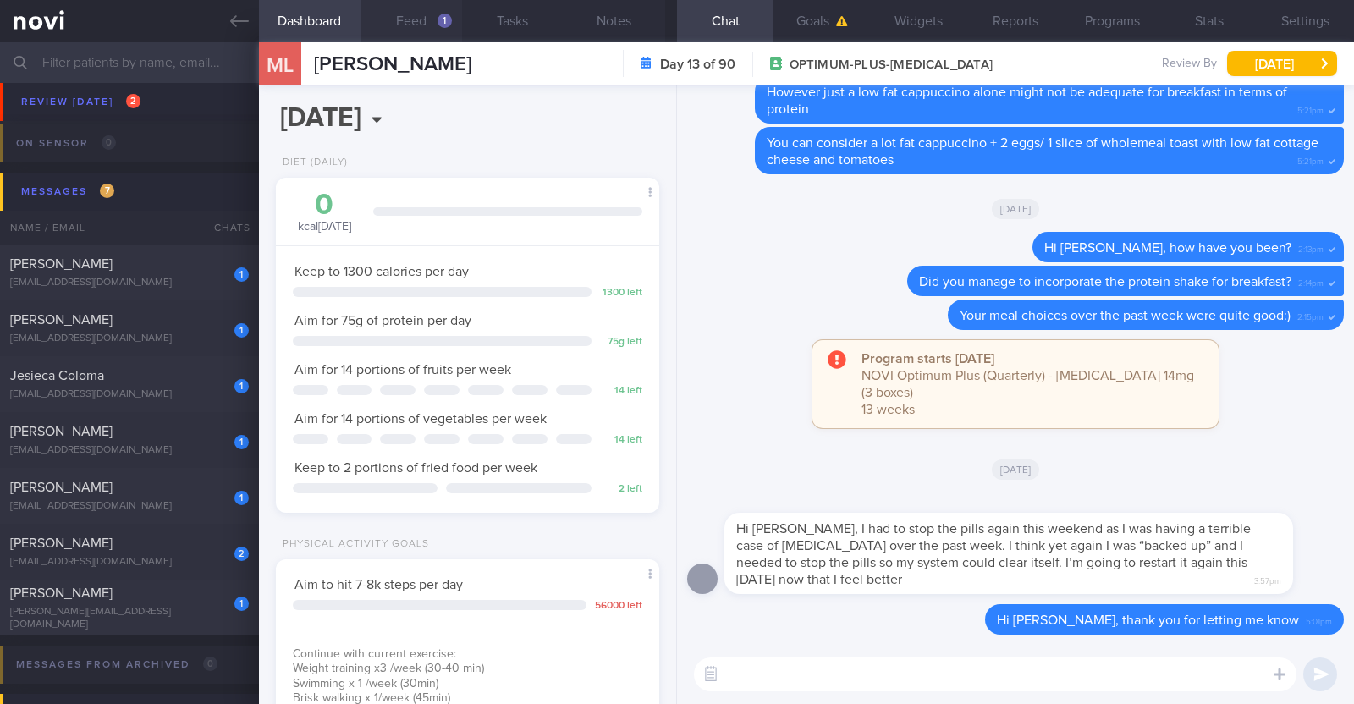
click at [404, 34] on button "Feed 1" at bounding box center [411, 21] width 102 height 42
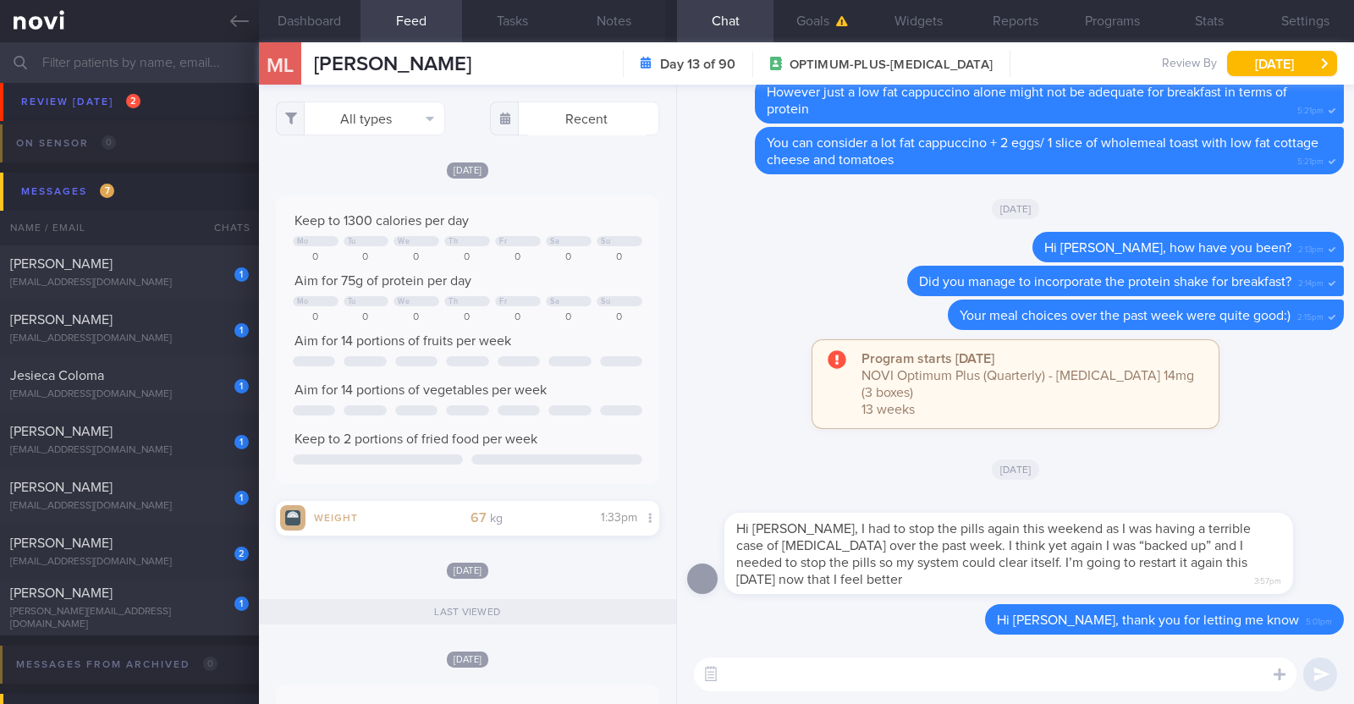
click at [750, 688] on textarea at bounding box center [995, 674] width 602 height 34
type textarea "Sorry to hear that the side effects have been quite bad this weekend"
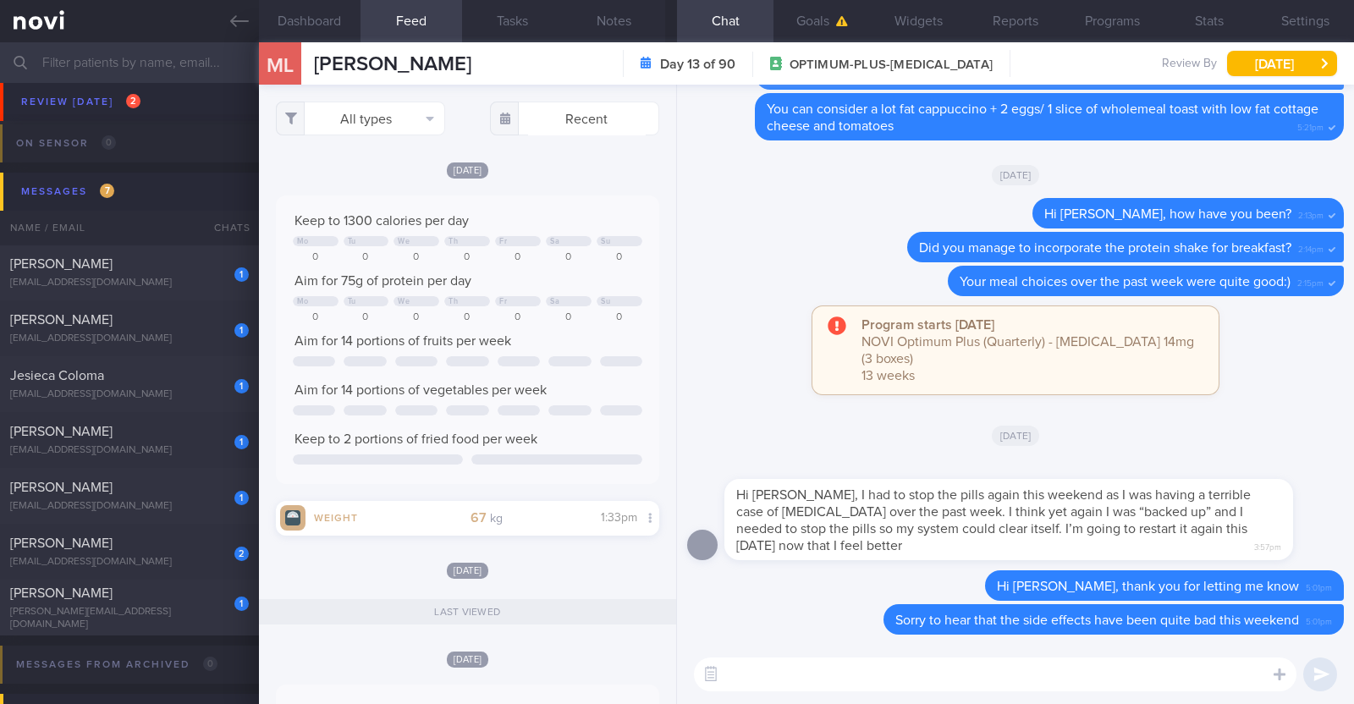
click at [790, 669] on textarea at bounding box center [995, 674] width 602 height 34
paste textarea "If it is quite hard to eat due to the nausea, try taking some protein-containin…"
type textarea "If it is quite hard to eat due to the nausea, try taking some protein-containin…"
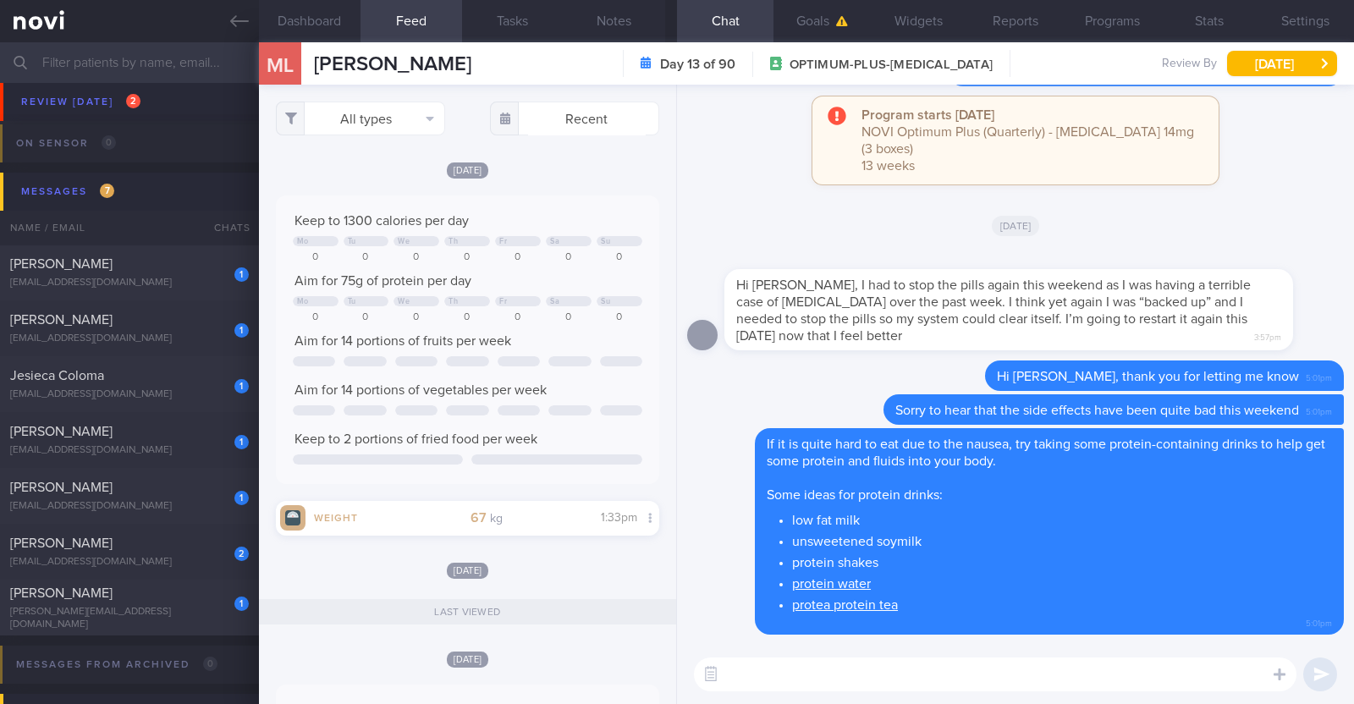
click at [866, 662] on textarea at bounding box center [995, 674] width 602 height 34
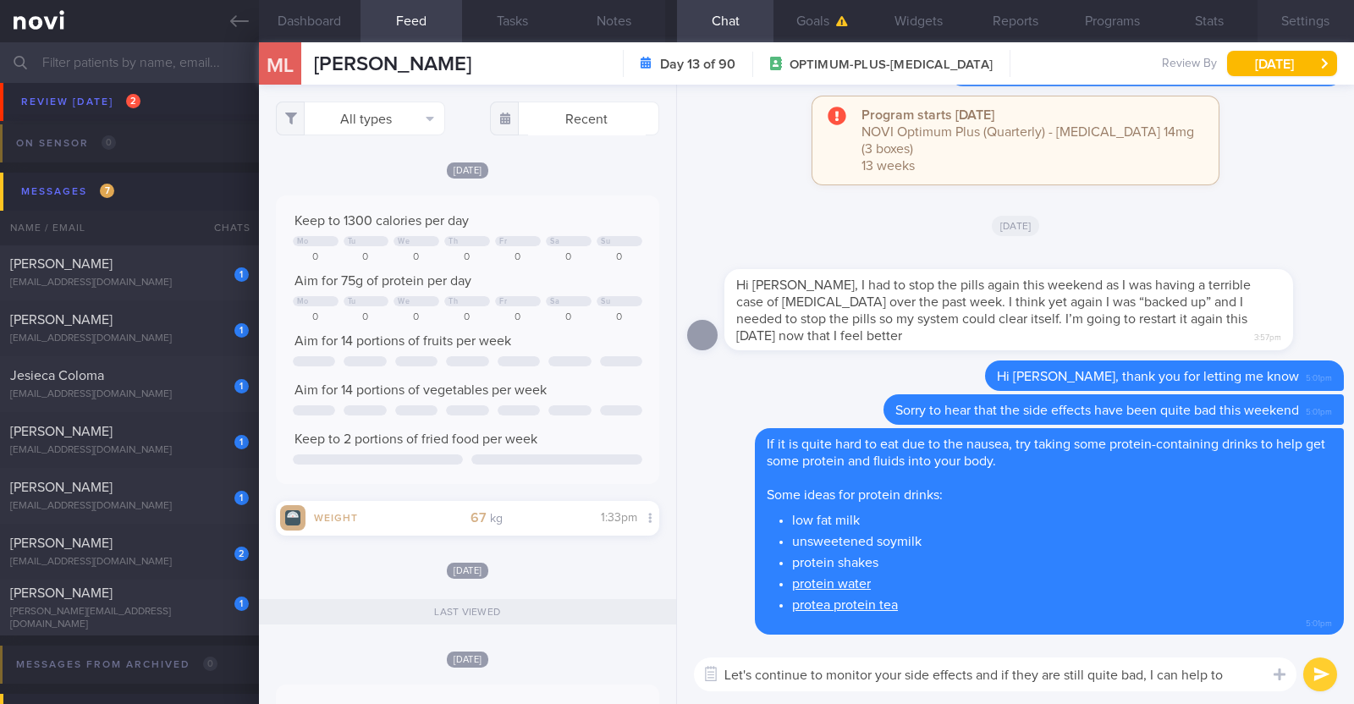
click at [1300, 17] on button "Settings" at bounding box center [1305, 21] width 96 height 42
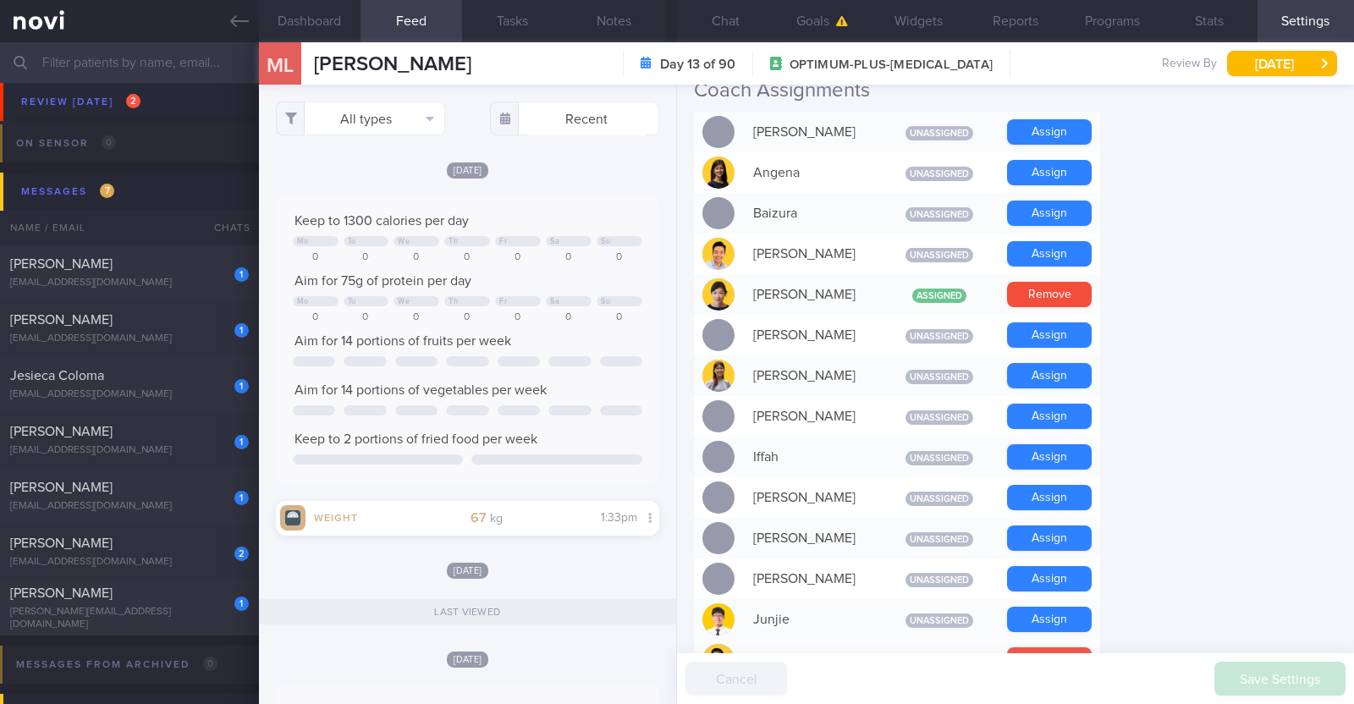
scroll to position [529, 0]
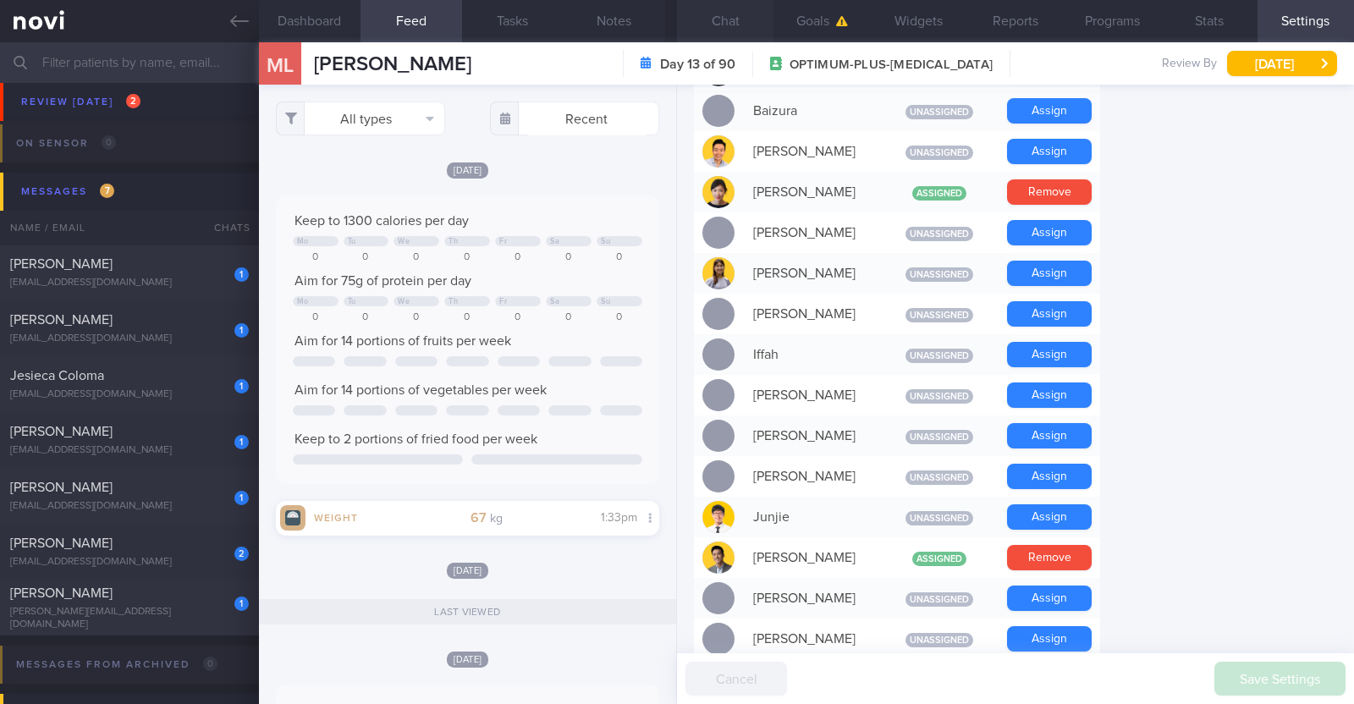
click at [742, 15] on button "Chat" at bounding box center [725, 21] width 96 height 42
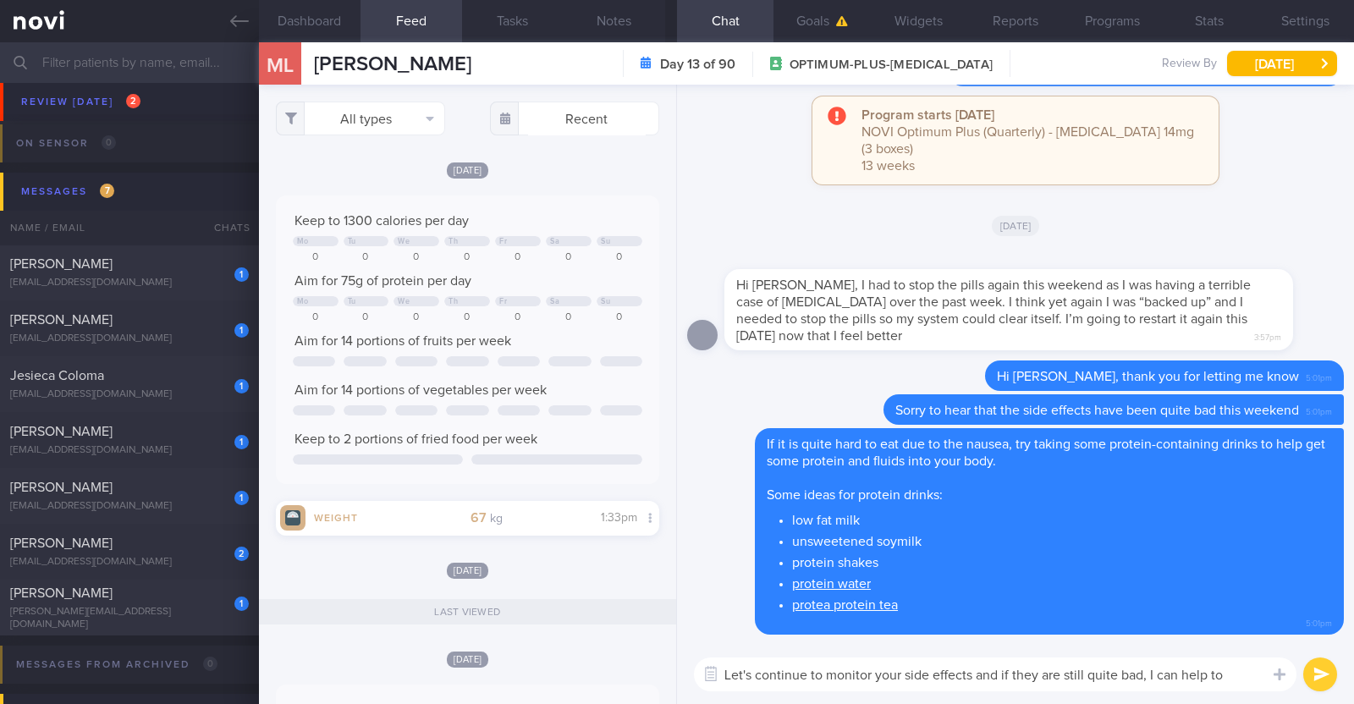
click at [1242, 679] on textarea "Let's continue to monitor your side effects and if they are still quite bad, I …" at bounding box center [995, 674] width 602 height 34
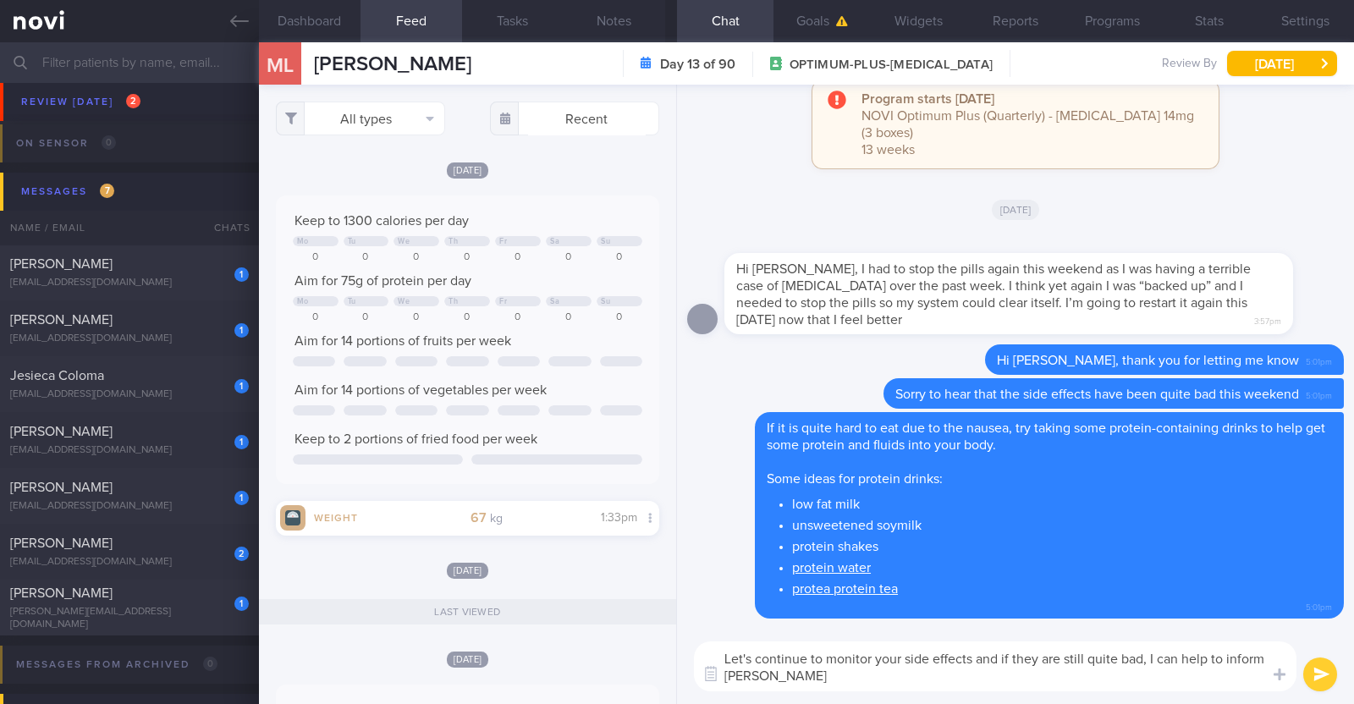
type textarea "Let's continue to monitor your side effects and if they are still quite bad, I …"
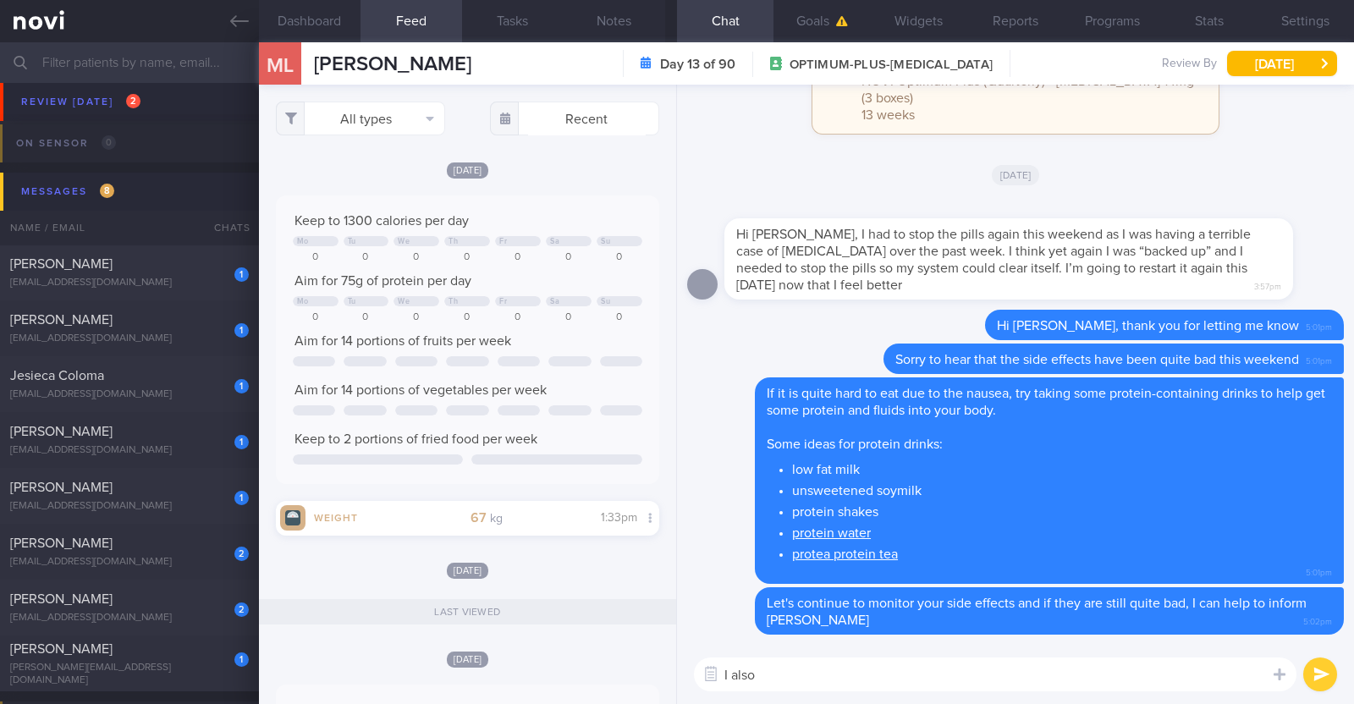
paste textarea "just want to let you know that I will be on leave from 9-10 Oct 2025. During th…"
type textarea "I also just want to let you know that I will be on leave from 9-10 Oct 2025. Du…"
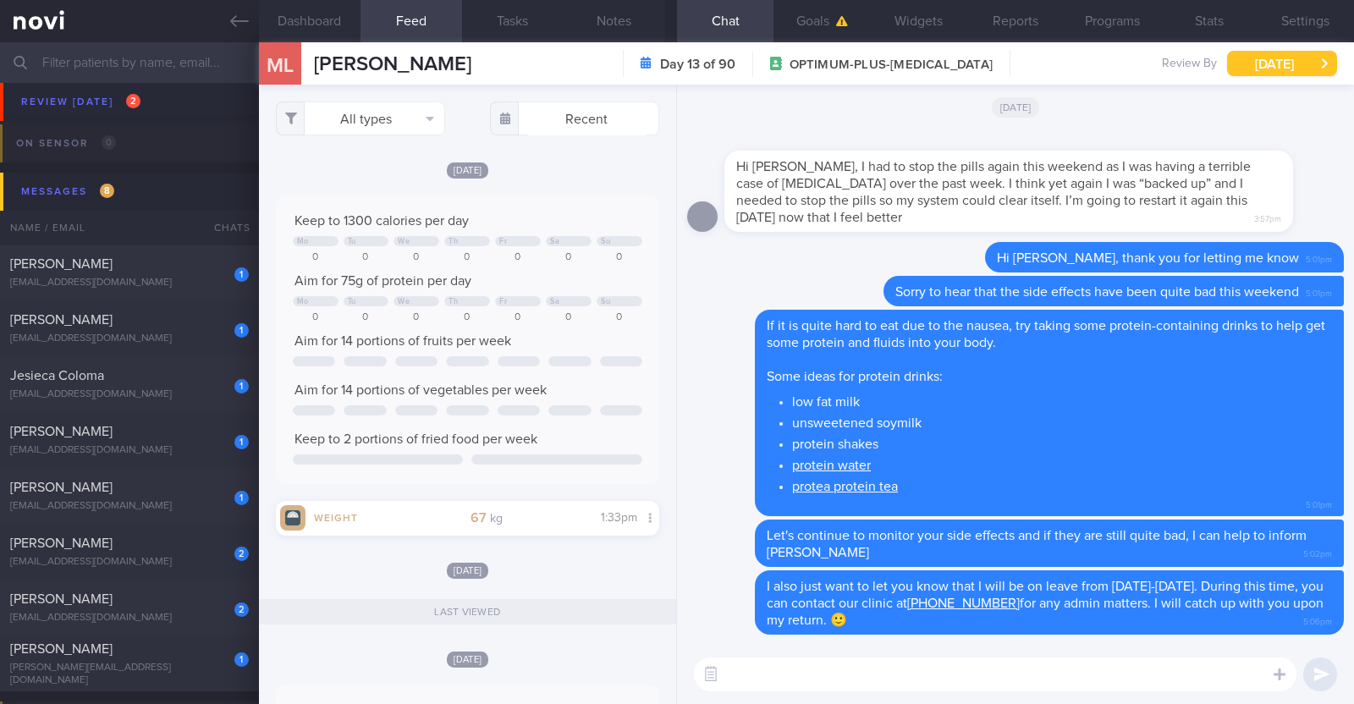
click at [1290, 71] on button "Tue, 7 Oct" at bounding box center [1282, 63] width 110 height 25
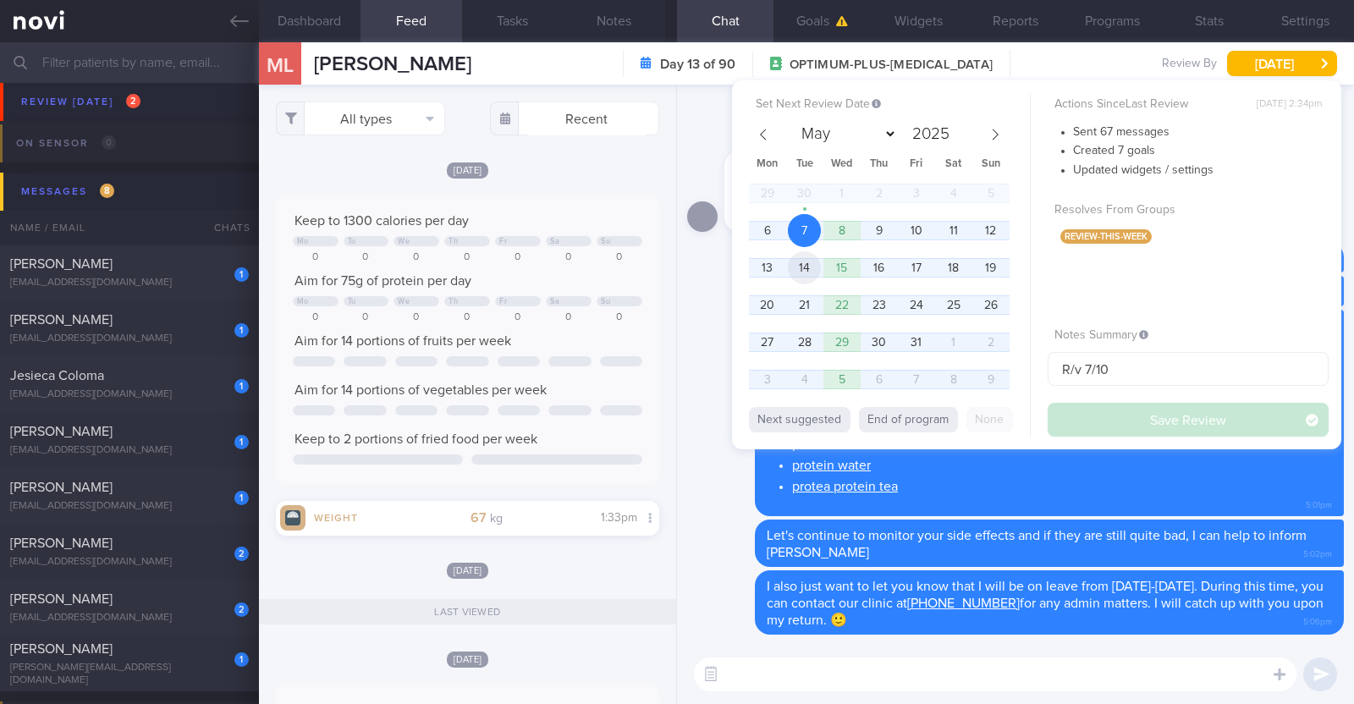
click at [816, 261] on span "14" at bounding box center [804, 267] width 33 height 33
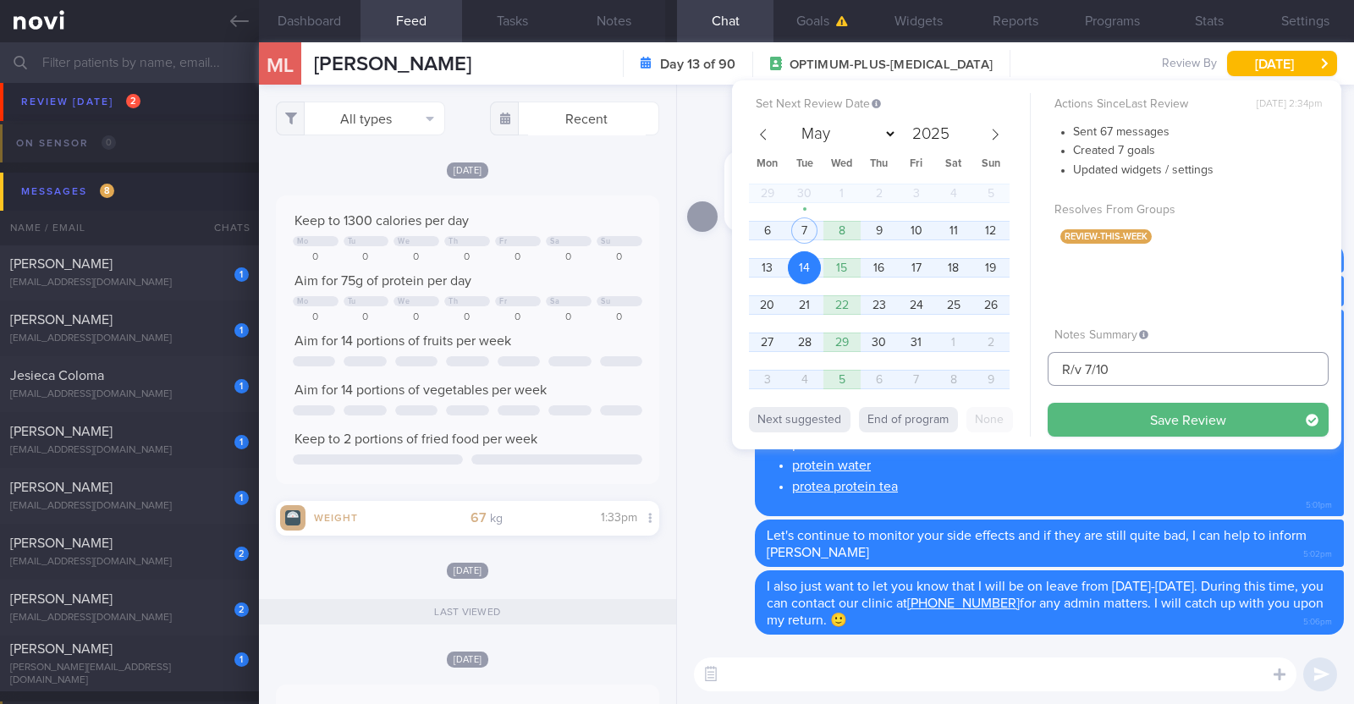
click at [1085, 369] on input "R/v 7/10" at bounding box center [1187, 369] width 281 height 34
click at [1163, 422] on button "Save Review" at bounding box center [1187, 420] width 281 height 34
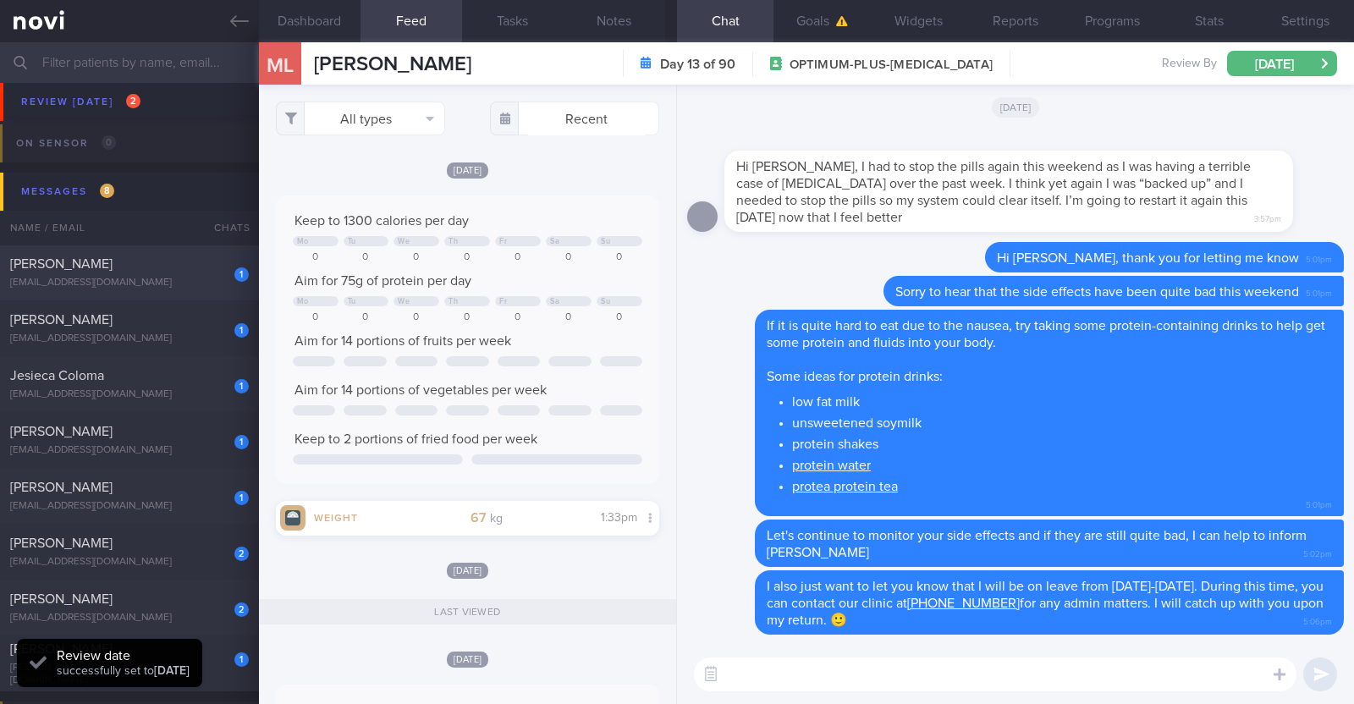
click at [149, 278] on div "[EMAIL_ADDRESS][DOMAIN_NAME]" at bounding box center [129, 283] width 239 height 13
type input "Monitor for hypos!!!"
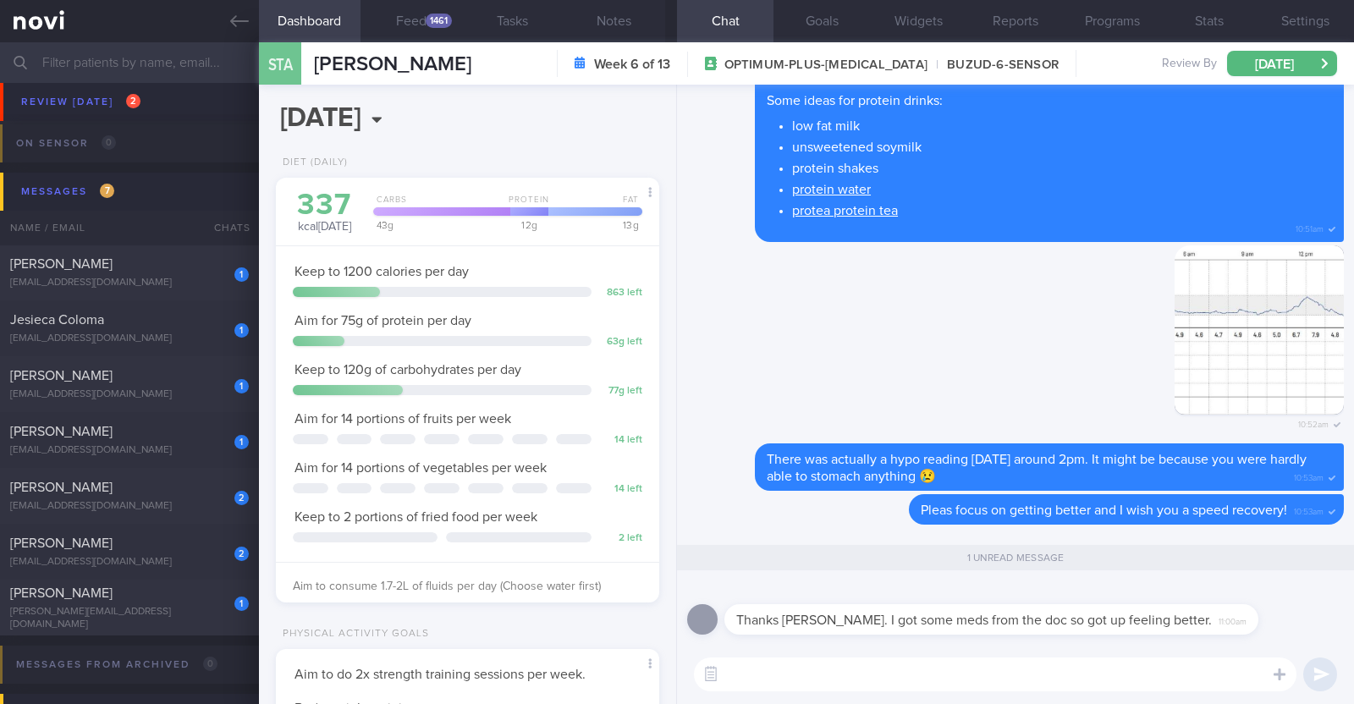
click at [859, 683] on textarea at bounding box center [995, 674] width 602 height 34
type textarea "Glad that you're feeling better:)"
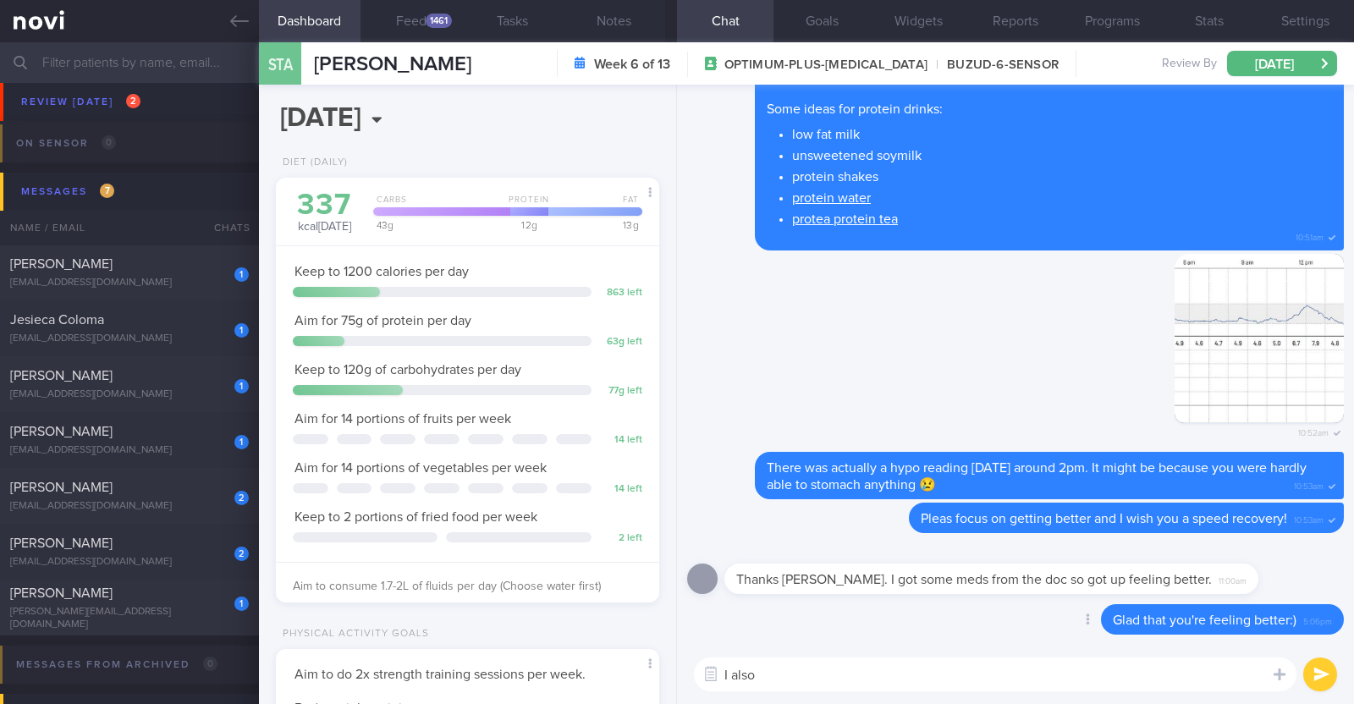
paste textarea "just want to let you know that I will be on leave from 9-10 Oct 2025. During th…"
type textarea "I also just want to let you know that I will be on leave from 9-10 Oct 2025. Du…"
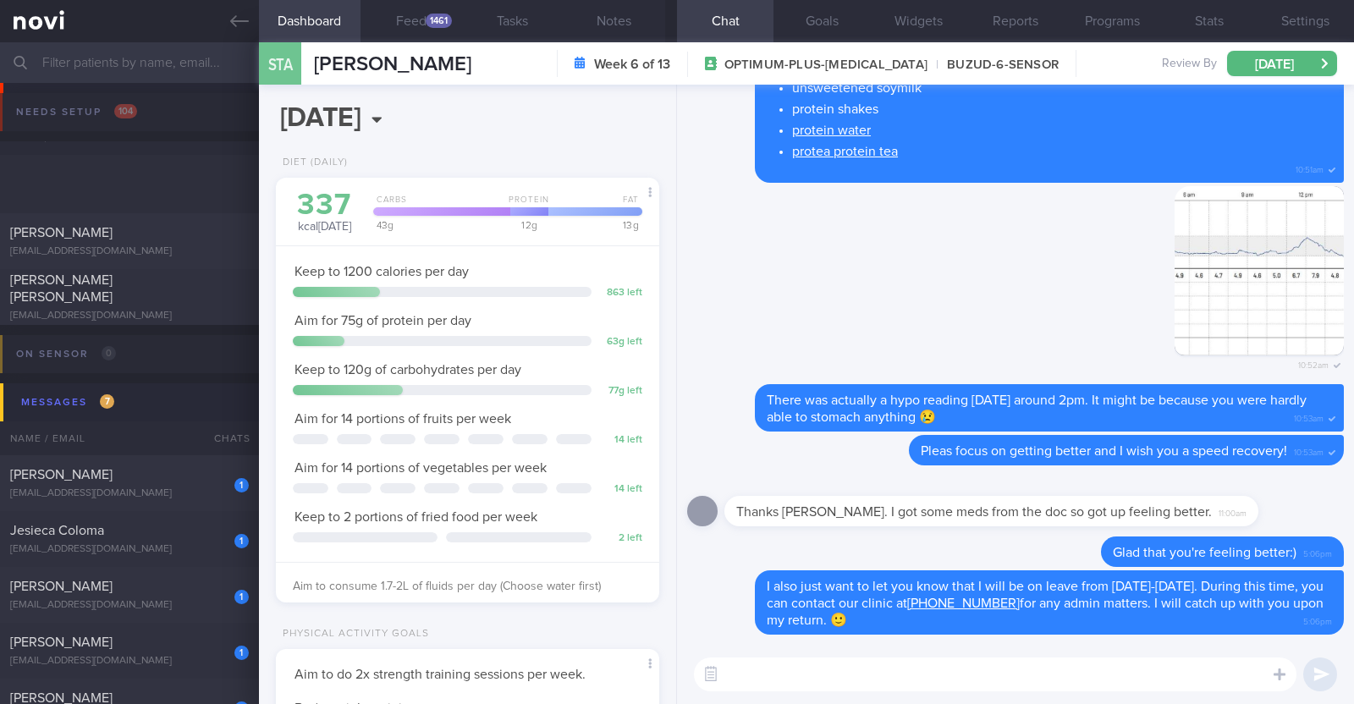
select select "9"
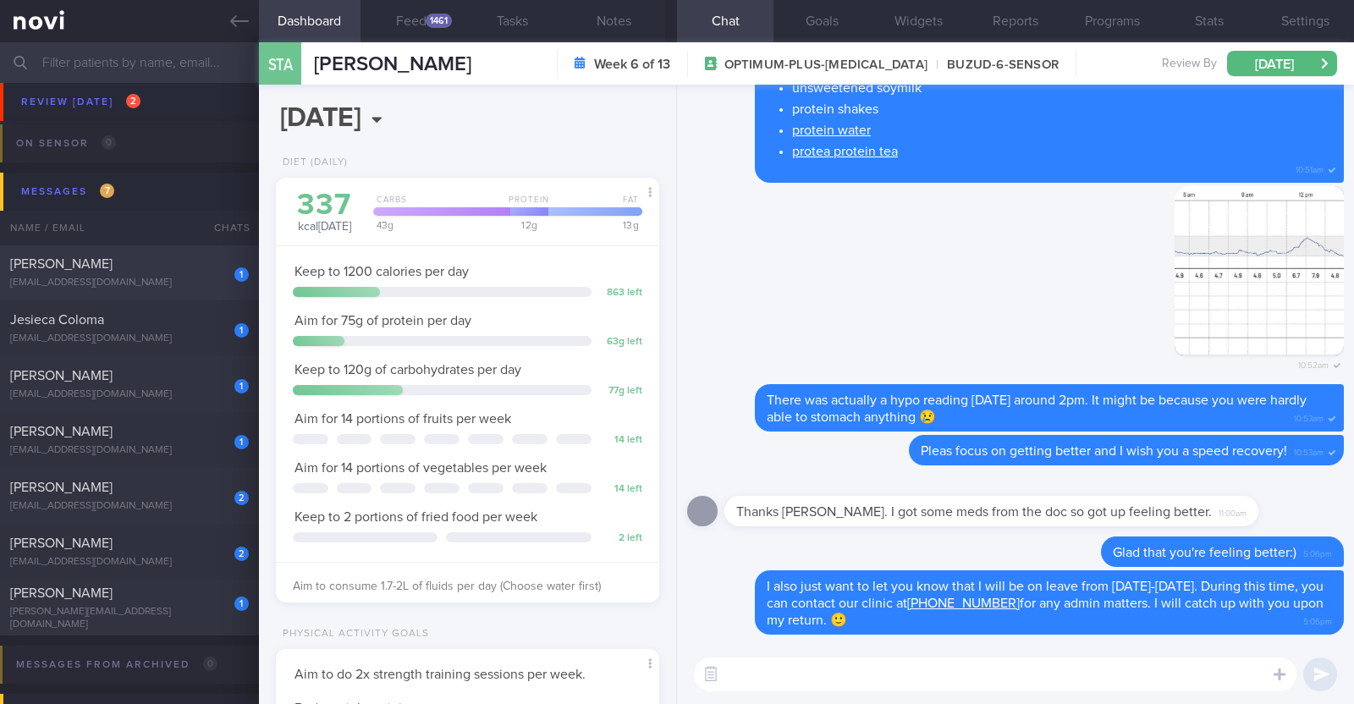
click at [113, 263] on span "[PERSON_NAME]" at bounding box center [61, 264] width 102 height 14
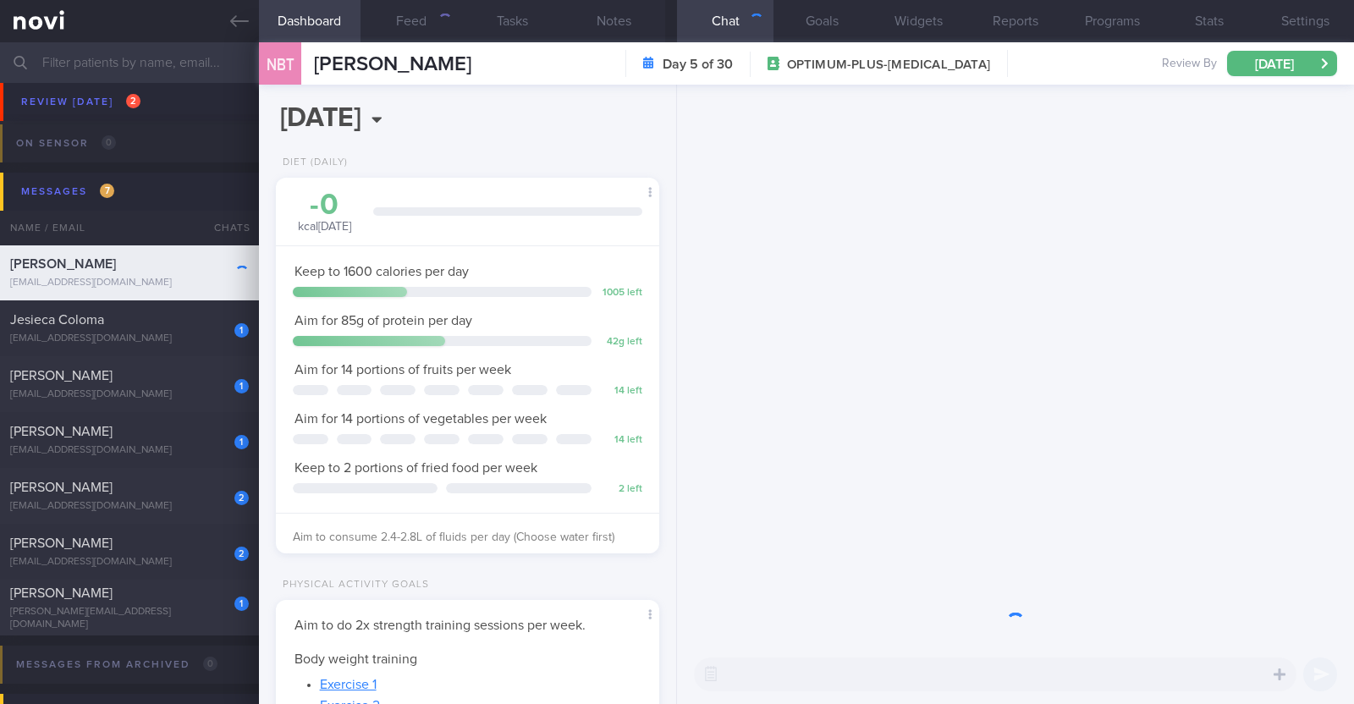
scroll to position [192, 337]
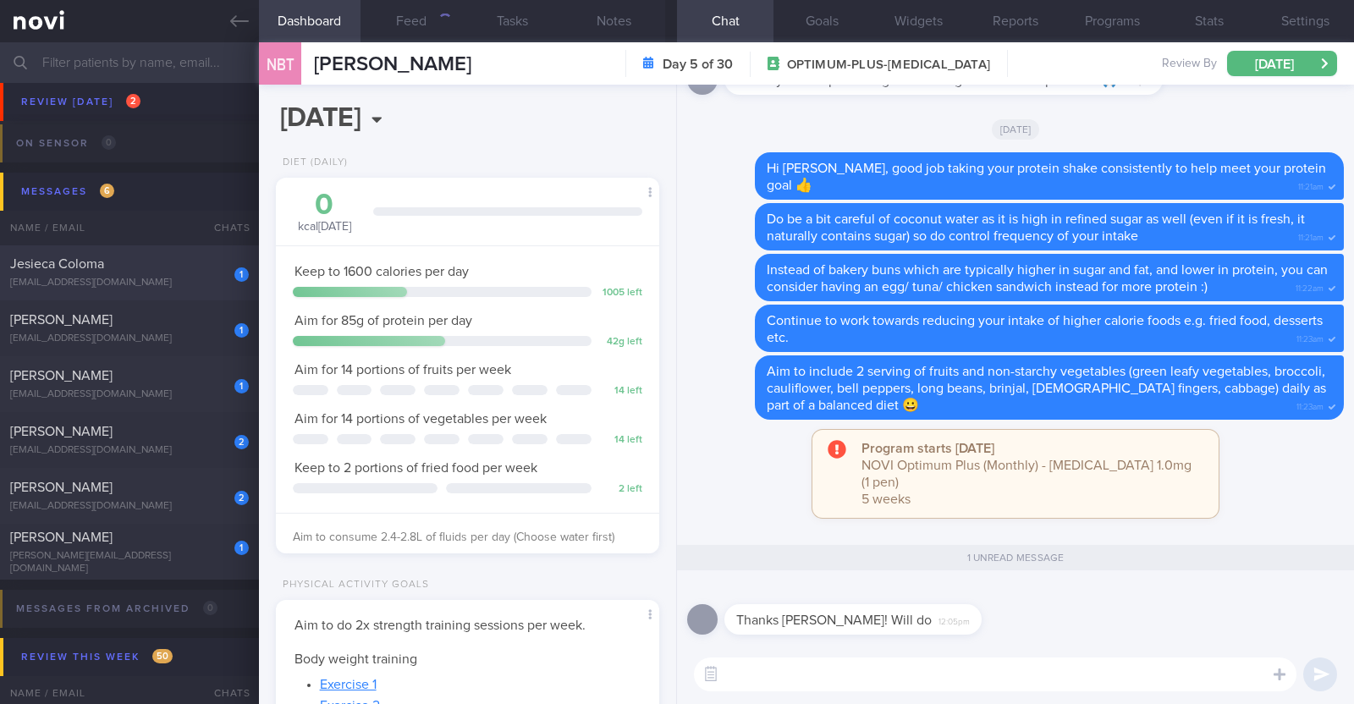
click at [183, 273] on div "1 Jesieca Coloma colomajesieca@gmail.com" at bounding box center [129, 273] width 259 height 34
type input "R/v with [PERSON_NAME] 6/10"
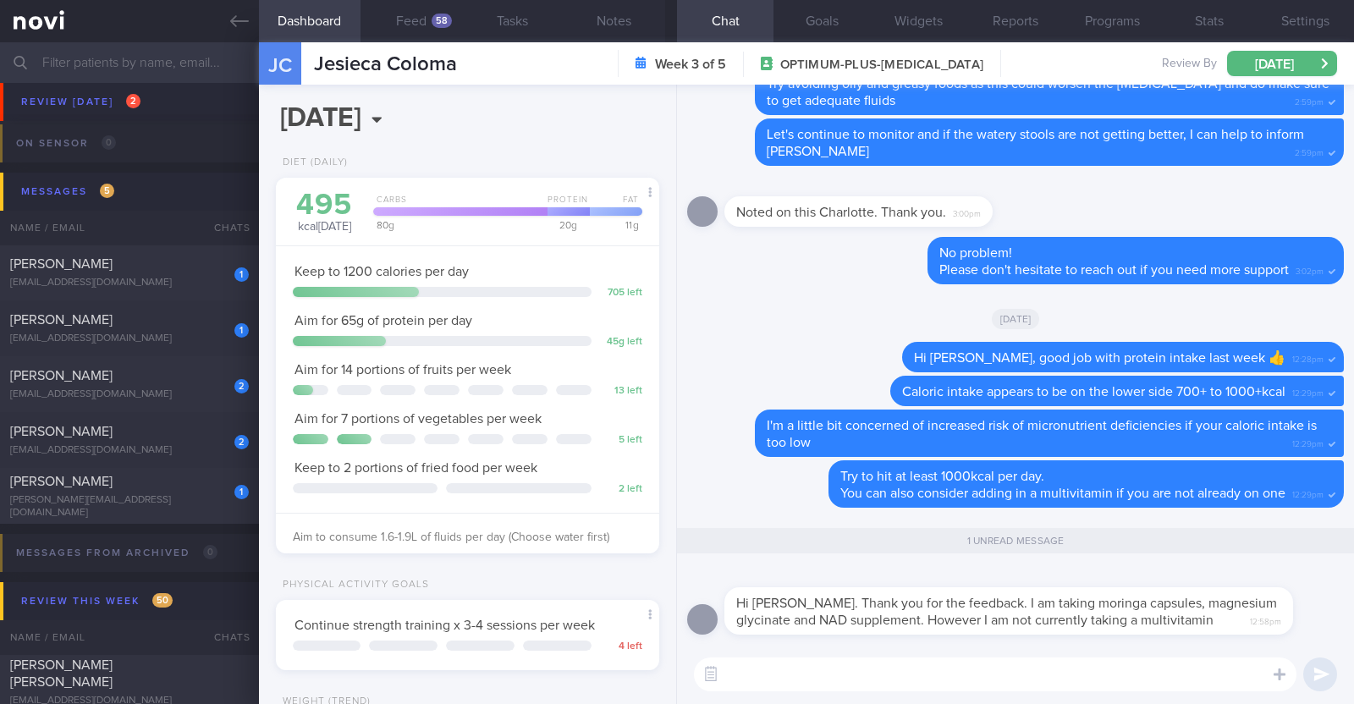
click at [1297, 577] on div at bounding box center [1033, 577] width 619 height 20
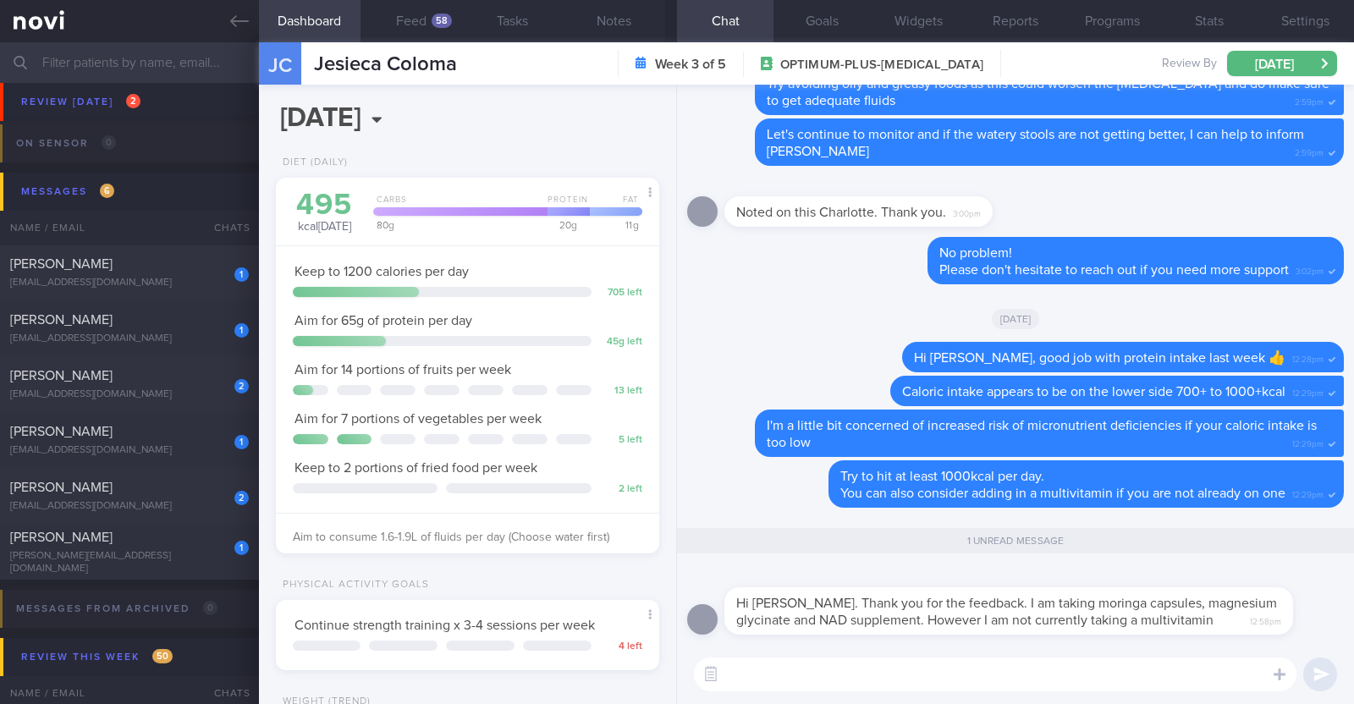
click at [1172, 674] on textarea at bounding box center [995, 674] width 602 height 34
type textarea "I"
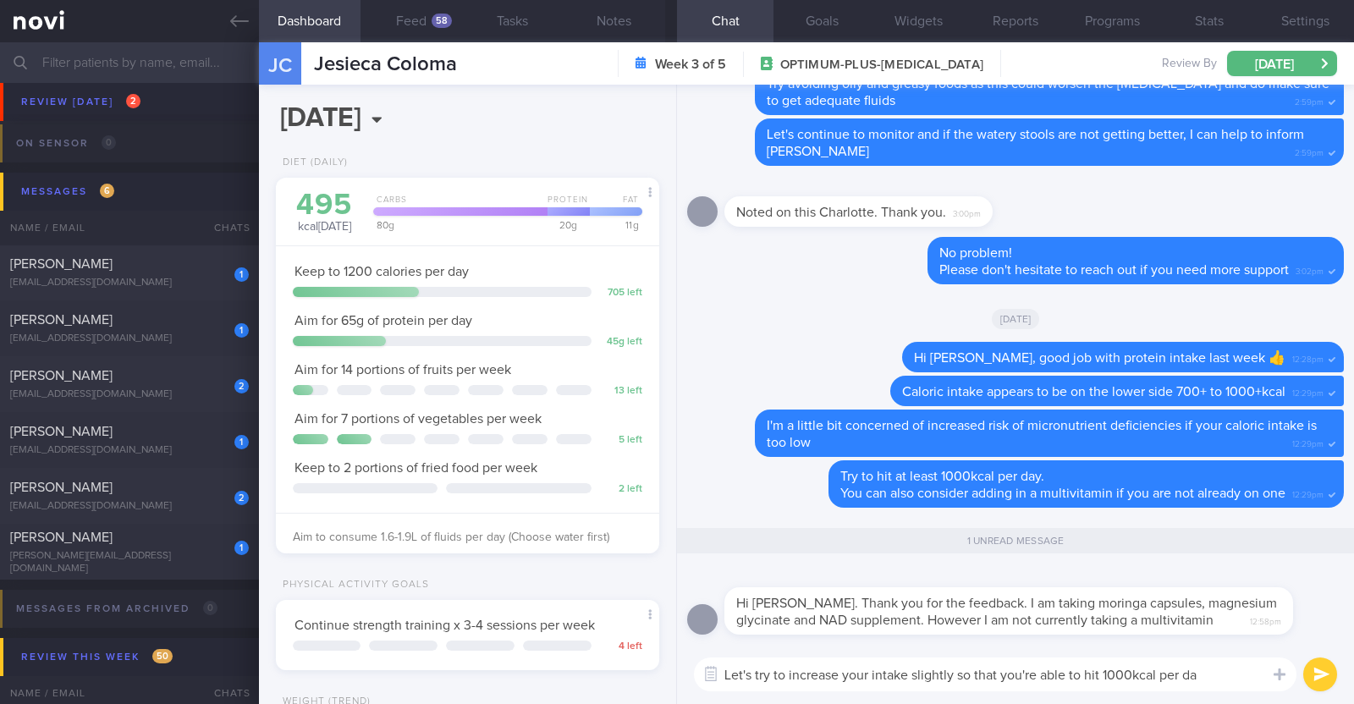
type textarea "Let's try to increase your intake slightly so that you're able to hit 1000kcal …"
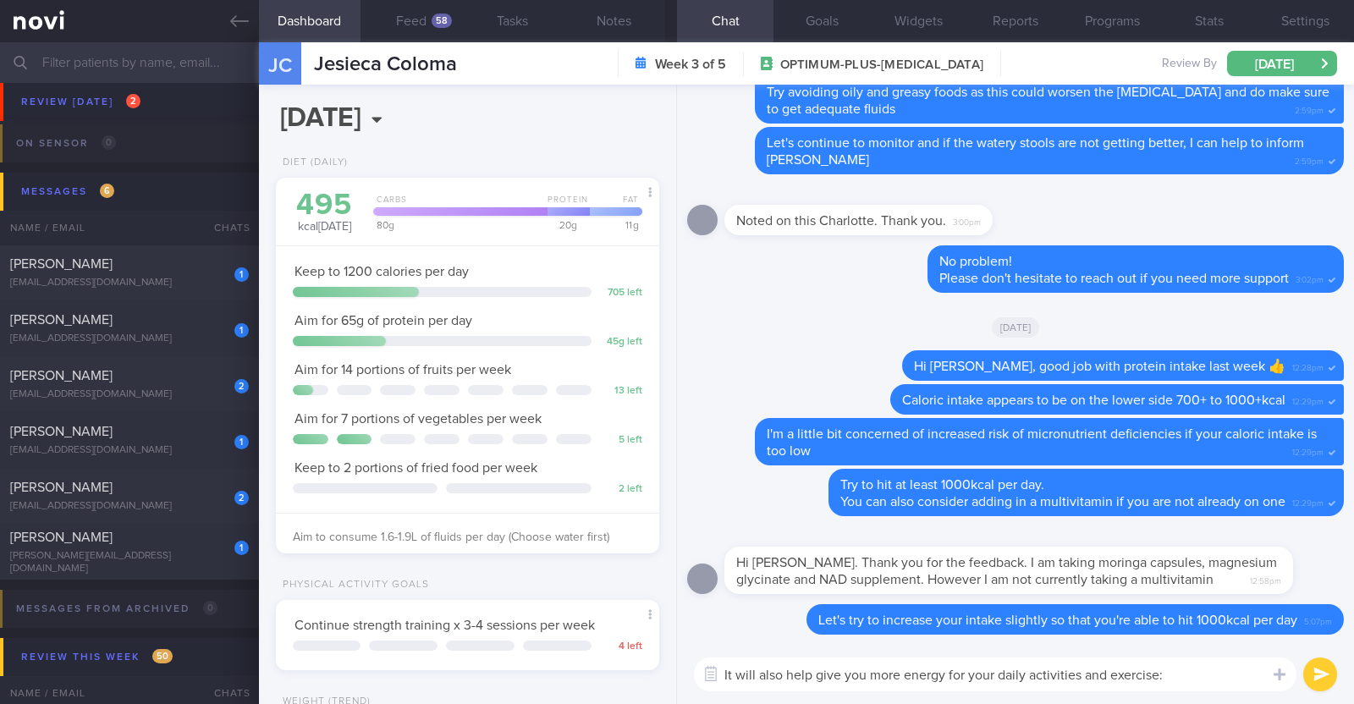
type textarea "It will also help give you more energy for your daily activities and exercise:)"
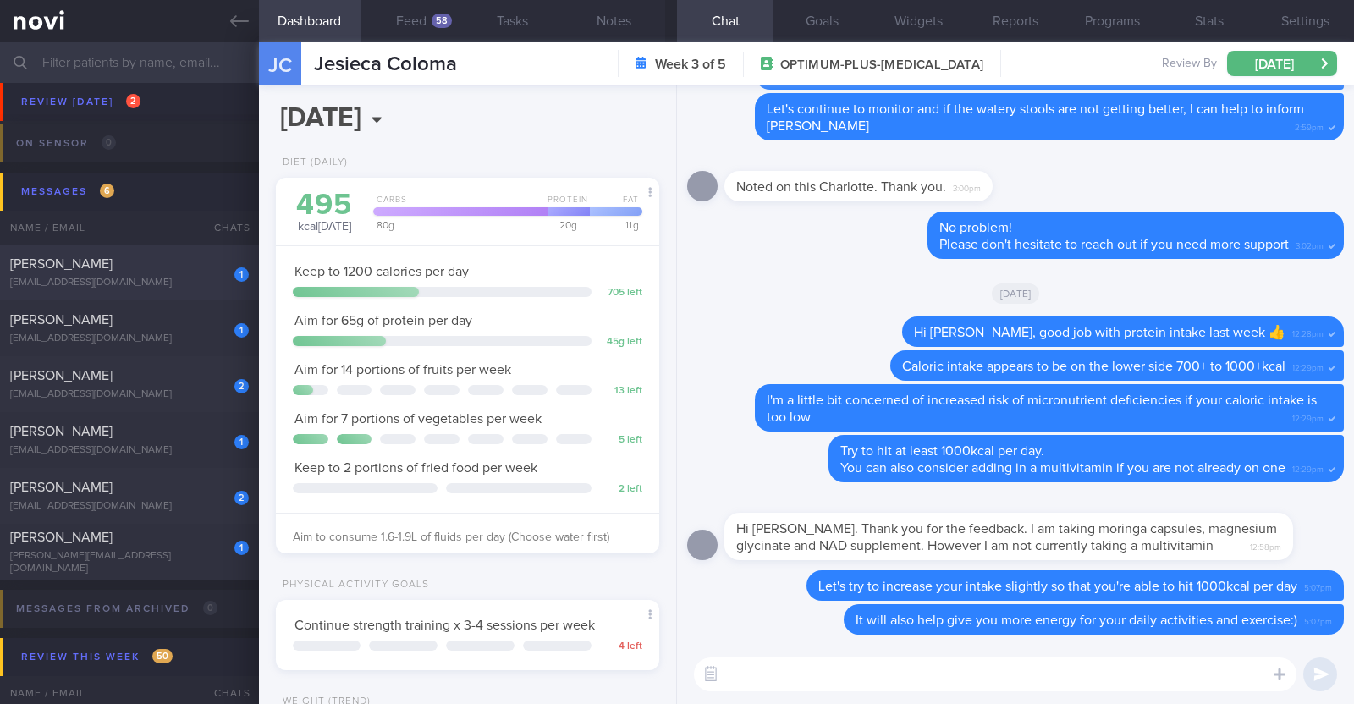
click at [157, 270] on div "[PERSON_NAME]" at bounding box center [127, 264] width 234 height 17
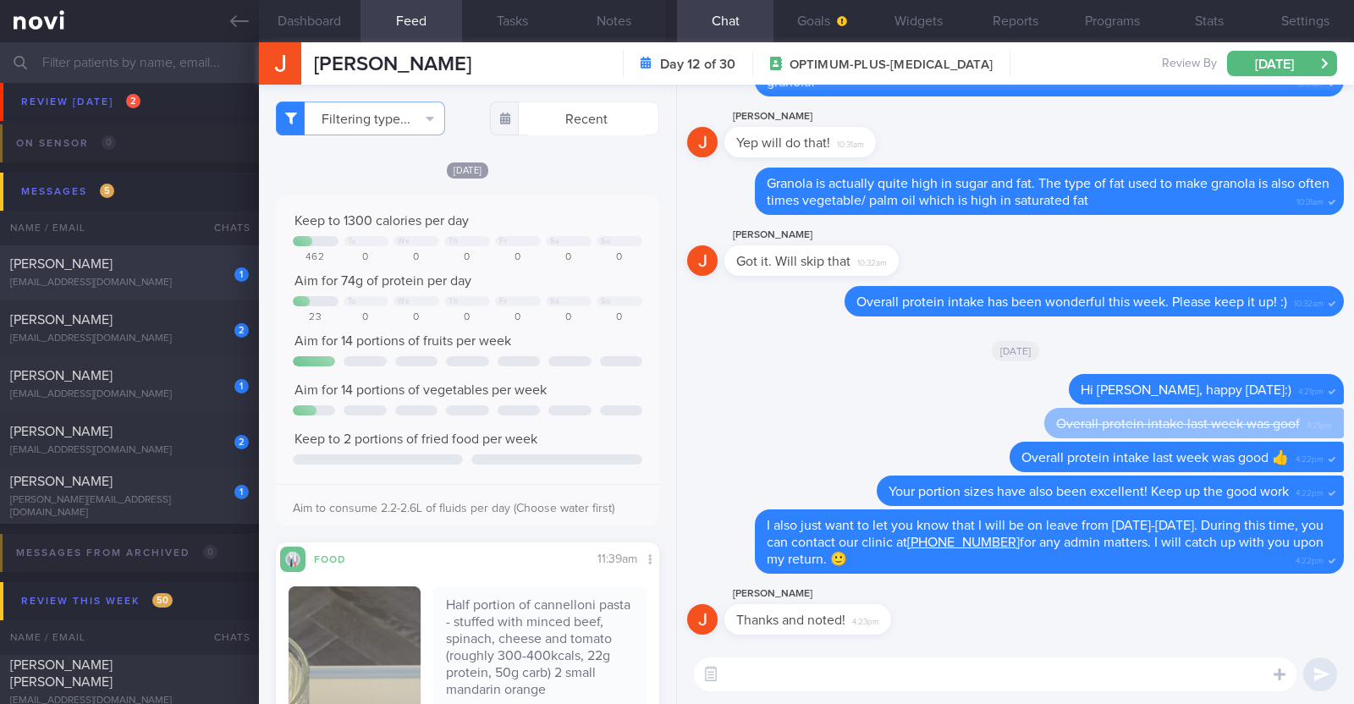
click at [137, 284] on div "[EMAIL_ADDRESS][DOMAIN_NAME]" at bounding box center [129, 283] width 239 height 13
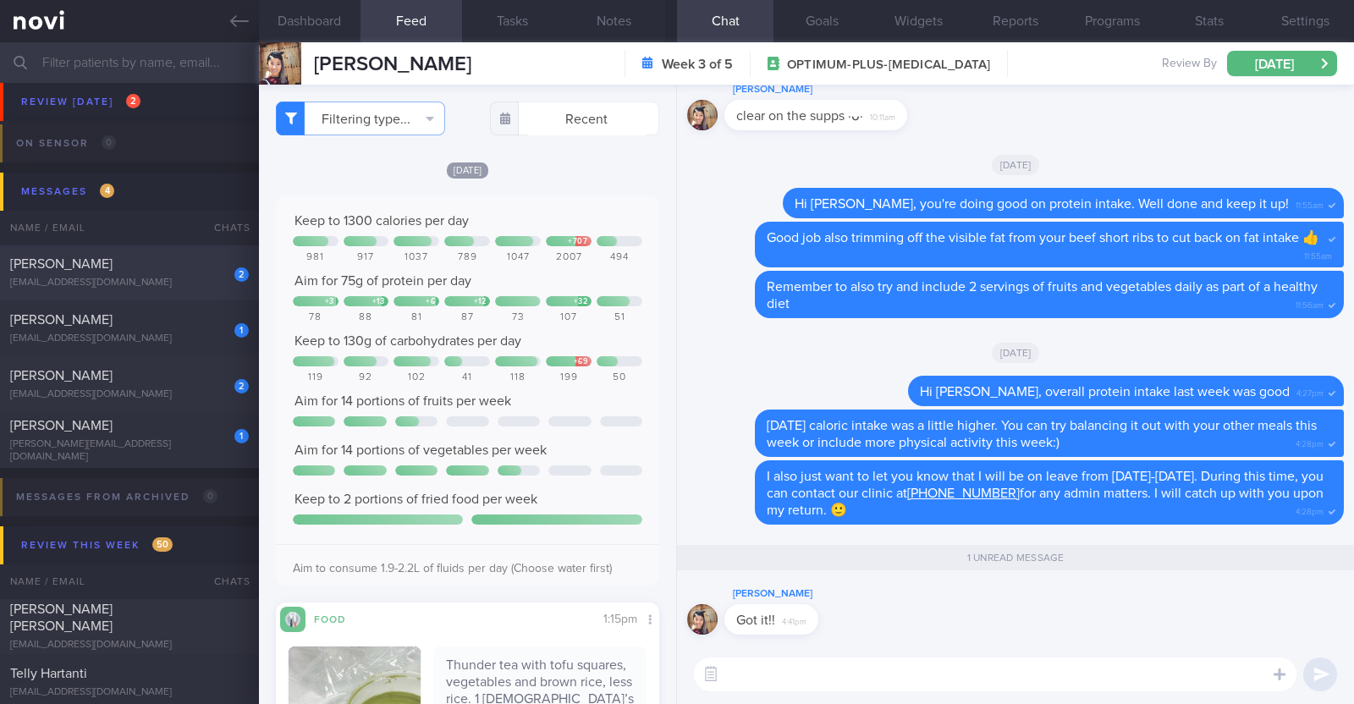
click at [144, 278] on div "mervintanchongray1@hotmail.com" at bounding box center [129, 283] width 239 height 13
checkbox input "true"
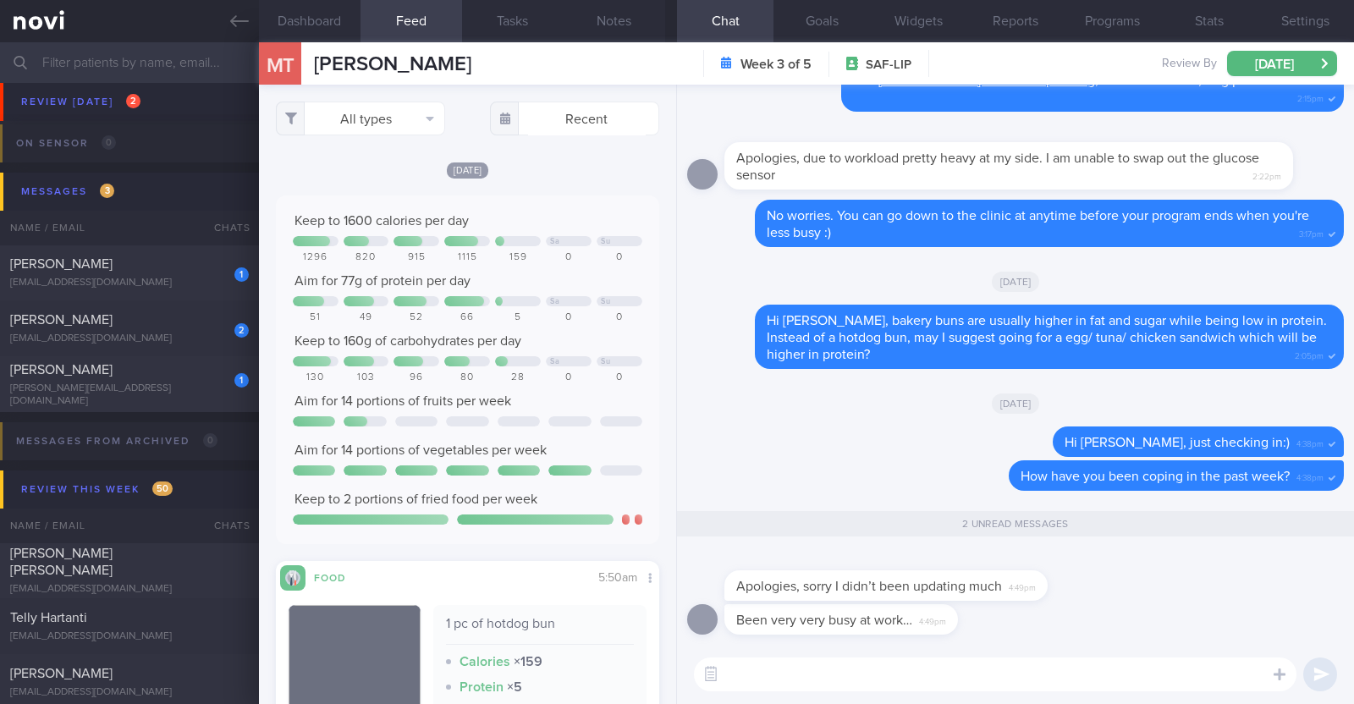
click at [1043, 663] on textarea at bounding box center [995, 674] width 602 height 34
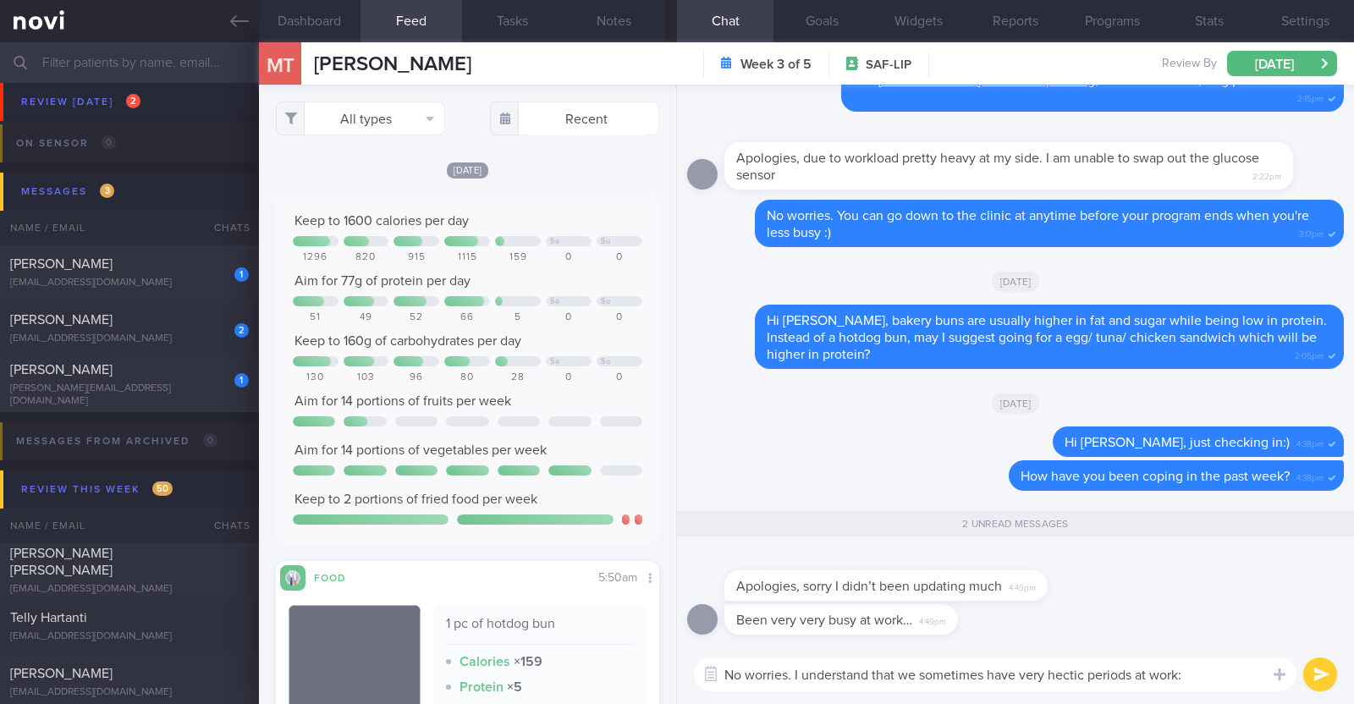
type textarea "No worries. I understand that we sometimes have very hectic periods at work:)"
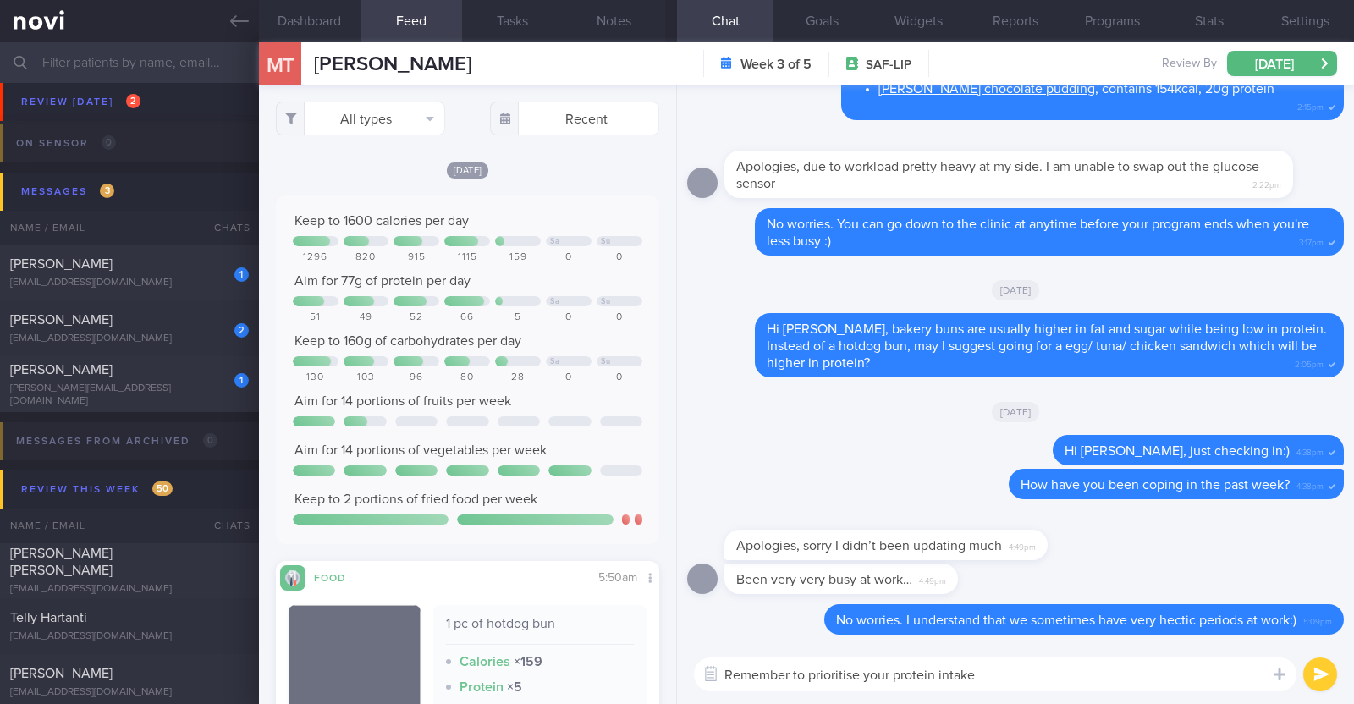
type textarea "Remember to prioritise your protein intake!"
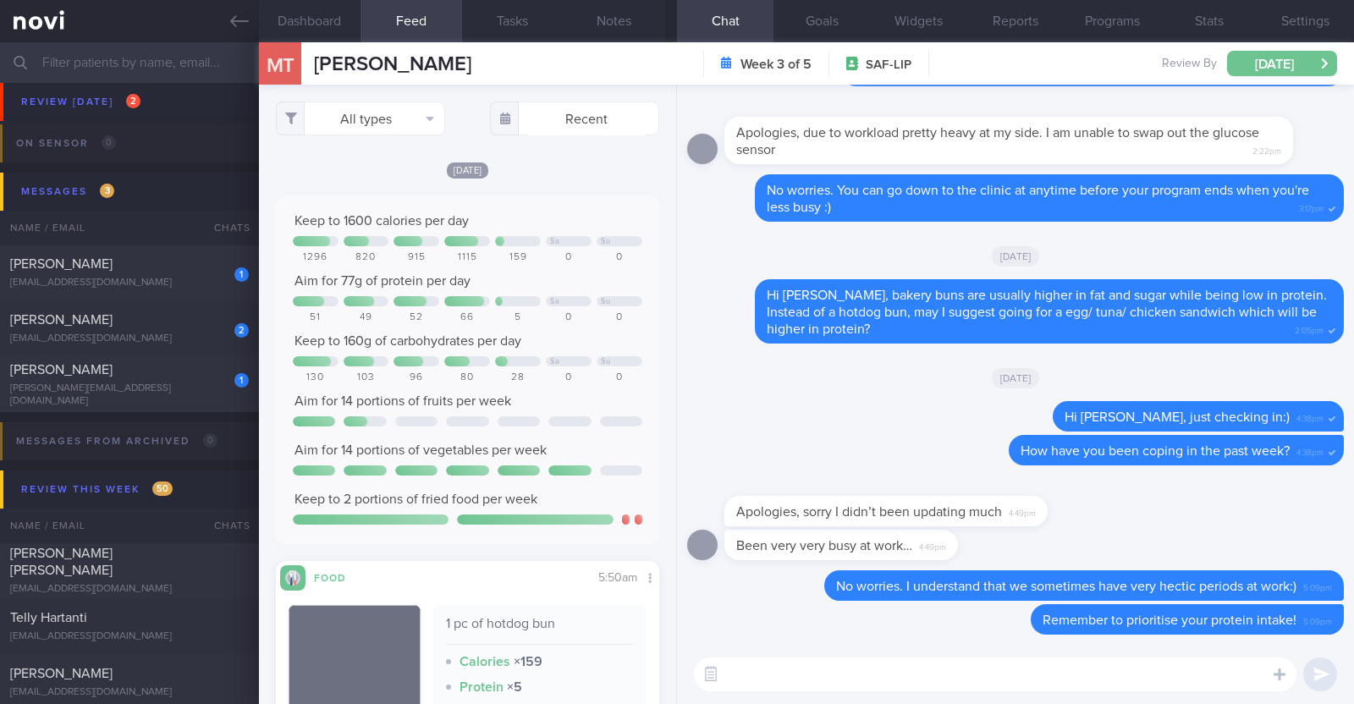
click at [1252, 57] on button "[DATE]" at bounding box center [1282, 63] width 110 height 25
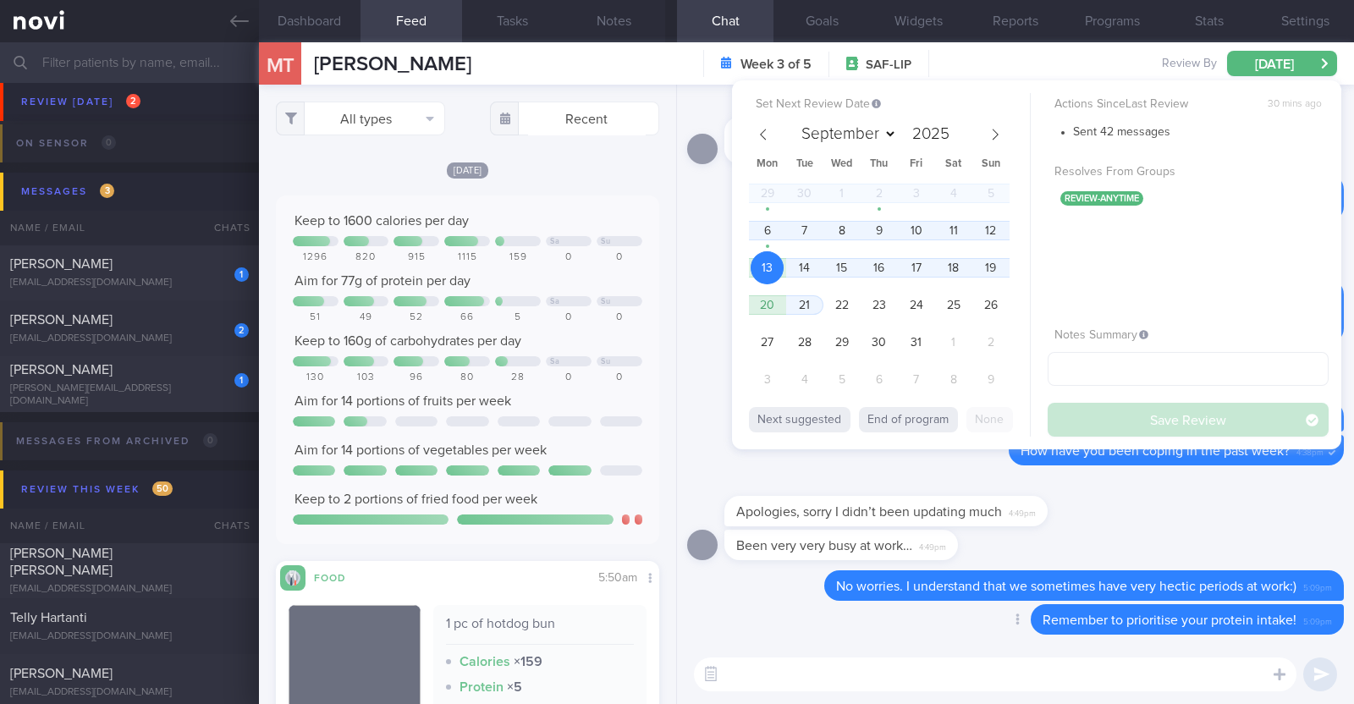
click at [836, 632] on div "Delete Remember to prioritise your protein intake! 5:09pm" at bounding box center [1015, 624] width 657 height 41
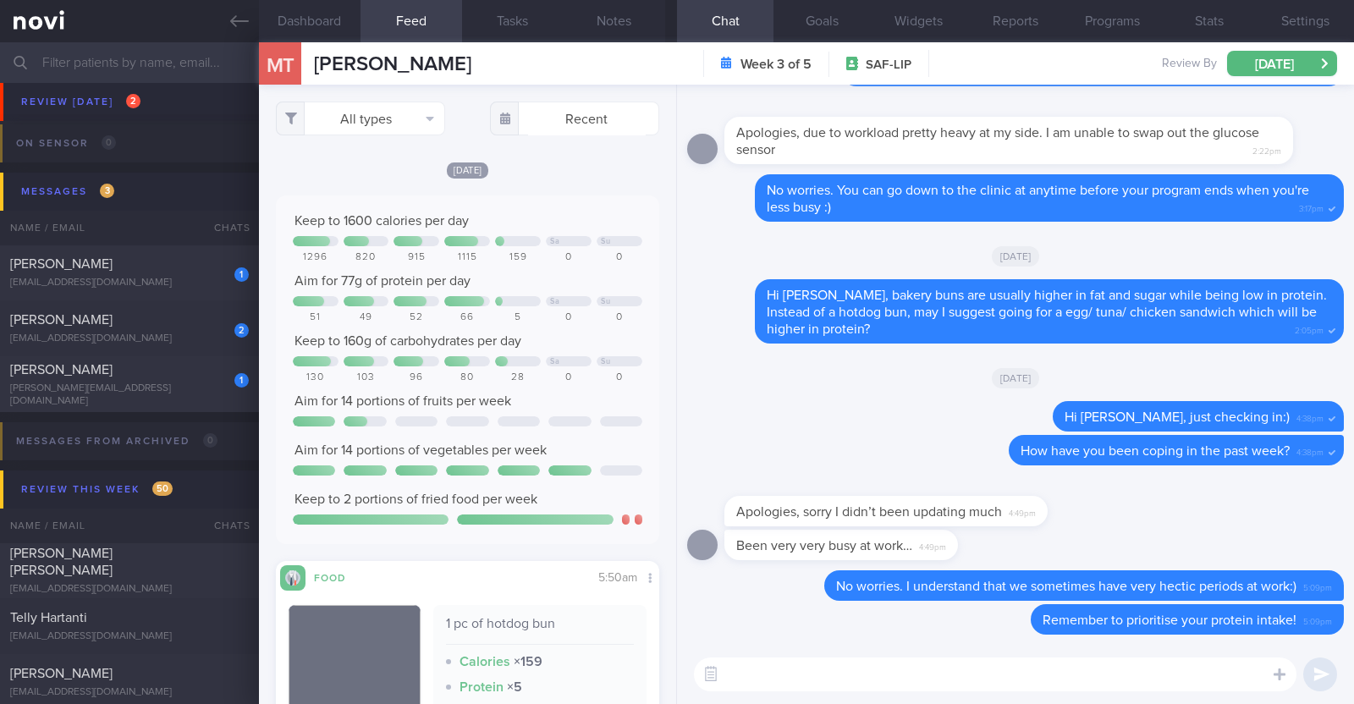
click at [700, 233] on div "Mon, 29 Sep" at bounding box center [1015, 255] width 657 height 47
click at [183, 257] on div "[PERSON_NAME]" at bounding box center [127, 264] width 234 height 17
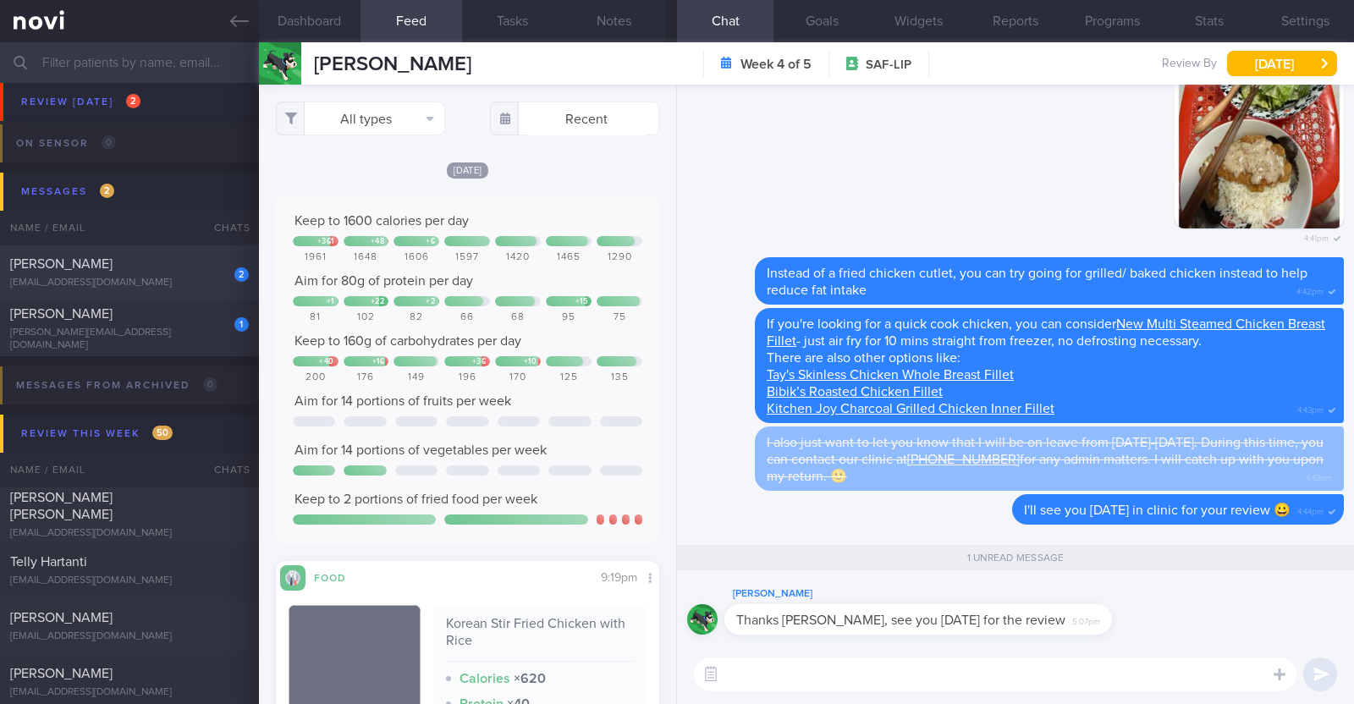
click at [120, 265] on div "[PERSON_NAME]" at bounding box center [127, 264] width 234 height 17
checkbox input "false"
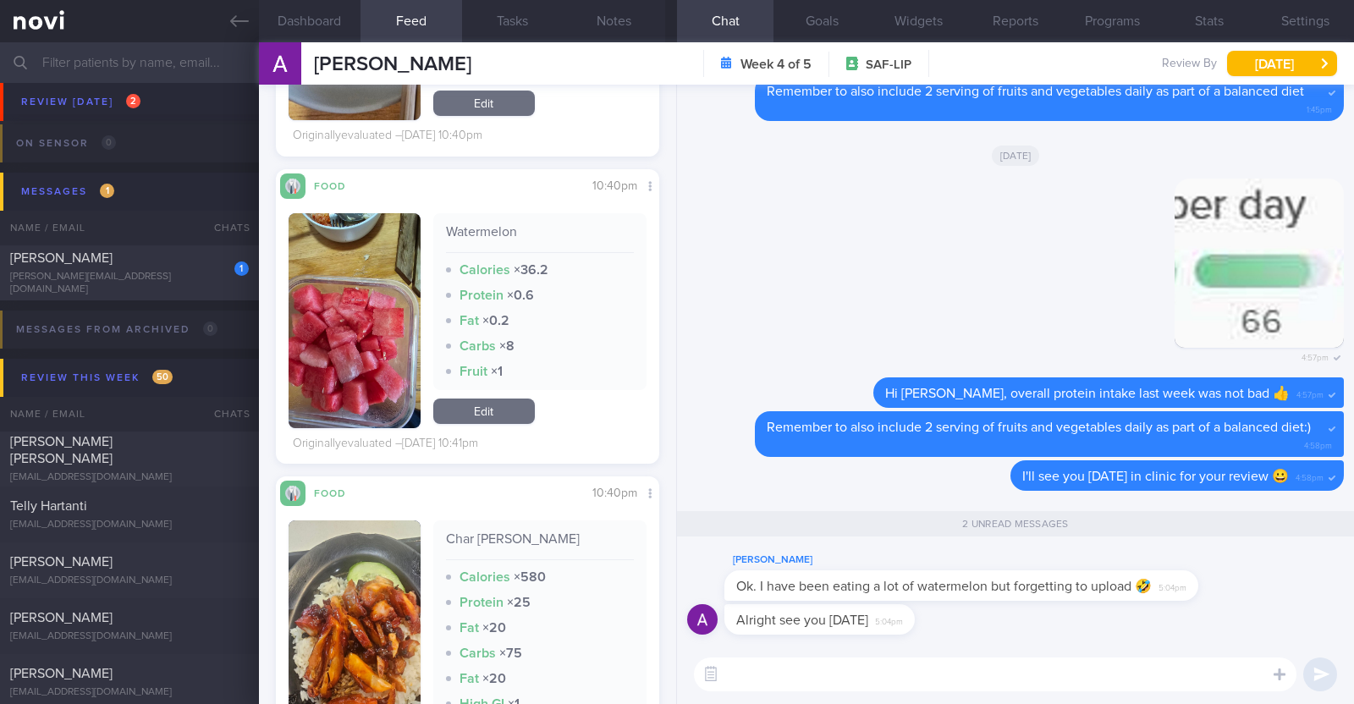
scroll to position [1480, 0]
drag, startPoint x: 1192, startPoint y: 594, endPoint x: 1353, endPoint y: 595, distance: 160.8
click at [1353, 595] on div "Alright see you on Wednesday 5:04pm Alvin Low Ok. I have been eating a lot of w…" at bounding box center [1015, 365] width 677 height 560
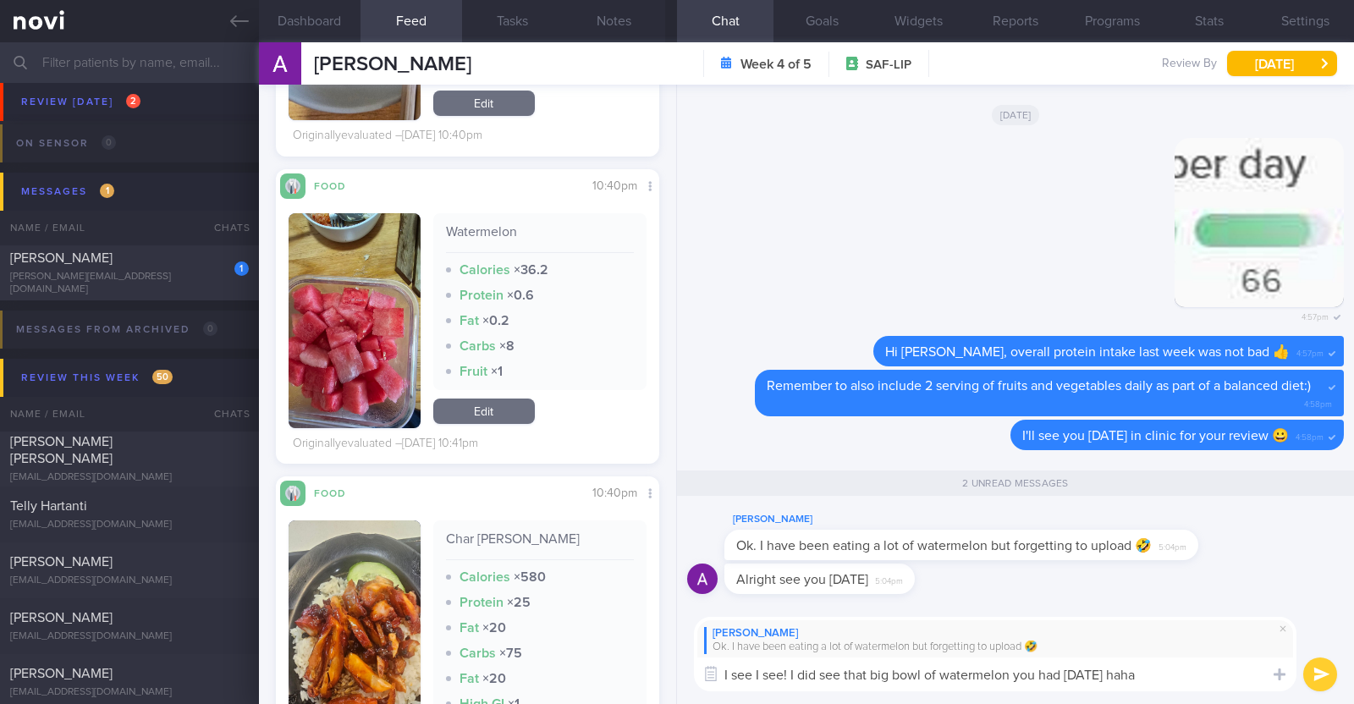
paste textarea "👍"
type textarea "I see I see! I did see that big bowl of watermelon you had on Saturday haha 👍"
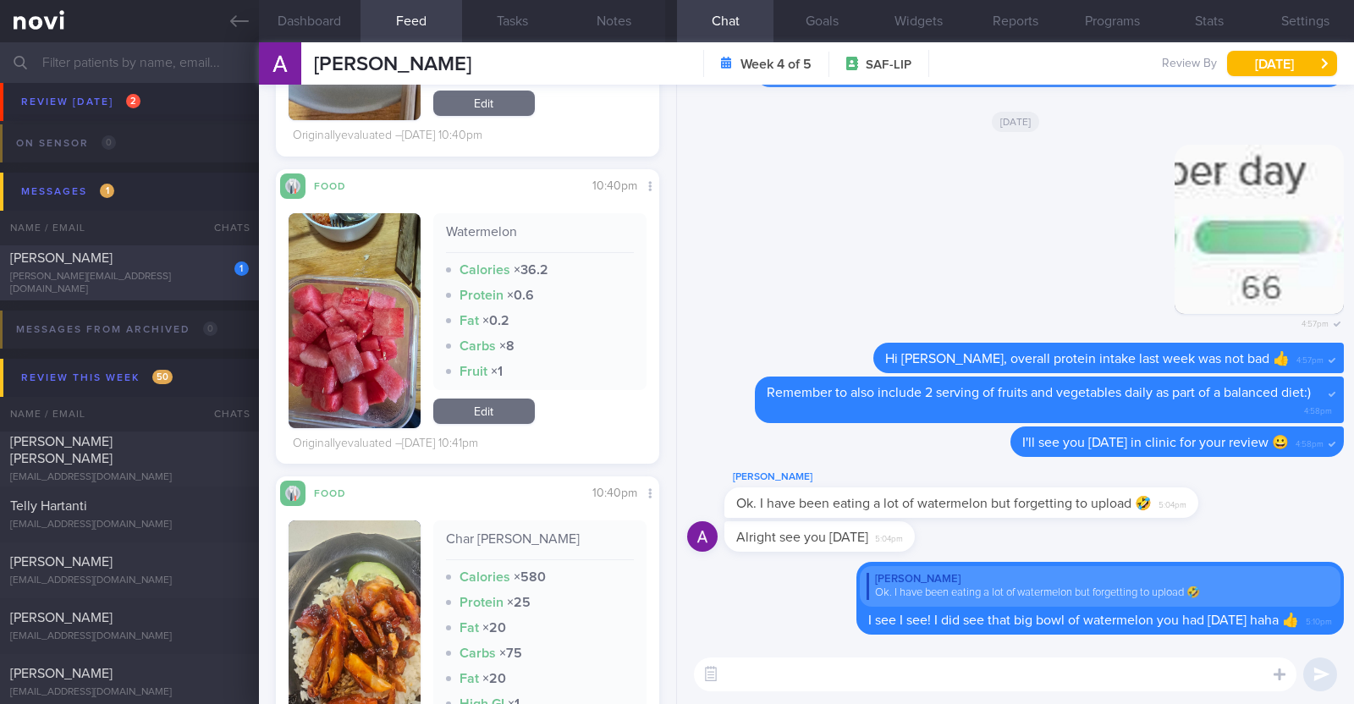
click at [104, 267] on div "[PERSON_NAME]" at bounding box center [127, 258] width 234 height 17
type input "R/v with [PERSON_NAME] 15/10. R/v 6/10"
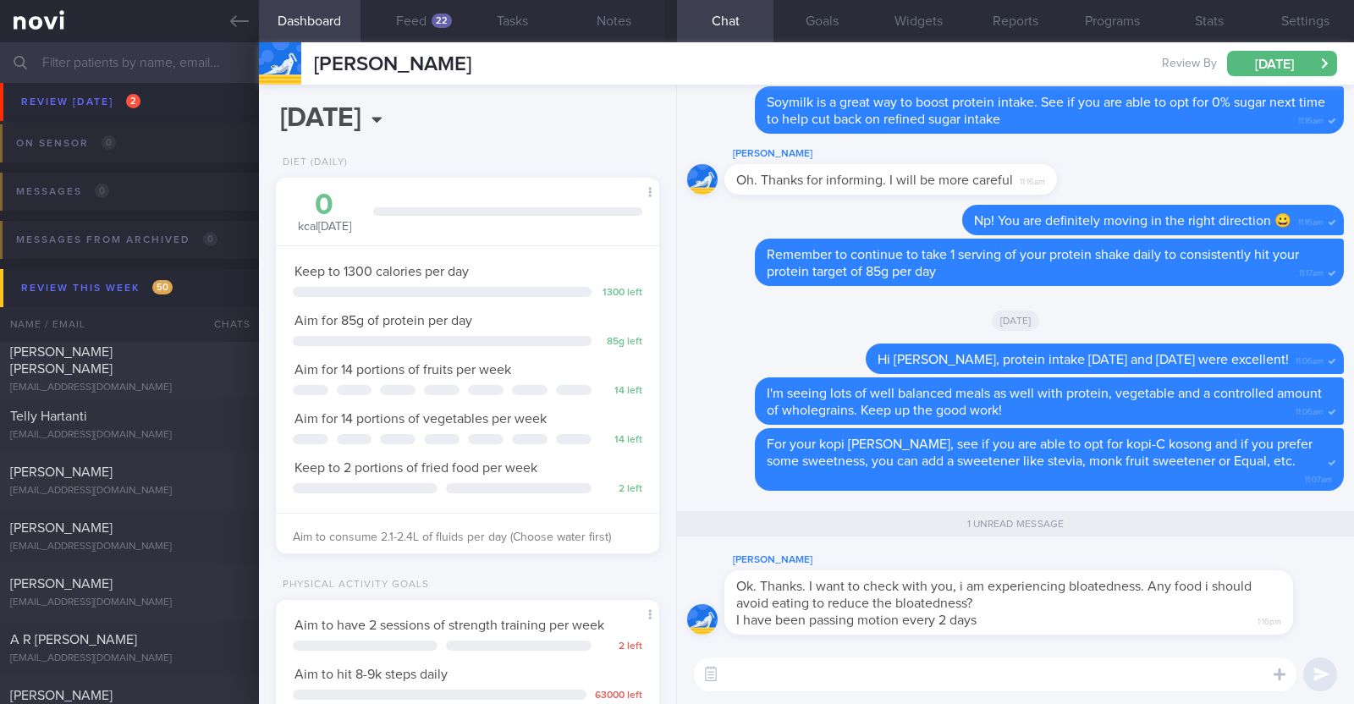
scroll to position [192, 337]
click at [890, 674] on textarea at bounding box center [995, 674] width 602 height 34
paste textarea "This medication slows down food leaving your stomach after eating and hence nau…"
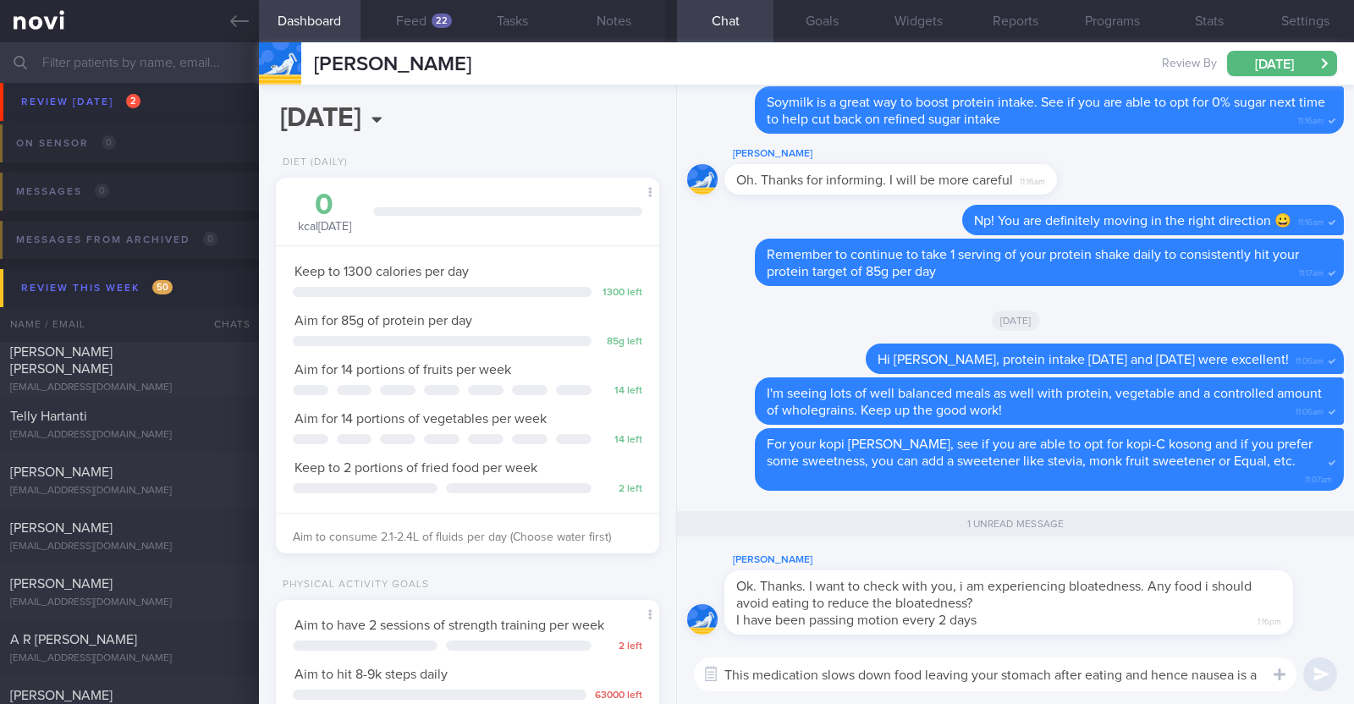
scroll to position [0, 0]
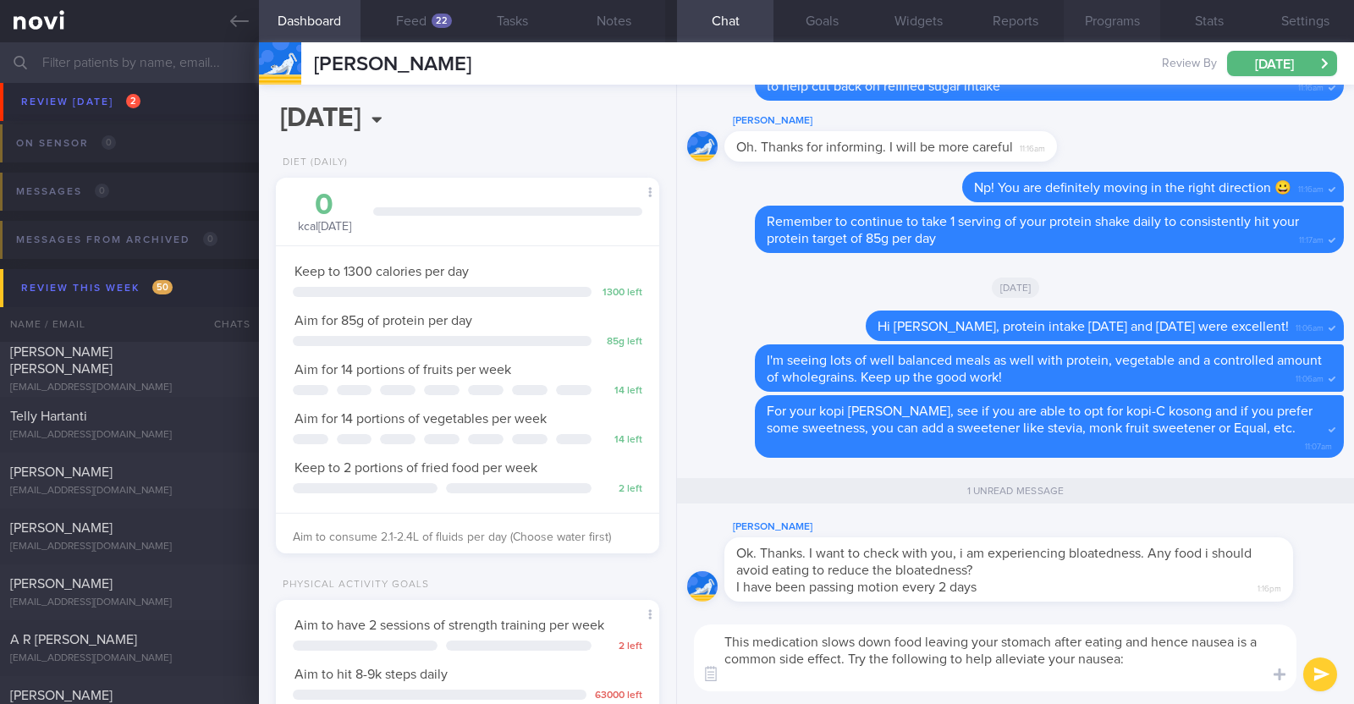
click at [1117, 21] on button "Programs" at bounding box center [1112, 21] width 96 height 42
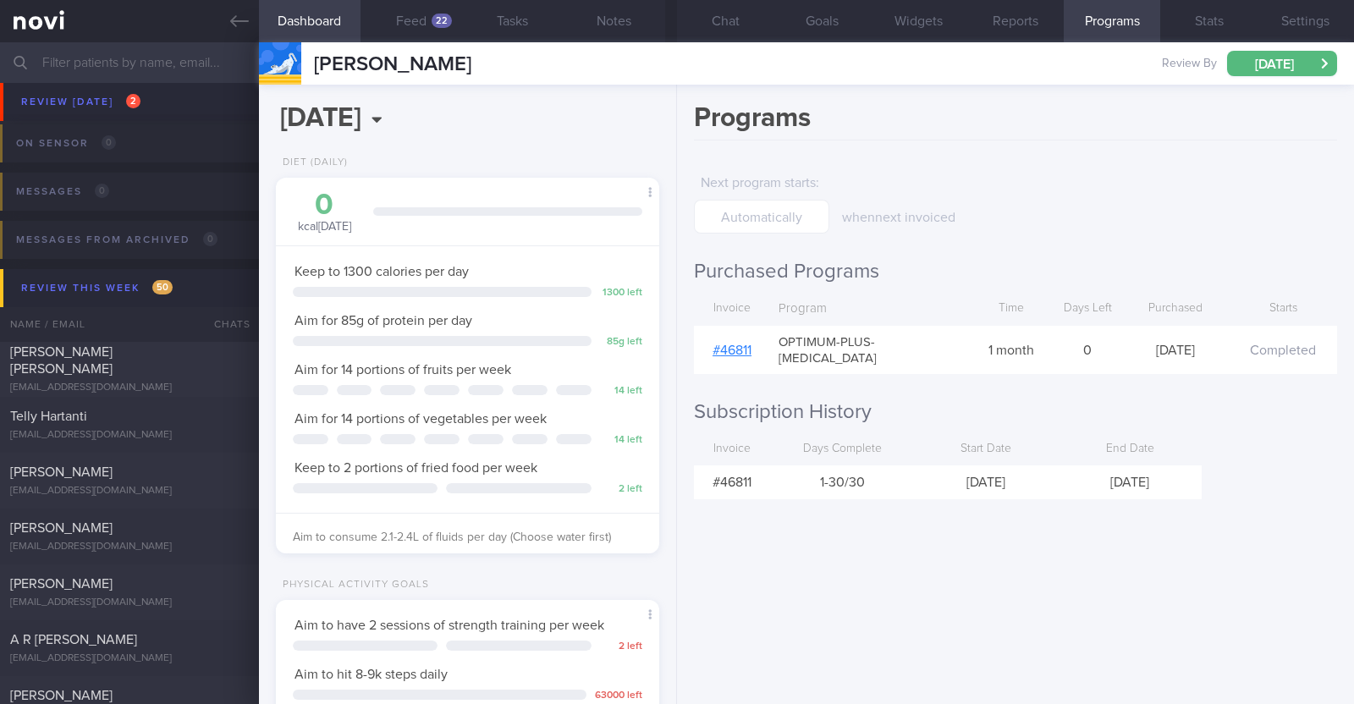
click at [736, 348] on link "# 46811" at bounding box center [731, 351] width 39 height 14
click at [738, 17] on button "Chat" at bounding box center [725, 21] width 96 height 42
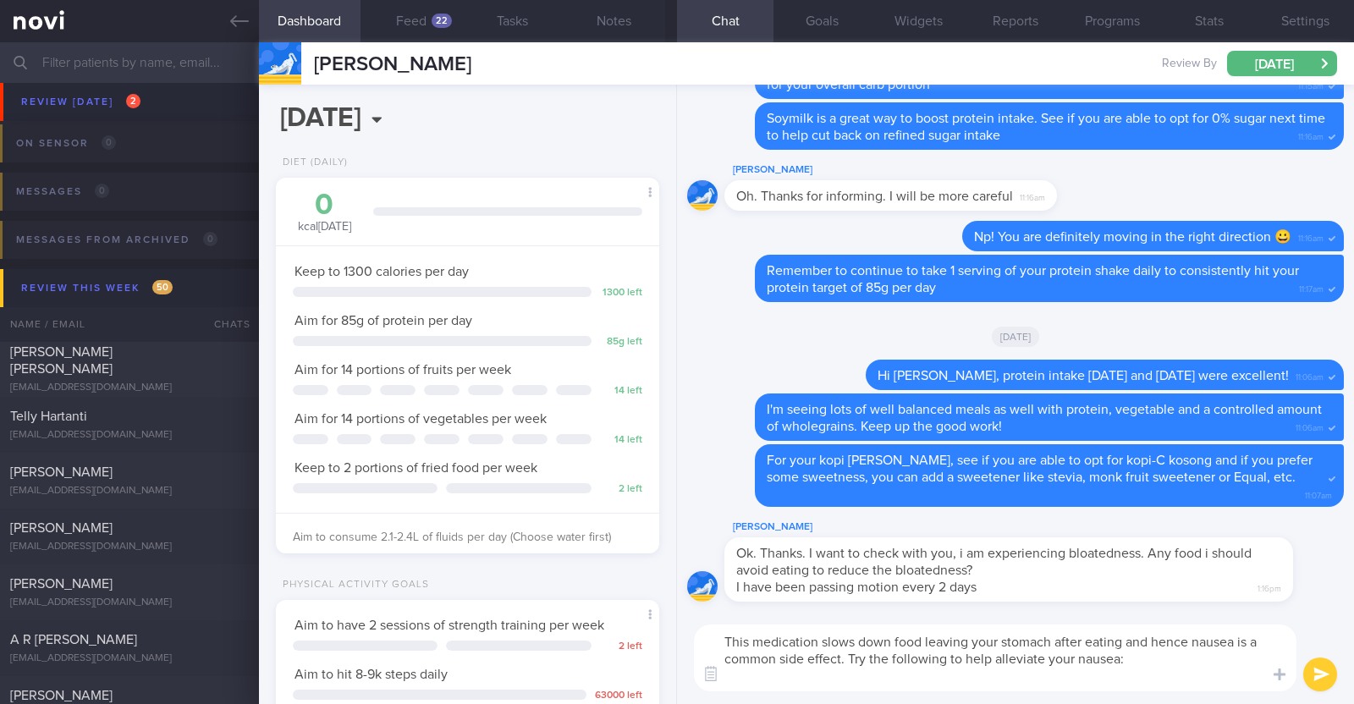
drag, startPoint x: 1193, startPoint y: 640, endPoint x: 1229, endPoint y: 638, distance: 35.6
click at [1229, 638] on textarea "This medication slows down food leaving your stomach after eating and hence nau…" at bounding box center [995, 657] width 602 height 67
drag, startPoint x: 1075, startPoint y: 657, endPoint x: 1108, endPoint y: 668, distance: 34.8
click at [1108, 668] on textarea "This medication slows down food leaving your stomach after eating and hence blo…" at bounding box center [995, 657] width 602 height 67
paste textarea "- Avoid eating and drinking at the same time - Aim to have smaller meals and po…"
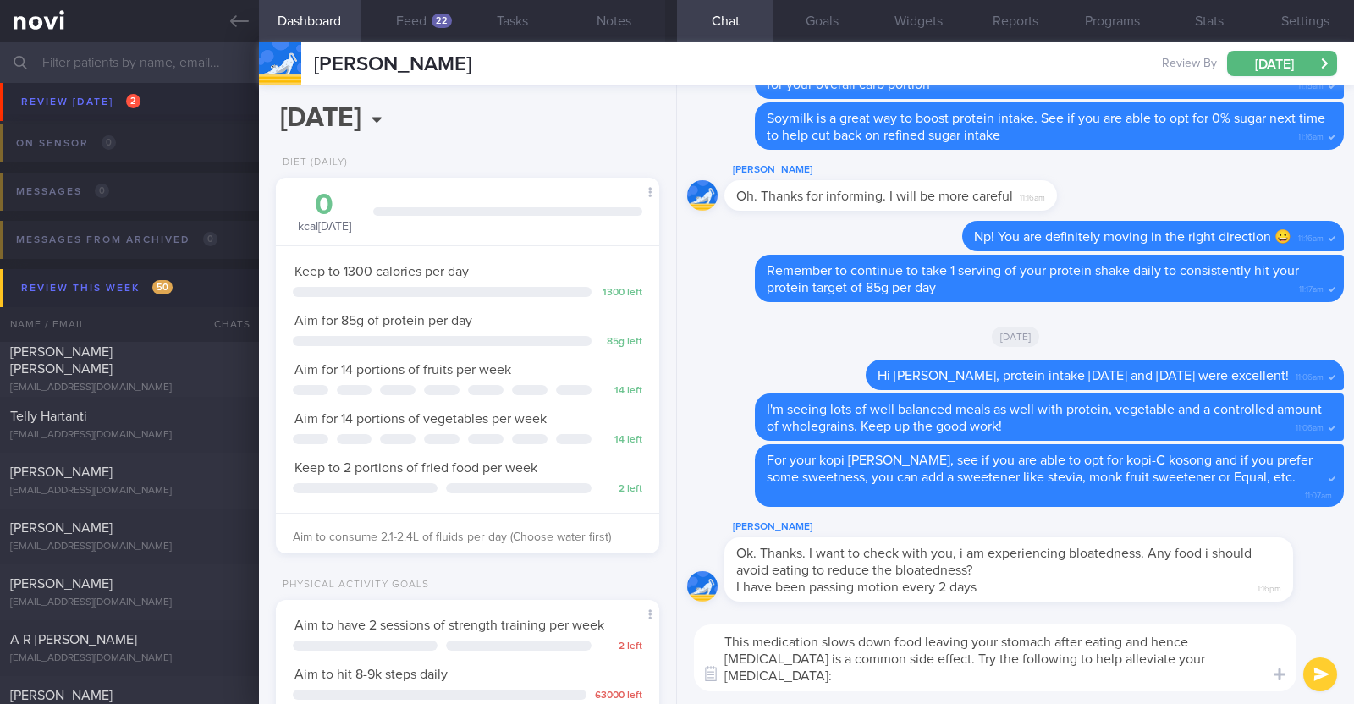
type textarea "This medication slows down food leaving your stomach after eating and hence blo…"
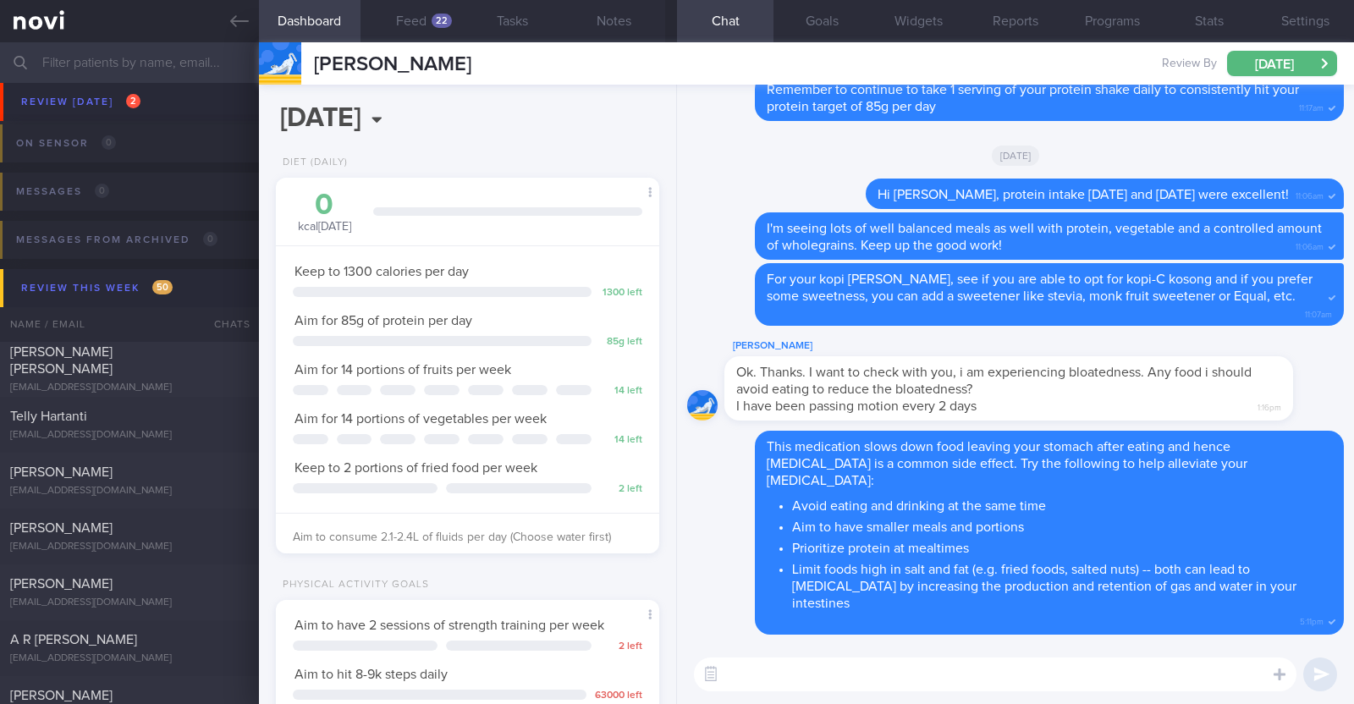
click at [809, 660] on textarea at bounding box center [995, 674] width 602 height 34
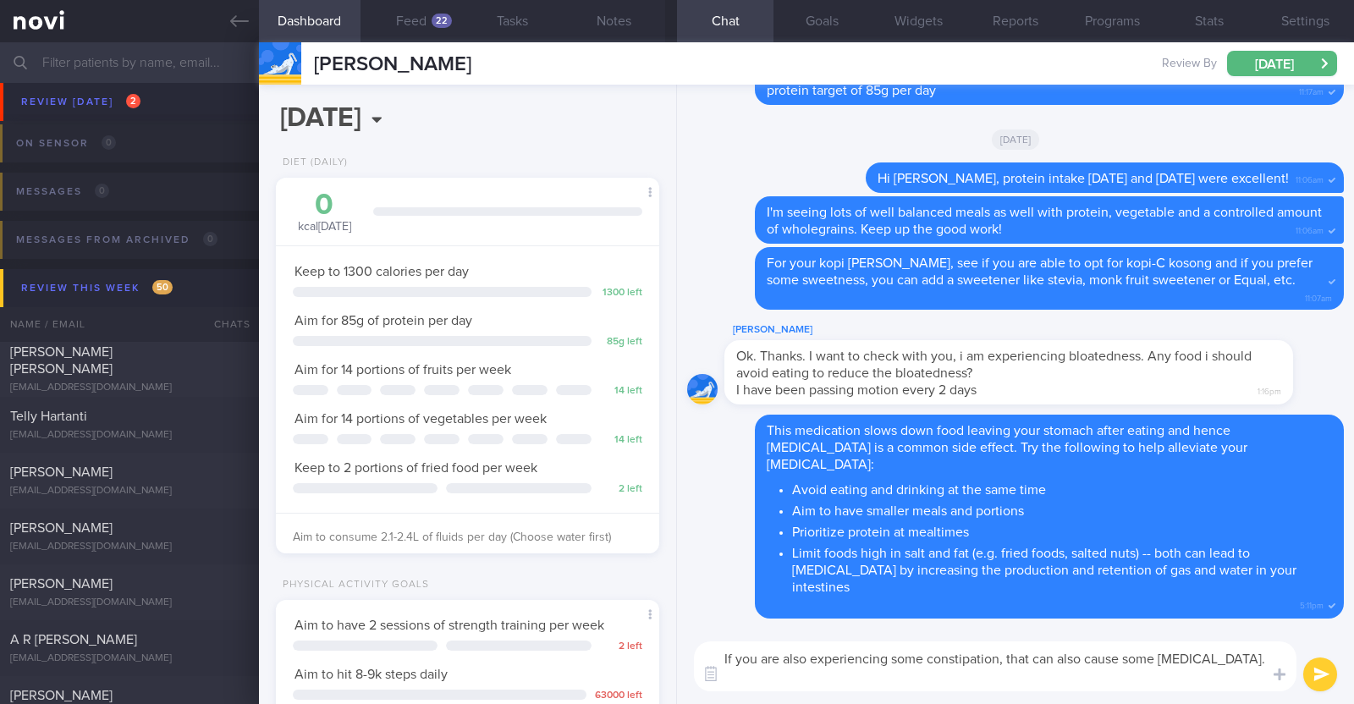
paste textarea "Below are some dietary strategies to help relieve constipation: a) Increase you…"
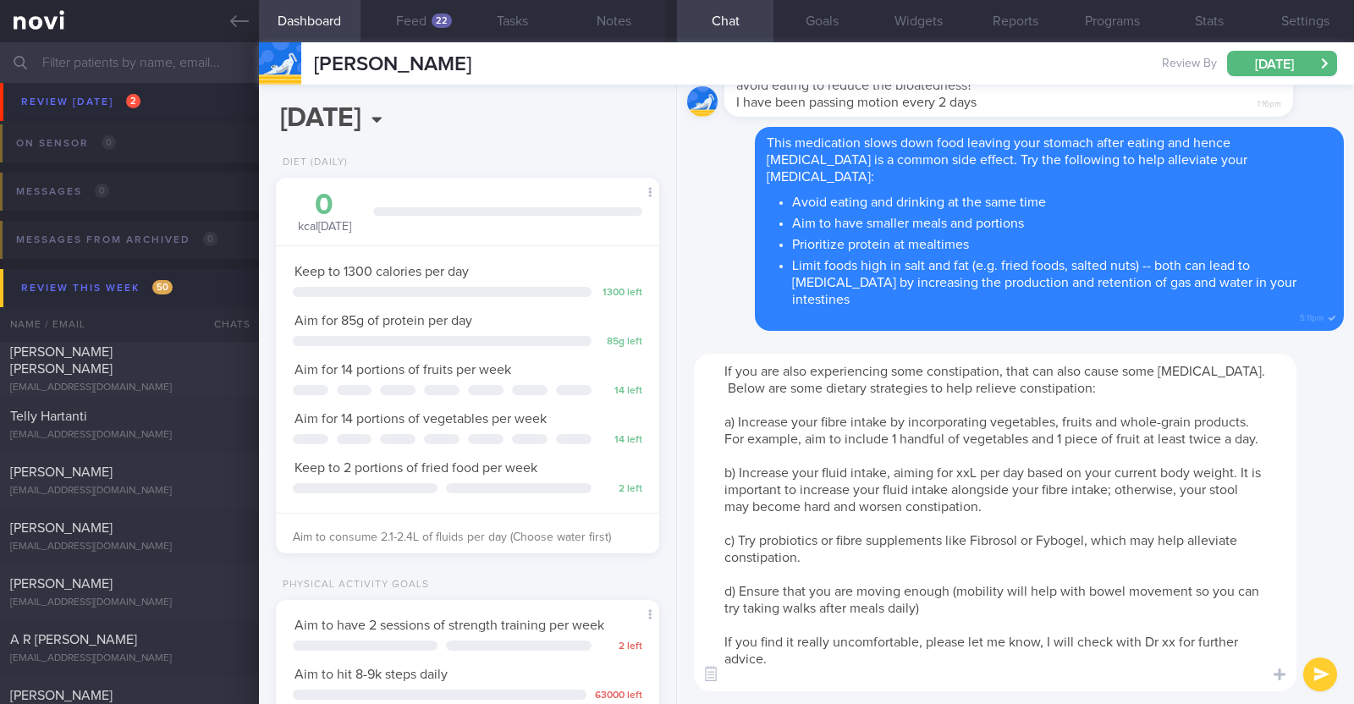
click at [731, 394] on textarea "If you are also experiencing some constipation, that can also cause some bloati…" at bounding box center [995, 523] width 602 height 338
click at [971, 485] on textarea "If you are also experiencing some constipation, that can also cause some bloati…" at bounding box center [995, 523] width 602 height 338
click at [1306, 19] on button "Settings" at bounding box center [1305, 21] width 96 height 42
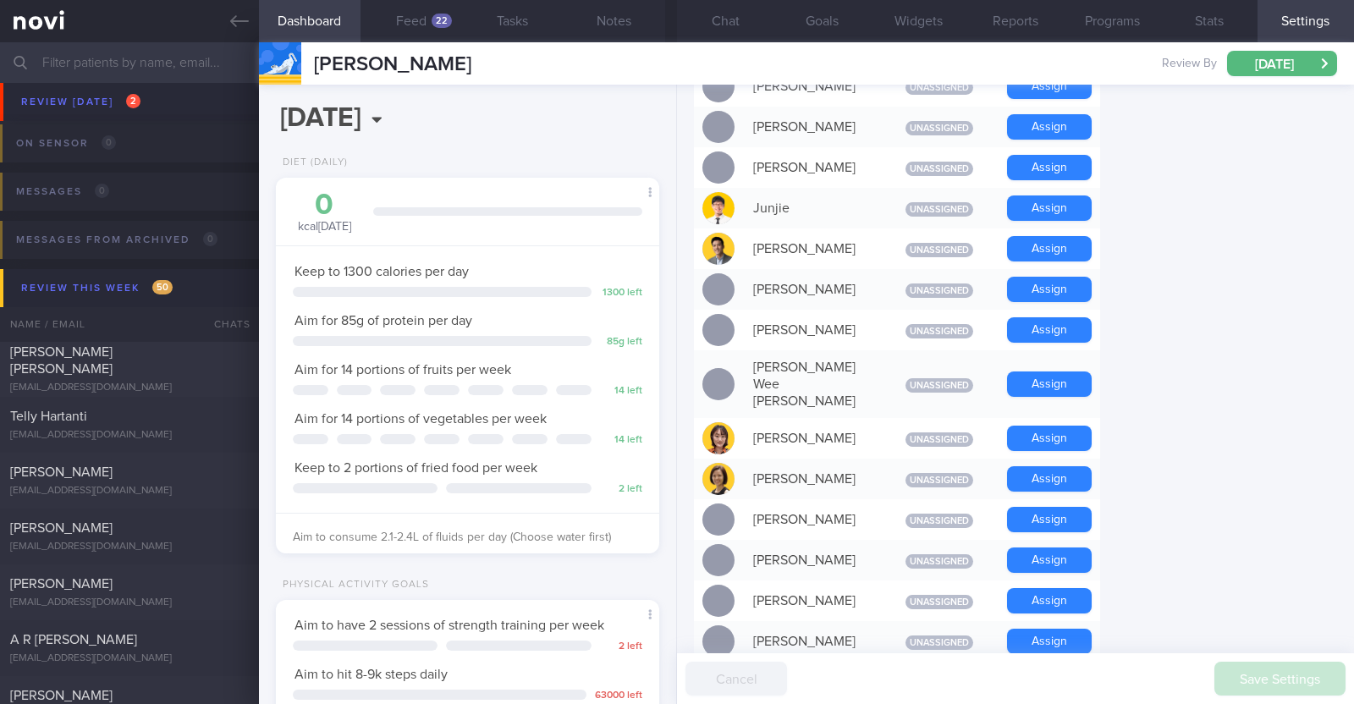
scroll to position [1058, 0]
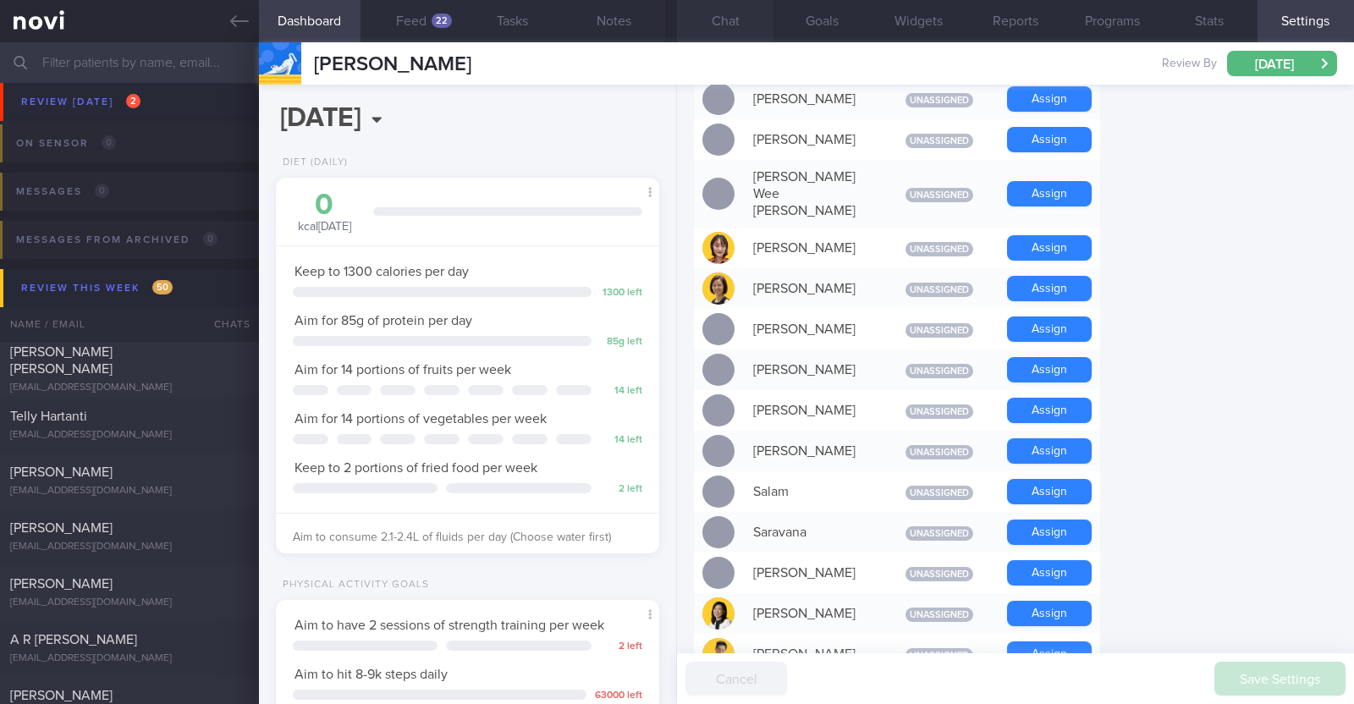
click at [711, 40] on button "Chat" at bounding box center [725, 21] width 96 height 42
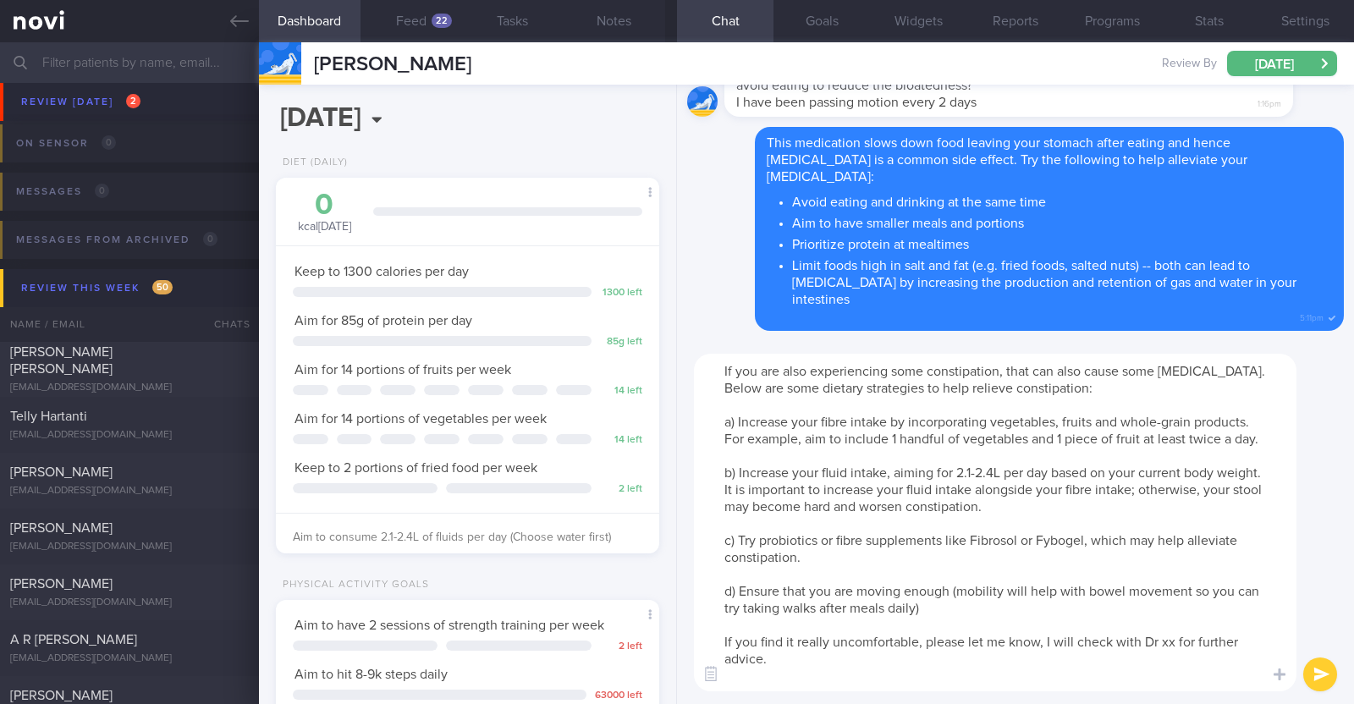
click at [1173, 643] on textarea "If you are also experiencing some constipation, that can also cause some bloati…" at bounding box center [995, 523] width 602 height 338
type textarea "If you are also experiencing some constipation, that can also cause some bloati…"
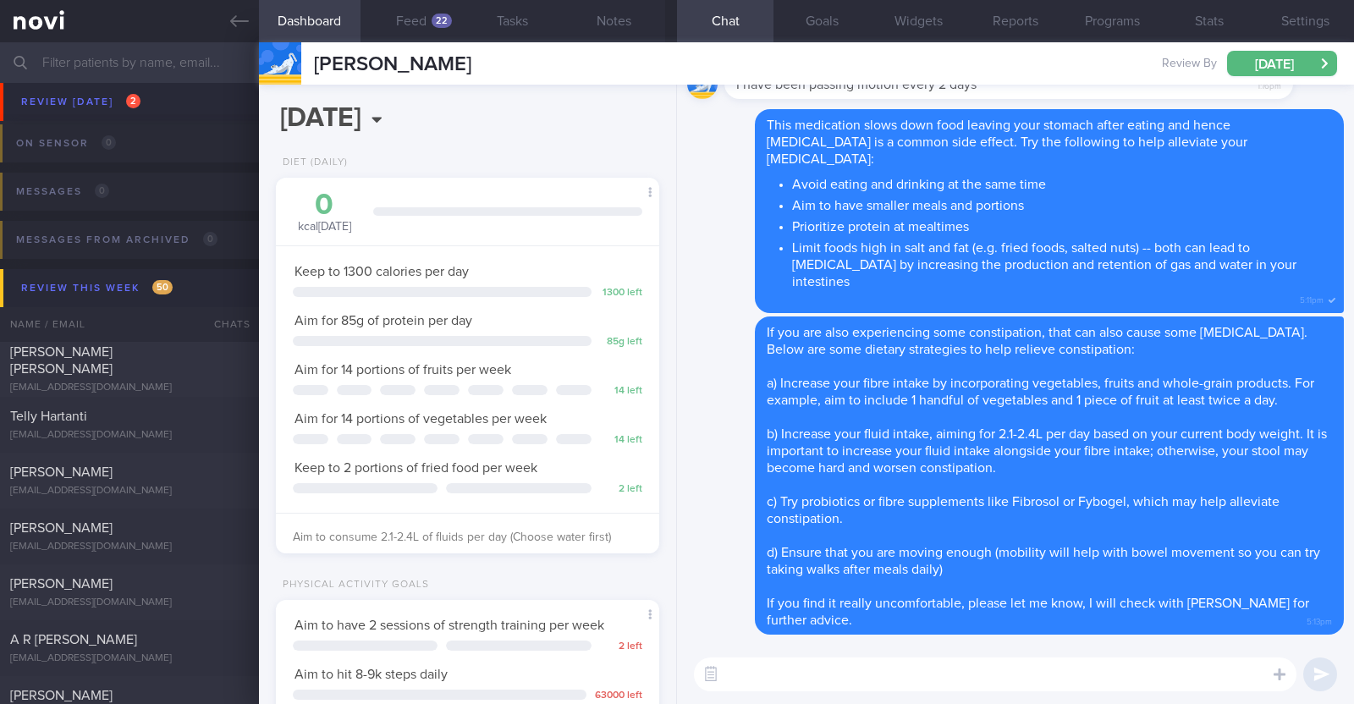
click at [948, 674] on textarea at bounding box center [995, 674] width 602 height 34
paste textarea "just want to let you know that I will be on leave from 9-10 Oct 2025. During th…"
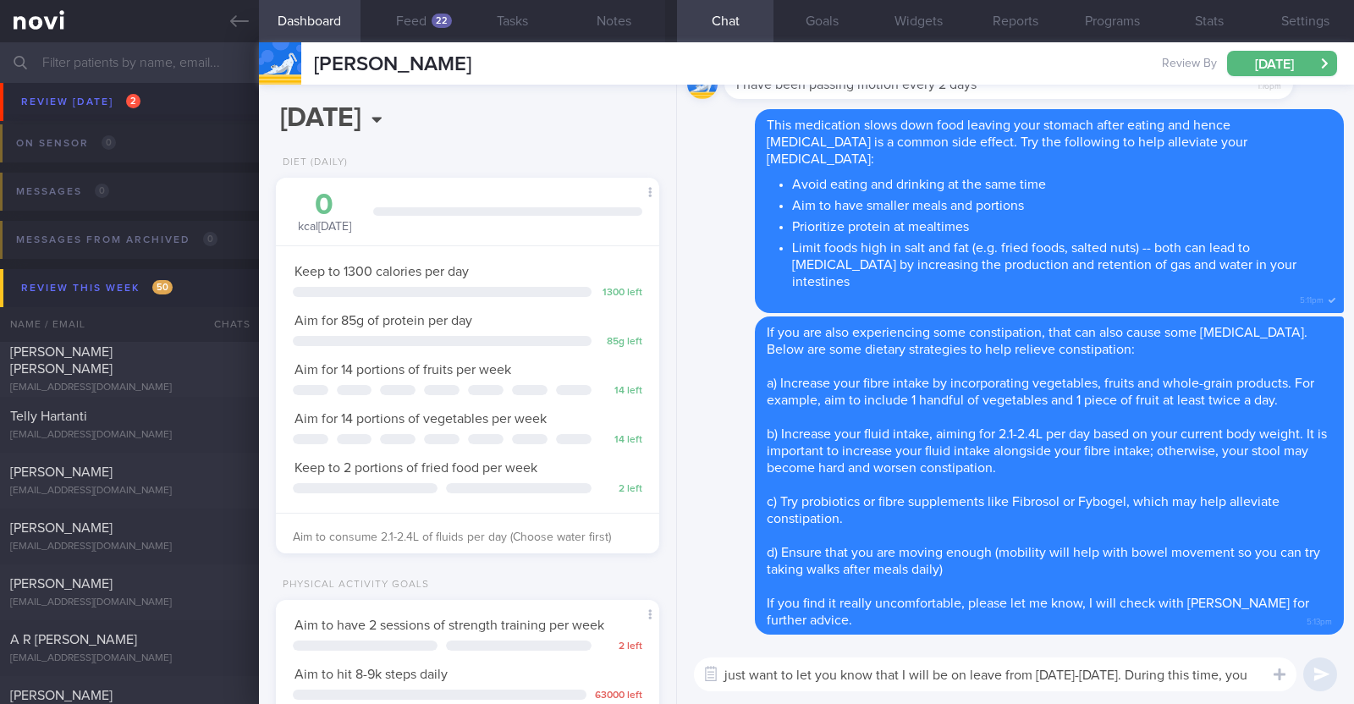
scroll to position [-31, 0]
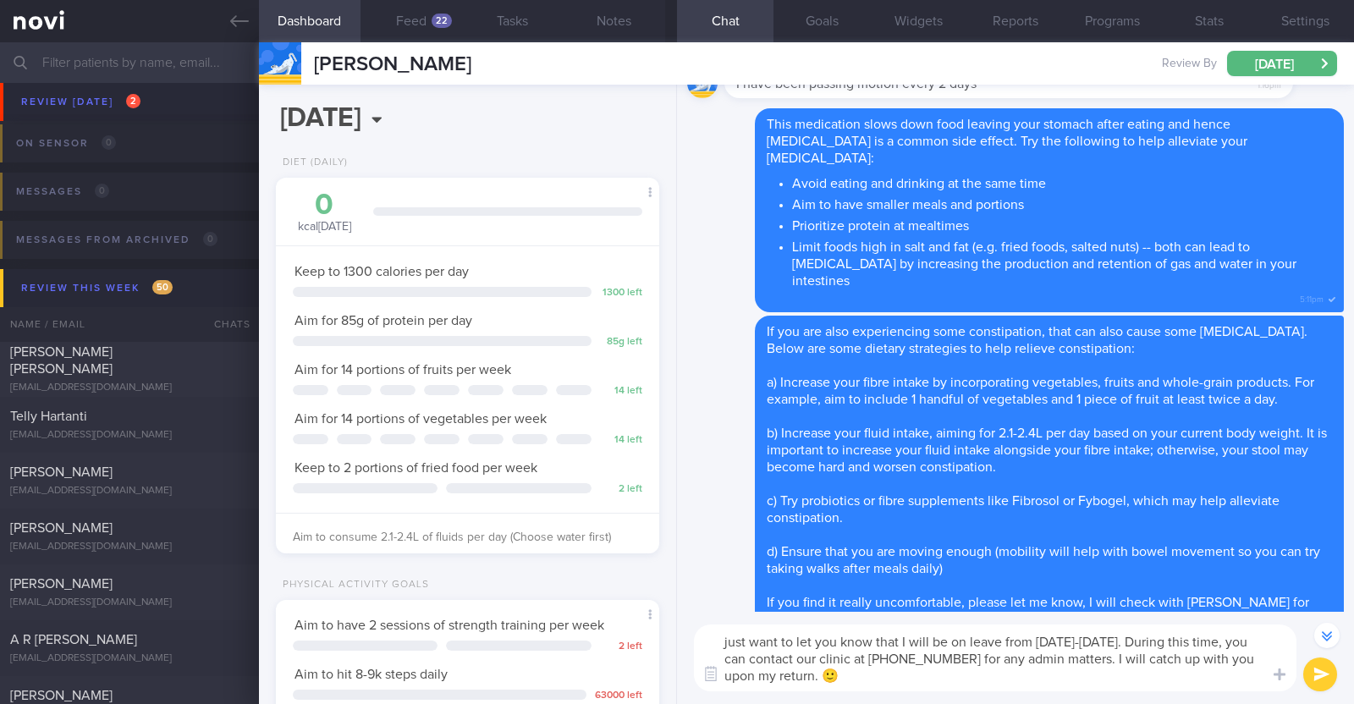
click at [724, 637] on textarea "just want to let you know that I will be on leave from 9-10 Oct 2025. During th…" at bounding box center [995, 657] width 602 height 67
type textarea "I also just want to let you know that I will be on leave from 9-10 Oct 2025. Du…"
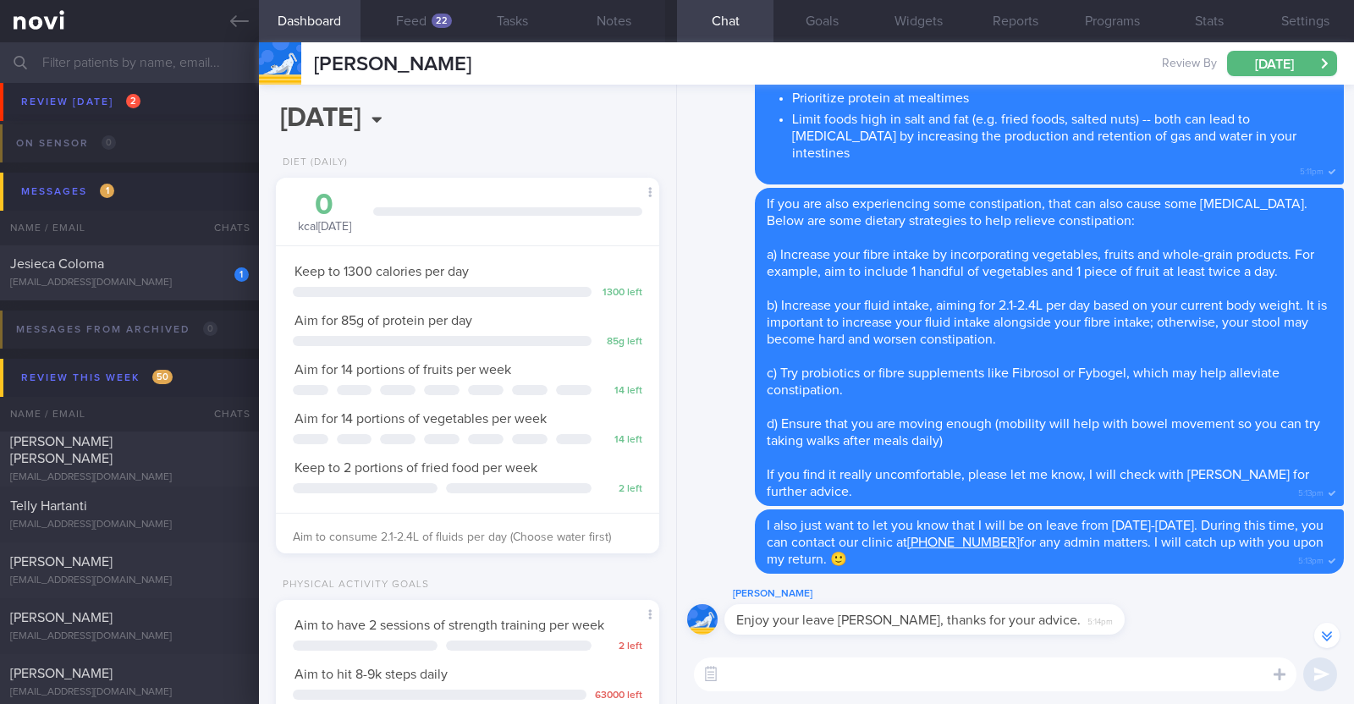
scroll to position [-59, 0]
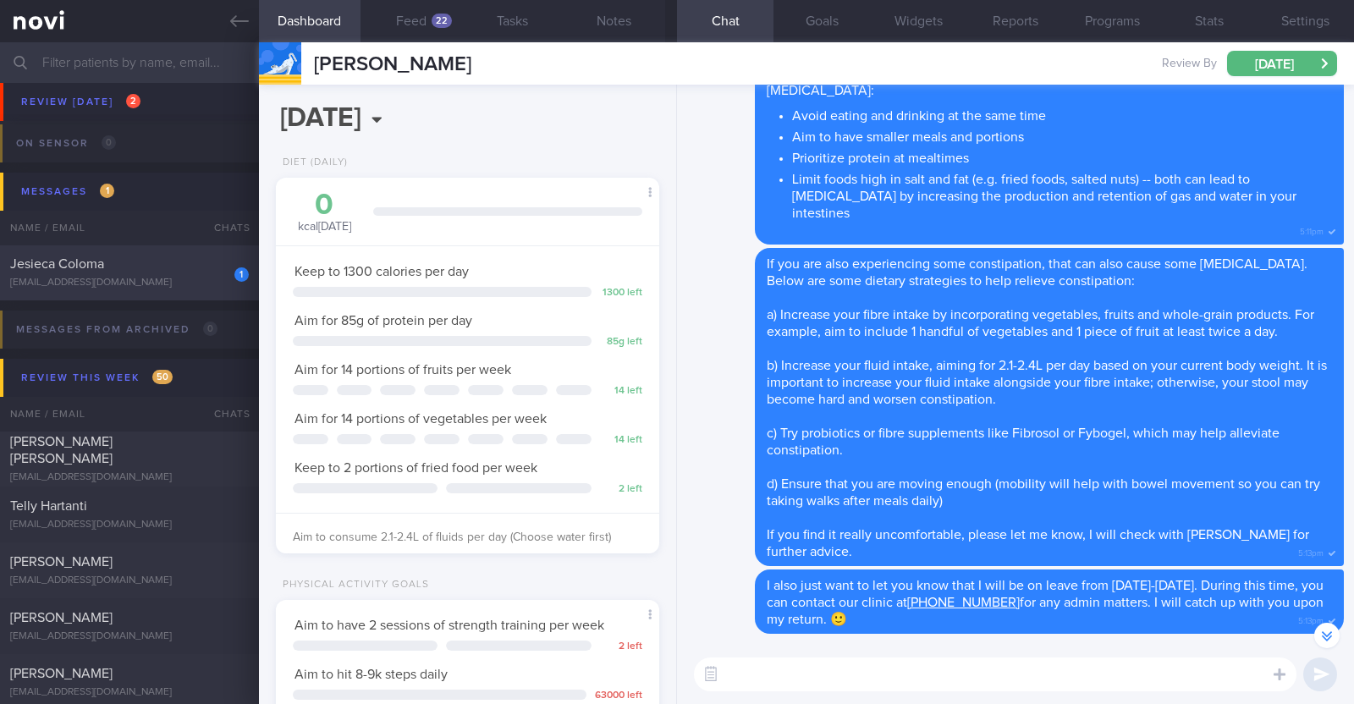
click at [165, 283] on div "[EMAIL_ADDRESS][DOMAIN_NAME]" at bounding box center [129, 283] width 239 height 13
type input "R/v with [PERSON_NAME] 6/10"
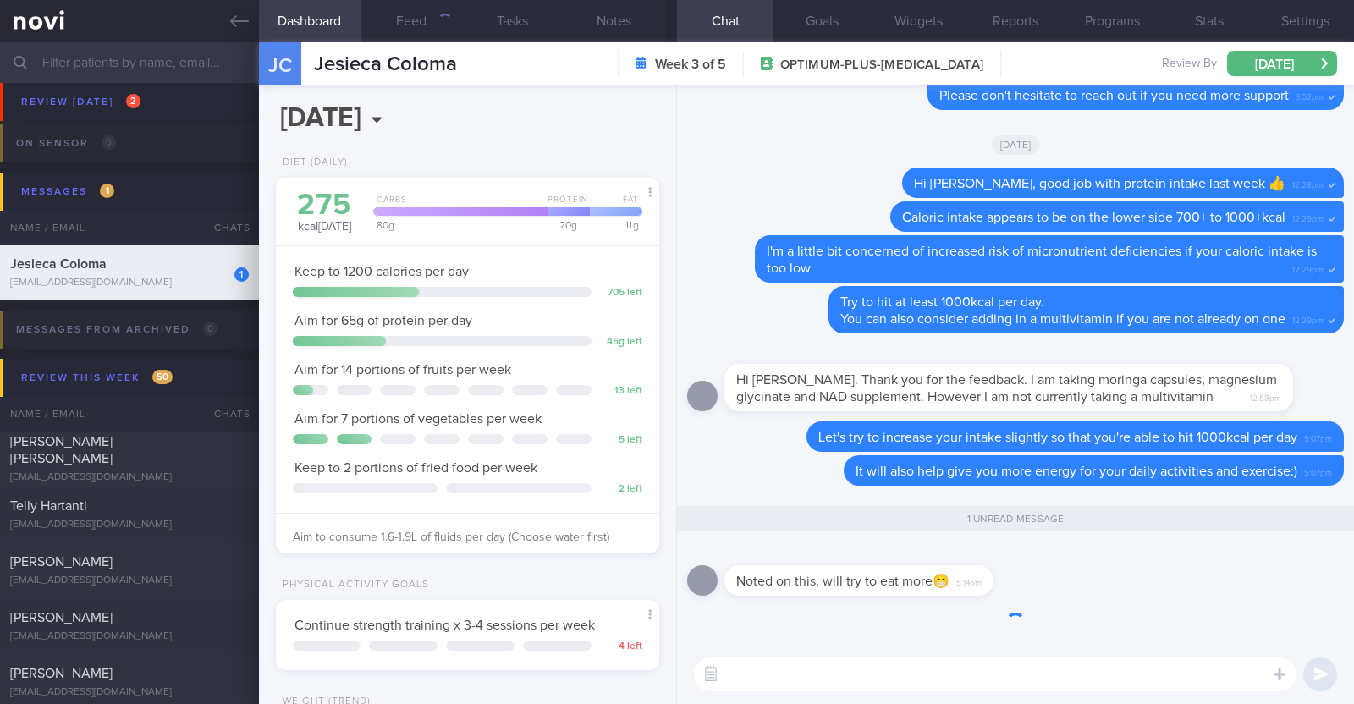
scroll to position [192, 337]
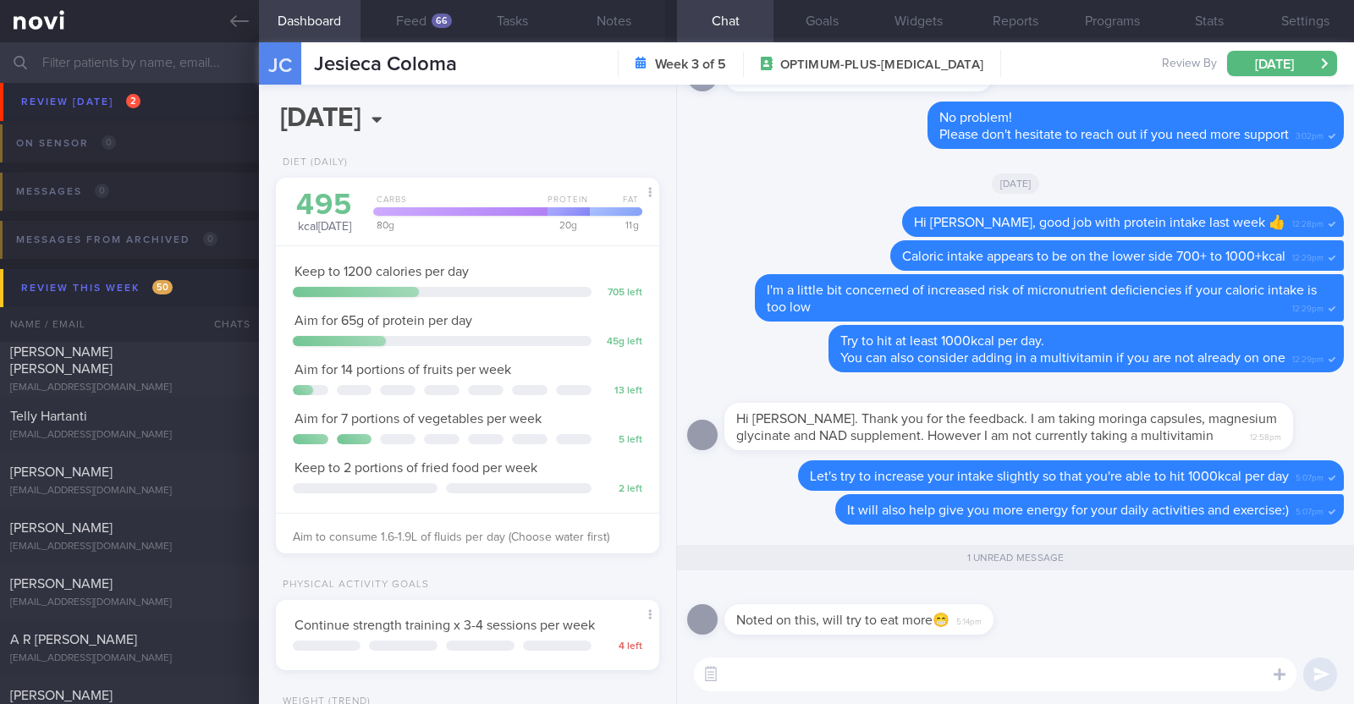
click at [767, 679] on textarea at bounding box center [995, 674] width 602 height 34
click at [829, 680] on textarea at bounding box center [995, 674] width 602 height 34
paste textarea "👍"
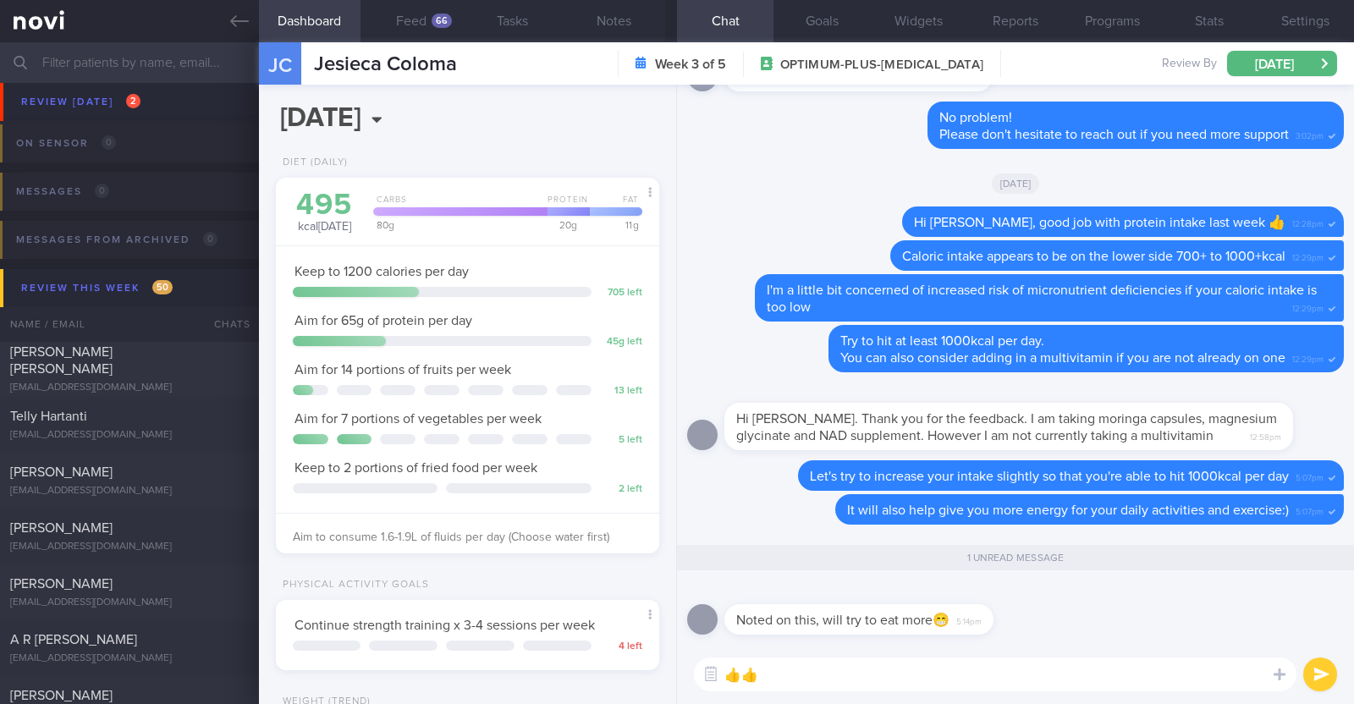
type textarea "👍👍👍"
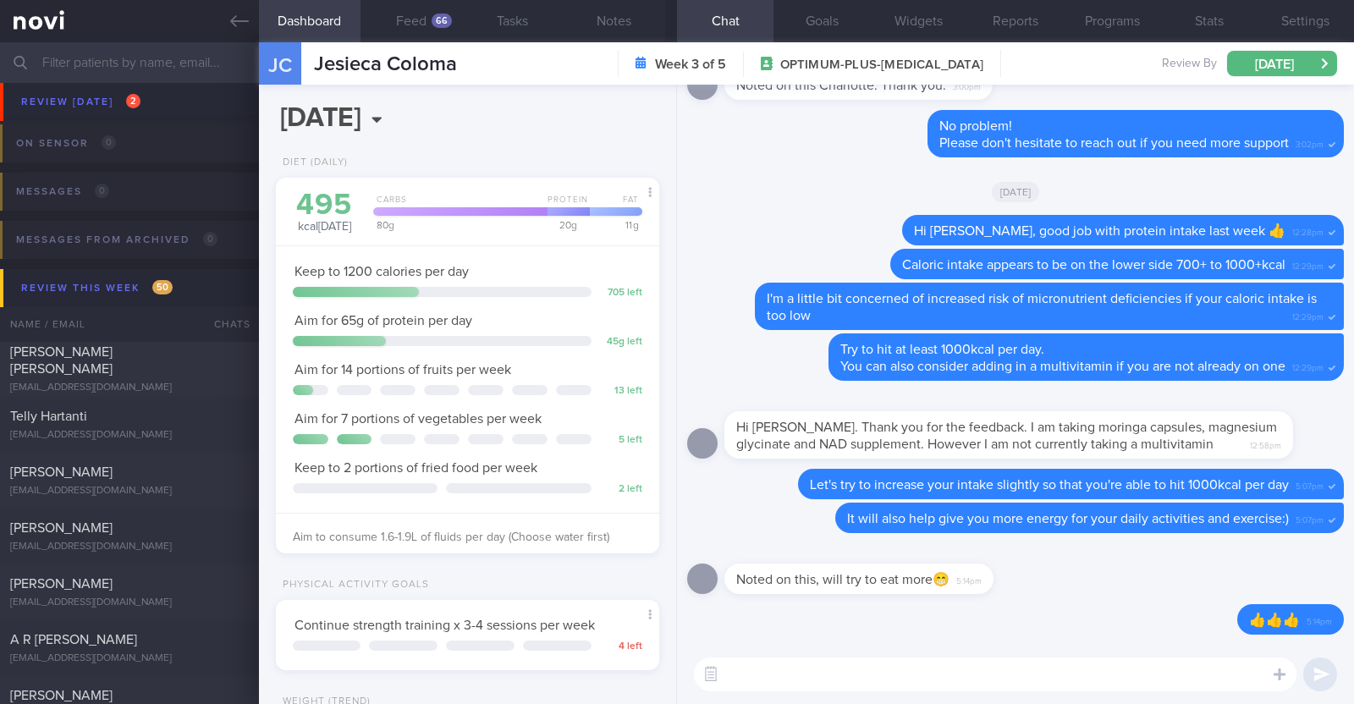
click at [881, 662] on textarea at bounding box center [995, 674] width 602 height 34
paste textarea "just want to let you know that I will be on leave from 9-10 Oct 2025. During th…"
type textarea "I also just want to let you know that I will be on leave from 9-10 Oct 2025. Du…"
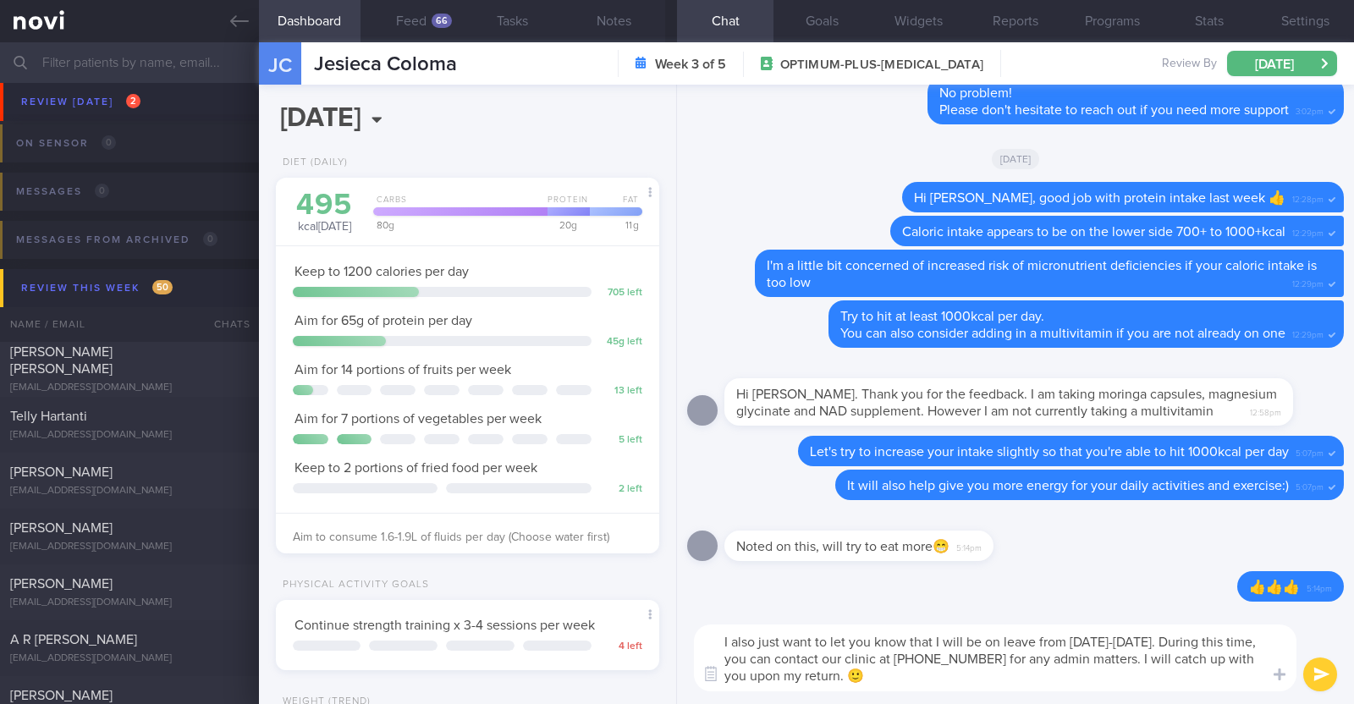
scroll to position [0, 0]
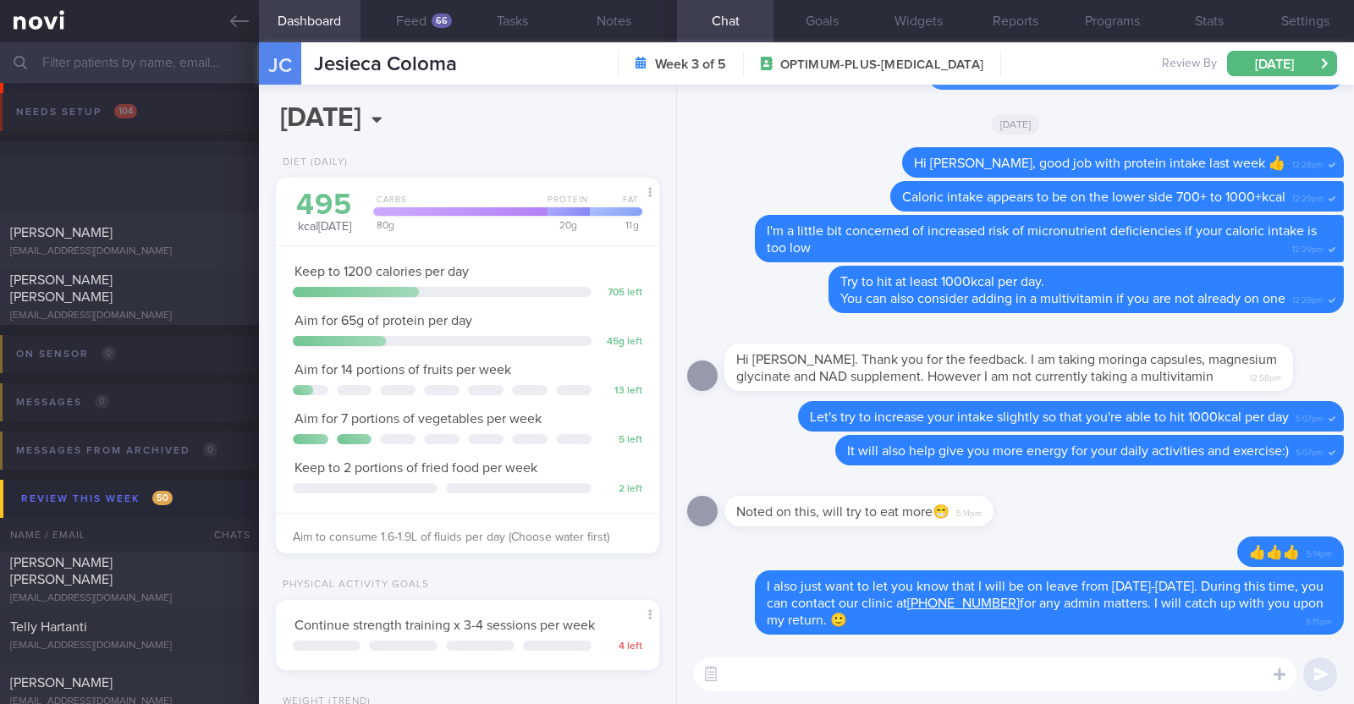
select select "9"
click at [226, 18] on link at bounding box center [129, 21] width 259 height 42
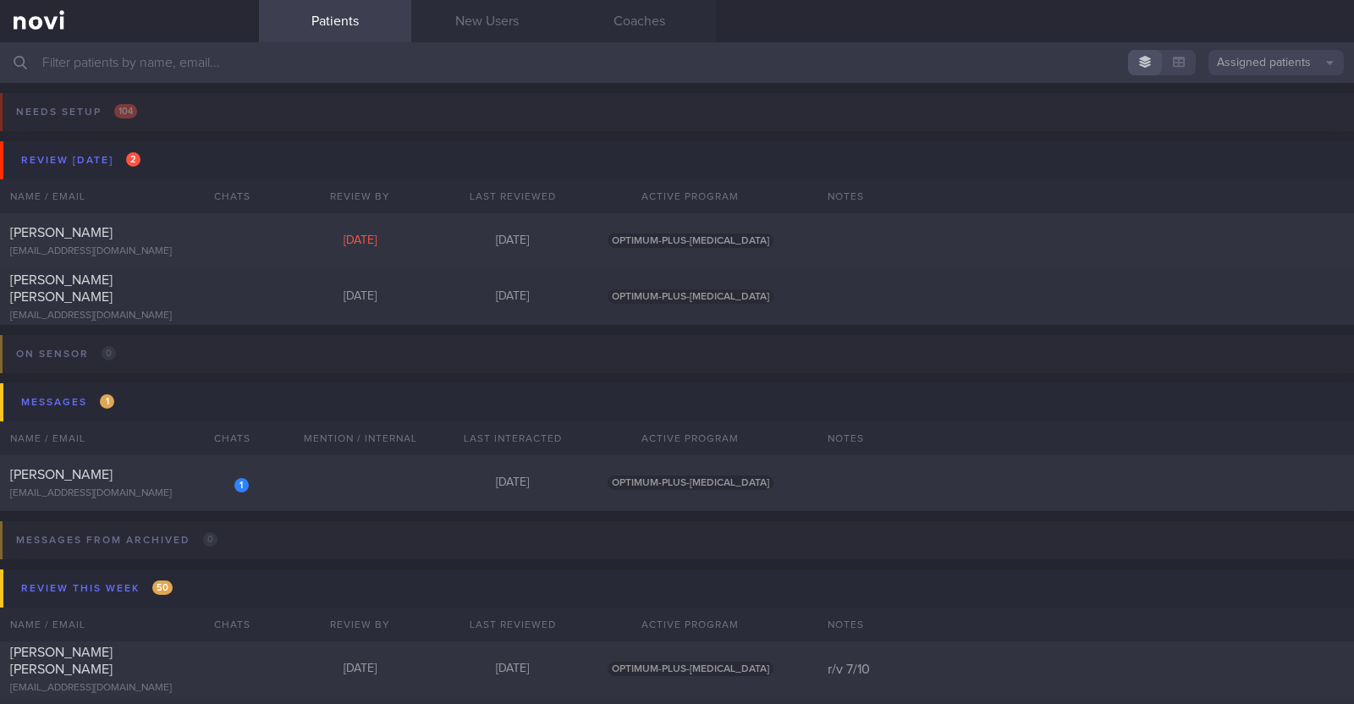
click at [223, 74] on input "text" at bounding box center [677, 62] width 1354 height 41
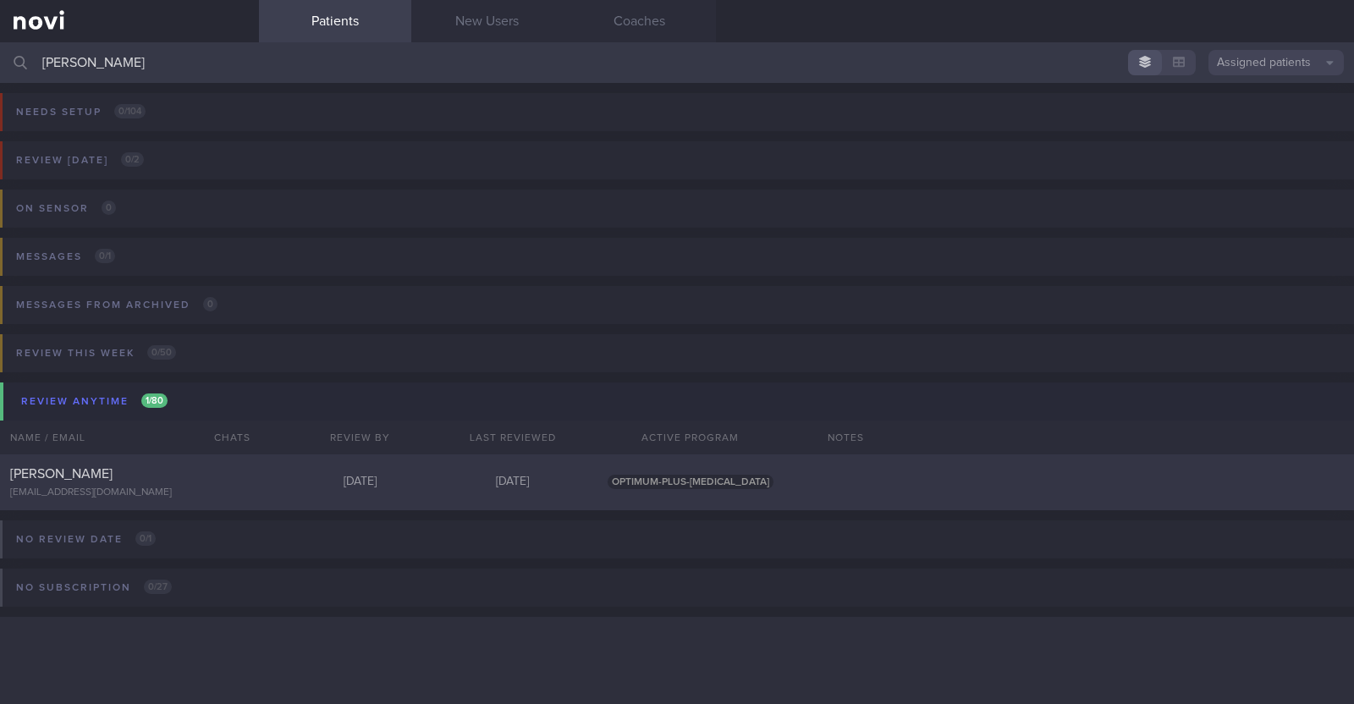
type input "[PERSON_NAME]"
click at [110, 455] on div "[PERSON_NAME] [EMAIL_ADDRESS][DOMAIN_NAME] [DATE] [DATE] OPTIMUM-PLUS-[MEDICAL_…" at bounding box center [677, 482] width 1354 height 56
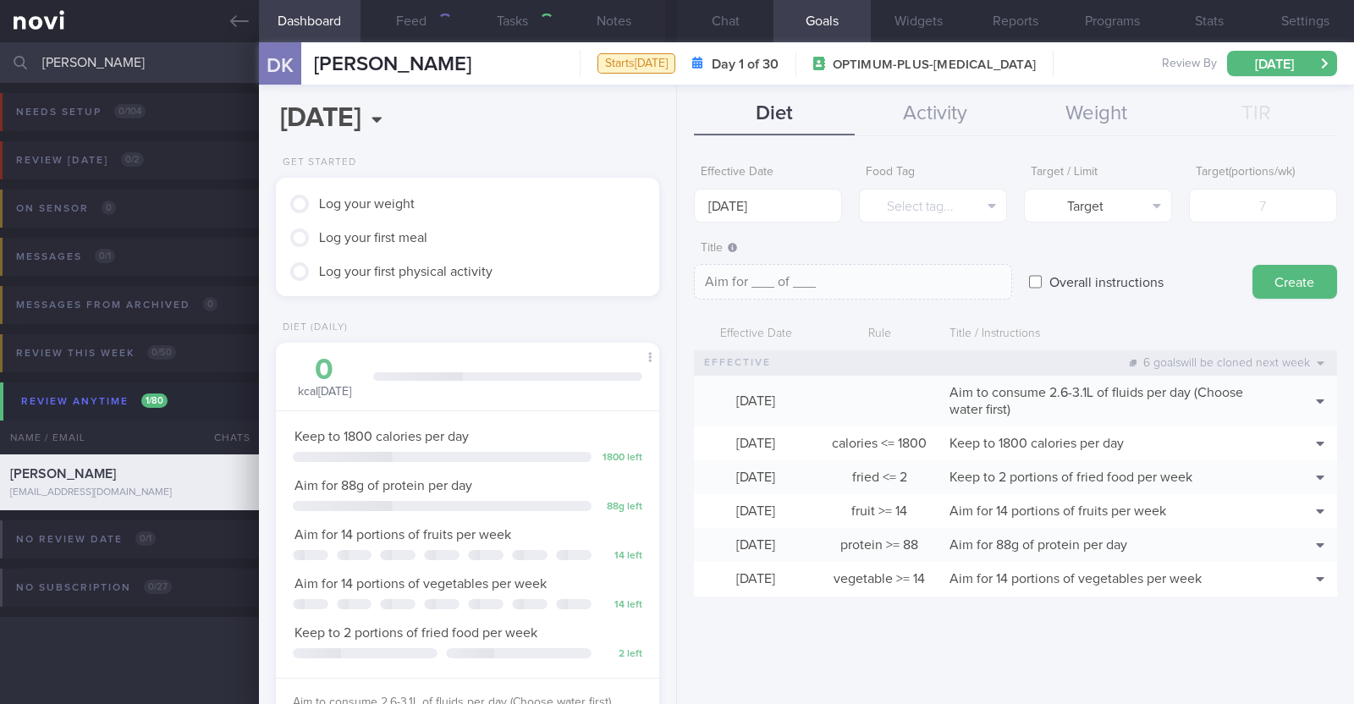
scroll to position [192, 337]
click at [596, 11] on button "Notes" at bounding box center [614, 21] width 102 height 42
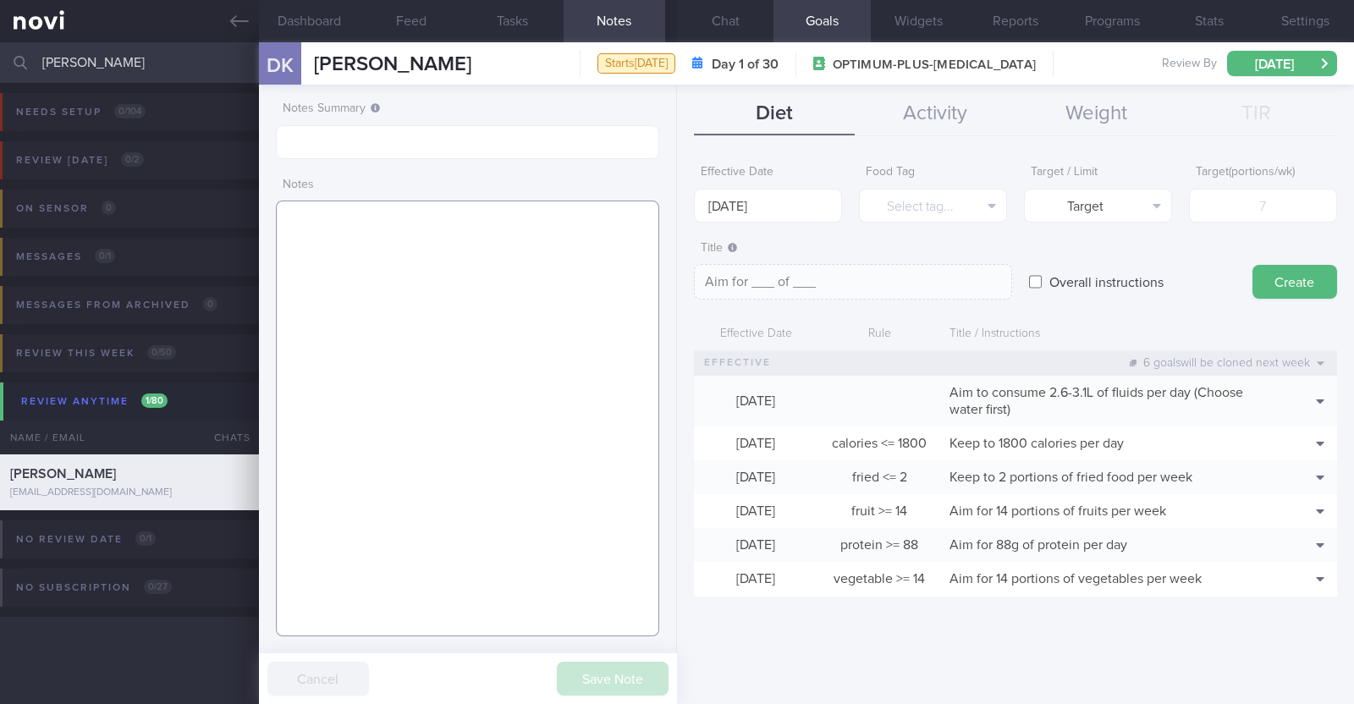
click at [479, 264] on textarea at bounding box center [467, 419] width 383 height 436
click at [479, 313] on textarea at bounding box center [467, 419] width 383 height 436
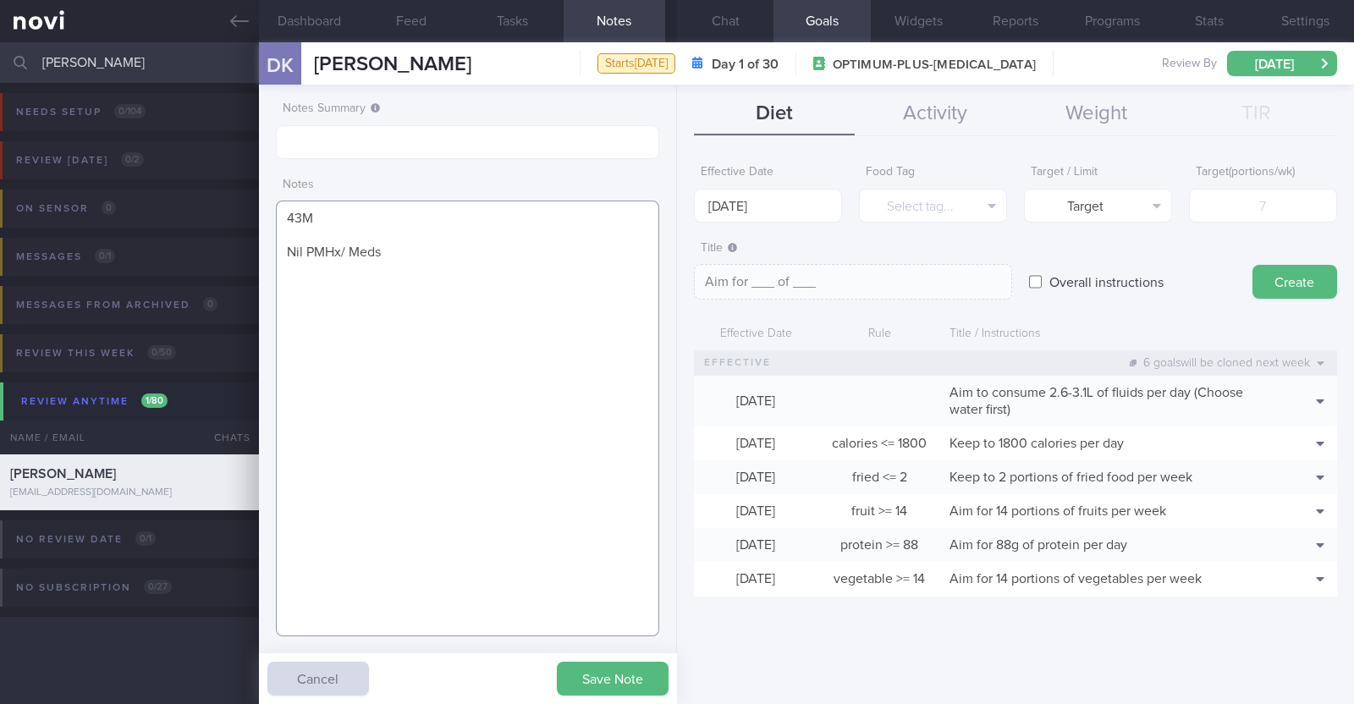
paste textarea "Wegovy 0.25mg for 4 weeks, then 0.5mg for 4 weeks, and 1mg thereafter"
click at [388, 245] on textarea "43M Nil PMHx/ Meds Wegovy 0.25mg for 4 weeks, then 0.5mg for 4 weeks, and 1mg t…" at bounding box center [467, 419] width 383 height 436
click at [432, 300] on textarea "43M Nil PMHx/ Meds Wegovy 0.25mg for 4 weeks, then 0.5mg for 4 weeks, and 1mg t…" at bounding box center [467, 419] width 383 height 436
paste textarea "Gym (strength training + cardio) x 2/week (40-60min) Yoga x 1/week (60min)"
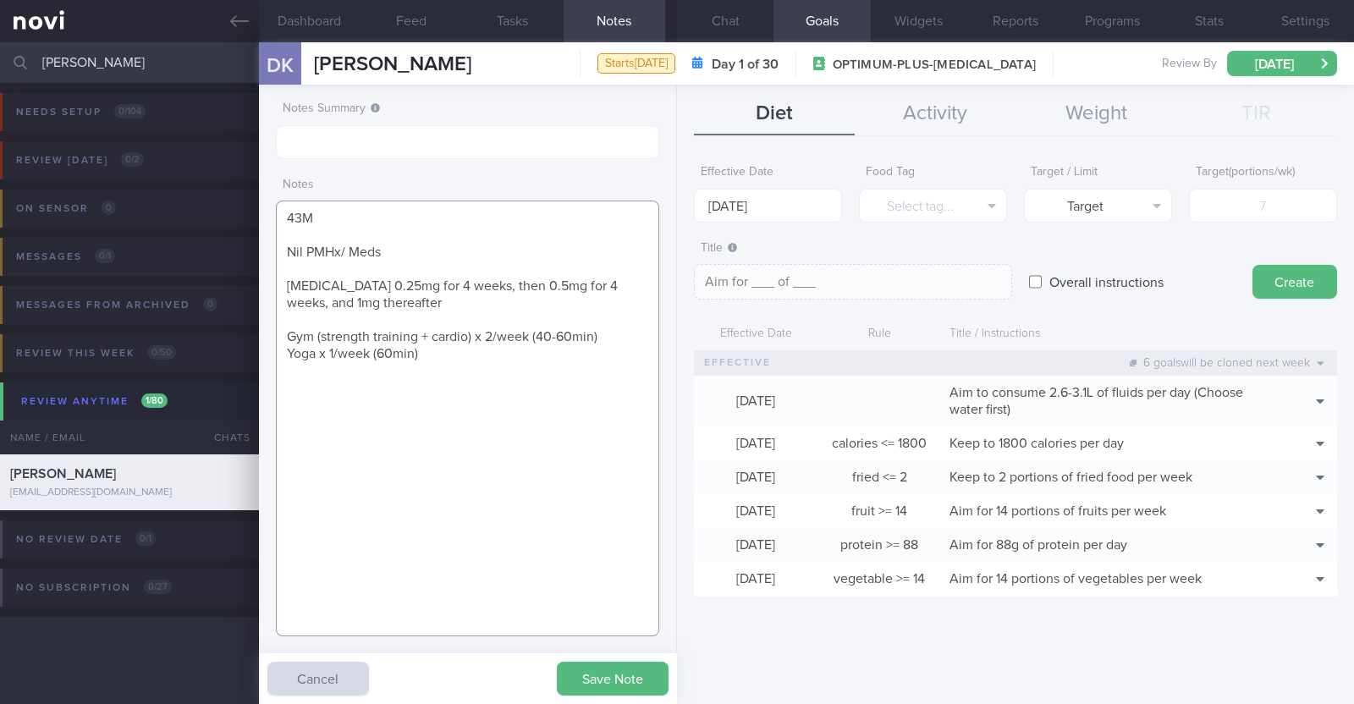
click at [505, 468] on textarea "43M Nil PMHx/ Meds Wegovy 0.25mg for 4 weeks, then 0.5mg for 4 weeks, and 1mg t…" at bounding box center [467, 419] width 383 height 436
type textarea "43M Nil PMHx/ Meds Wegovy 0.25mg for 4 weeks, then 0.5mg for 4 weeks, and 1mg t…"
click at [624, 664] on button "Save Note" at bounding box center [613, 679] width 112 height 34
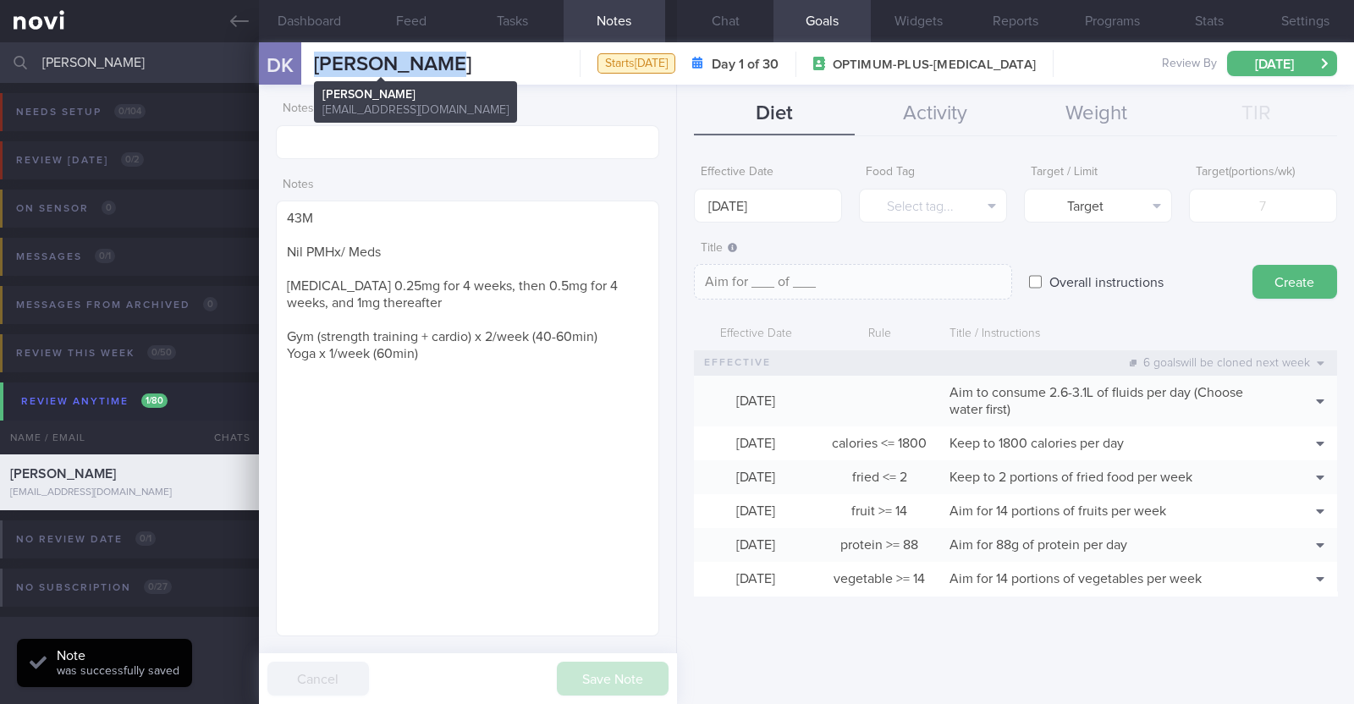
drag, startPoint x: 470, startPoint y: 64, endPoint x: 320, endPoint y: 55, distance: 150.0
click at [320, 55] on div "DK Damien Keogh Damien Keogh damien.keogh2@gmail.com Starts today Day 1 of 30 O…" at bounding box center [806, 63] width 1095 height 42
copy span "[PERSON_NAME]"
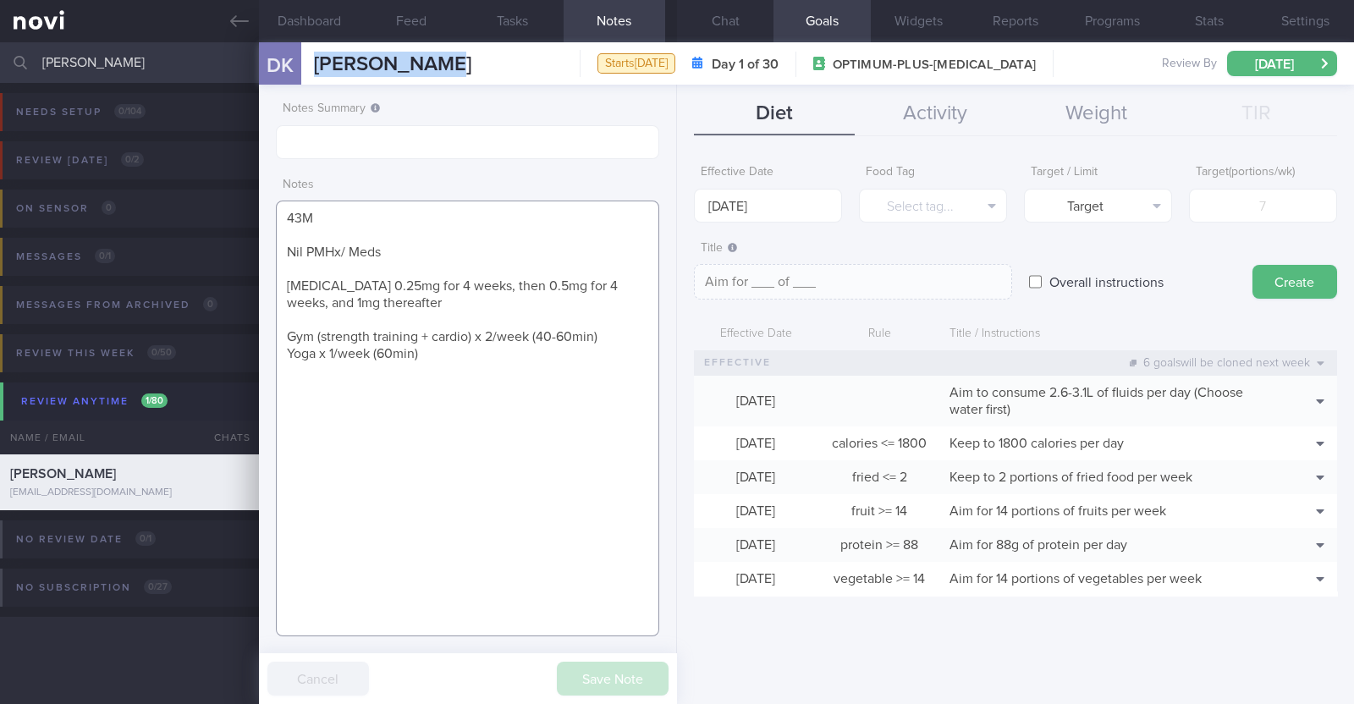
click at [459, 270] on textarea "43M Nil PMHx/ Meds Wegovy 0.25mg for 4 weeks, then 0.5mg for 4 weeks, and 1mg t…" at bounding box center [467, 419] width 383 height 436
drag, startPoint x: 103, startPoint y: 71, endPoint x: 32, endPoint y: 64, distance: 71.4
click at [32, 64] on div "damien Assigned patients Assigned patients All active patients Archived patients" at bounding box center [677, 62] width 1354 height 41
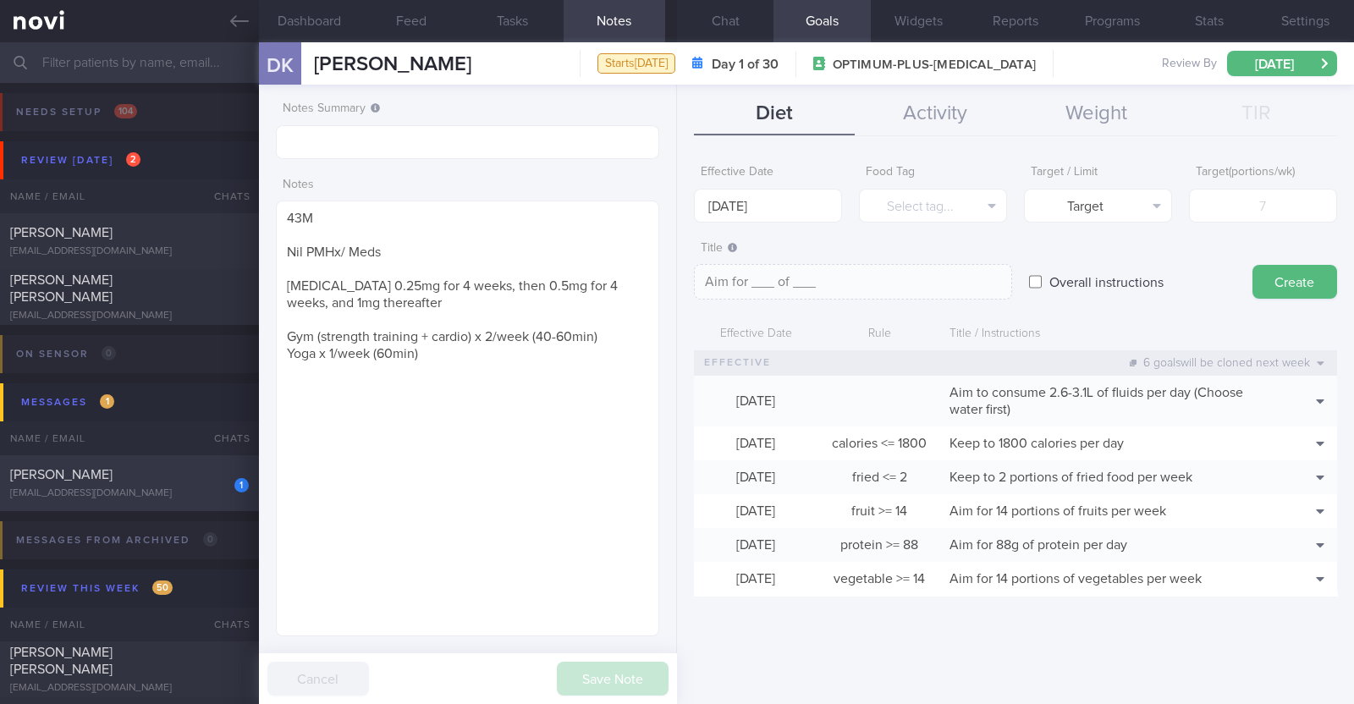
click at [179, 492] on div "lijun_wan87@hotmail.com" at bounding box center [129, 493] width 239 height 13
type textarea "37F Comorbidities: PCOS April 2025: Cervical spine C5 disc fissure tear, unable…"
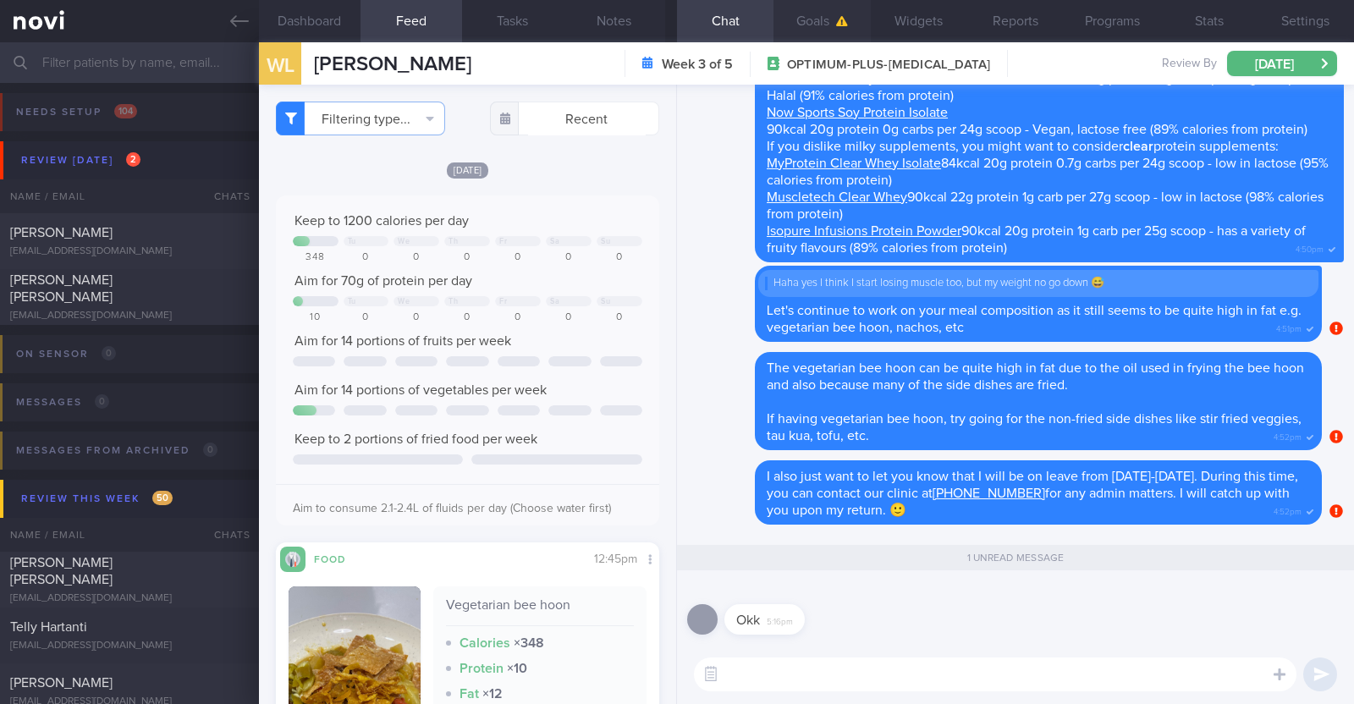
click at [838, 24] on icon "button" at bounding box center [842, 21] width 12 height 10
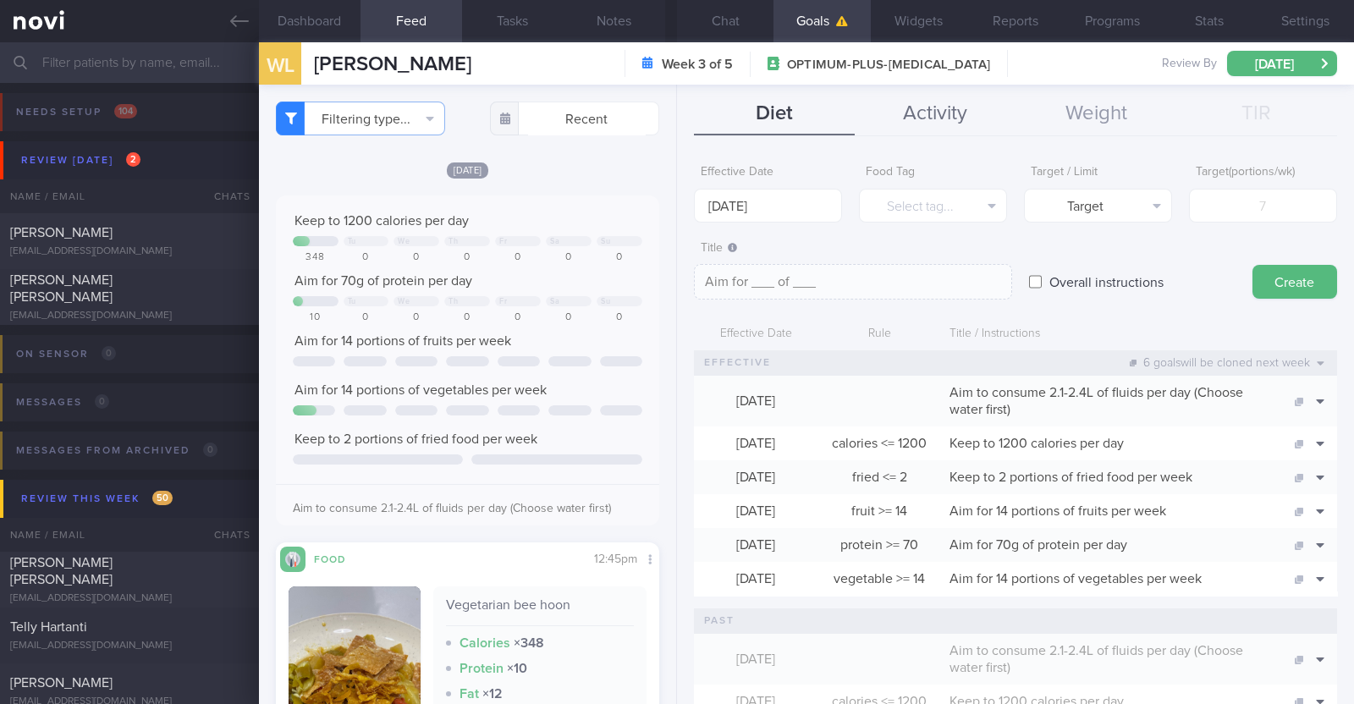
click at [943, 129] on button "Activity" at bounding box center [935, 114] width 161 height 42
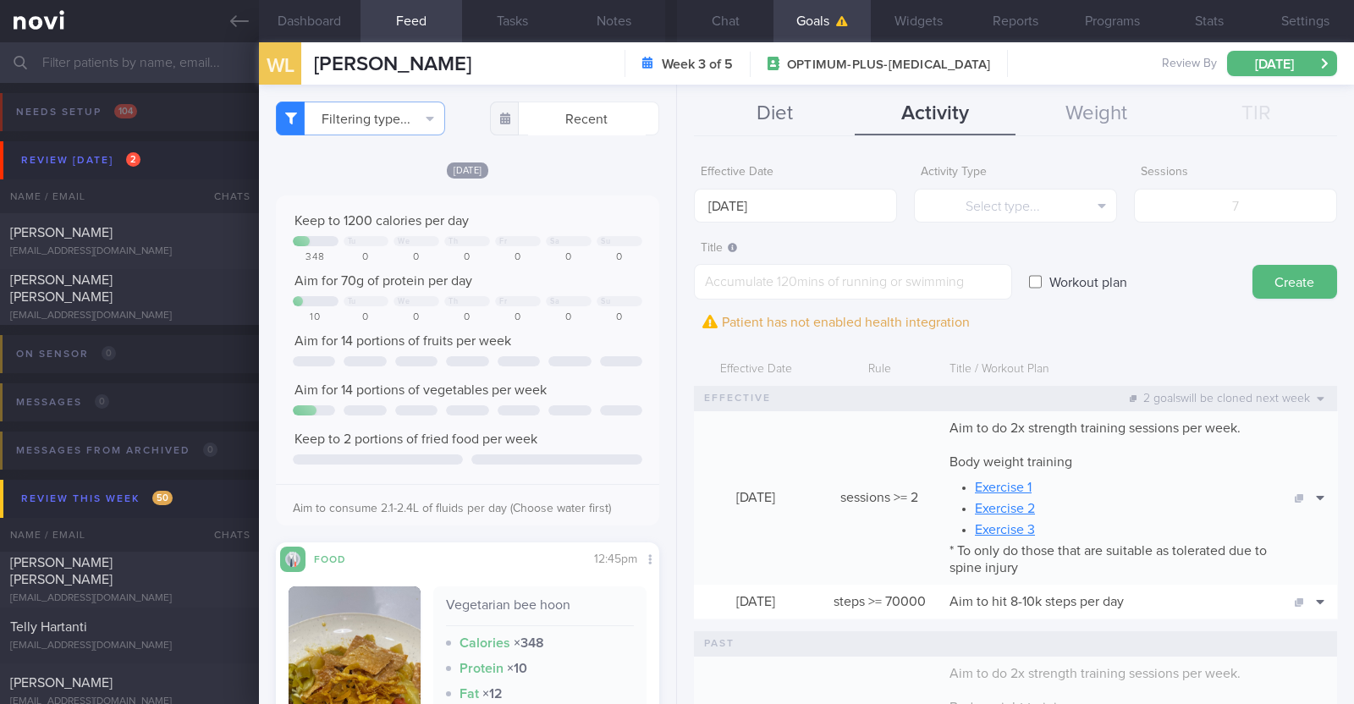
click at [768, 103] on button "Diet" at bounding box center [774, 114] width 161 height 42
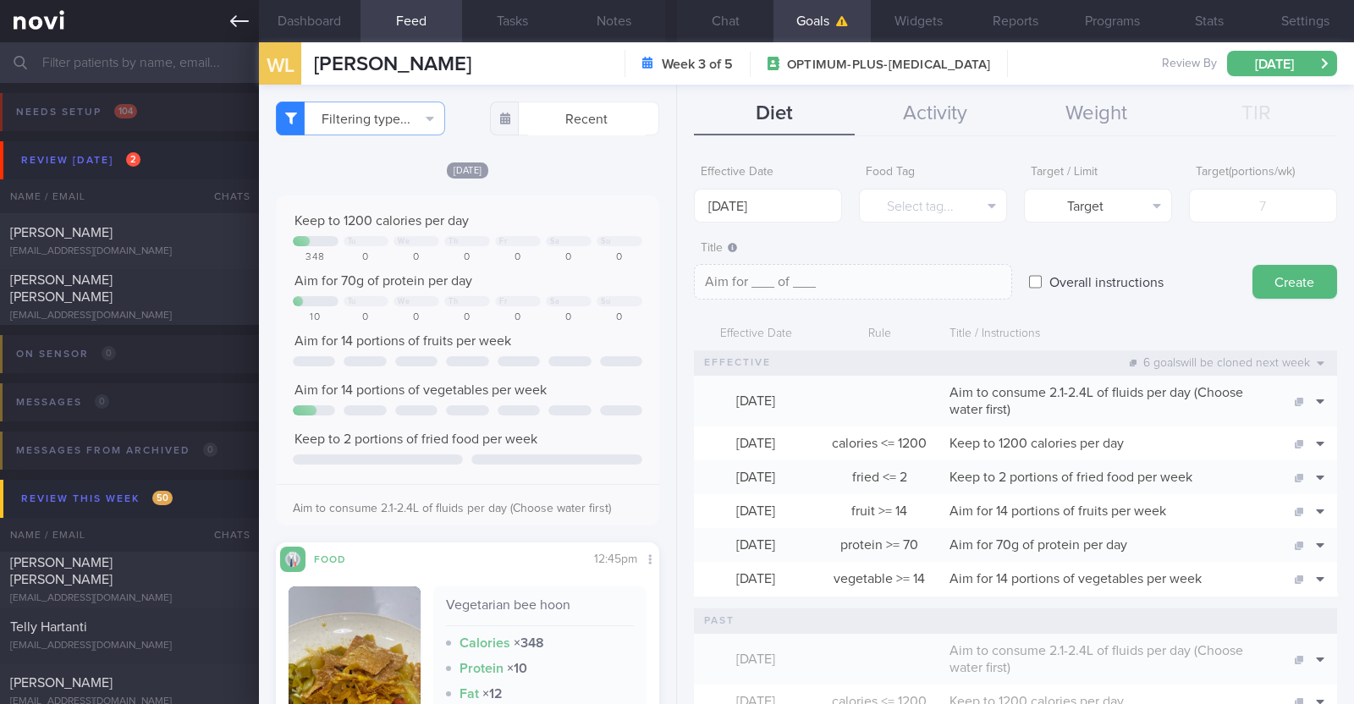
click at [224, 14] on link at bounding box center [129, 21] width 259 height 42
